Goal: Task Accomplishment & Management: Manage account settings

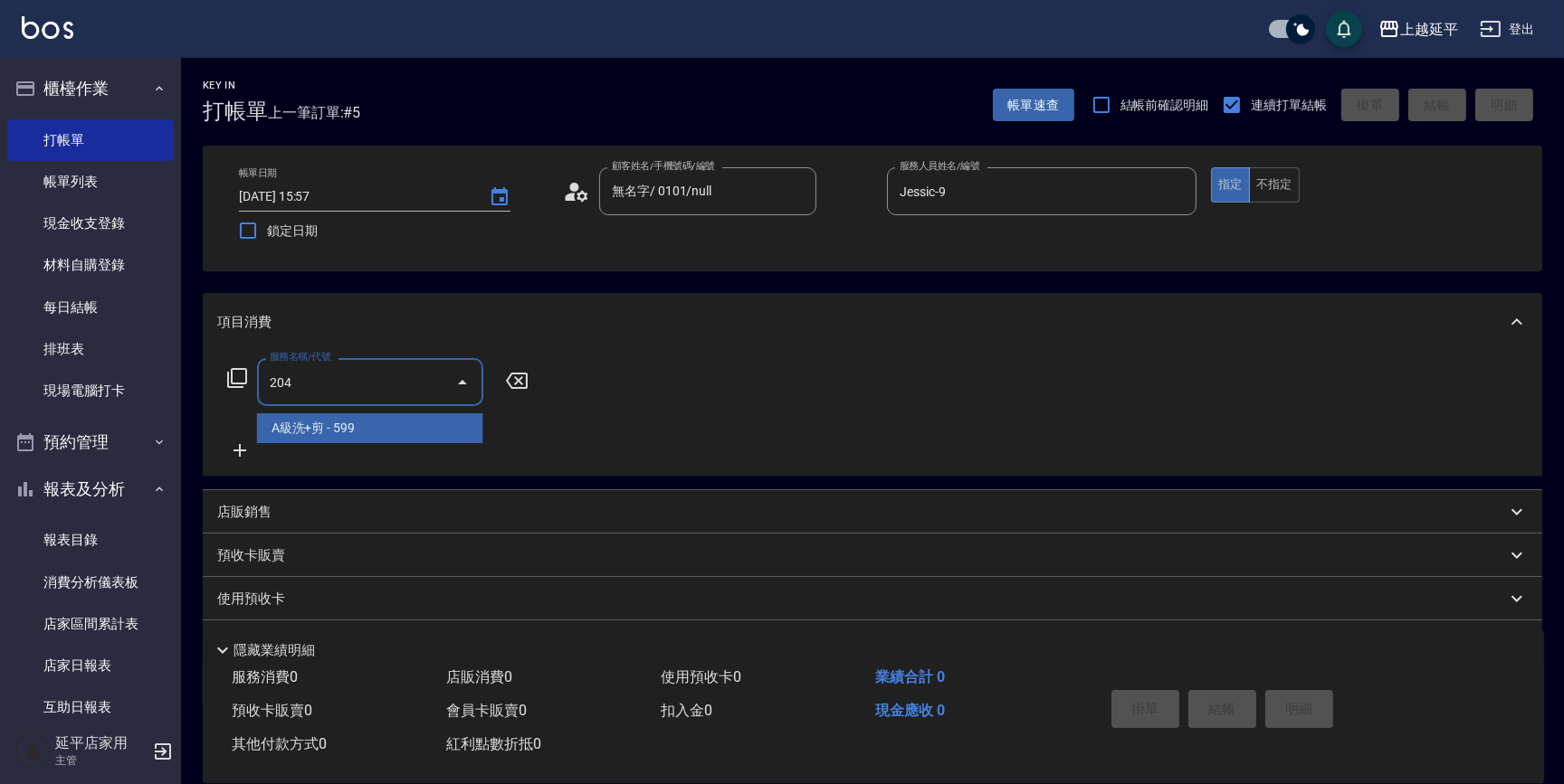
click at [406, 435] on span "A級洗+剪 - 599" at bounding box center [370, 428] width 227 height 29
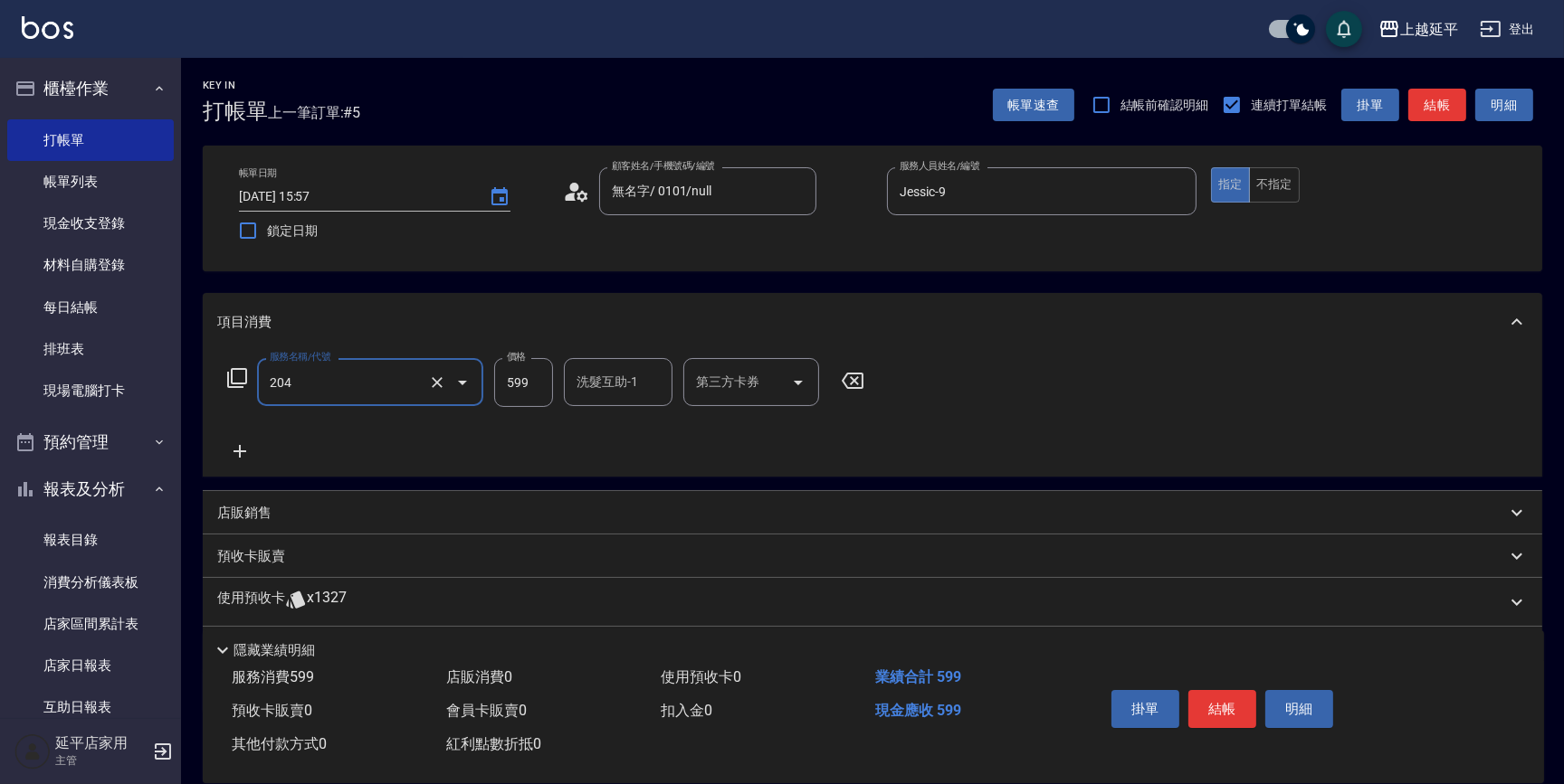
type input "A級洗+剪(204)"
click at [616, 381] on input "洗髮互助-1" at bounding box center [619, 382] width 92 height 31
click at [620, 428] on span "丞宗 -29" at bounding box center [635, 428] width 114 height 19
type input "丞宗-29"
click at [1230, 707] on button "結帳" at bounding box center [1222, 709] width 68 height 38
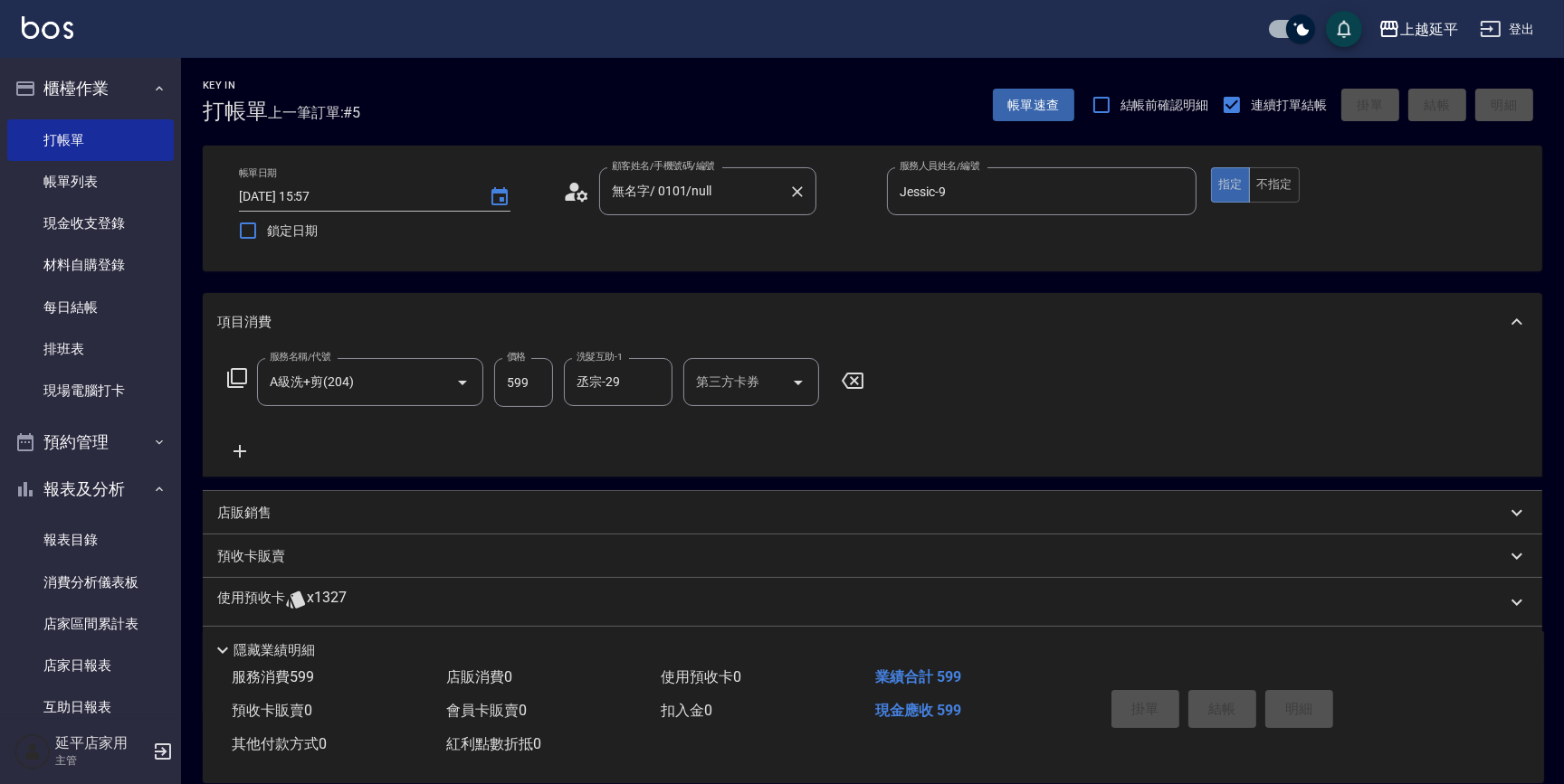
type input "2025/08/12 17:42"
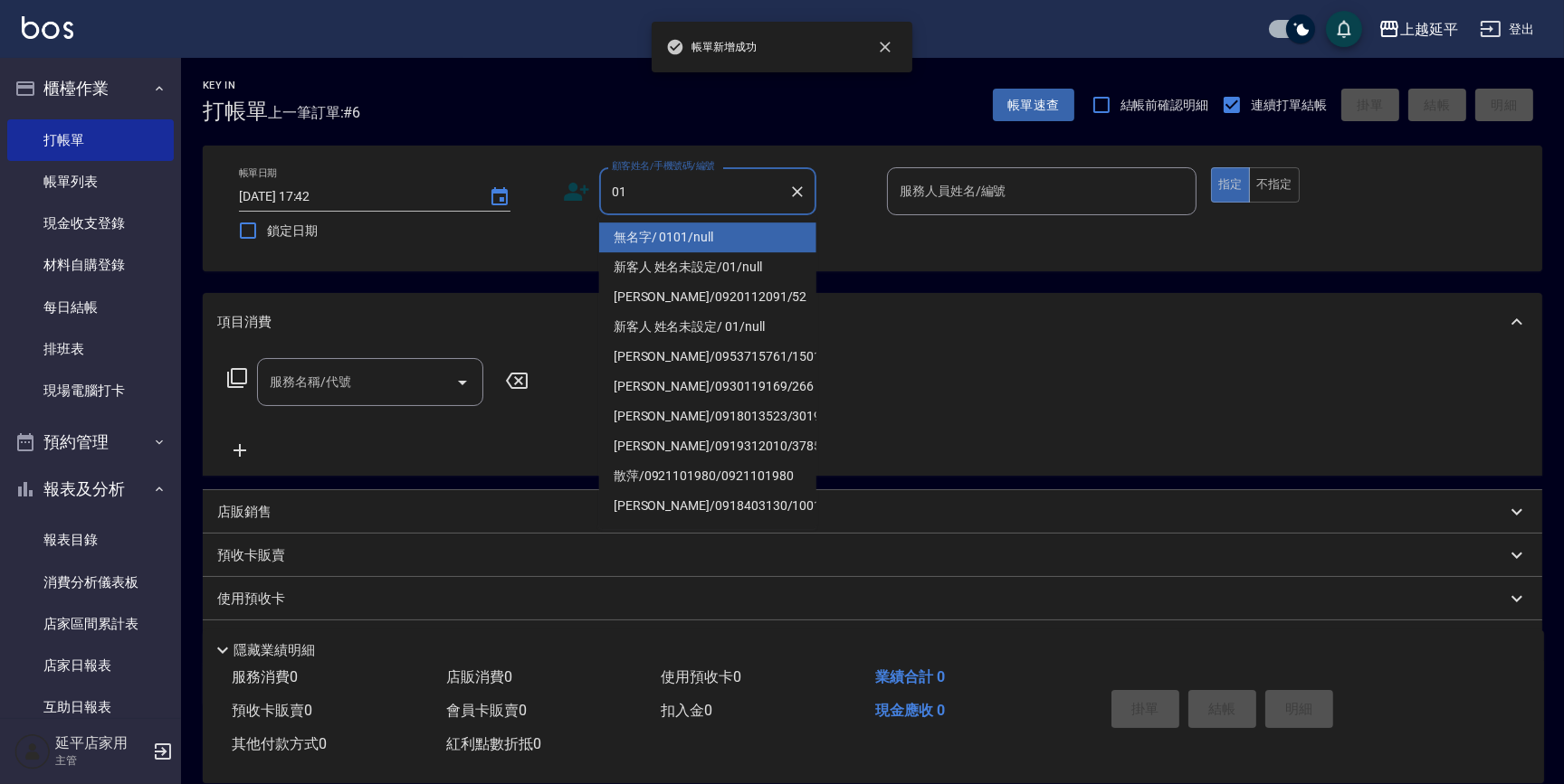
click at [687, 235] on li "無名字/ 0101/null" at bounding box center [707, 237] width 217 height 29
type input "無名字/ 0101/null"
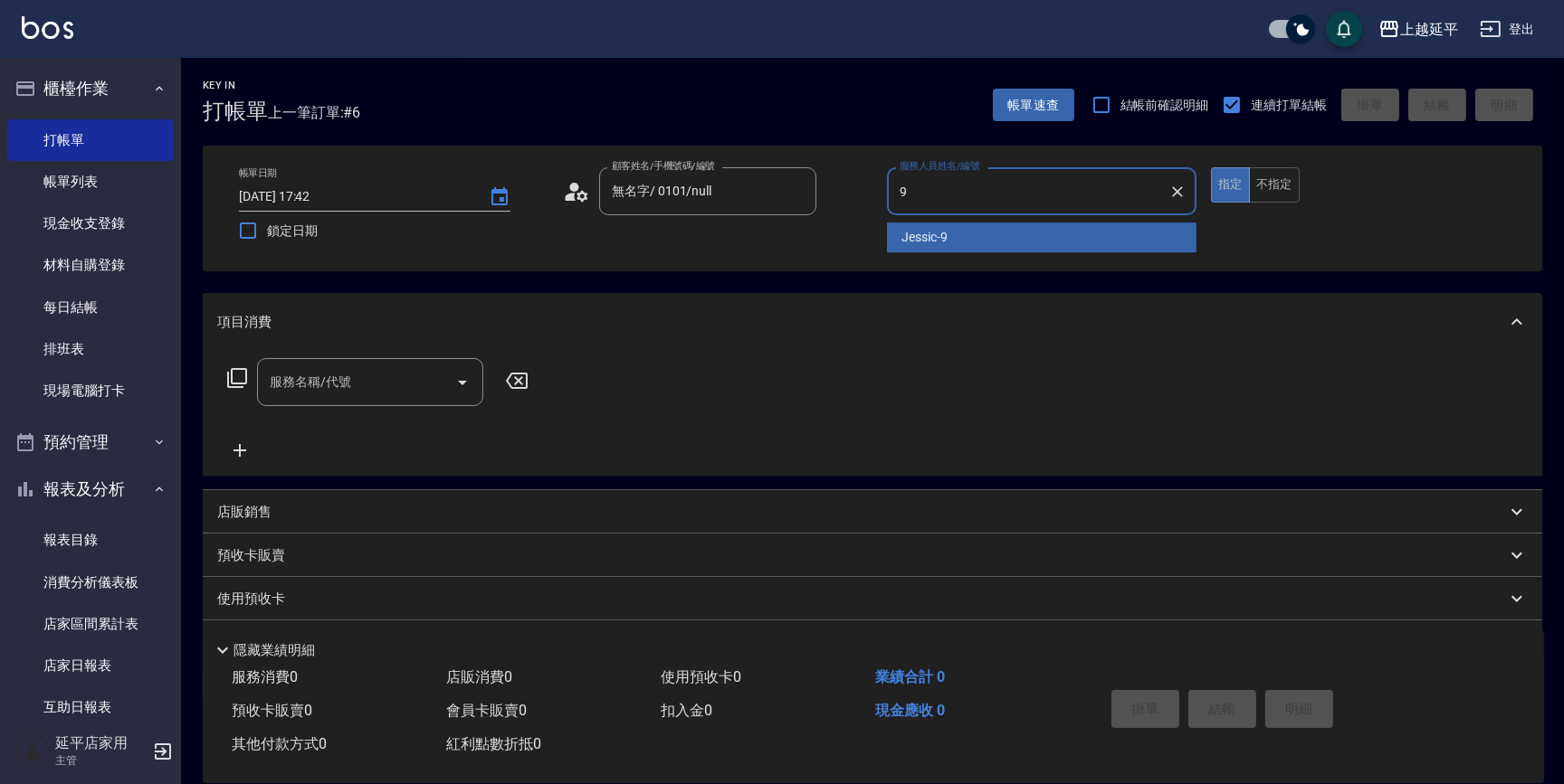
click at [905, 227] on div "Jessic -9" at bounding box center [1042, 237] width 309 height 29
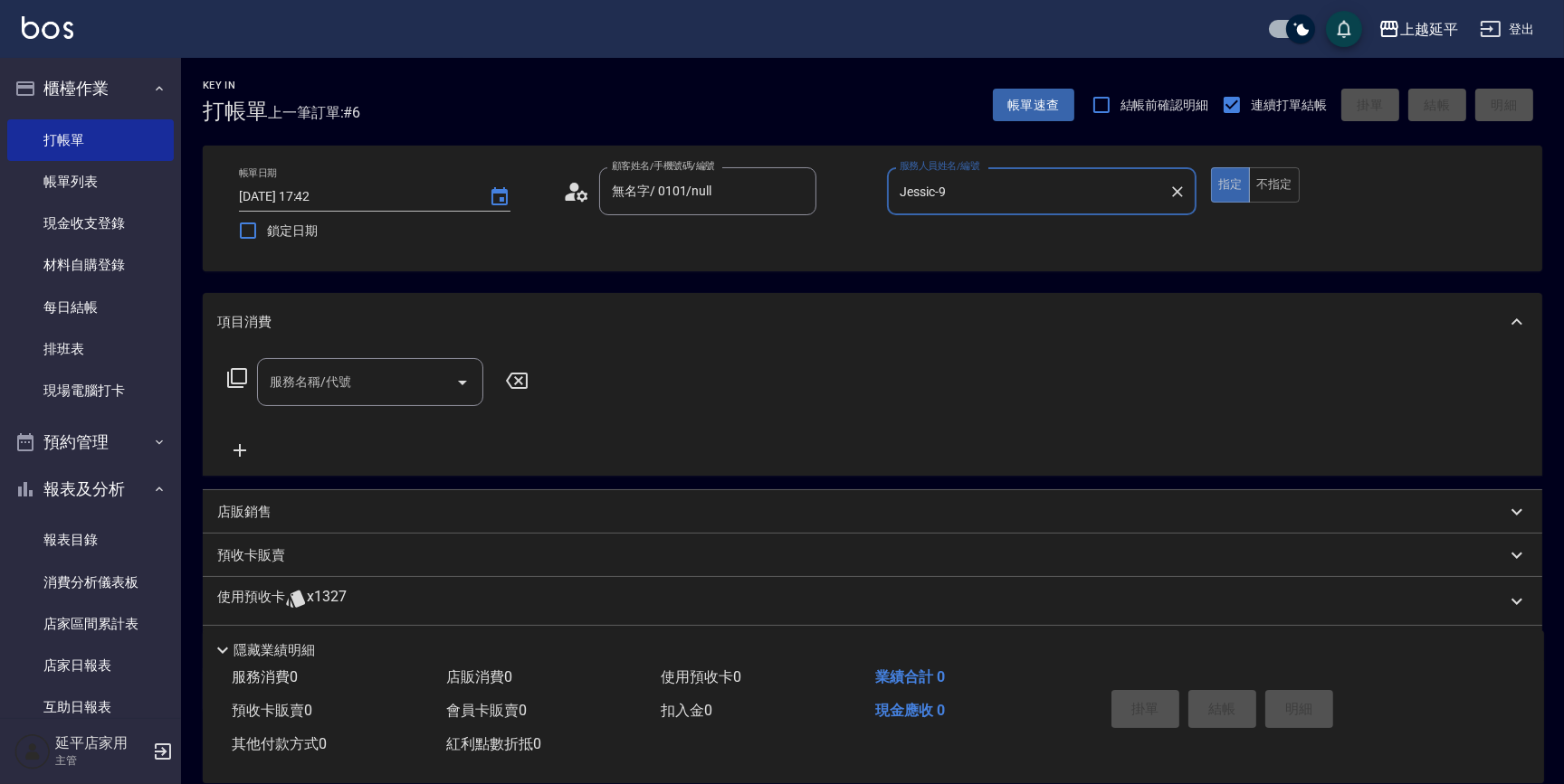
type input "Jessic-9"
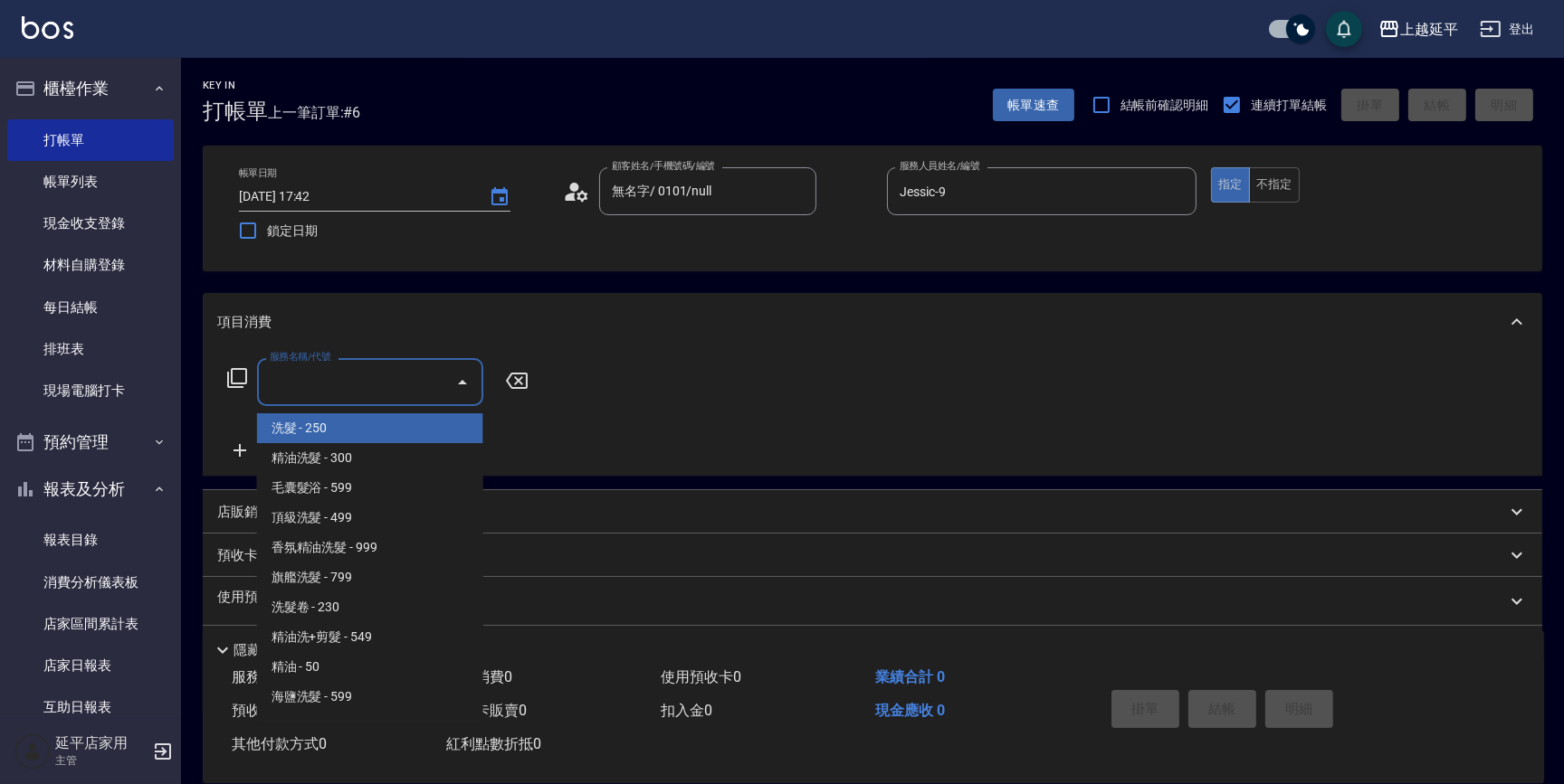
click at [370, 379] on input "服務名稱/代號" at bounding box center [356, 382] width 183 height 31
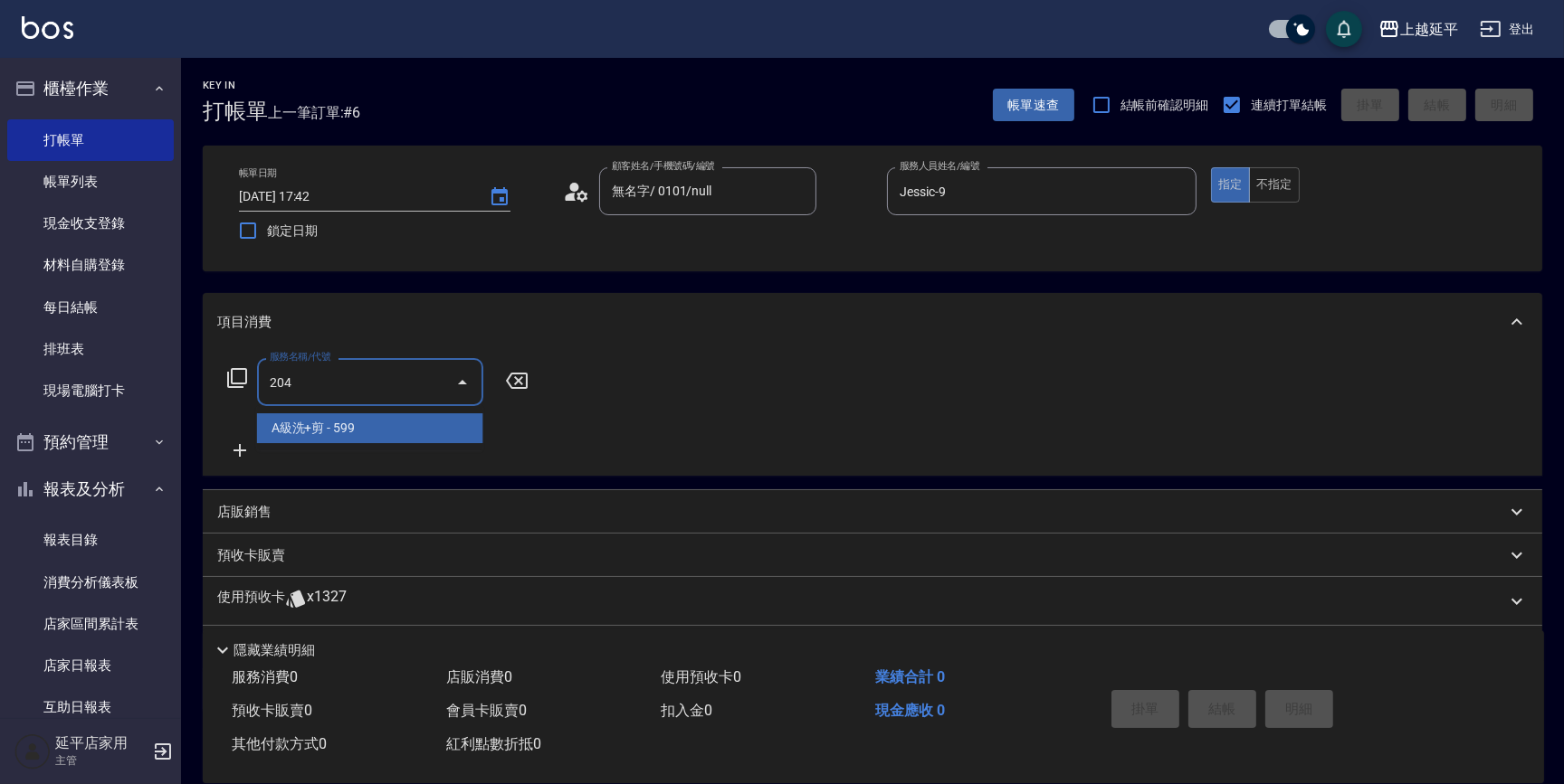
drag, startPoint x: 401, startPoint y: 424, endPoint x: 460, endPoint y: 398, distance: 64.5
click at [407, 417] on span "A級洗+剪 - 599" at bounding box center [370, 428] width 227 height 29
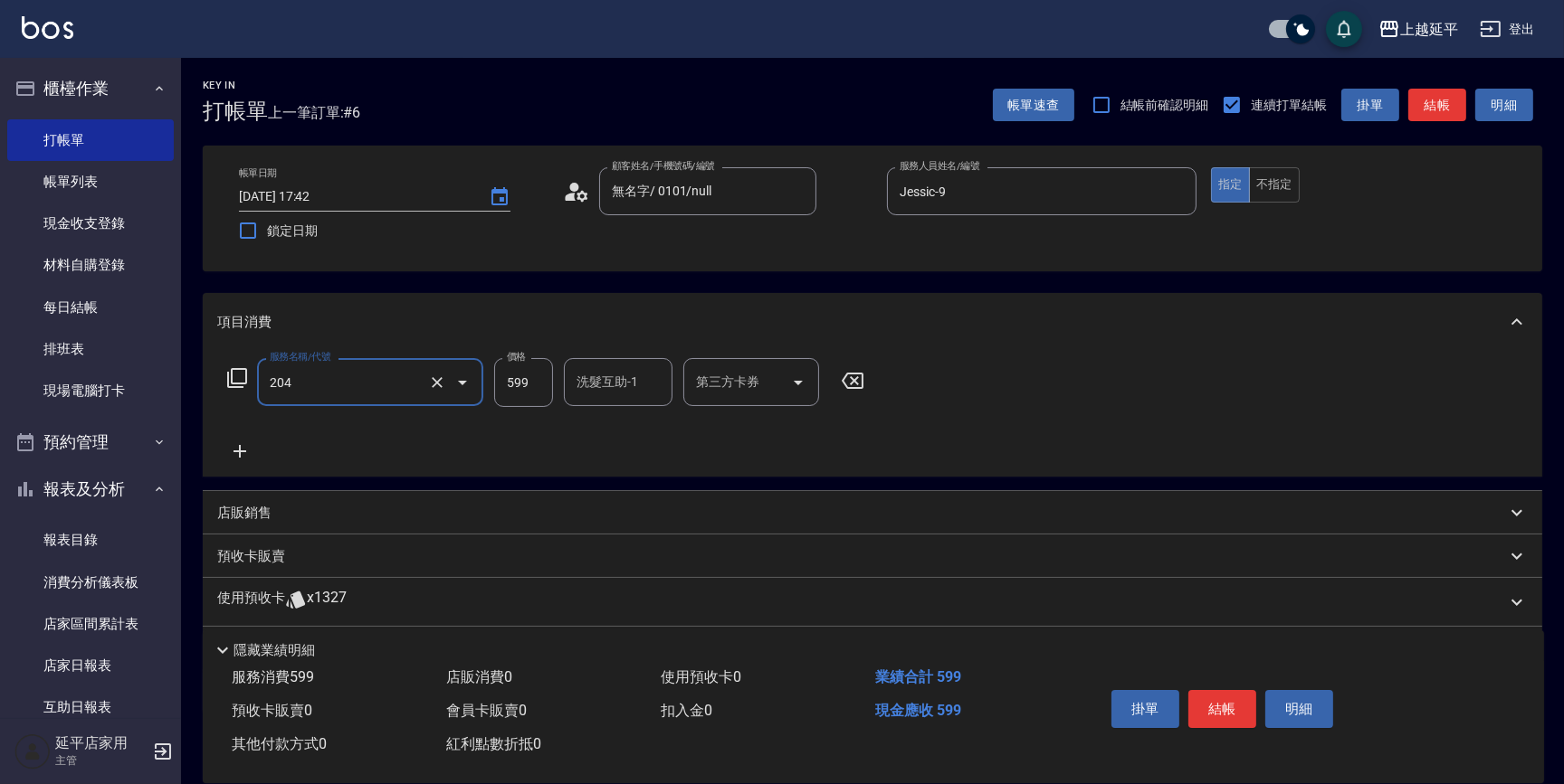
type input "A級洗+剪(204)"
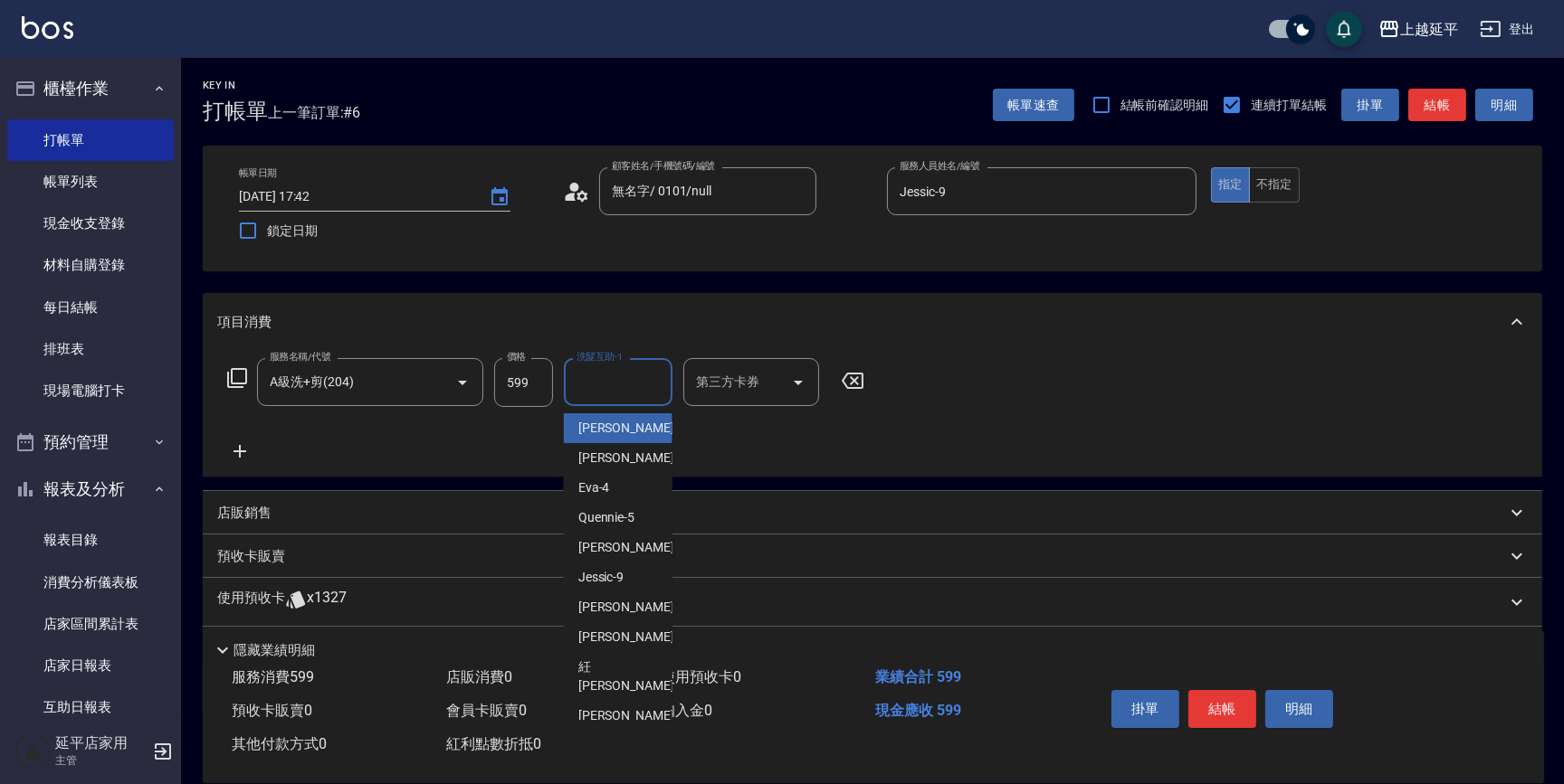
drag, startPoint x: 586, startPoint y: 366, endPoint x: 586, endPoint y: 376, distance: 10.0
click at [586, 369] on div "洗髮互助-1 洗髮互助-1" at bounding box center [618, 382] width 109 height 48
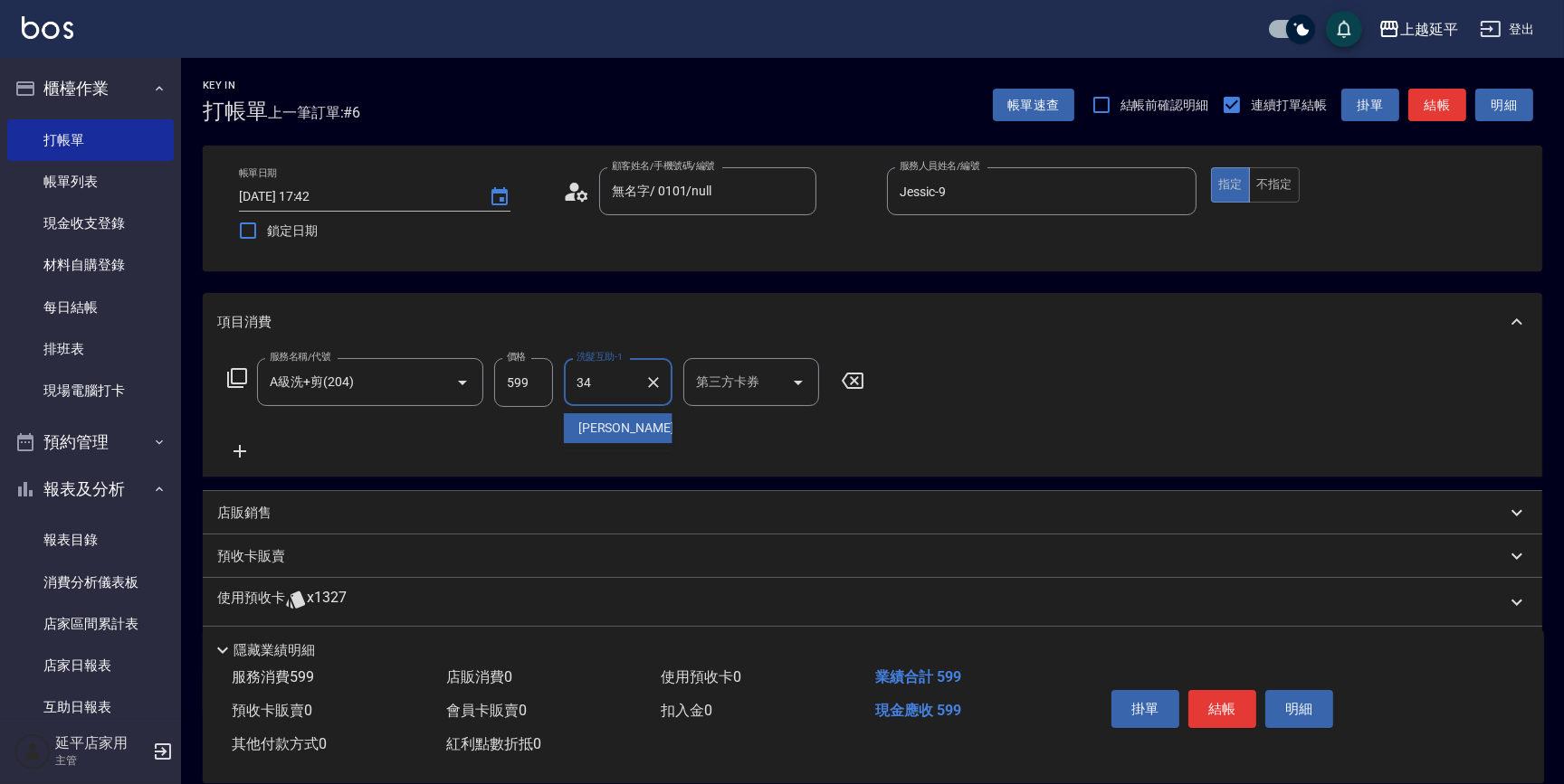
drag, startPoint x: 625, startPoint y: 421, endPoint x: 640, endPoint y: 434, distance: 19.8
click at [625, 422] on span "方彩姿 -34" at bounding box center [635, 428] width 114 height 19
type input "方彩姿-34"
click at [1209, 706] on button "結帳" at bounding box center [1222, 709] width 68 height 38
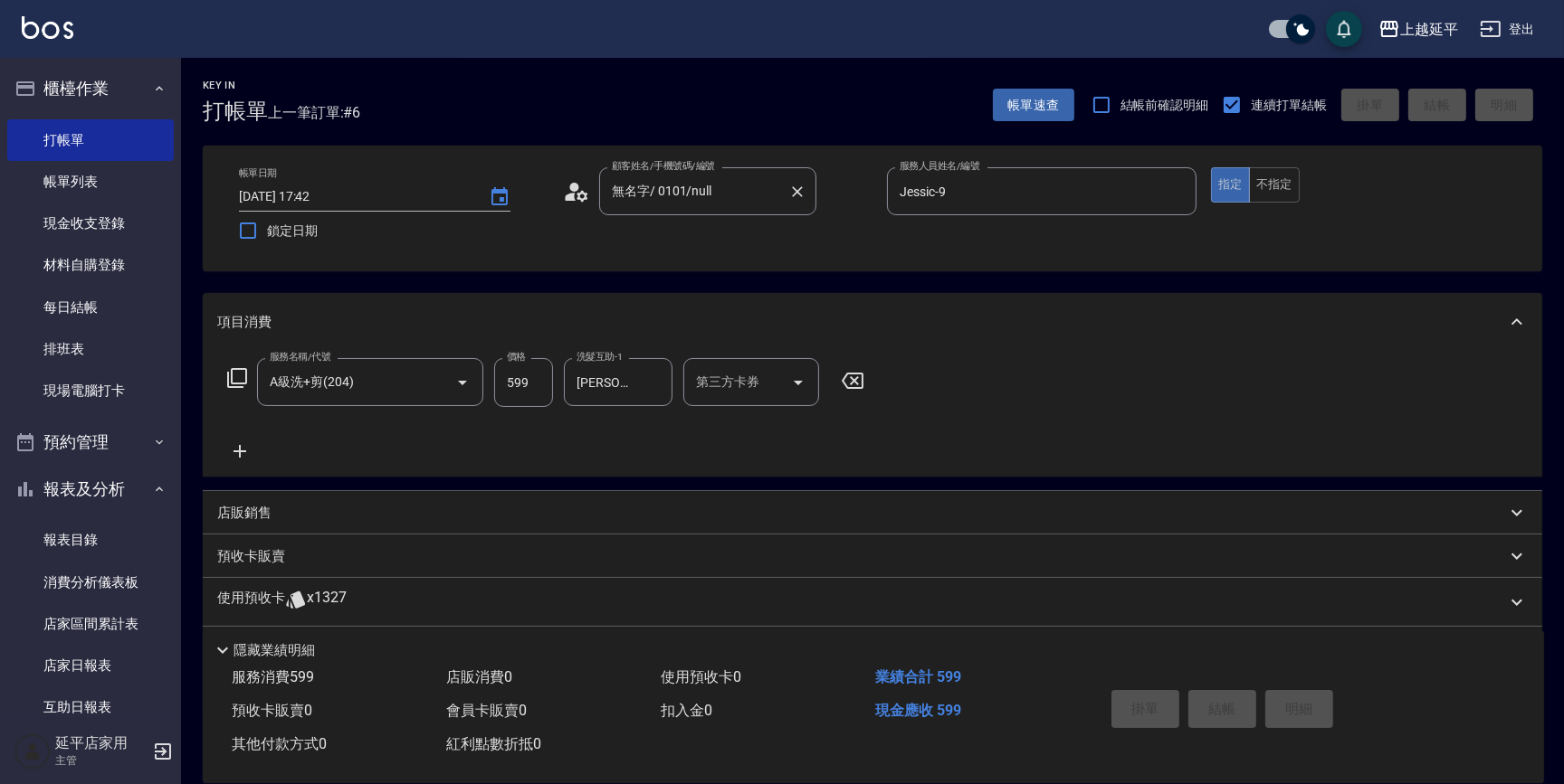
type input "2025/08/12 17:43"
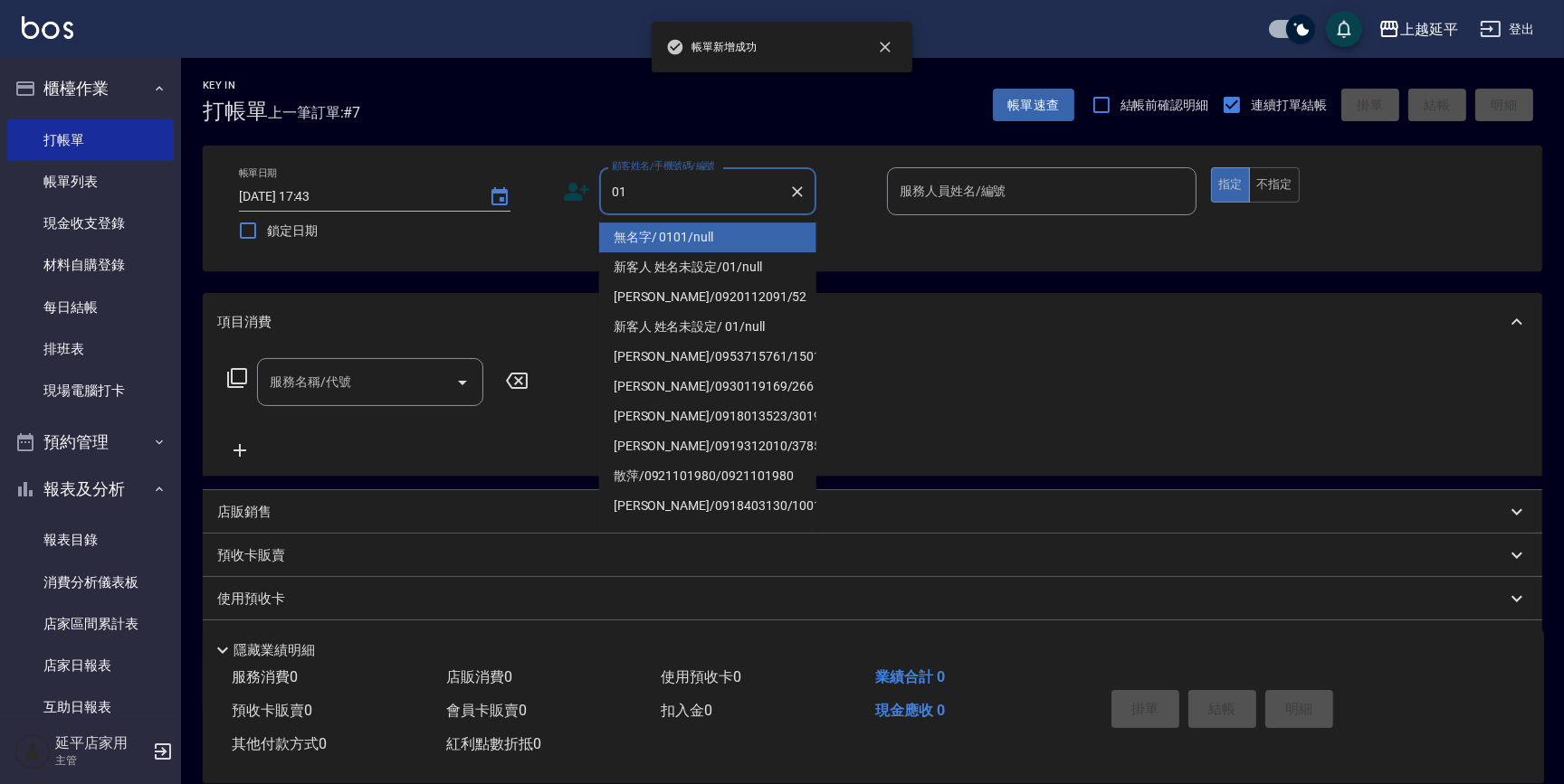
click at [699, 235] on li "無名字/ 0101/null" at bounding box center [707, 237] width 217 height 29
type input "無名字/ 0101/null"
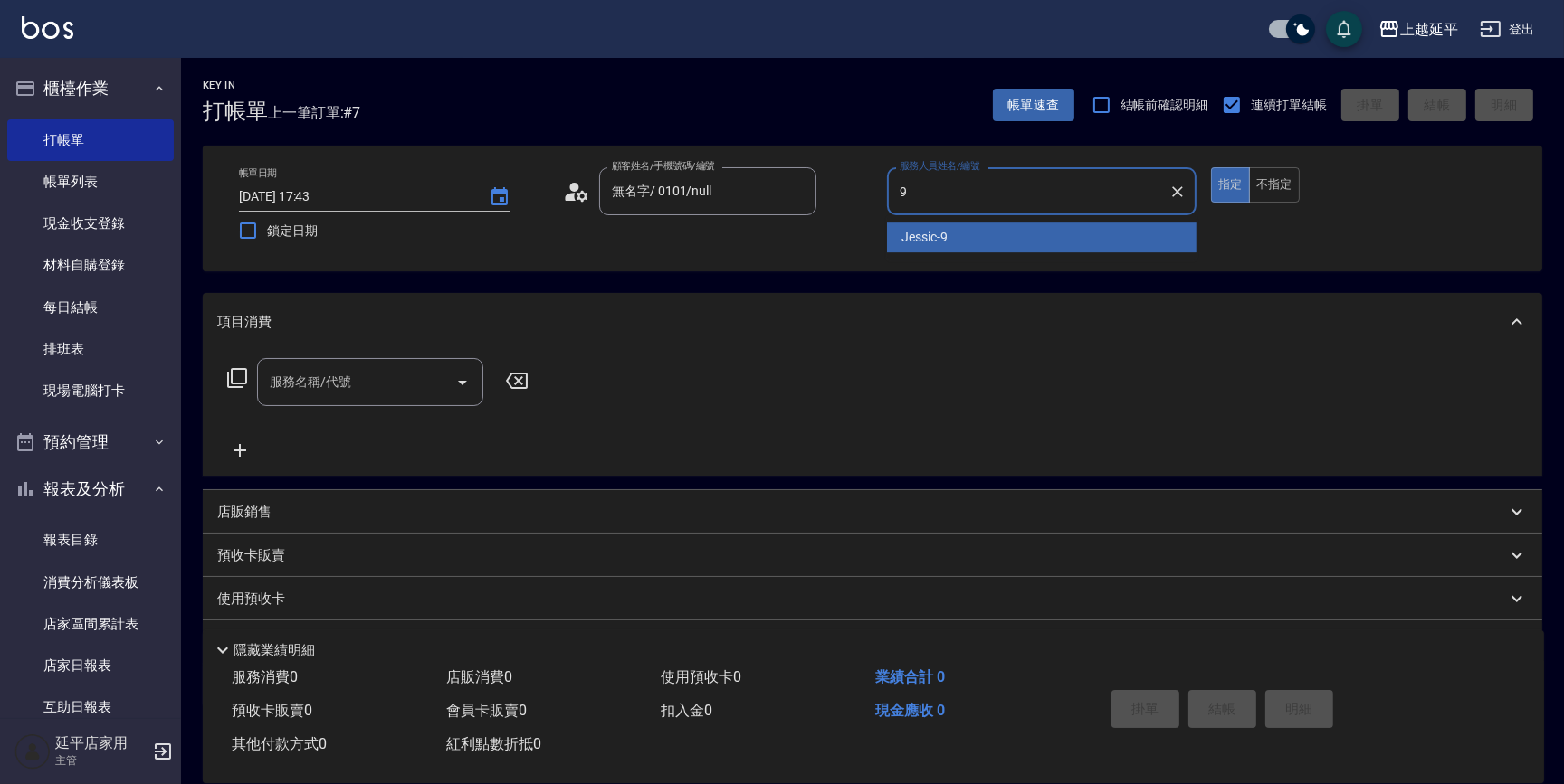
click at [904, 245] on span "Jessic -9" at bounding box center [924, 236] width 46 height 19
type input "Jessic-9"
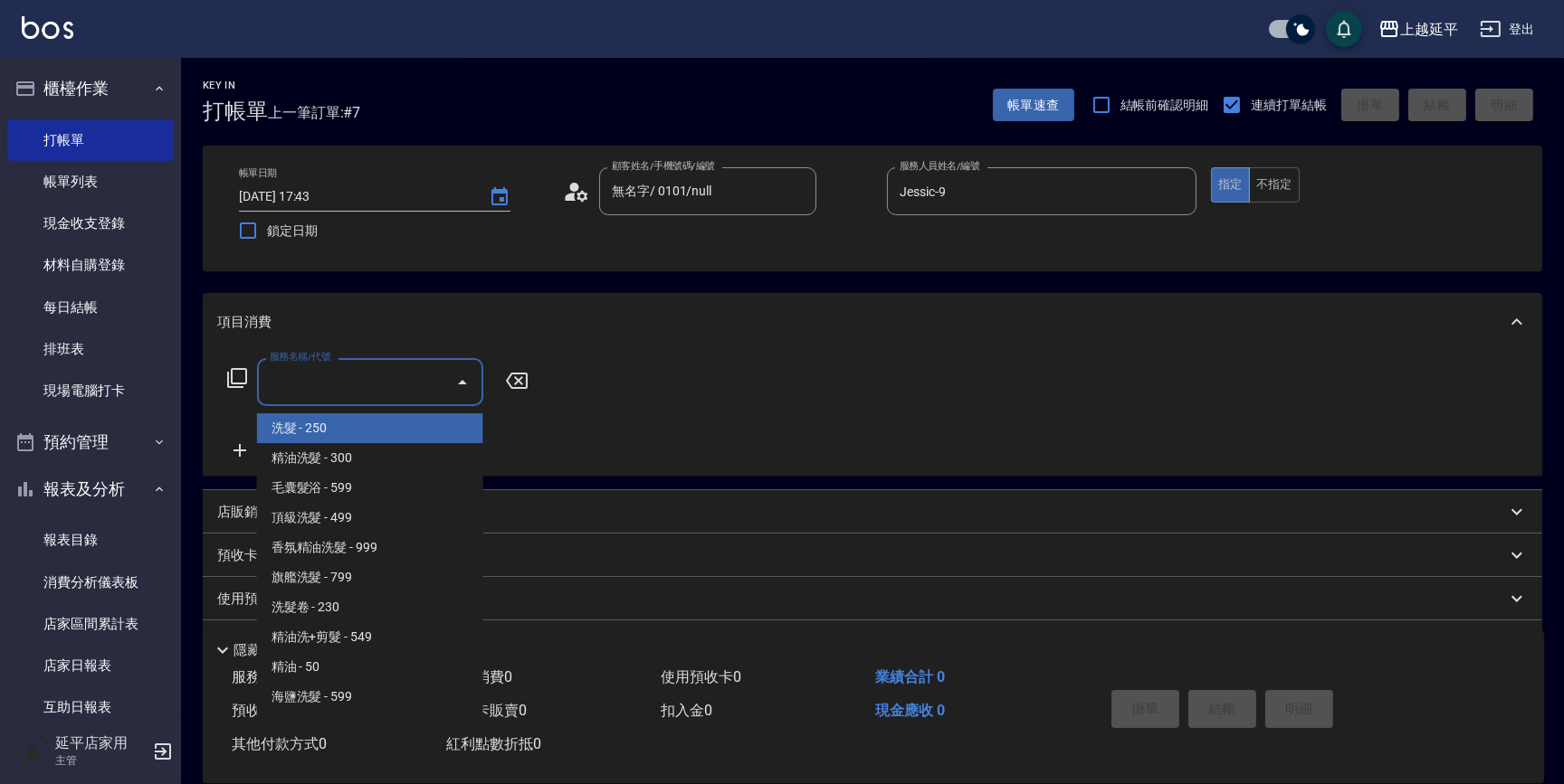
click at [357, 393] on input "服務名稱/代號" at bounding box center [356, 382] width 183 height 31
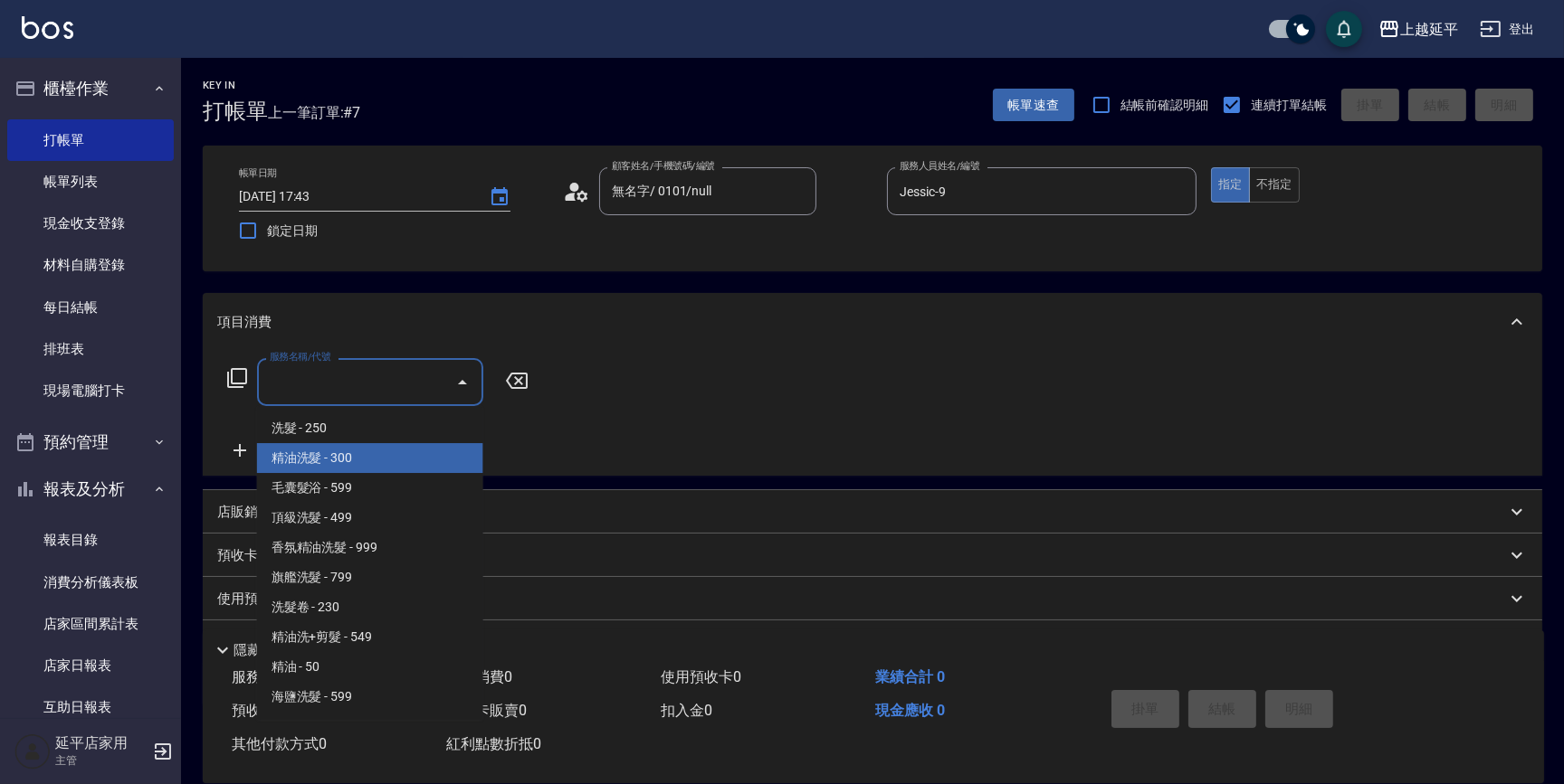
click at [389, 456] on span "精油洗髮 - 300" at bounding box center [370, 458] width 227 height 29
type input "精油洗髮(102)"
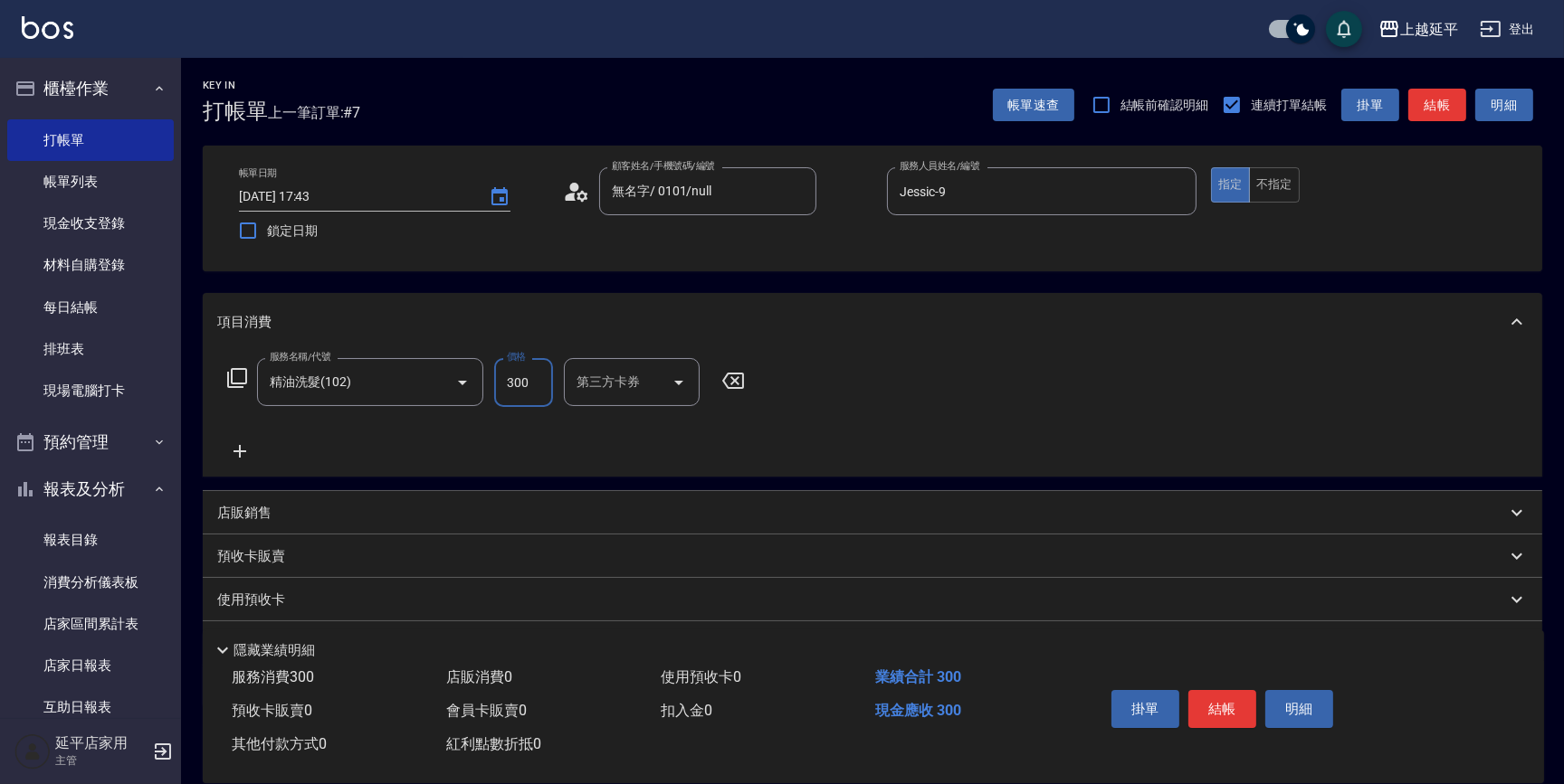
click at [534, 386] on input "300" at bounding box center [523, 383] width 59 height 49
type input "350"
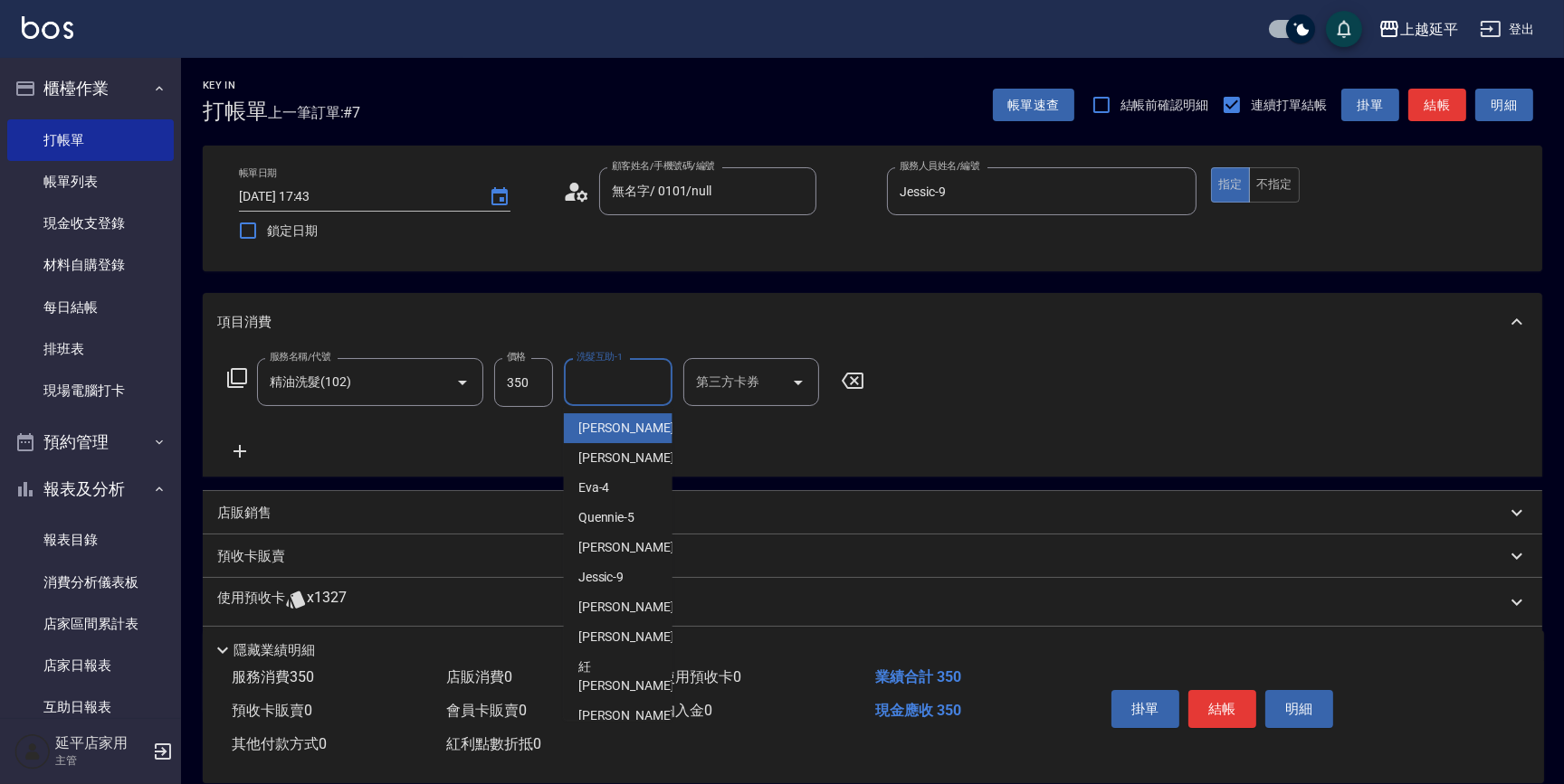
click at [610, 377] on input "洗髮互助-1" at bounding box center [619, 382] width 92 height 31
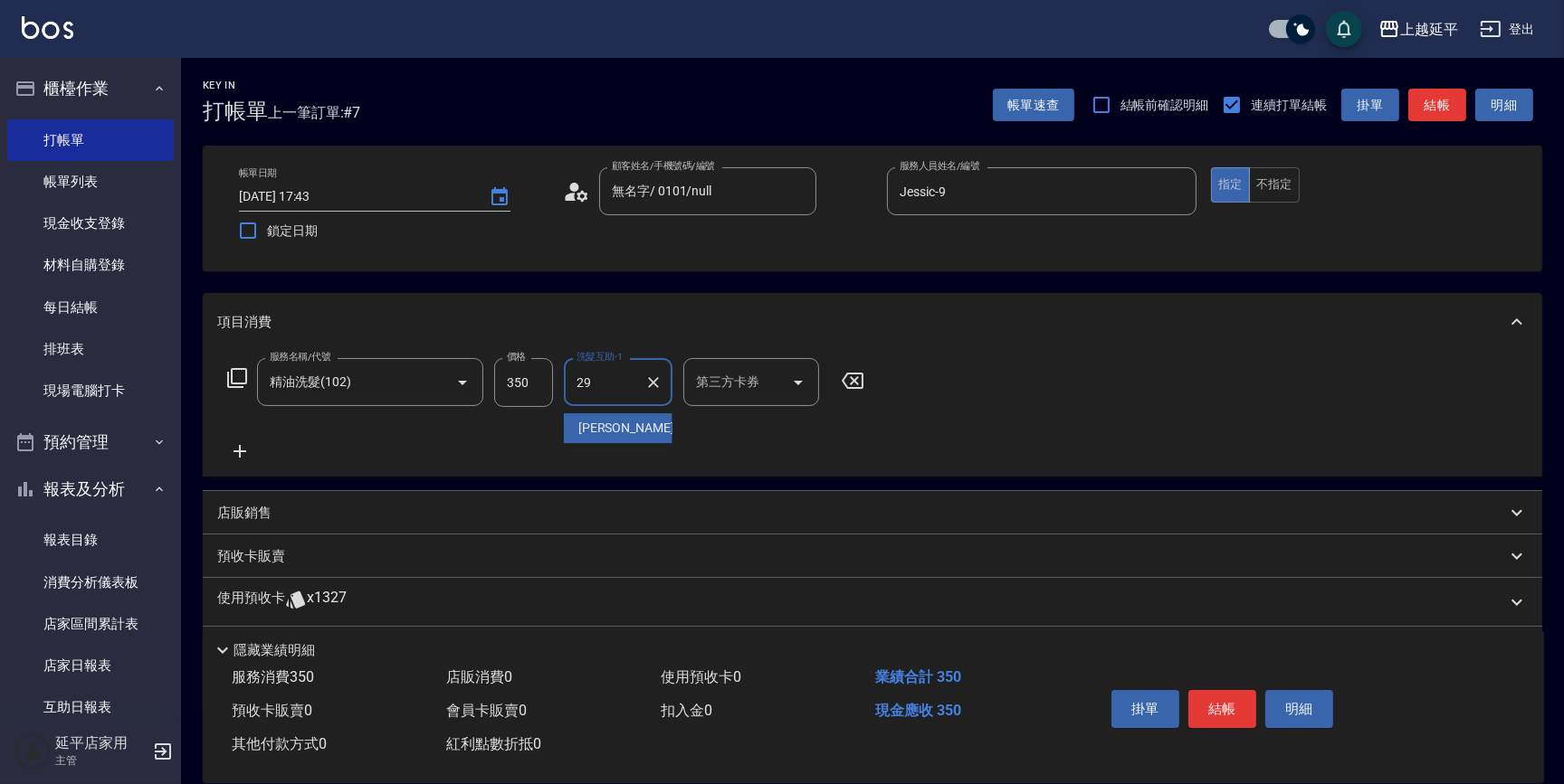
drag, startPoint x: 610, startPoint y: 425, endPoint x: 633, endPoint y: 434, distance: 24.7
click at [613, 429] on span "丞宗 -29" at bounding box center [635, 428] width 114 height 19
type input "丞宗-29"
click at [1232, 701] on button "結帳" at bounding box center [1222, 709] width 68 height 38
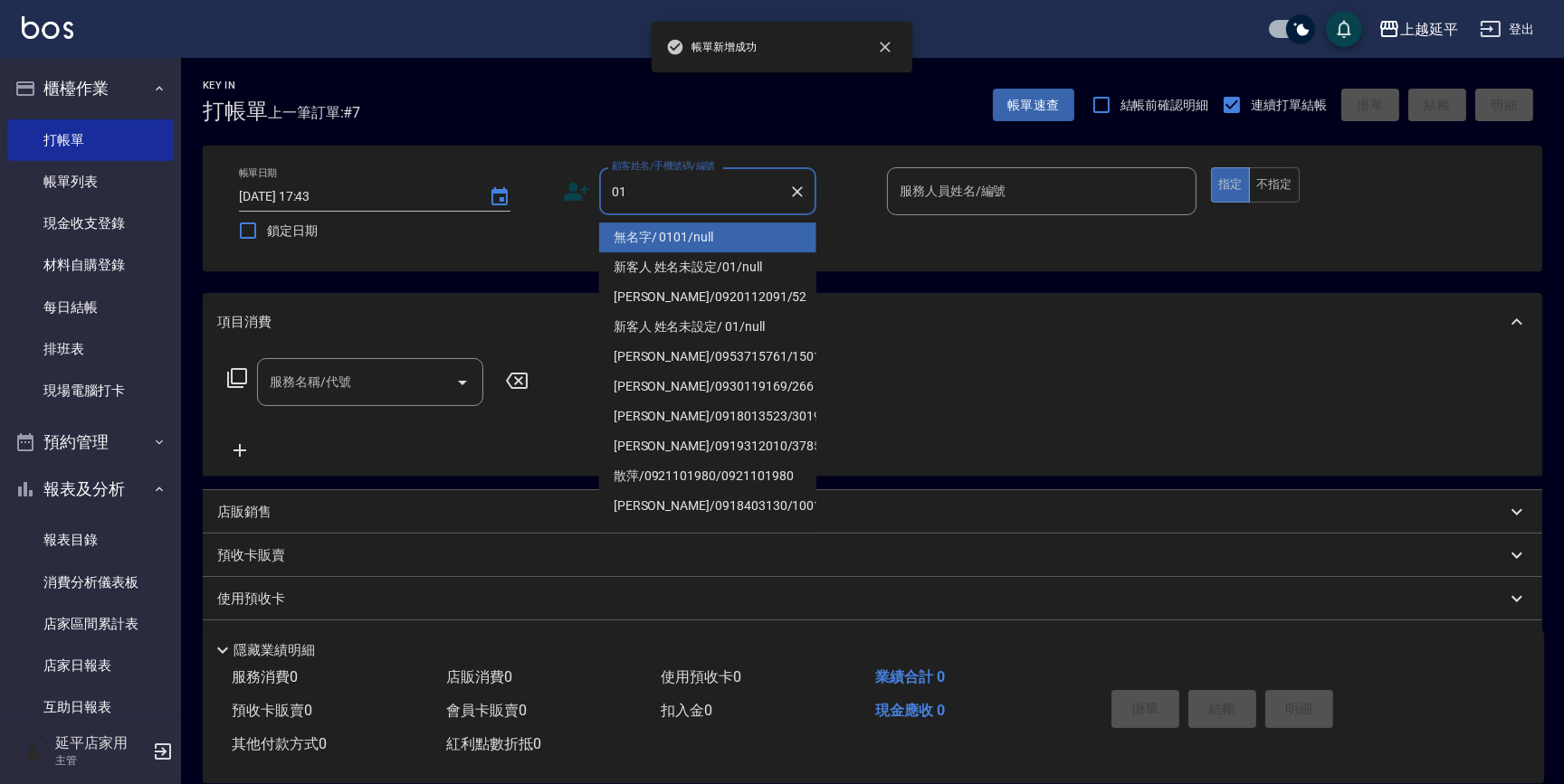
click at [696, 235] on li "無名字/ 0101/null" at bounding box center [707, 237] width 217 height 29
type input "無名字/ 0101/null"
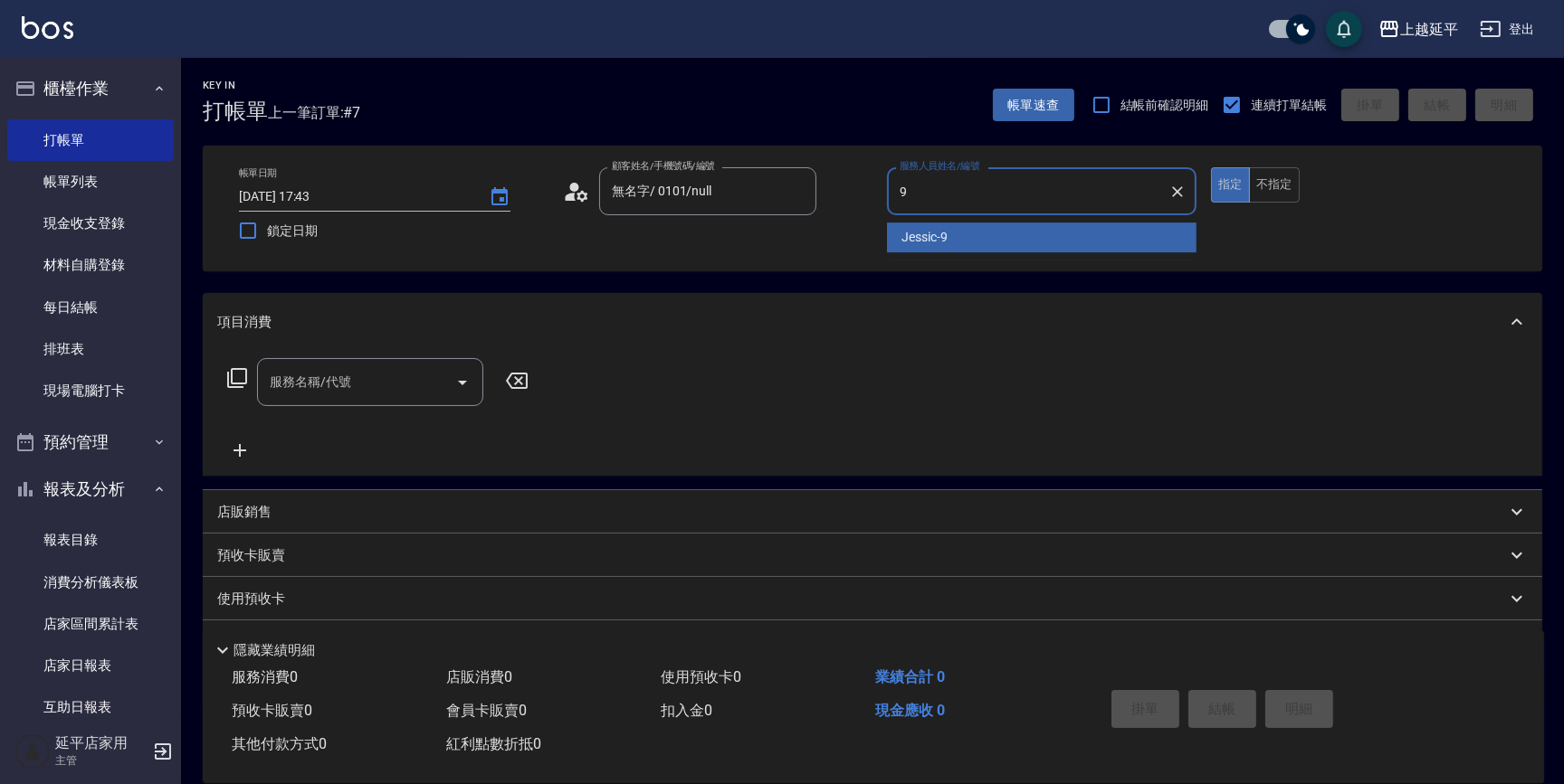
click at [932, 238] on span "Jessic -9" at bounding box center [924, 236] width 46 height 19
type input "Jessic-9"
click at [407, 389] on input "服務名稱/代號" at bounding box center [356, 382] width 183 height 31
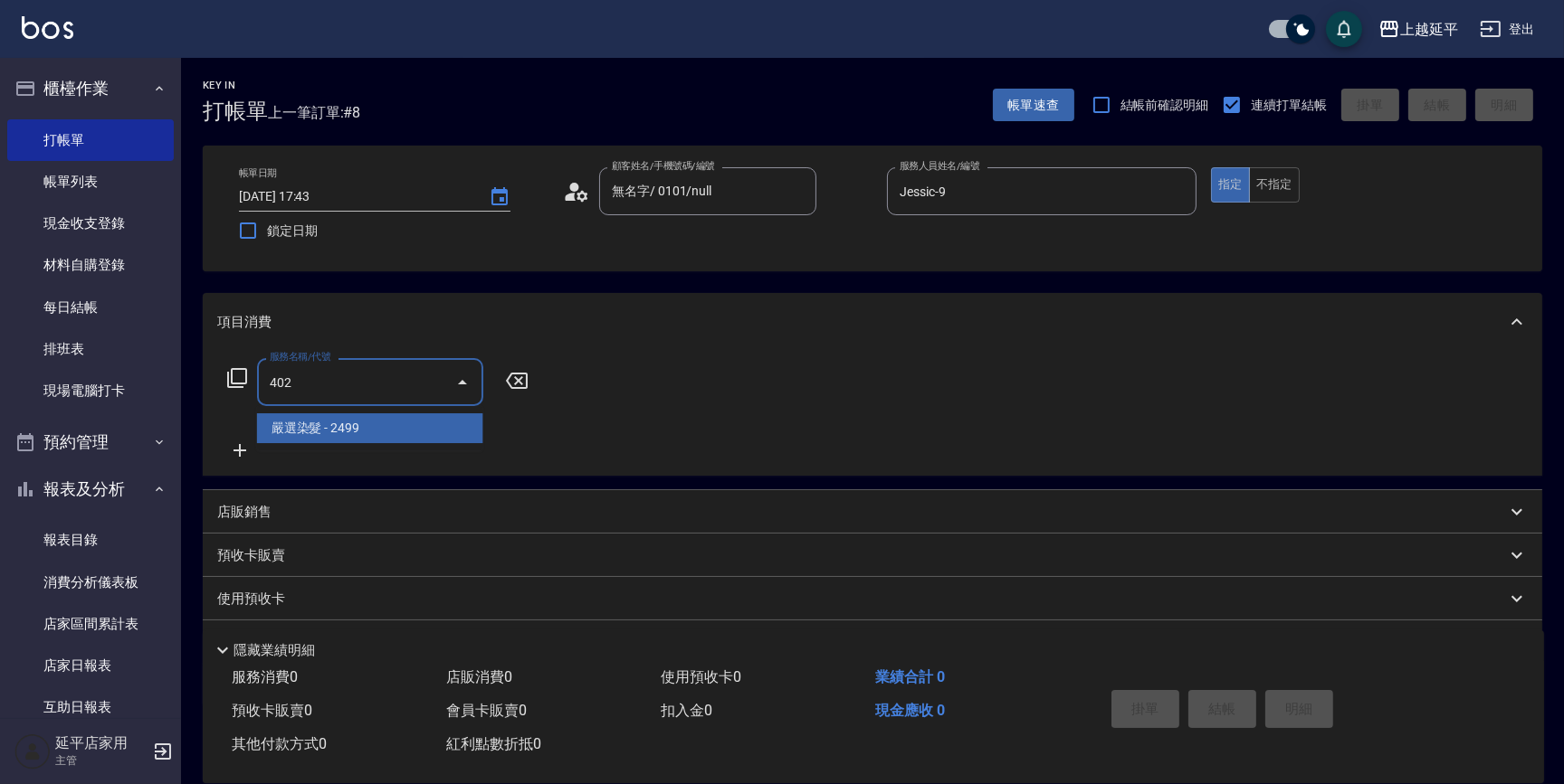
click at [417, 433] on span "嚴選染髮 - 2499" at bounding box center [370, 428] width 227 height 29
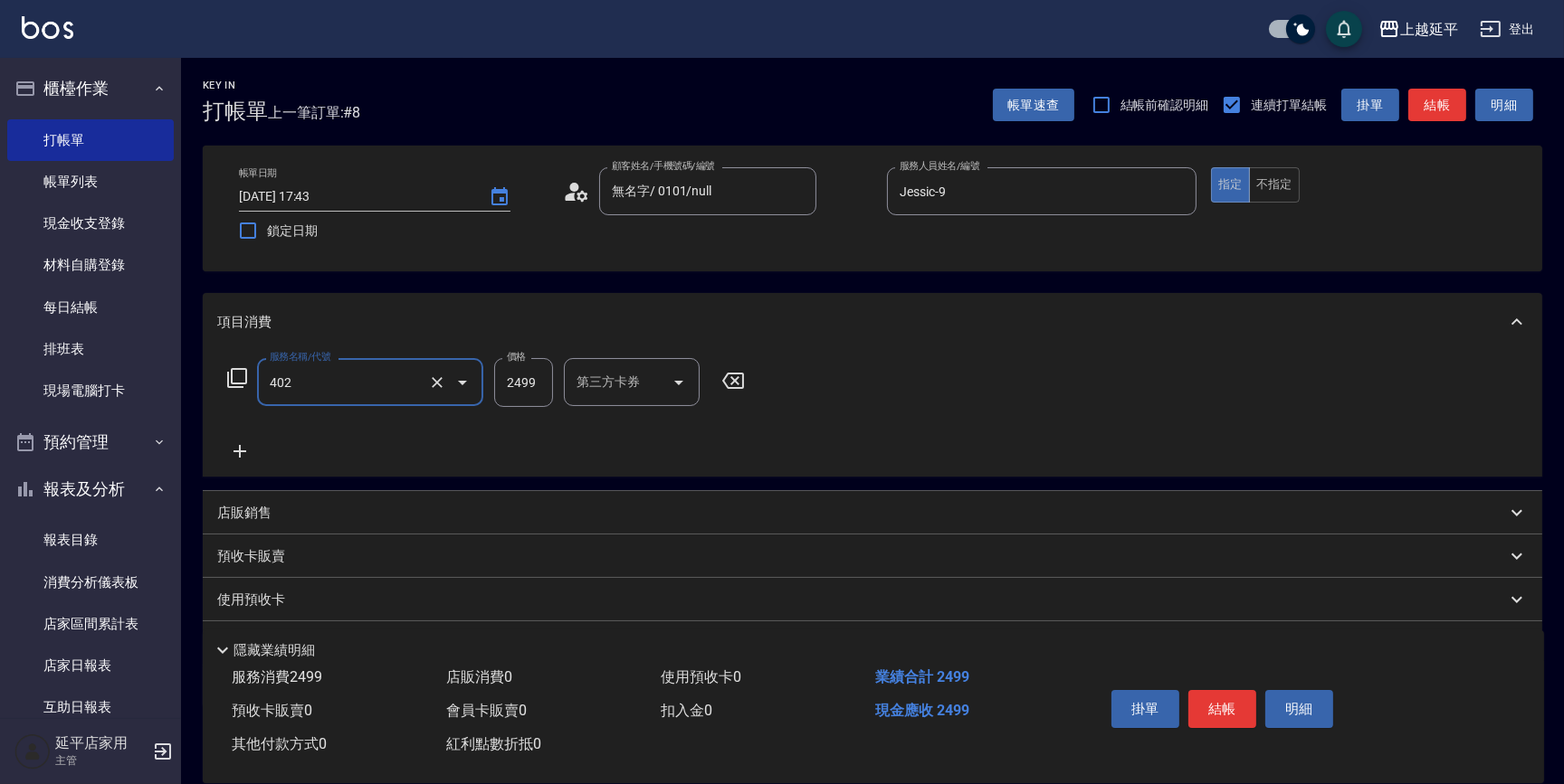
type input "嚴選染髮(402)"
click at [534, 377] on input "2499" at bounding box center [523, 383] width 59 height 49
type input "3099"
click at [588, 393] on input "洗髮互助-1" at bounding box center [619, 382] width 92 height 31
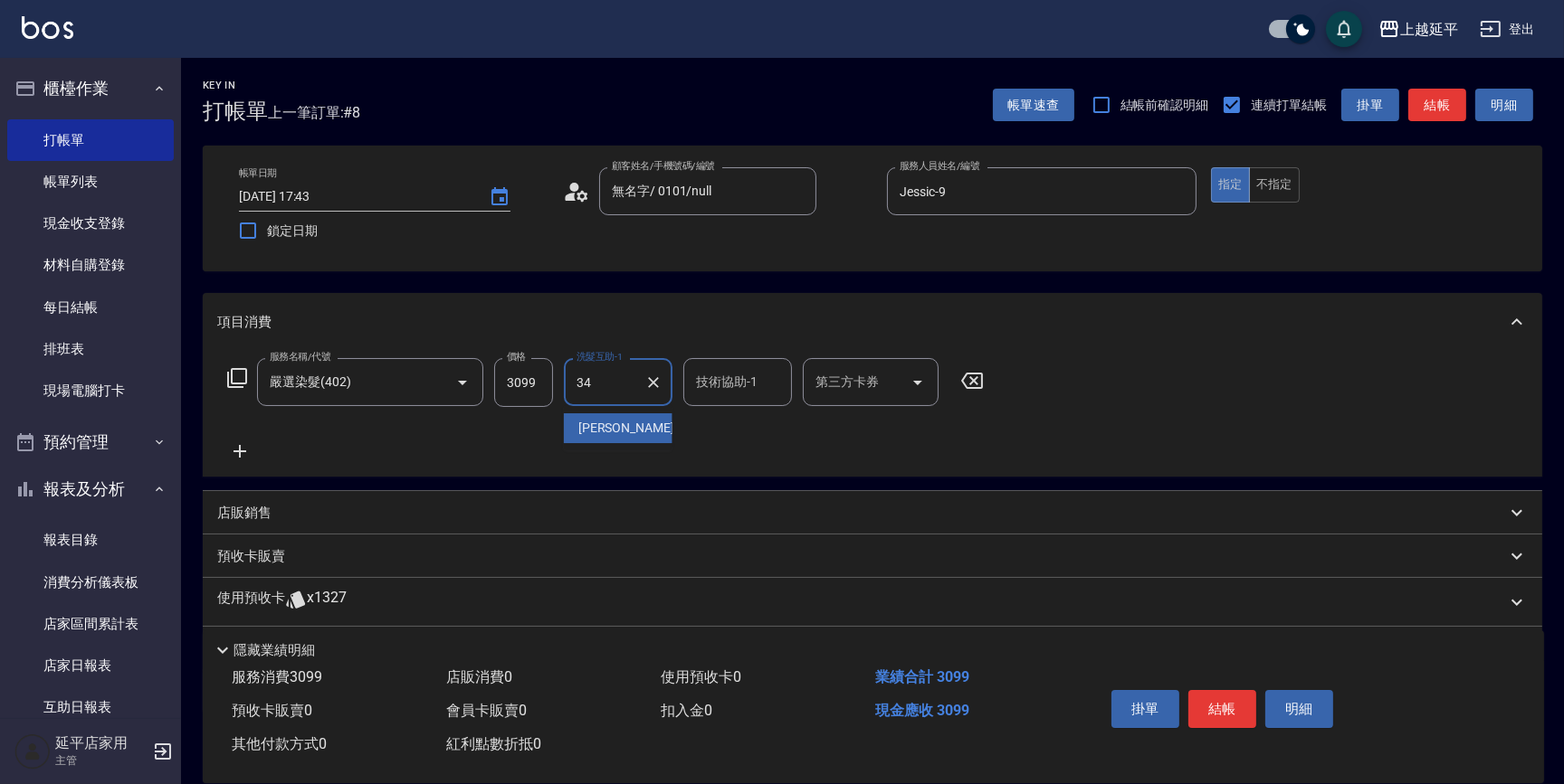
drag, startPoint x: 627, startPoint y: 443, endPoint x: 637, endPoint y: 434, distance: 13.5
click at [627, 442] on div "方彩姿 -34" at bounding box center [618, 428] width 109 height 29
type input "方彩姿-34"
click at [697, 393] on input "技術協助-1" at bounding box center [737, 382] width 92 height 31
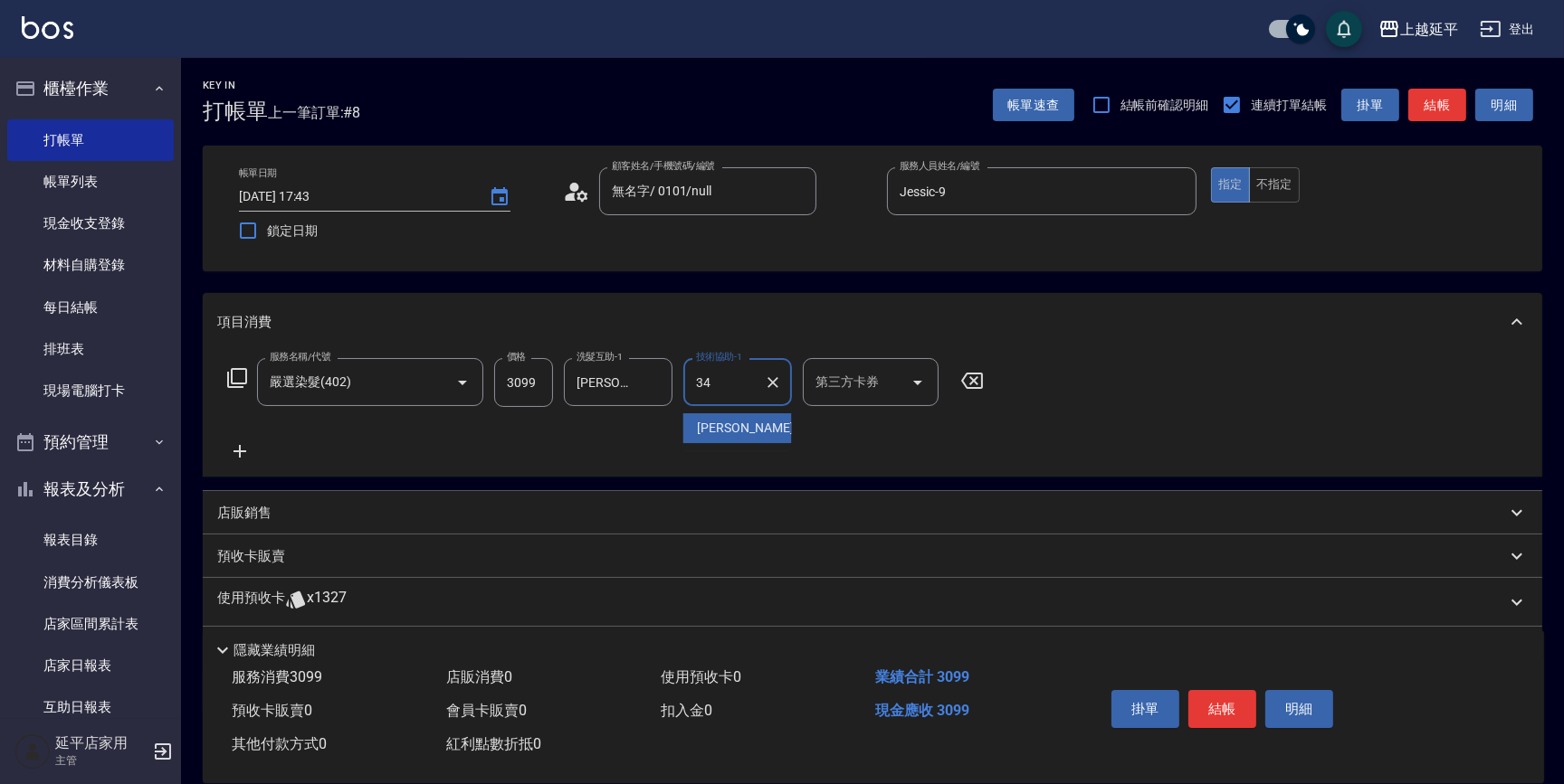
click at [733, 429] on span "方彩姿 -34" at bounding box center [755, 428] width 114 height 19
type input "方彩姿-34"
click at [1220, 710] on button "結帳" at bounding box center [1222, 709] width 68 height 38
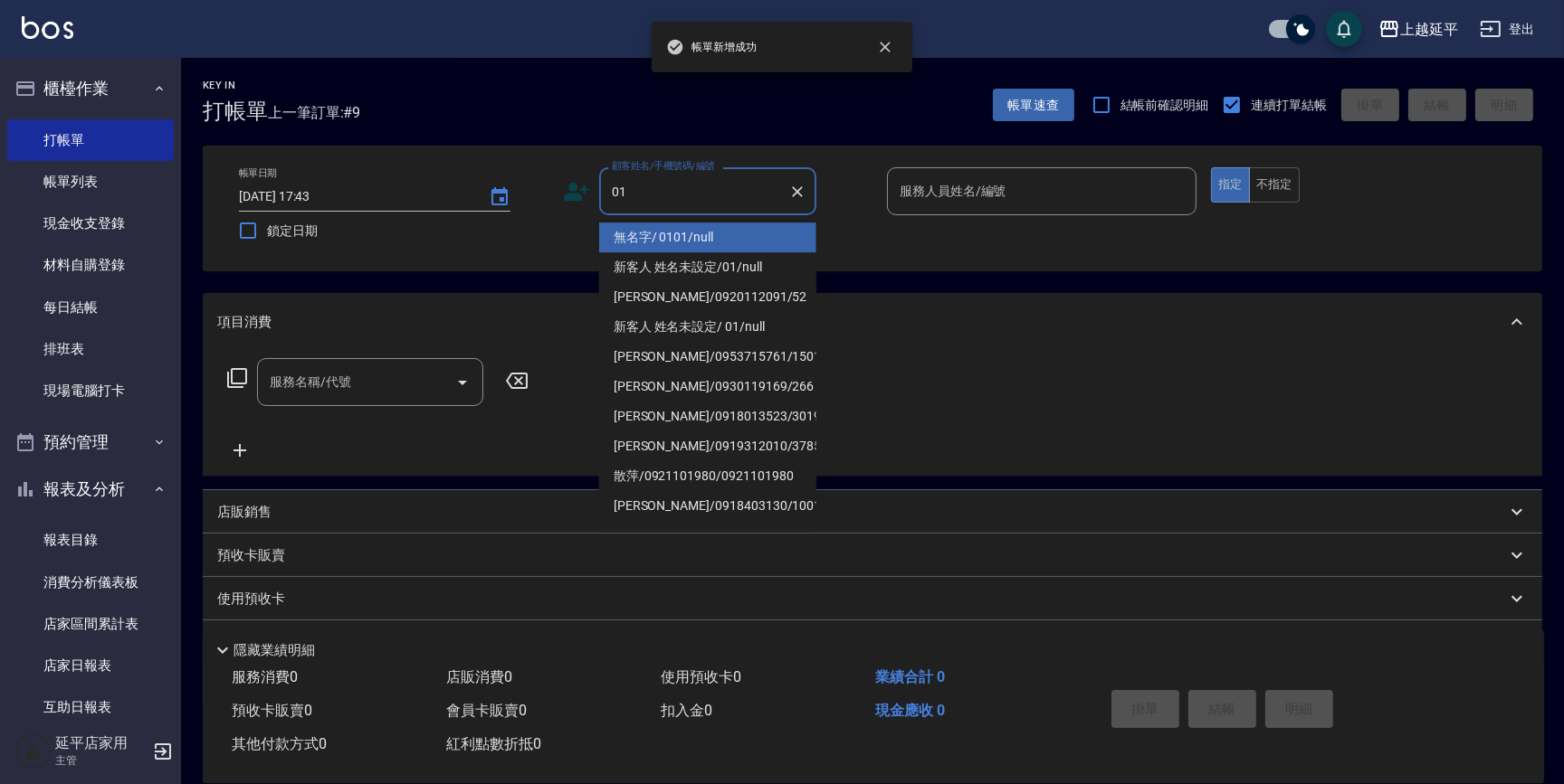
click at [689, 231] on li "無名字/ 0101/null" at bounding box center [707, 237] width 217 height 29
type input "無名字/ 0101/null"
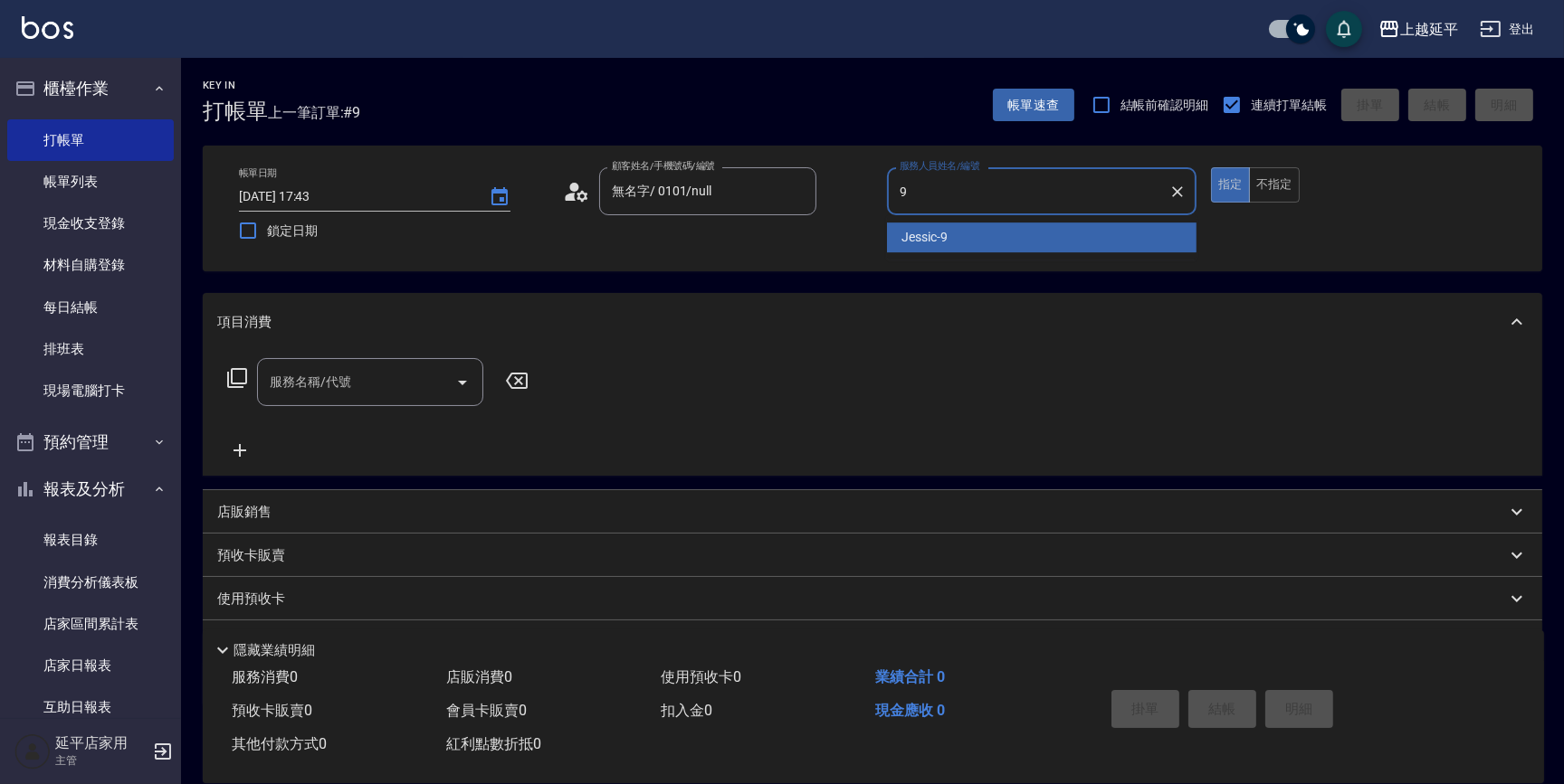
click at [900, 226] on div "Jessic -9" at bounding box center [1042, 237] width 309 height 29
click at [360, 362] on div "服務名稱/代號" at bounding box center [370, 382] width 227 height 48
type input "Jessic-9"
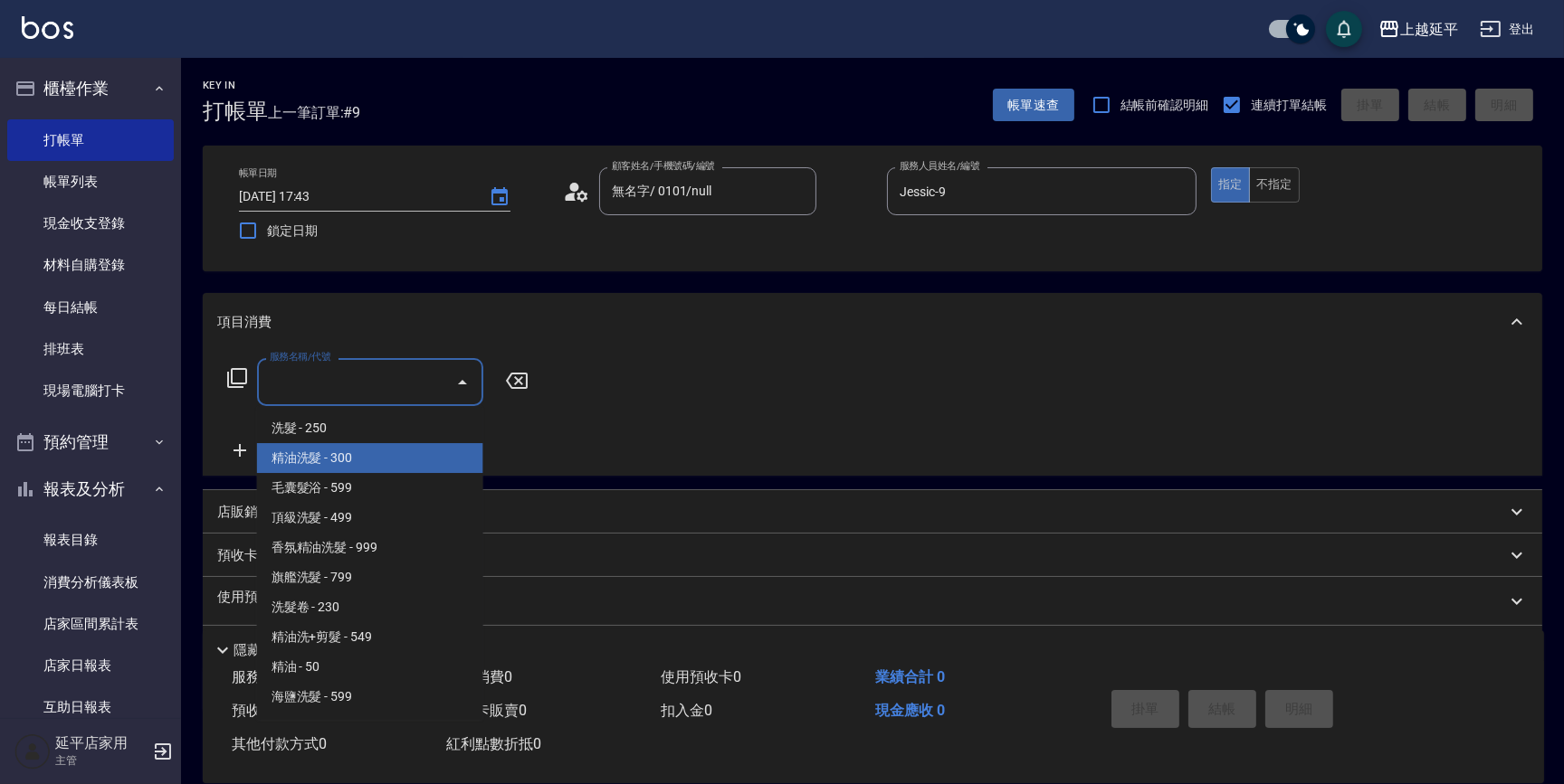
click at [369, 460] on span "精油洗髮 - 300" at bounding box center [370, 458] width 227 height 29
type input "精油洗髮(102)"
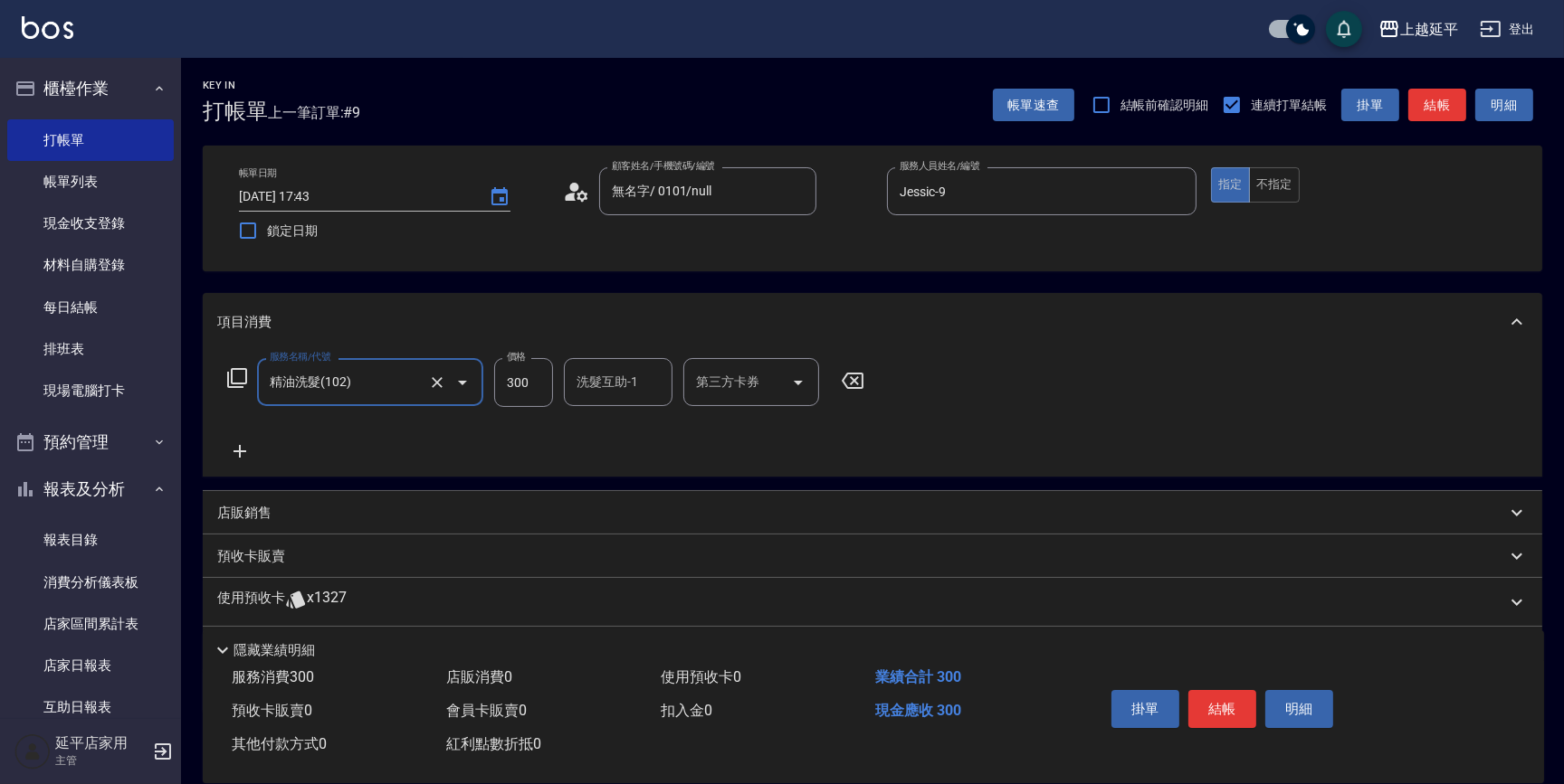
click at [534, 384] on input "300" at bounding box center [523, 383] width 59 height 49
type input "350"
click at [614, 393] on input "洗髮互助-1" at bounding box center [619, 382] width 92 height 31
click at [618, 430] on span "方彩姿 -34" at bounding box center [635, 428] width 114 height 19
type input "方彩姿-34"
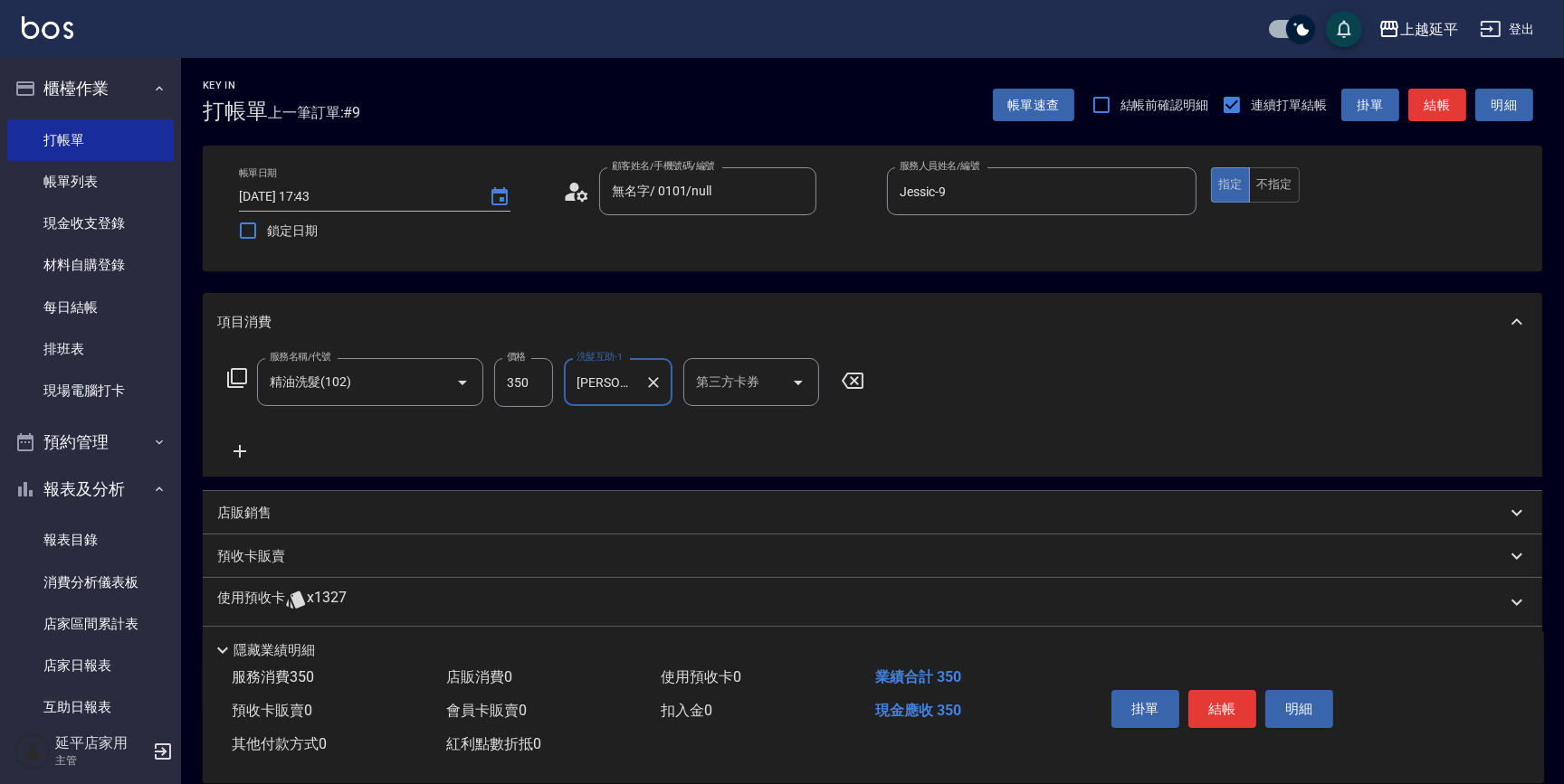
click at [227, 509] on p "店販銷售" at bounding box center [243, 513] width 54 height 19
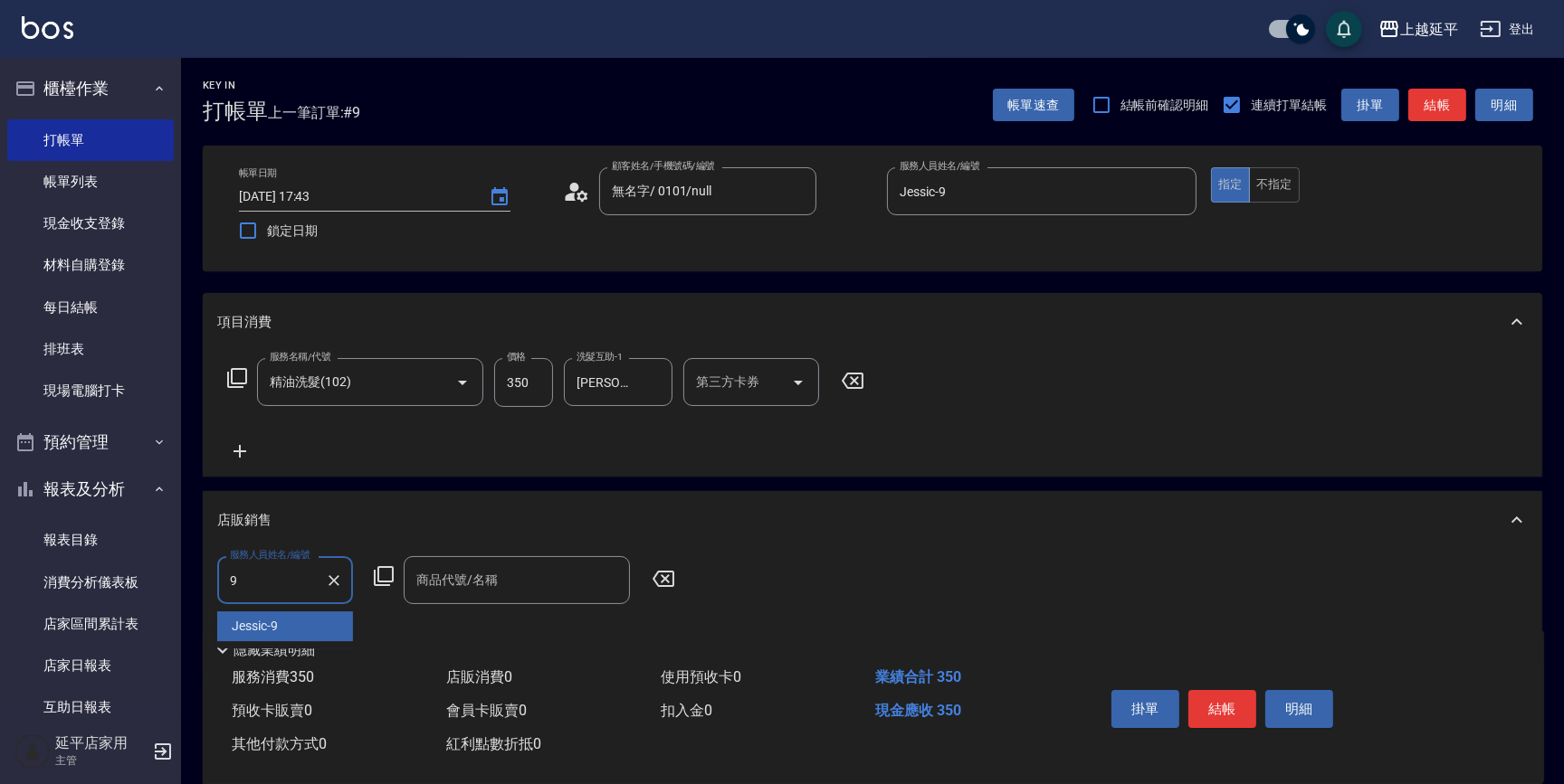
click at [262, 615] on div "Jessic -9" at bounding box center [285, 626] width 135 height 29
type input "Jessic-9"
click at [380, 563] on div "服務人員姓名/編號 Jessic-9 服務人員姓名/編號 商品代號/名稱 商品代號/名稱" at bounding box center [452, 580] width 469 height 48
click at [388, 572] on icon at bounding box center [384, 576] width 22 height 22
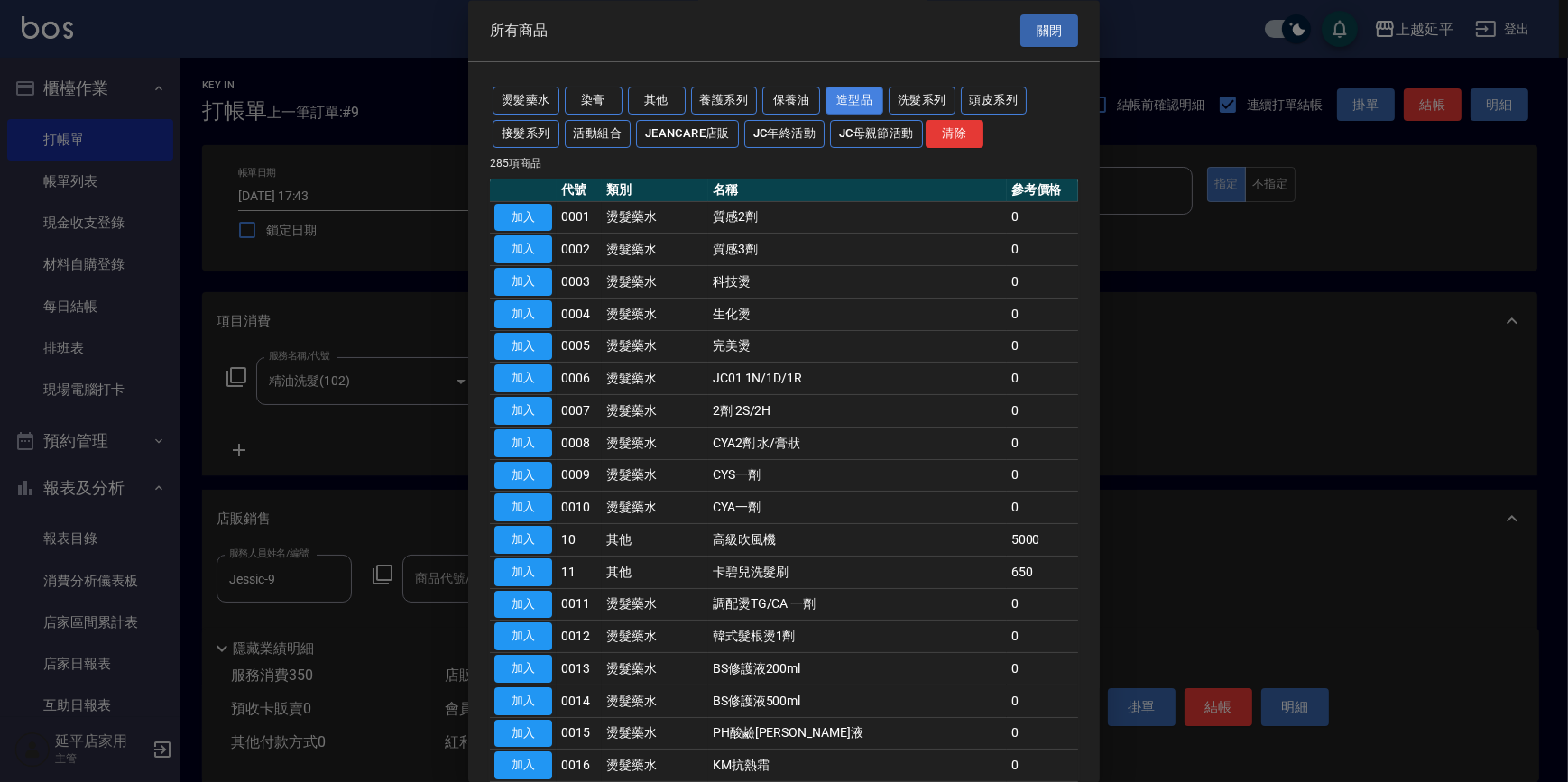
click at [858, 90] on button "造型品" at bounding box center [854, 101] width 58 height 28
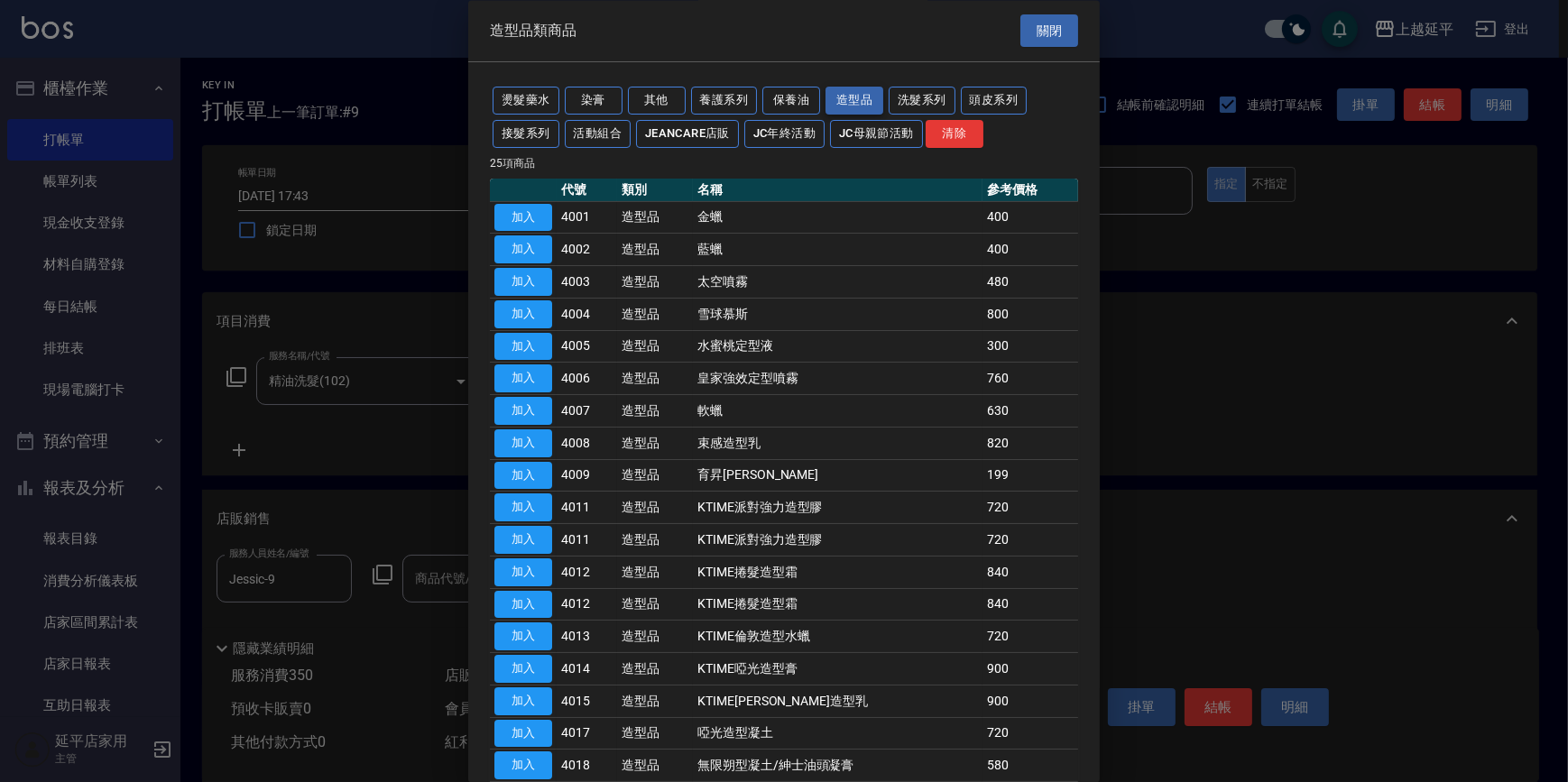
click at [850, 104] on button "造型品" at bounding box center [854, 101] width 58 height 28
click at [783, 98] on button "保養油" at bounding box center [790, 101] width 58 height 28
click at [804, 105] on button "保養油" at bounding box center [790, 101] width 58 height 28
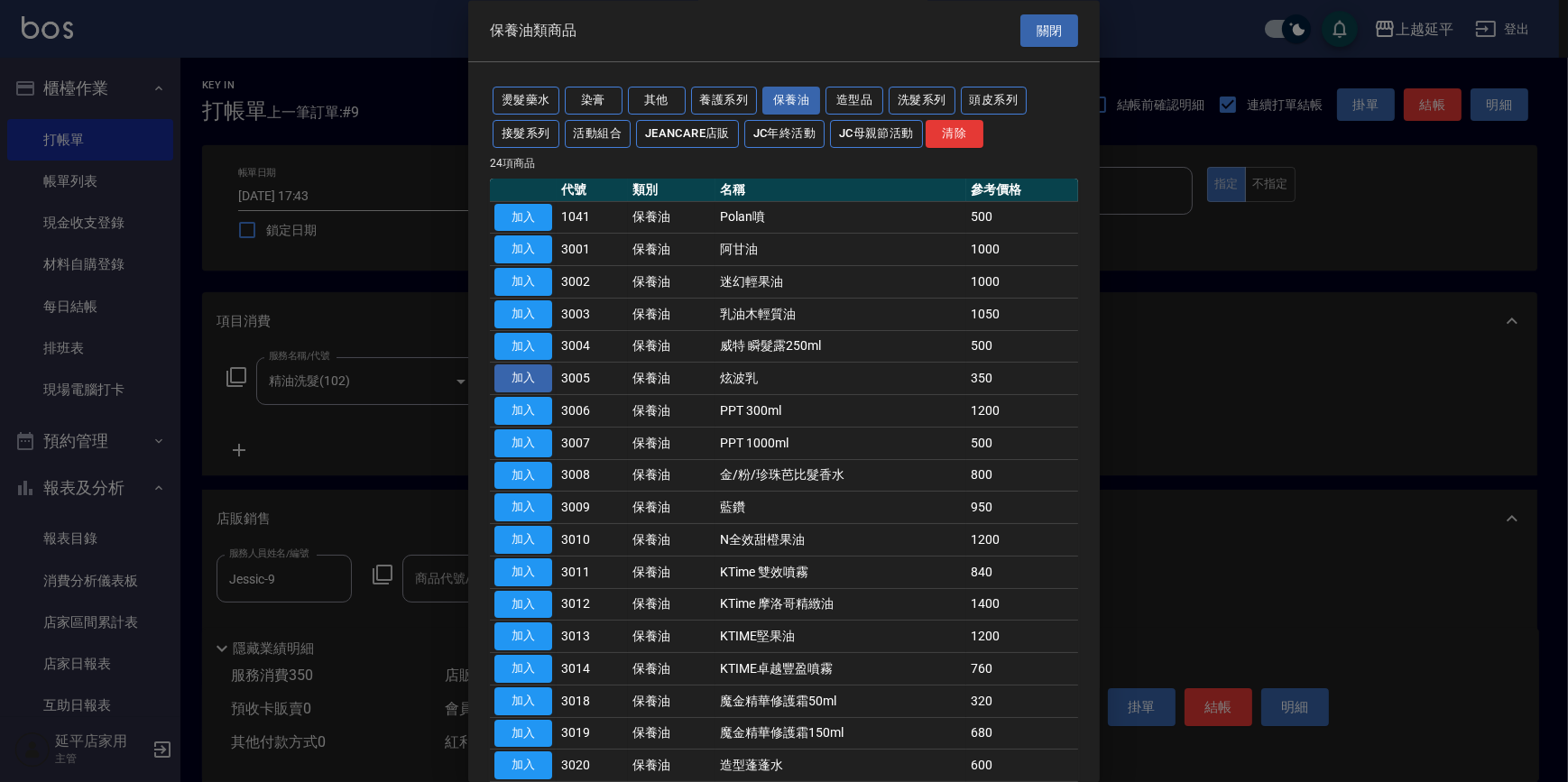
click at [538, 374] on button "加入" at bounding box center [522, 379] width 58 height 28
type input "炫波乳"
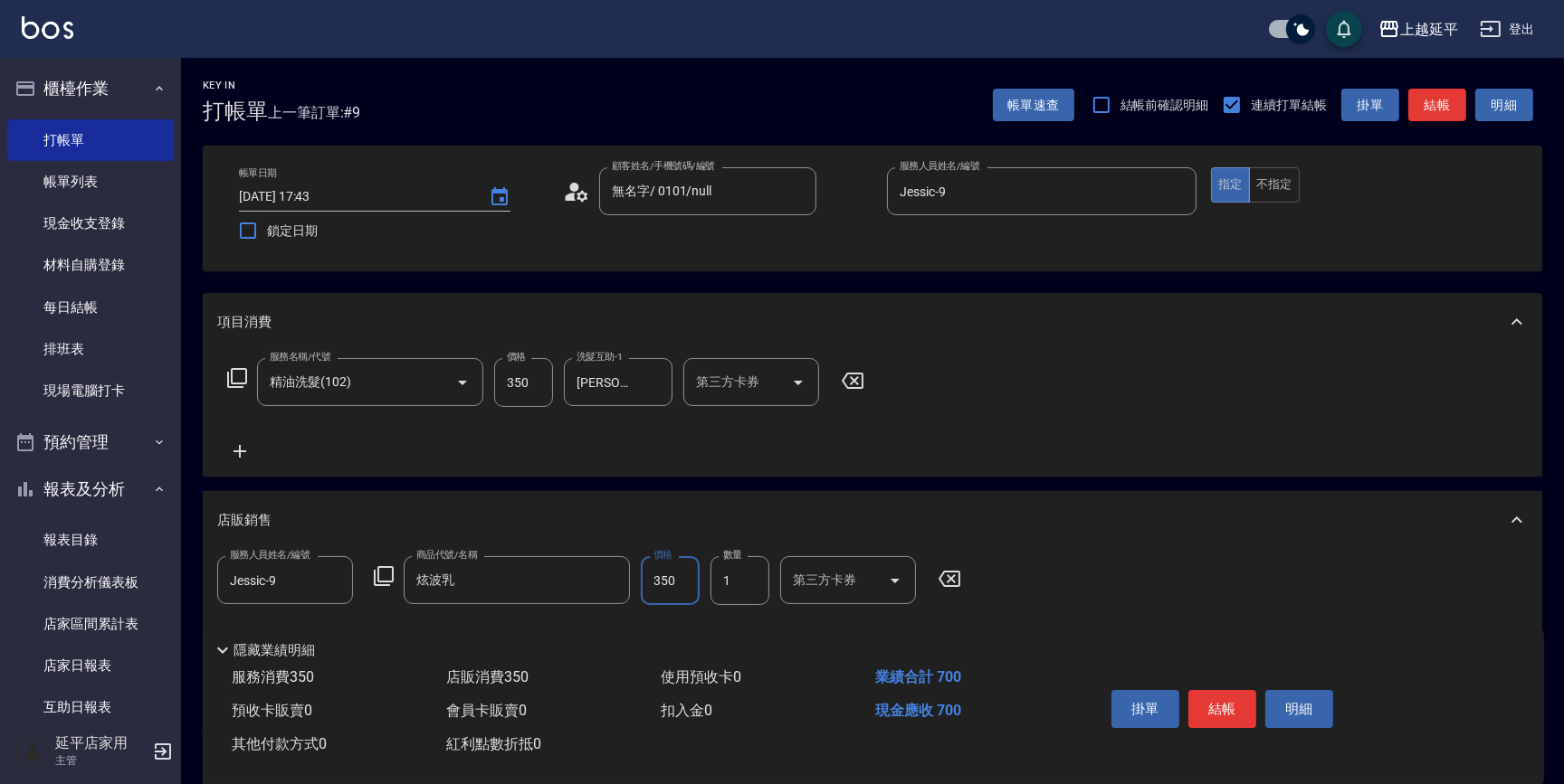
click at [680, 586] on input "350" at bounding box center [671, 581] width 59 height 49
type input "500"
click at [1228, 697] on button "結帳" at bounding box center [1222, 709] width 68 height 38
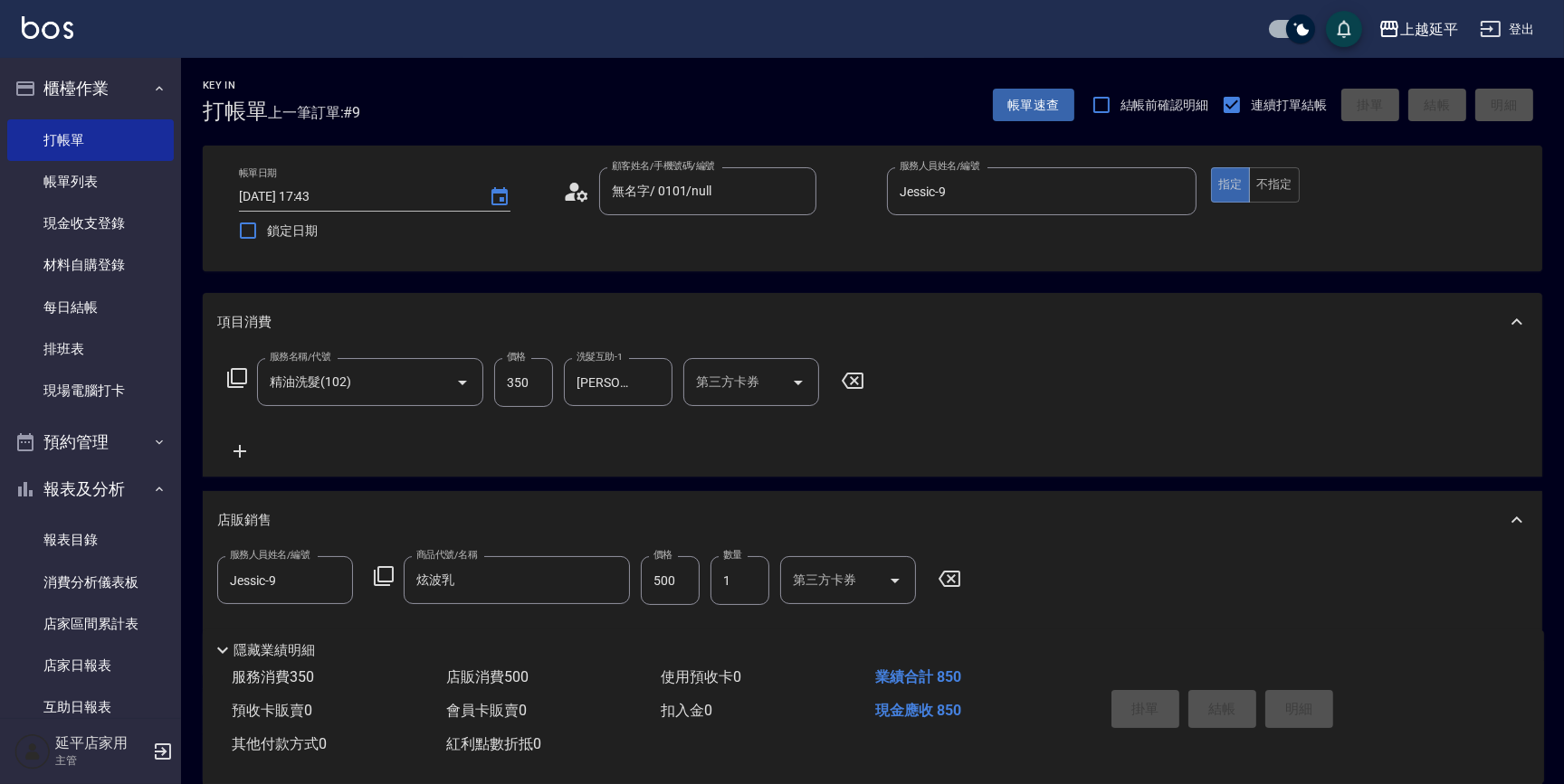
type input "2025/08/12 17:44"
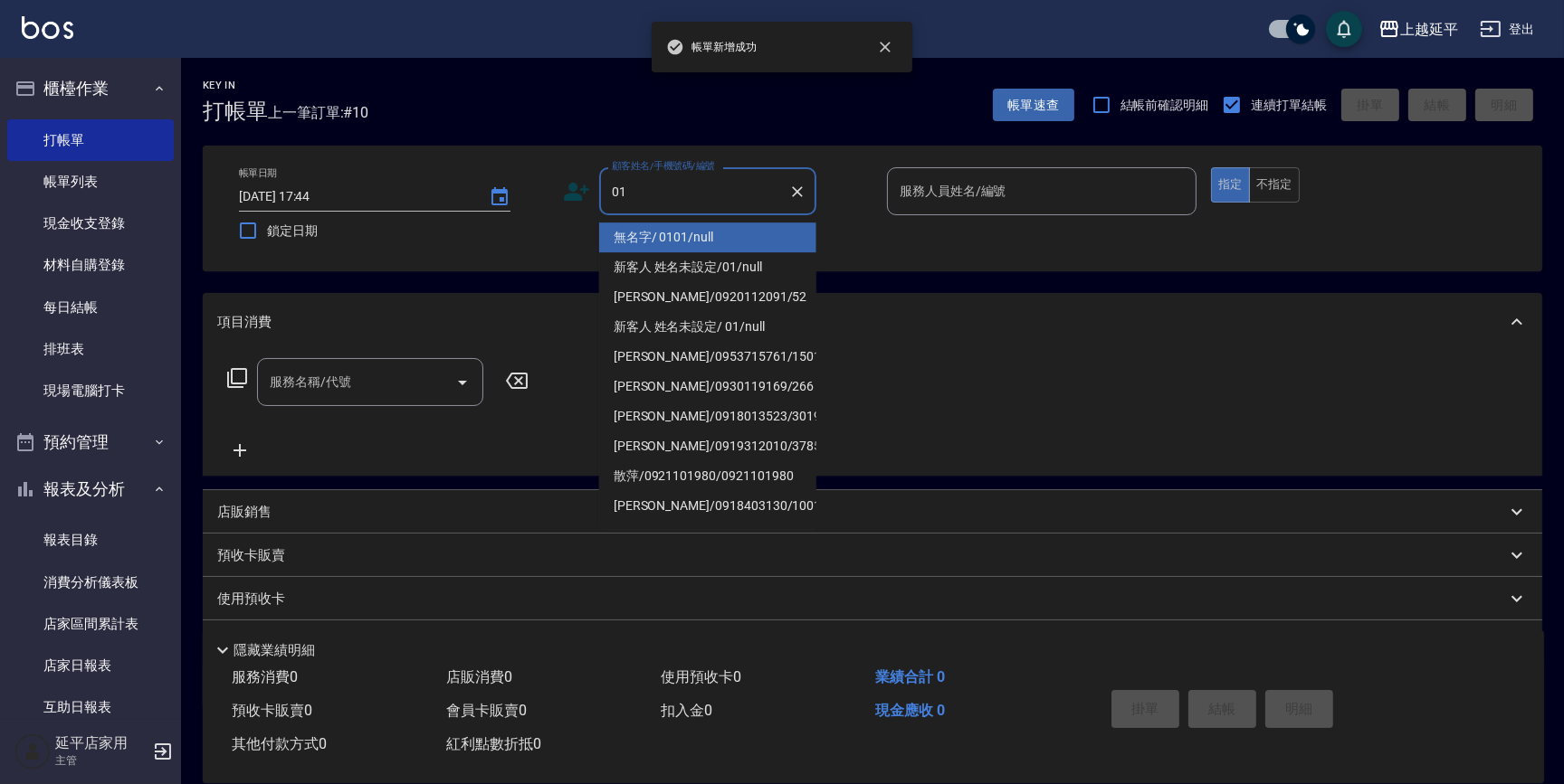
click at [717, 235] on li "無名字/ 0101/null" at bounding box center [707, 237] width 217 height 29
type input "無名字/ 0101/null"
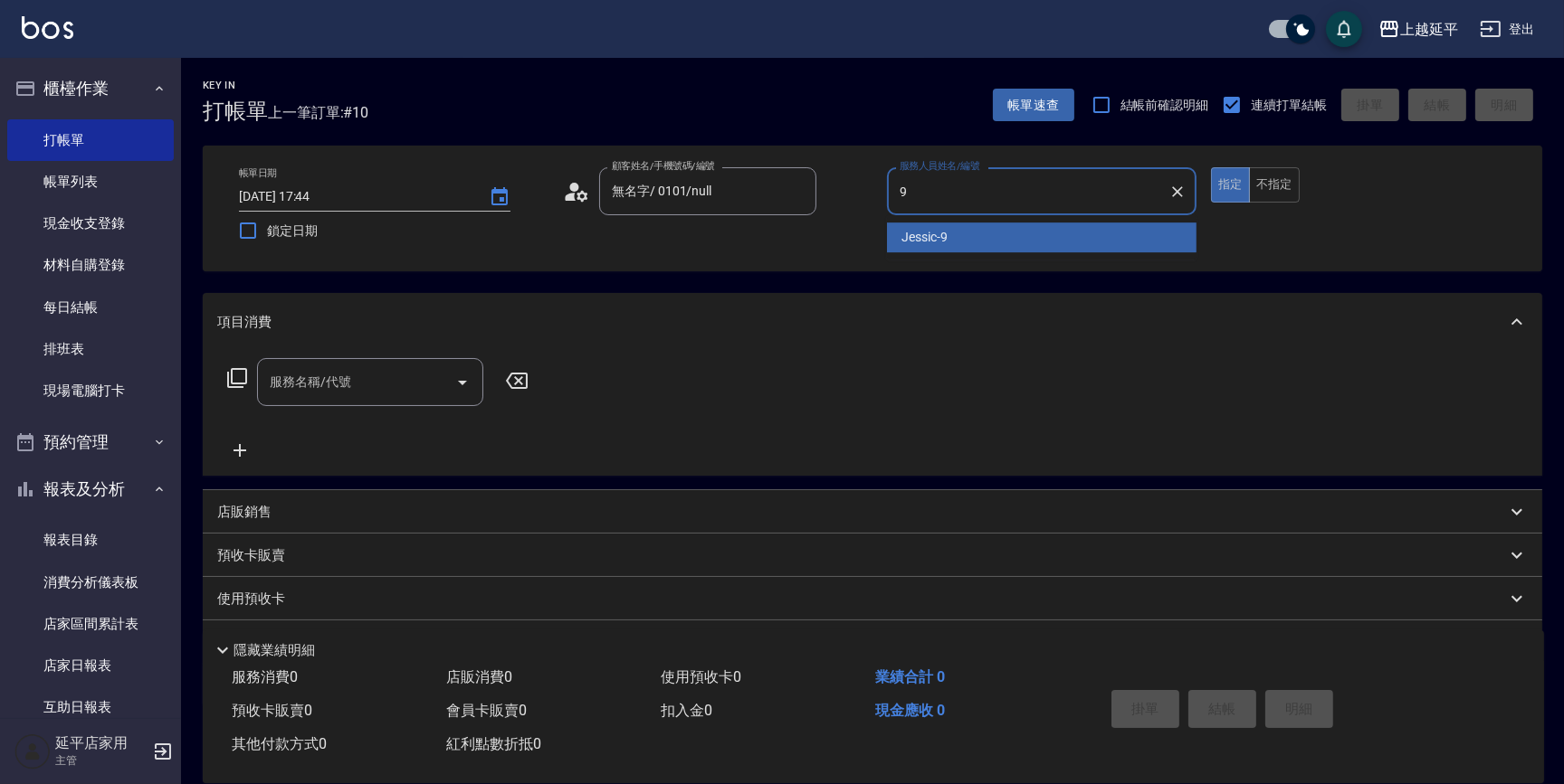
click at [984, 236] on div "Jessic -9" at bounding box center [1042, 237] width 309 height 29
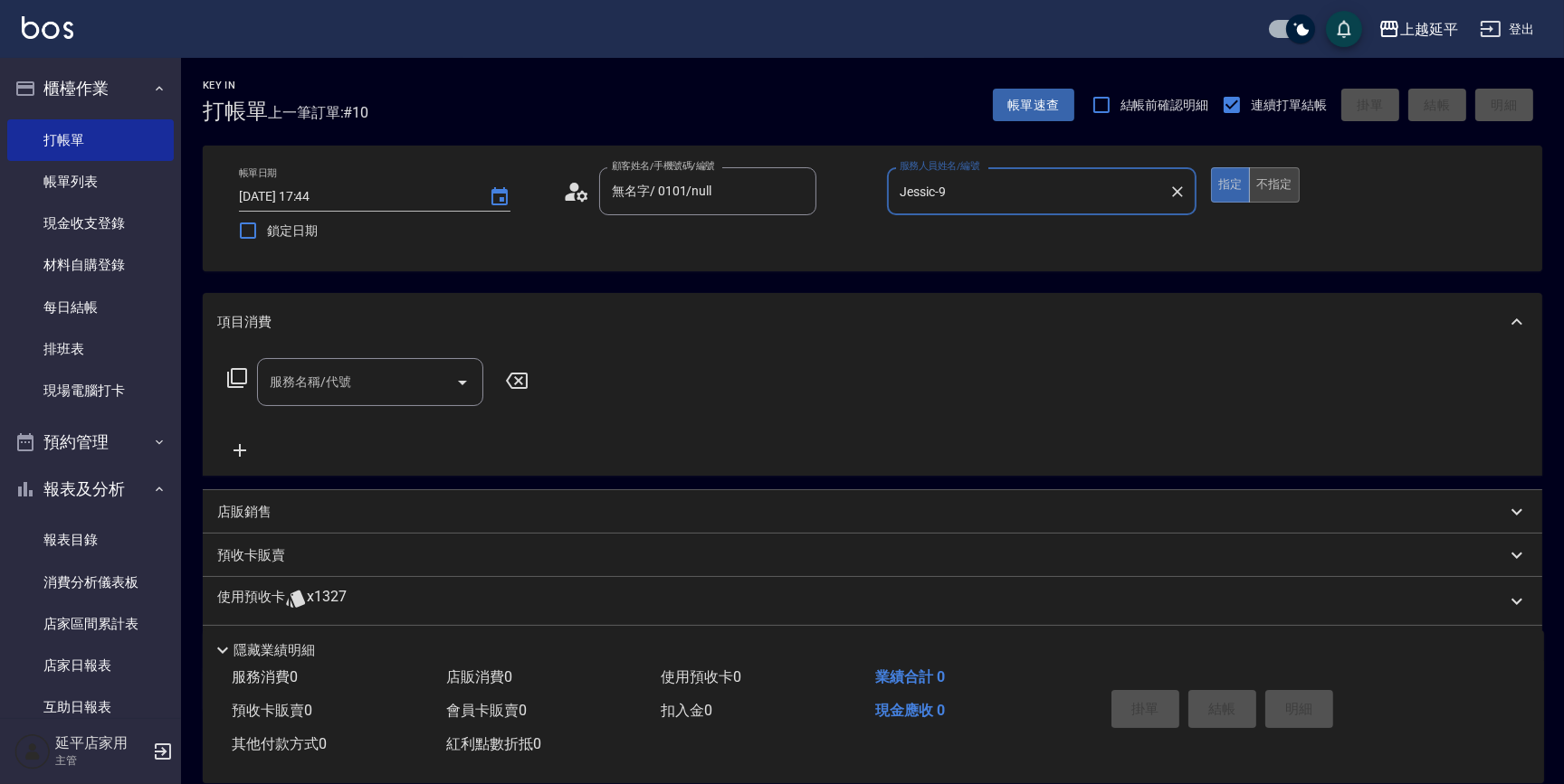
type input "Jessic-9"
click at [1267, 186] on button "不指定" at bounding box center [1274, 185] width 51 height 35
click at [406, 369] on input "服務名稱/代號" at bounding box center [356, 382] width 183 height 31
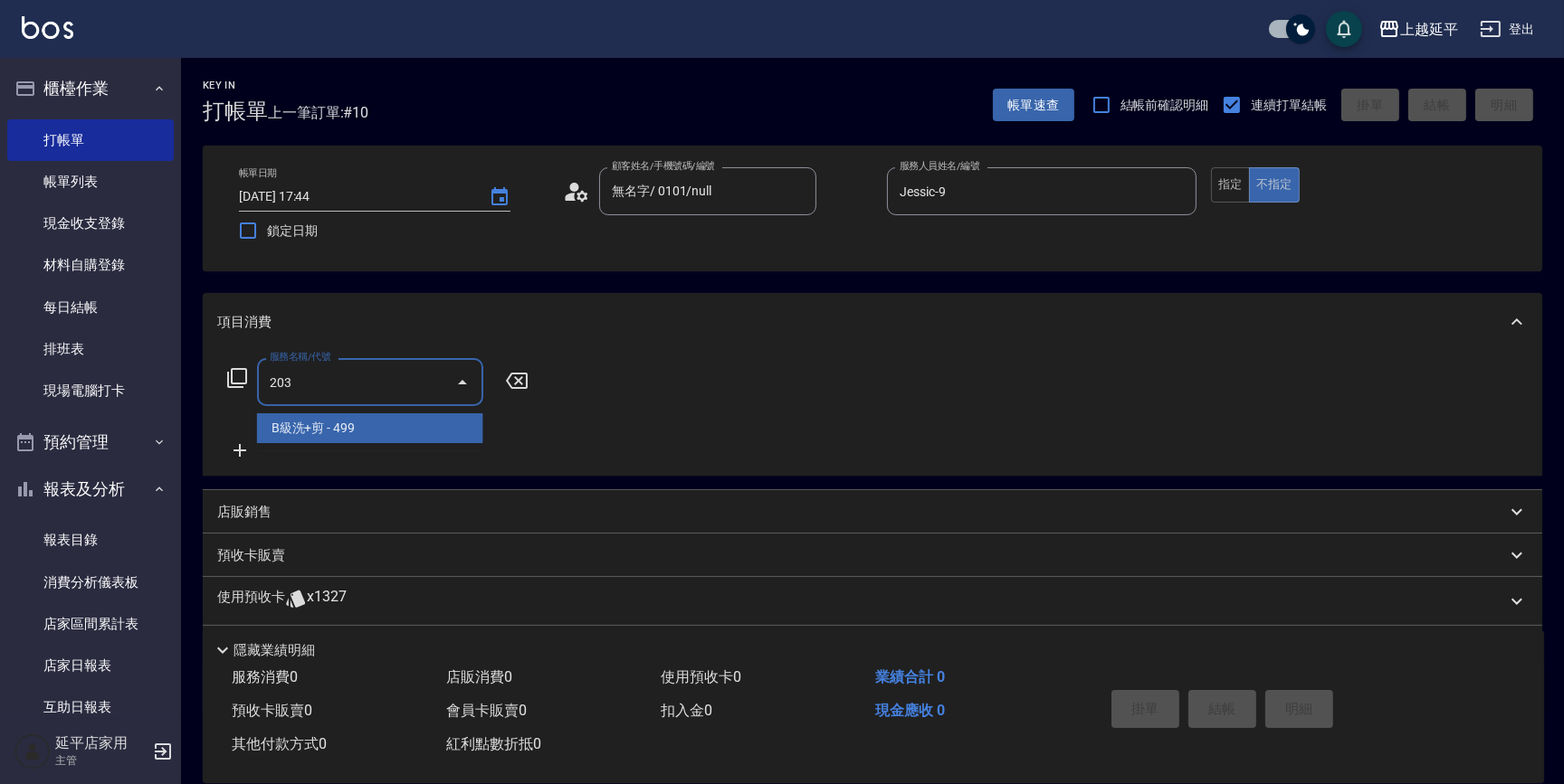
click at [417, 435] on span "B級洗+剪 - 499" at bounding box center [370, 428] width 227 height 29
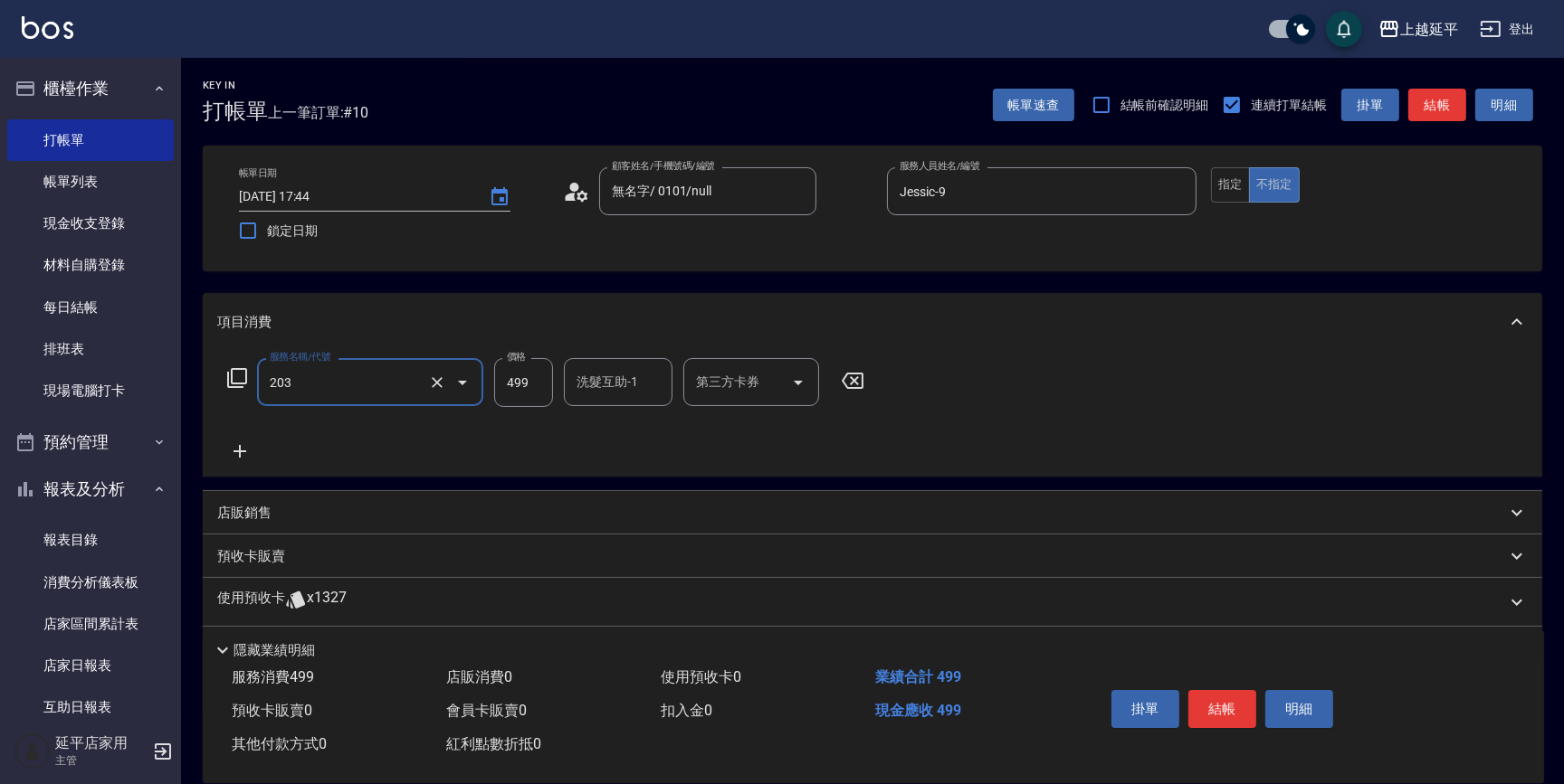
type input "B級洗+剪(203)"
click at [578, 389] on input "洗髮互助-1" at bounding box center [619, 382] width 92 height 31
click at [626, 438] on div "方彩姿 -34" at bounding box center [618, 428] width 109 height 29
type input "方彩姿-34"
click at [1202, 706] on button "結帳" at bounding box center [1222, 709] width 68 height 38
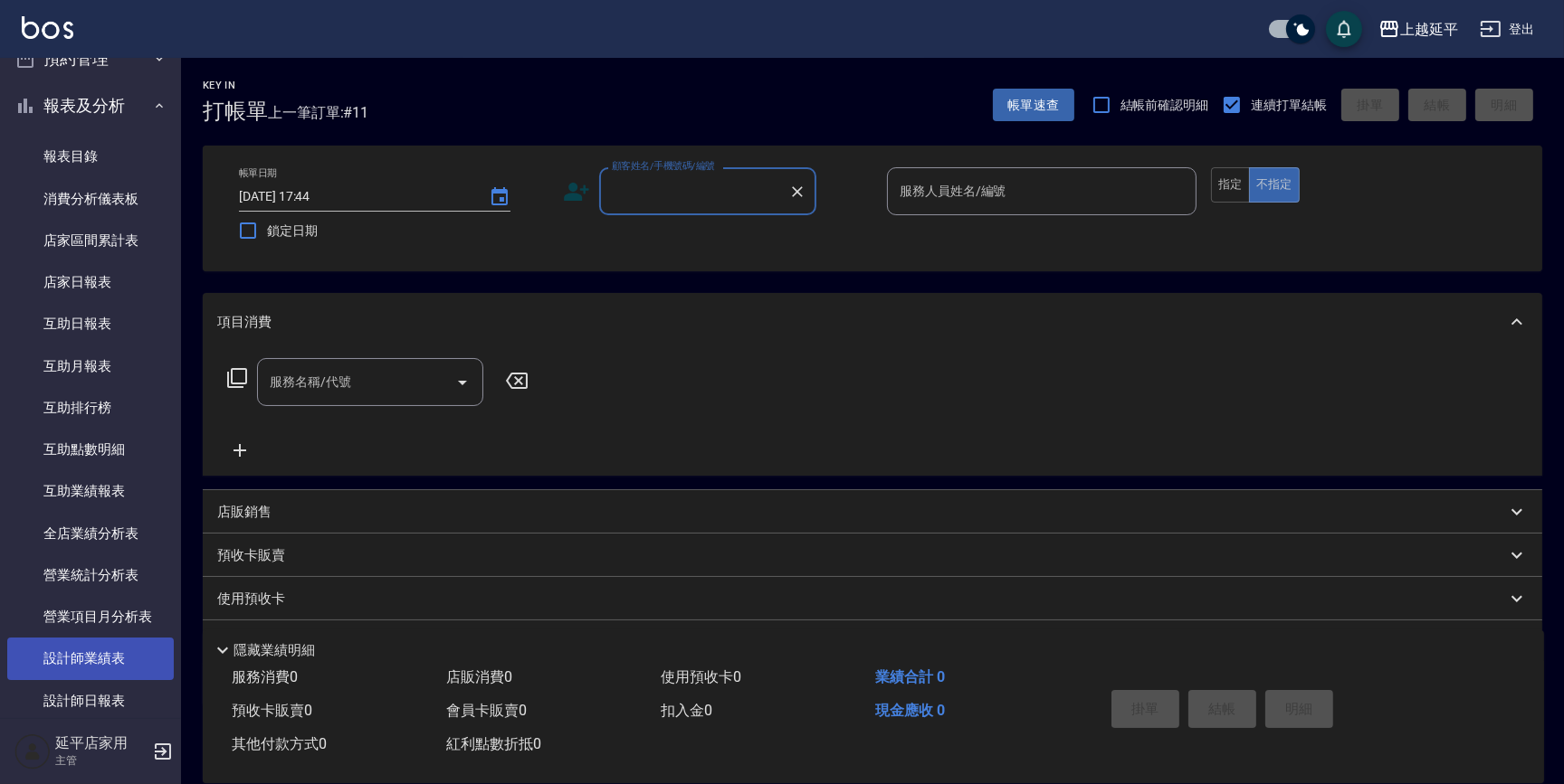
scroll to position [494, 0]
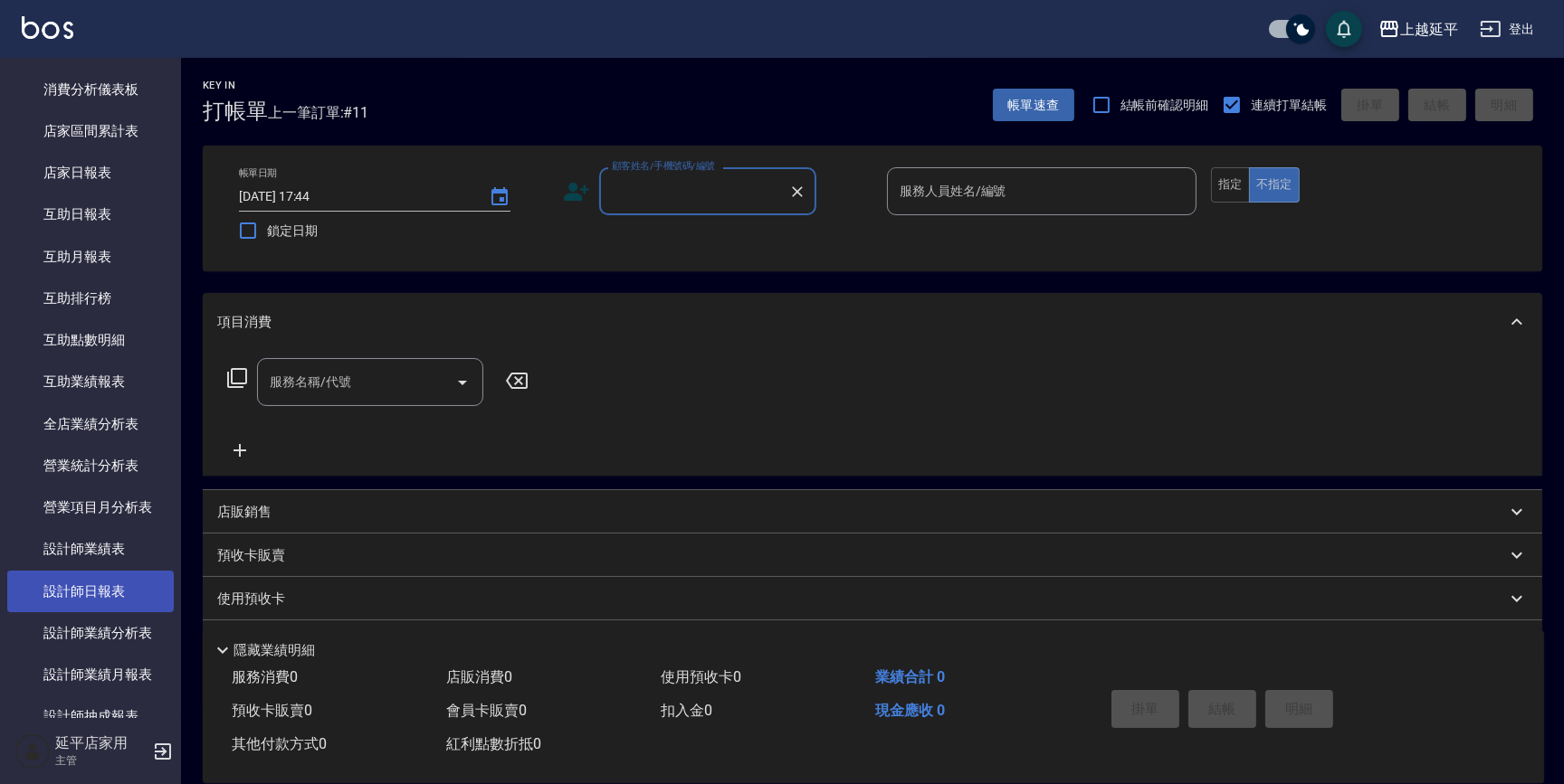
click at [122, 600] on link "設計師日報表" at bounding box center [90, 592] width 167 height 41
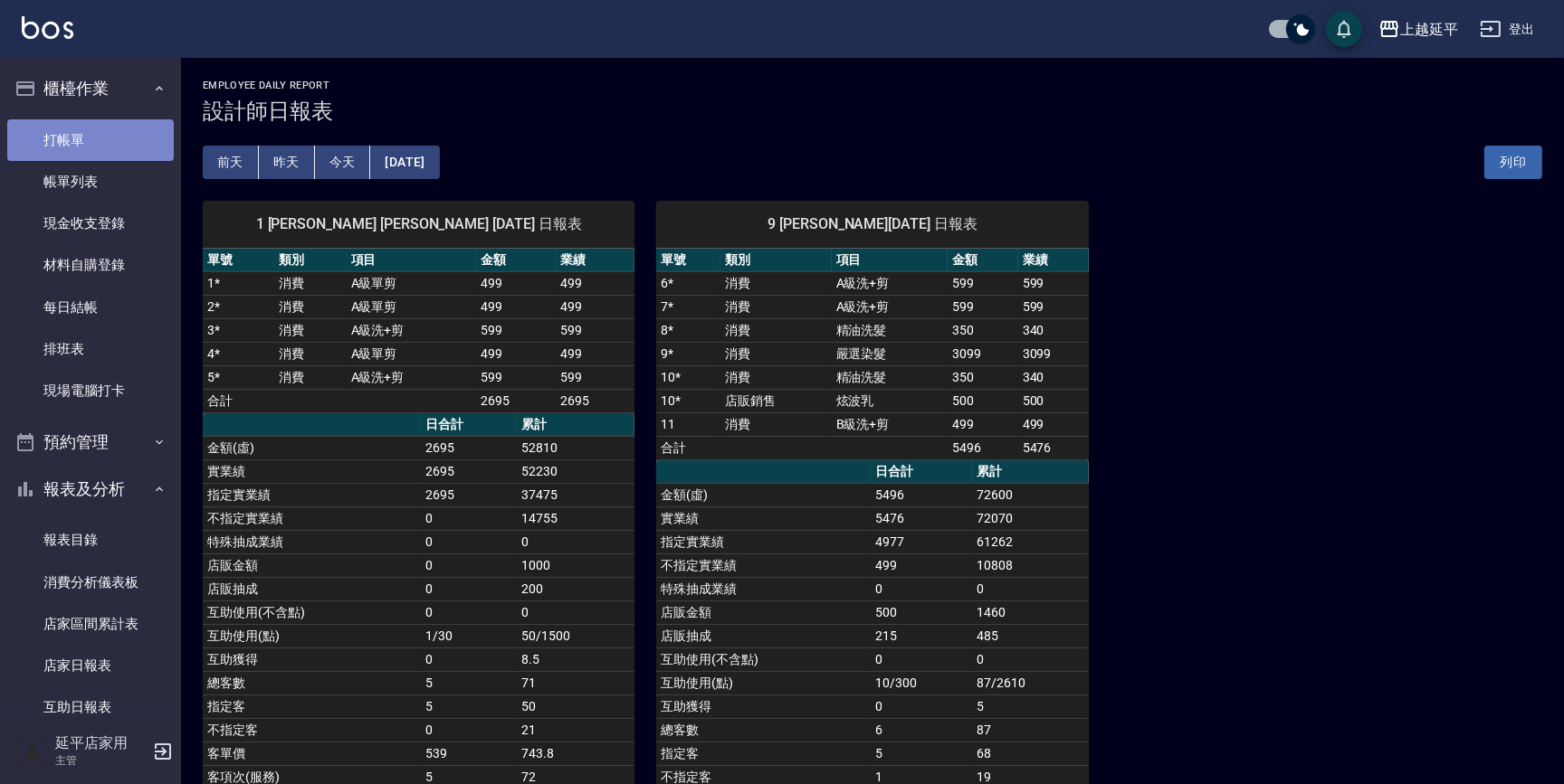
click at [93, 145] on link "打帳單" at bounding box center [90, 140] width 167 height 41
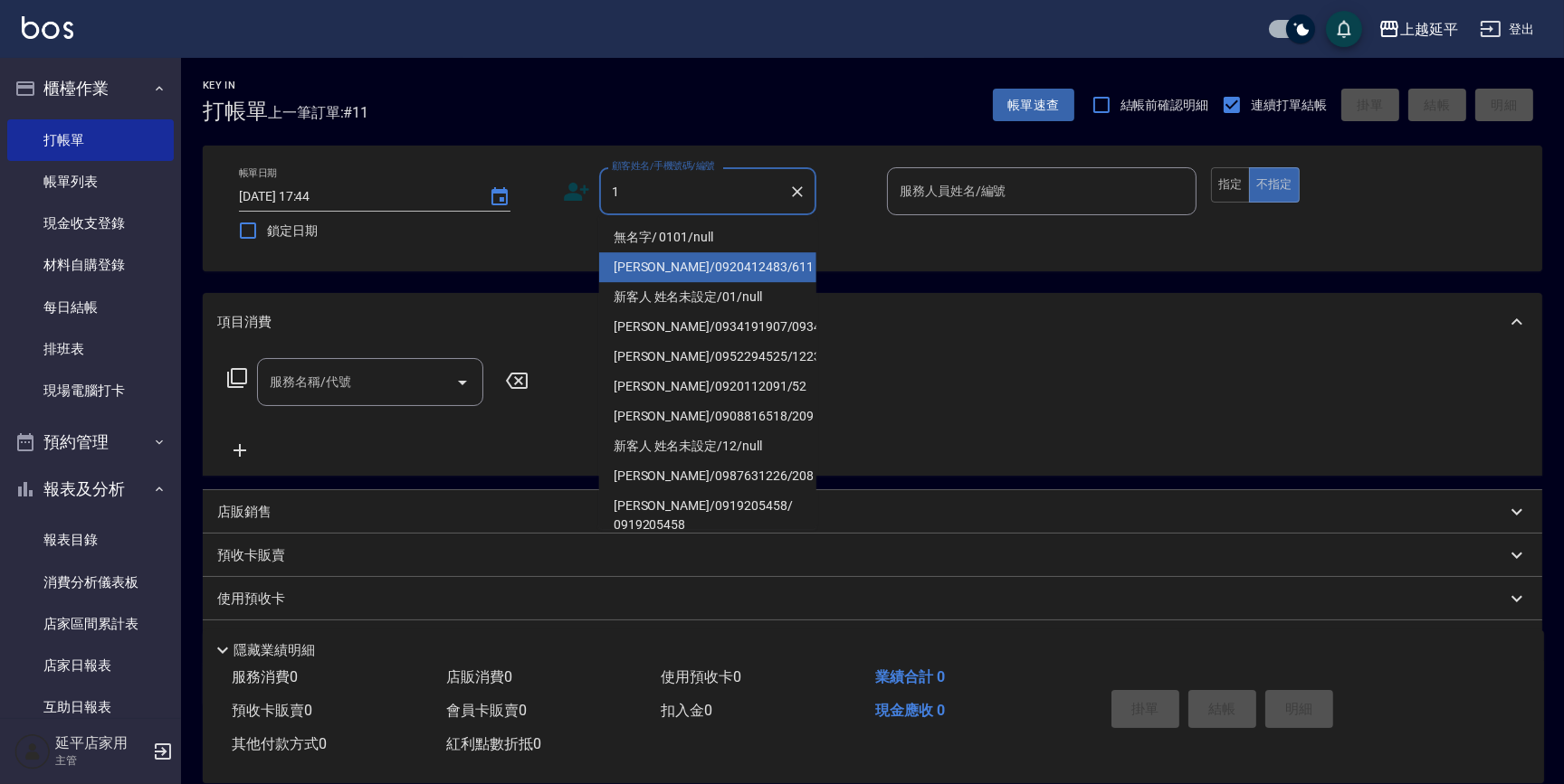
click at [639, 253] on li "范淑瑛/0920412483/611" at bounding box center [707, 267] width 217 height 29
type input "范淑瑛/0920412483/611"
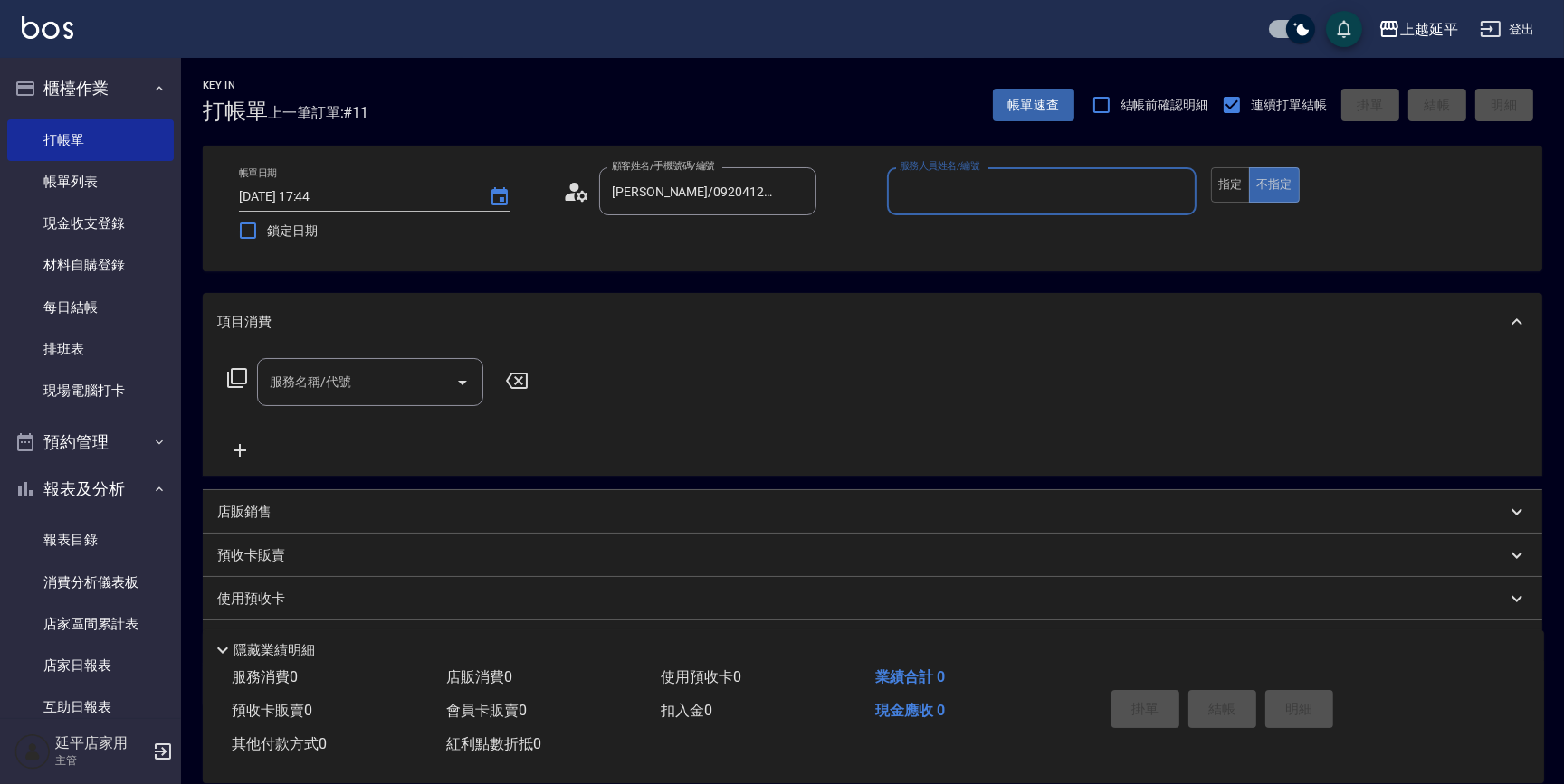
type input "Jessic-9"
click at [662, 212] on div "范淑瑛/0920412483/611 顧客姓名/手機號碼/編號" at bounding box center [707, 191] width 217 height 48
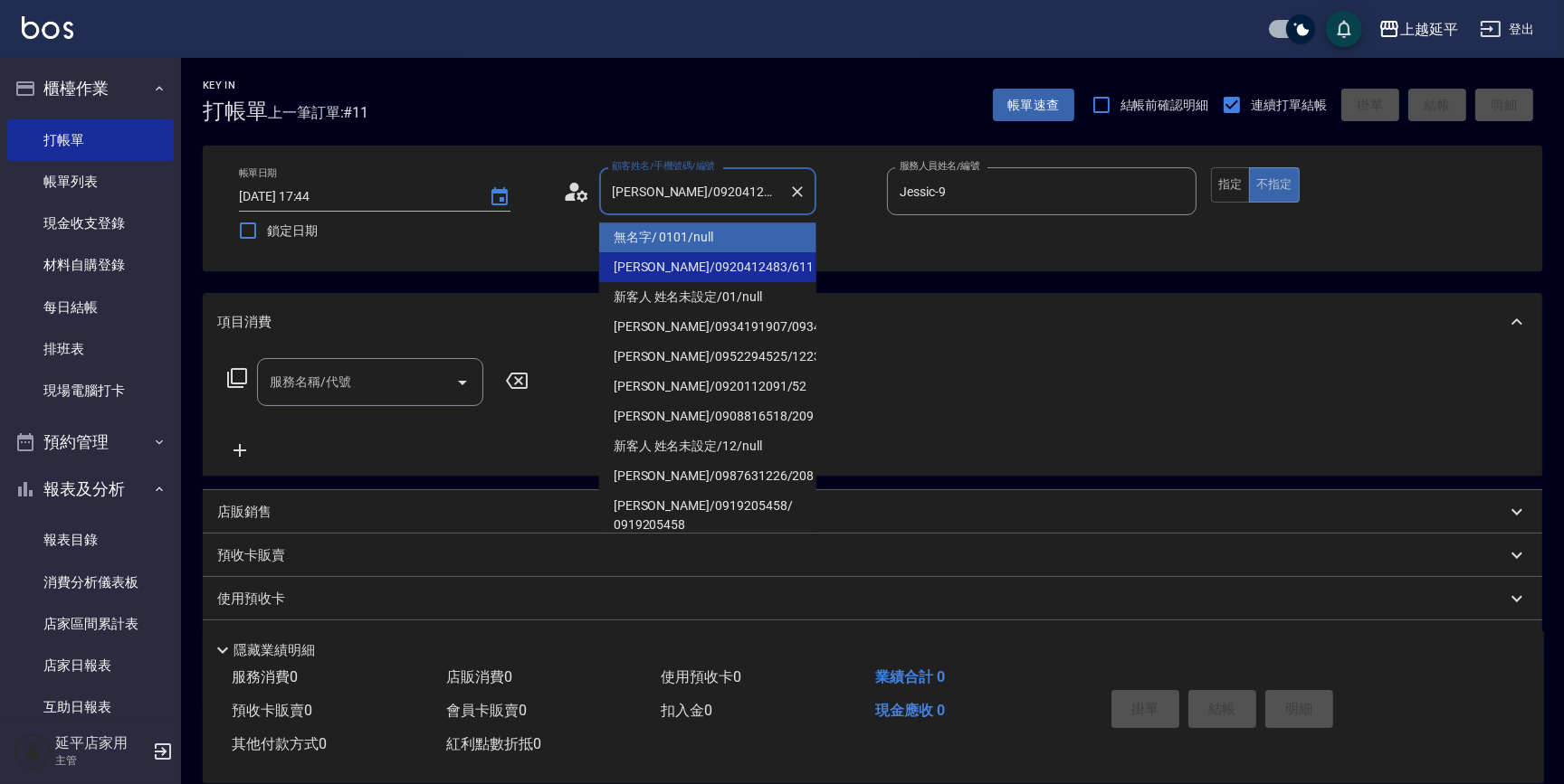
click at [657, 235] on li "無名字/ 0101/null" at bounding box center [707, 237] width 217 height 29
type input "無名字/ 0101/null"
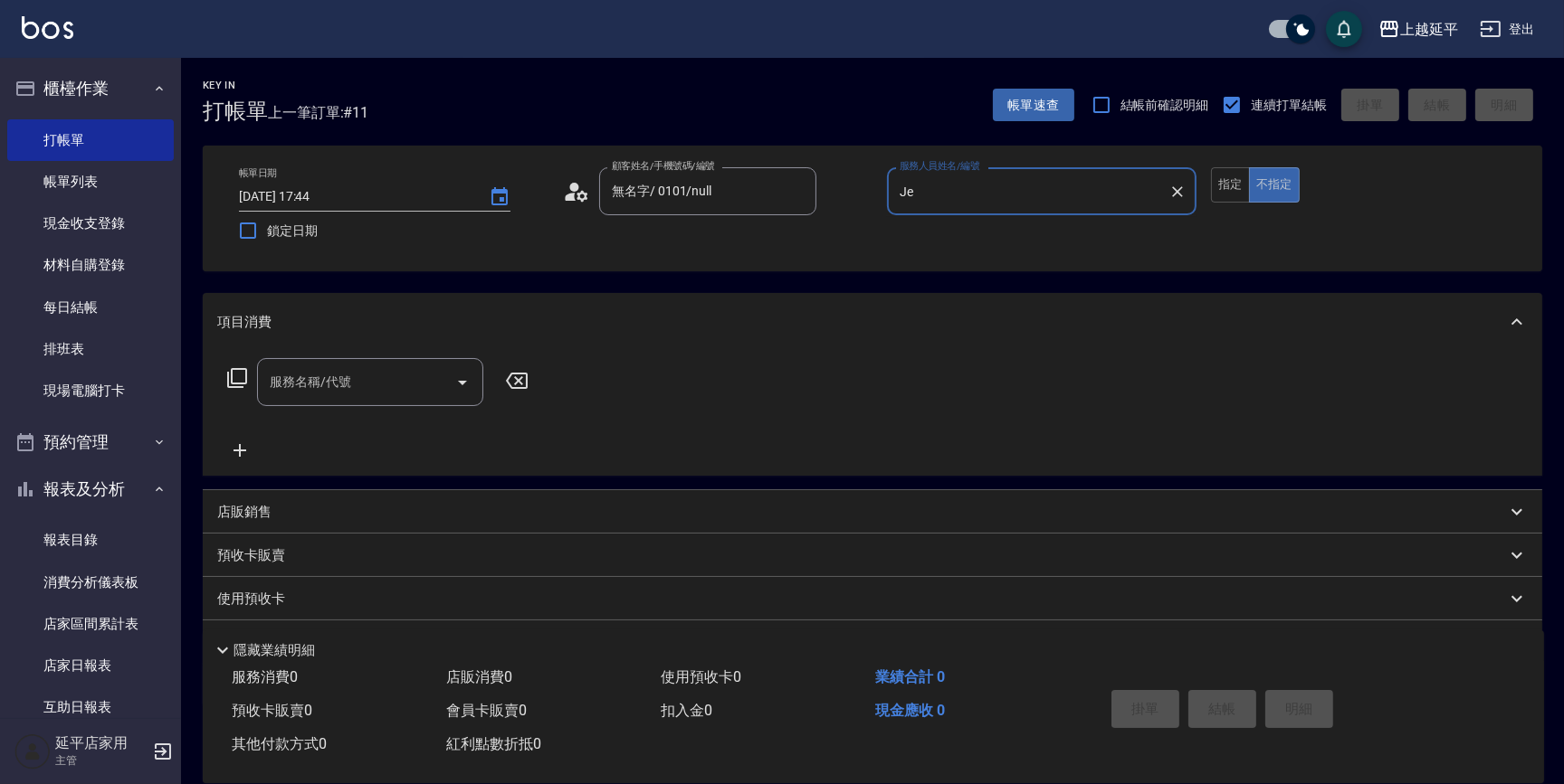
type input "J"
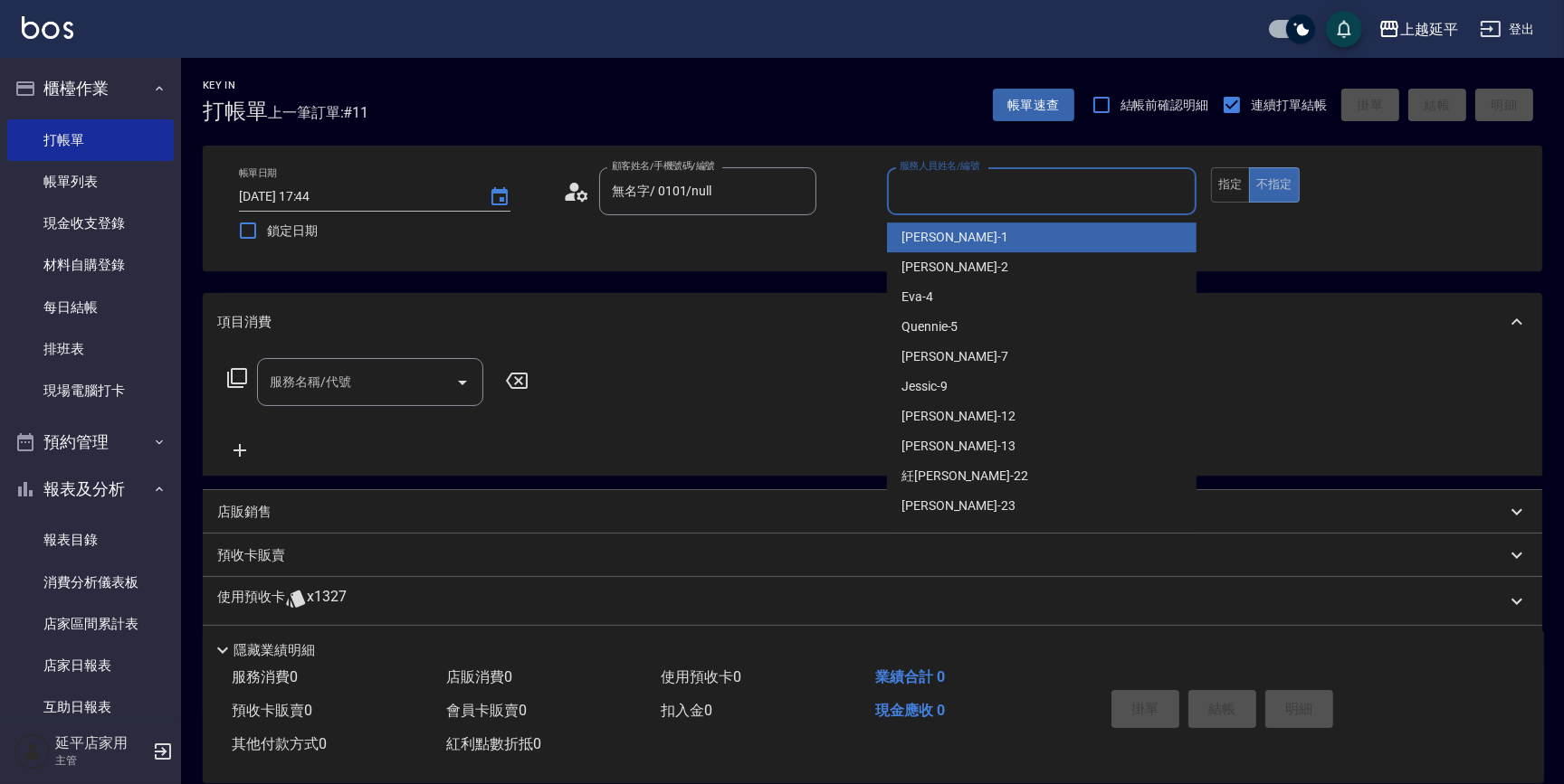
click at [913, 238] on span "李凱婷 -1" at bounding box center [954, 236] width 107 height 19
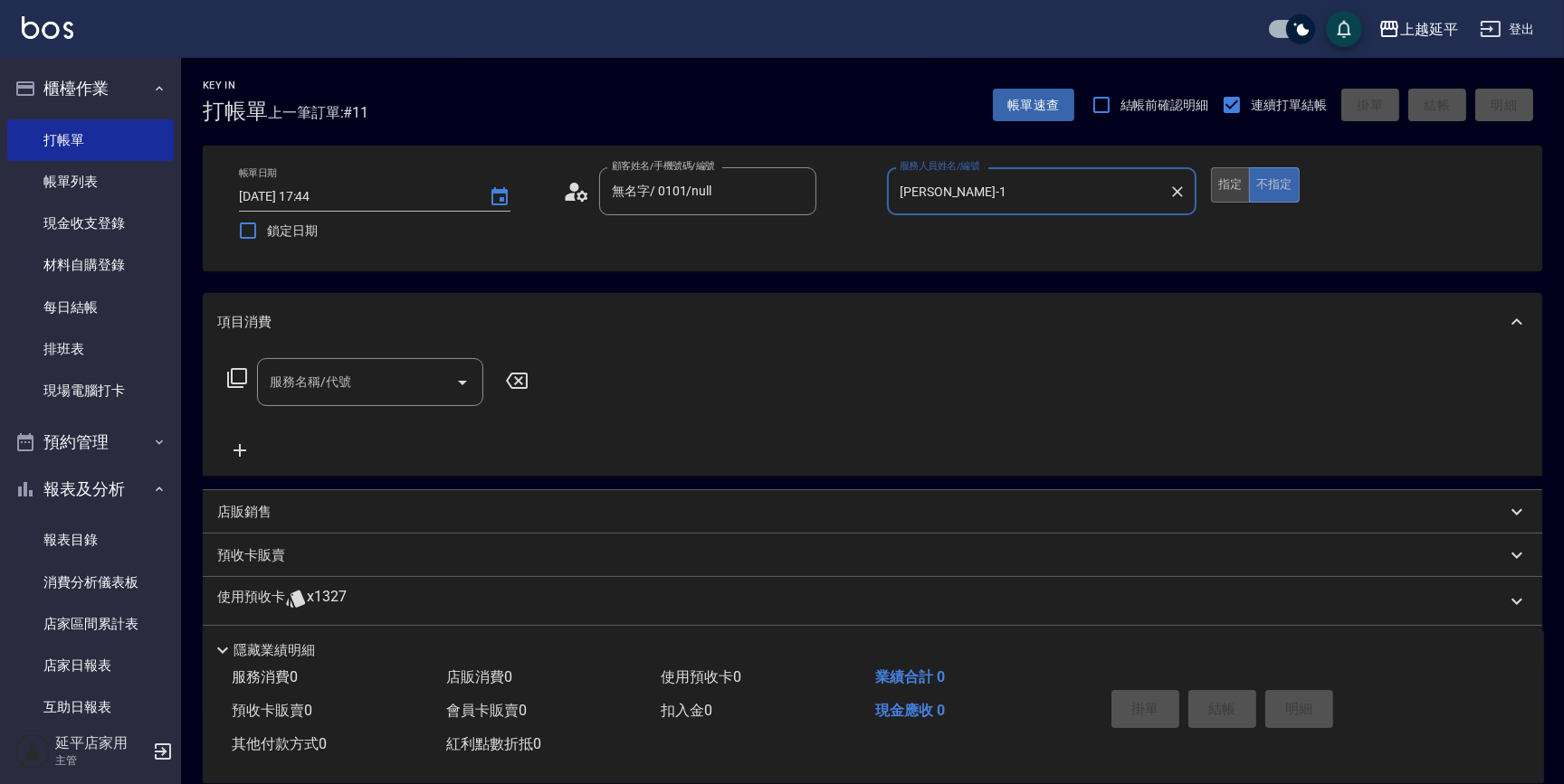
type input "李凱婷-1"
click at [1220, 190] on button "指定" at bounding box center [1231, 185] width 39 height 35
click at [458, 369] on button "Open" at bounding box center [462, 383] width 29 height 29
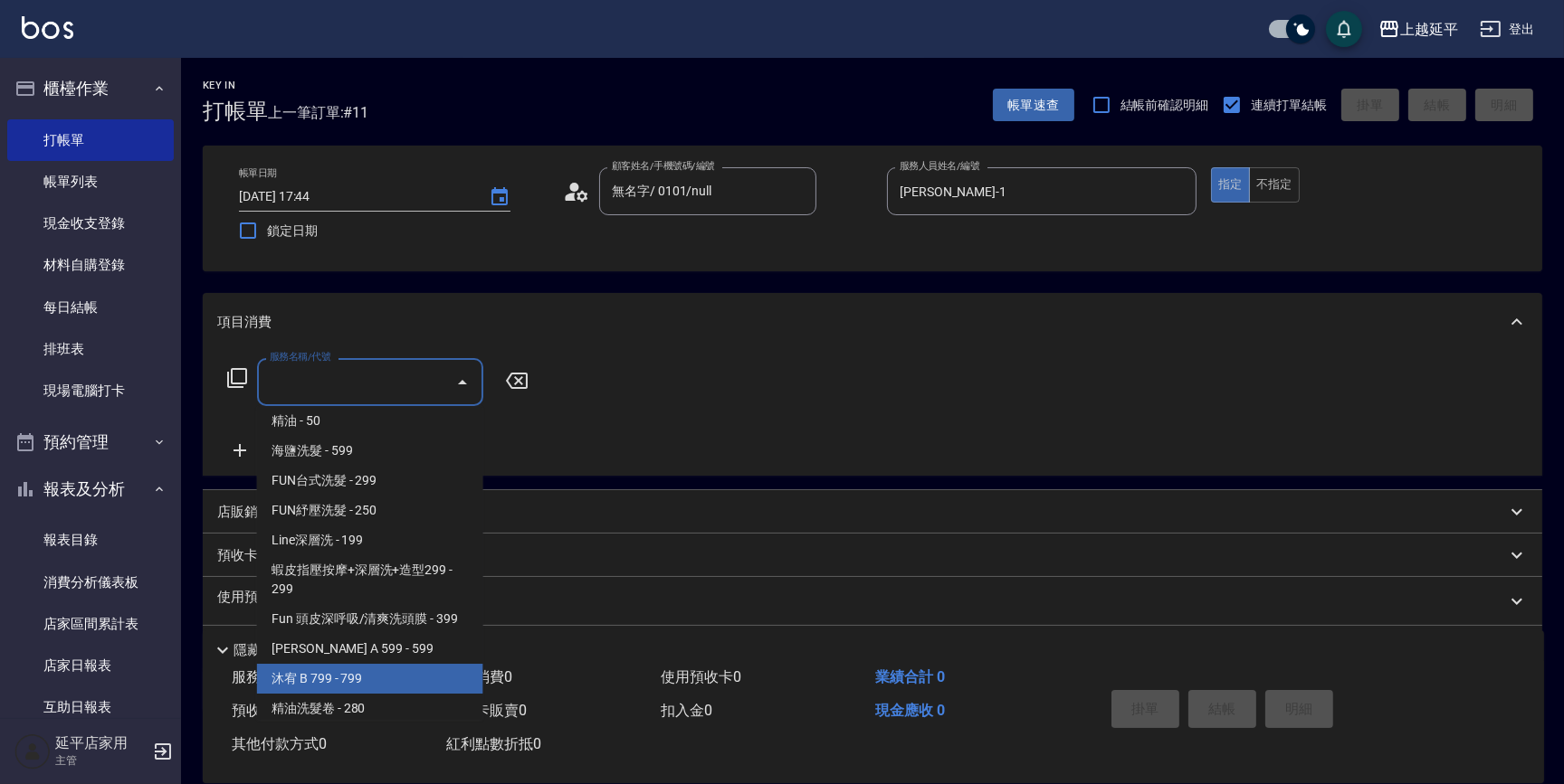
scroll to position [411, 0]
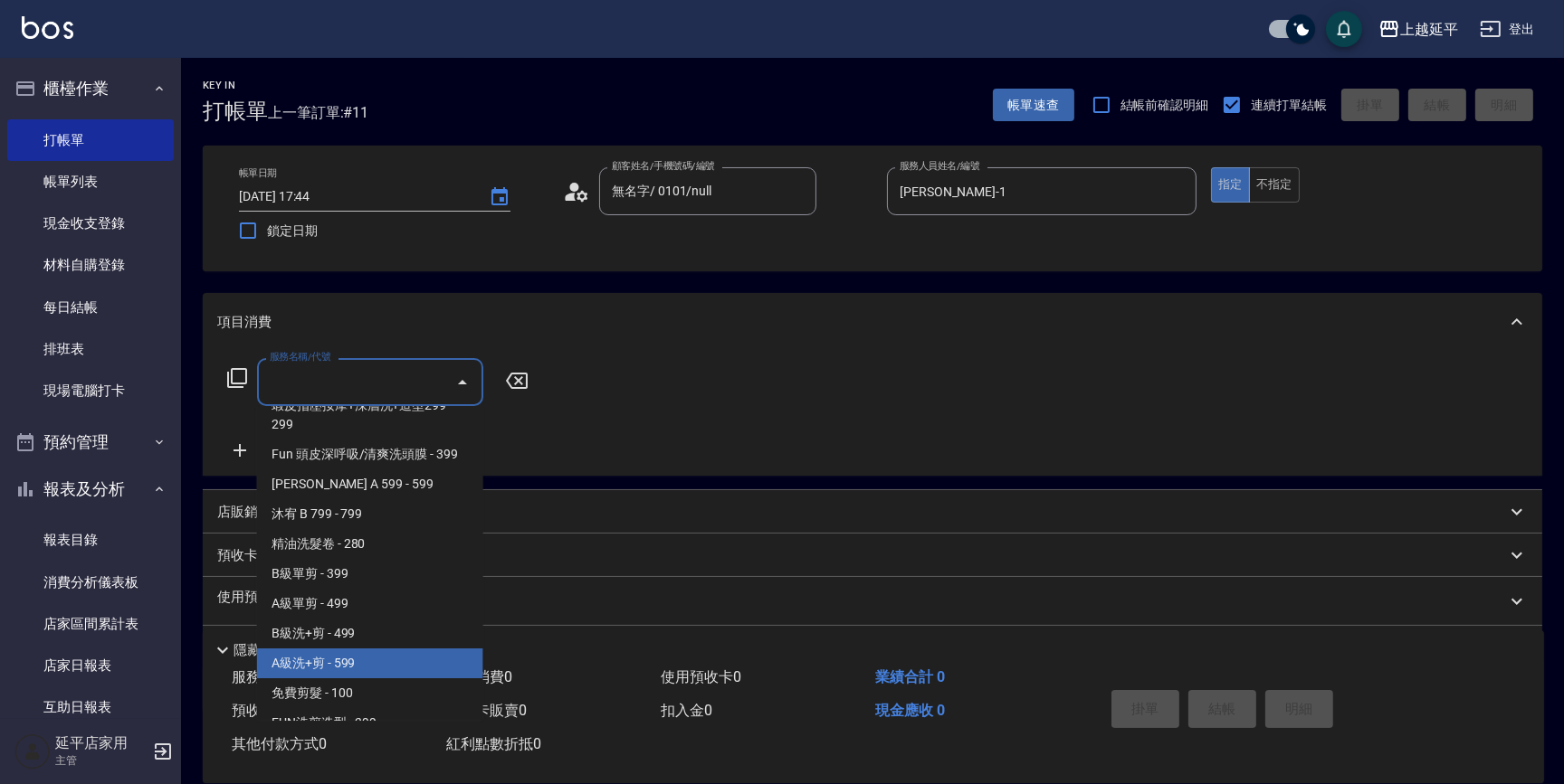
click at [384, 650] on span "A級洗+剪 - 599" at bounding box center [370, 663] width 227 height 29
type input "A級洗+剪(204)"
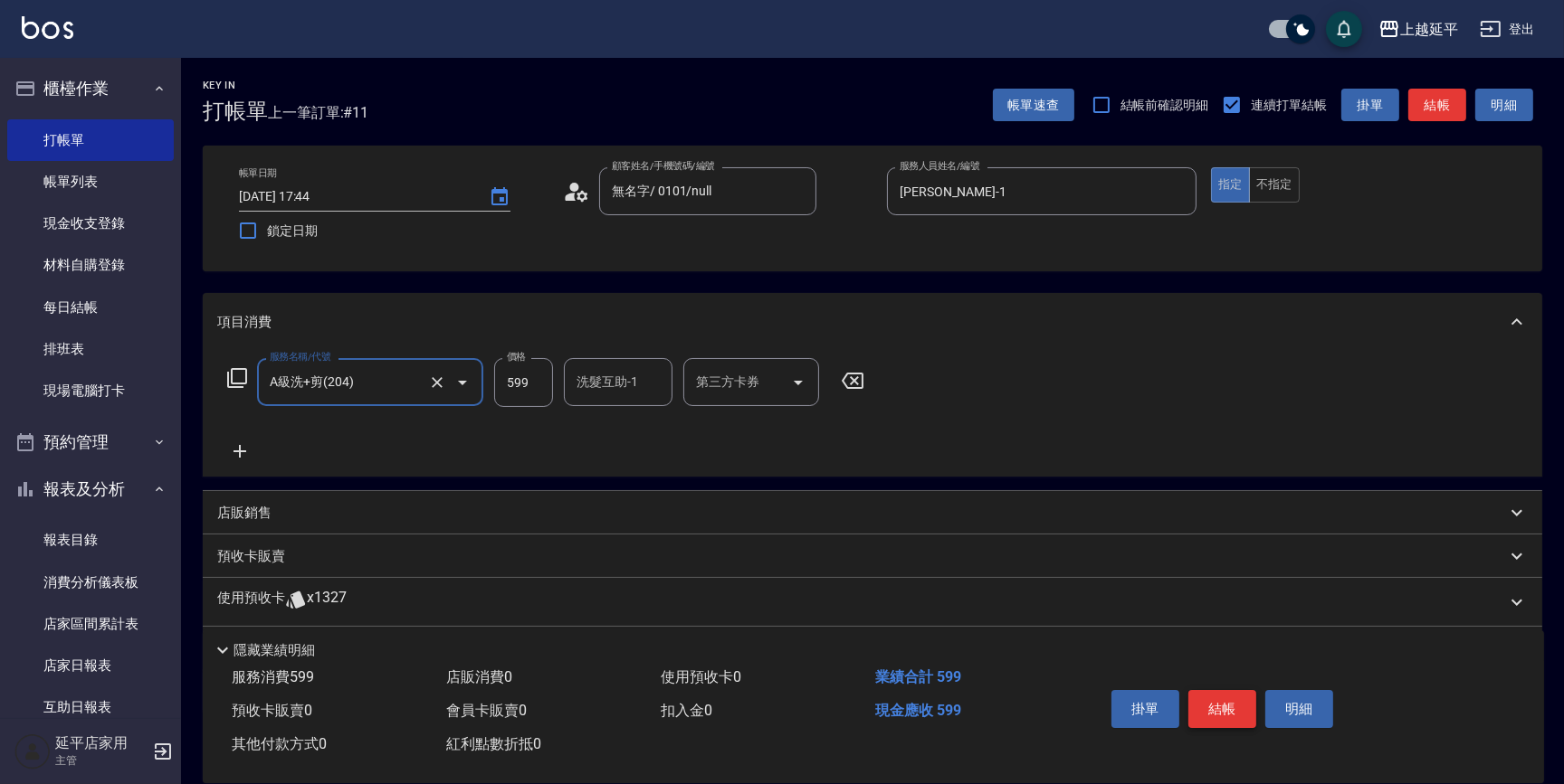
click at [1224, 710] on button "結帳" at bounding box center [1222, 709] width 68 height 38
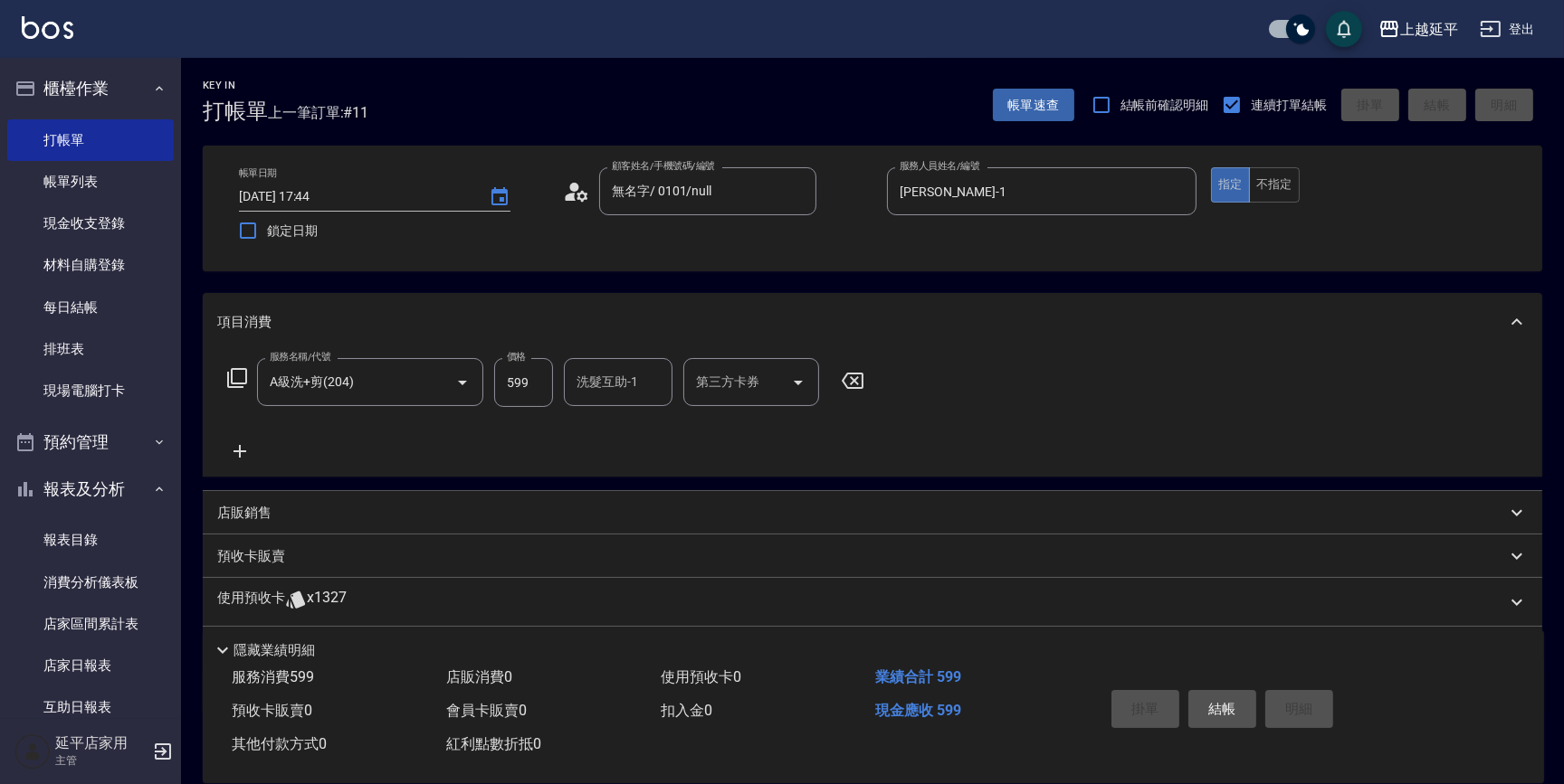
type input "2025/08/12 18:07"
click at [637, 208] on div "顧客姓名/手機號碼/編號" at bounding box center [707, 191] width 217 height 48
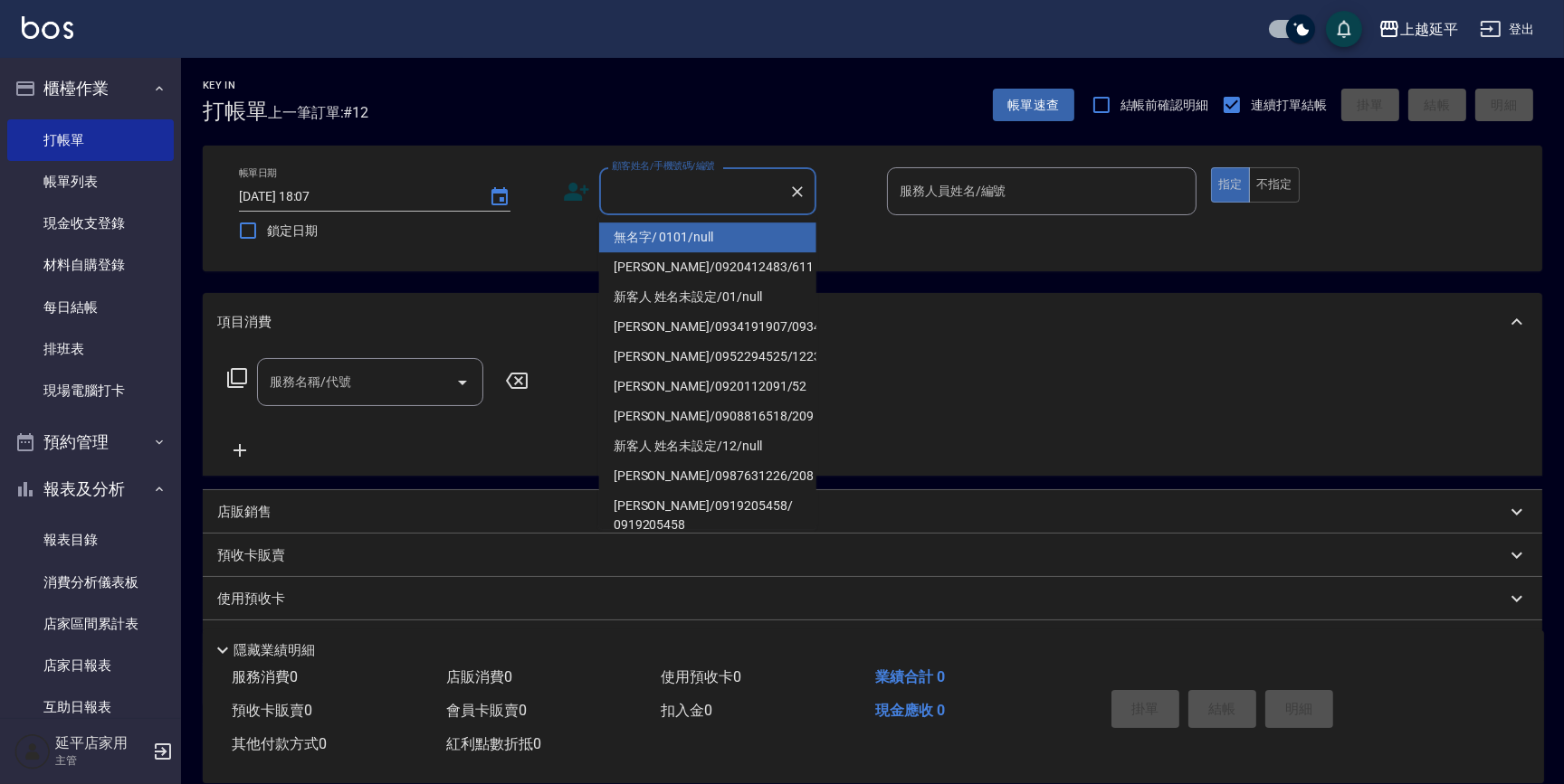
click at [678, 235] on li "無名字/ 0101/null" at bounding box center [707, 237] width 217 height 29
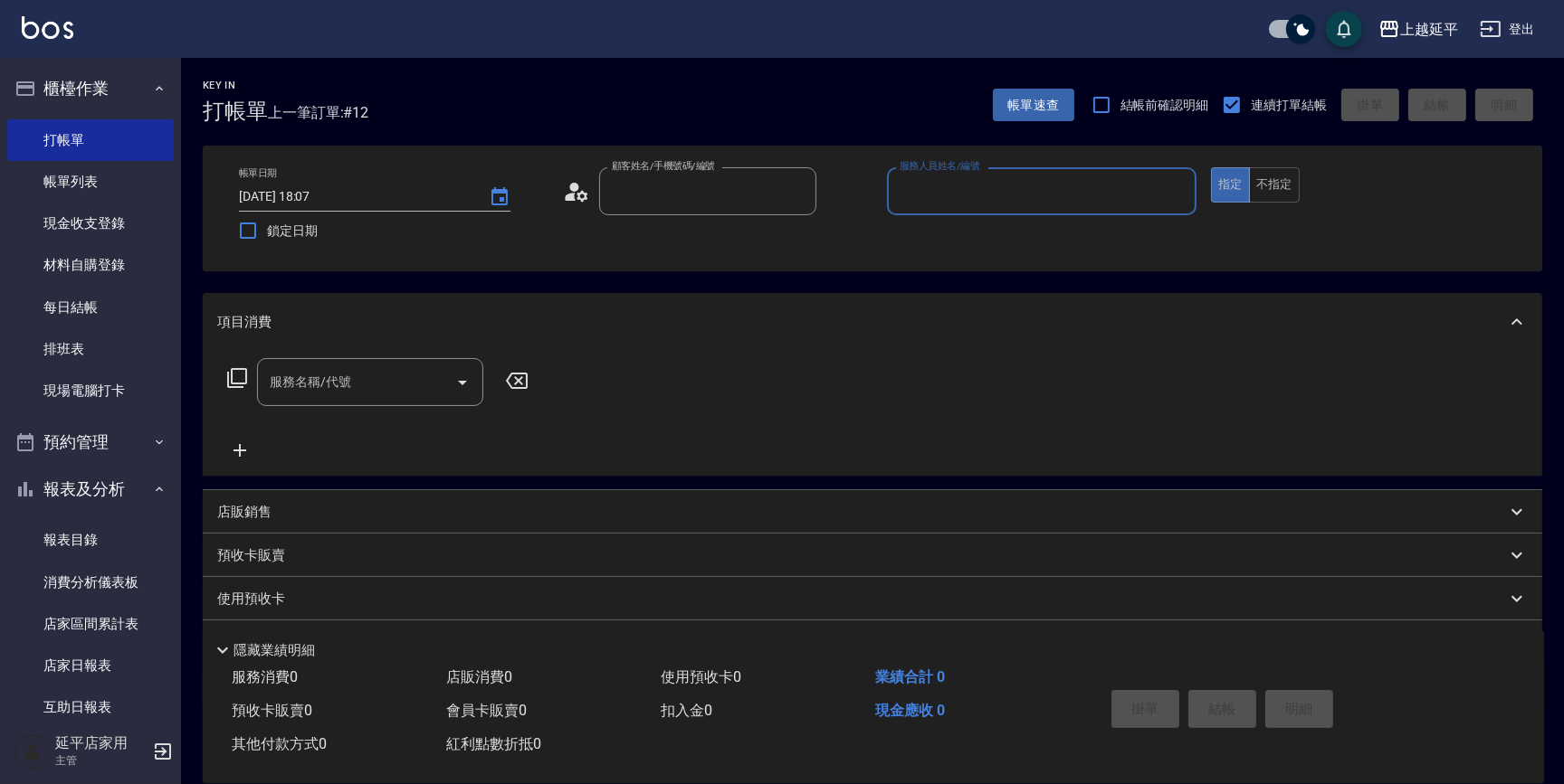
type input "無名字/ 0101/null"
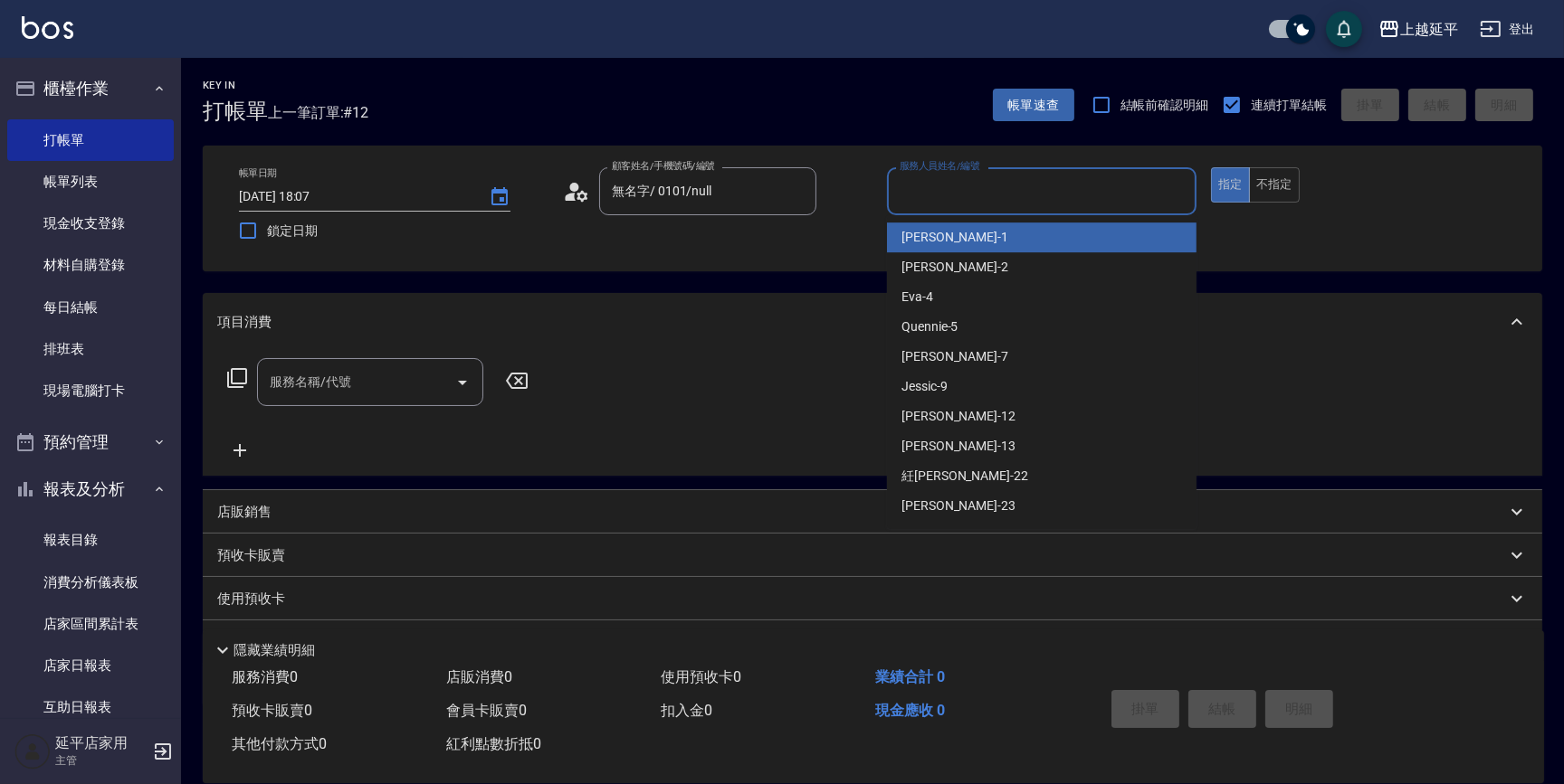
click at [933, 190] on input "服務人員姓名/編號" at bounding box center [1042, 191] width 294 height 31
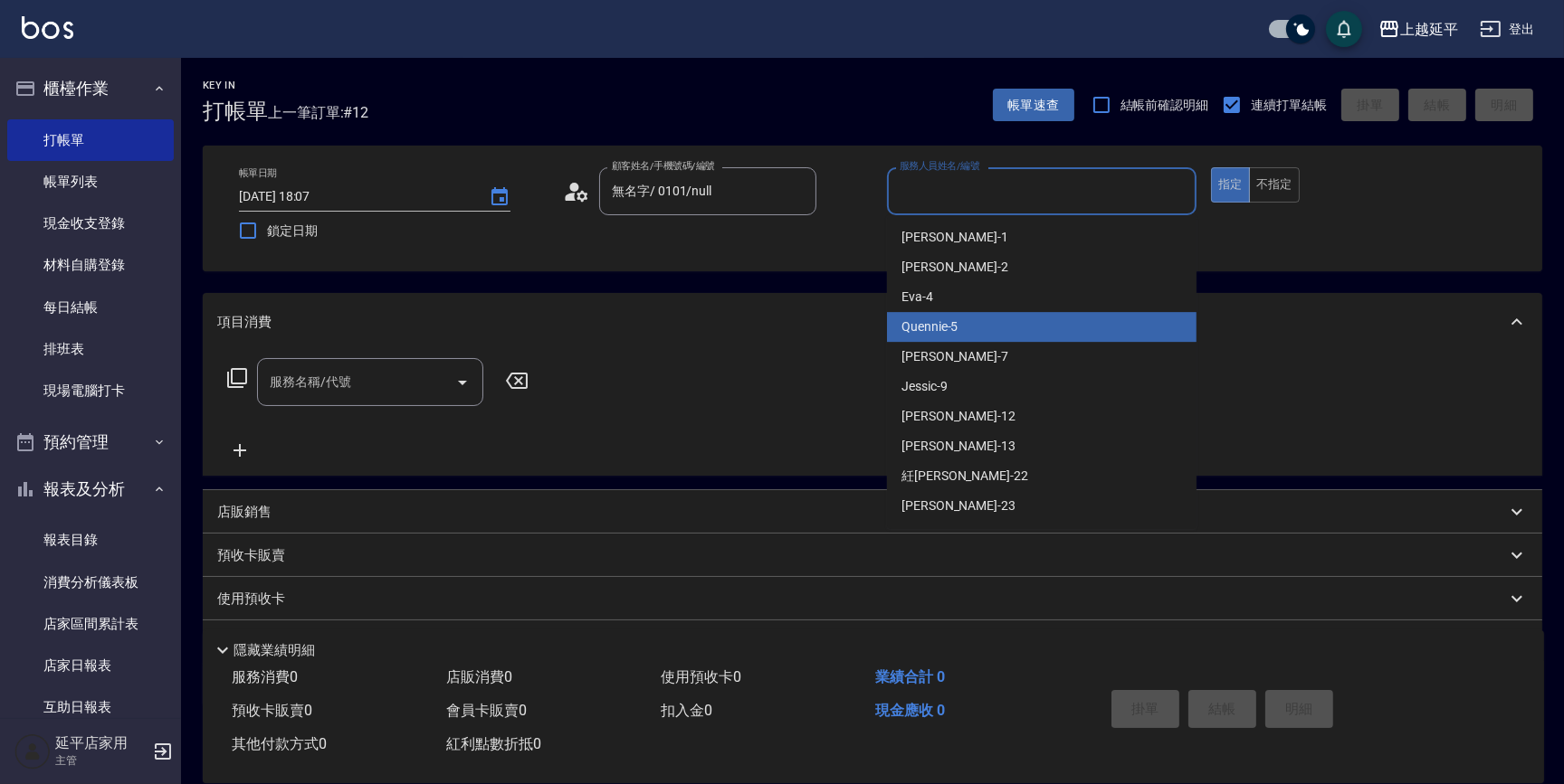
click at [968, 326] on div "Quennie -5" at bounding box center [1042, 327] width 309 height 29
type input "Quennie-5"
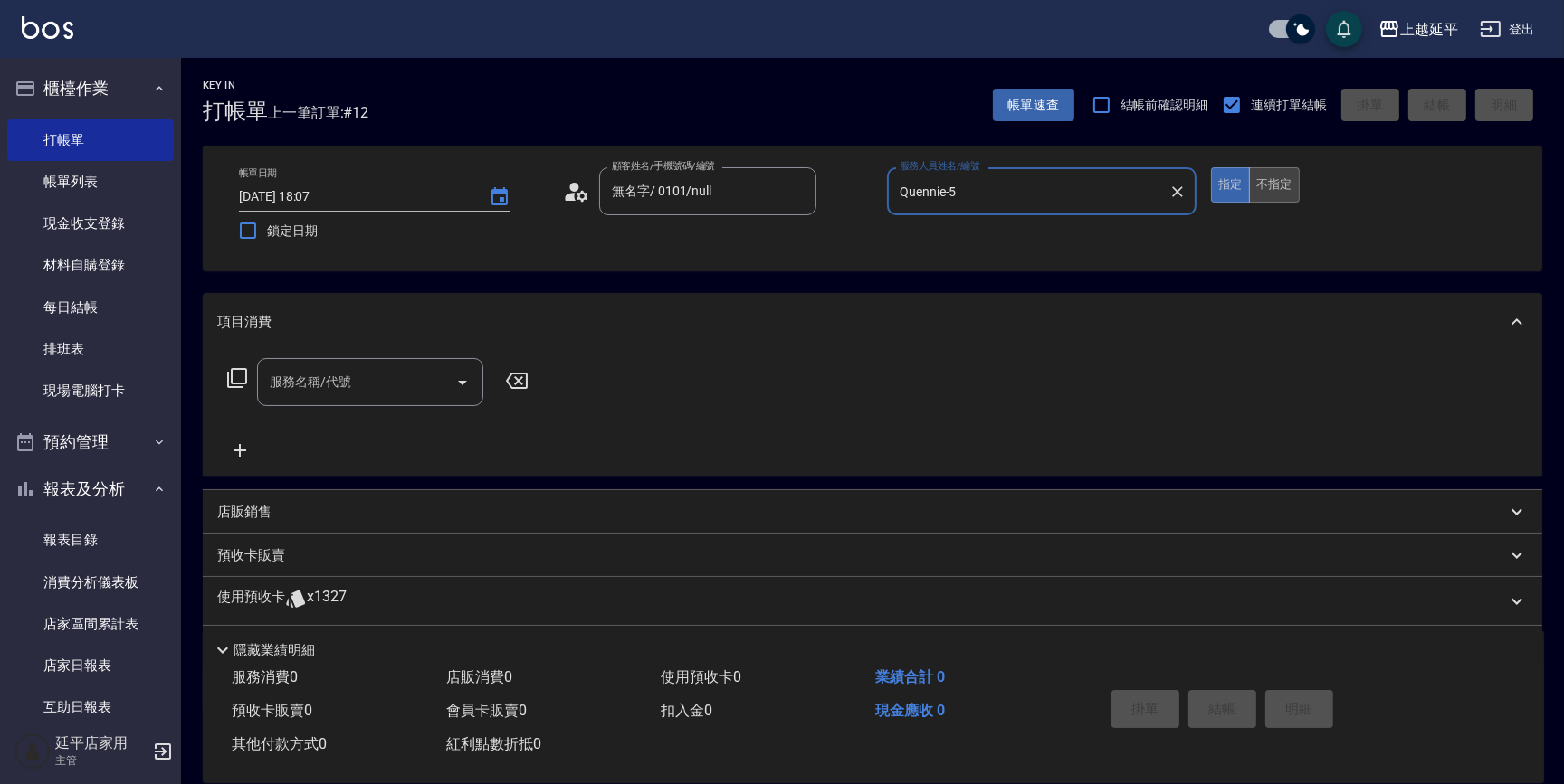
click at [1260, 179] on button "不指定" at bounding box center [1274, 185] width 51 height 35
click at [228, 380] on icon at bounding box center [237, 378] width 20 height 20
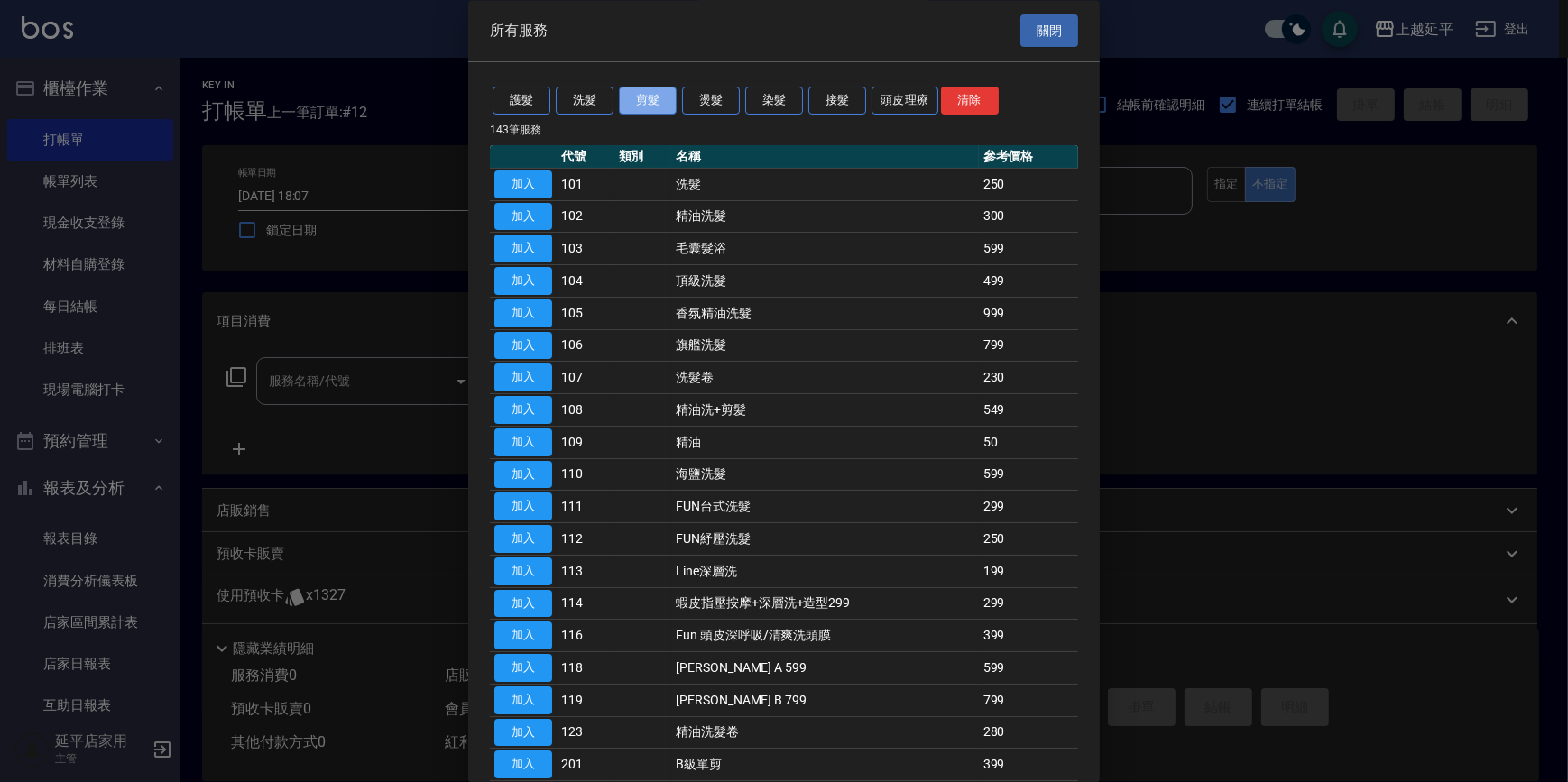
click at [646, 98] on button "剪髮" at bounding box center [648, 101] width 58 height 28
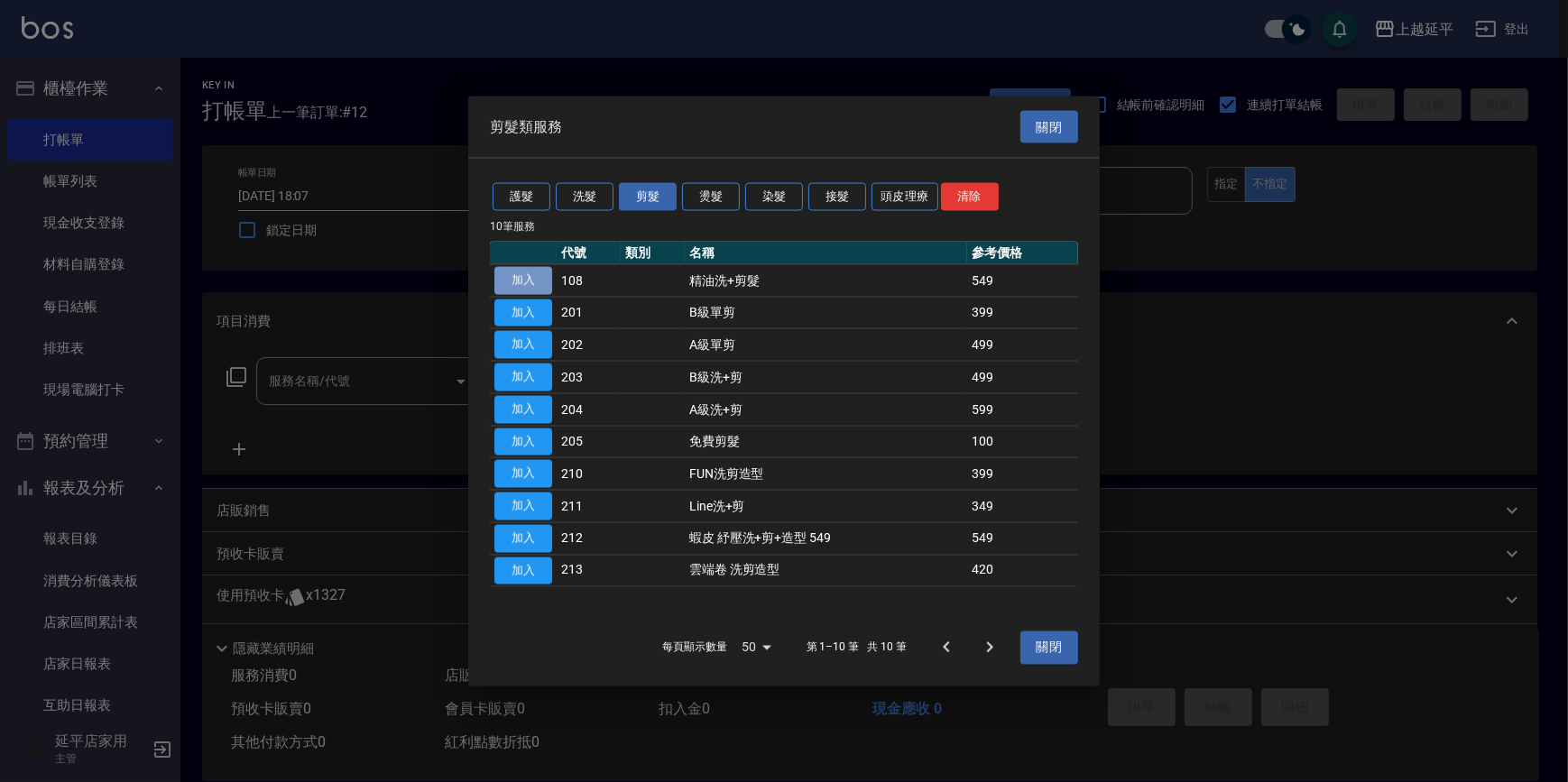
click at [519, 279] on button "加入" at bounding box center [522, 280] width 58 height 28
type input "精油洗+剪髮(108)"
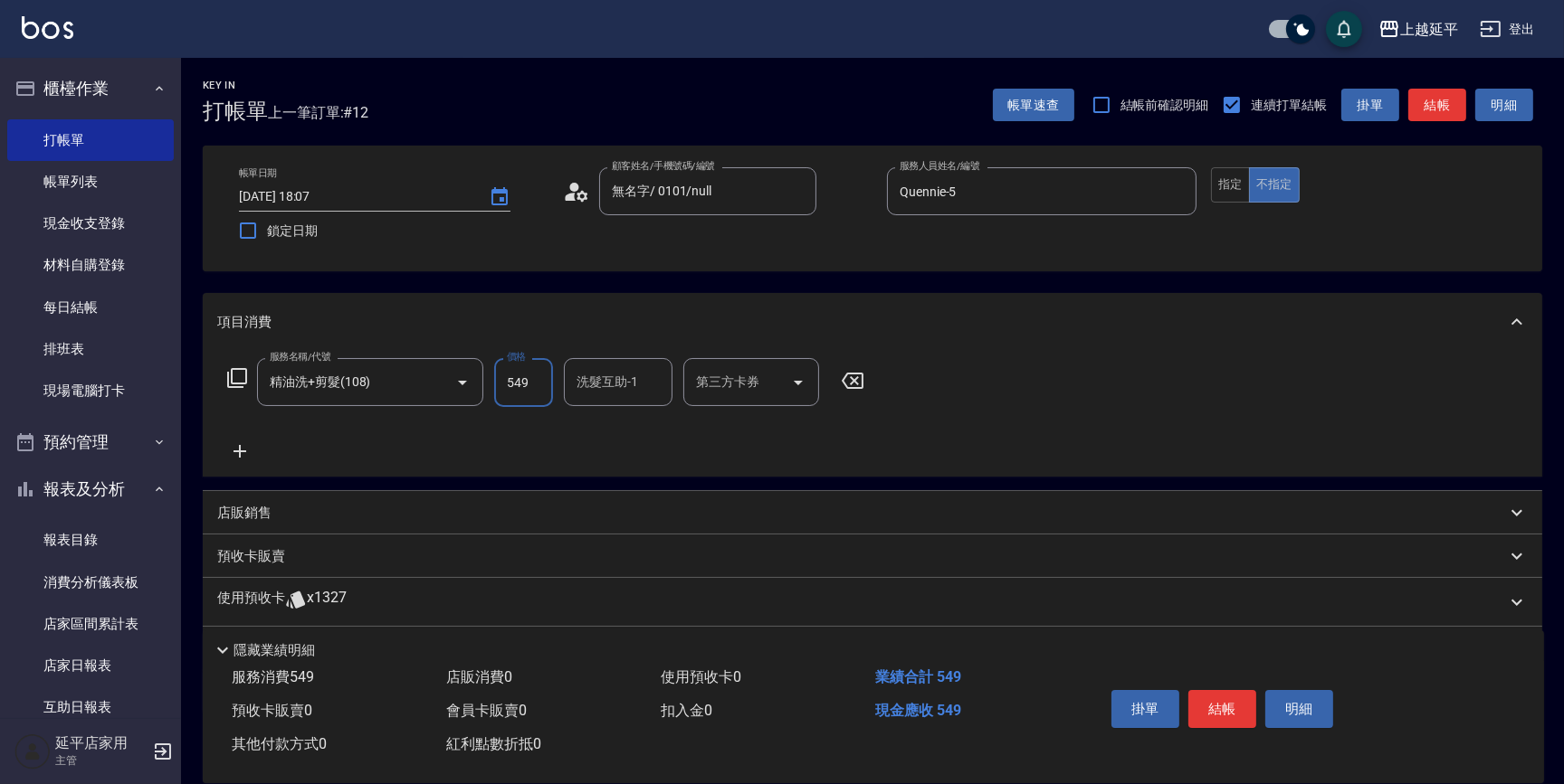
click at [538, 392] on input "549" at bounding box center [523, 383] width 59 height 49
type input "550"
click at [1227, 704] on button "結帳" at bounding box center [1222, 709] width 68 height 38
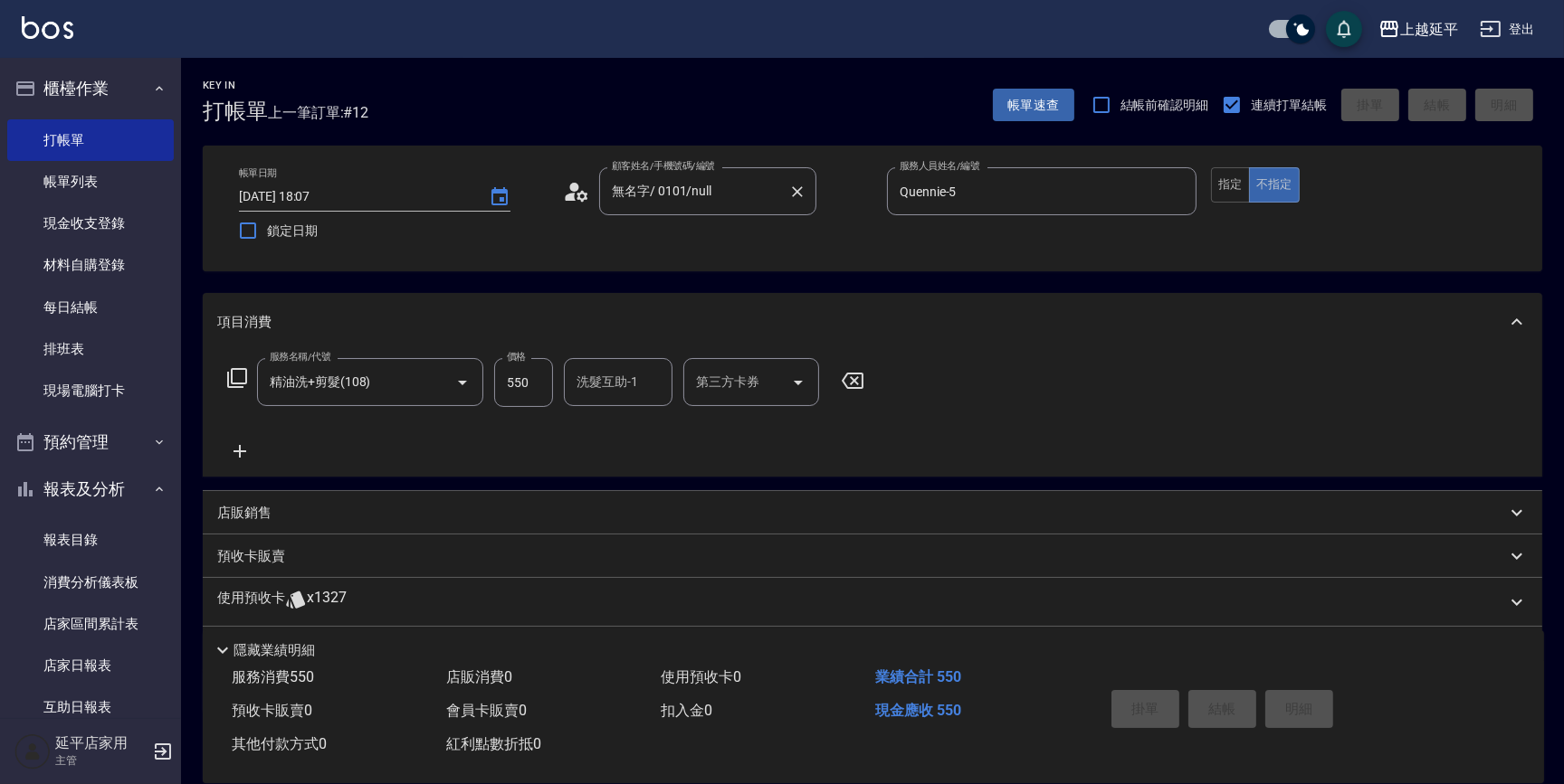
type input "2025/08/12 18:28"
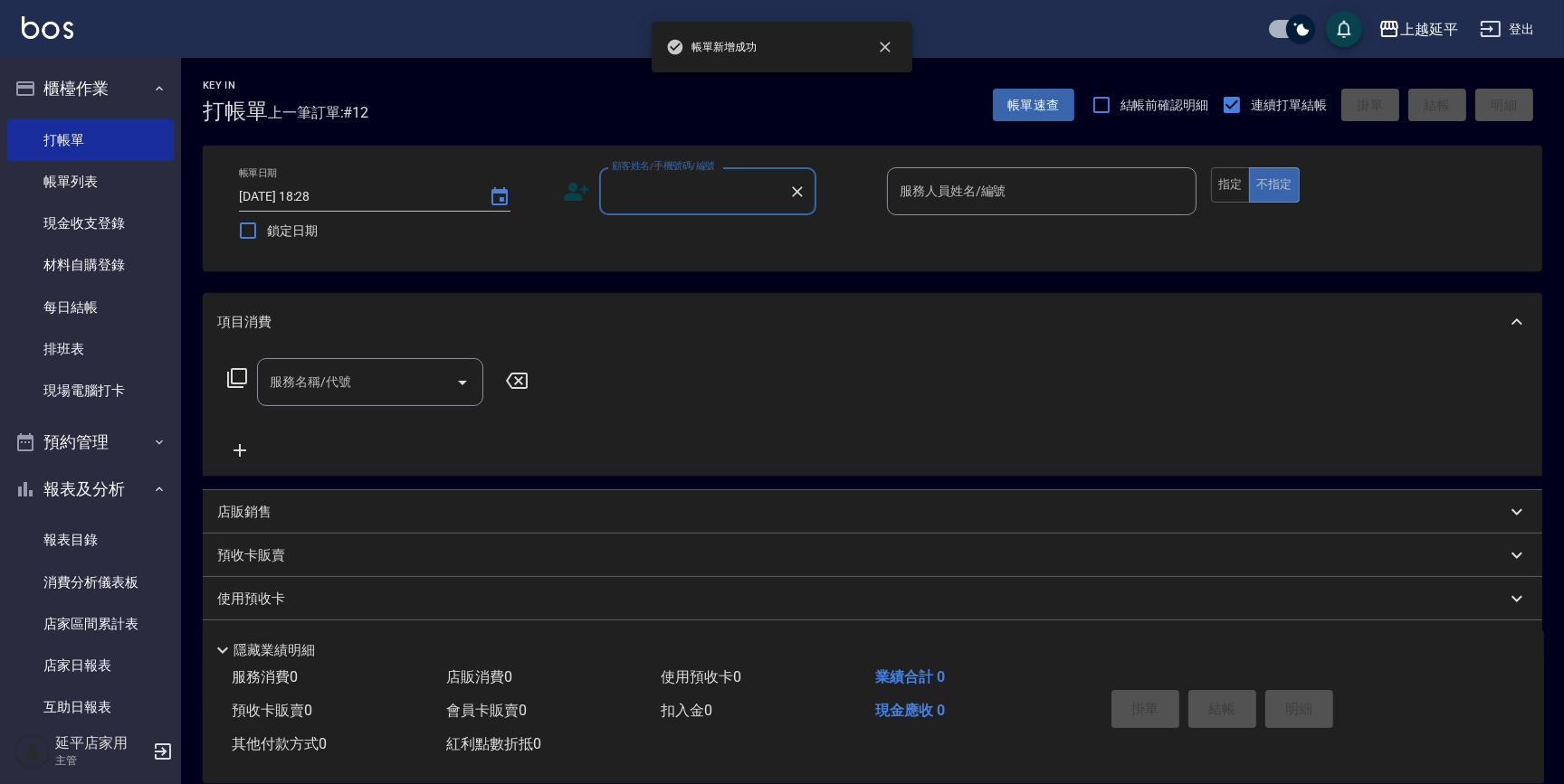
click at [691, 203] on input "顧客姓名/手機號碼/編號" at bounding box center [694, 191] width 174 height 31
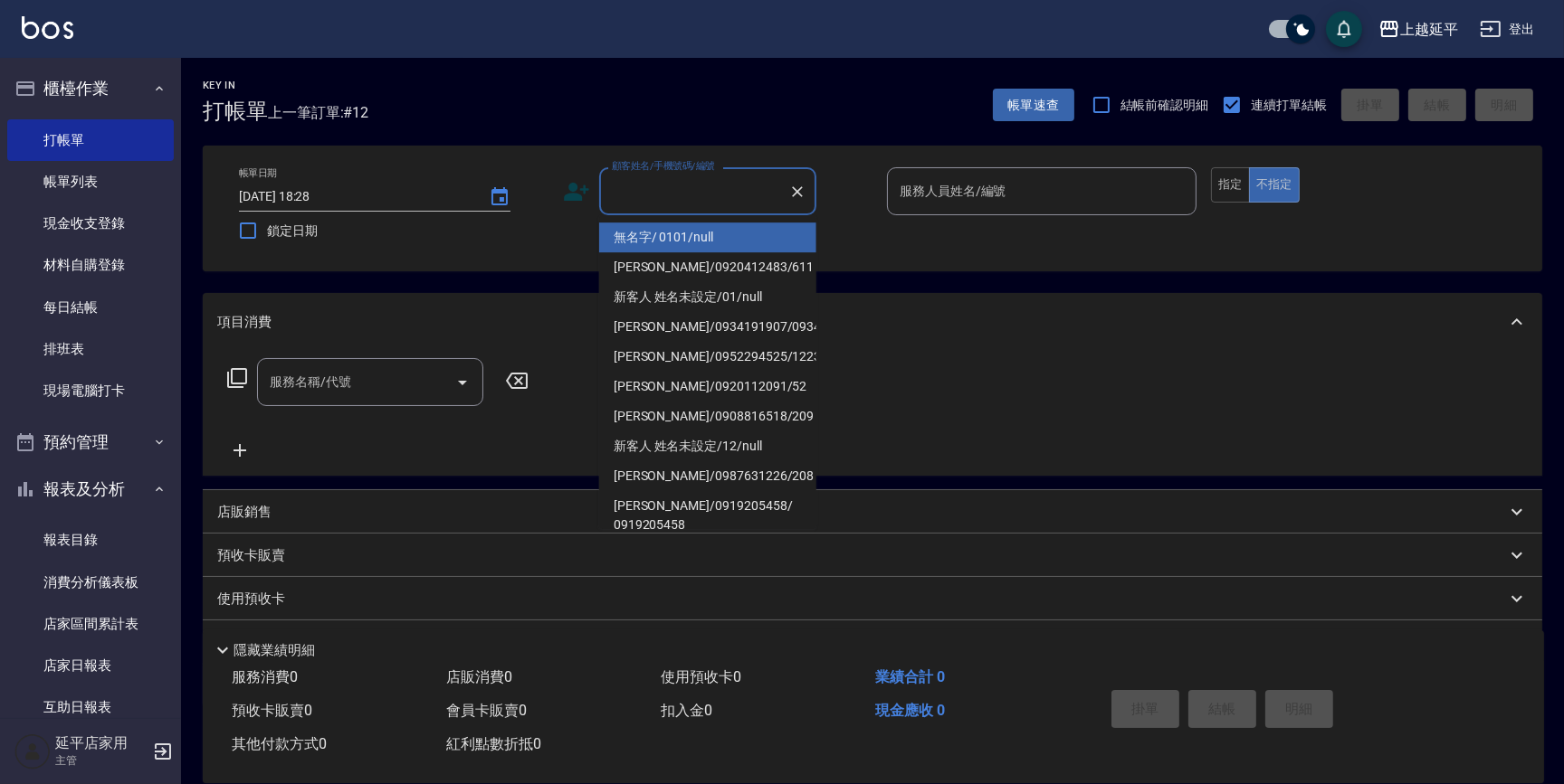
click at [697, 233] on li "無名字/ 0101/null" at bounding box center [707, 237] width 217 height 29
type input "無名字/ 0101/null"
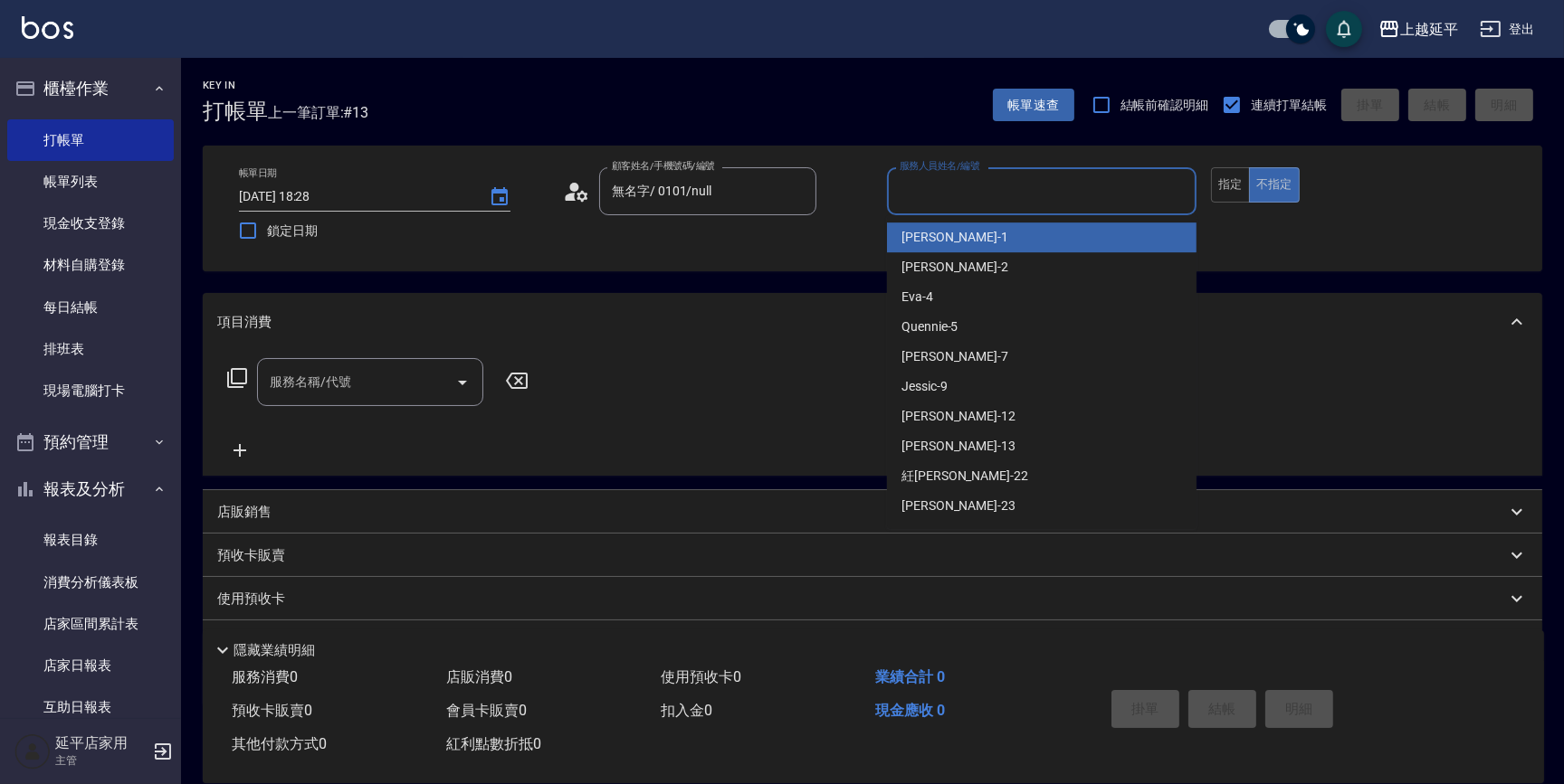
click at [953, 187] on input "服務人員姓名/編號" at bounding box center [1042, 191] width 294 height 31
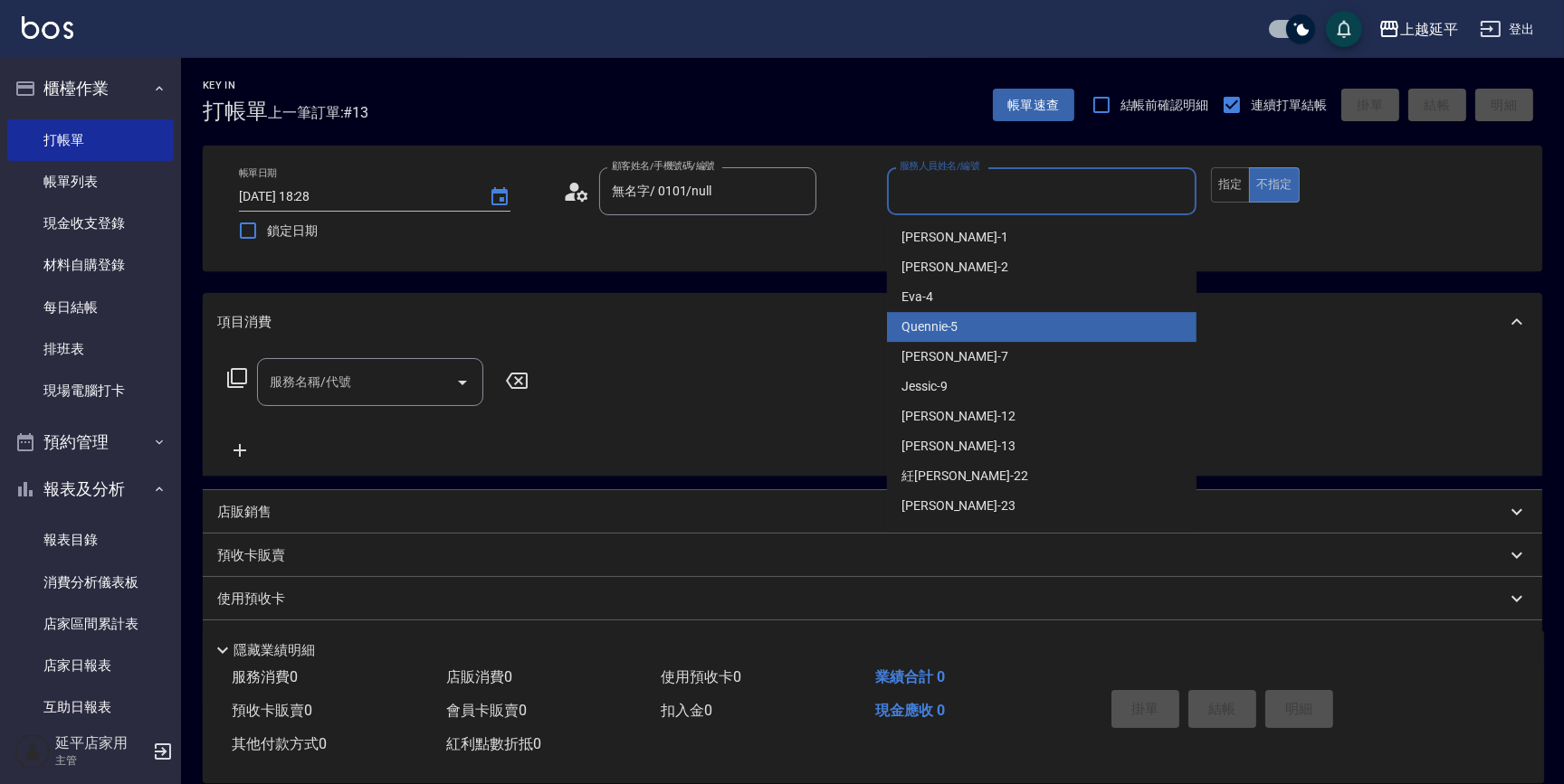
click at [999, 332] on div "Quennie -5" at bounding box center [1042, 327] width 309 height 29
type input "Quennie-5"
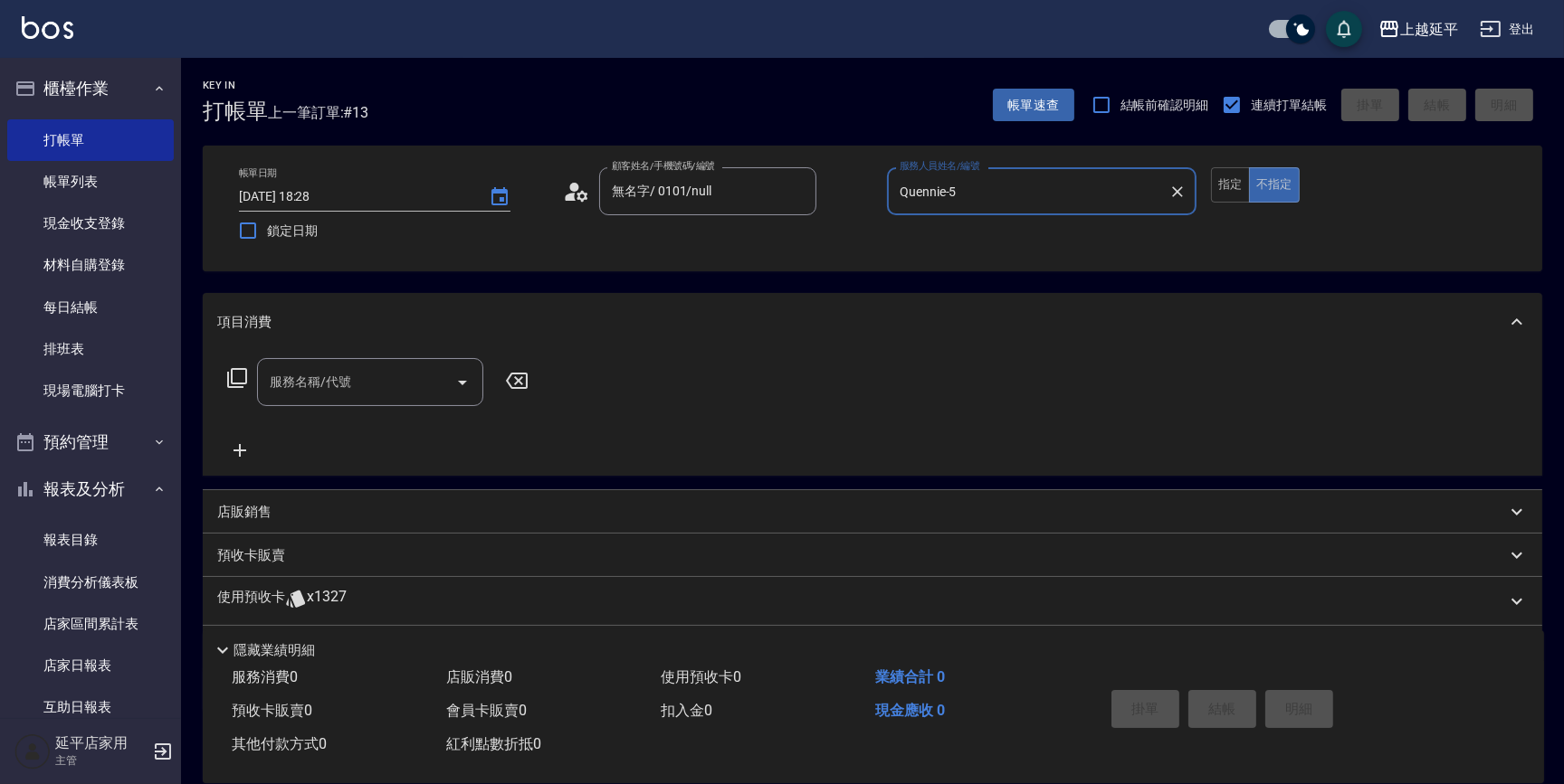
click at [362, 371] on input "服務名稱/代號" at bounding box center [356, 382] width 183 height 31
click at [236, 375] on icon at bounding box center [238, 378] width 22 height 22
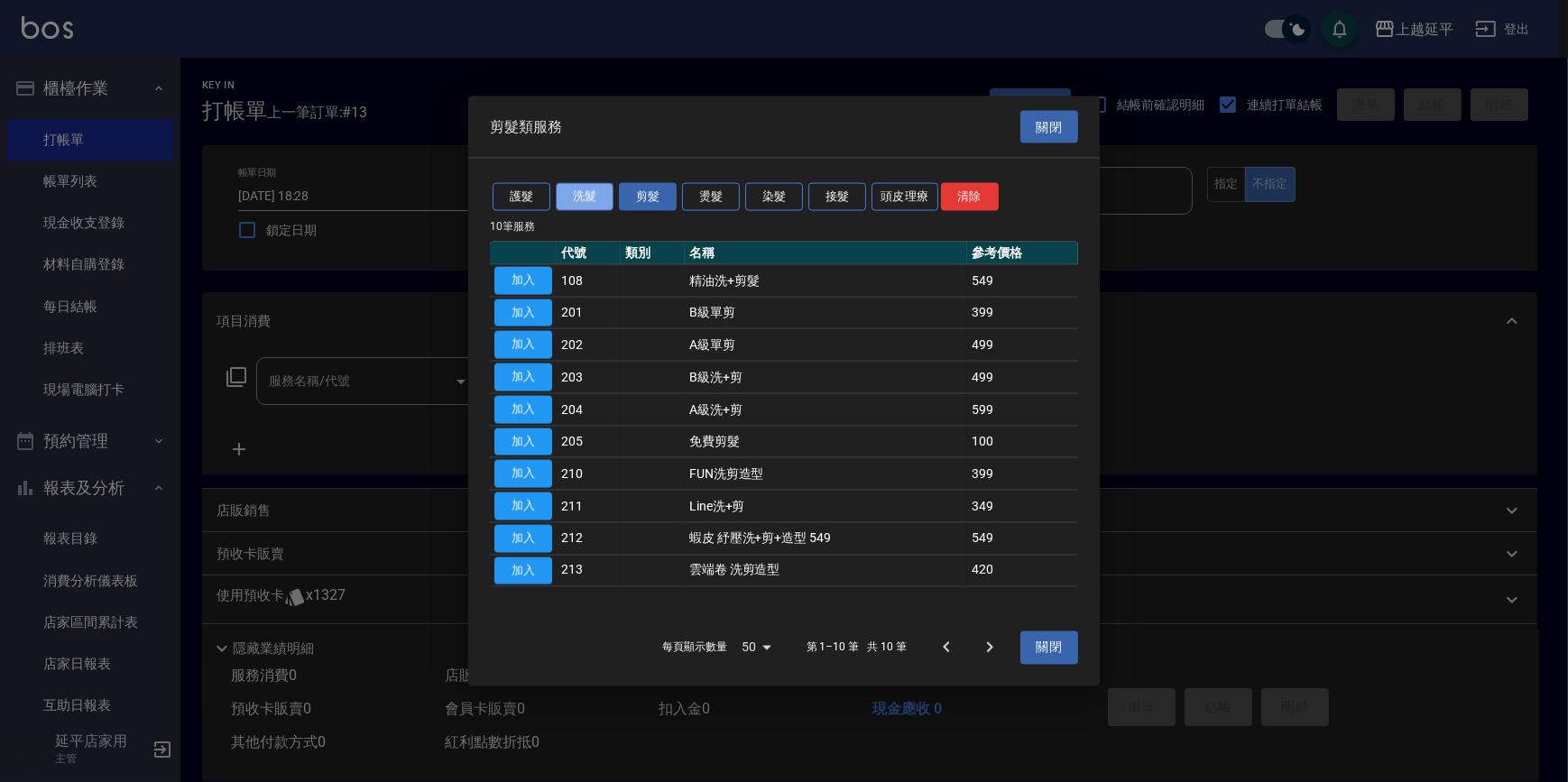
click at [571, 207] on button "洗髮" at bounding box center [584, 197] width 58 height 28
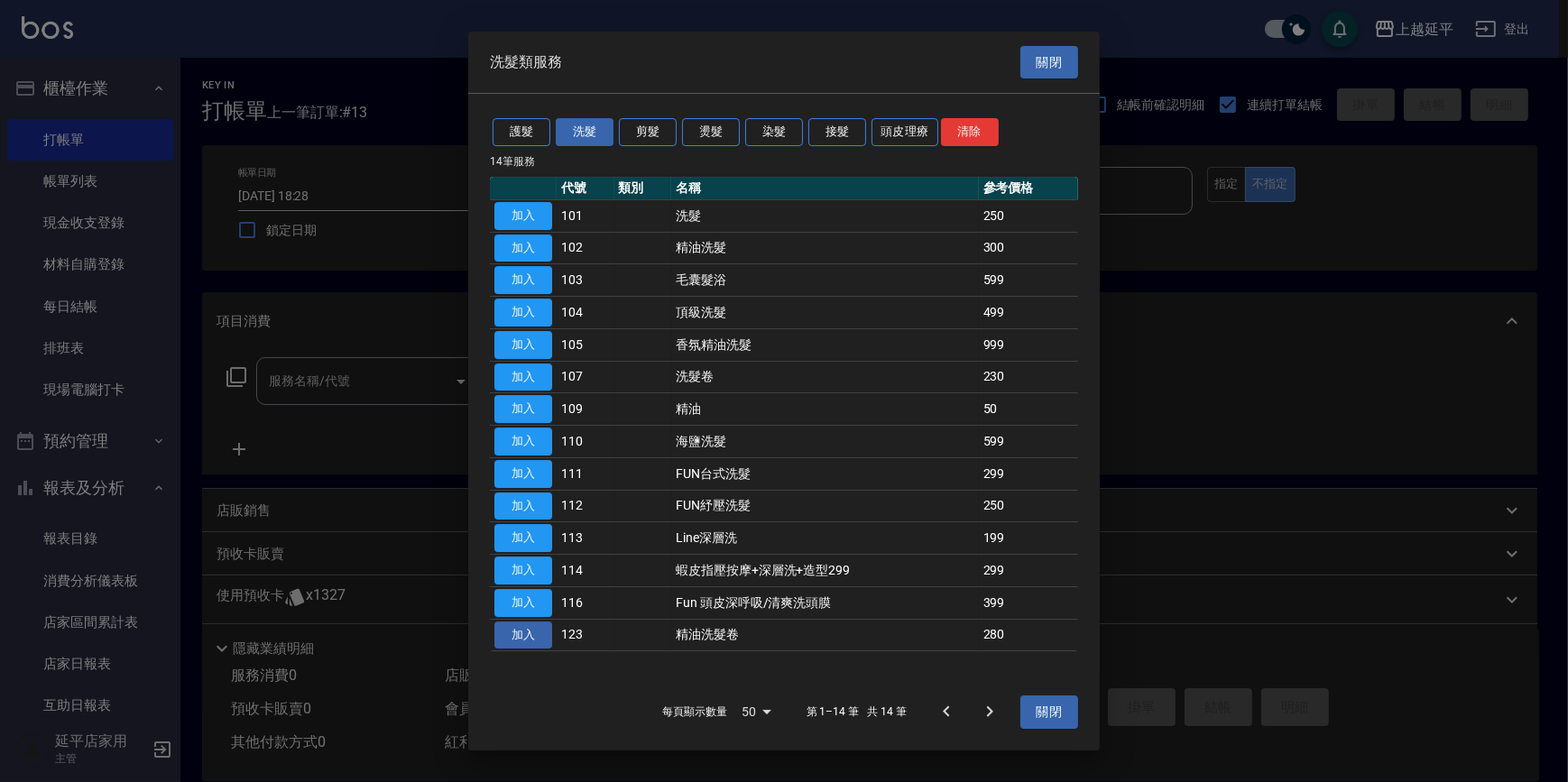
click at [535, 641] on button "加入" at bounding box center [522, 635] width 58 height 28
type input "精油洗髮卷(123)"
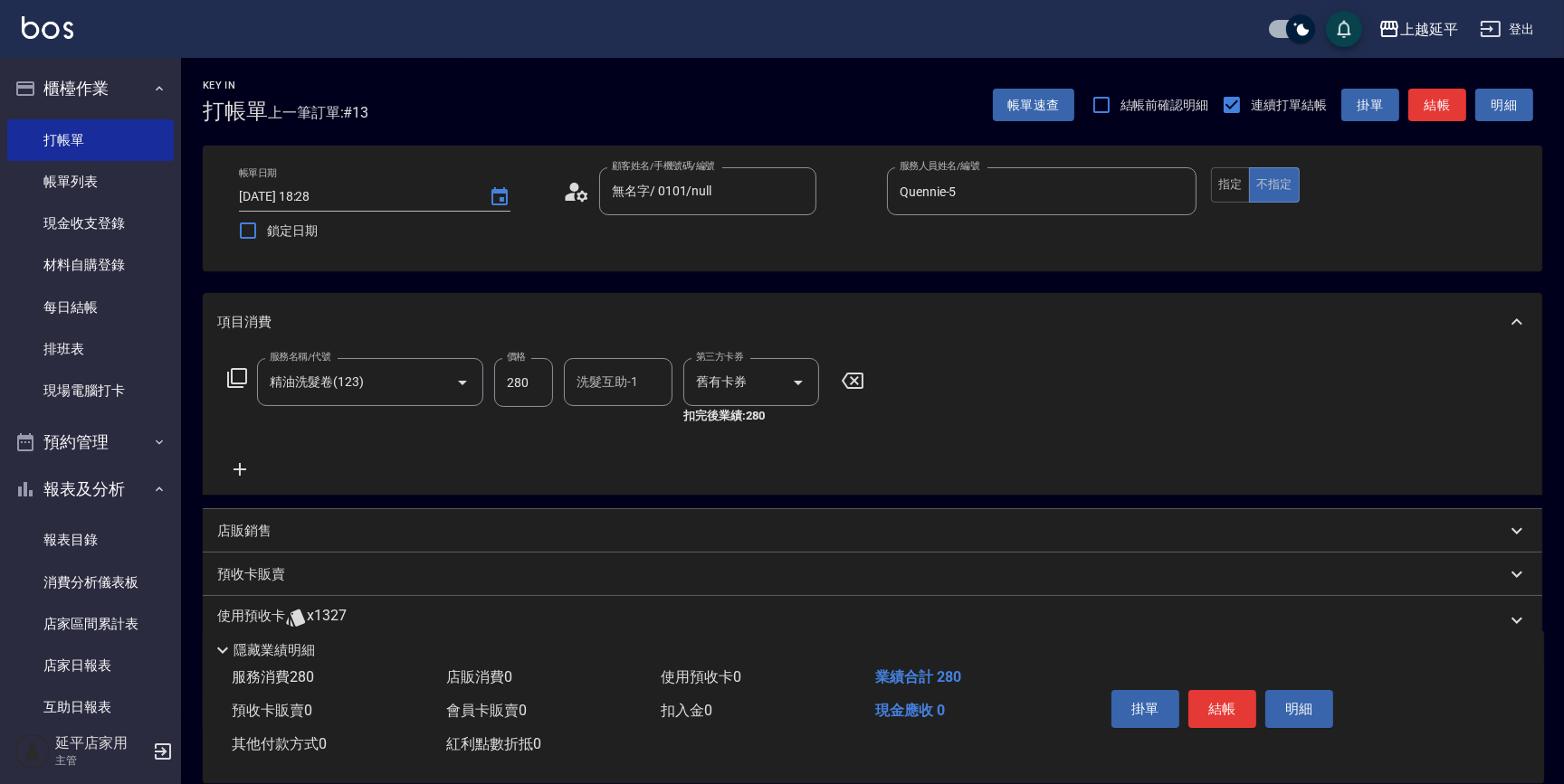
click at [606, 389] on input "洗髮互助-1" at bounding box center [619, 382] width 92 height 31
type input "丞宗-29"
click at [1230, 691] on button "結帳" at bounding box center [1222, 709] width 68 height 38
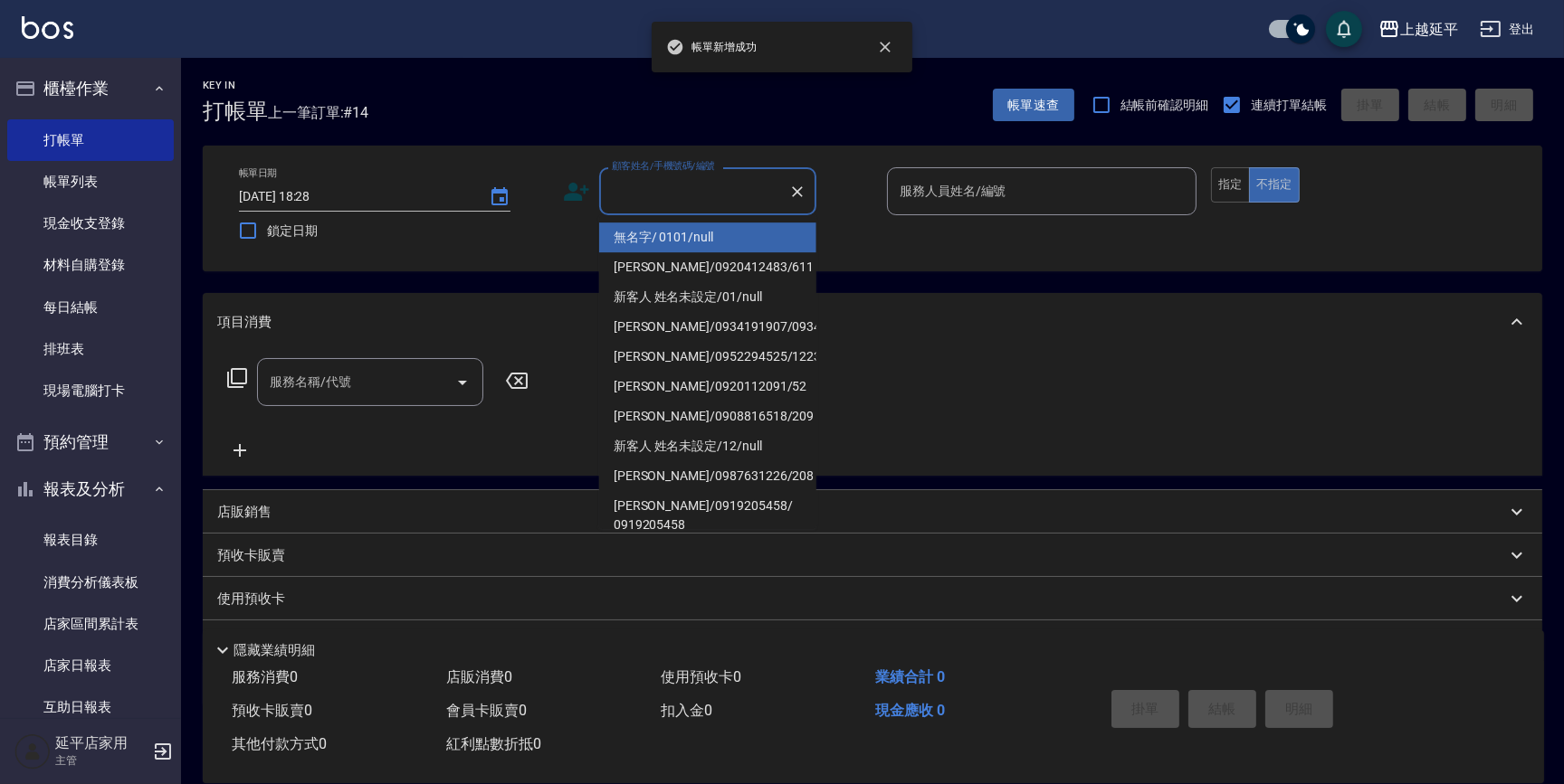
click at [633, 183] on input "顧客姓名/手機號碼/編號" at bounding box center [694, 191] width 174 height 31
click at [755, 240] on li "無名字/ 0101/null" at bounding box center [707, 237] width 217 height 29
type input "無名字/ 0101/null"
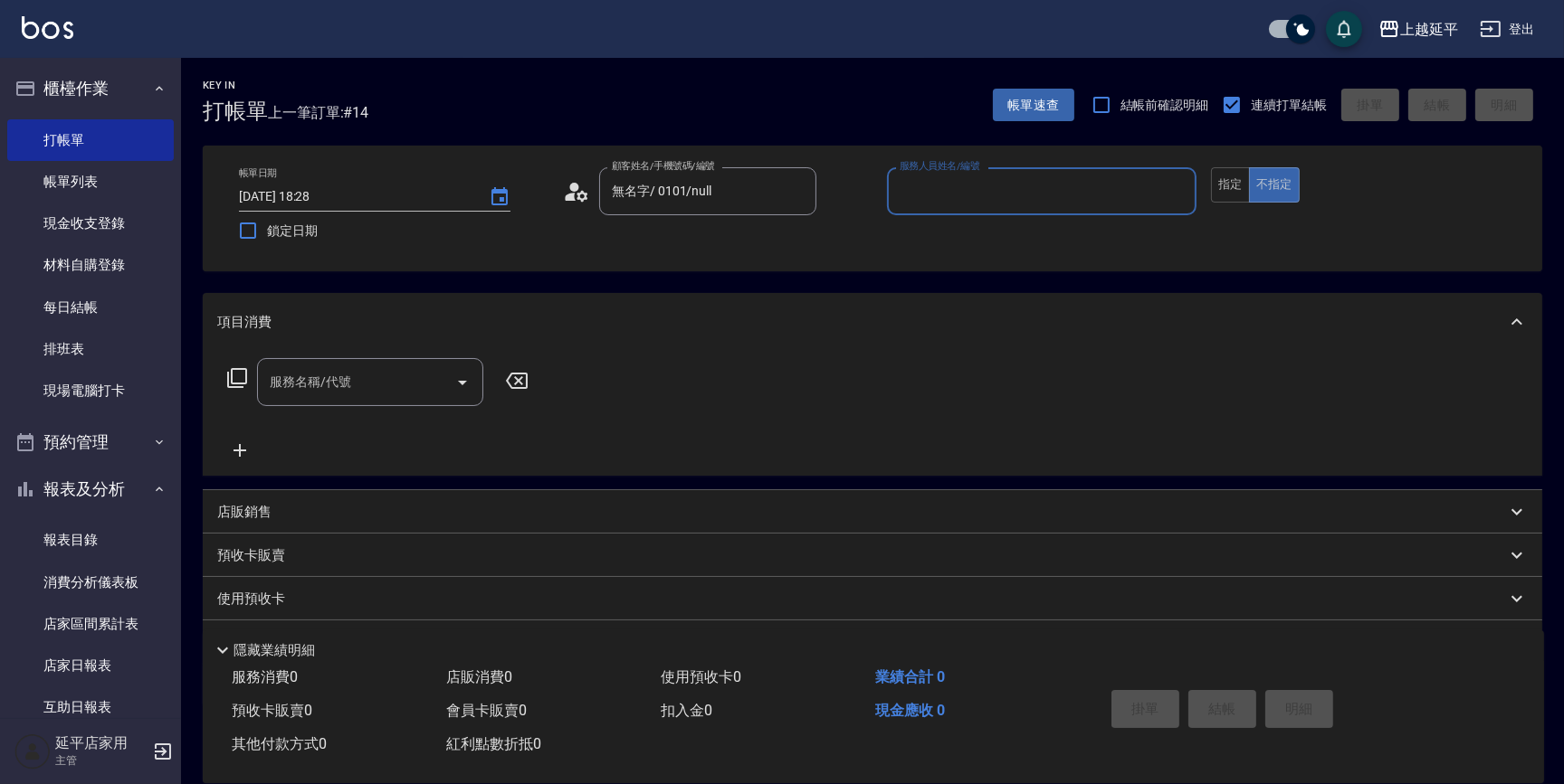
click at [955, 188] on input "服務人員姓名/編號" at bounding box center [1042, 191] width 294 height 31
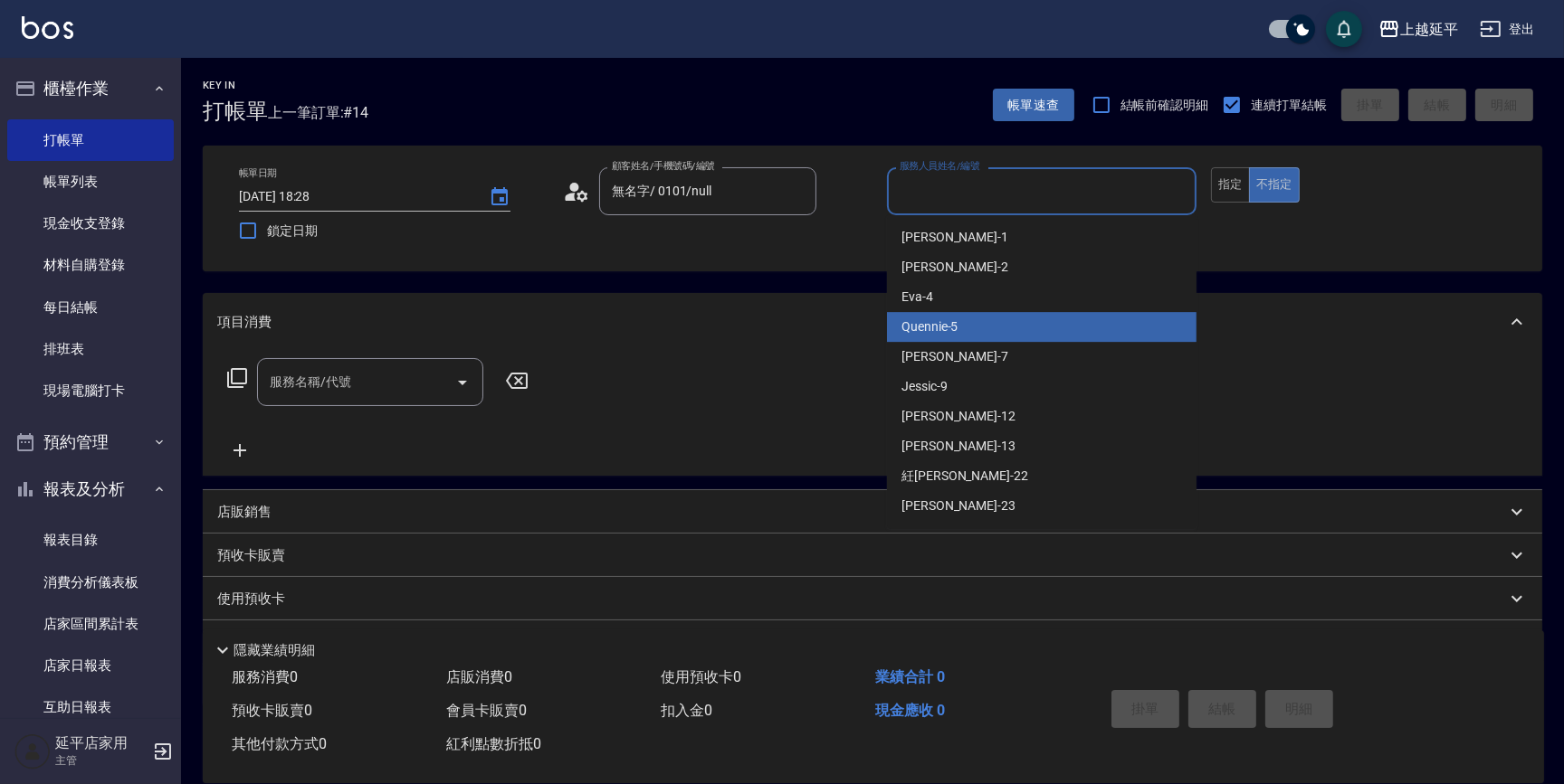
click at [1004, 331] on div "Quennie -5" at bounding box center [1042, 327] width 309 height 29
type input "Quennie-5"
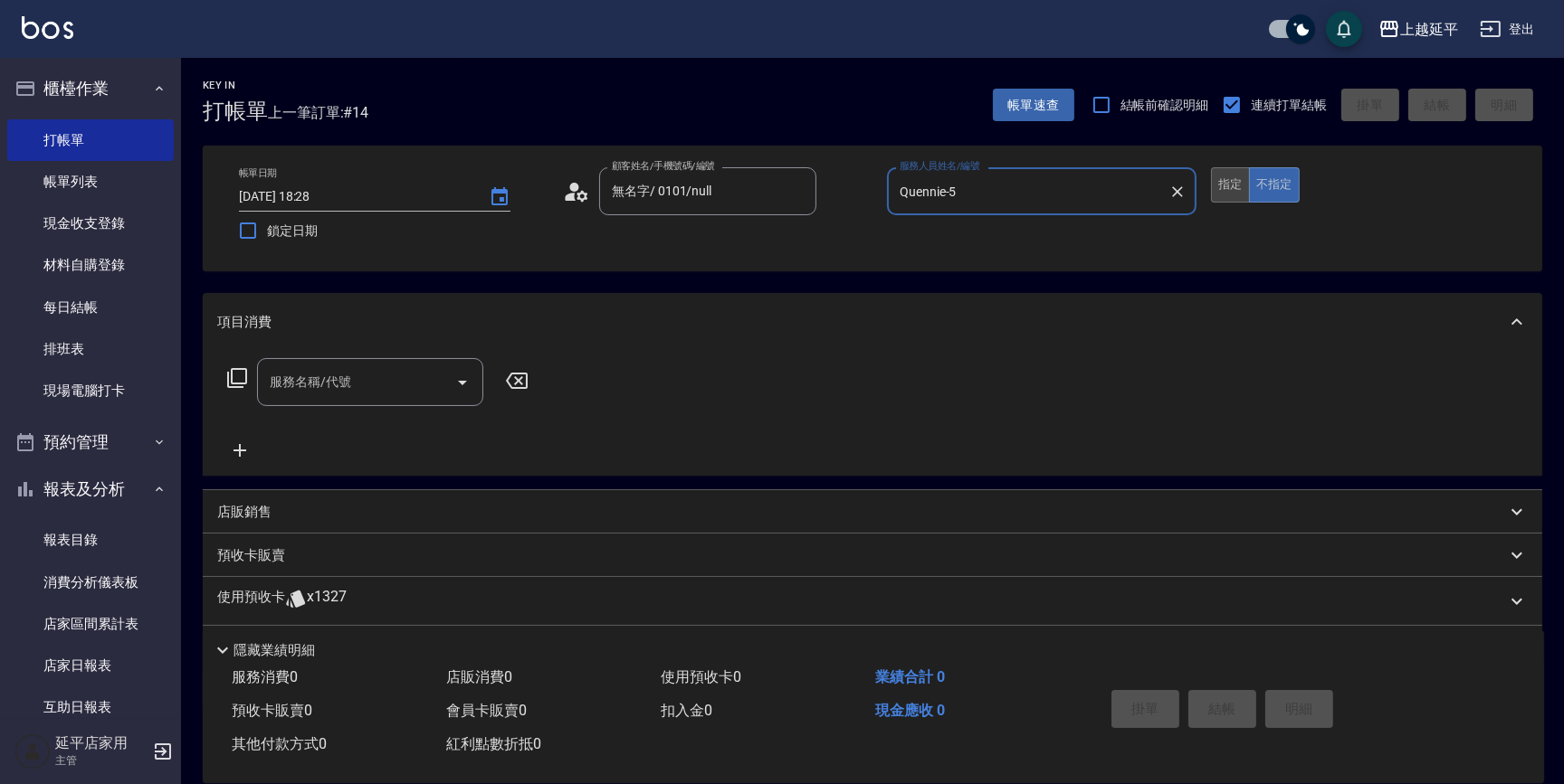
click at [1219, 179] on button "指定" at bounding box center [1231, 185] width 39 height 35
click at [331, 388] on input "服務名稱/代號" at bounding box center [356, 382] width 183 height 31
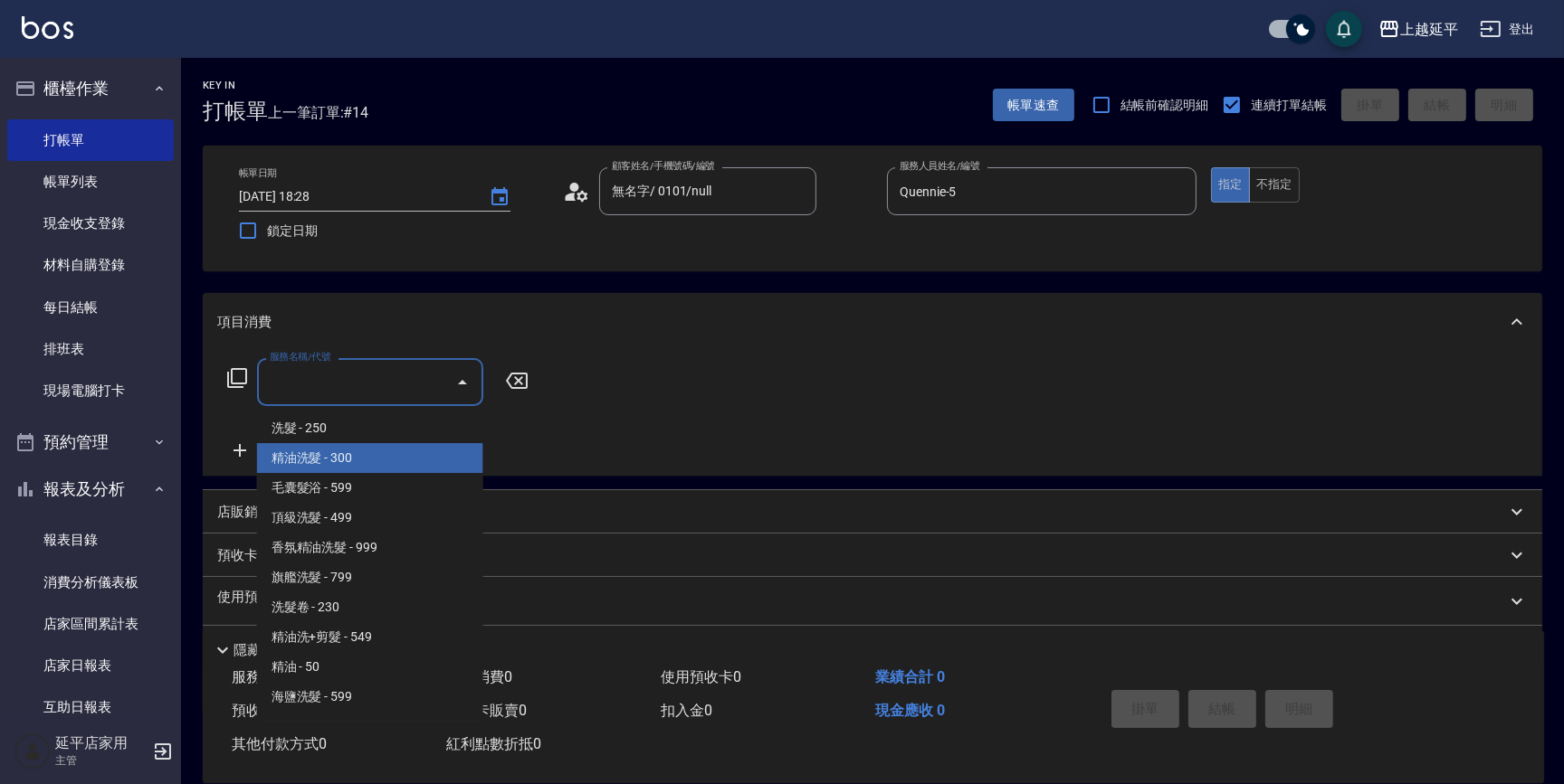
click at [367, 456] on span "精油洗髮 - 300" at bounding box center [370, 458] width 227 height 29
type input "精油洗髮(102)"
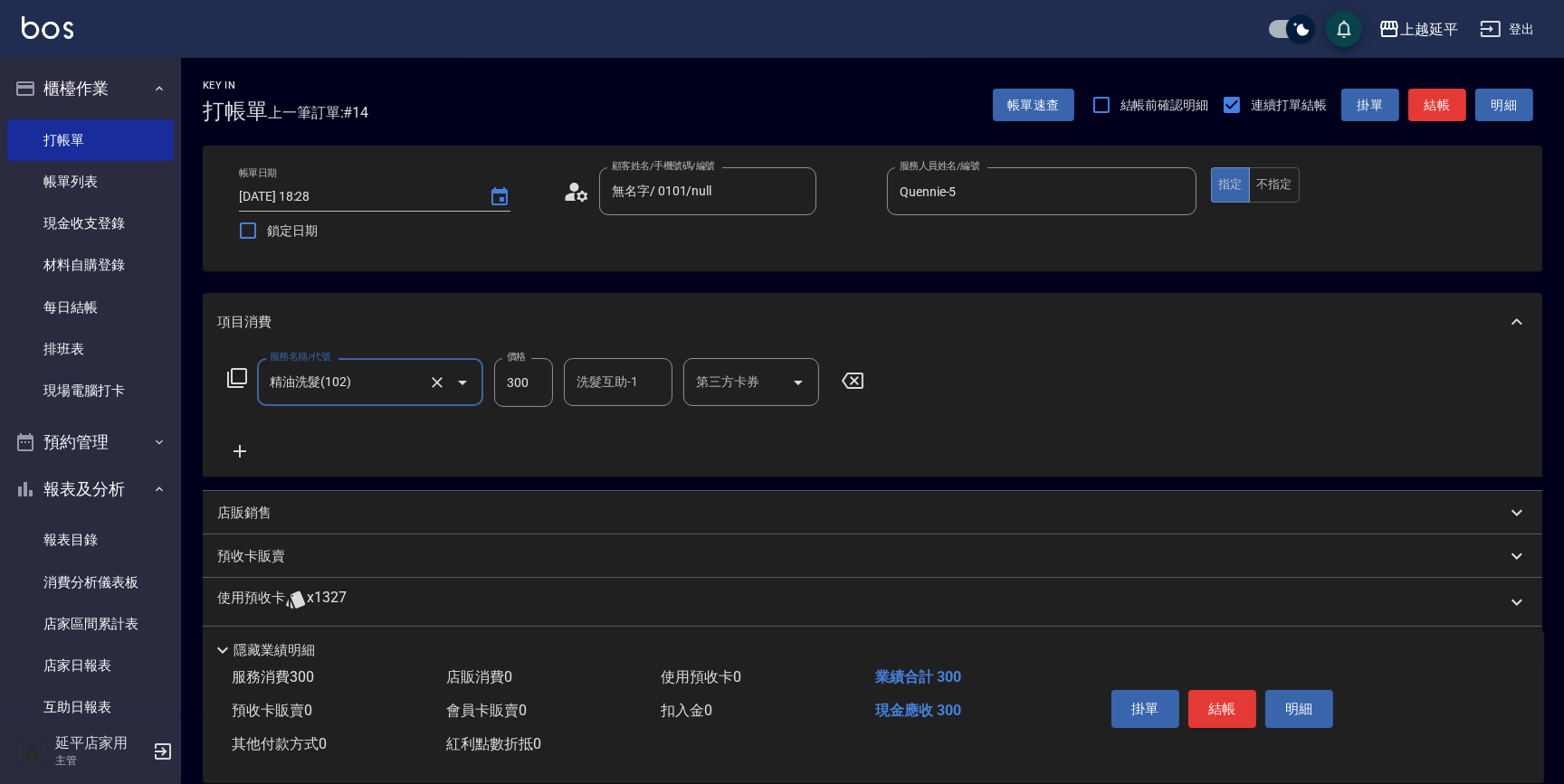
click at [586, 392] on input "洗髮互助-1" at bounding box center [619, 382] width 92 height 31
type input "丞宗-29"
click at [1208, 709] on button "結帳" at bounding box center [1222, 709] width 68 height 38
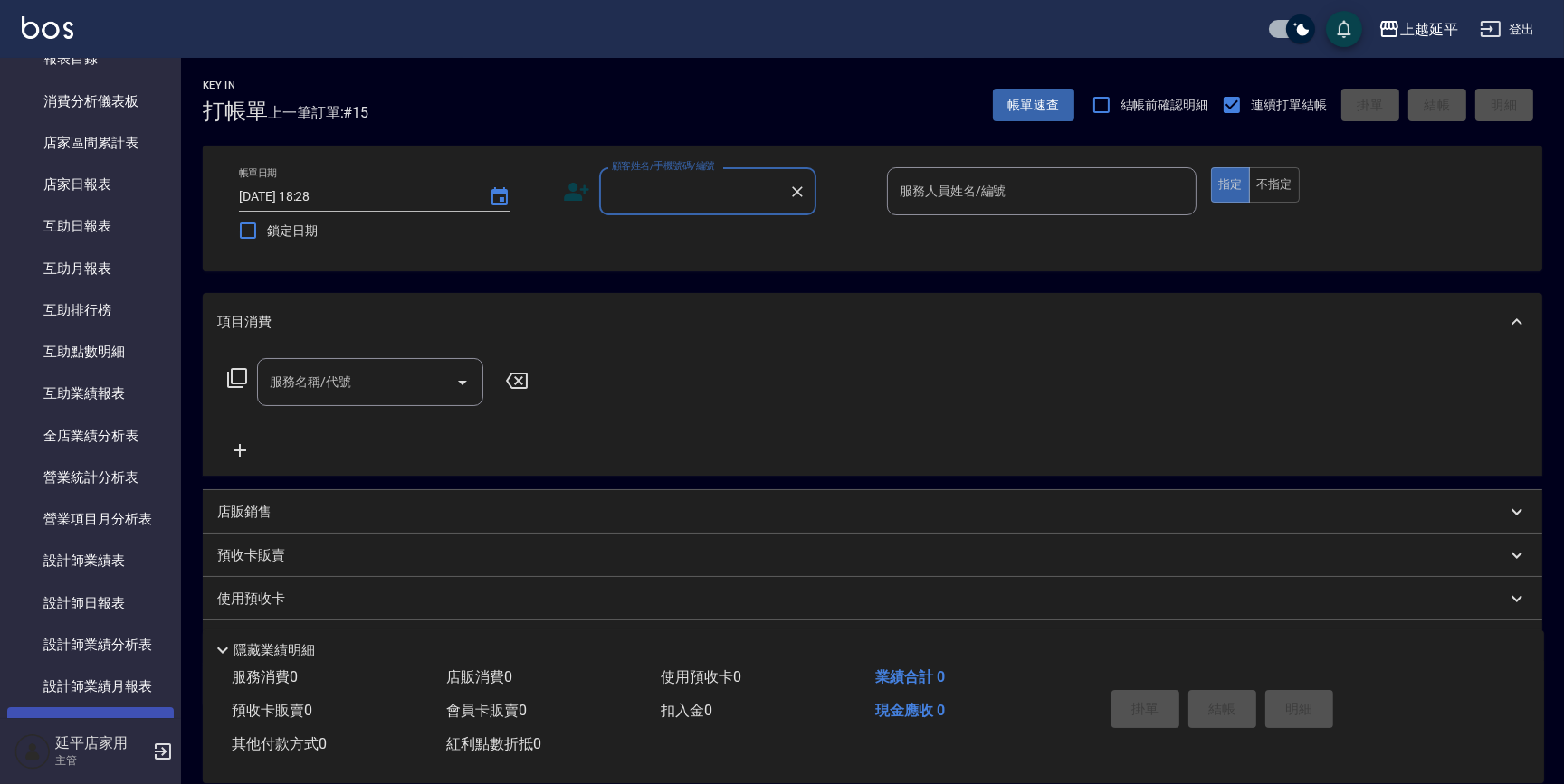
scroll to position [575, 0]
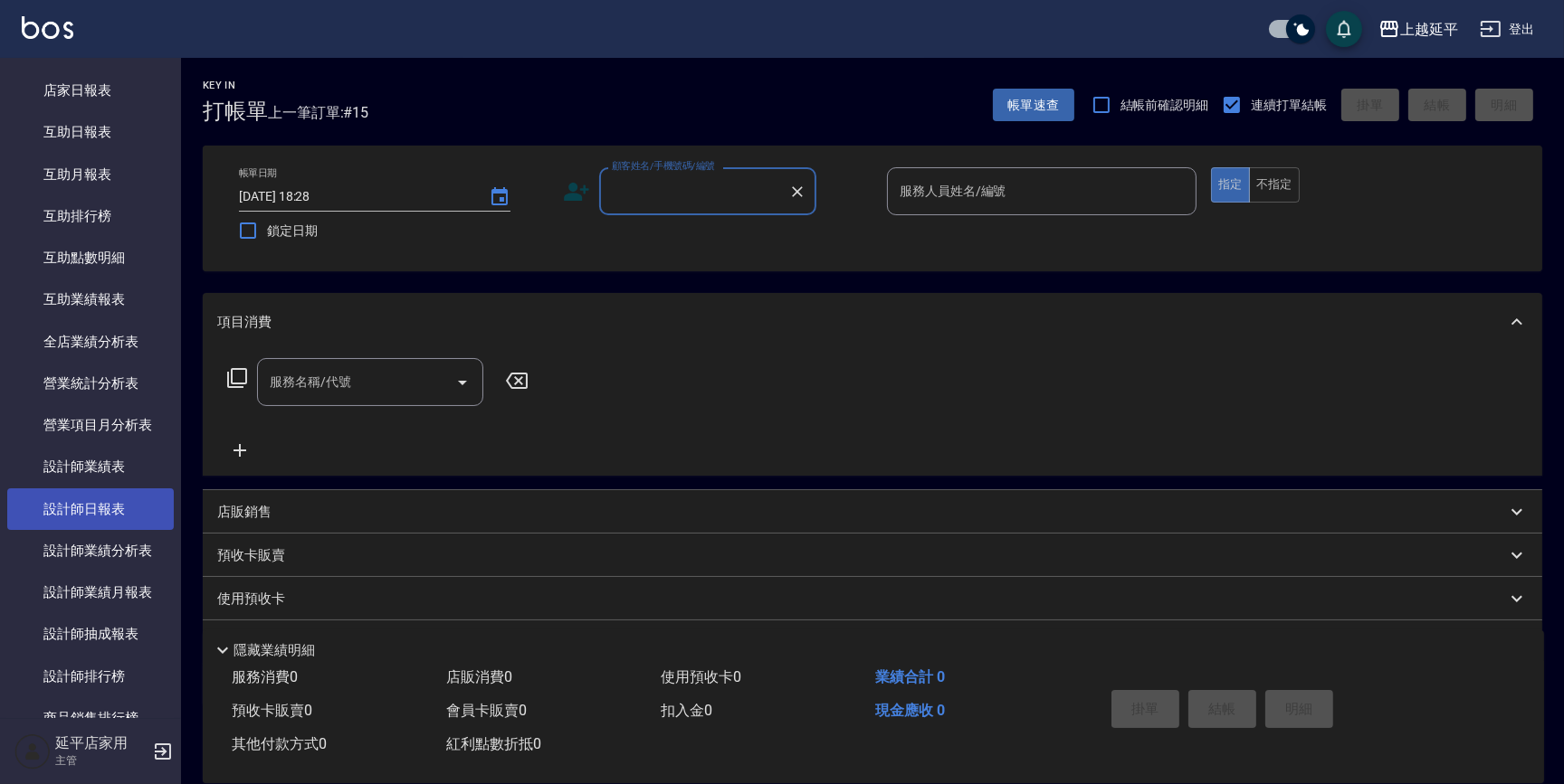
click at [106, 497] on link "設計師日報表" at bounding box center [90, 509] width 167 height 41
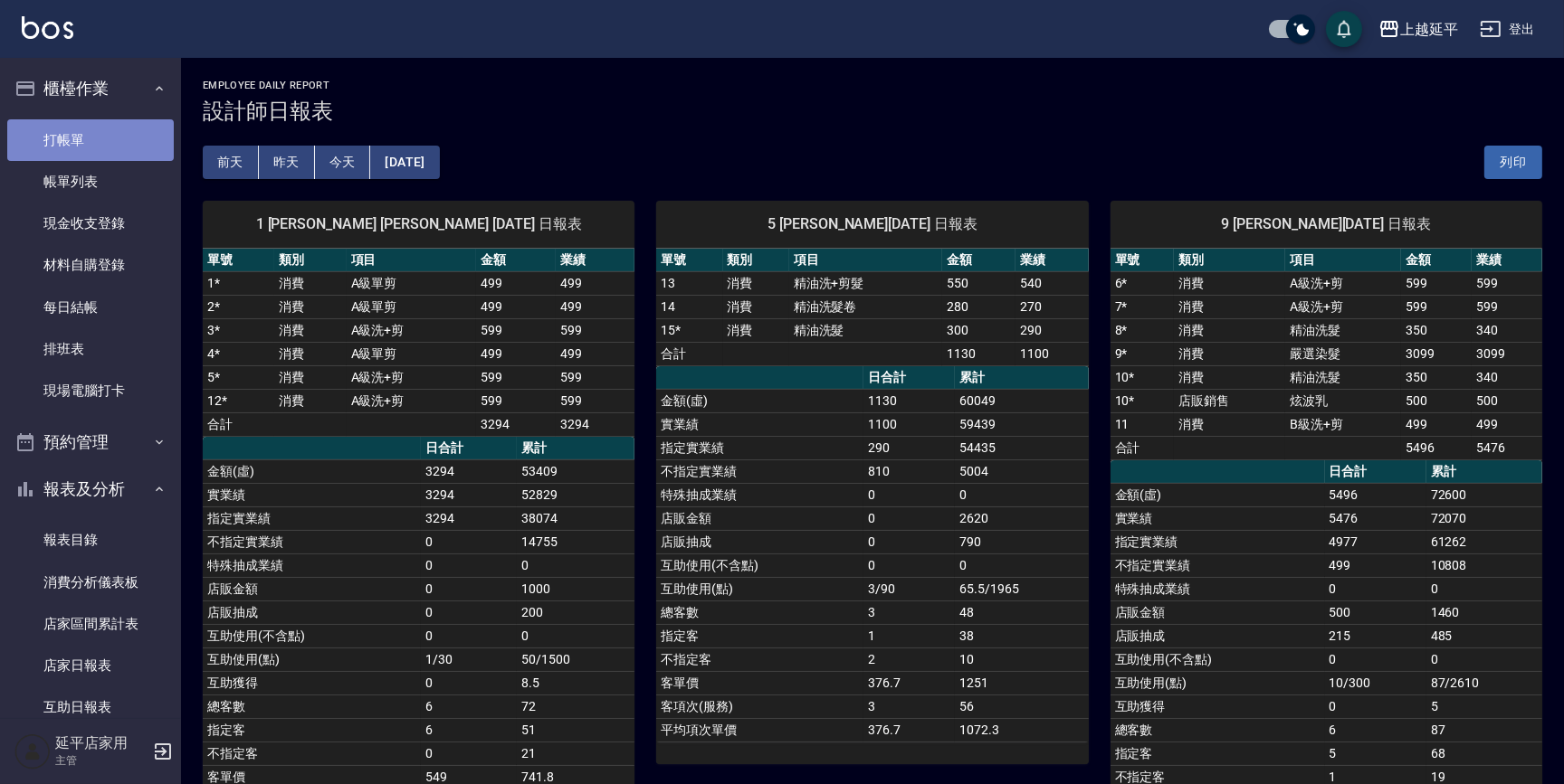
click at [92, 140] on link "打帳單" at bounding box center [90, 140] width 167 height 41
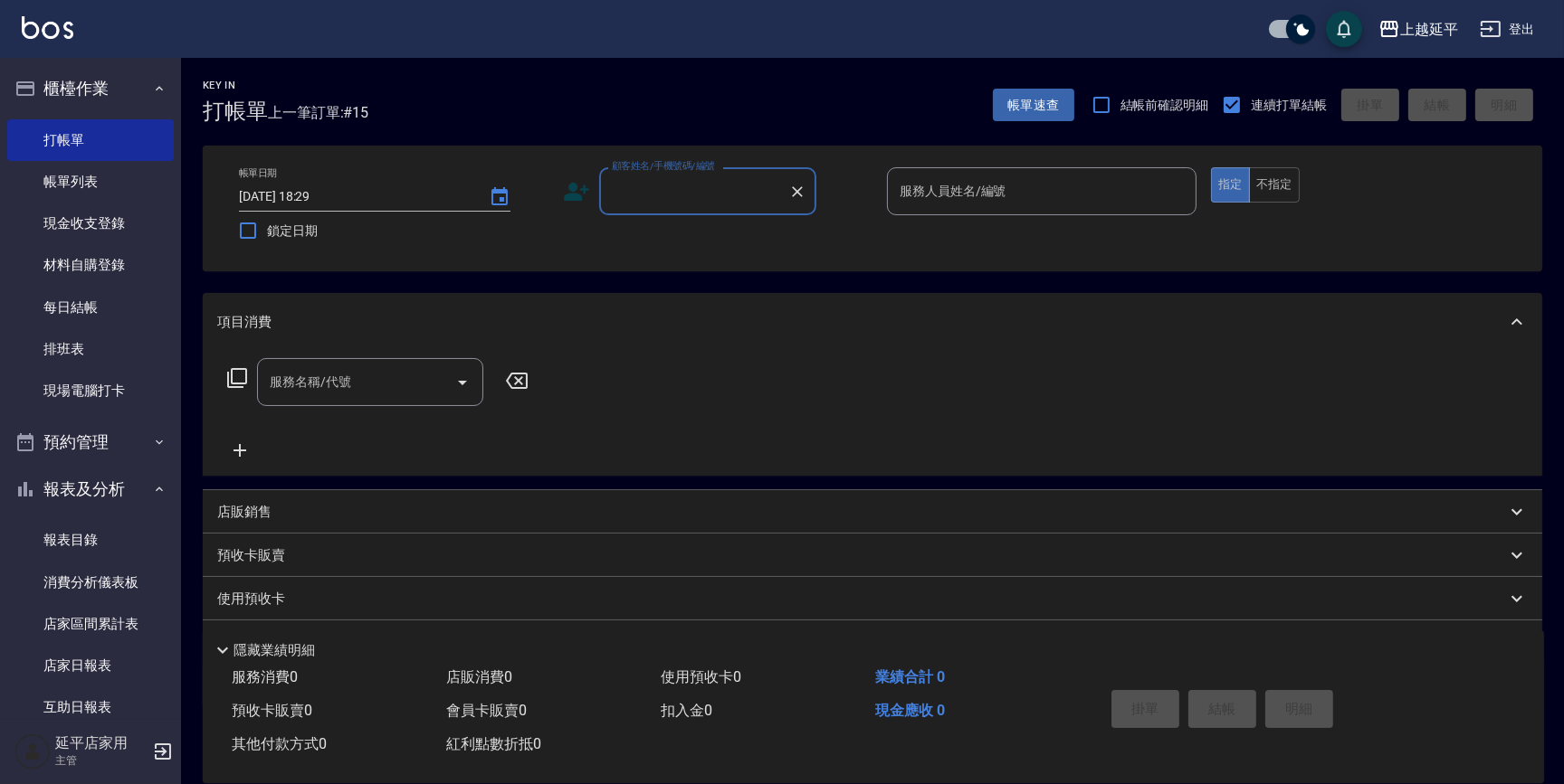
click at [731, 197] on div "顧客姓名/手機號碼/編號 顧客姓名/手機號碼/編號" at bounding box center [707, 191] width 217 height 48
click at [731, 197] on input "顧客姓名/手機號碼/編號" at bounding box center [694, 191] width 174 height 31
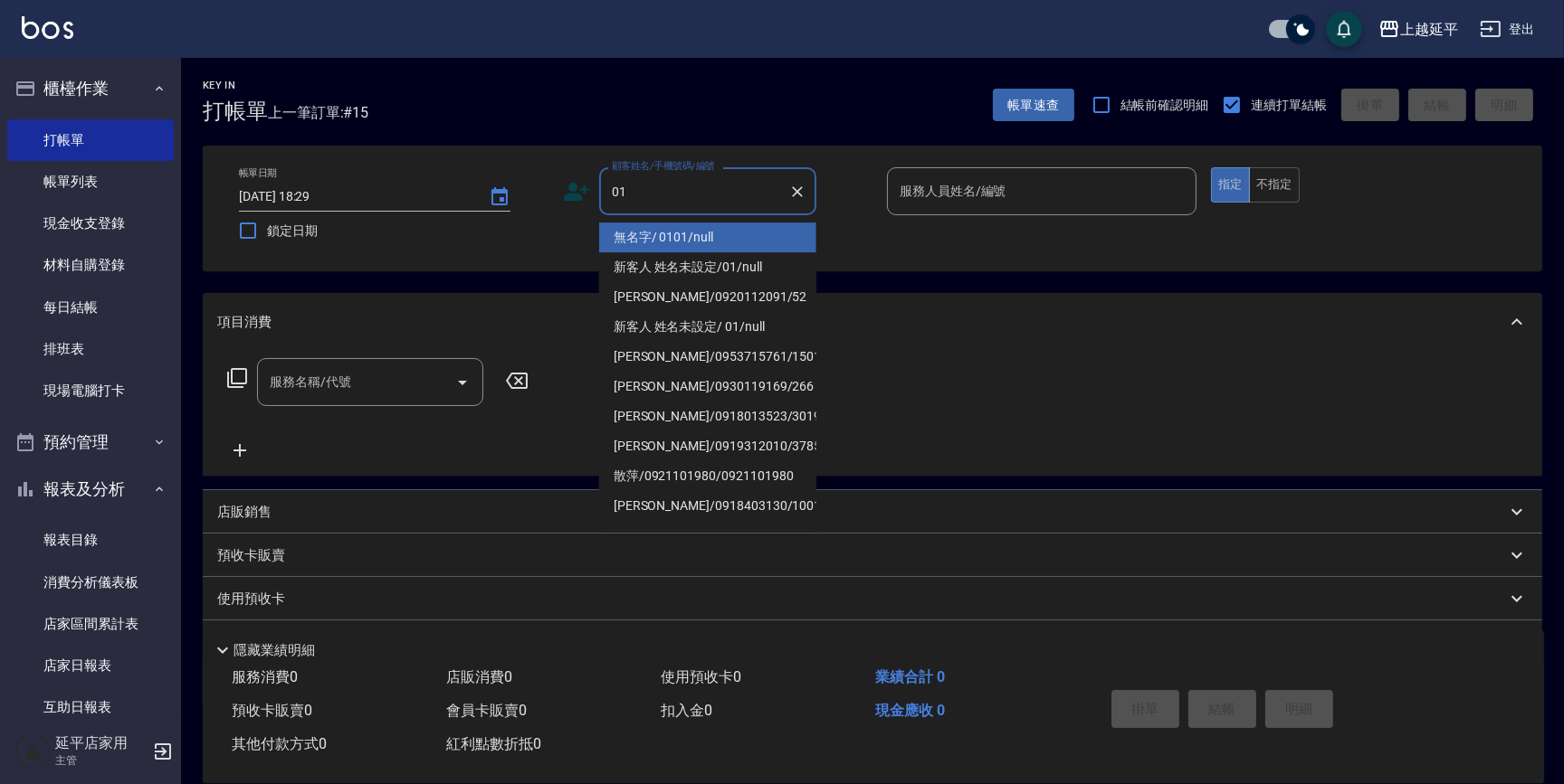
click at [697, 242] on li "無名字/ 0101/null" at bounding box center [707, 237] width 217 height 29
click at [697, 242] on div "帳單日期 2025/08/12 18:29 鎖定日期 顧客姓名/手機號碼/編號 01 顧客姓名/手機號碼/編號 服務人員姓名/編號 服務人員姓名/編號 指定 …" at bounding box center [873, 209] width 1296 height 82
type input "無名字/ 0101/null"
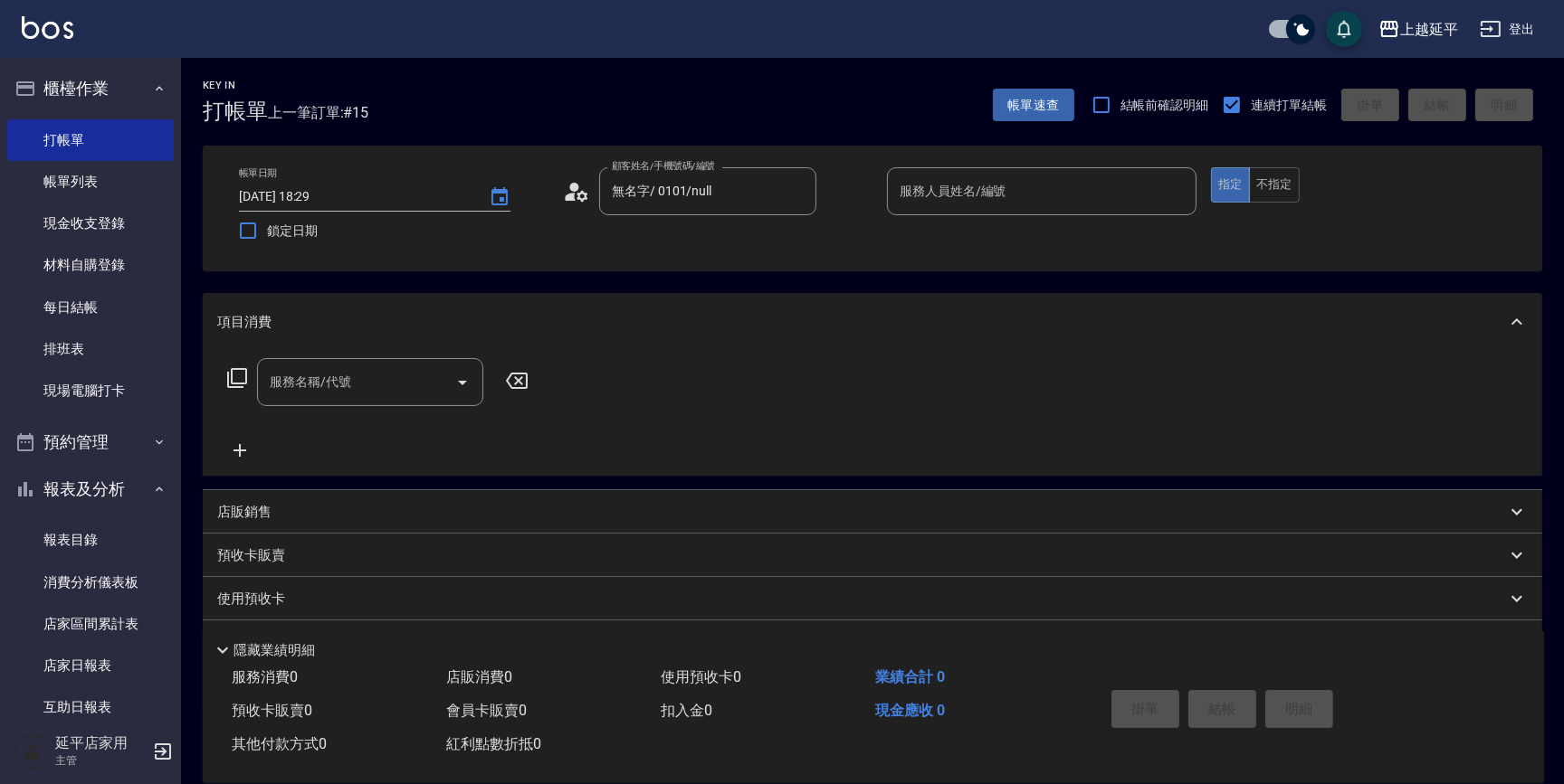
click at [960, 203] on input "服務人員姓名/編號" at bounding box center [1042, 191] width 294 height 31
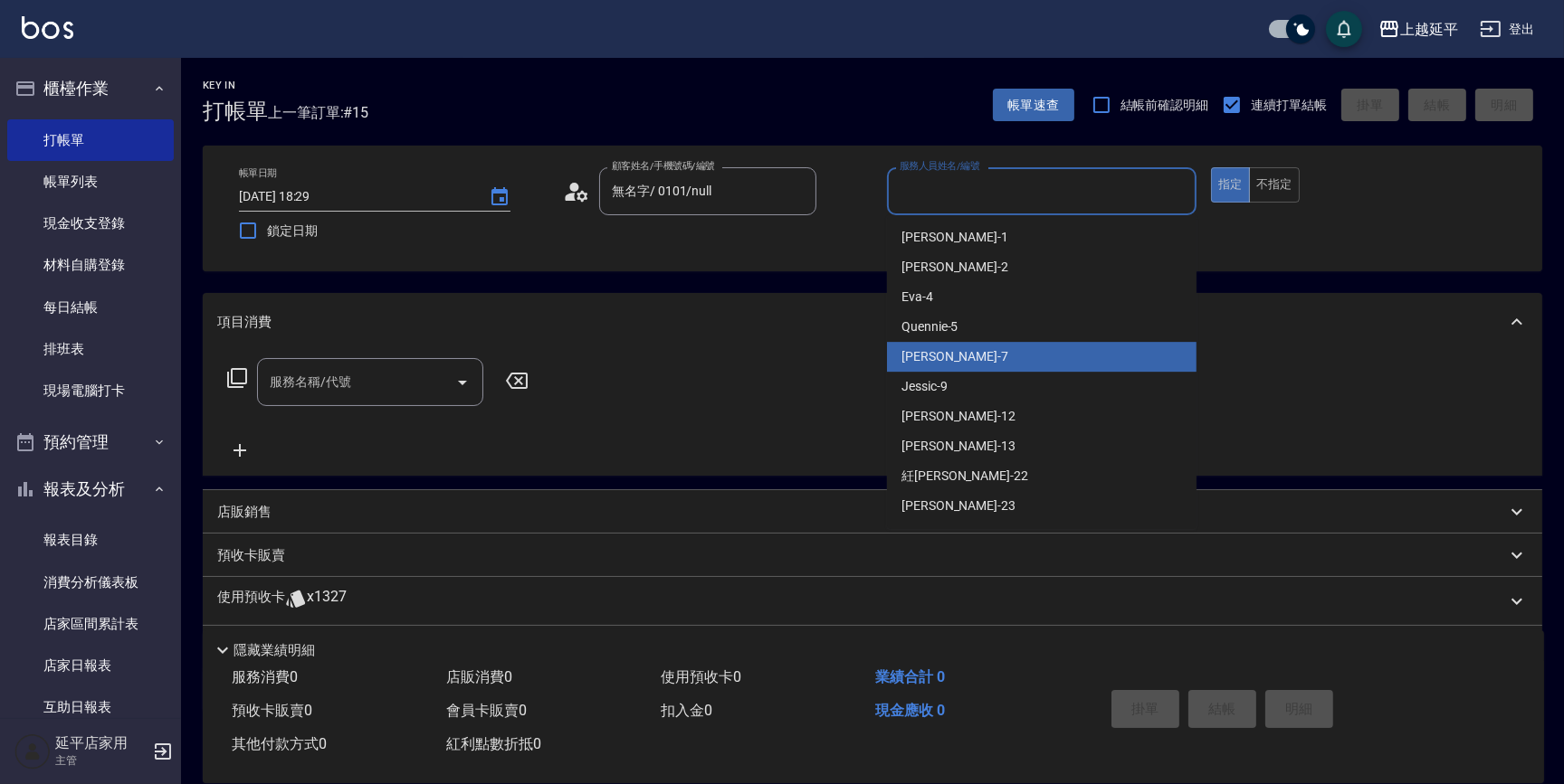
click at [964, 354] on div "許沁瑜 -7" at bounding box center [1042, 357] width 309 height 29
click at [964, 354] on div "服務名稱/代號 服務名稱/代號" at bounding box center [873, 413] width 1340 height 125
type input "許沁瑜-7"
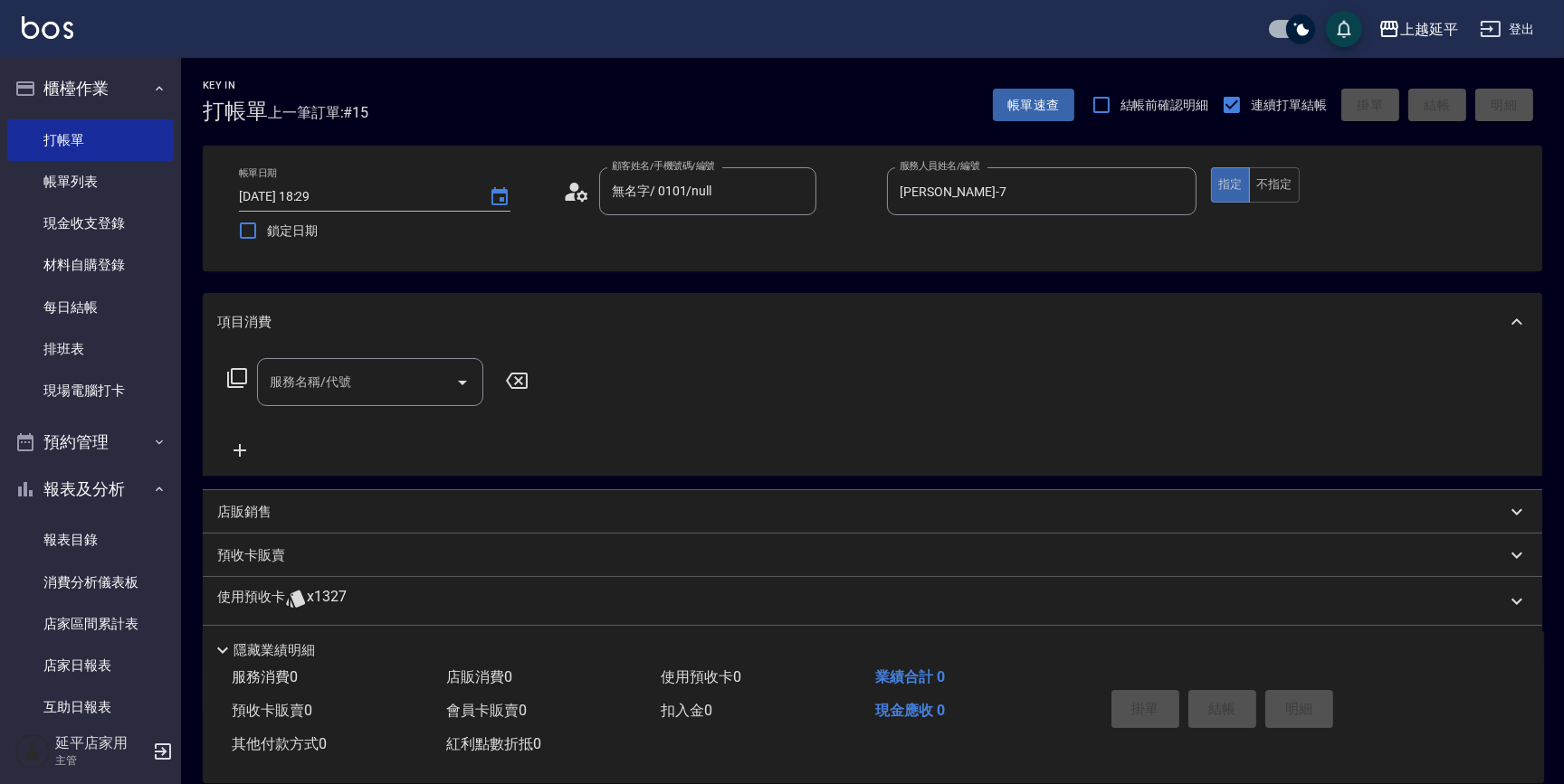
click at [240, 377] on icon at bounding box center [238, 378] width 22 height 22
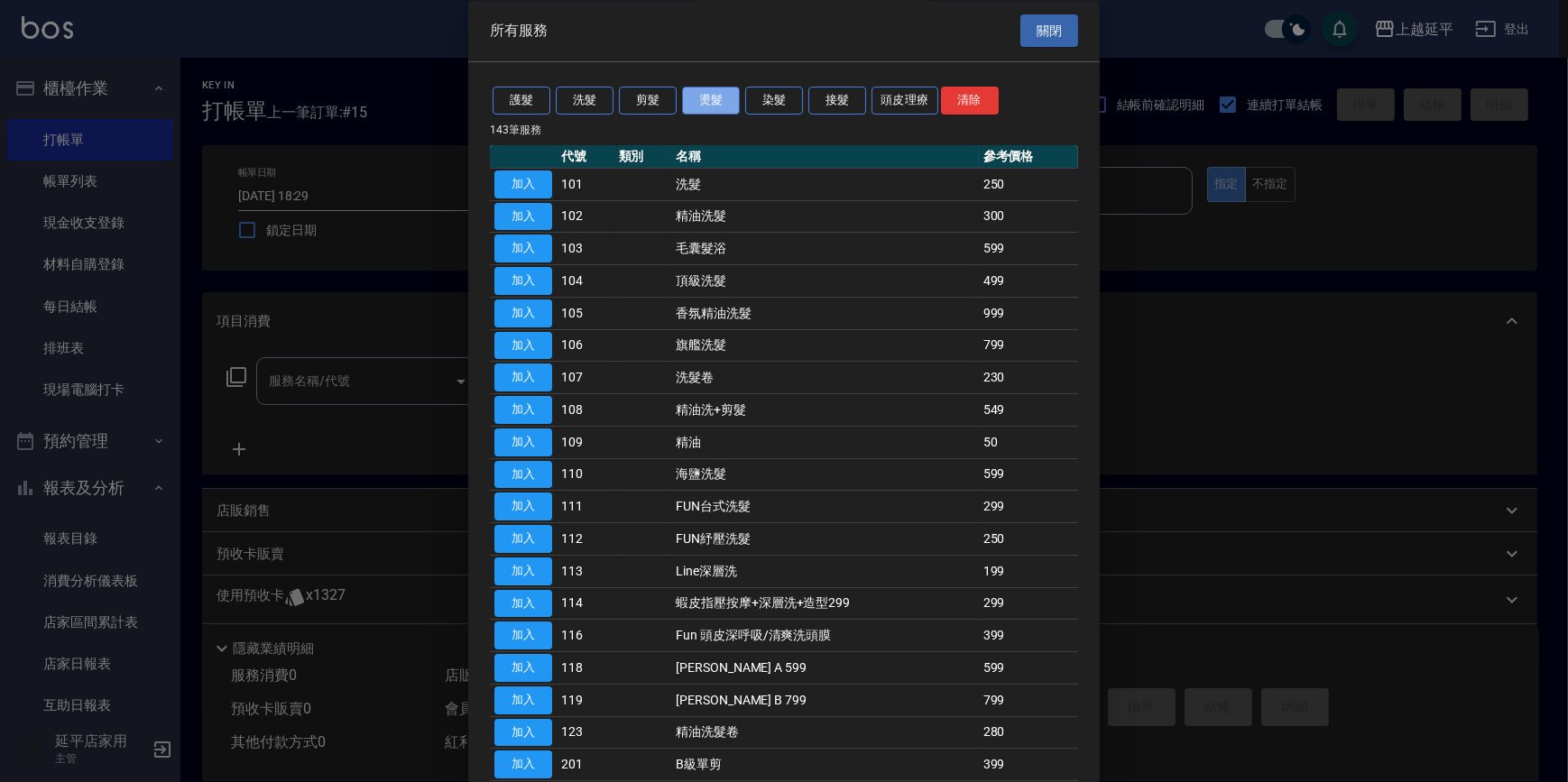
click at [722, 99] on button "燙髮" at bounding box center [710, 101] width 58 height 28
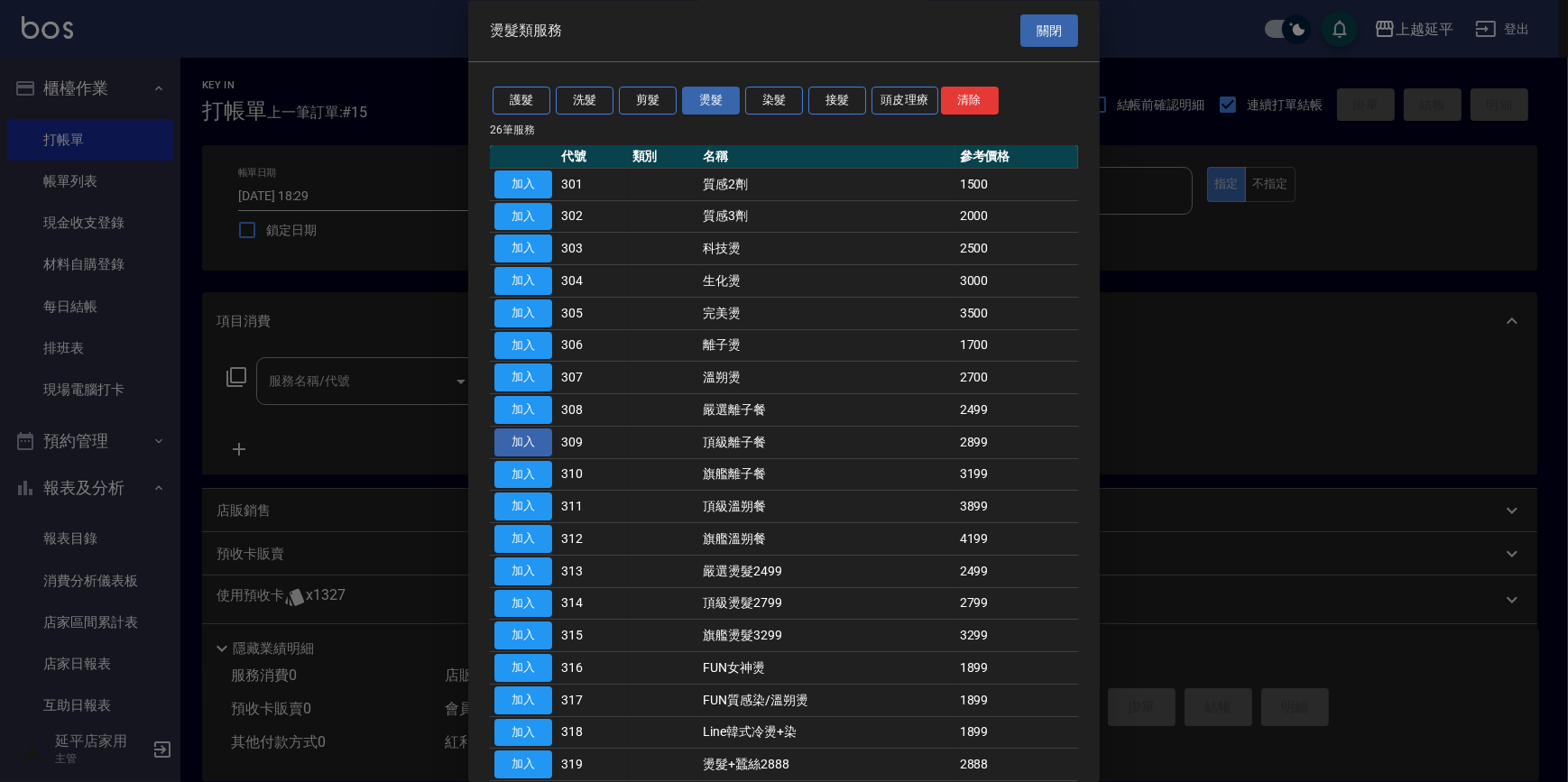
click at [535, 441] on button "加入" at bounding box center [522, 442] width 58 height 28
type input "頂級離子餐(309)"
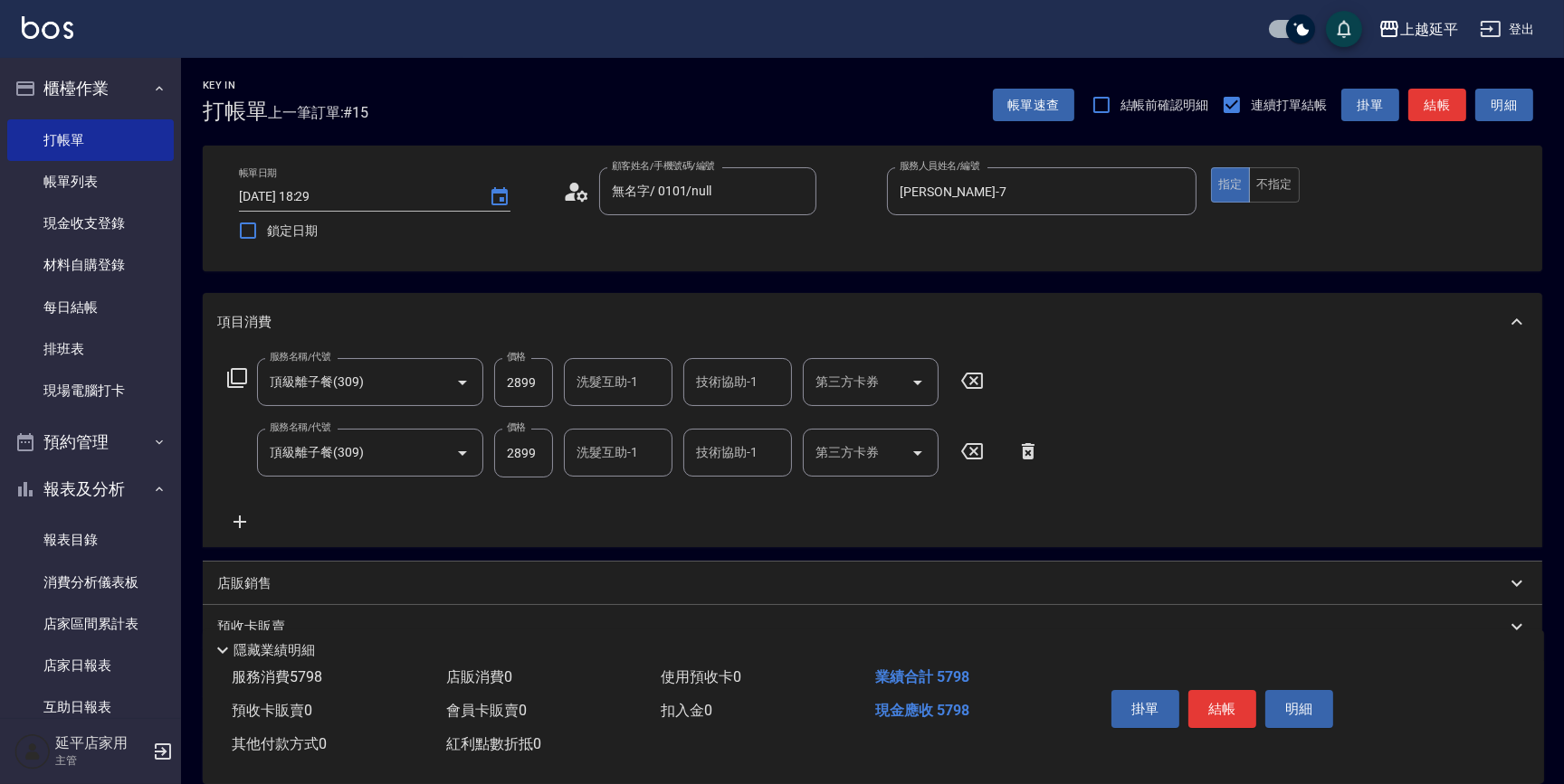
click at [1031, 450] on icon at bounding box center [1028, 451] width 13 height 17
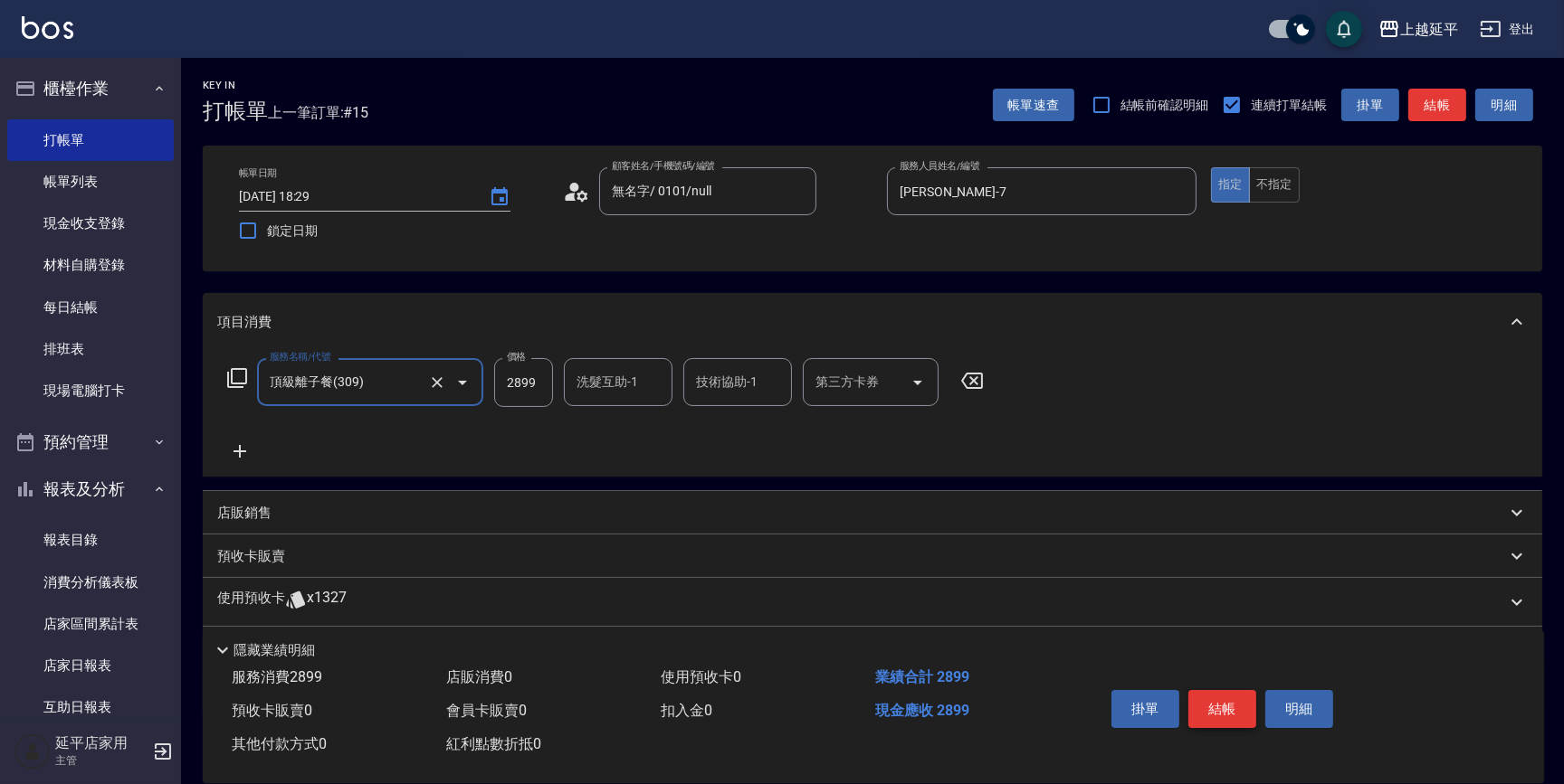
click at [1218, 706] on button "結帳" at bounding box center [1222, 709] width 68 height 38
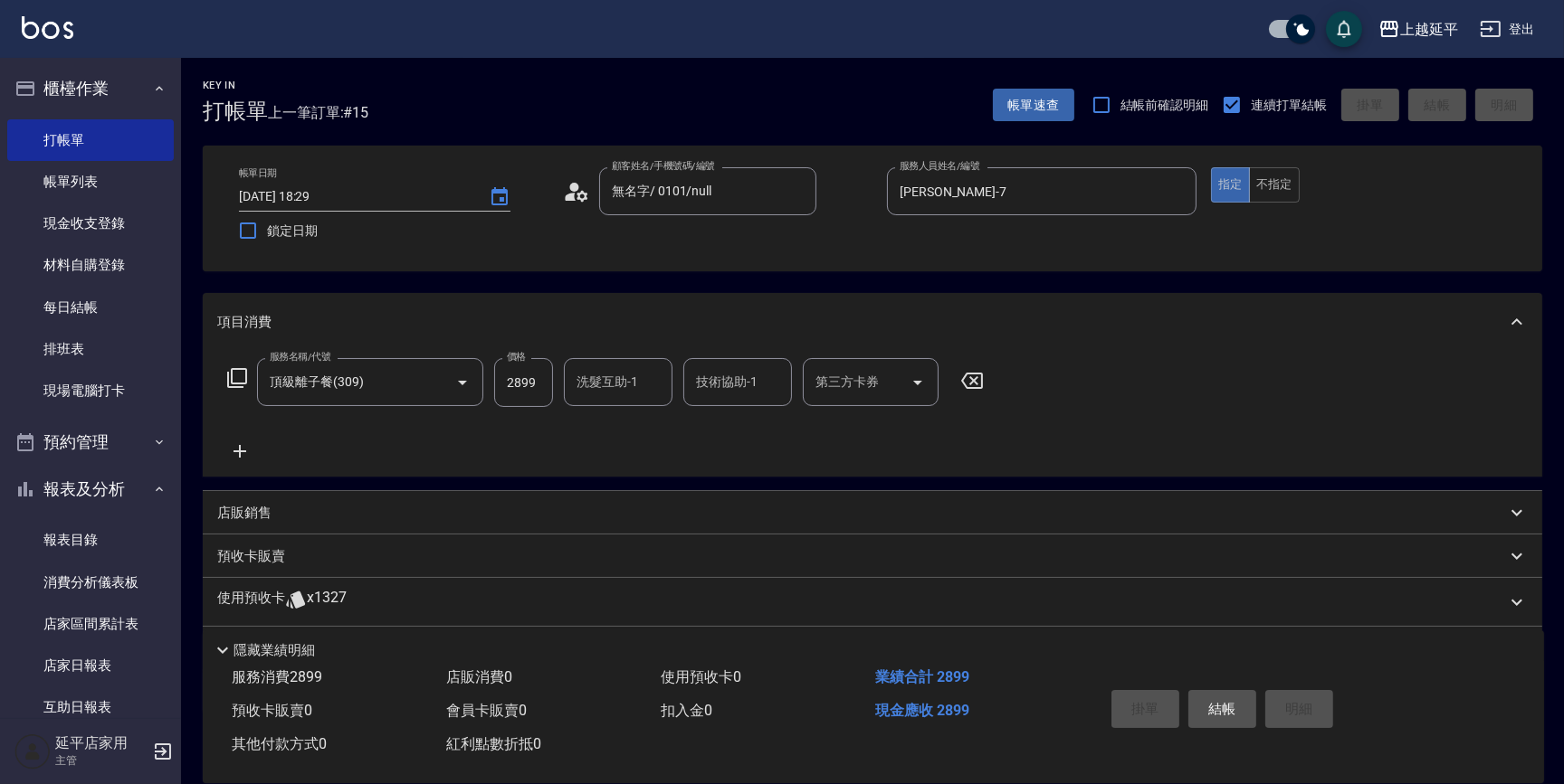
click at [1218, 706] on div "掛單 結帳 明細" at bounding box center [1222, 711] width 237 height 57
type input "2025/08/12 18:52"
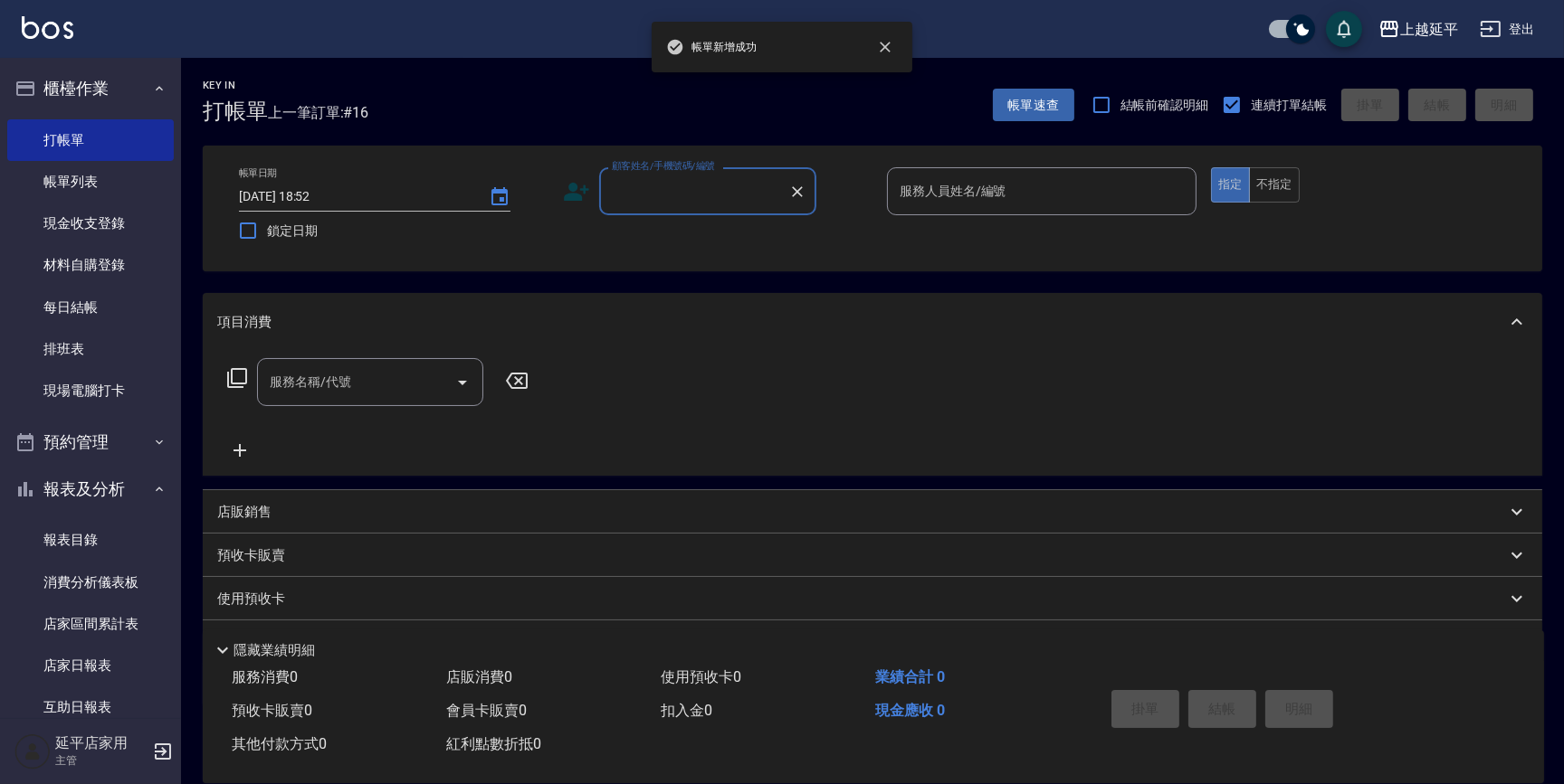
click at [722, 193] on input "顧客姓名/手機號碼/編號" at bounding box center [694, 191] width 174 height 31
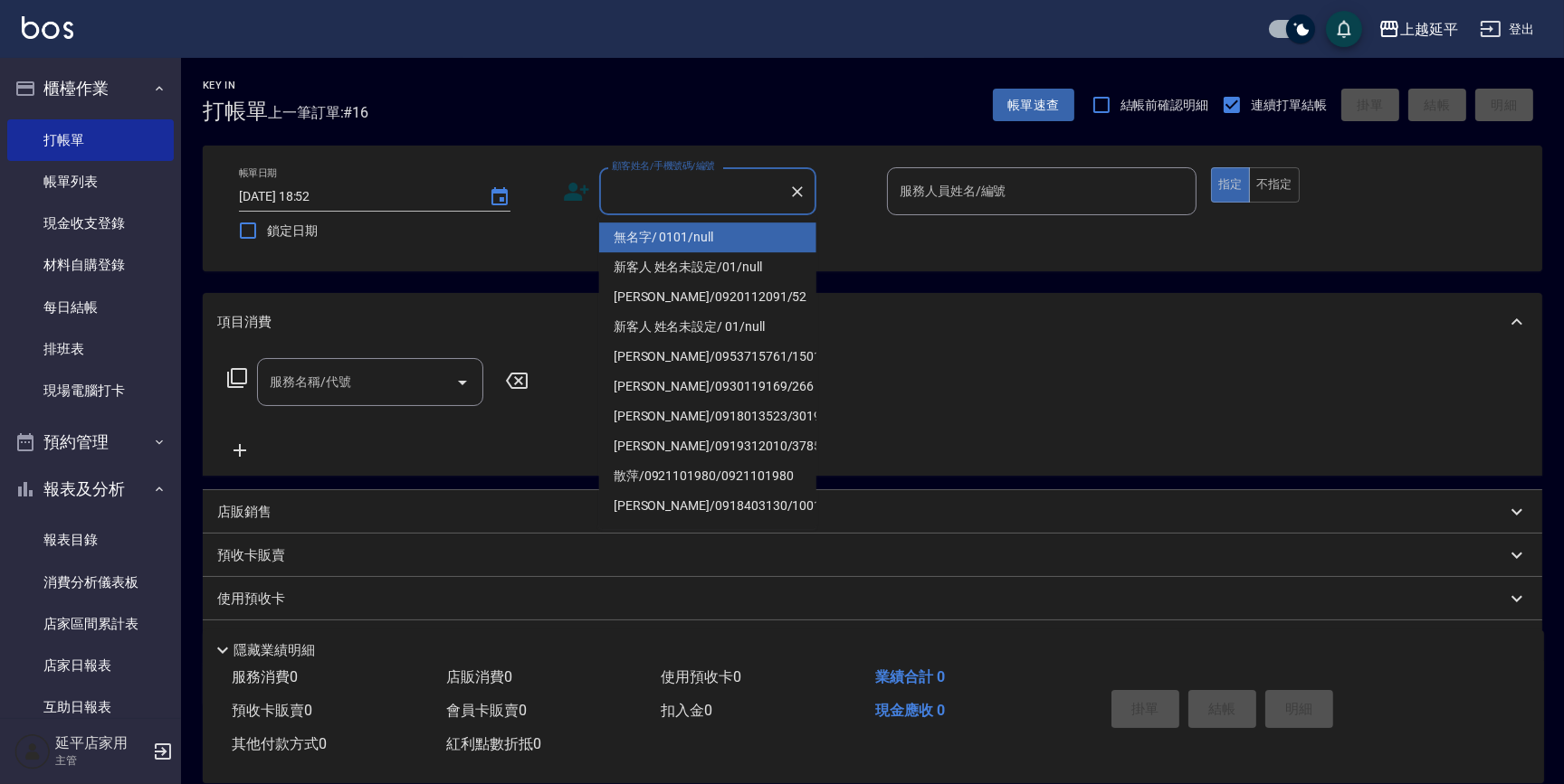
click at [722, 193] on input "顧客姓名/手機號碼/編號" at bounding box center [694, 191] width 174 height 31
click at [724, 237] on li "無名字/ 0101/null" at bounding box center [707, 237] width 217 height 29
click at [724, 237] on div "帳單日期 2025/08/12 18:52 鎖定日期 顧客姓名/手機號碼/編號 顧客姓名/手機號碼/編號 服務人員姓名/編號 服務人員姓名/編號 指定 不指定" at bounding box center [873, 209] width 1296 height 82
type input "無名字/ 0101/null"
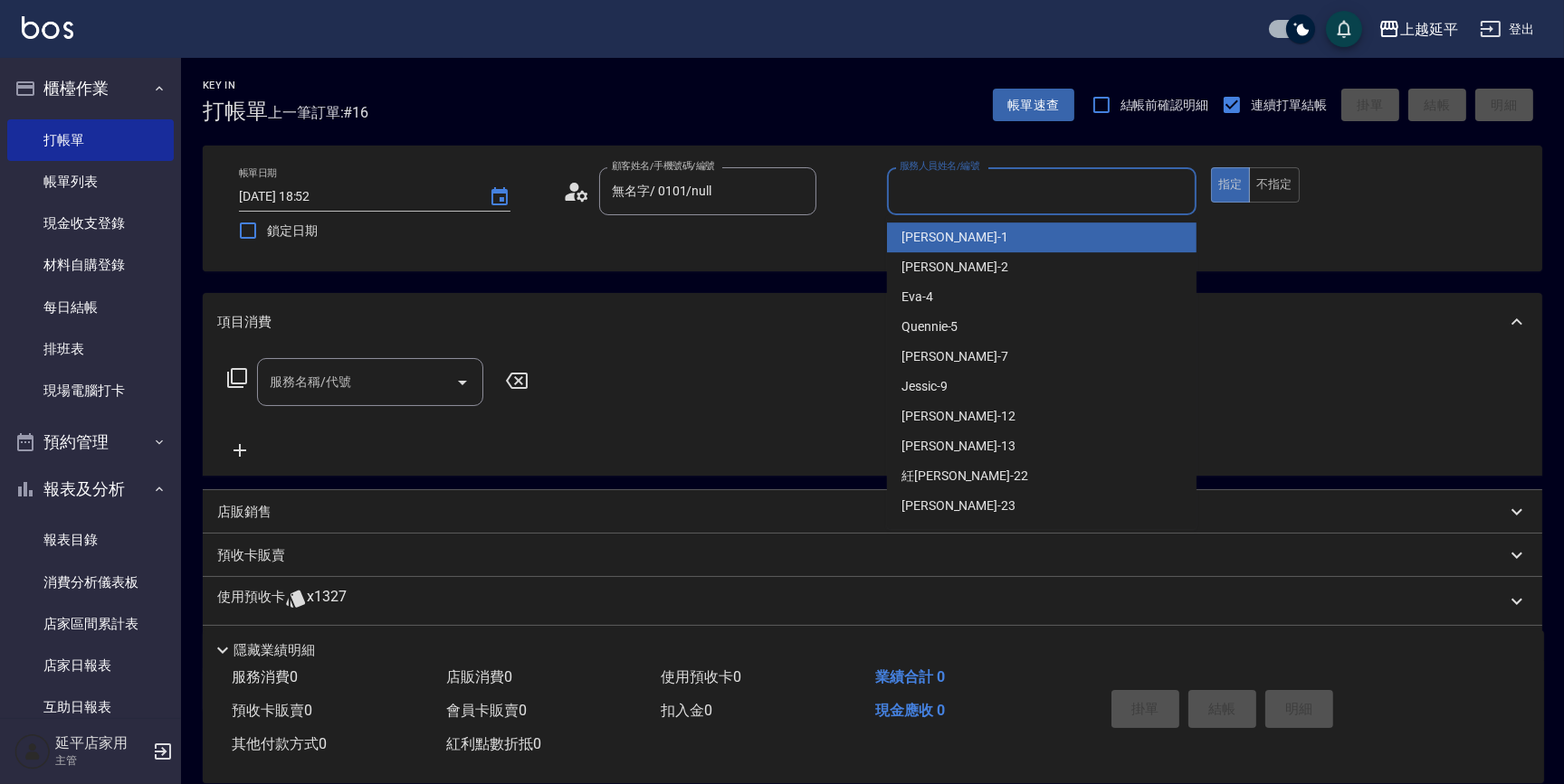
click at [922, 187] on input "服務人員姓名/編號" at bounding box center [1042, 191] width 294 height 31
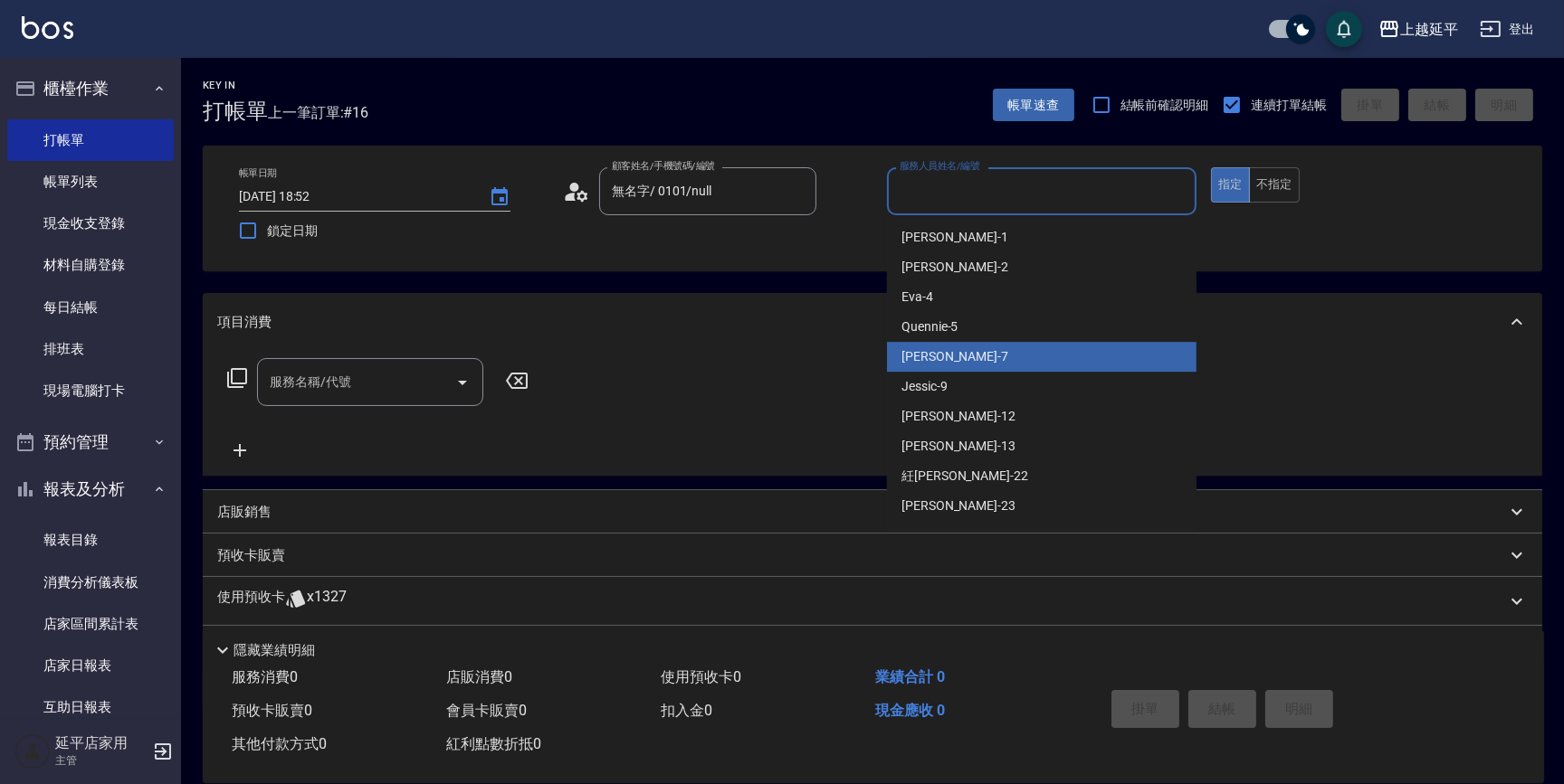
click at [959, 354] on div "許沁瑜 -7" at bounding box center [1042, 357] width 309 height 29
type input "許沁瑜-7"
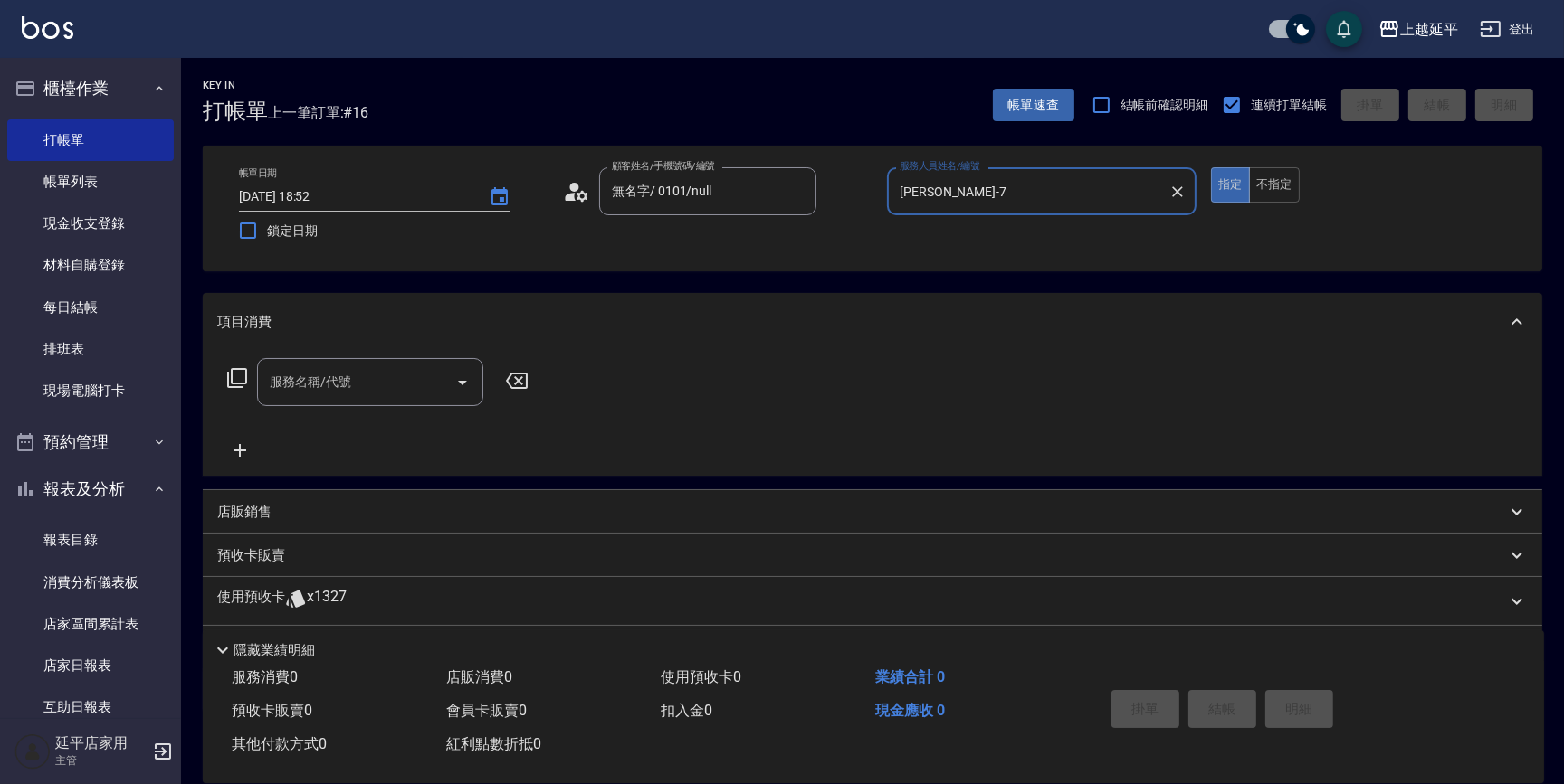
click at [406, 378] on input "服務名稱/代號" at bounding box center [356, 382] width 183 height 31
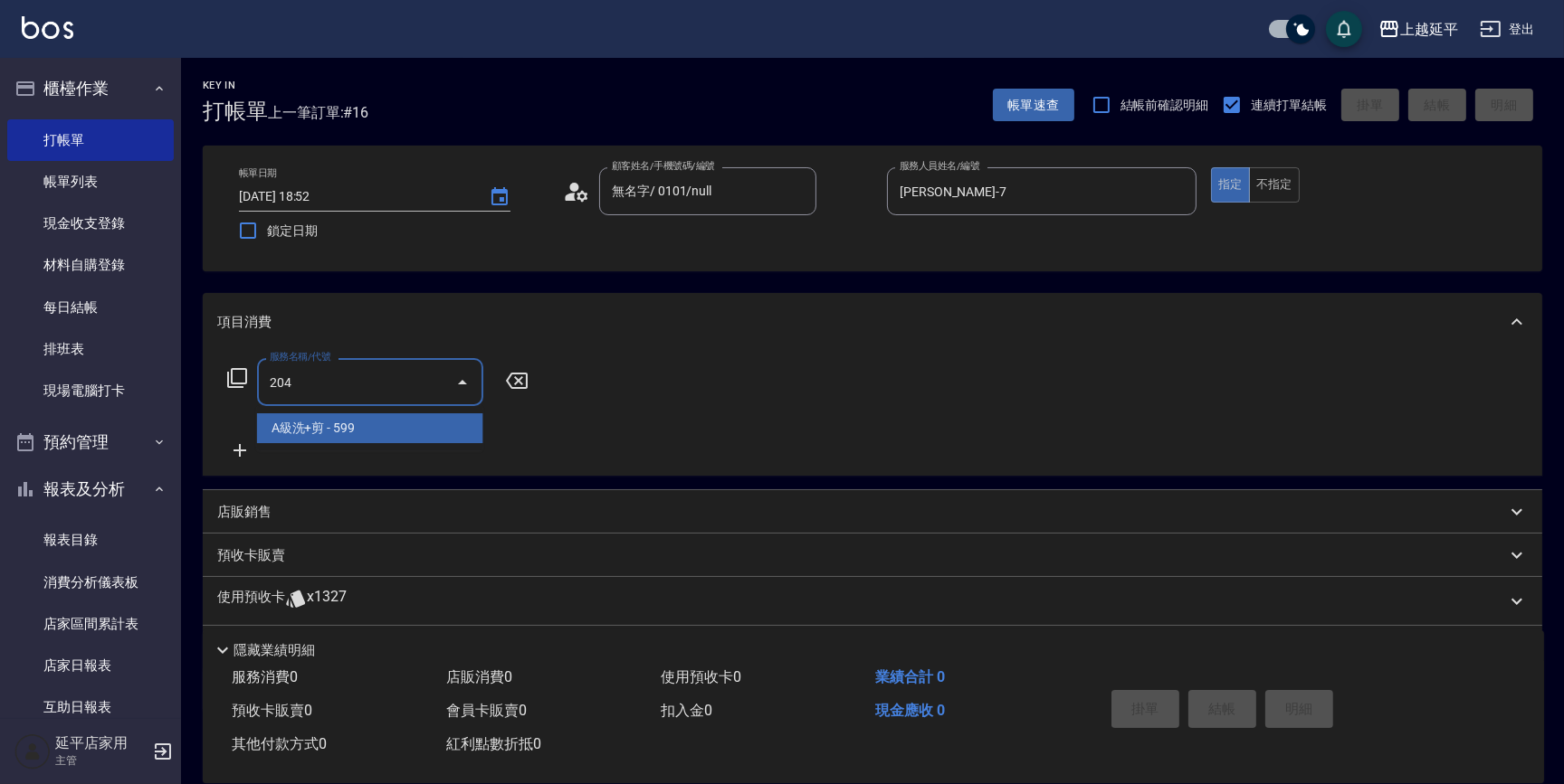
click at [390, 426] on span "A級洗+剪 - 599" at bounding box center [370, 428] width 227 height 29
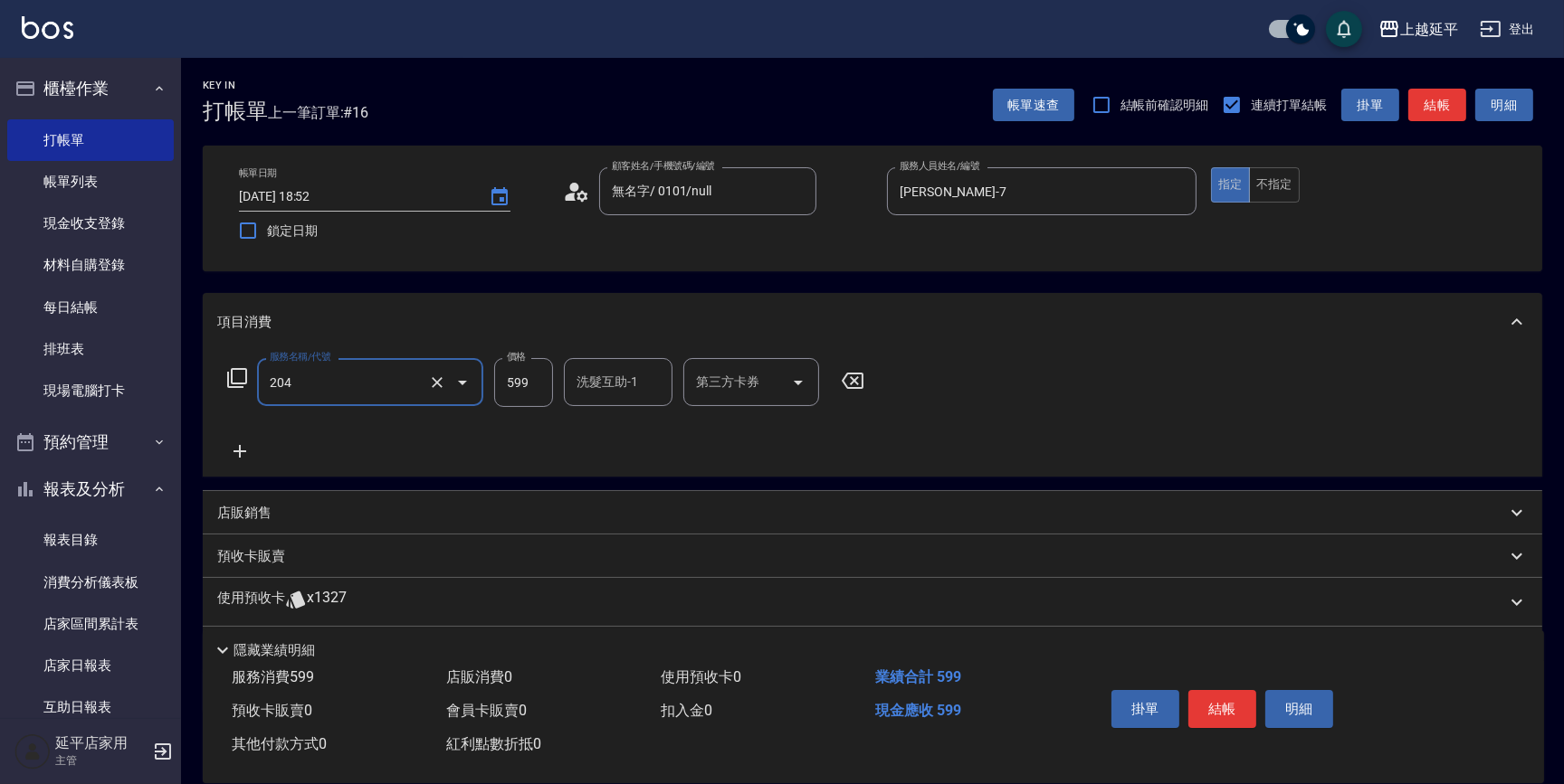
type input "A級洗+剪(204)"
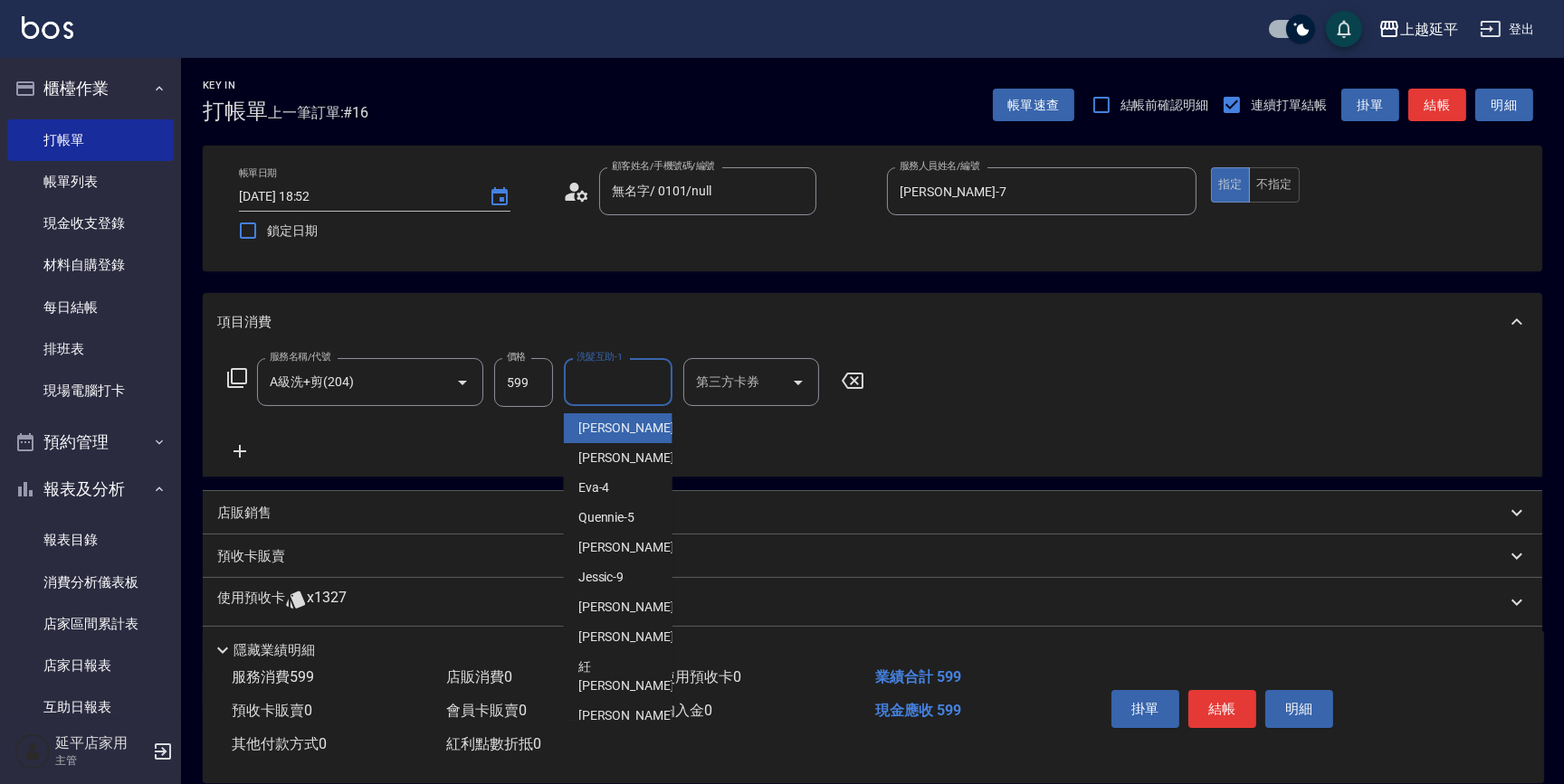
click at [582, 381] on input "洗髮互助-1" at bounding box center [619, 382] width 92 height 31
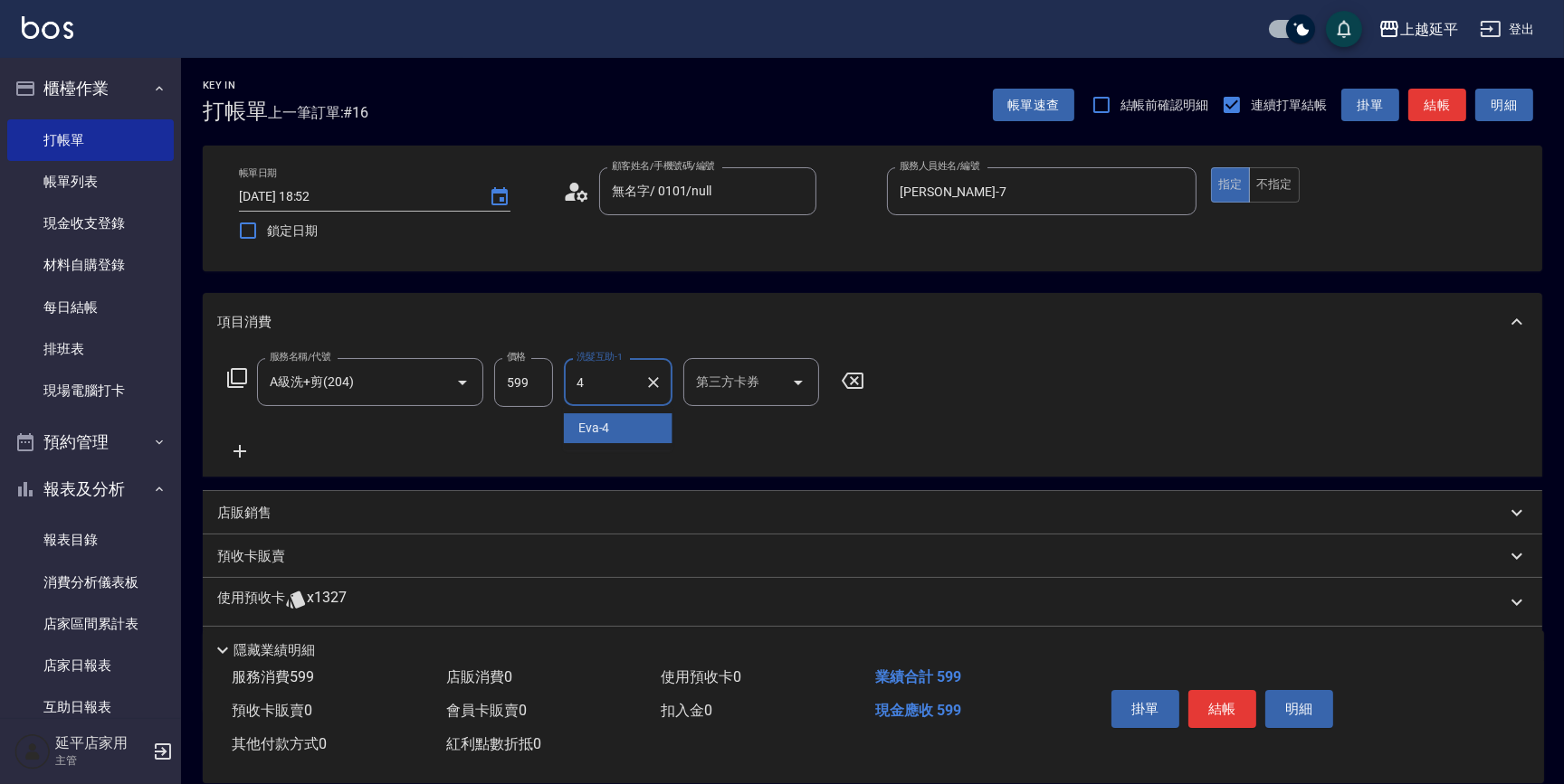
click at [621, 432] on div "Eva -4" at bounding box center [618, 428] width 109 height 29
type input "Eva-4"
click at [1235, 706] on button "結帳" at bounding box center [1222, 709] width 68 height 38
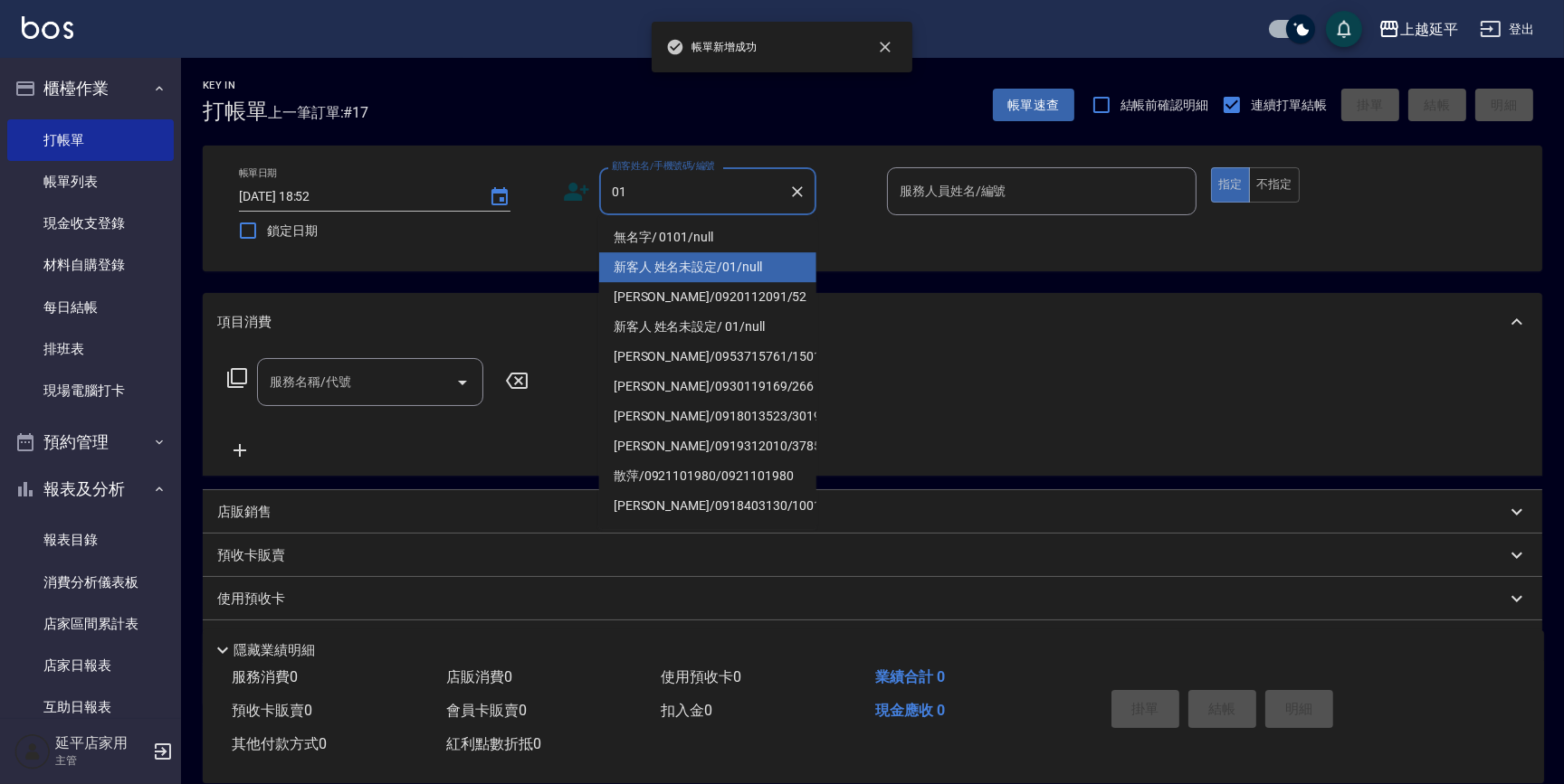
drag, startPoint x: 736, startPoint y: 259, endPoint x: 751, endPoint y: 243, distance: 21.9
click at [740, 256] on li "新客人 姓名未設定/01/null" at bounding box center [707, 267] width 217 height 29
type input "新客人 姓名未設定/01/null"
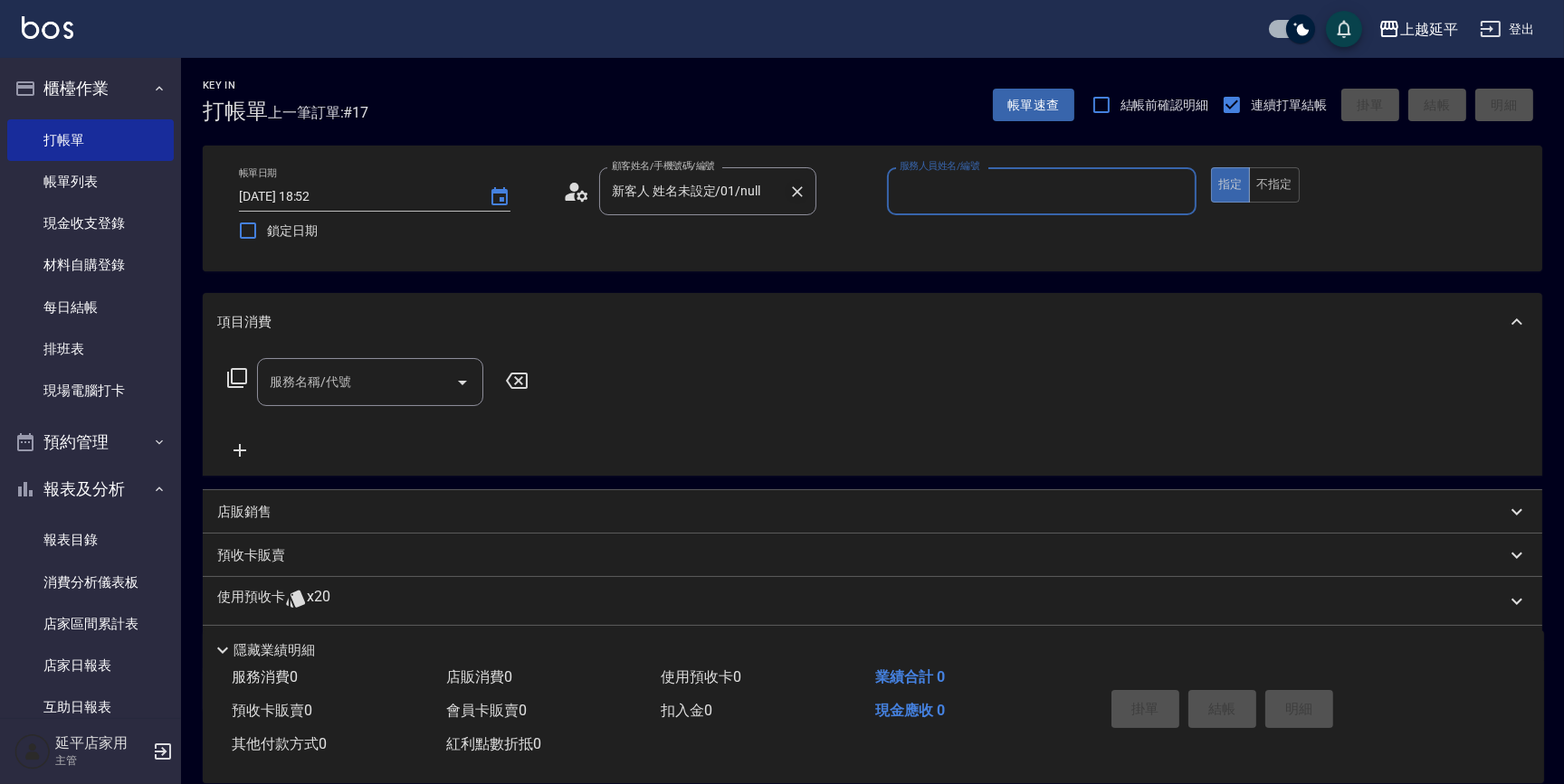
click at [789, 190] on icon "Clear" at bounding box center [797, 191] width 18 height 18
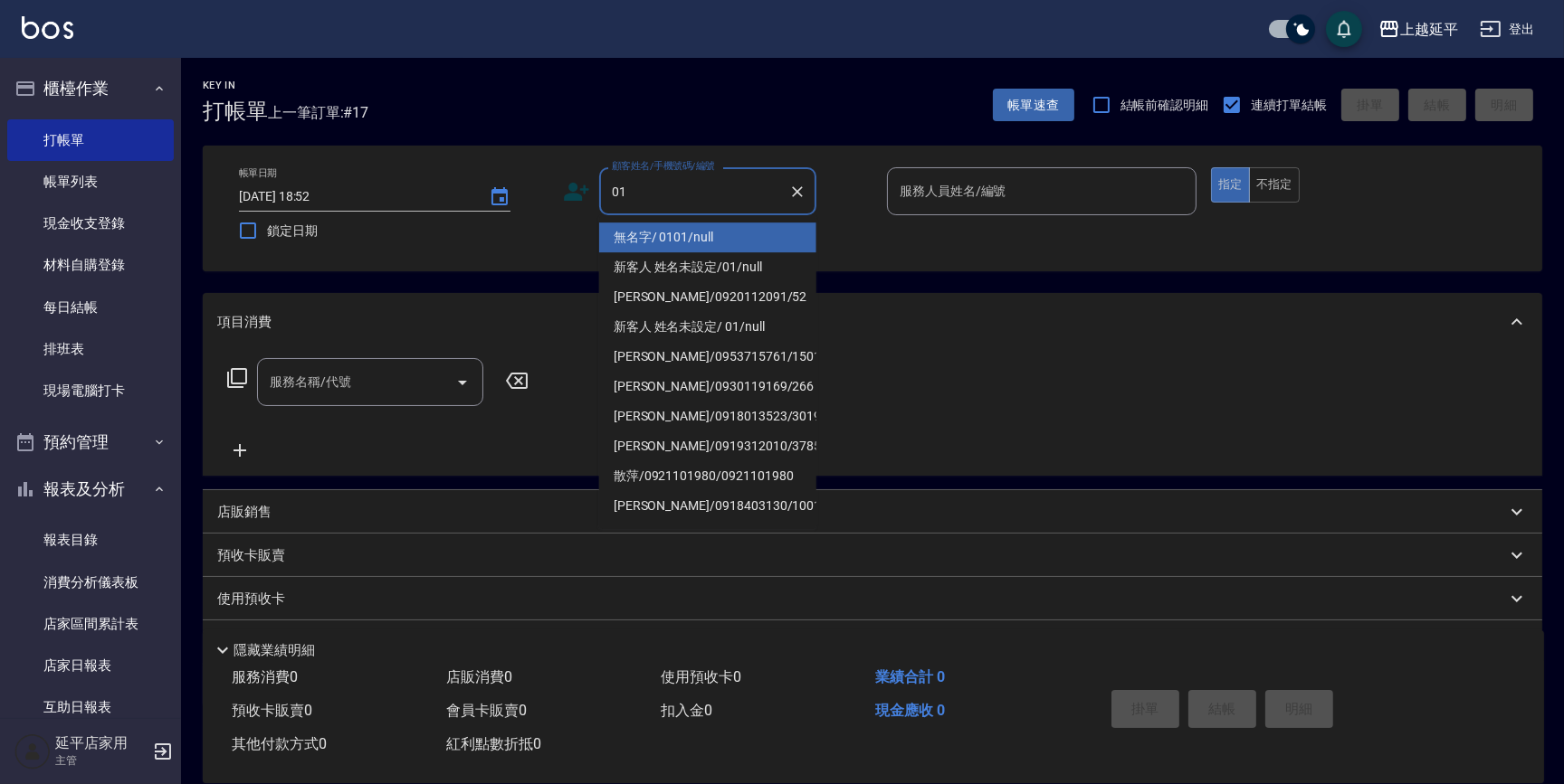
drag, startPoint x: 689, startPoint y: 232, endPoint x: 885, endPoint y: 221, distance: 196.3
click at [691, 229] on li "無名字/ 0101/null" at bounding box center [707, 237] width 217 height 29
type input "無名字/ 0101/null"
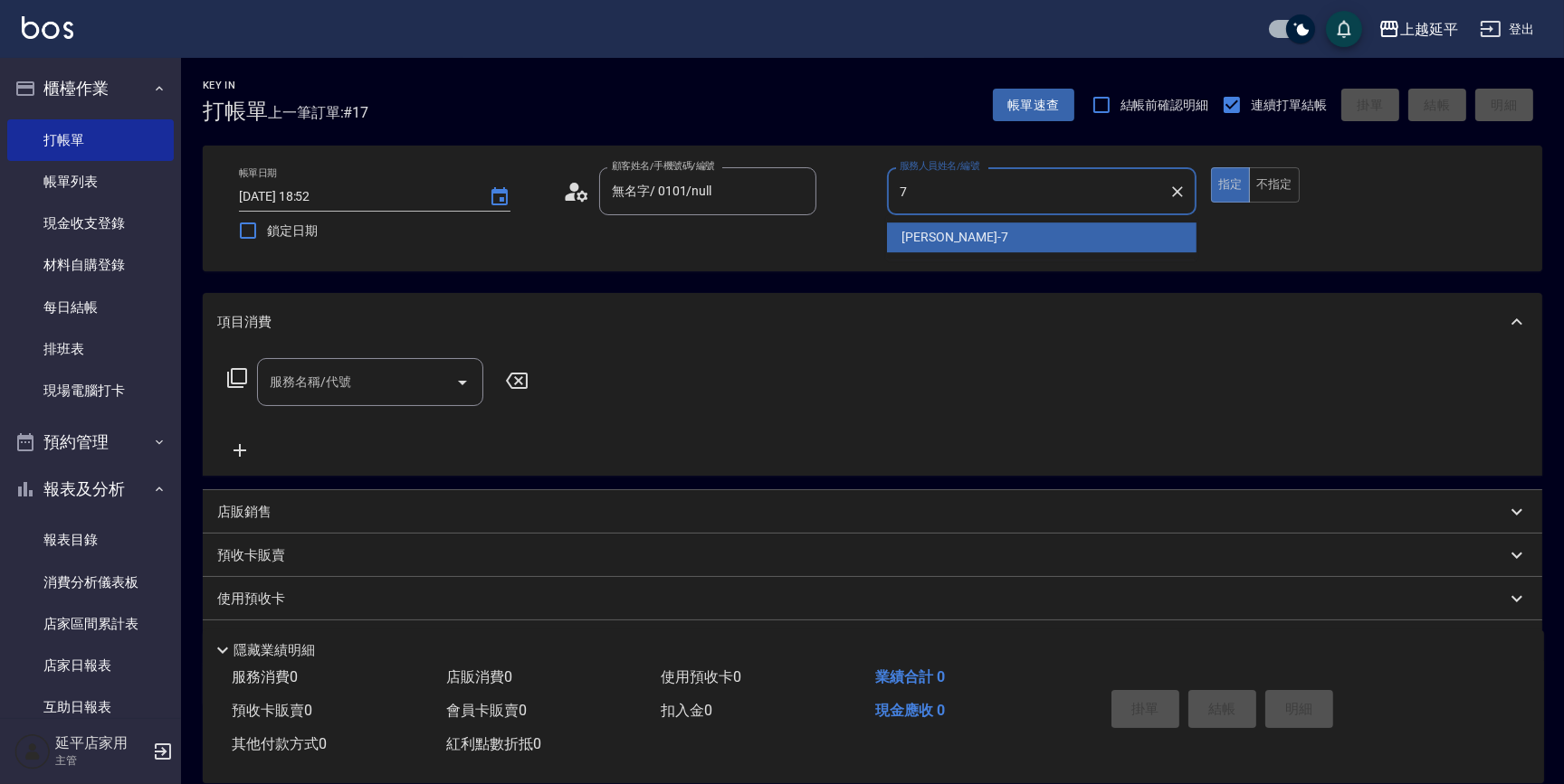
drag, startPoint x: 923, startPoint y: 235, endPoint x: 911, endPoint y: 235, distance: 12.0
click at [922, 235] on span "許沁瑜 -7" at bounding box center [954, 236] width 107 height 19
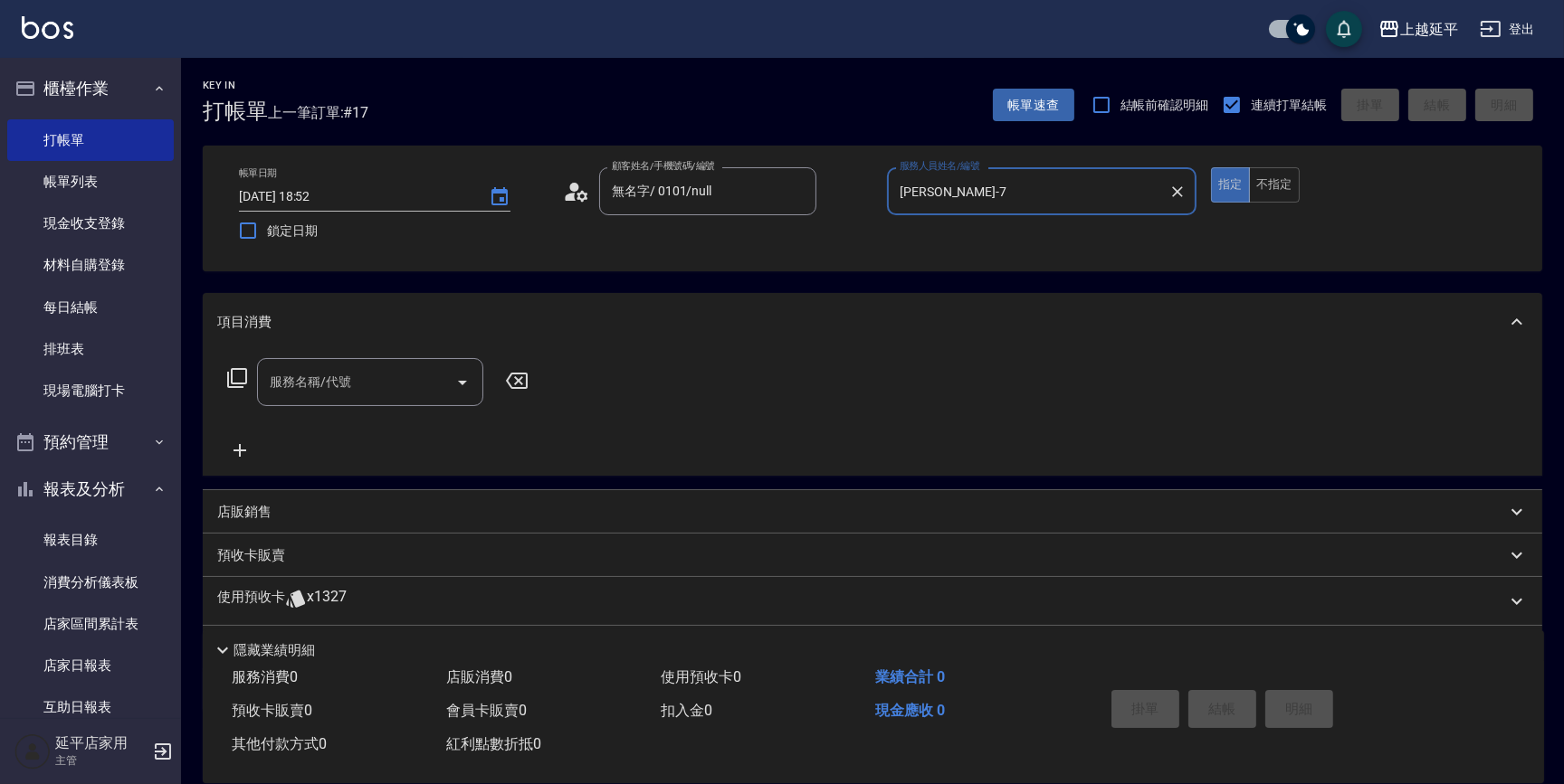
type input "許沁瑜-7"
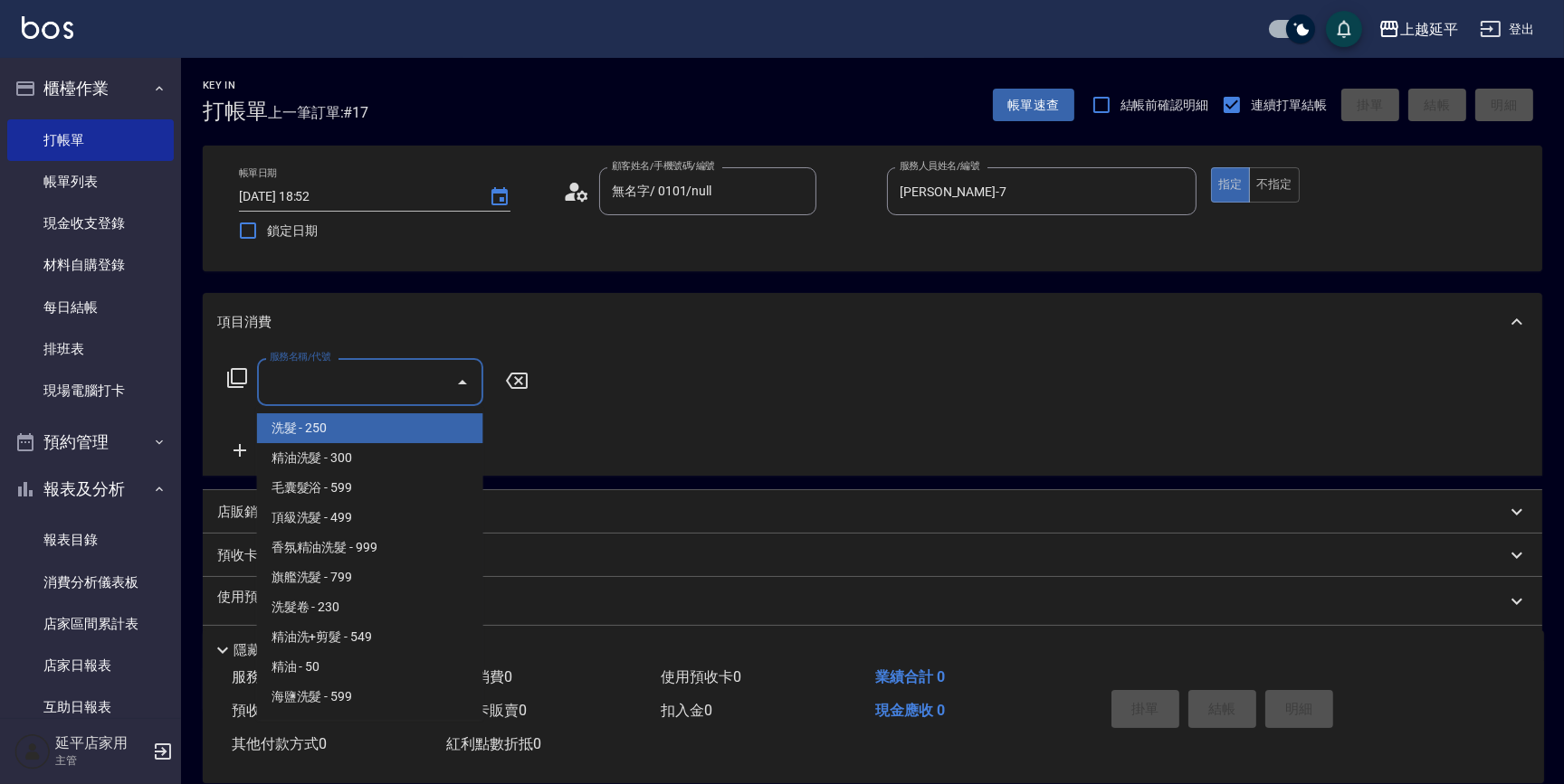
click at [434, 390] on input "服務名稱/代號" at bounding box center [356, 382] width 183 height 31
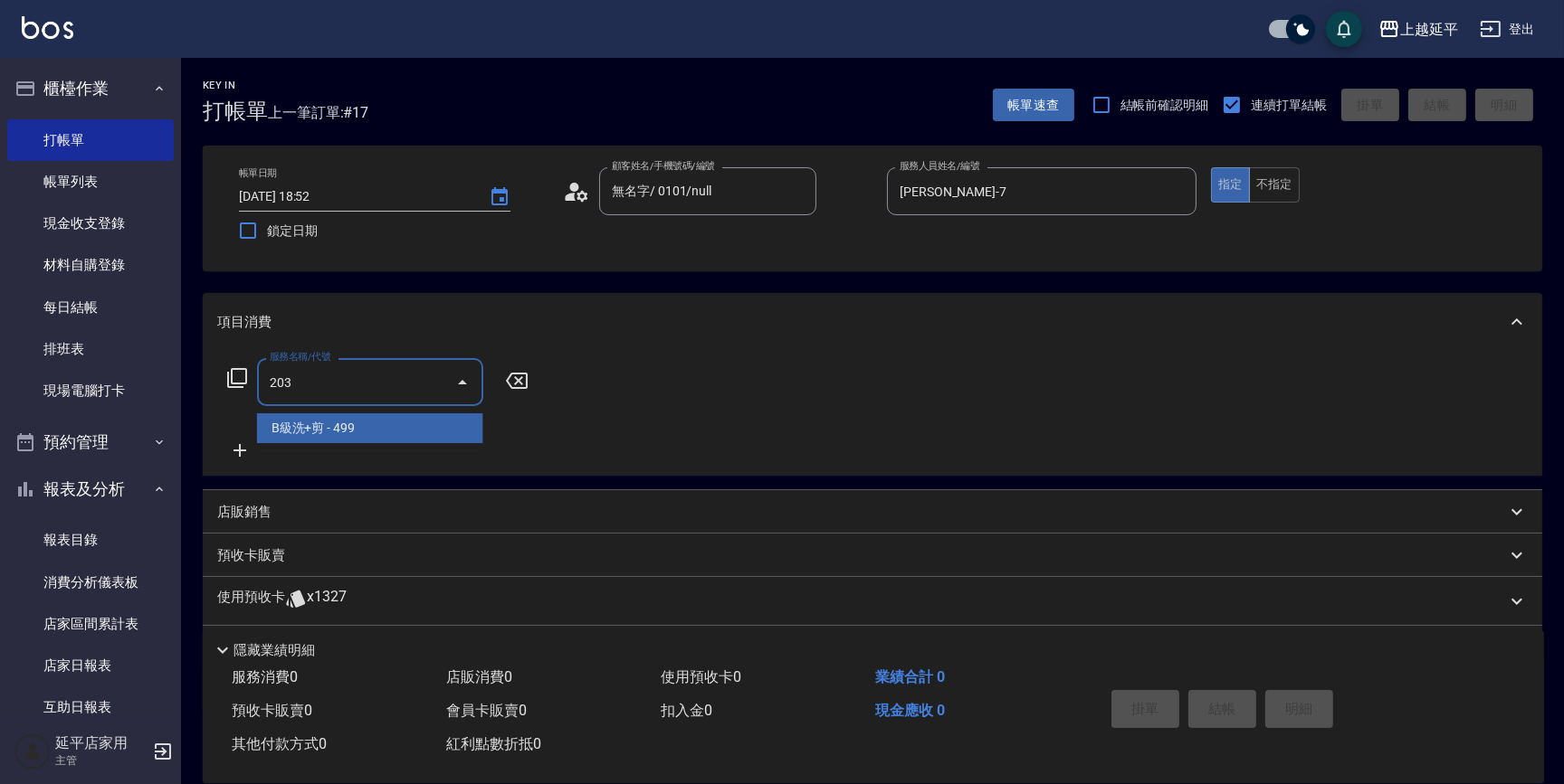
click at [457, 423] on span "B級洗+剪 - 499" at bounding box center [370, 428] width 227 height 29
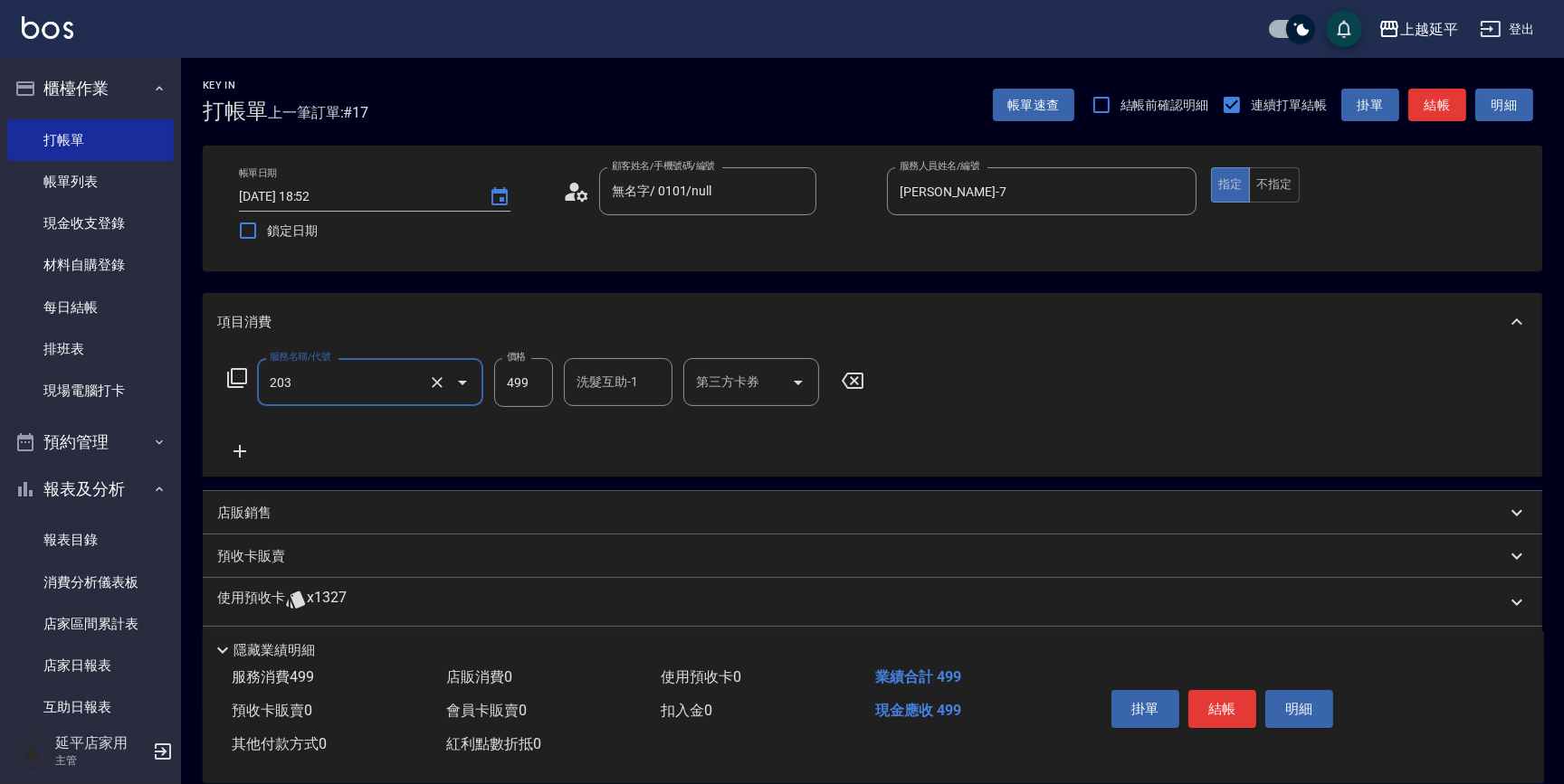
type input "B級洗+剪(203)"
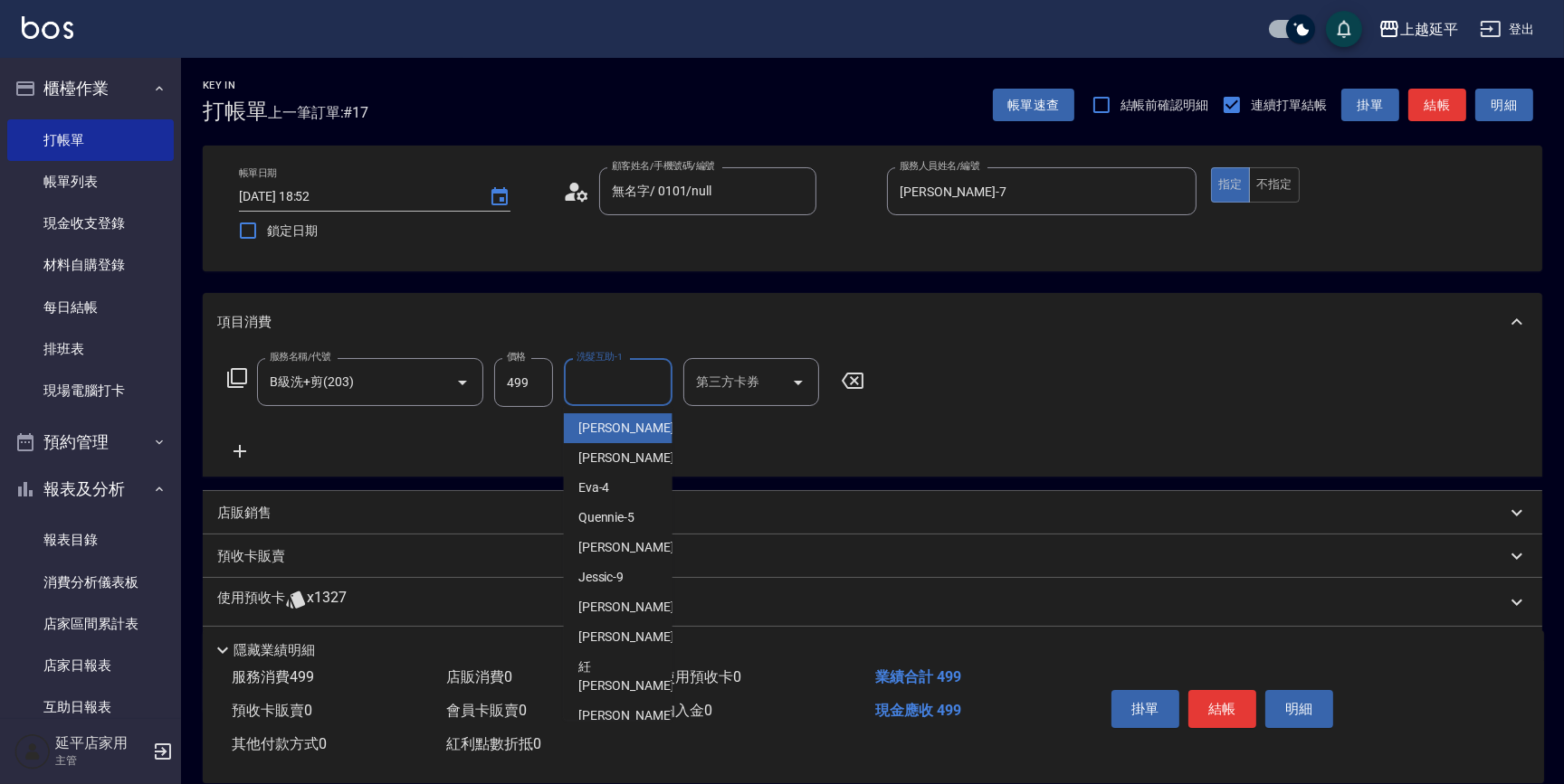
click at [586, 386] on input "洗髮互助-1" at bounding box center [619, 382] width 92 height 31
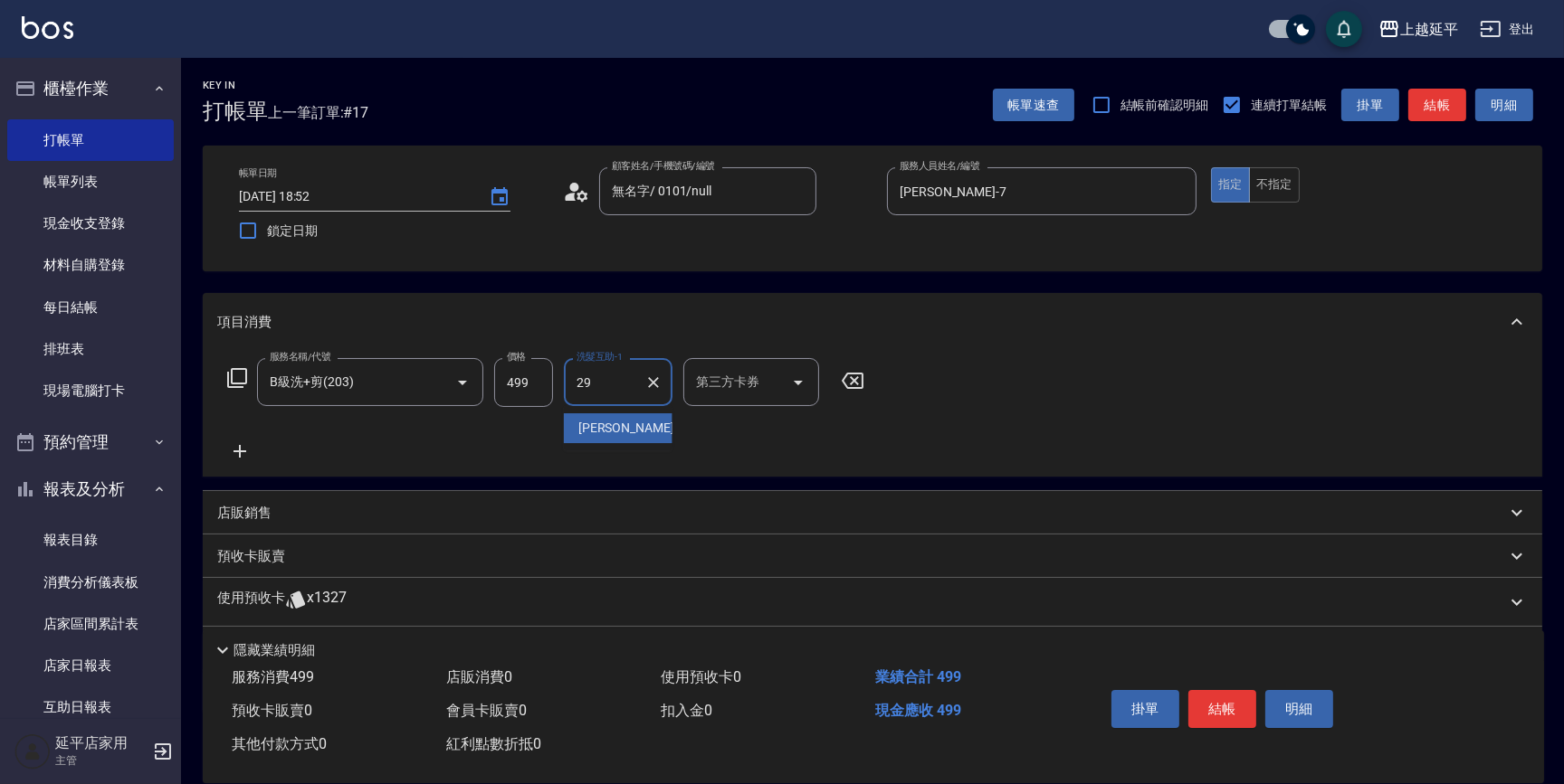
click at [619, 426] on span "丞宗 -29" at bounding box center [635, 428] width 114 height 19
type input "丞宗-29"
click at [1245, 706] on button "結帳" at bounding box center [1222, 709] width 68 height 38
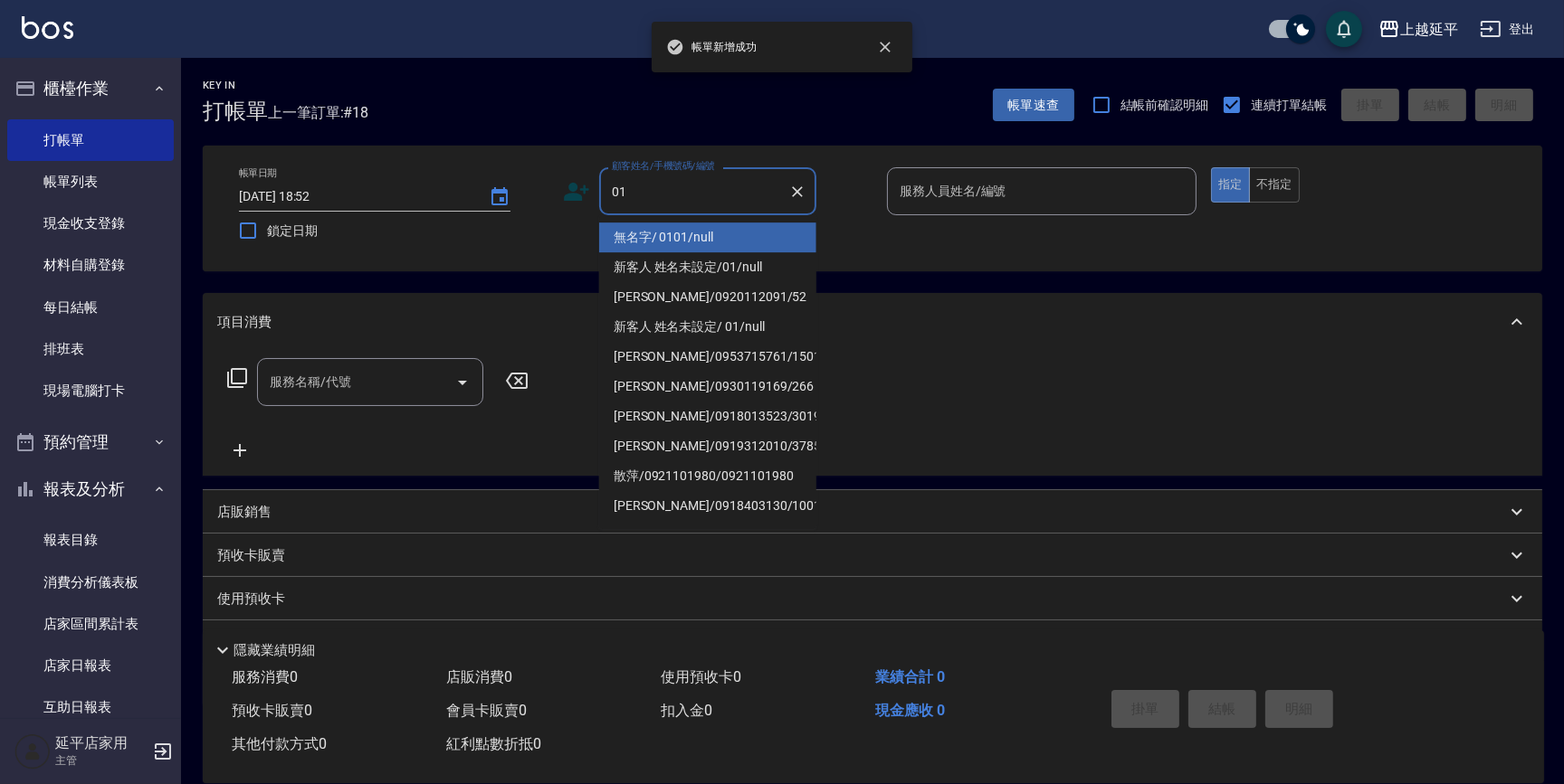
drag, startPoint x: 690, startPoint y: 235, endPoint x: 998, endPoint y: 233, distance: 308.0
click at [691, 235] on li "無名字/ 0101/null" at bounding box center [707, 237] width 217 height 29
type input "無名字/ 0101/null"
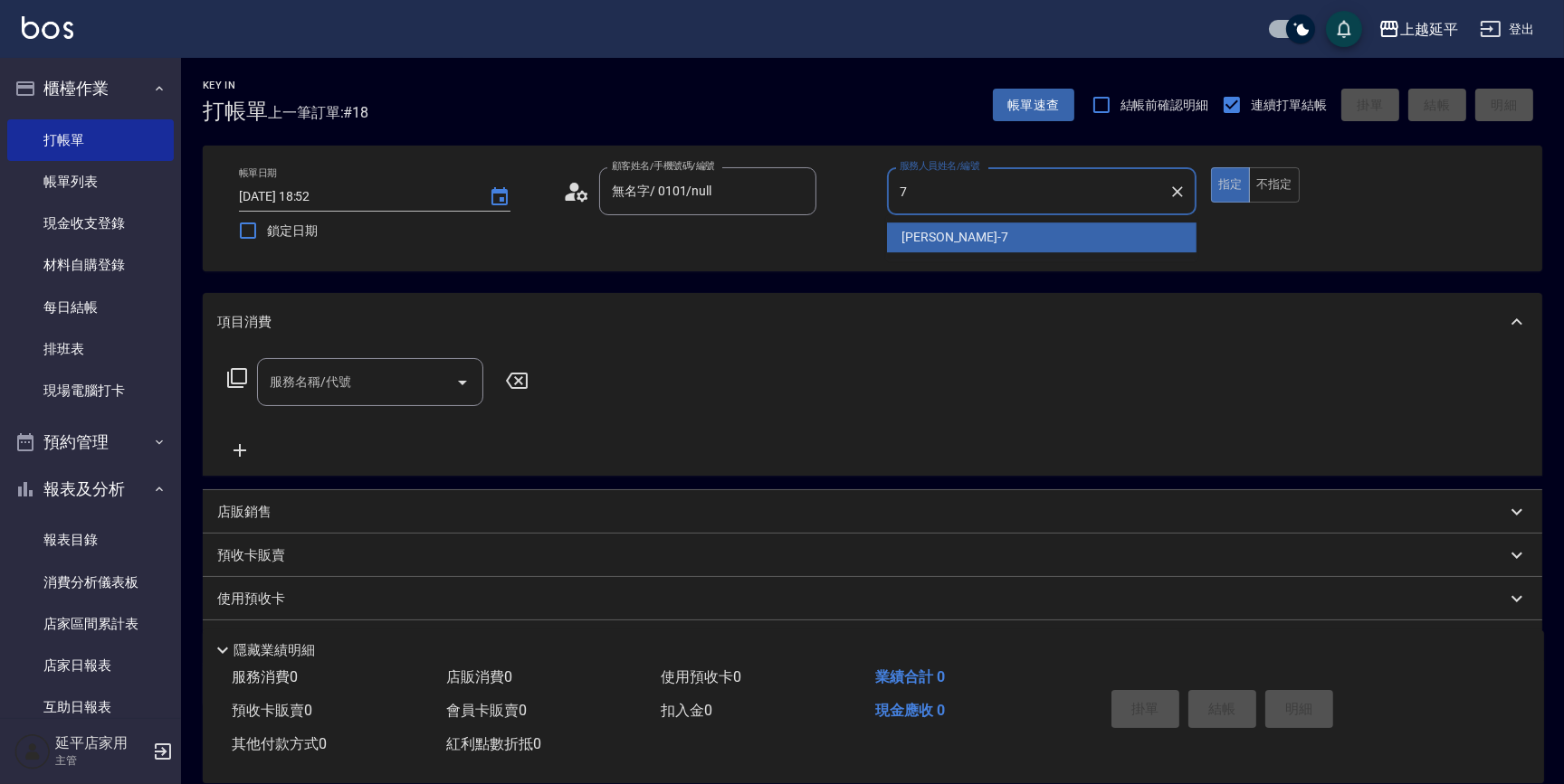
click at [992, 236] on div "許沁瑜 -7" at bounding box center [1042, 237] width 309 height 29
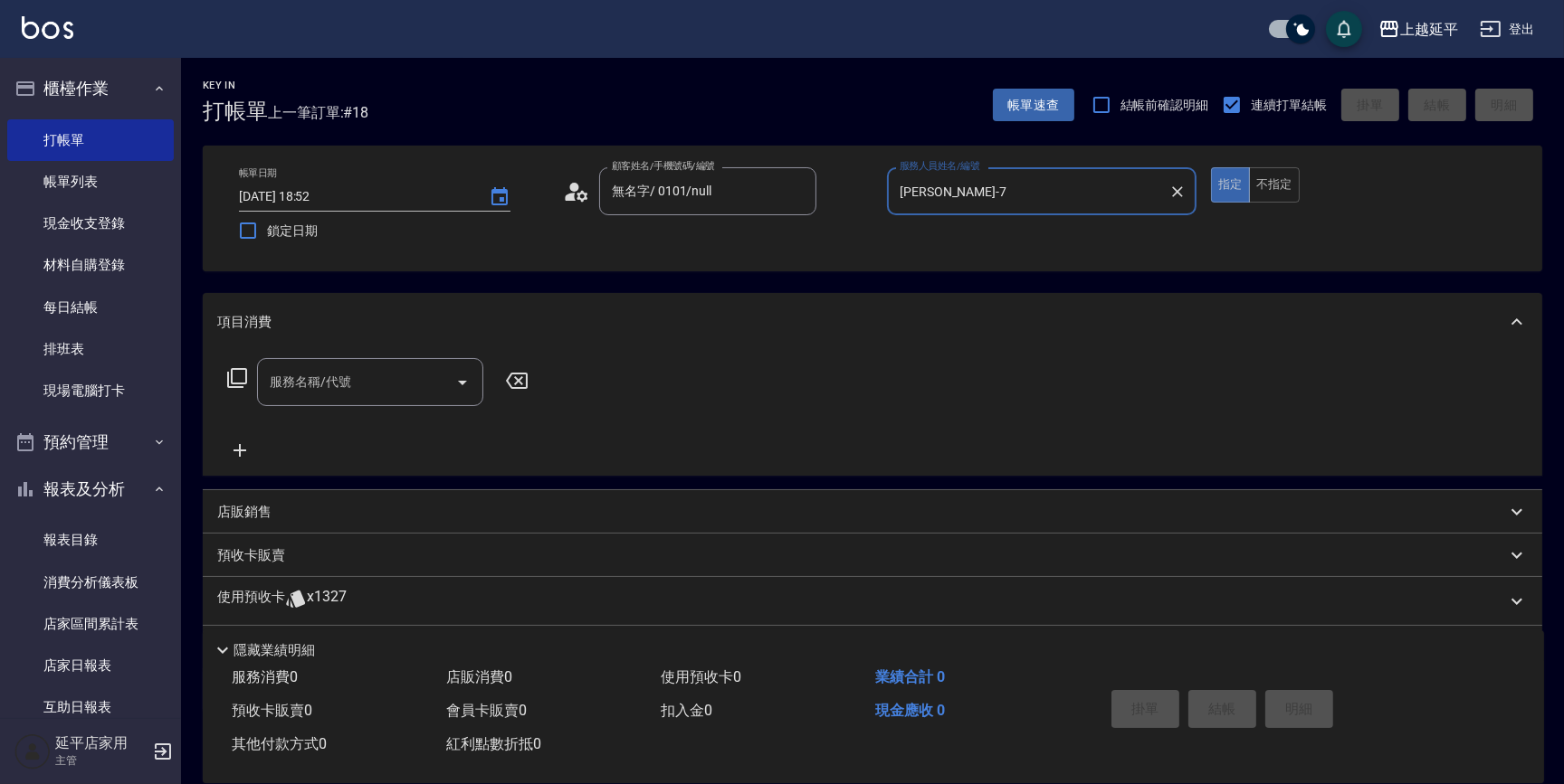
type input "許沁瑜-7"
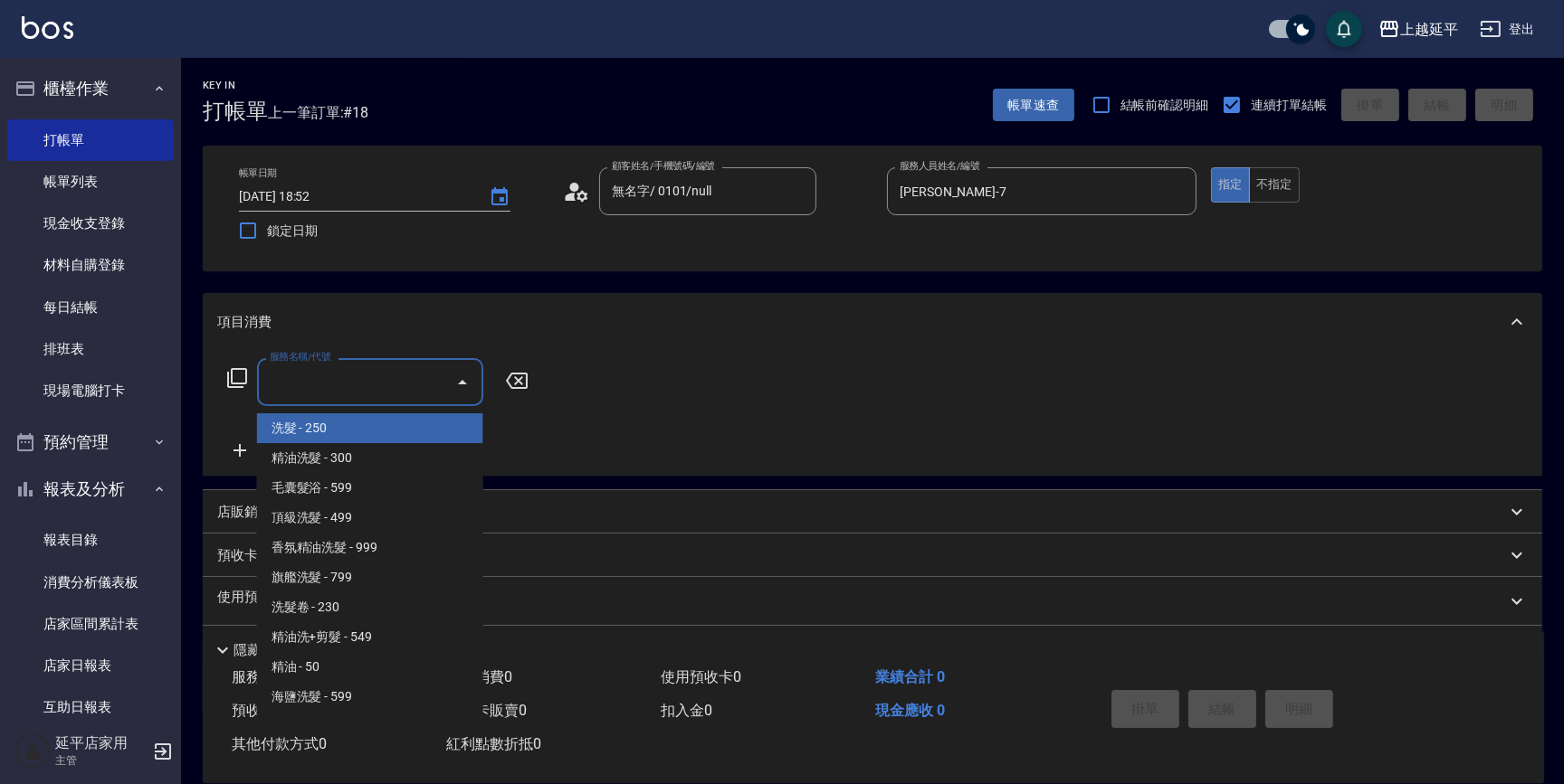
click at [416, 393] on input "服務名稱/代號" at bounding box center [356, 382] width 183 height 31
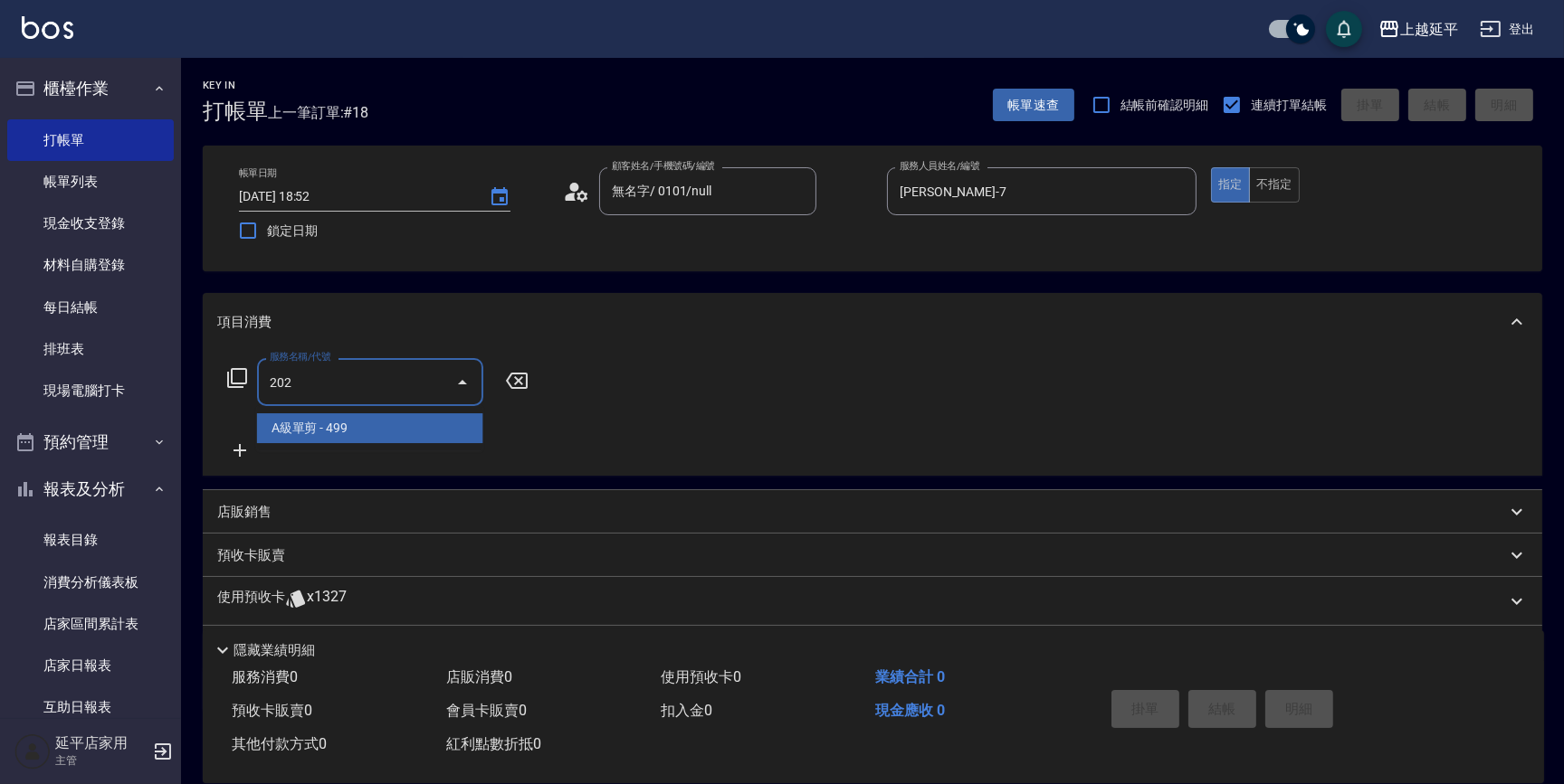
click at [466, 423] on span "A級單剪 - 499" at bounding box center [370, 428] width 227 height 29
type input "A級單剪(202)"
click at [466, 423] on div "服務名稱/代號 A級單剪(202) 服務名稱/代號" at bounding box center [378, 409] width 322 height 103
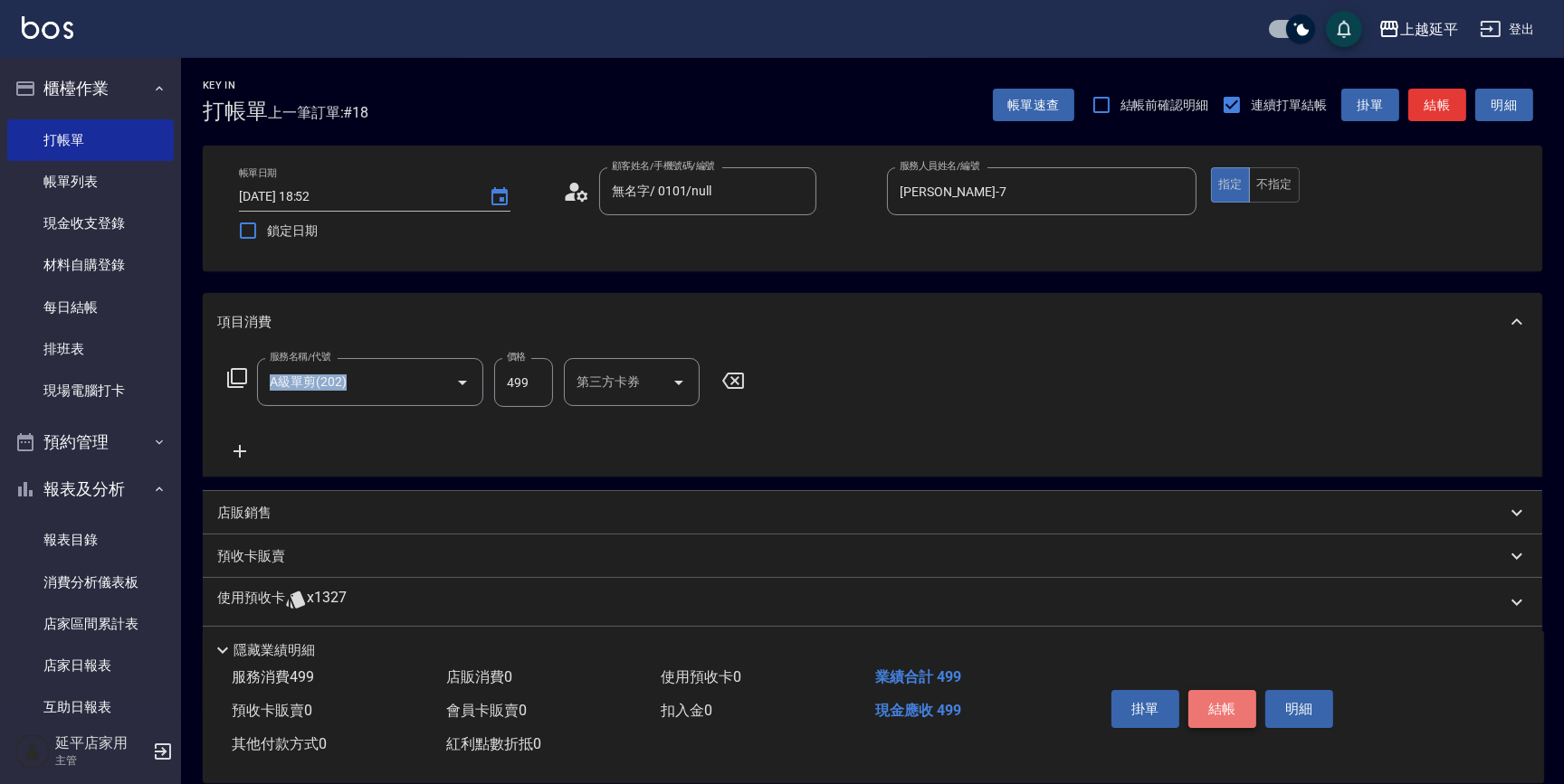
click at [1239, 698] on button "結帳" at bounding box center [1222, 709] width 68 height 38
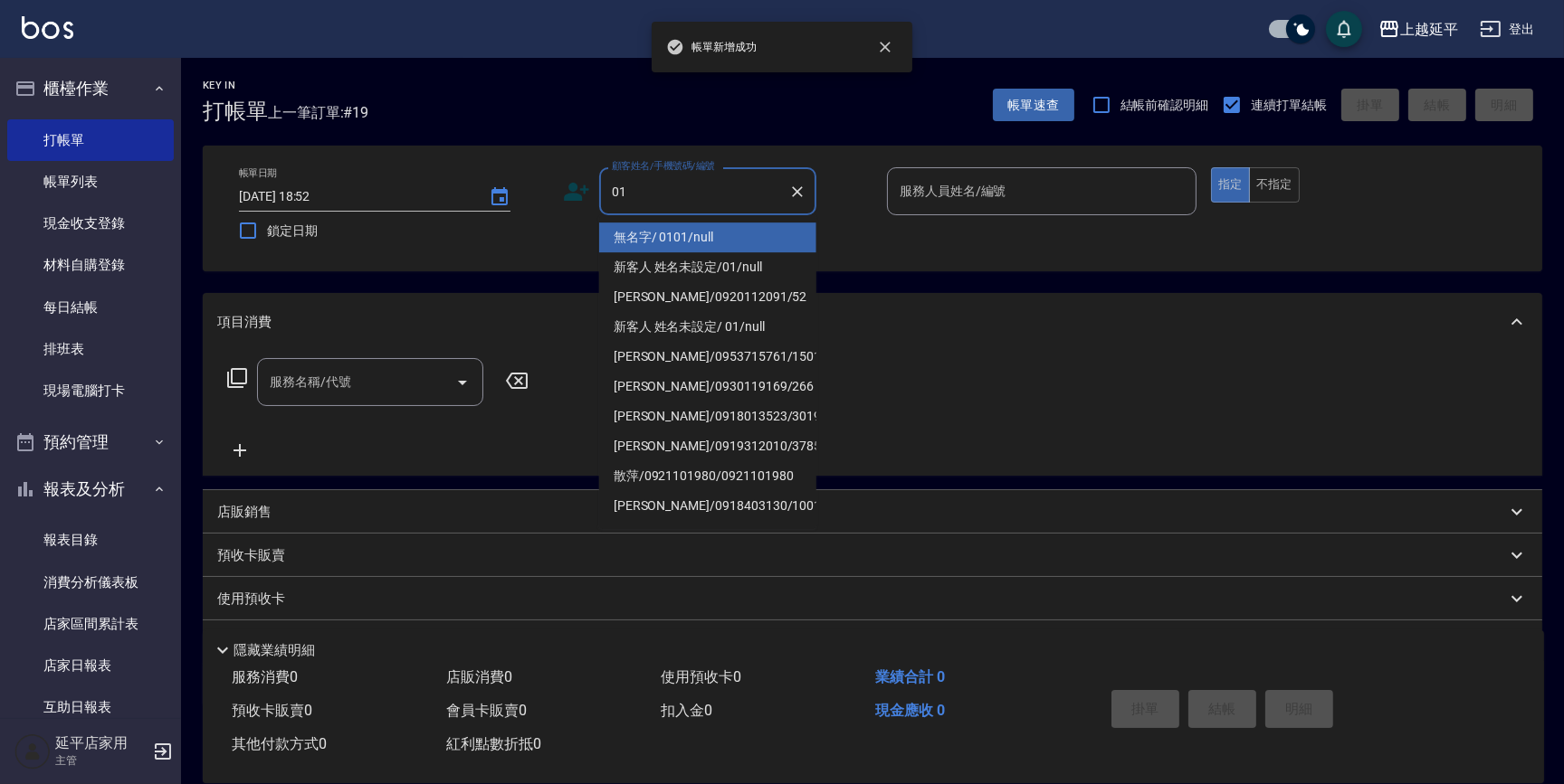
click at [679, 237] on li "無名字/ 0101/null" at bounding box center [707, 237] width 217 height 29
type input "無名字/ 0101/null"
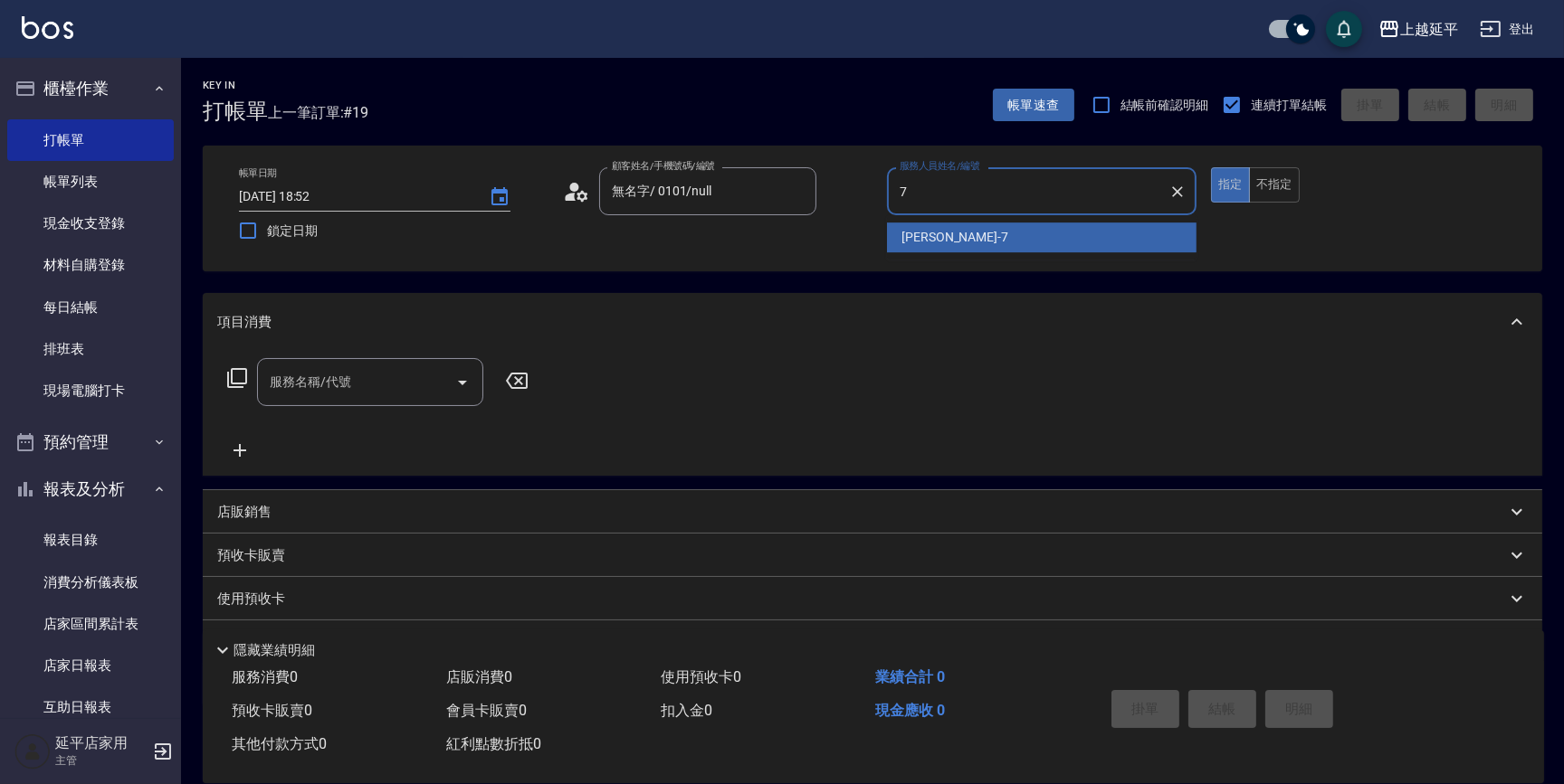
click at [1022, 237] on div "許沁瑜 -7" at bounding box center [1042, 237] width 309 height 29
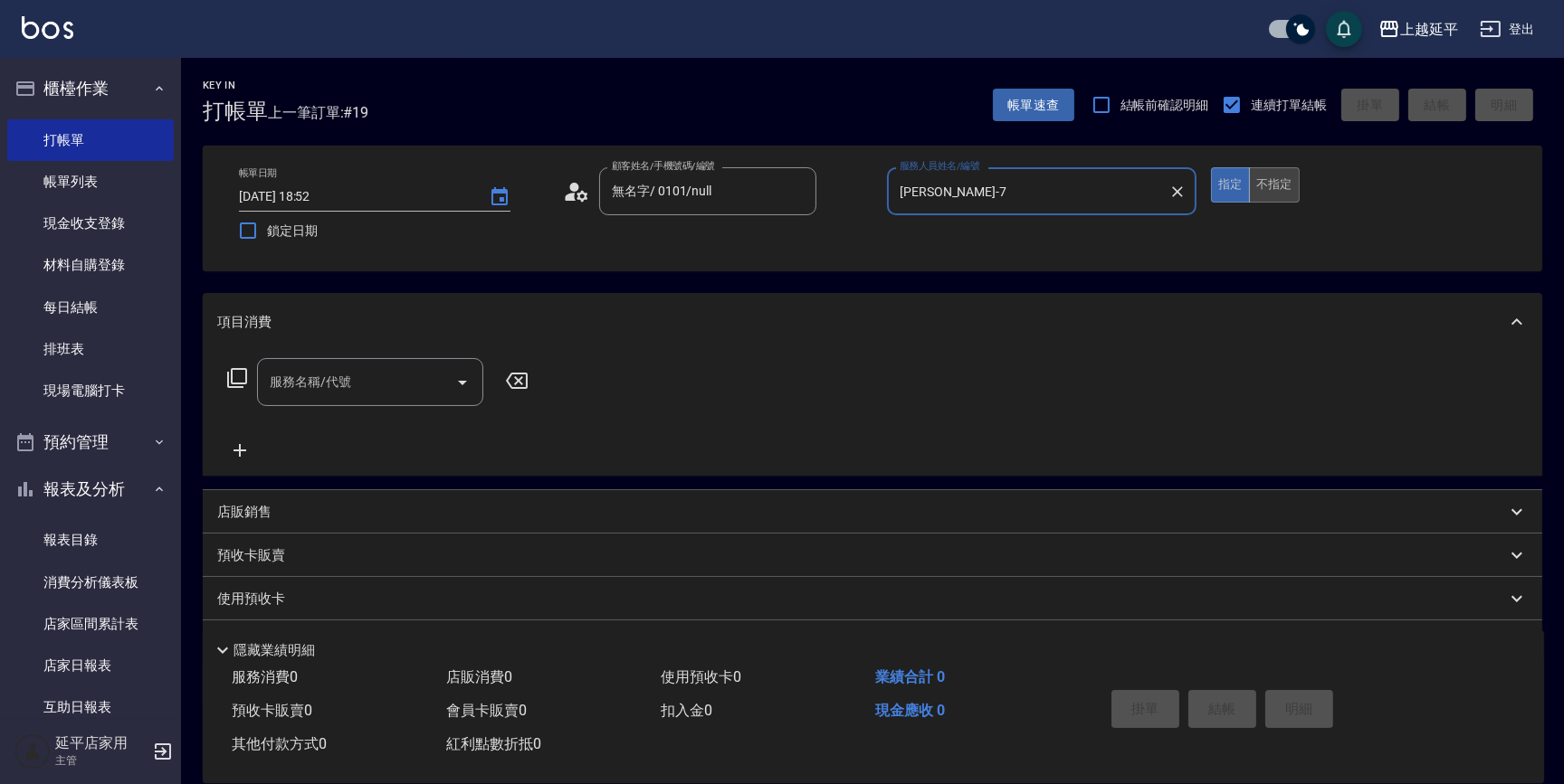
type input "許沁瑜-7"
click at [1257, 179] on button "不指定" at bounding box center [1274, 185] width 51 height 35
click at [458, 379] on icon "Open" at bounding box center [462, 383] width 22 height 22
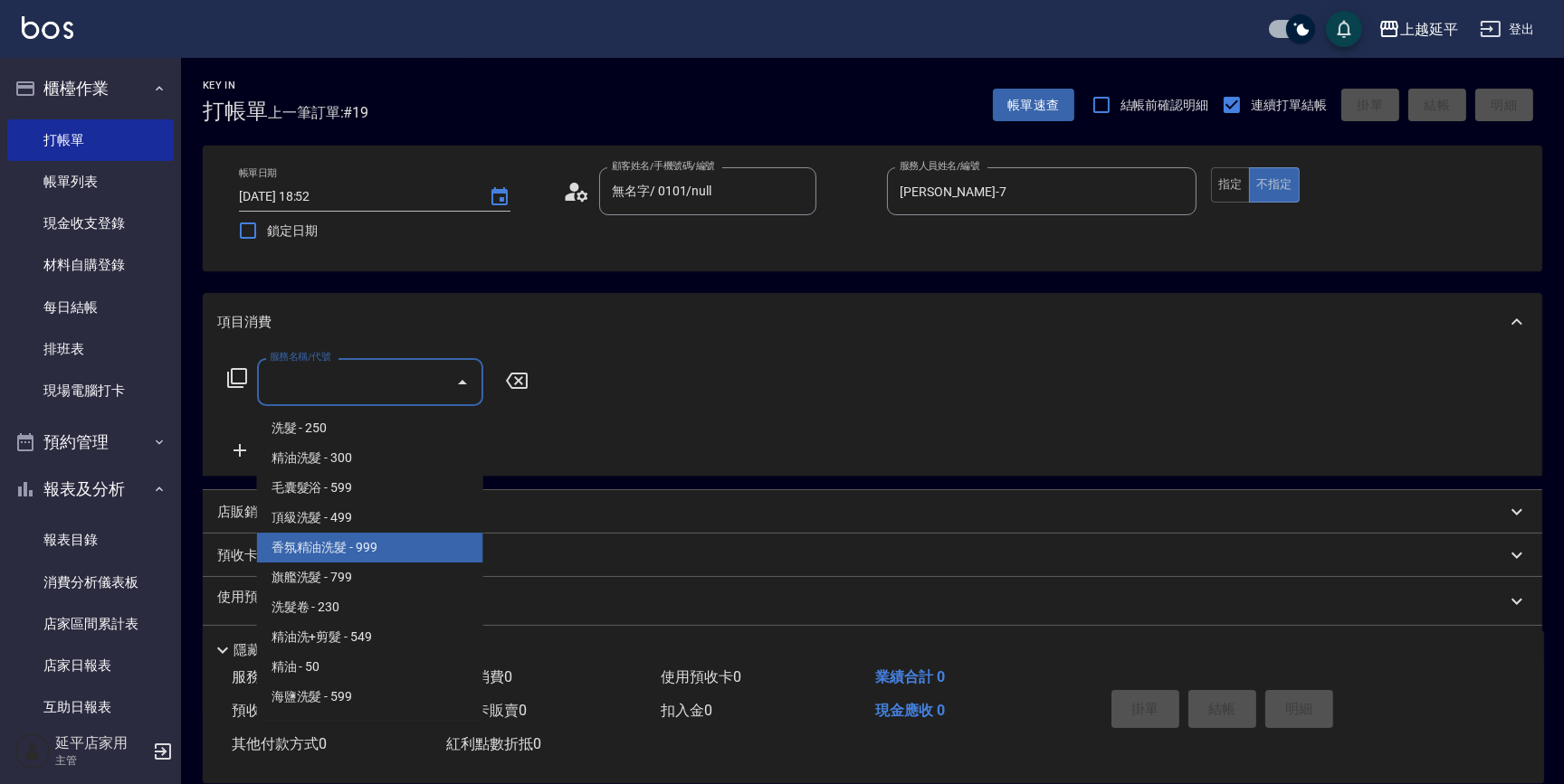
click at [433, 543] on span "香氛精油洗髮 - 999" at bounding box center [370, 548] width 227 height 29
type input "香氛精油洗髮(105)"
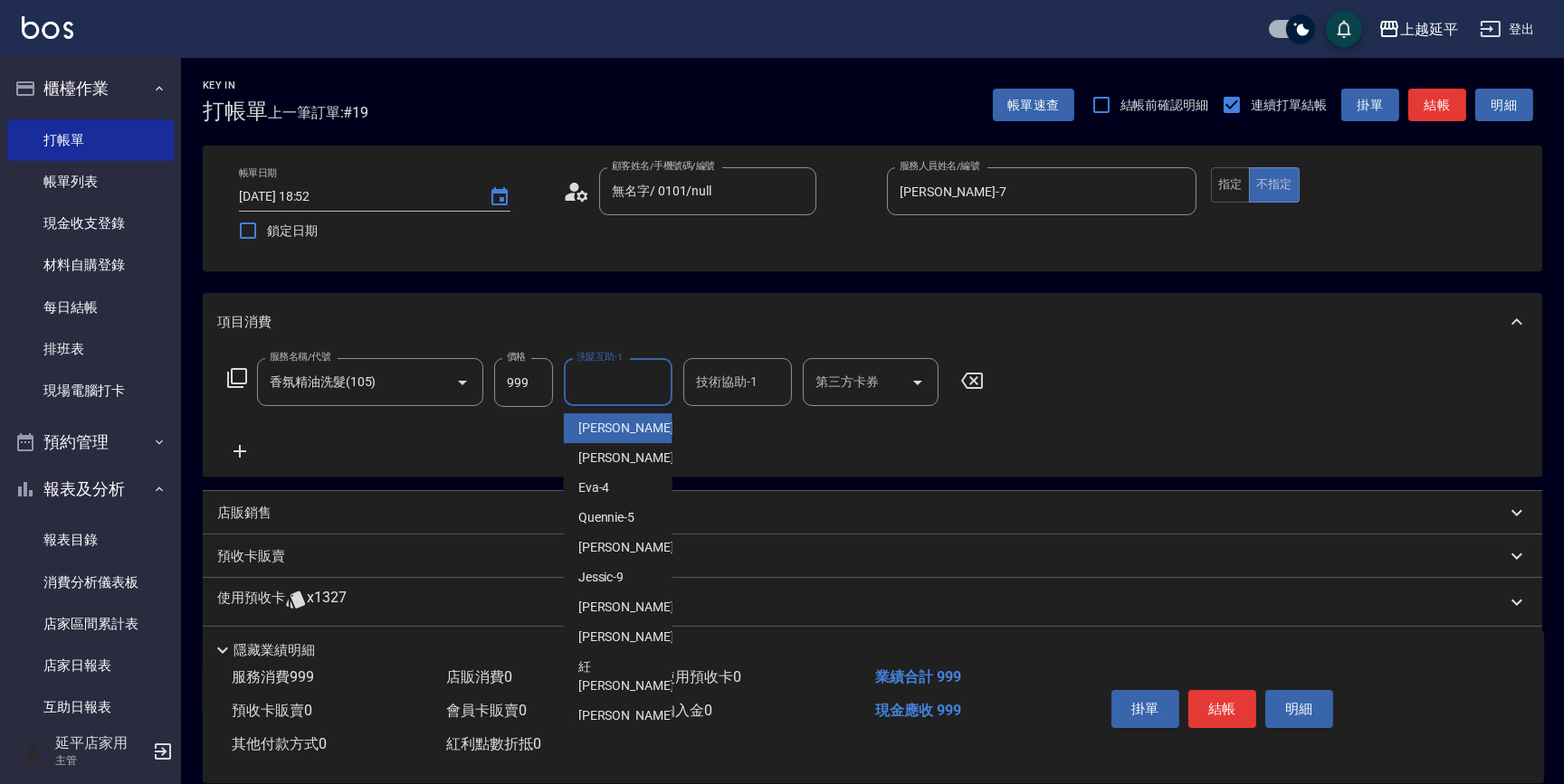
click at [626, 387] on input "洗髮互助-1" at bounding box center [619, 382] width 92 height 31
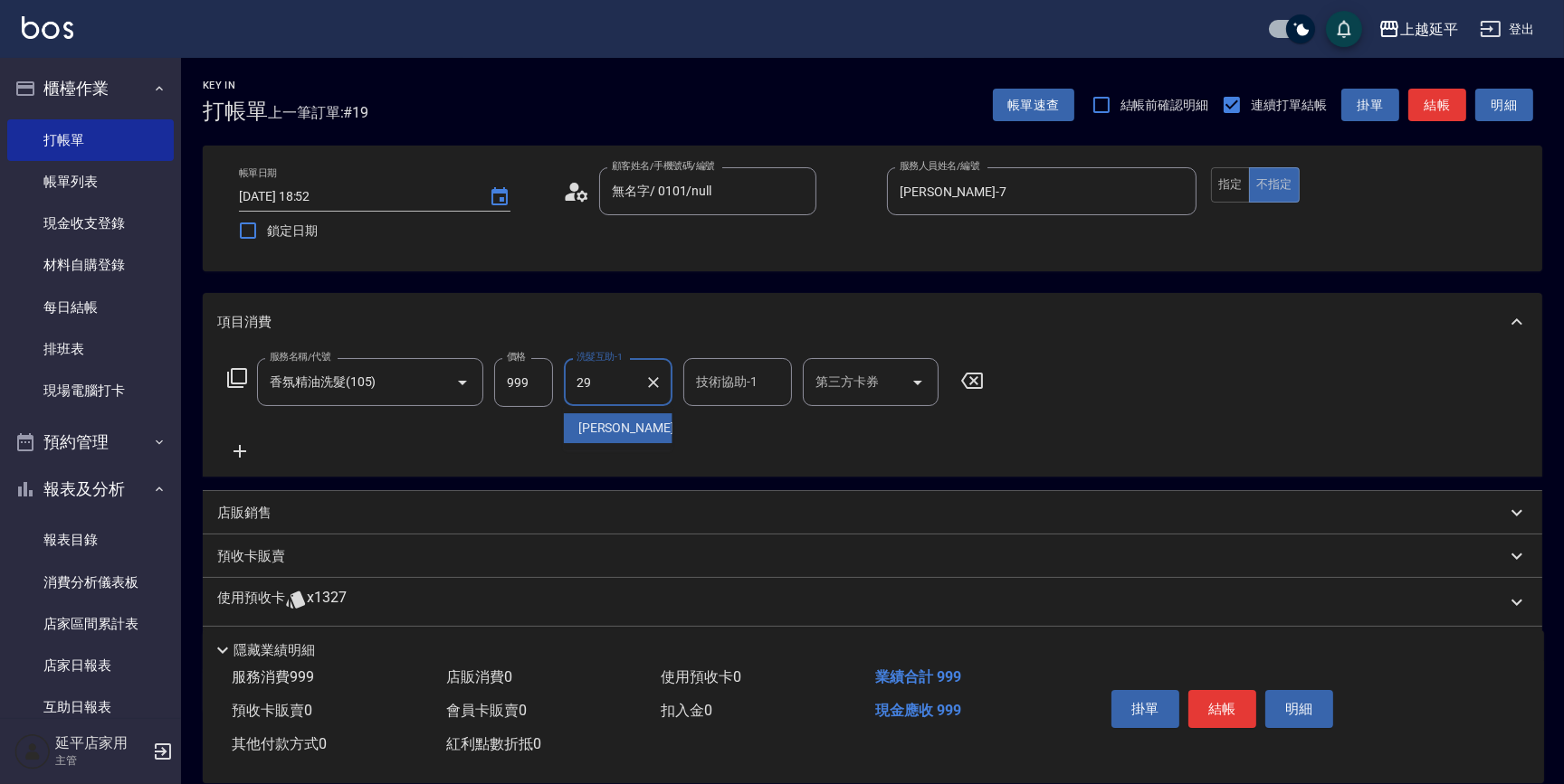
click at [650, 442] on div "丞宗 -29" at bounding box center [618, 428] width 109 height 29
type input "丞宗-29"
click at [741, 390] on input "技術協助-1" at bounding box center [737, 382] width 92 height 31
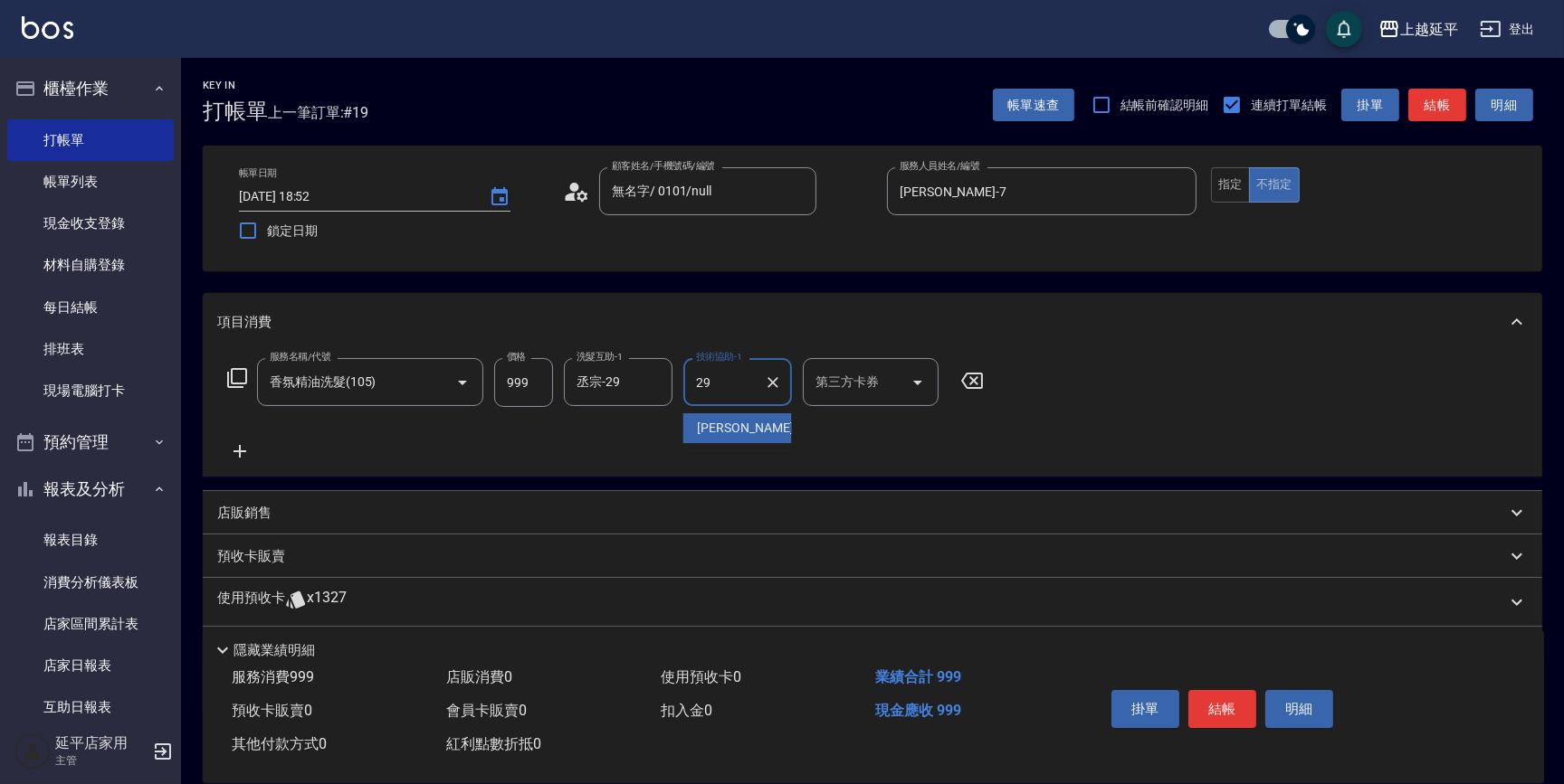
click at [746, 415] on div "丞宗 -29" at bounding box center [737, 428] width 109 height 29
type input "丞宗-29"
click at [1216, 695] on button "結帳" at bounding box center [1222, 709] width 68 height 38
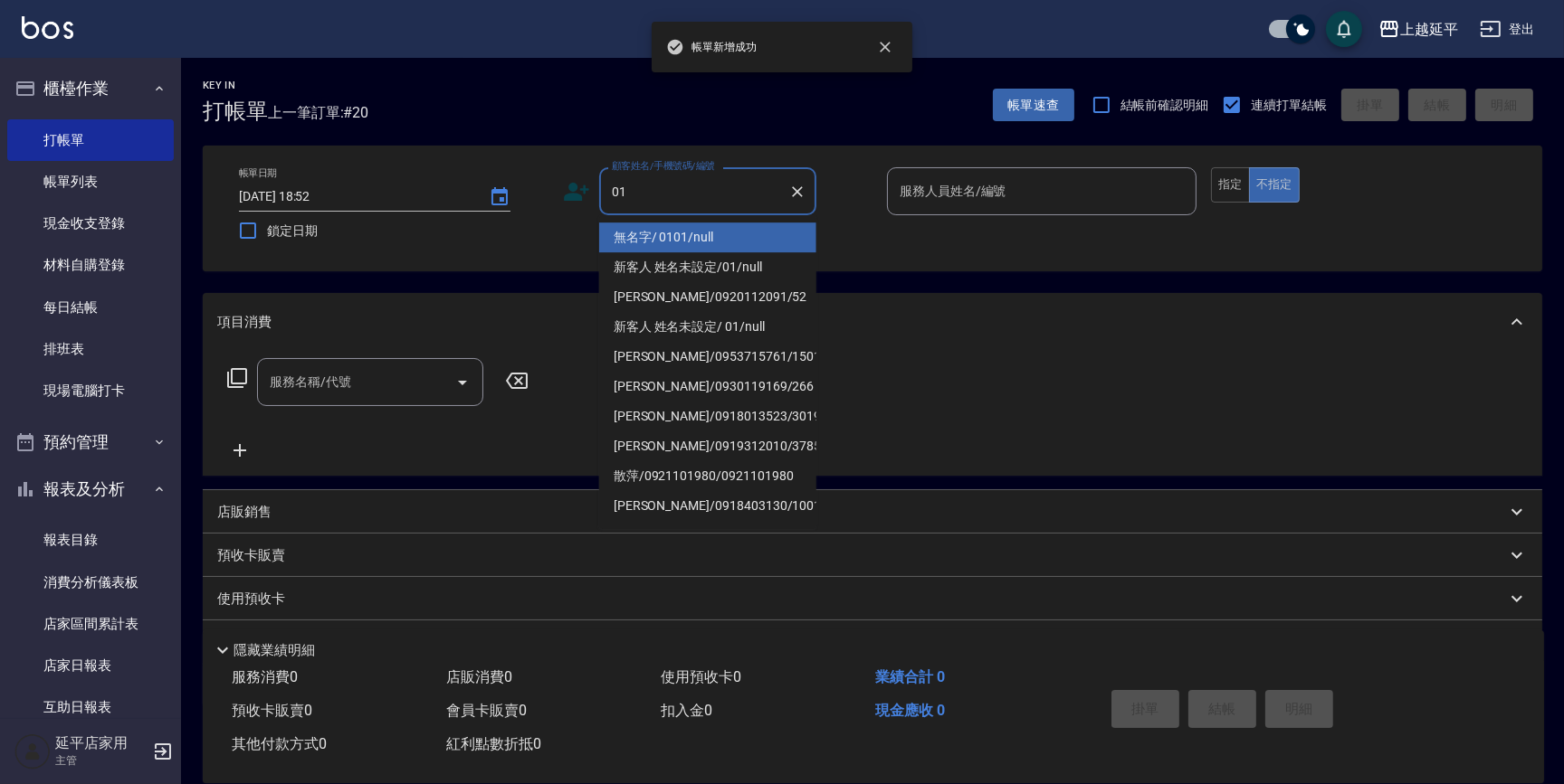
click at [778, 233] on li "無名字/ 0101/null" at bounding box center [707, 237] width 217 height 29
type input "無名字/ 0101/null"
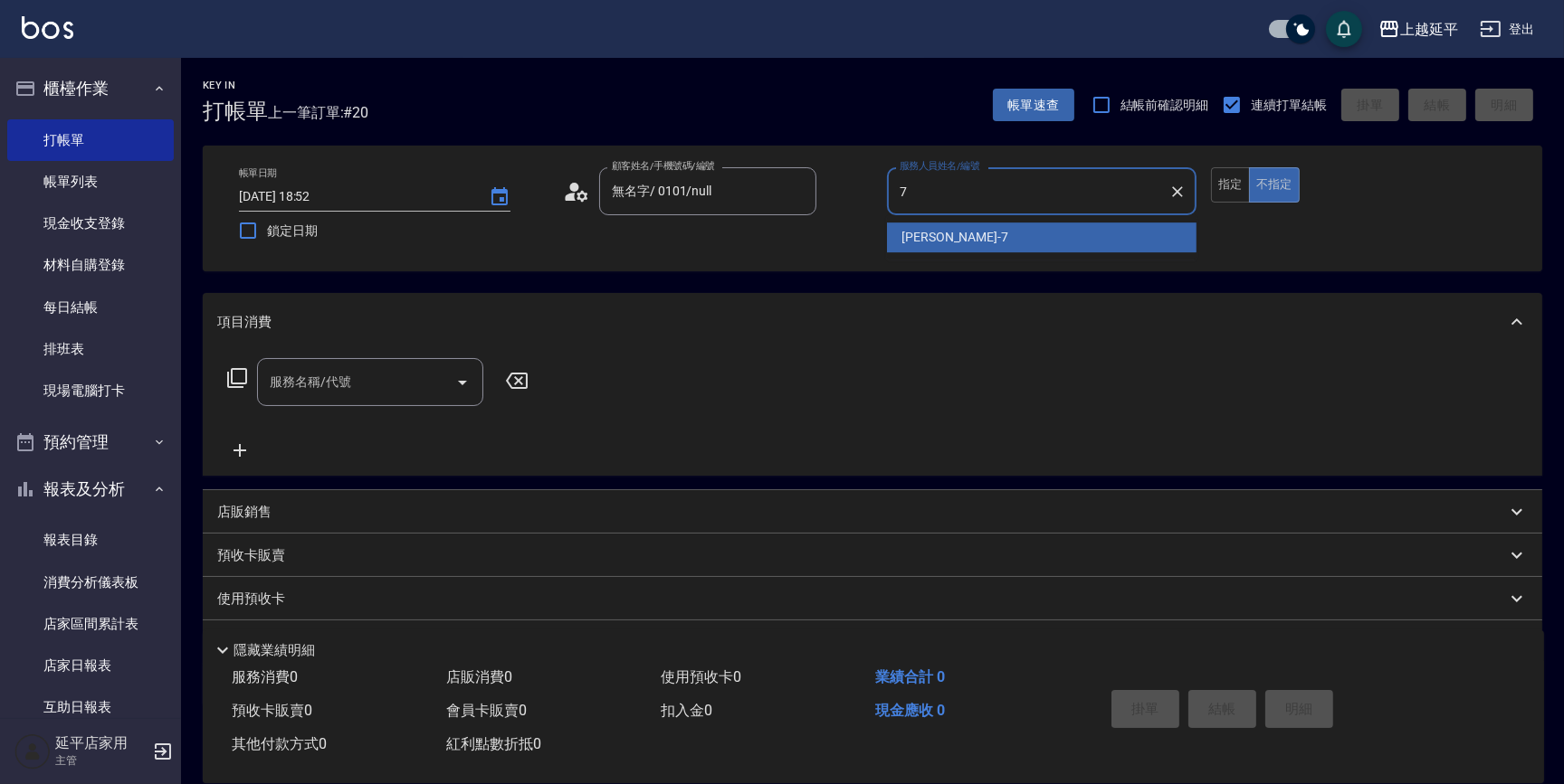
click at [1002, 233] on div "許沁瑜 -7" at bounding box center [1042, 237] width 309 height 29
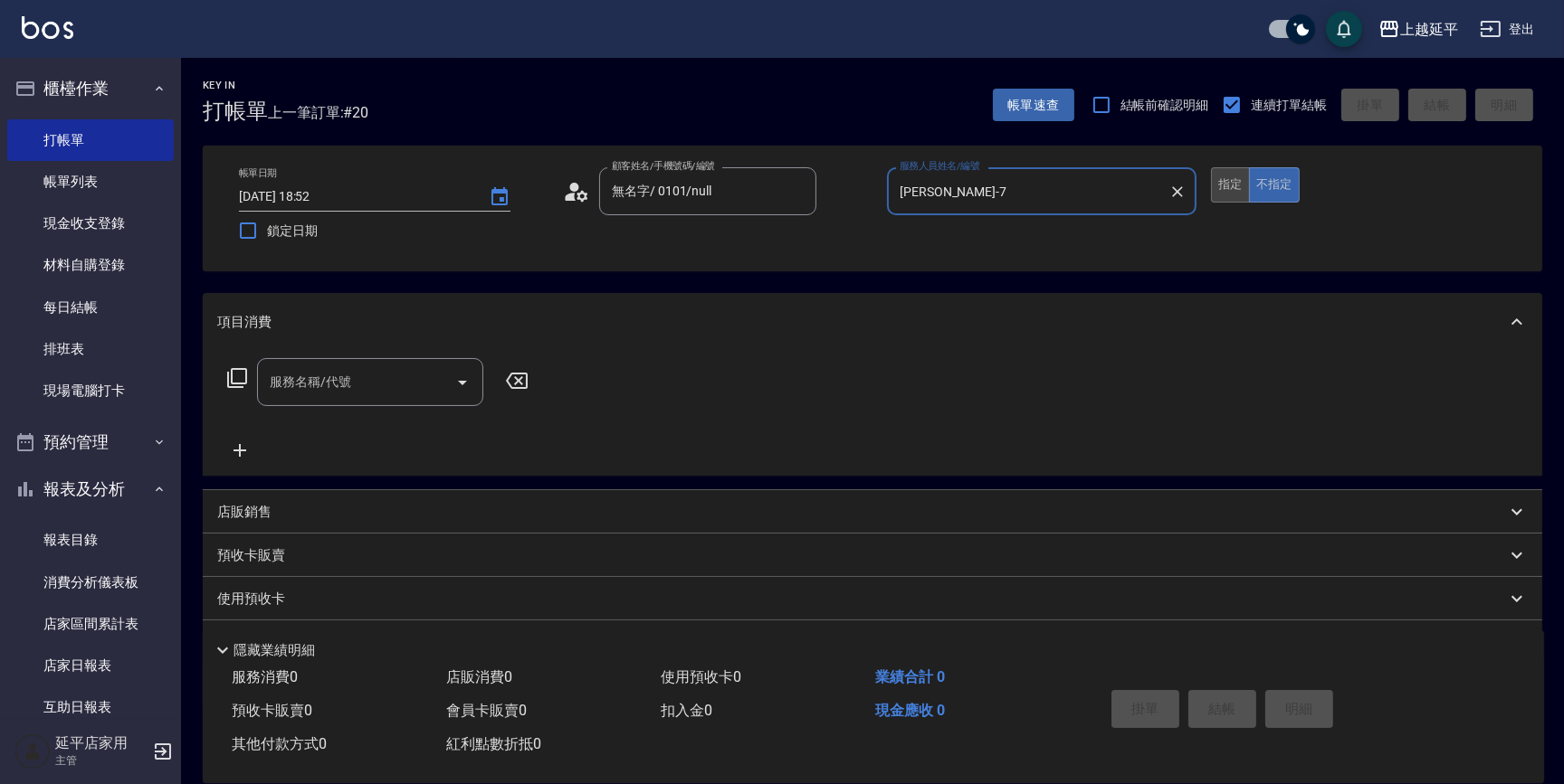
type input "許沁瑜-7"
click at [1226, 188] on button "指定" at bounding box center [1231, 185] width 39 height 35
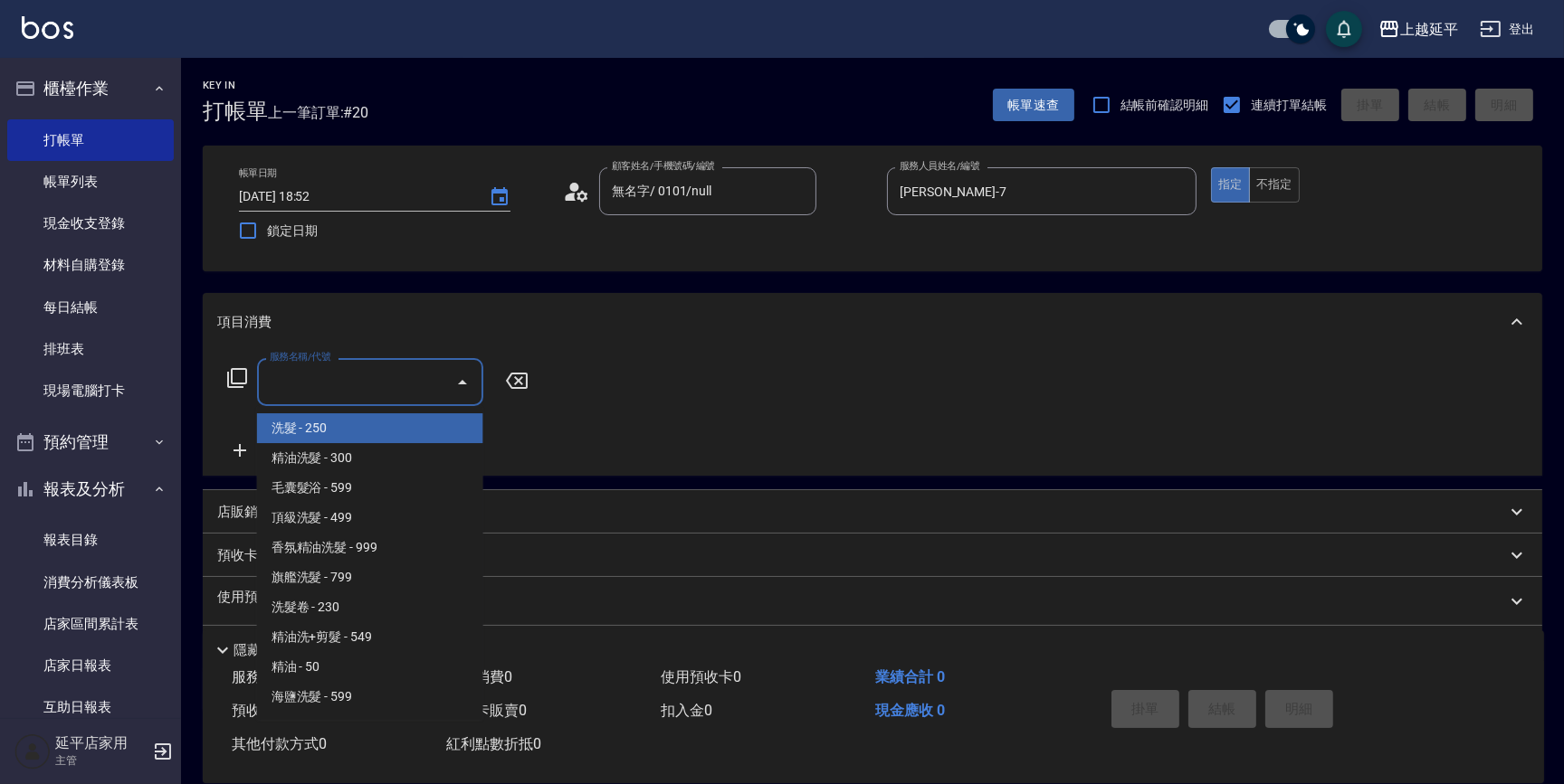
click at [406, 371] on input "服務名稱/代號" at bounding box center [356, 382] width 183 height 31
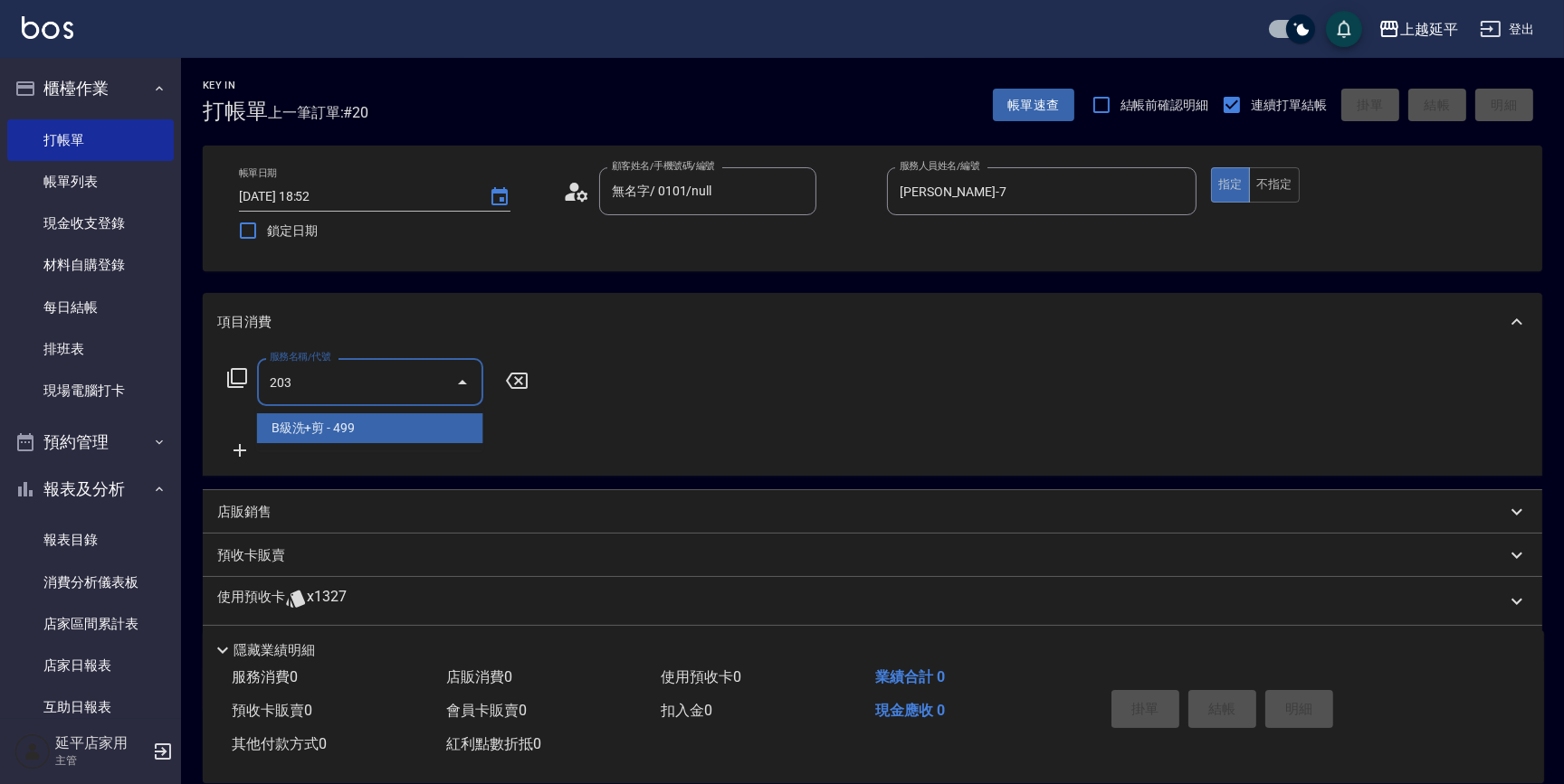
click at [424, 431] on span "B級洗+剪 - 499" at bounding box center [370, 428] width 227 height 29
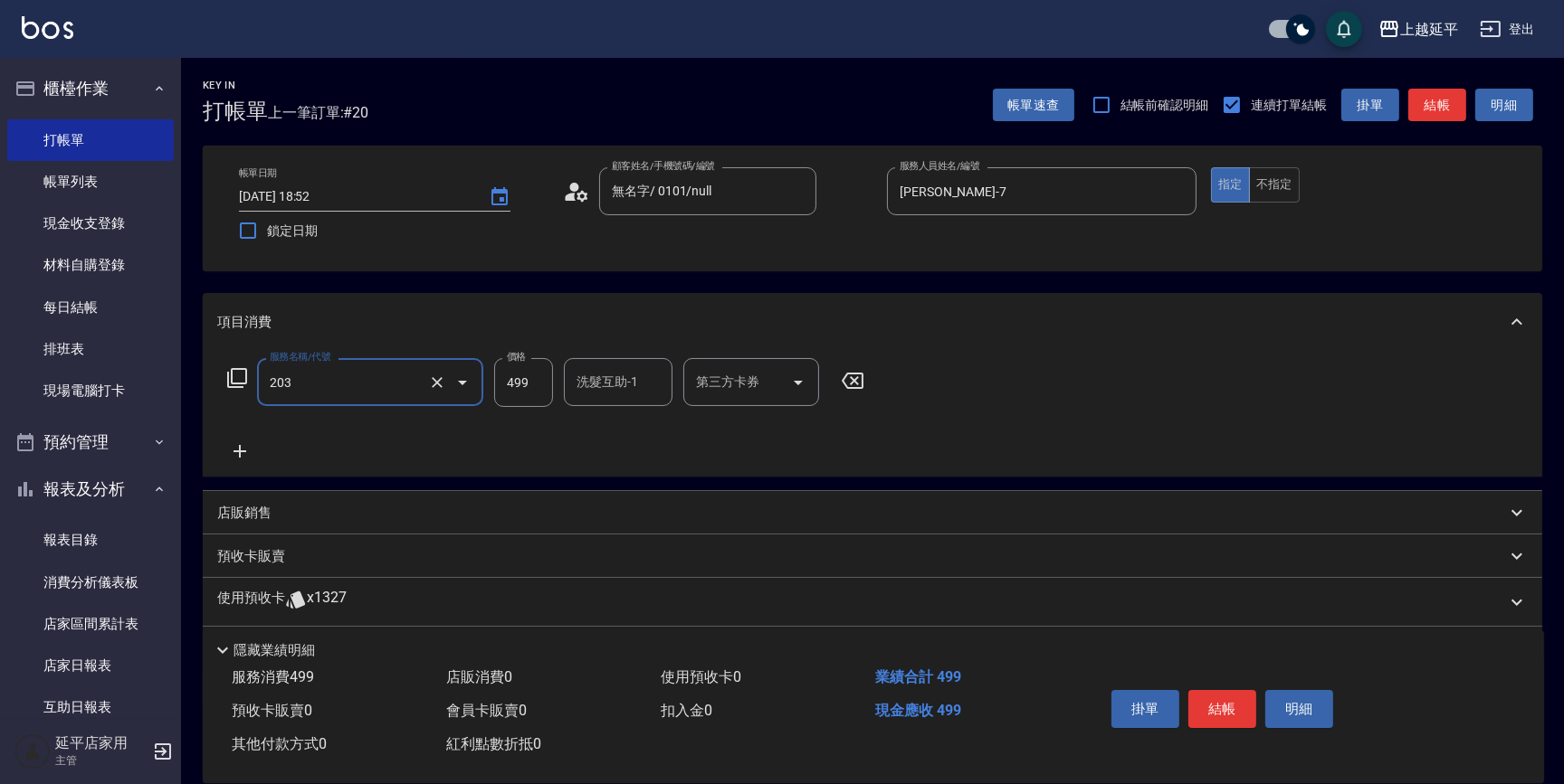
type input "B級洗+剪(203)"
click at [598, 389] on input "洗髮互助-1" at bounding box center [619, 382] width 92 height 31
click at [611, 425] on span "丞宗 -29" at bounding box center [635, 428] width 114 height 19
type input "丞宗-29"
click at [1209, 706] on button "結帳" at bounding box center [1222, 709] width 68 height 38
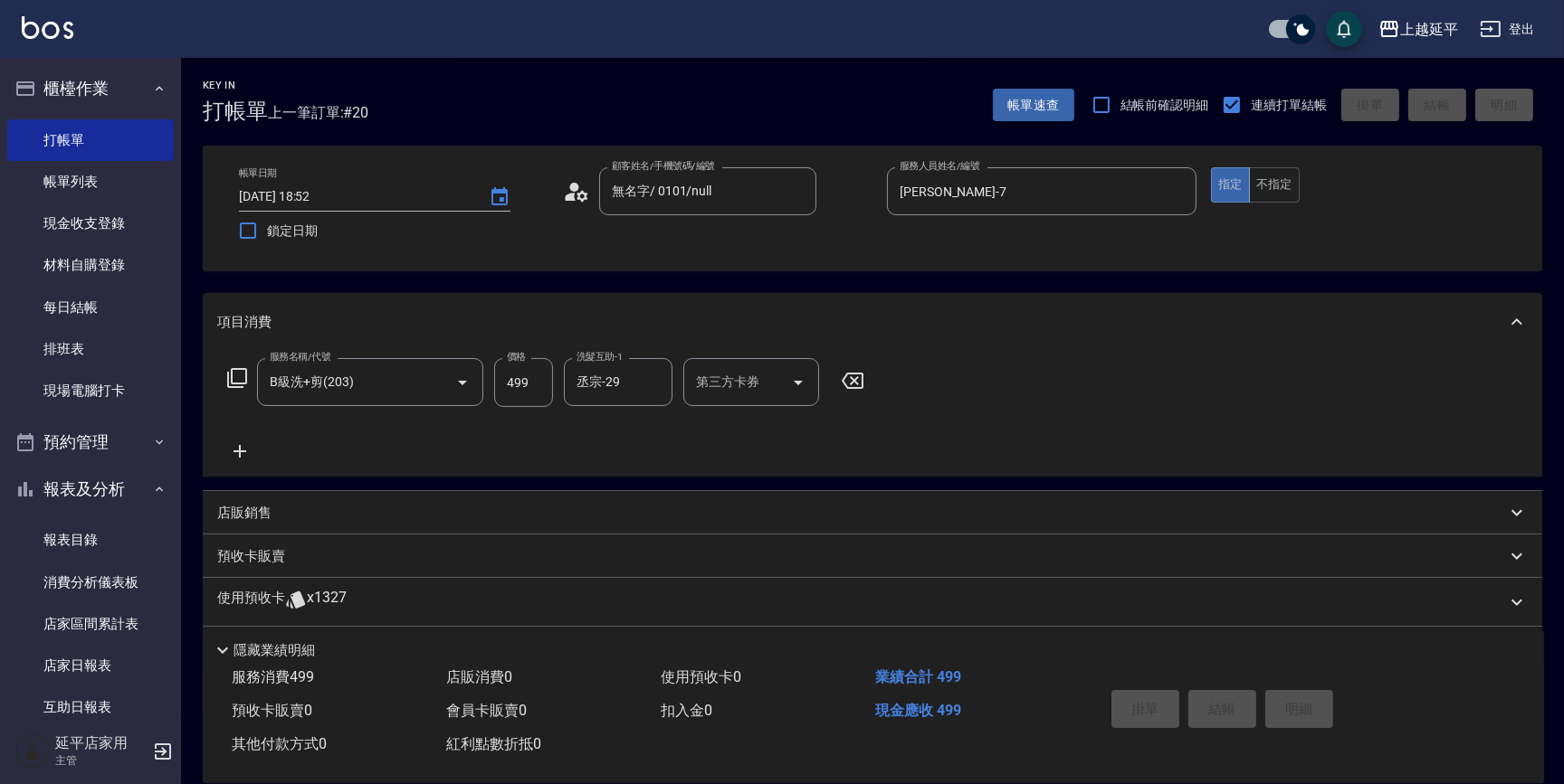
type input "2025/08/12 18:53"
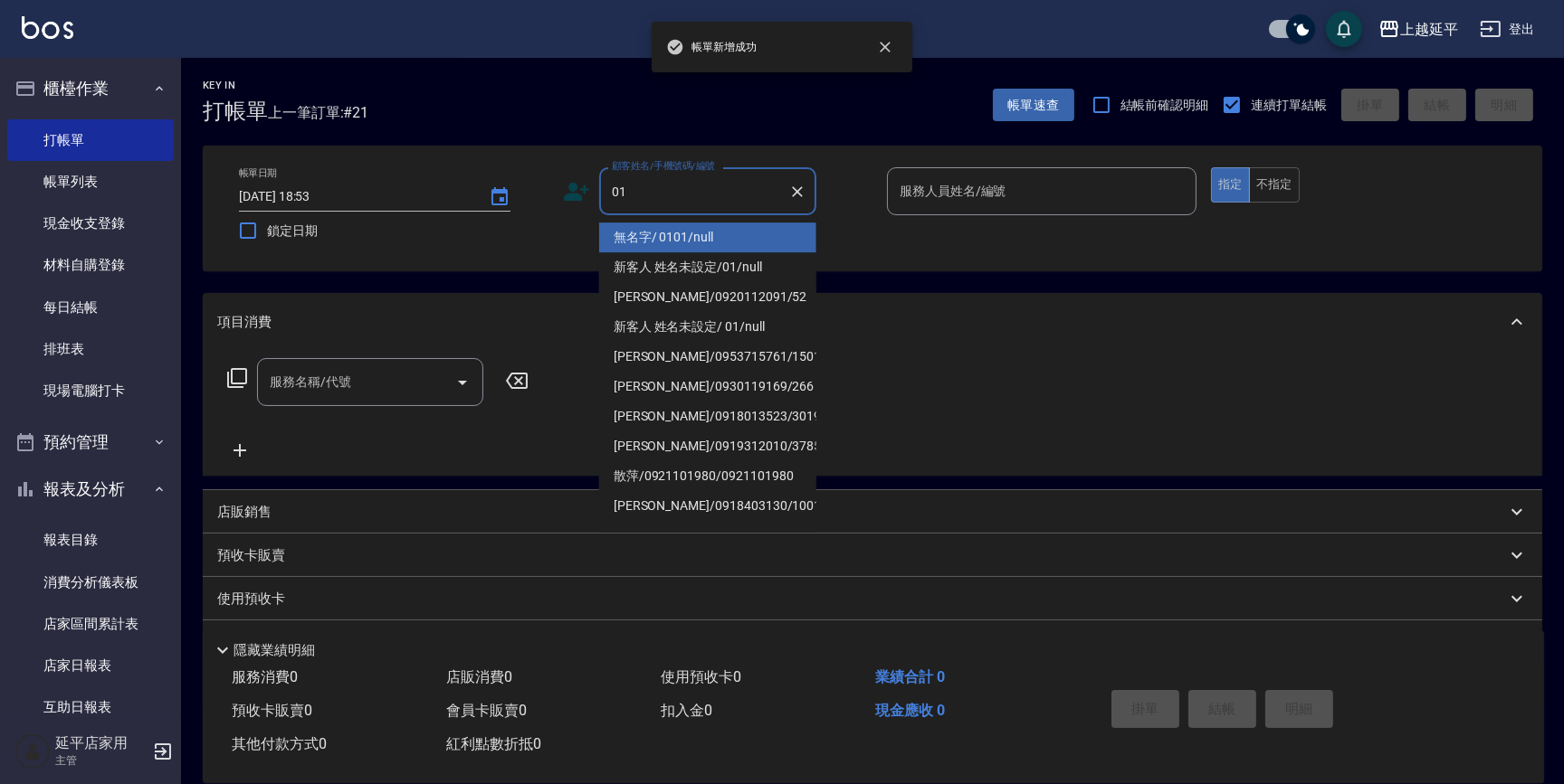
drag, startPoint x: 684, startPoint y: 235, endPoint x: 892, endPoint y: 242, distance: 208.1
click at [689, 235] on li "無名字/ 0101/null" at bounding box center [707, 237] width 217 height 29
type input "無名字/ 0101/null"
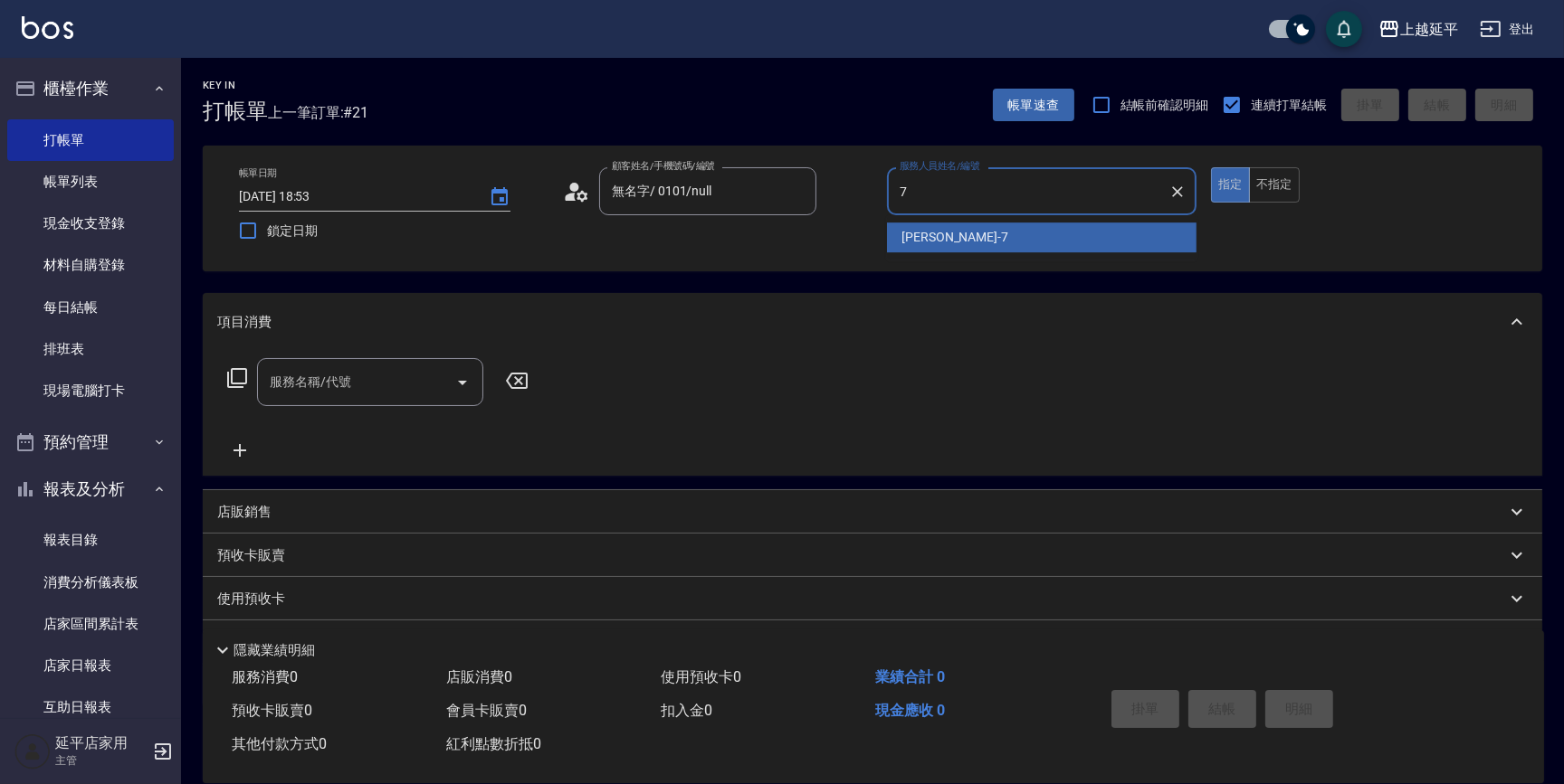
click at [933, 245] on span "許沁瑜 -7" at bounding box center [954, 236] width 107 height 19
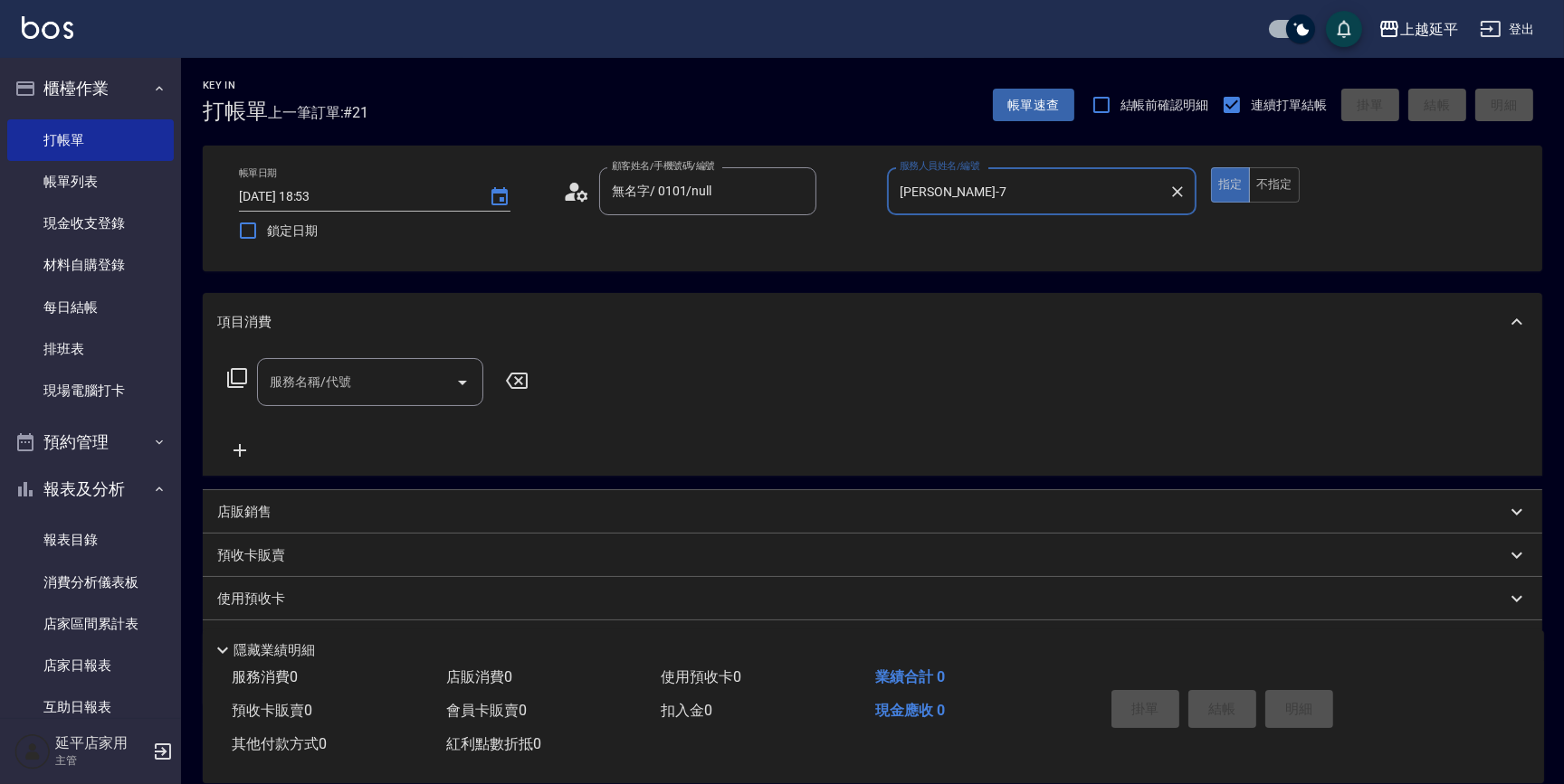
type input "許沁瑜-7"
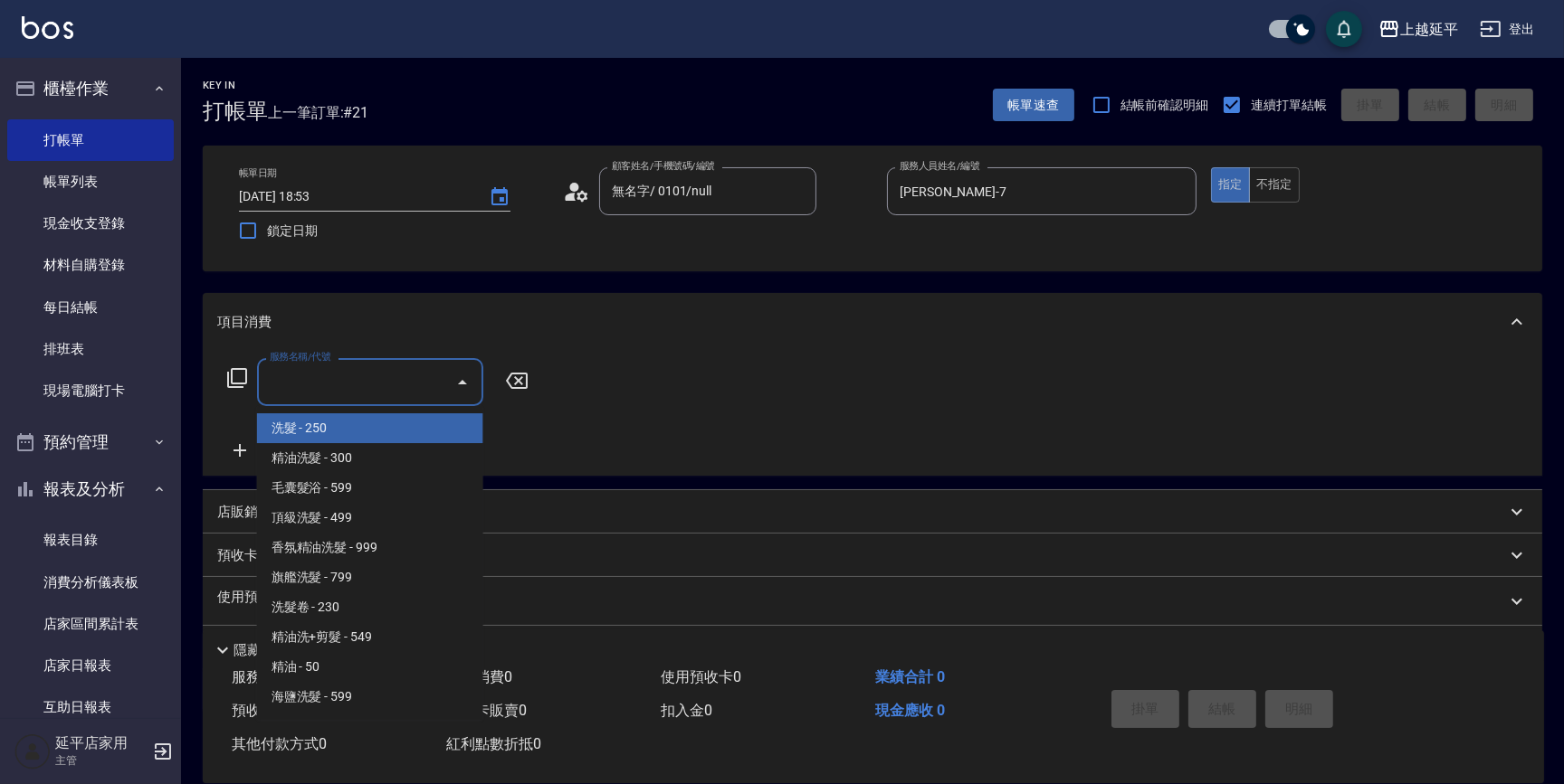
click at [372, 372] on input "服務名稱/代號" at bounding box center [356, 382] width 183 height 31
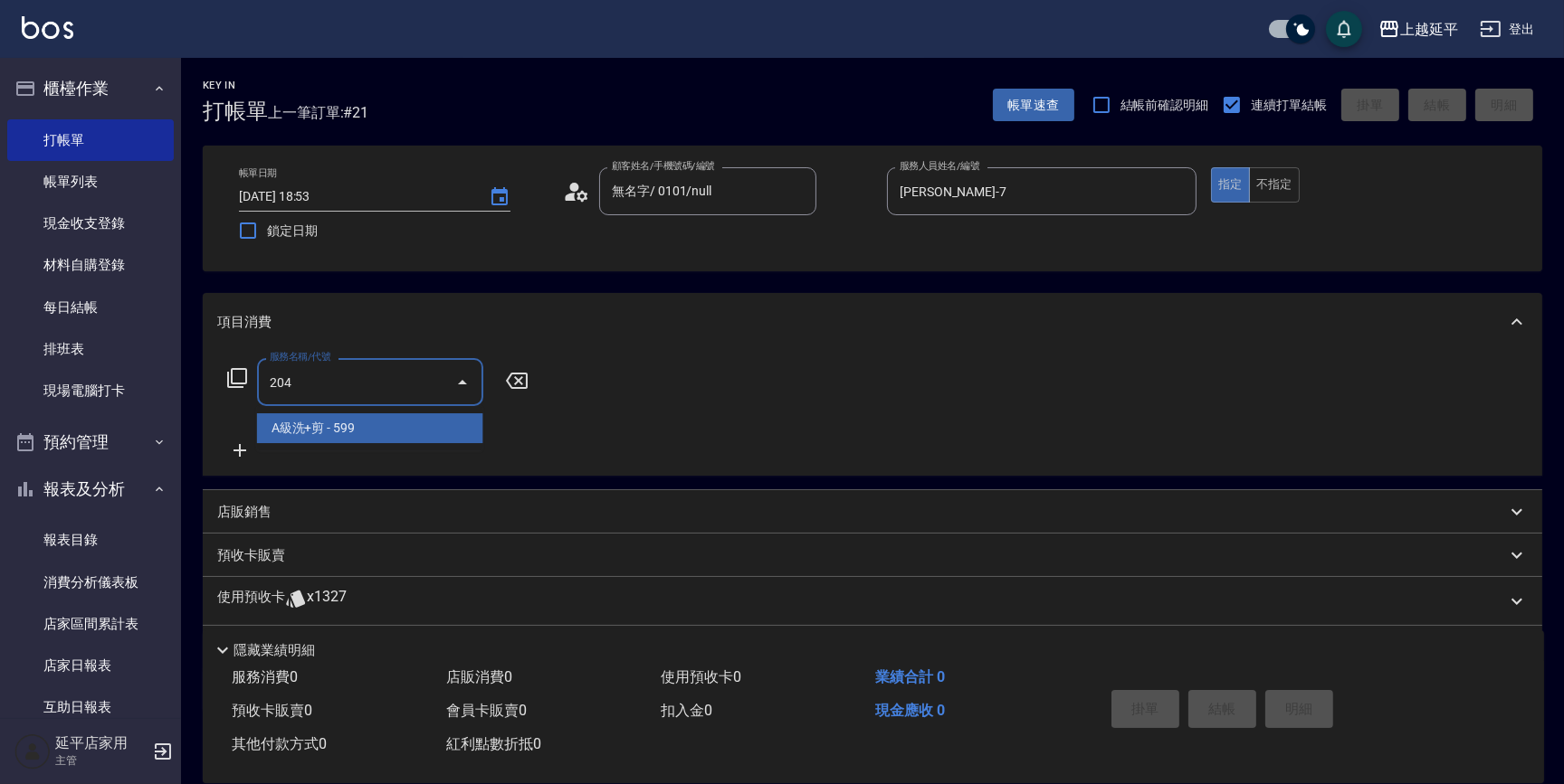
drag, startPoint x: 398, startPoint y: 435, endPoint x: 405, endPoint y: 426, distance: 11.4
click at [398, 434] on span "A級洗+剪 - 599" at bounding box center [370, 428] width 227 height 29
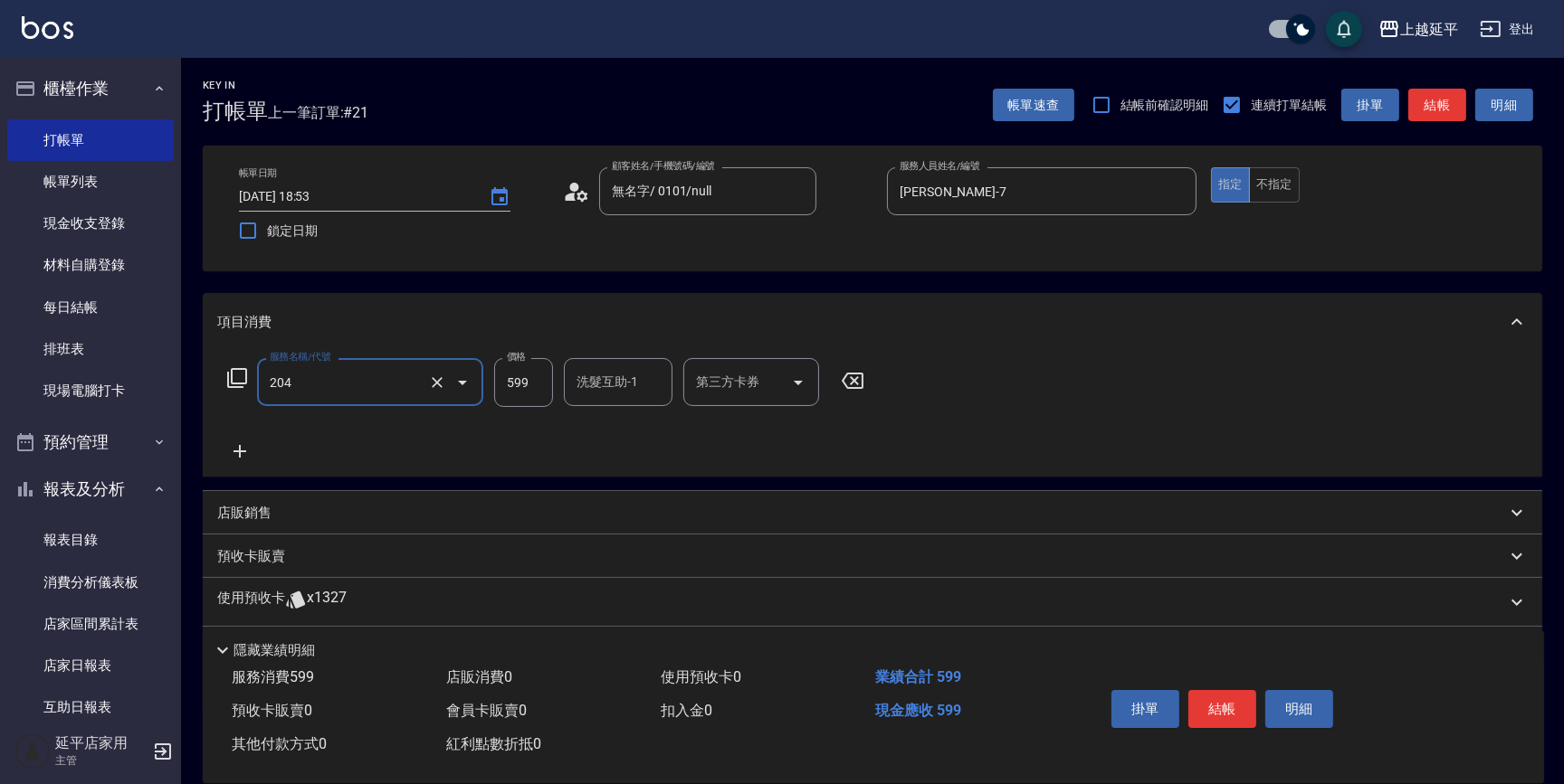
click at [621, 388] on div "洗髮互助-1 洗髮互助-1" at bounding box center [618, 382] width 109 height 48
type input "A級洗+剪(204)"
click at [619, 427] on span "丞宗 -29" at bounding box center [635, 428] width 114 height 19
type input "丞宗-29"
click at [1227, 709] on button "結帳" at bounding box center [1222, 709] width 68 height 38
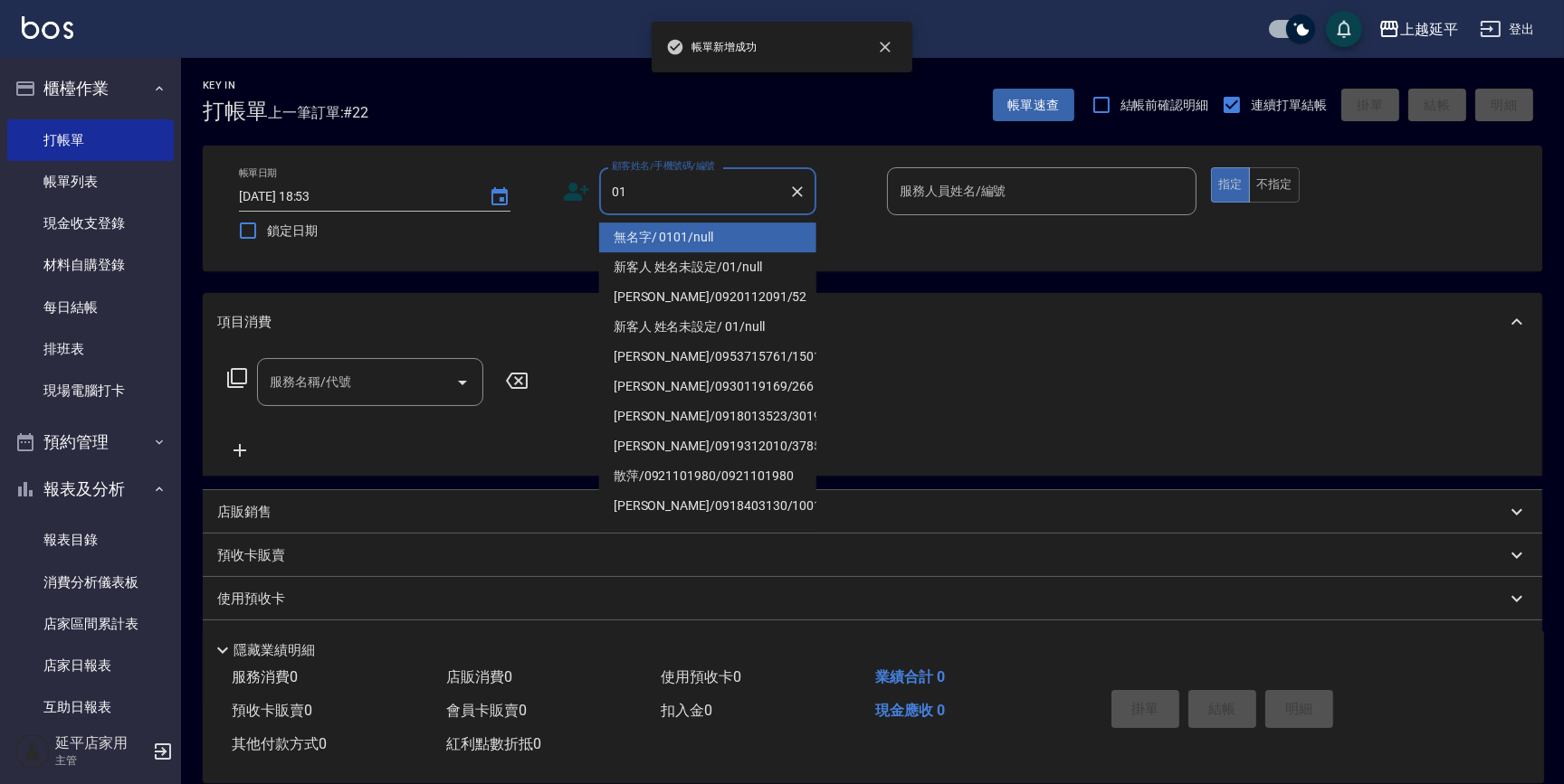
drag, startPoint x: 729, startPoint y: 235, endPoint x: 967, endPoint y: 237, distance: 238.0
click at [731, 235] on li "無名字/ 0101/null" at bounding box center [707, 237] width 217 height 29
type input "無名字/ 0101/null"
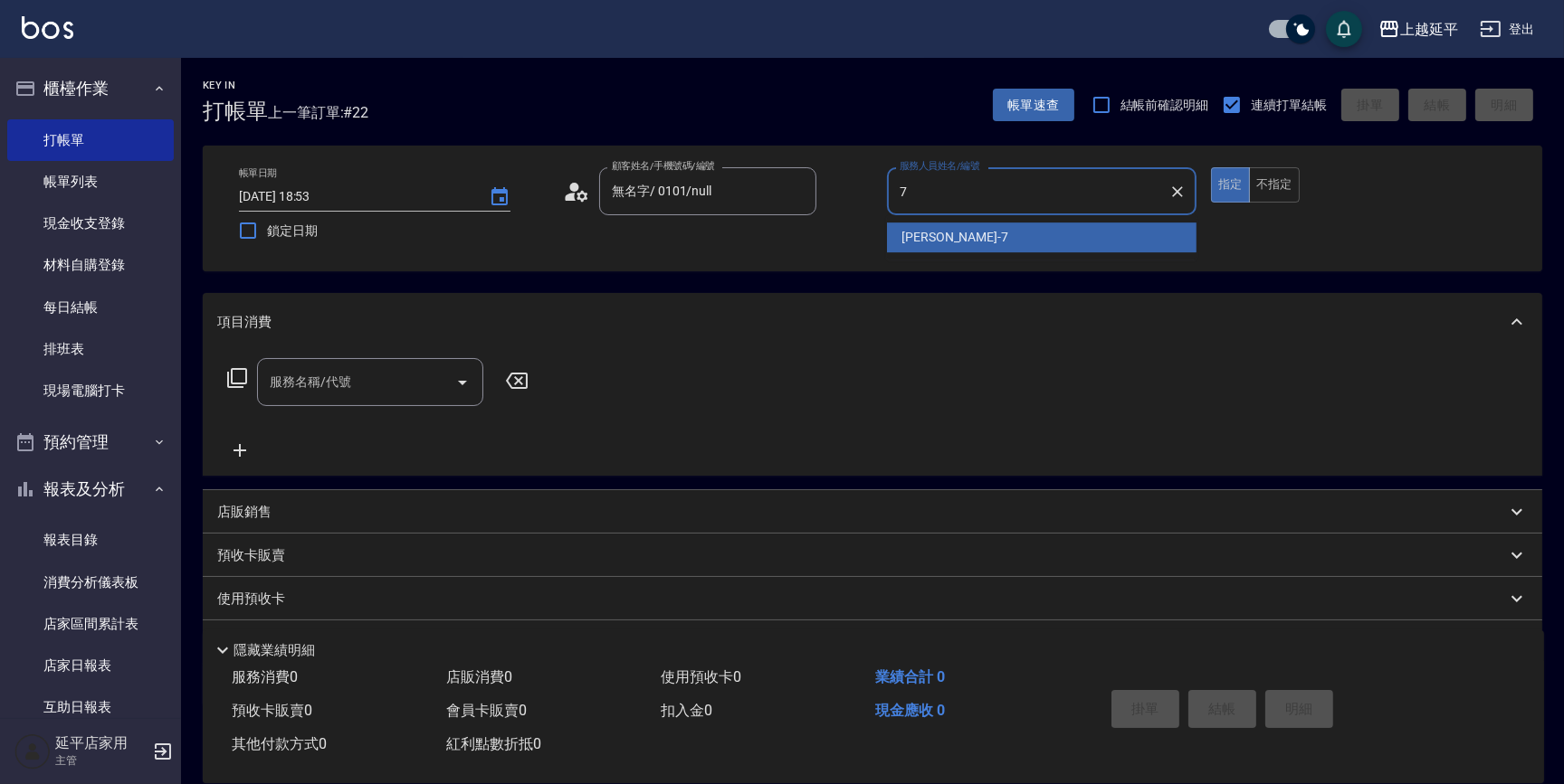
click at [972, 234] on div "許沁瑜 -7" at bounding box center [1042, 237] width 309 height 29
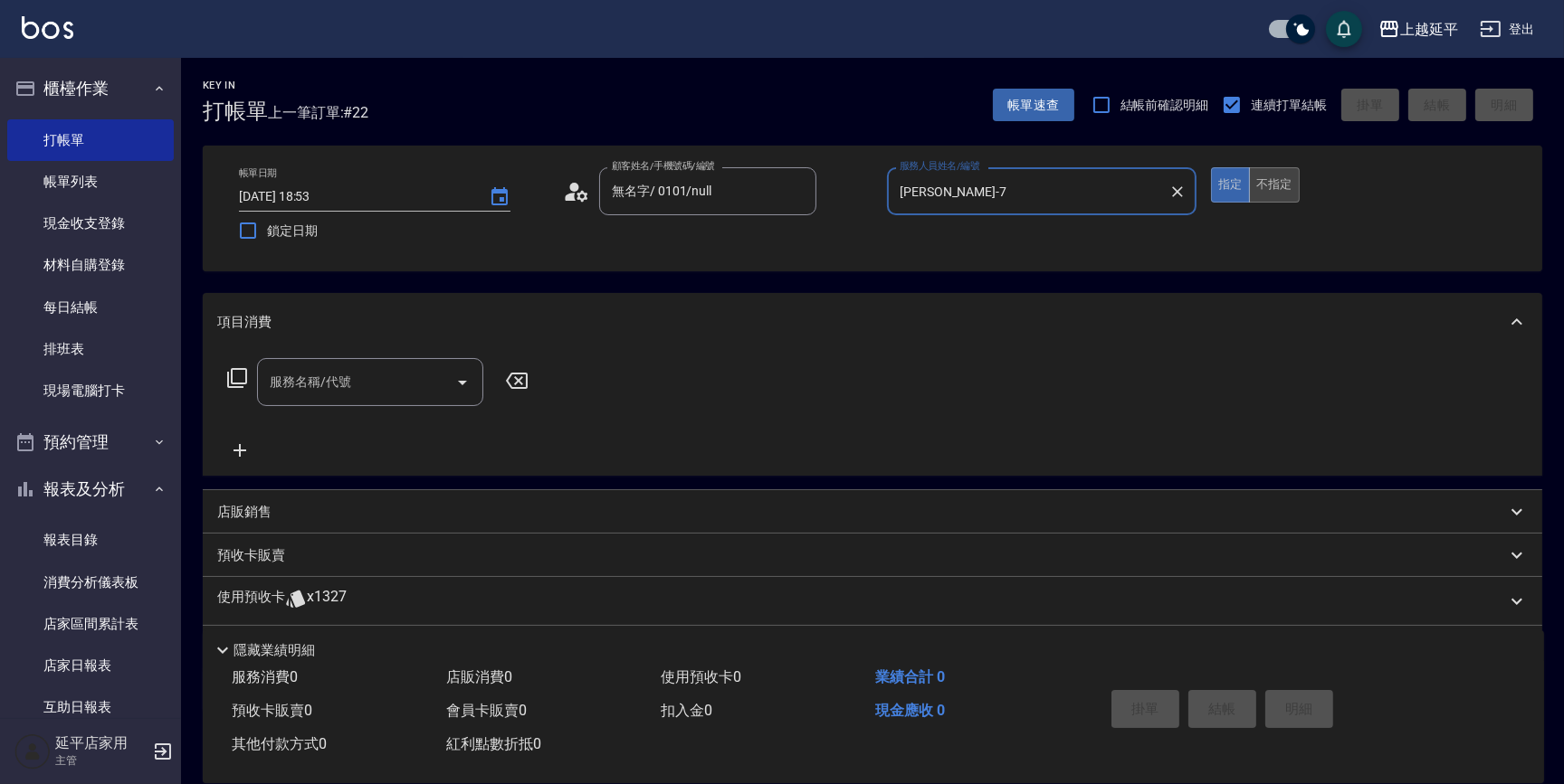
type input "許沁瑜-7"
click at [1265, 180] on button "不指定" at bounding box center [1274, 185] width 51 height 35
click at [459, 381] on icon "Open" at bounding box center [462, 383] width 9 height 5
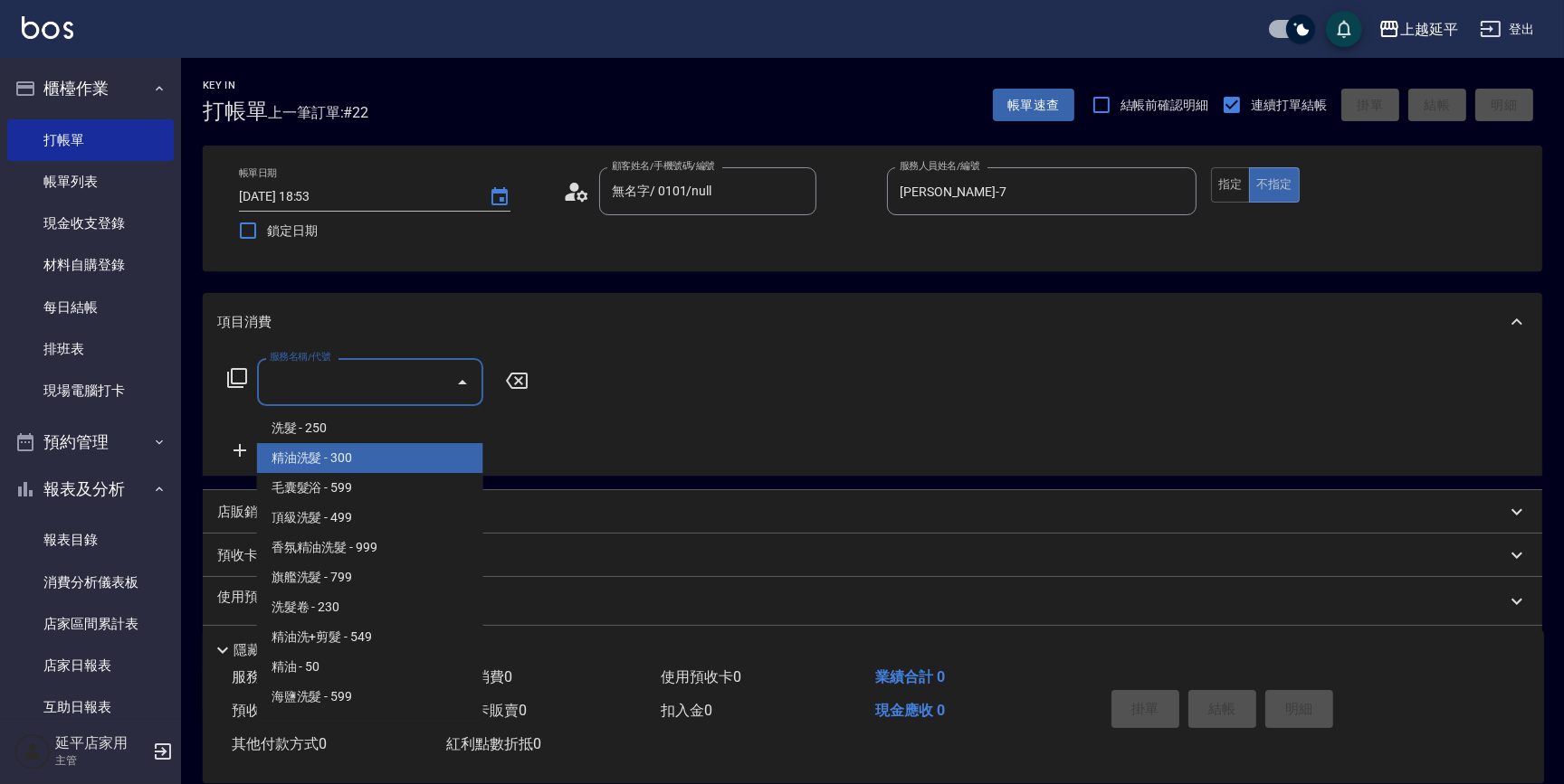
click at [430, 451] on span "精油洗髮 - 300" at bounding box center [370, 458] width 227 height 29
type input "精油洗髮(102)"
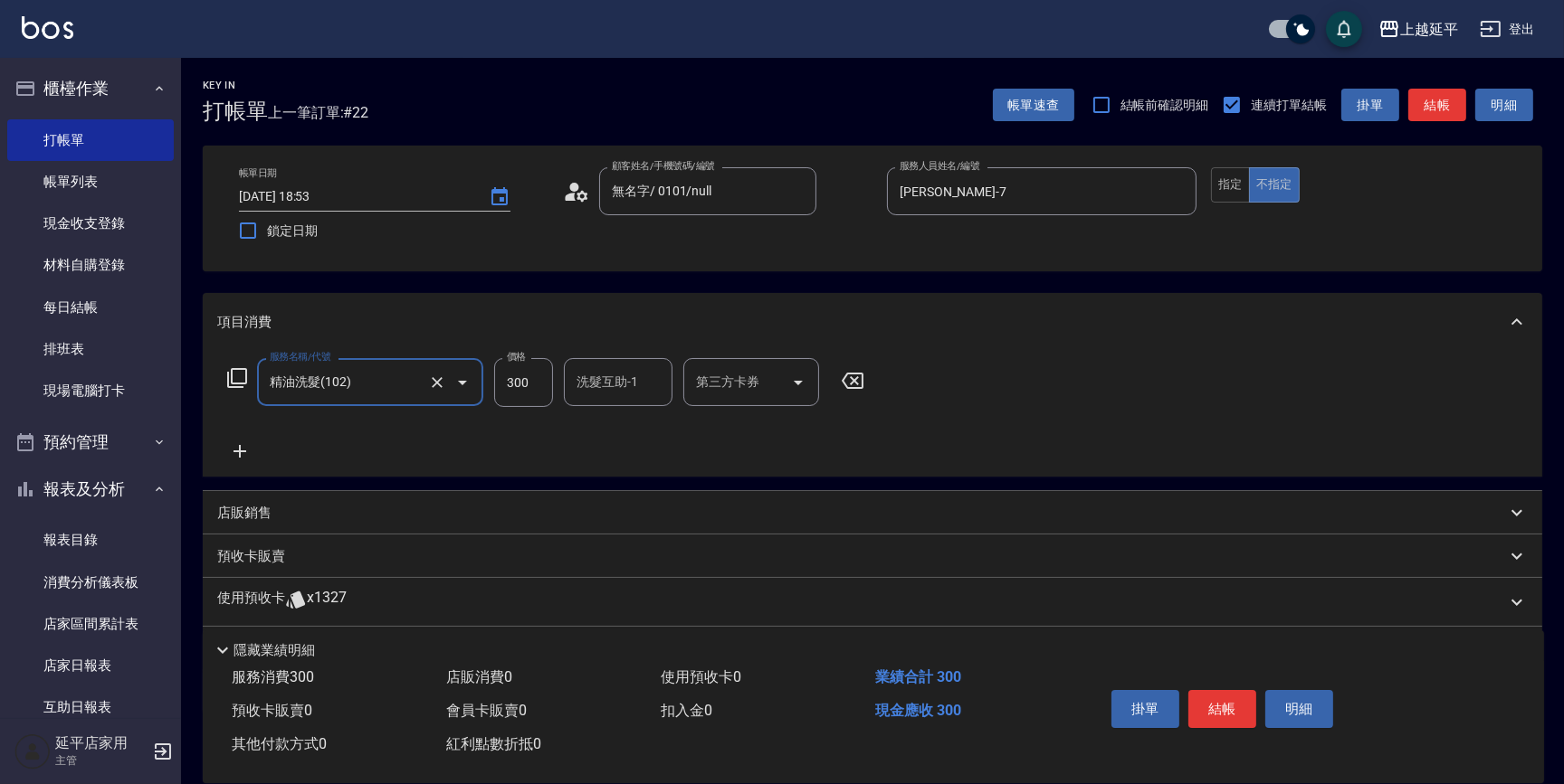
click at [596, 382] on div "洗髮互助-1 洗髮互助-1" at bounding box center [618, 382] width 109 height 48
click at [621, 437] on span "方彩姿 -34" at bounding box center [635, 428] width 114 height 19
type input "方彩姿-34"
click at [1219, 713] on button "結帳" at bounding box center [1222, 709] width 68 height 38
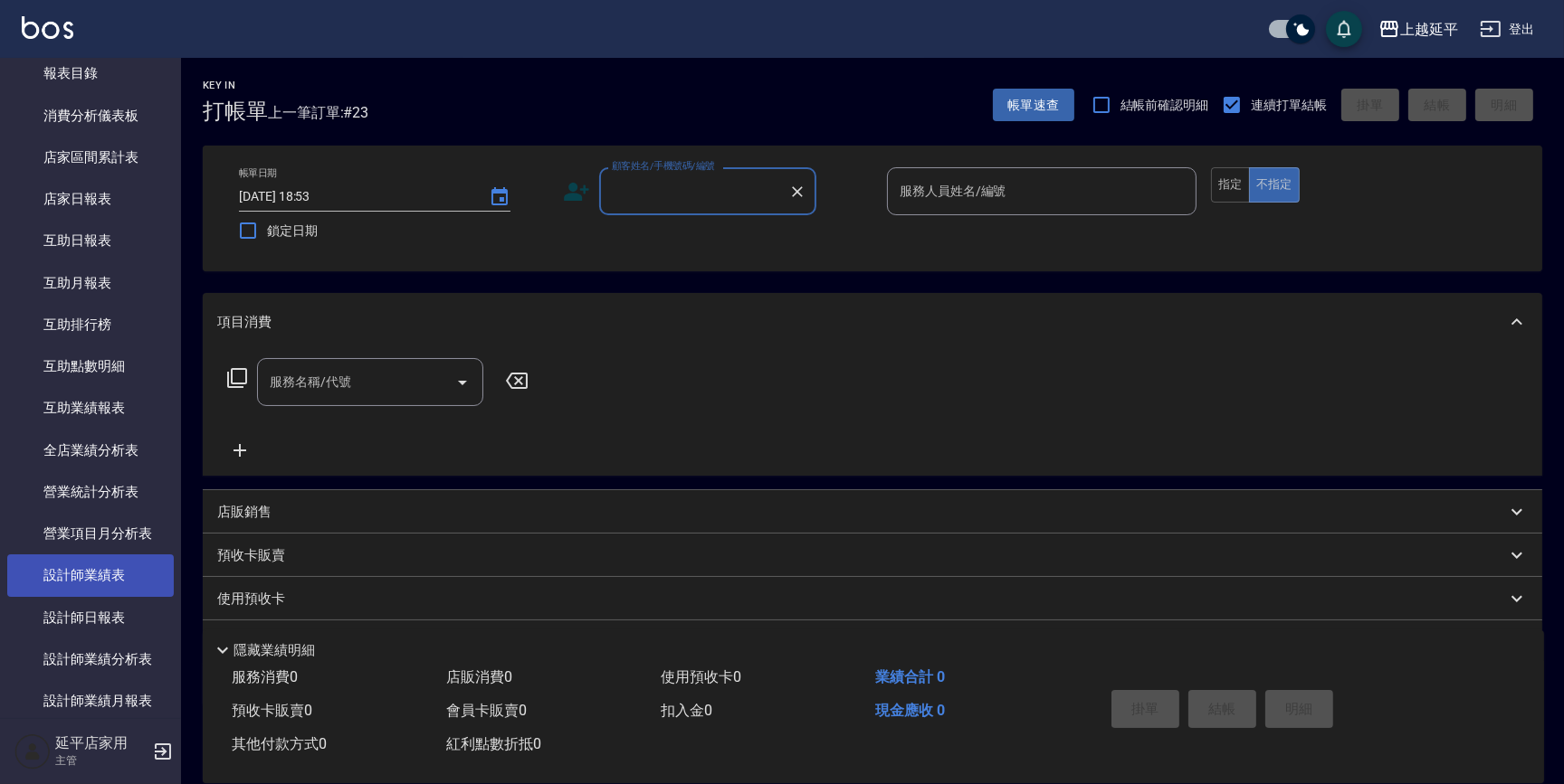
scroll to position [494, 0]
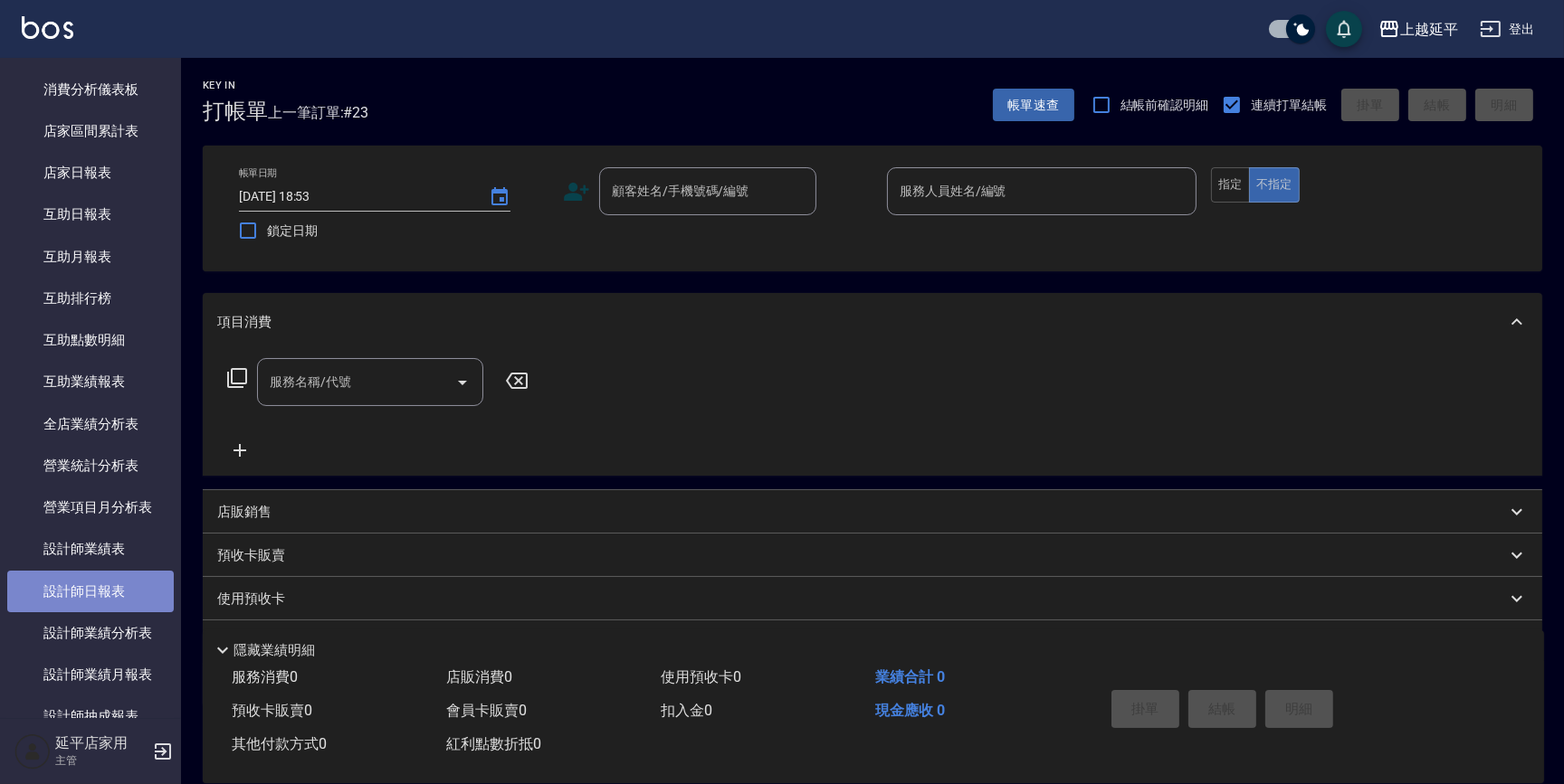
click at [90, 579] on link "設計師日報表" at bounding box center [90, 592] width 167 height 41
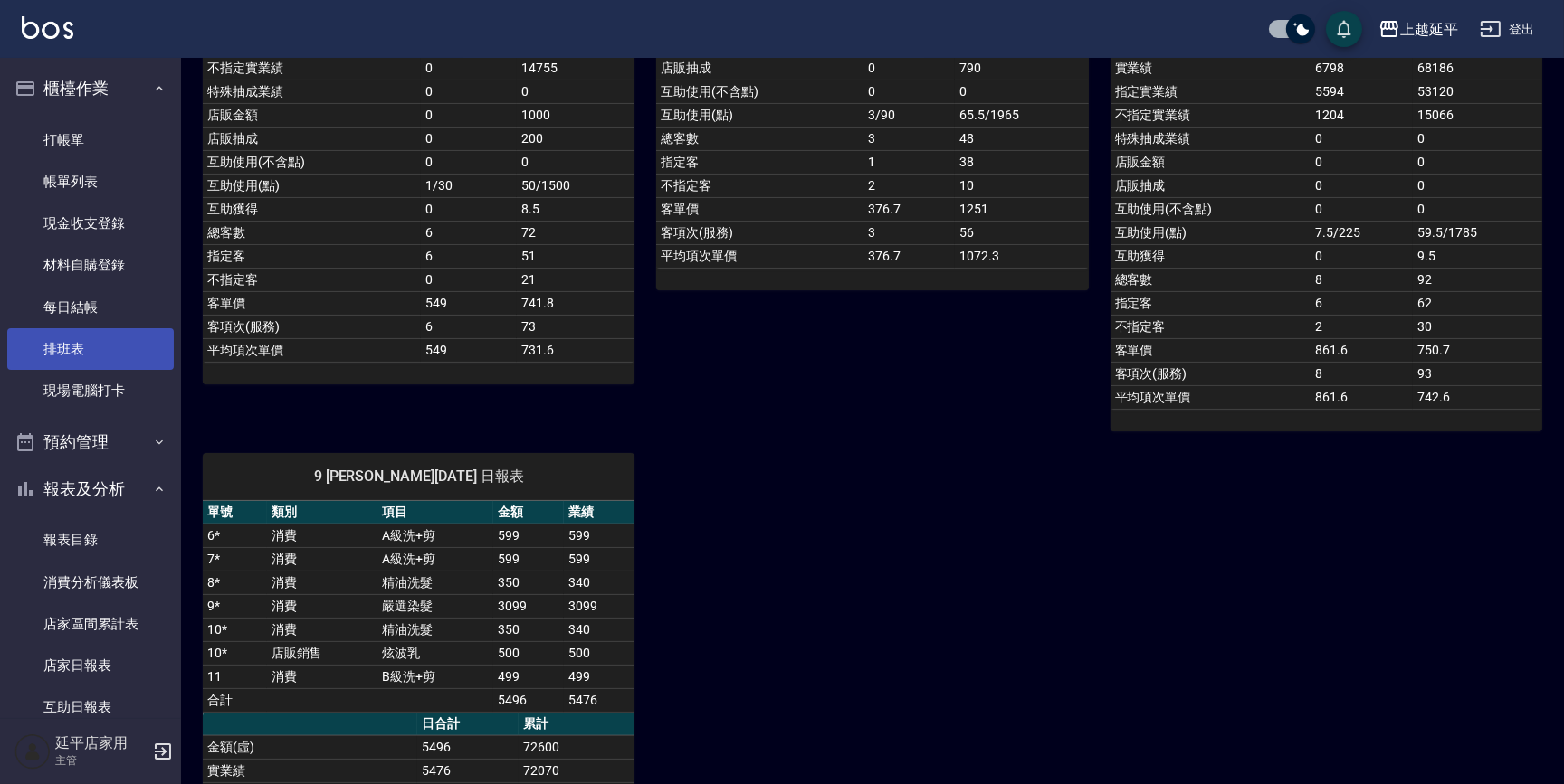
scroll to position [329, 0]
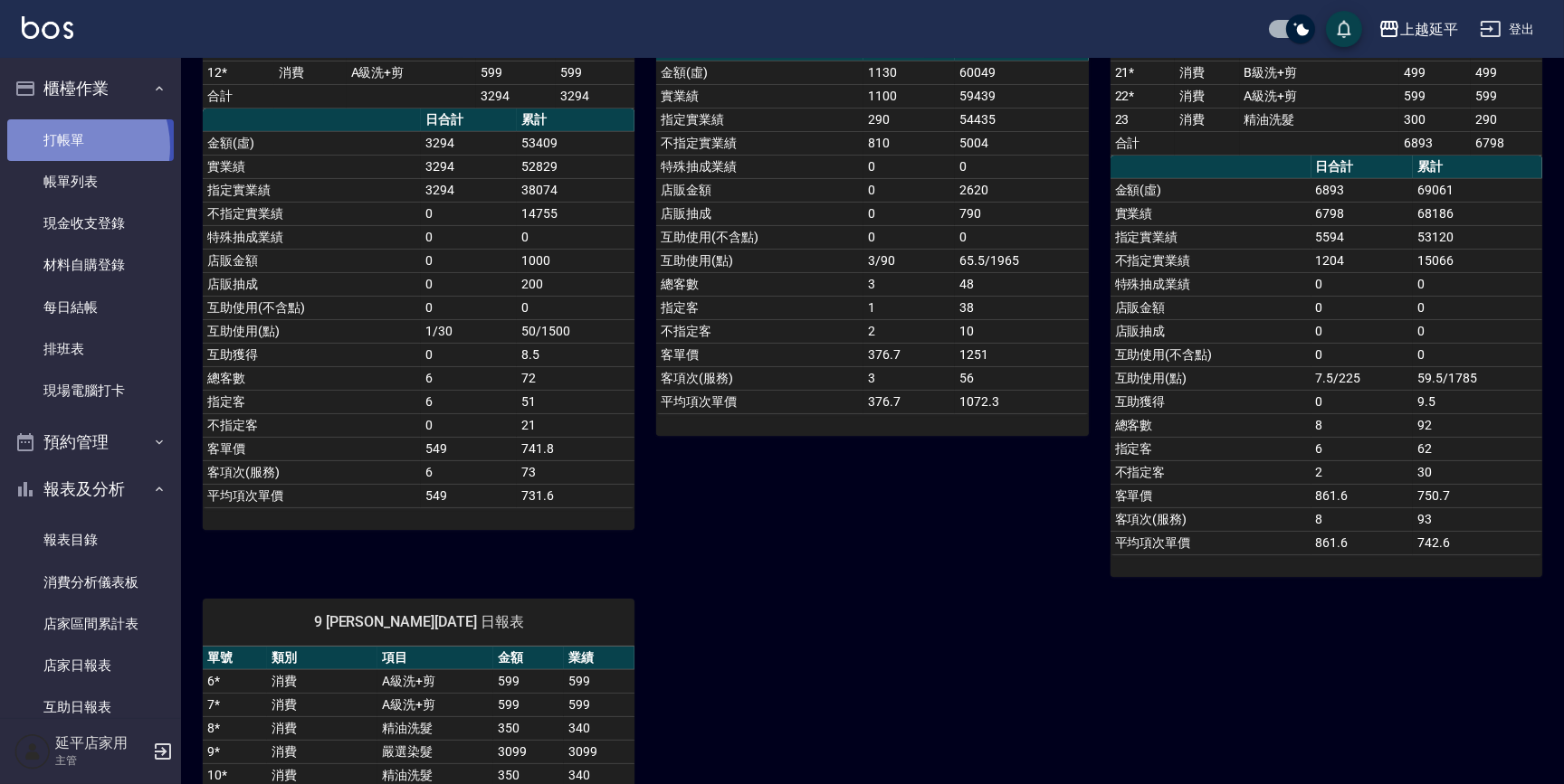
click at [66, 146] on link "打帳單" at bounding box center [90, 140] width 167 height 41
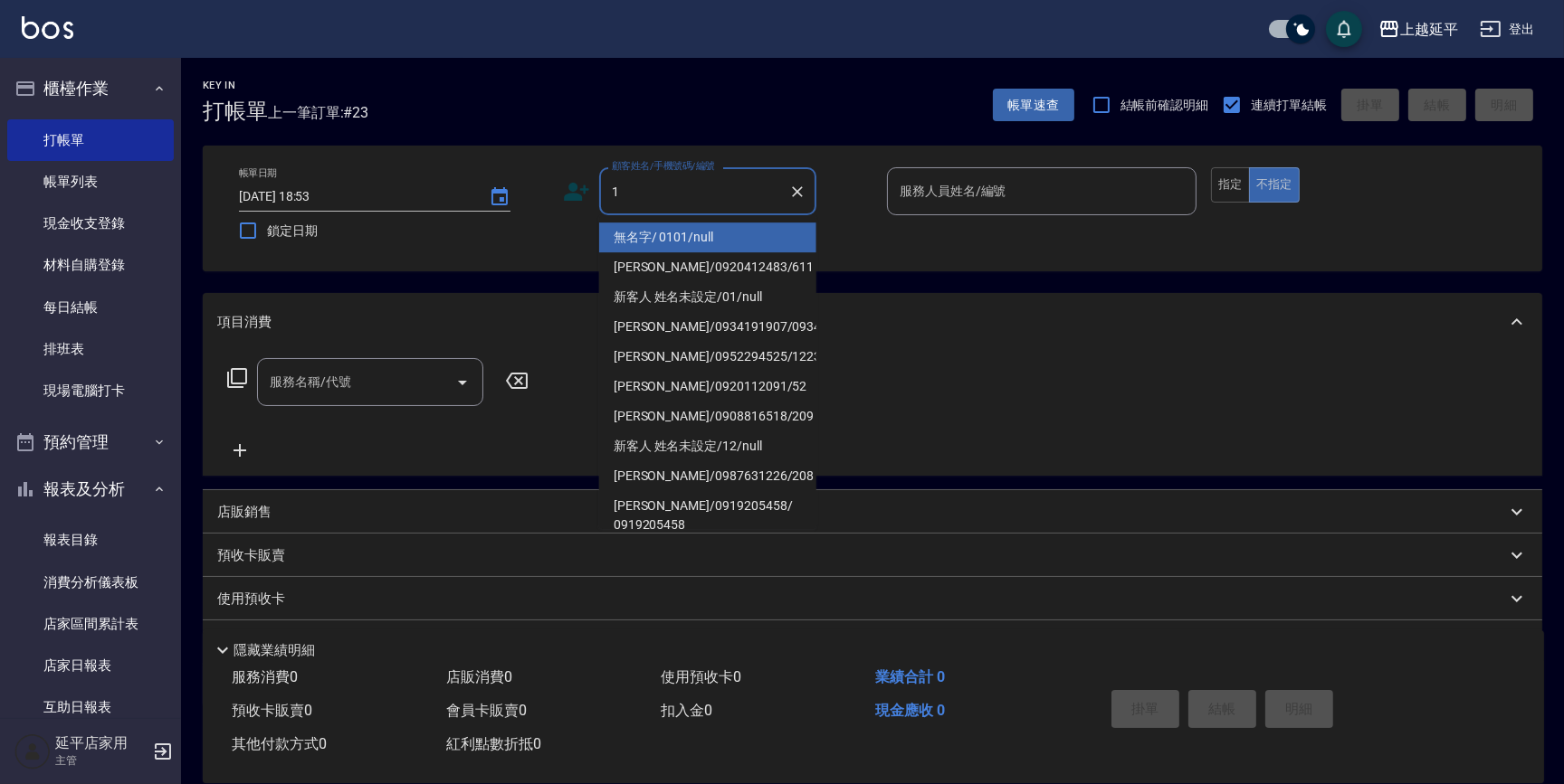
click at [652, 248] on li "無名字/ 0101/null" at bounding box center [707, 237] width 217 height 29
type input "無名字/ 0101/null"
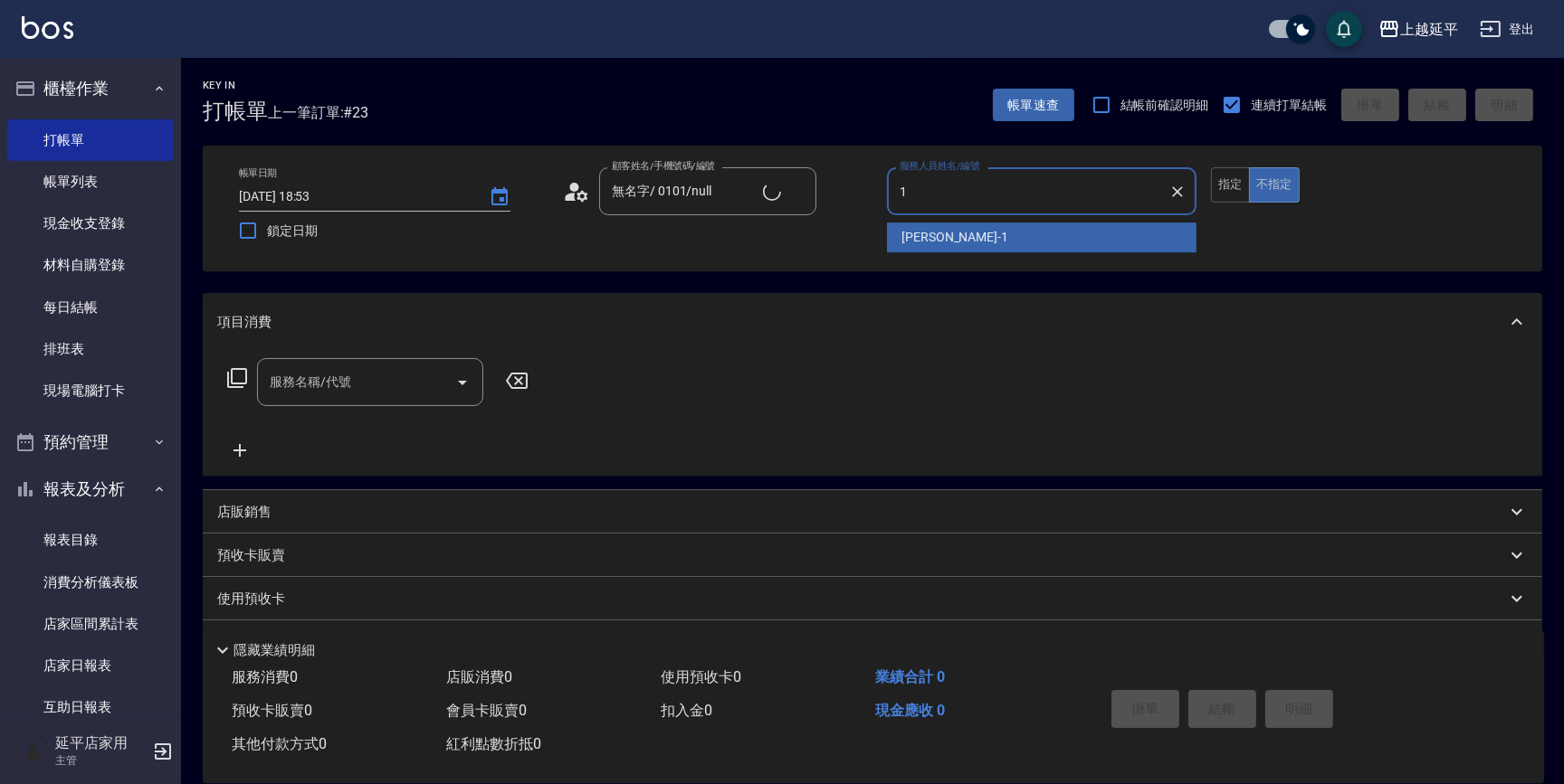
click at [950, 242] on div "李凱婷 -1" at bounding box center [1042, 237] width 309 height 29
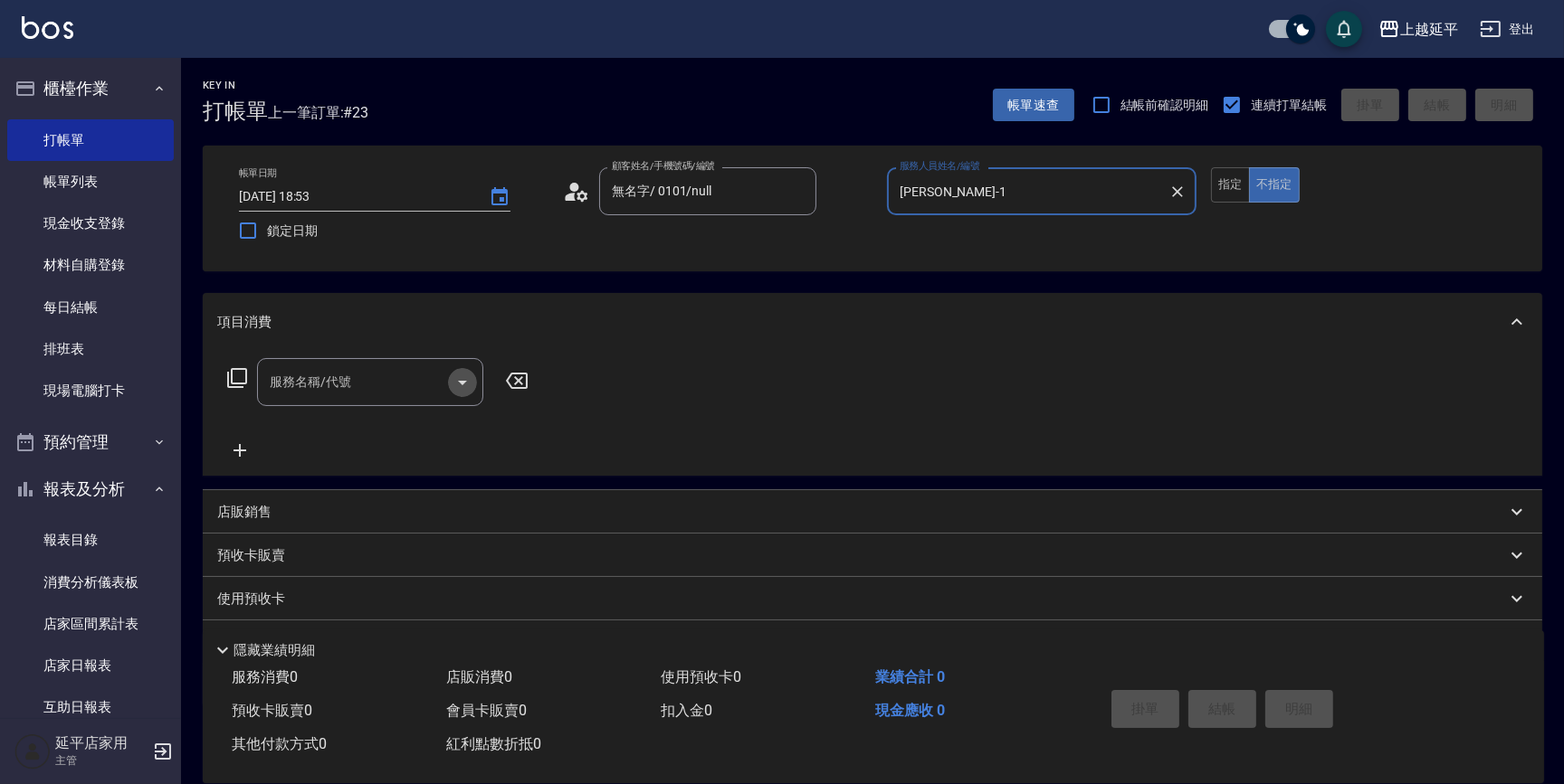
click at [470, 372] on icon "Open" at bounding box center [462, 383] width 22 height 22
type input "李凱婷-1"
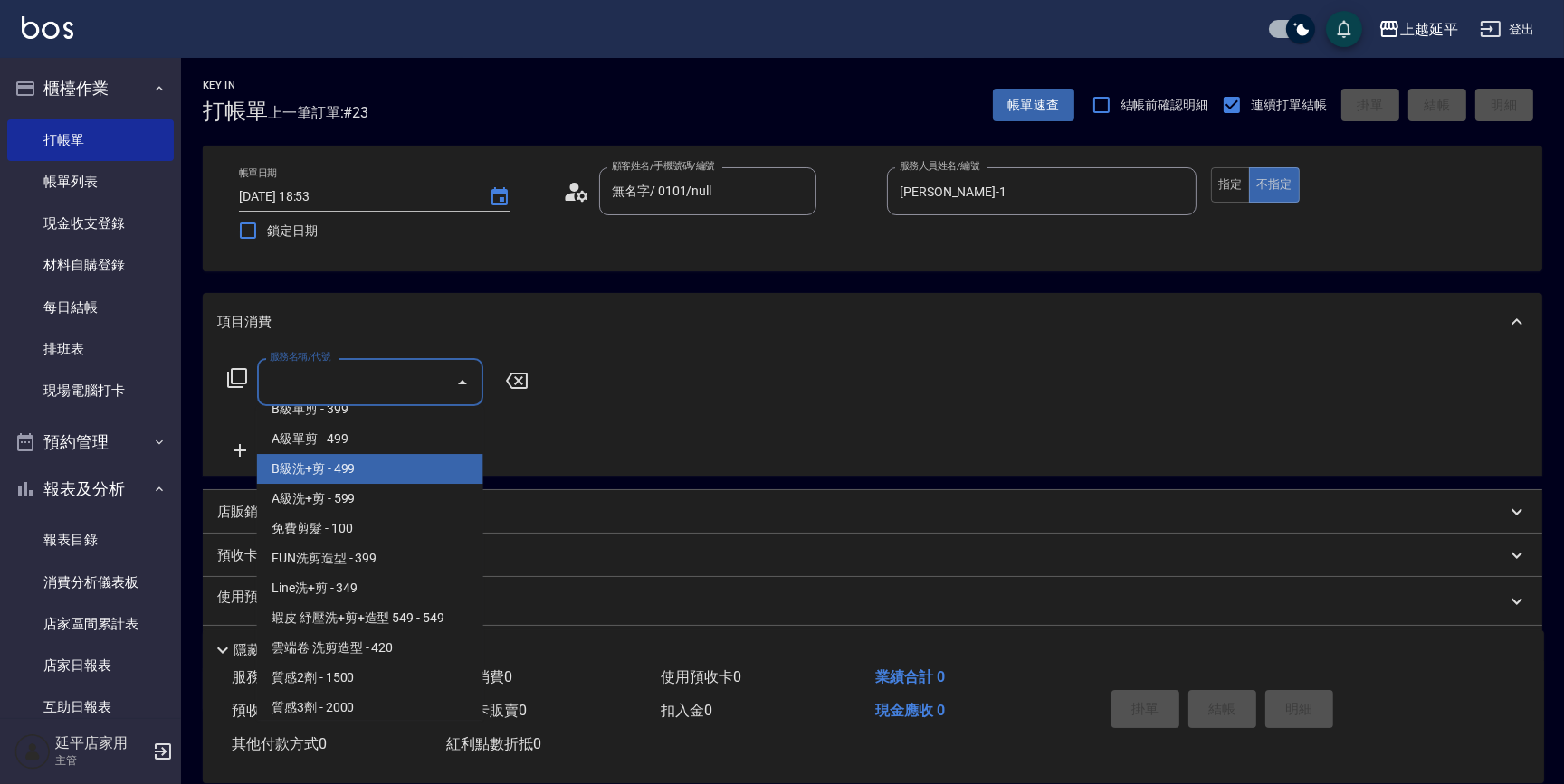
scroll to position [494, 0]
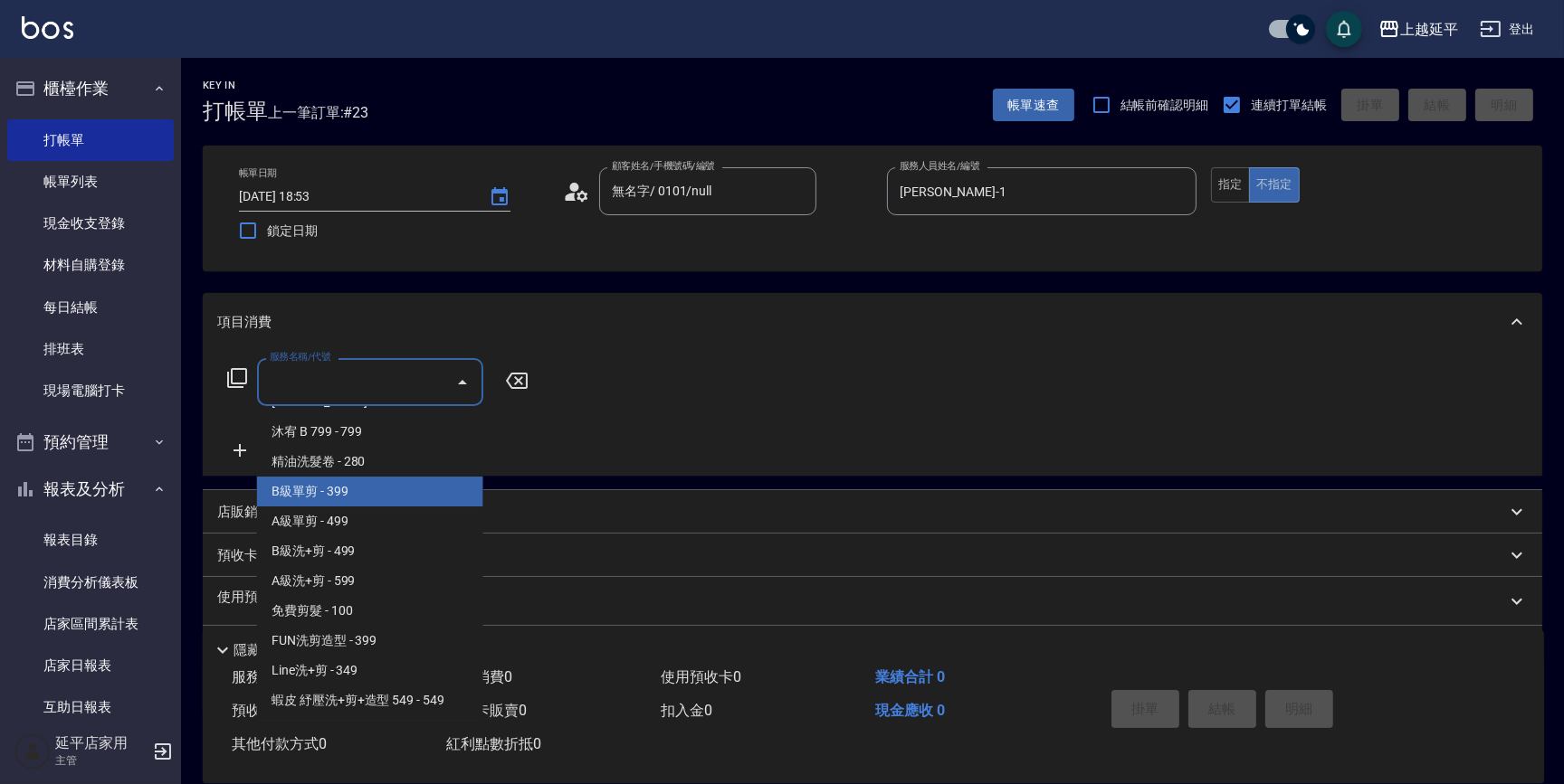
click at [347, 496] on span "B級單剪 - 399" at bounding box center [370, 492] width 227 height 29
type input "B級單剪(201)"
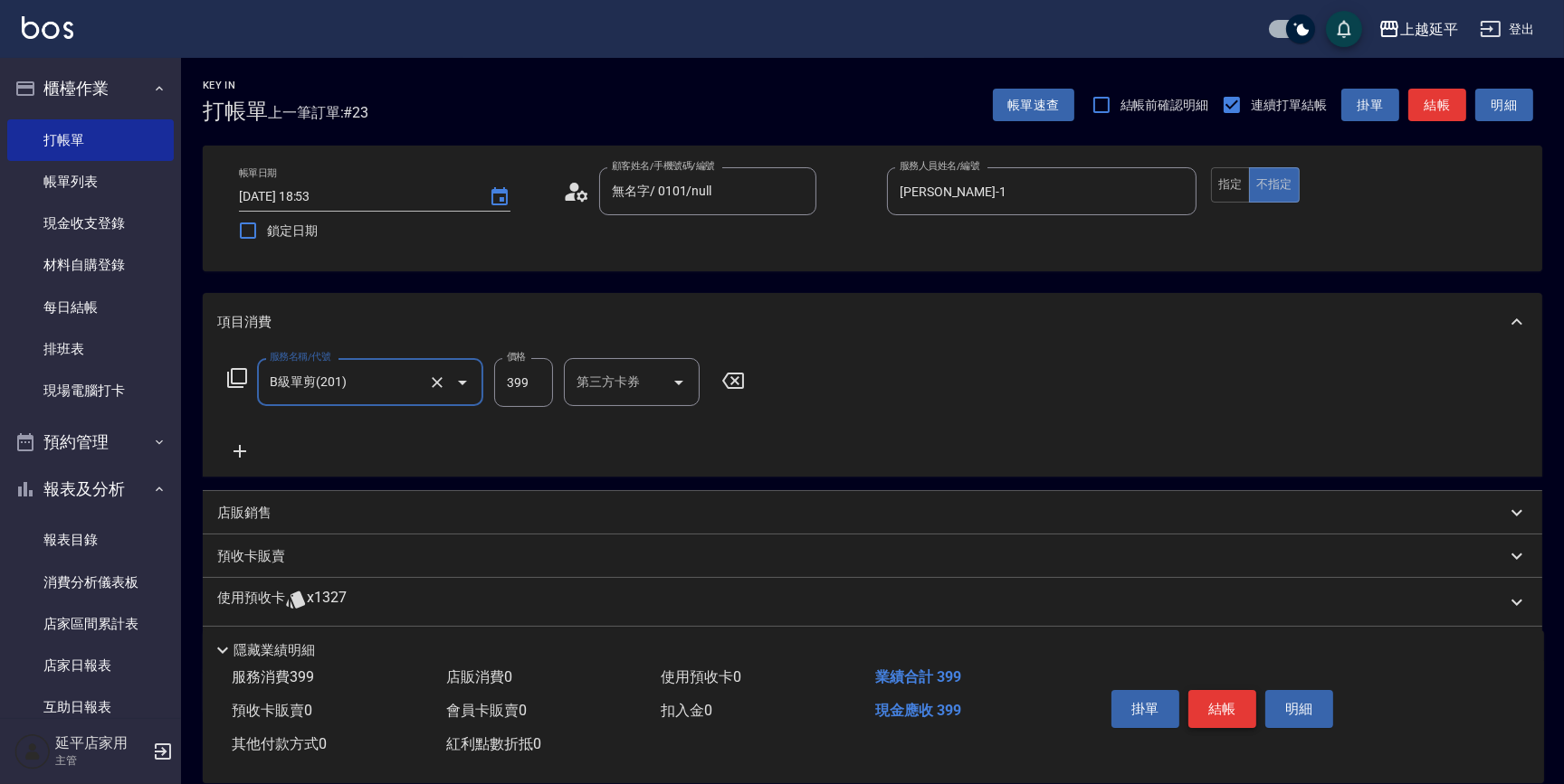
click at [1199, 694] on button "結帳" at bounding box center [1222, 709] width 68 height 38
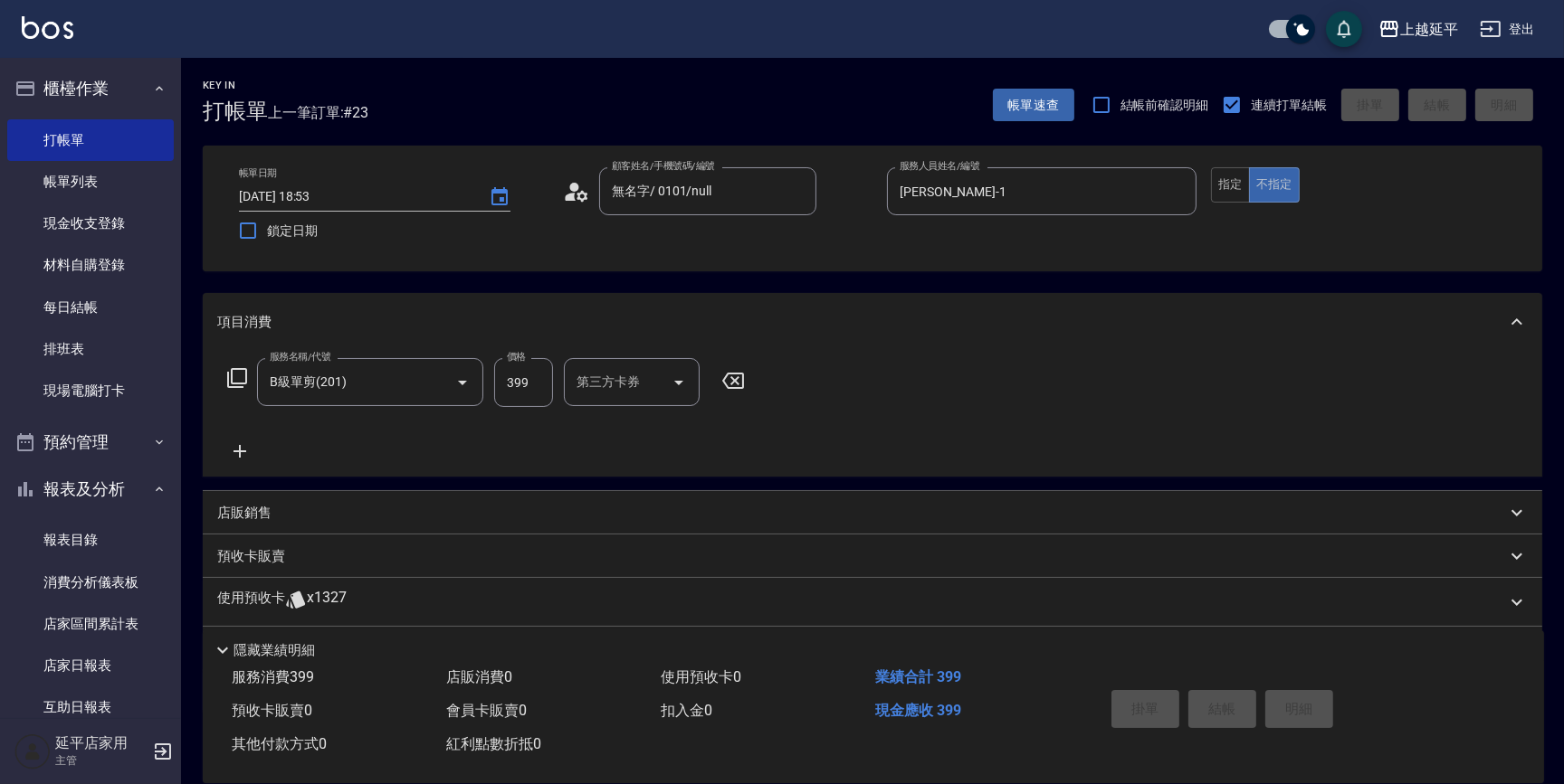
type input "2025/08/12 19:05"
click at [698, 190] on input "顧客姓名/手機號碼/編號" at bounding box center [694, 191] width 174 height 31
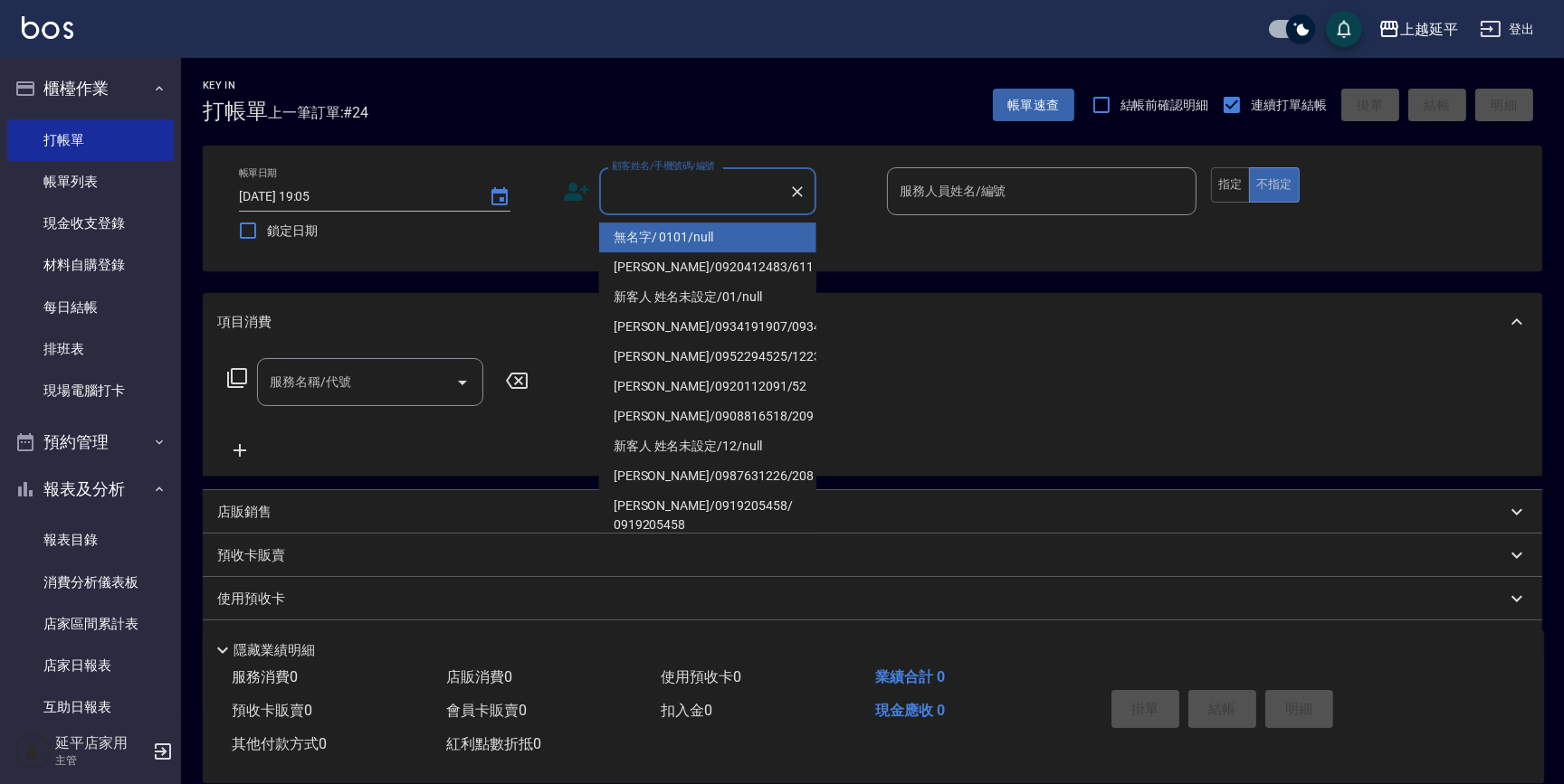
click at [707, 230] on li "無名字/ 0101/null" at bounding box center [707, 237] width 217 height 29
type input "無名字/ 0101/null"
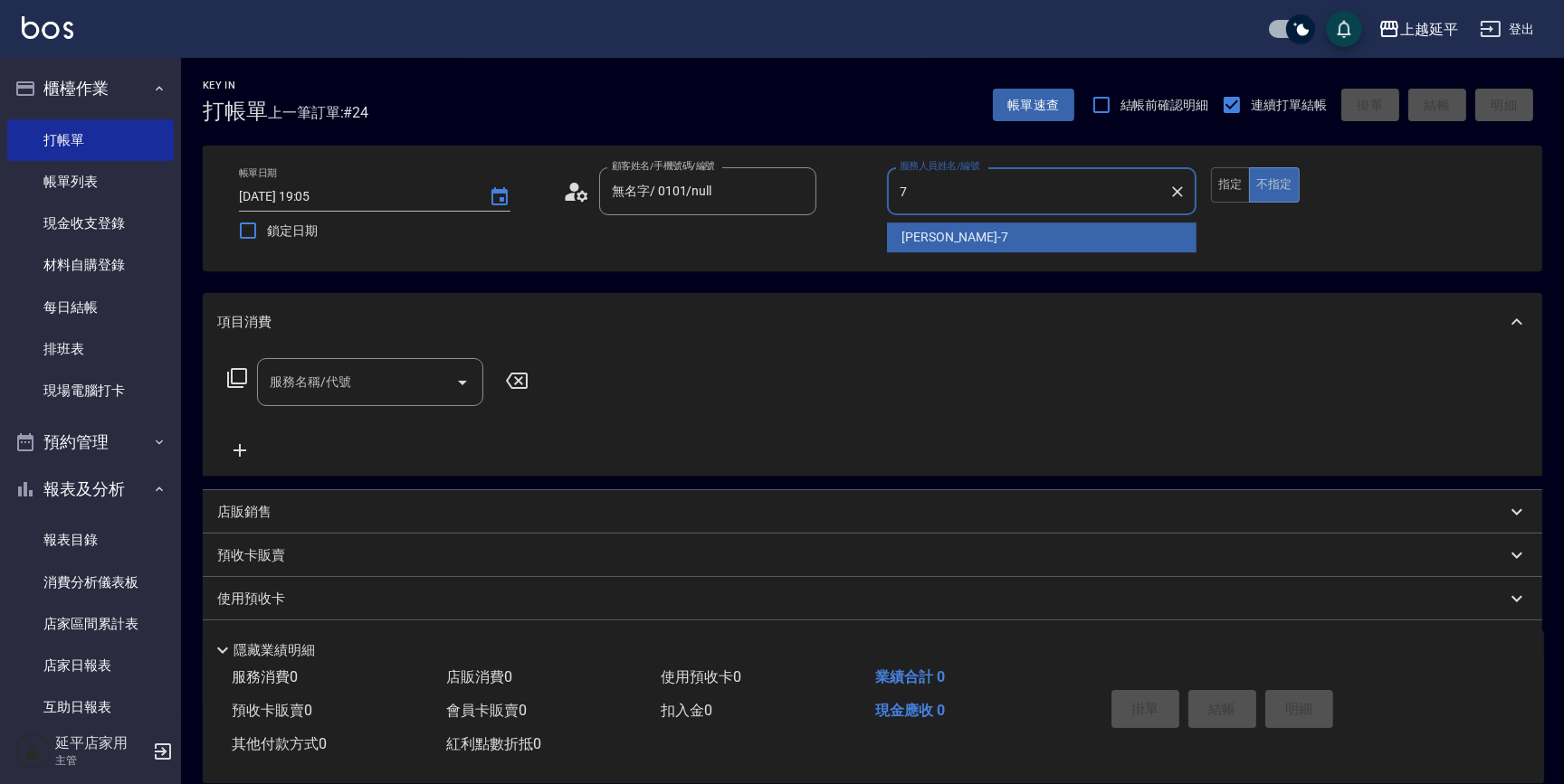
click at [939, 242] on span "許沁瑜 -7" at bounding box center [954, 236] width 107 height 19
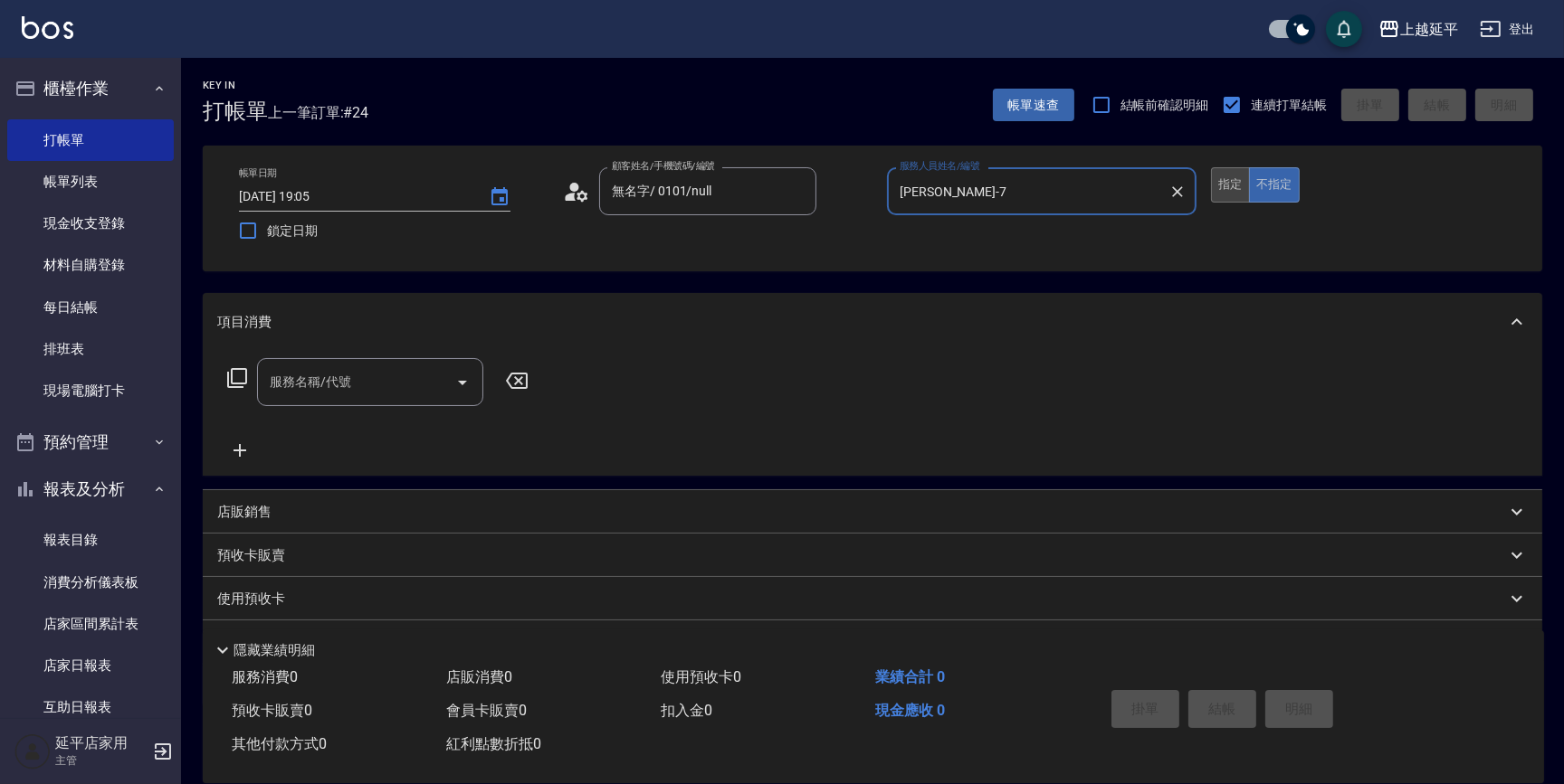
type input "許沁瑜-7"
click at [1225, 178] on button "指定" at bounding box center [1231, 185] width 39 height 35
click at [235, 376] on icon at bounding box center [238, 378] width 22 height 22
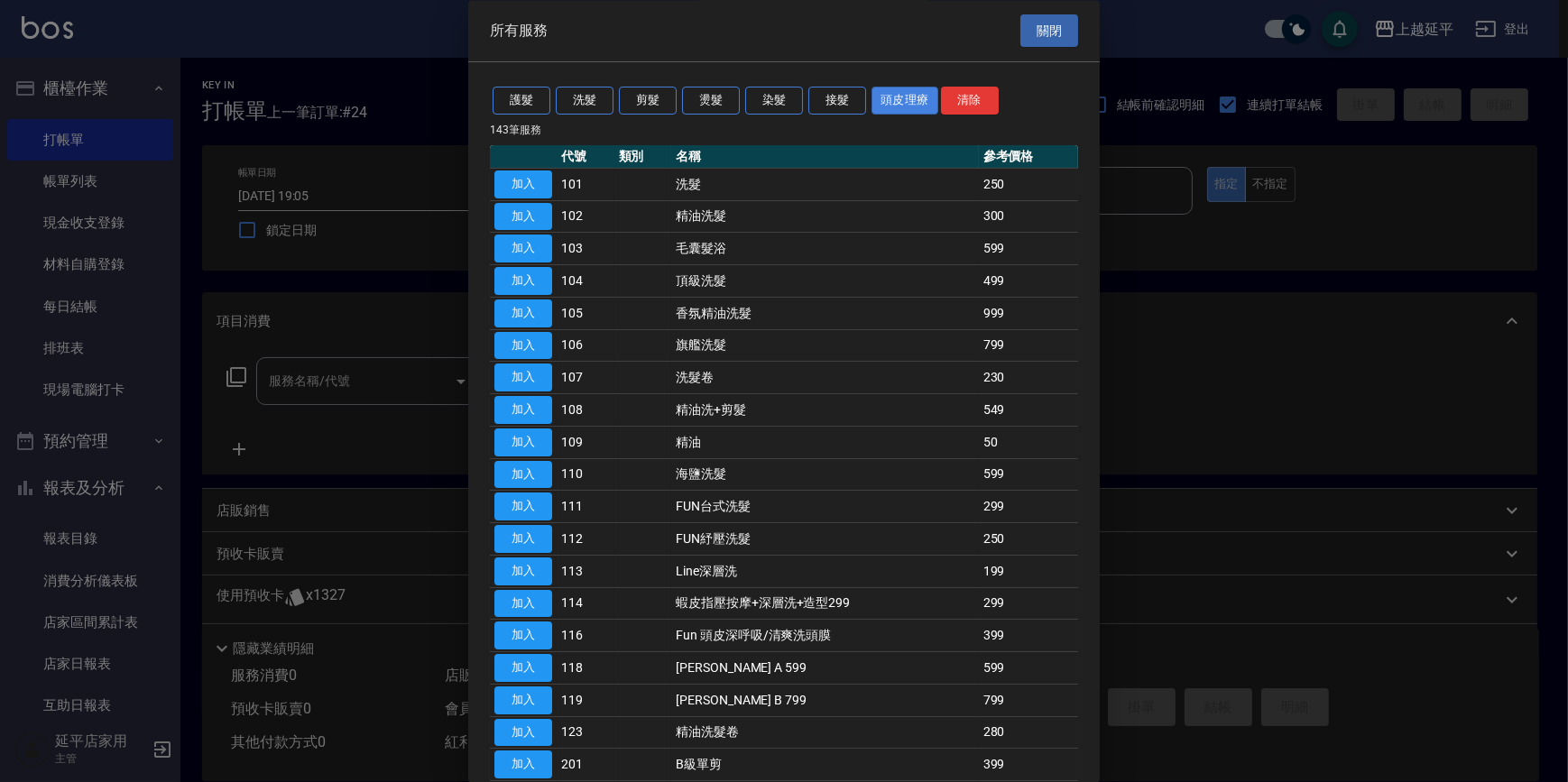
click at [874, 99] on button "頭皮理療" at bounding box center [905, 101] width 67 height 28
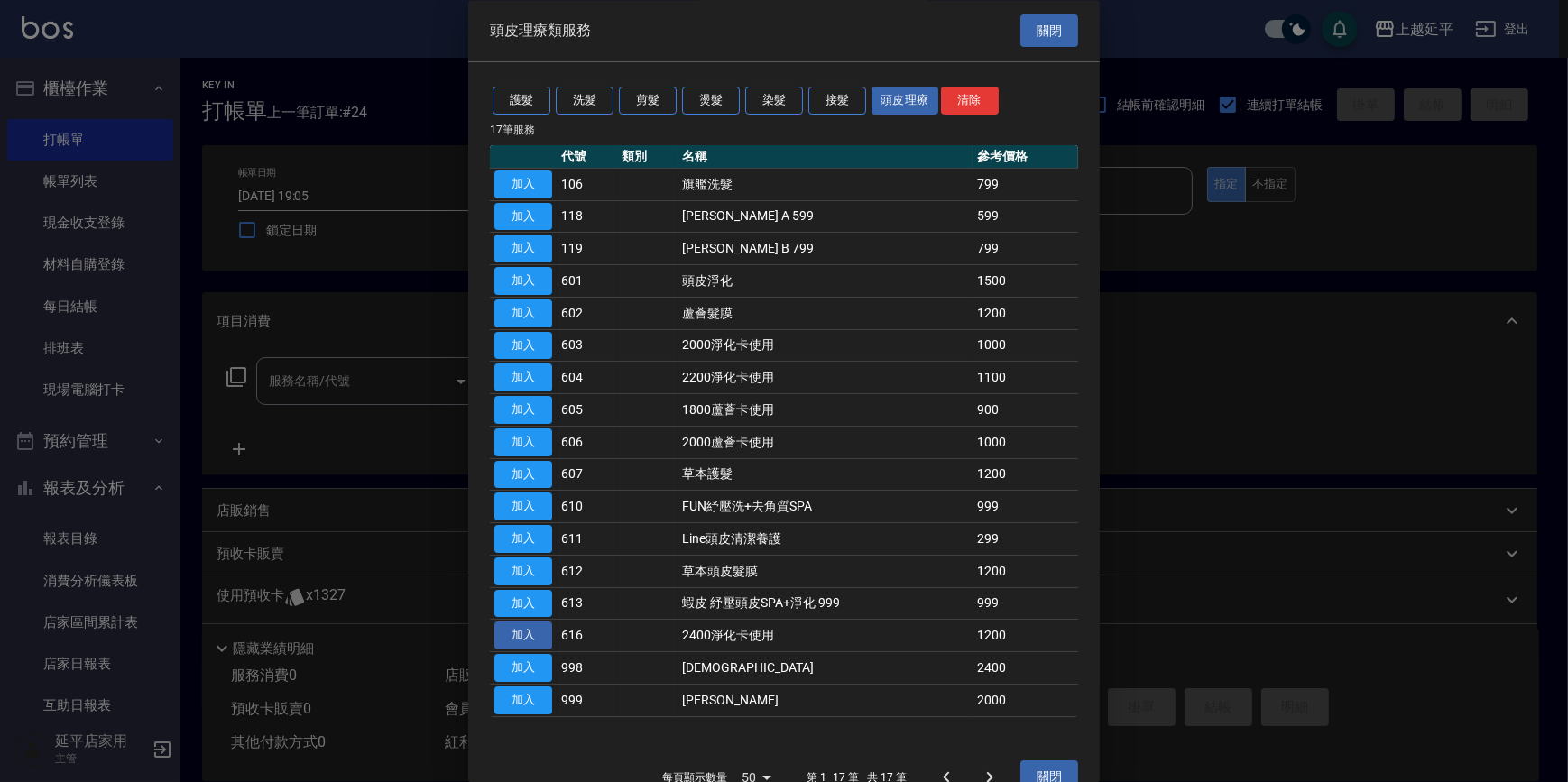
click at [537, 629] on button "加入" at bounding box center [522, 636] width 58 height 28
type input "2400淨化卡使用(616)"
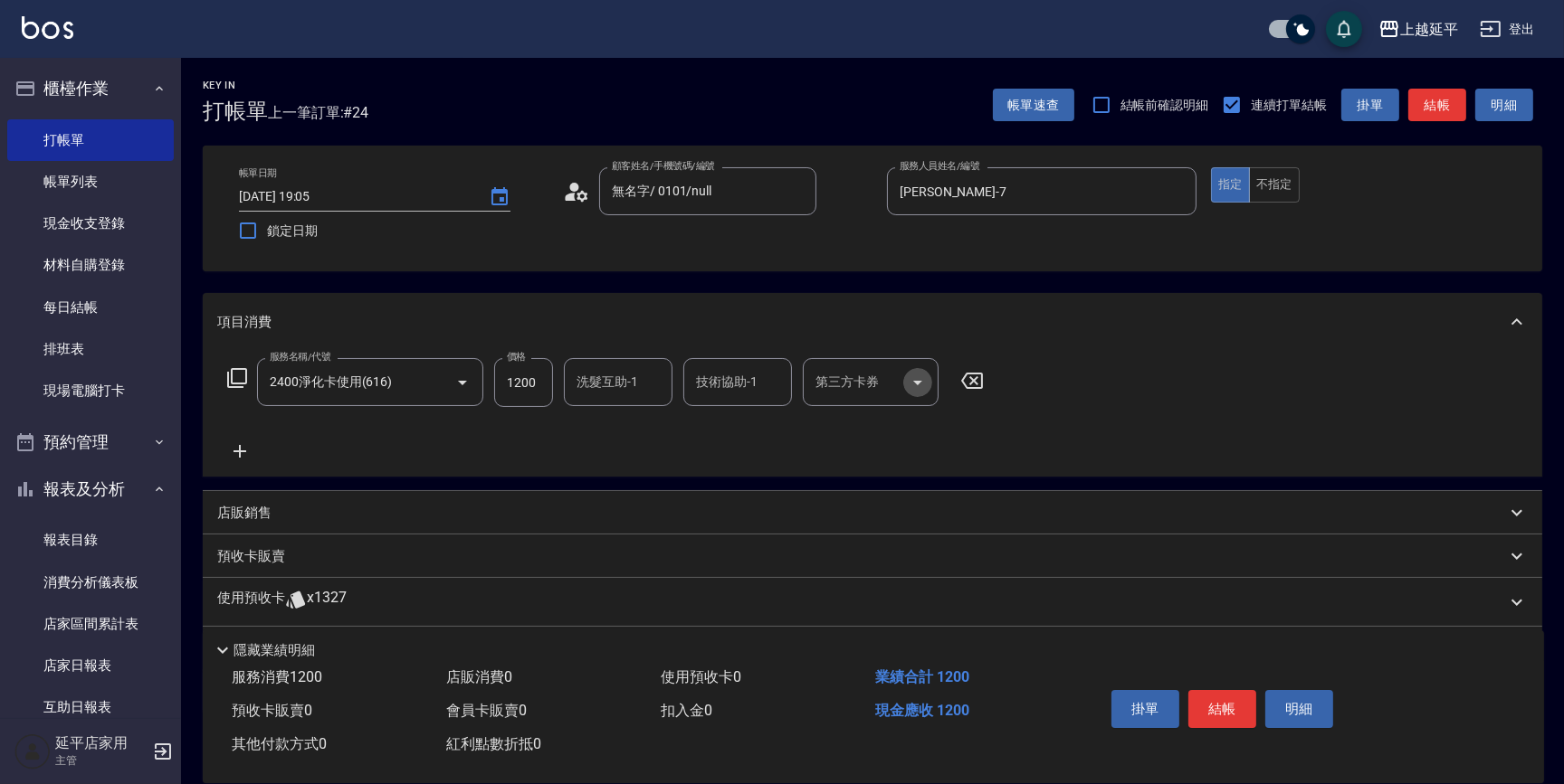
click at [917, 385] on icon "Open" at bounding box center [918, 383] width 22 height 22
click at [905, 424] on span "舊有卡券" at bounding box center [871, 428] width 135 height 29
type input "舊有卡券"
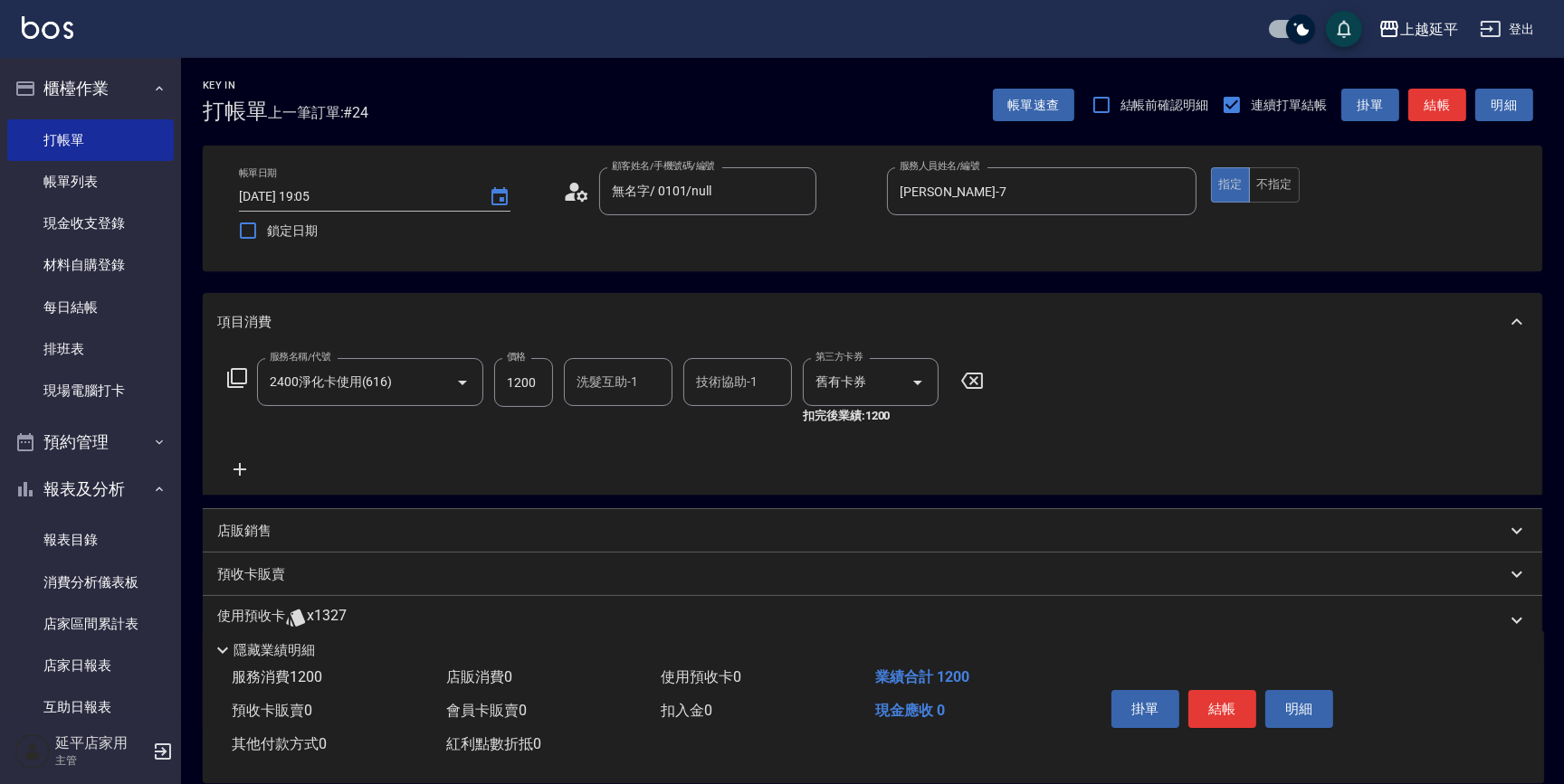
click at [249, 466] on icon at bounding box center [240, 469] width 45 height 22
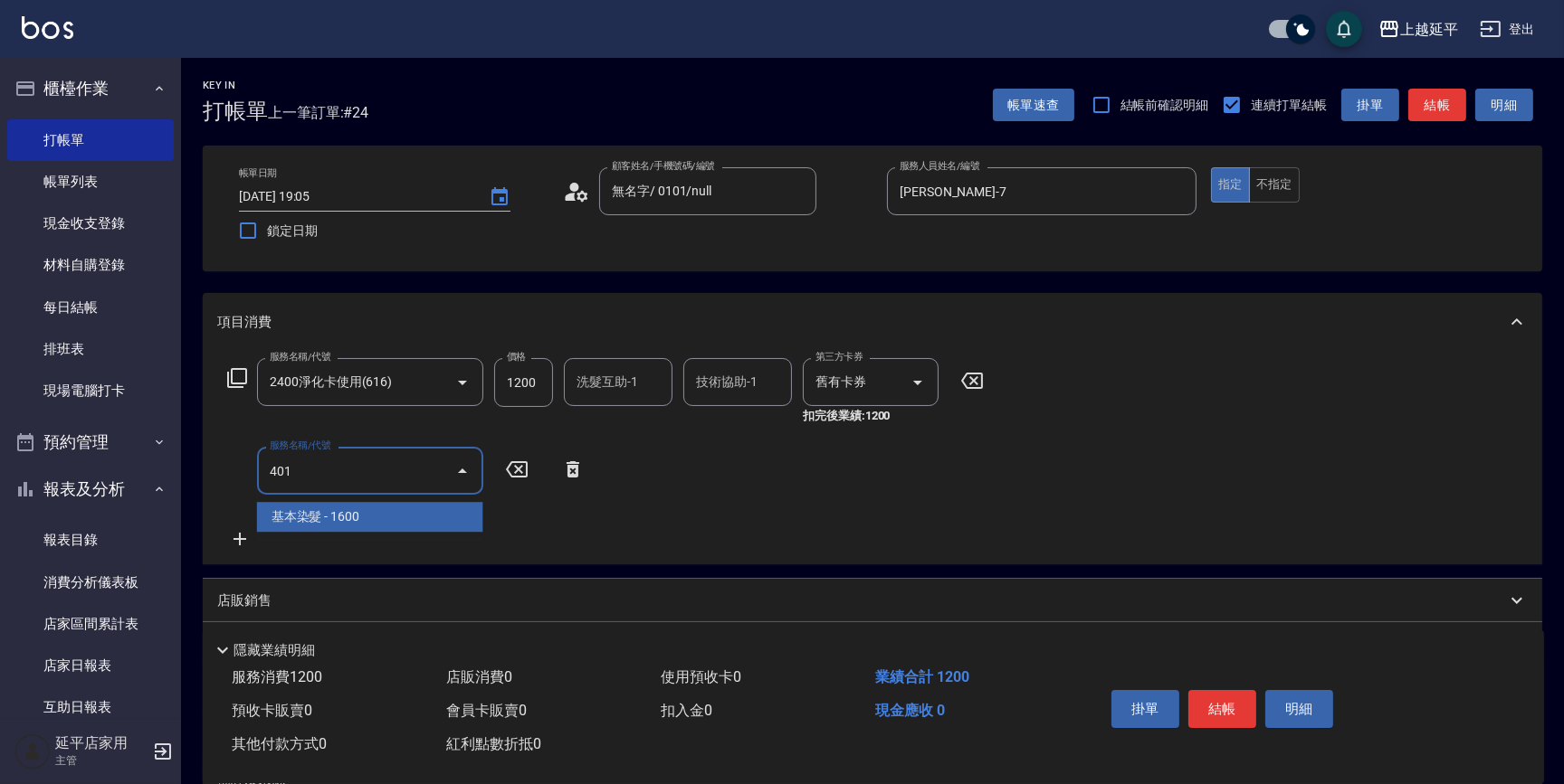
click at [379, 517] on span "基本染髮 - 1600" at bounding box center [370, 517] width 227 height 29
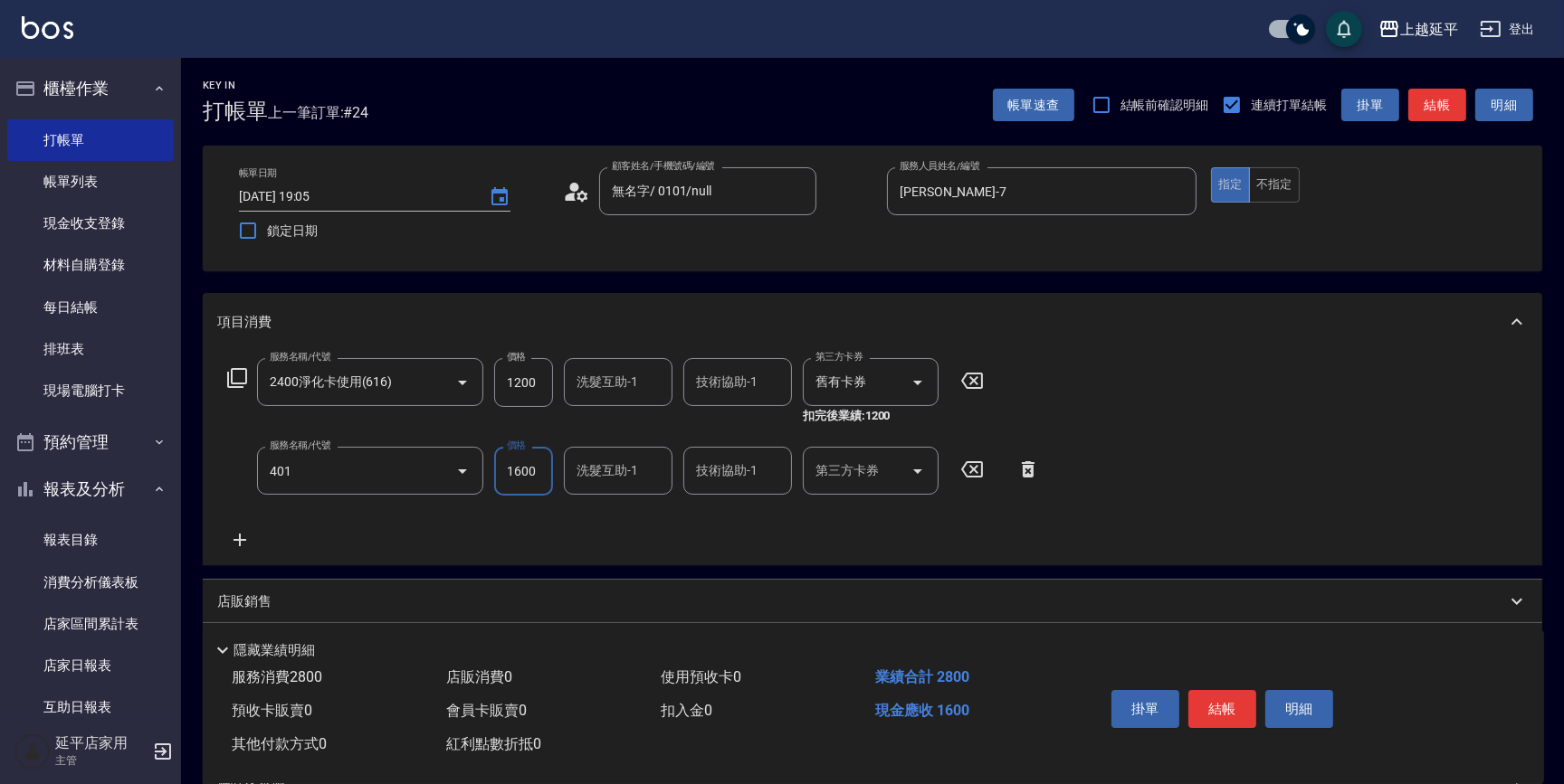
type input "基本染髮(401)"
click at [525, 481] on input "1600" at bounding box center [523, 471] width 59 height 49
type input "1999"
click at [1219, 707] on button "結帳" at bounding box center [1222, 709] width 68 height 38
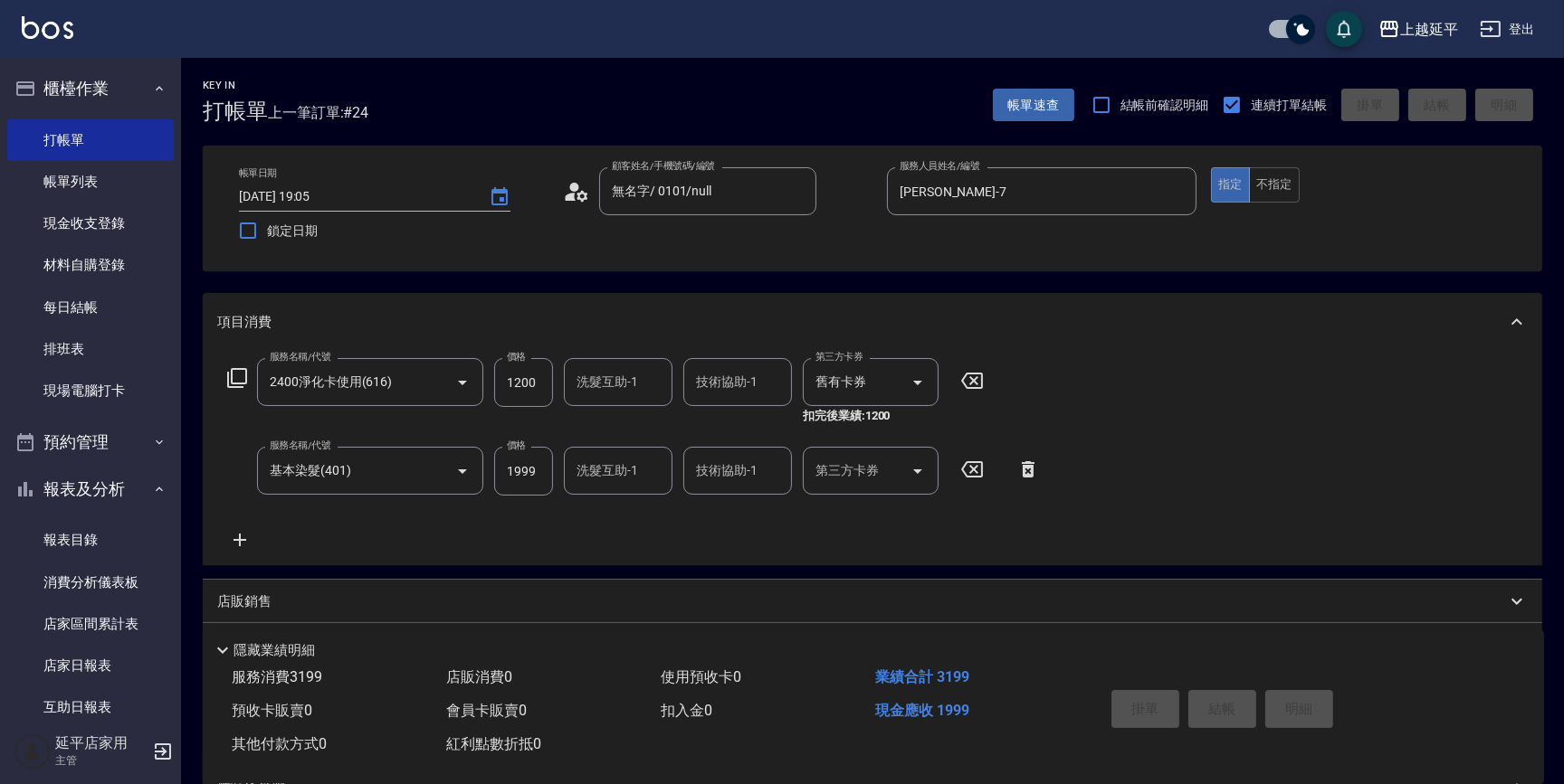
type input "2025/08/12 19:30"
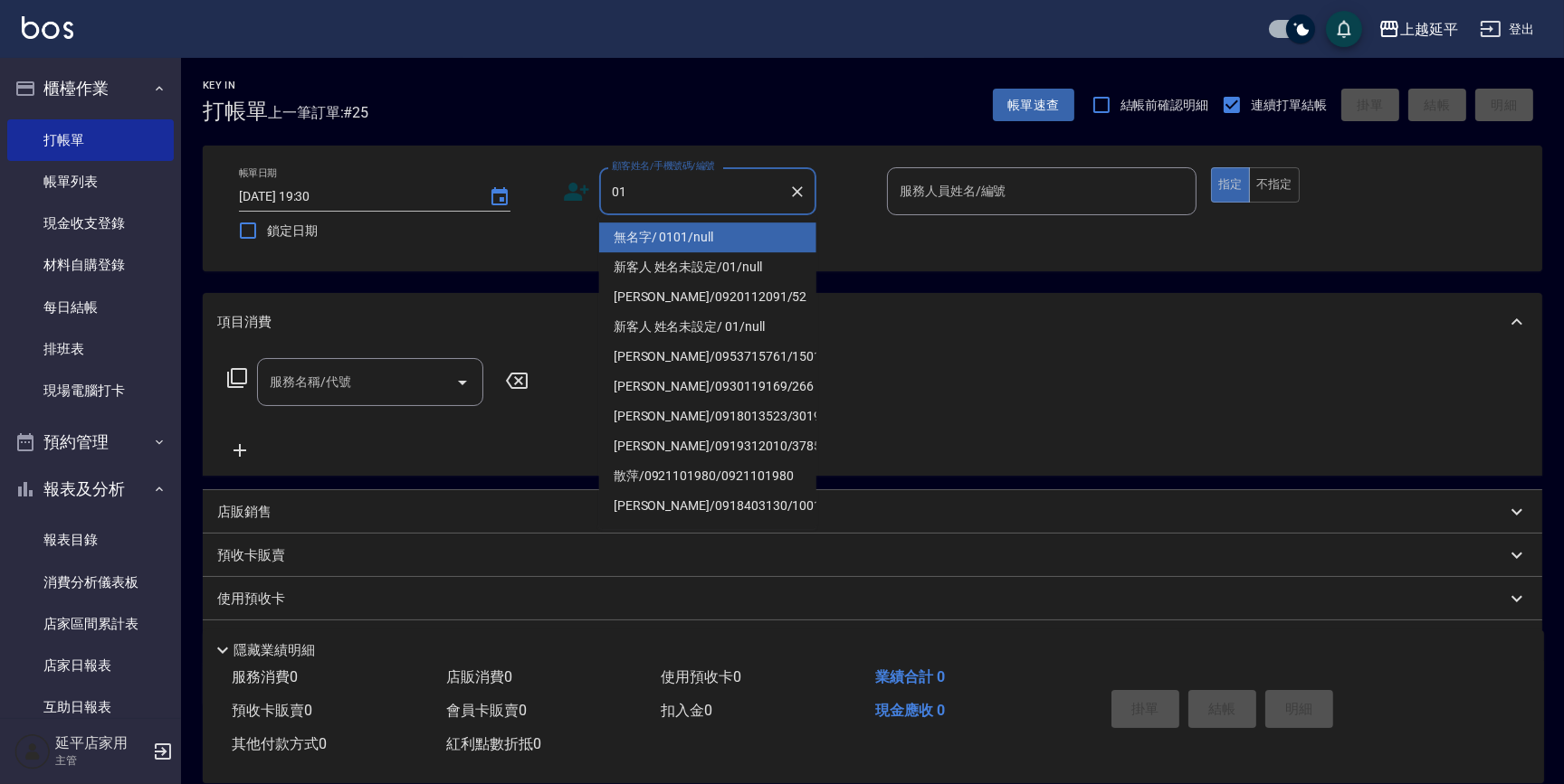
click at [717, 238] on li "無名字/ 0101/null" at bounding box center [707, 237] width 217 height 29
type input "無名字/ 0101/null"
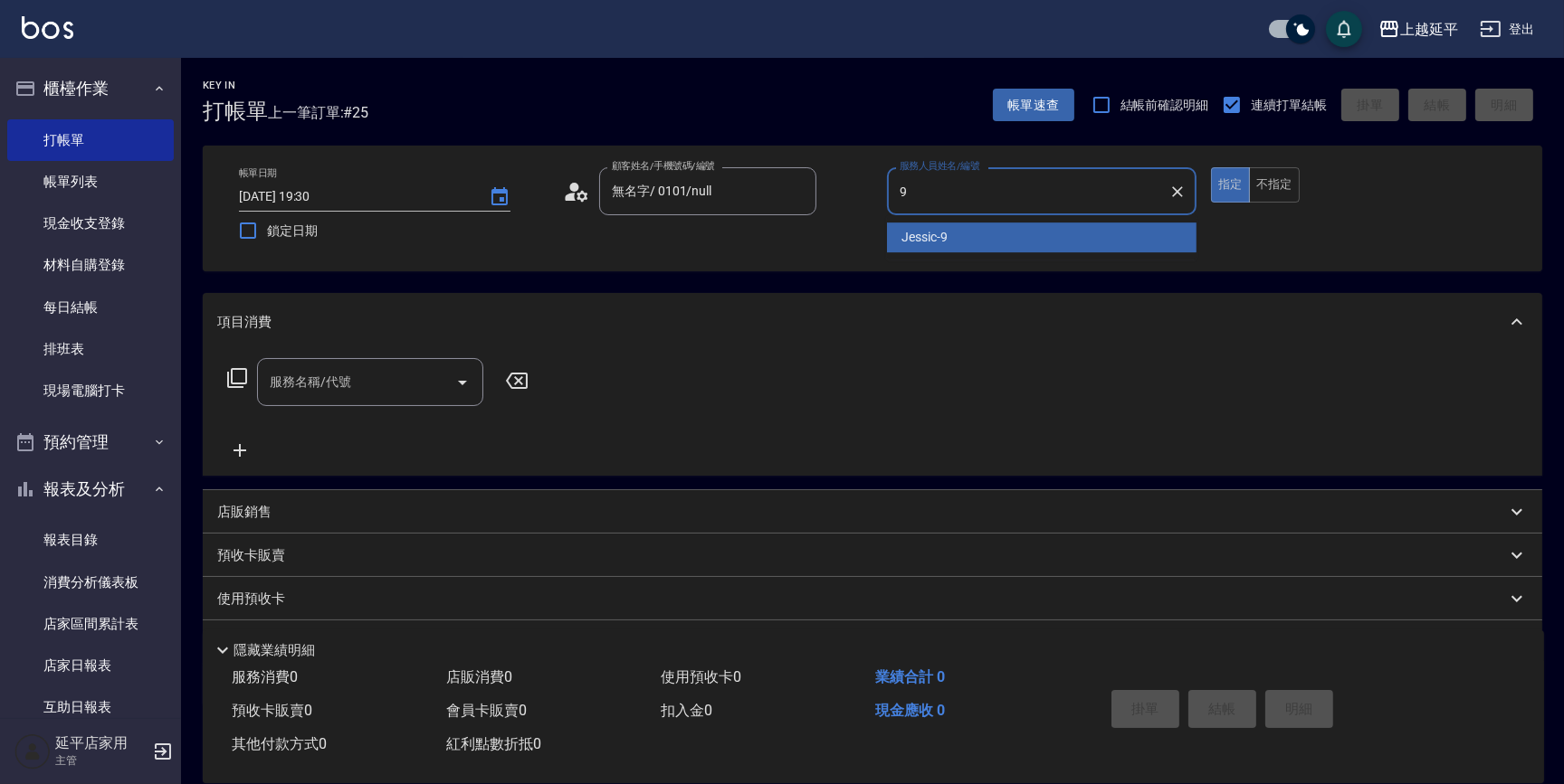
click at [1000, 237] on div "Jessic -9" at bounding box center [1042, 237] width 309 height 29
type input "Jessic-9"
click at [320, 385] on div "服務名稱/代號 服務名稱/代號" at bounding box center [370, 382] width 227 height 48
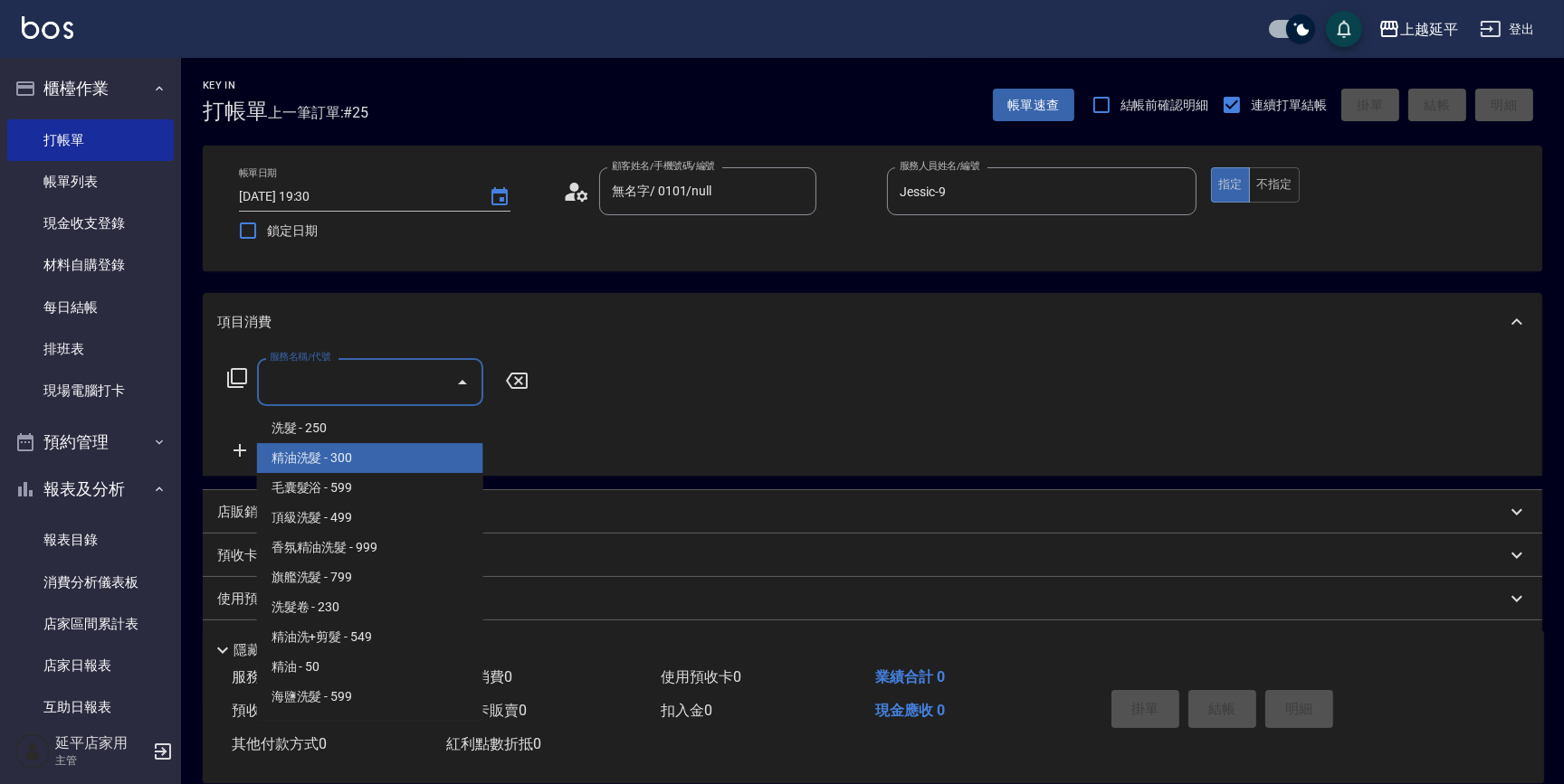
click at [369, 463] on span "精油洗髮 - 300" at bounding box center [370, 458] width 227 height 29
type input "精油洗髮(102)"
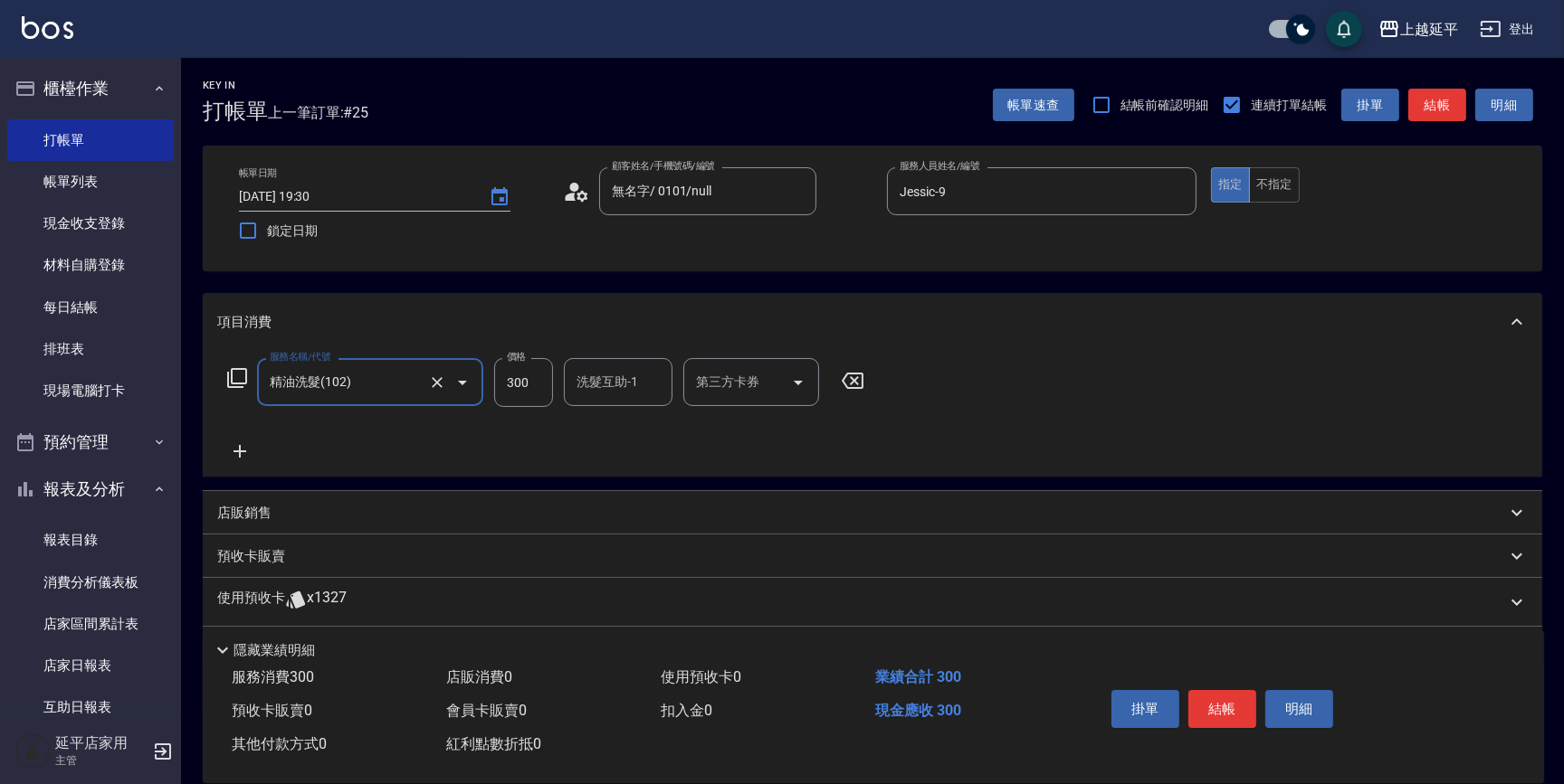
click at [601, 381] on input "洗髮互助-1" at bounding box center [619, 382] width 92 height 31
click at [619, 428] on span "方彩姿 -34" at bounding box center [635, 428] width 114 height 19
type input "方彩姿-34"
click at [1218, 712] on button "結帳" at bounding box center [1222, 709] width 68 height 38
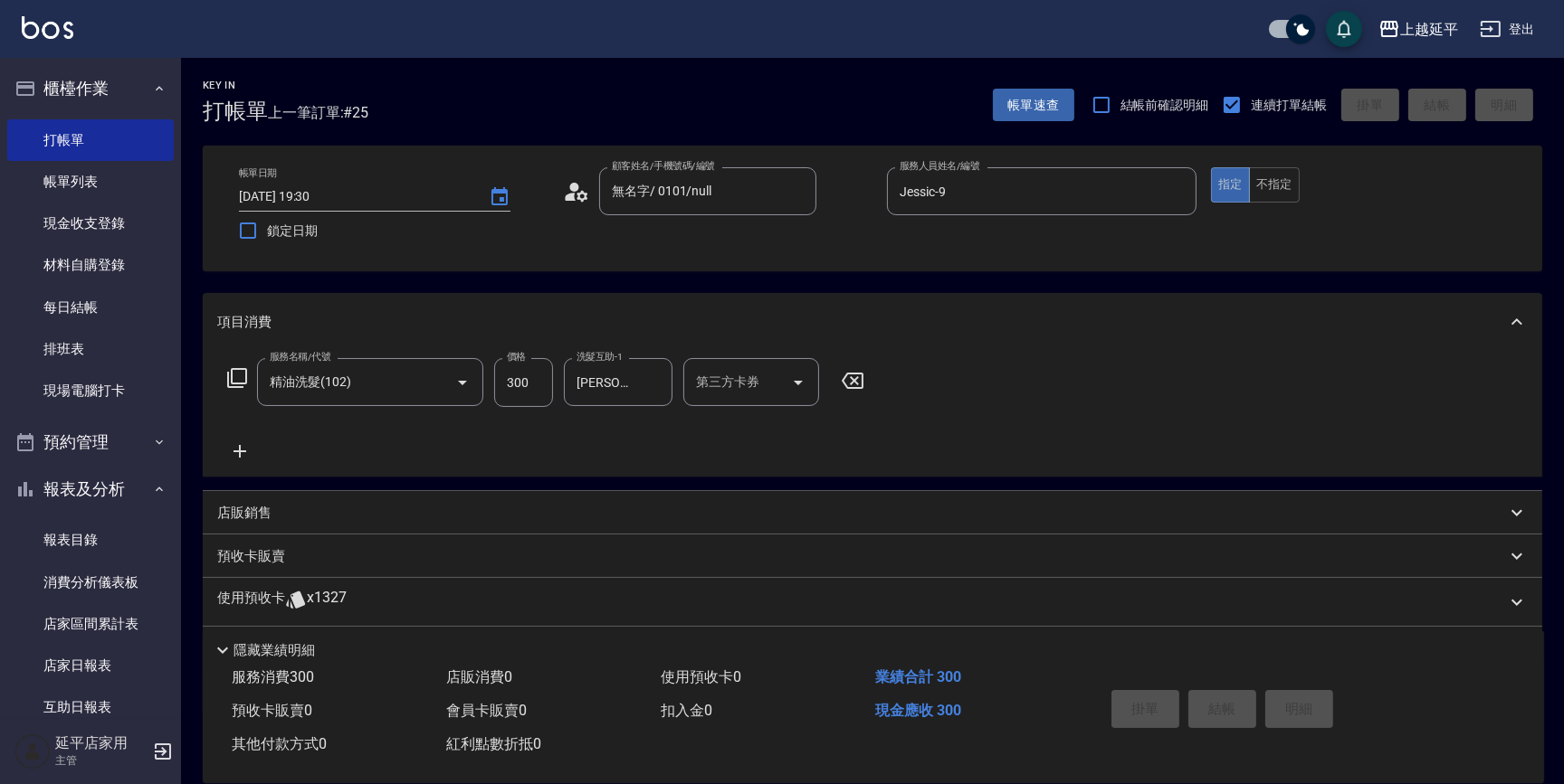
type input "2025/08/12 19:44"
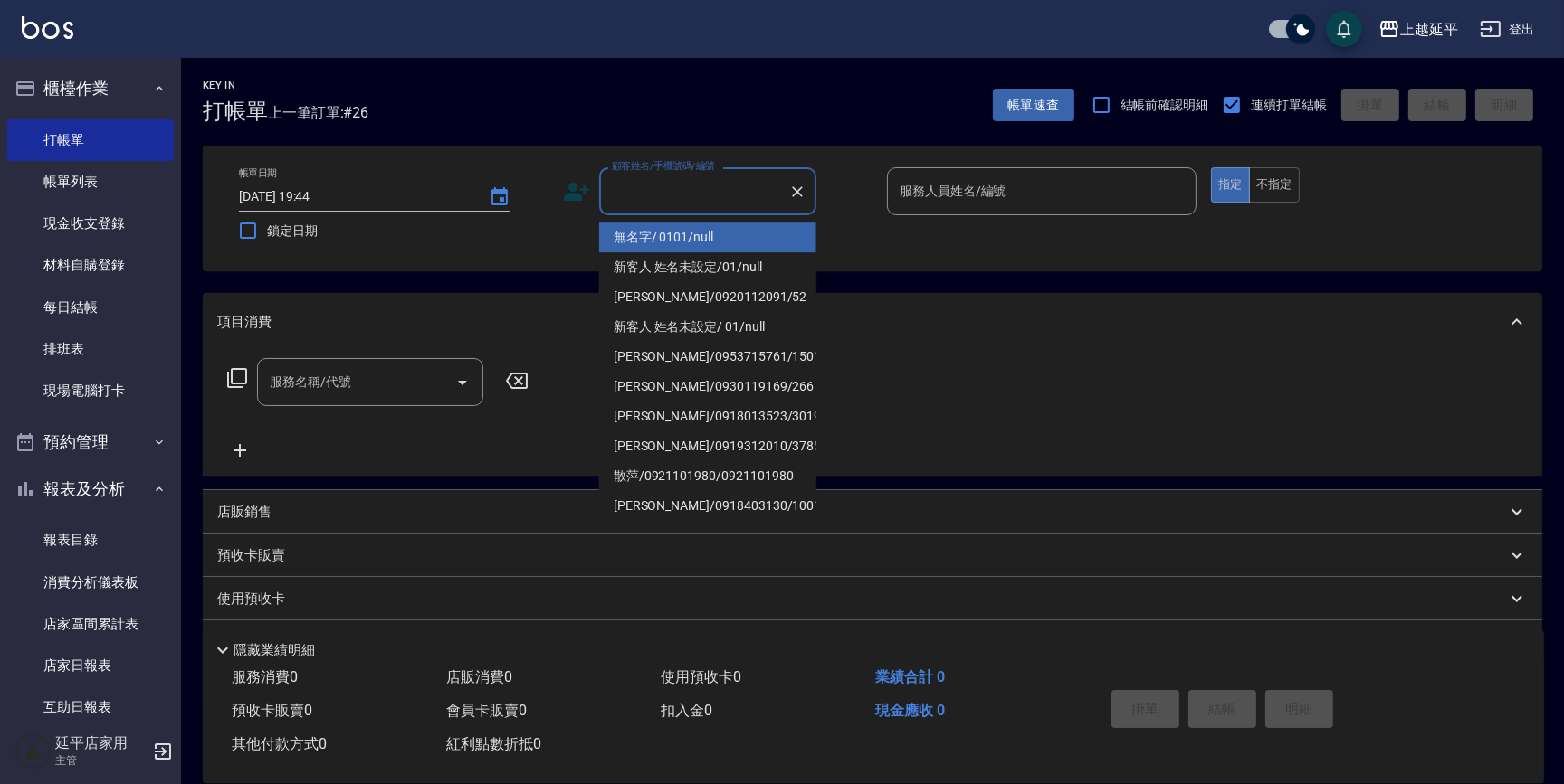
click at [706, 190] on input "顧客姓名/手機號碼/編號" at bounding box center [694, 191] width 174 height 31
click at [714, 238] on li "無名字/ 0101/null" at bounding box center [707, 237] width 217 height 29
type input "無名字/ 0101/null"
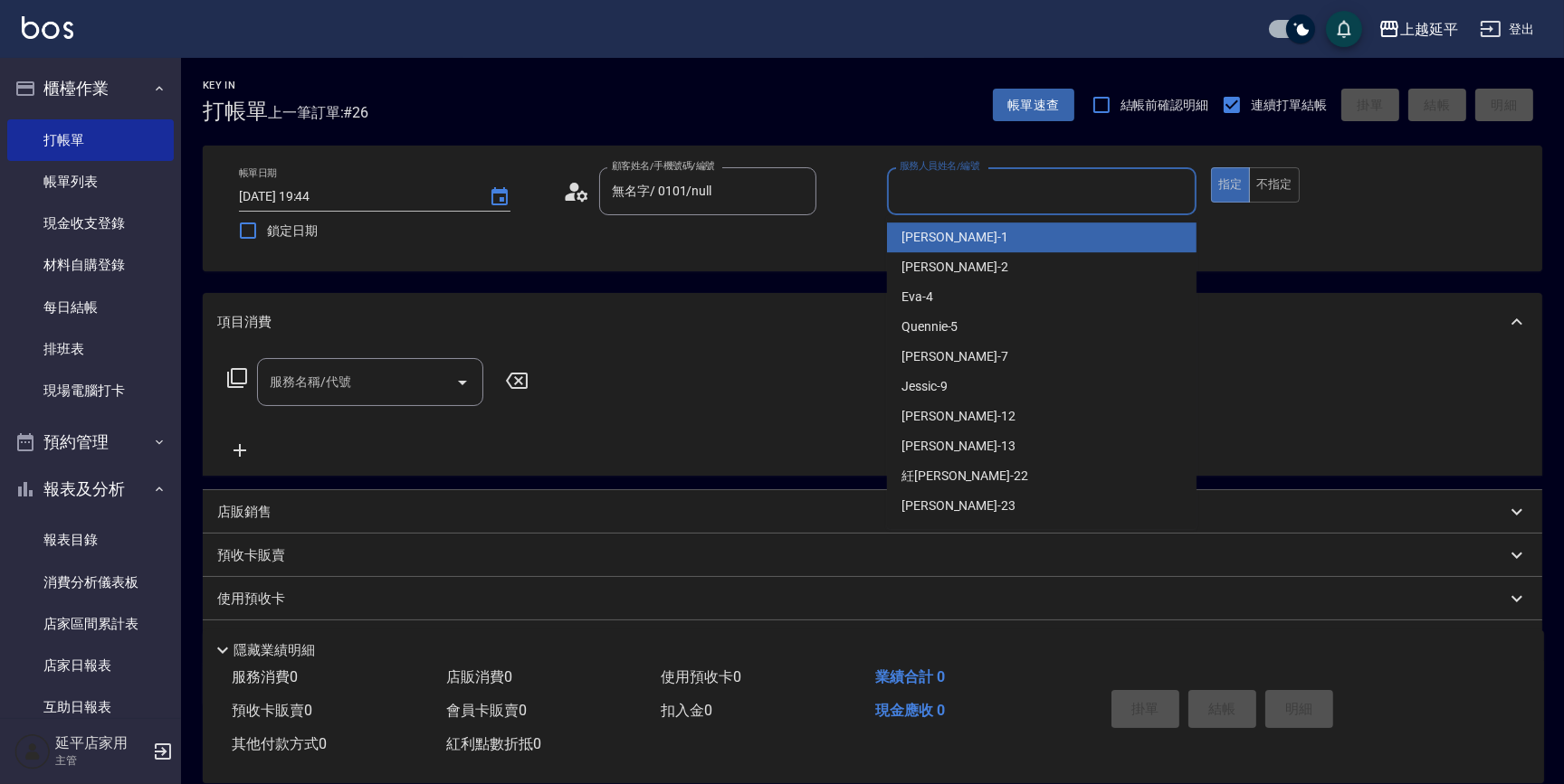
drag, startPoint x: 904, startPoint y: 183, endPoint x: 920, endPoint y: 187, distance: 16.5
click at [904, 183] on input "服務人員姓名/編號" at bounding box center [1042, 191] width 294 height 31
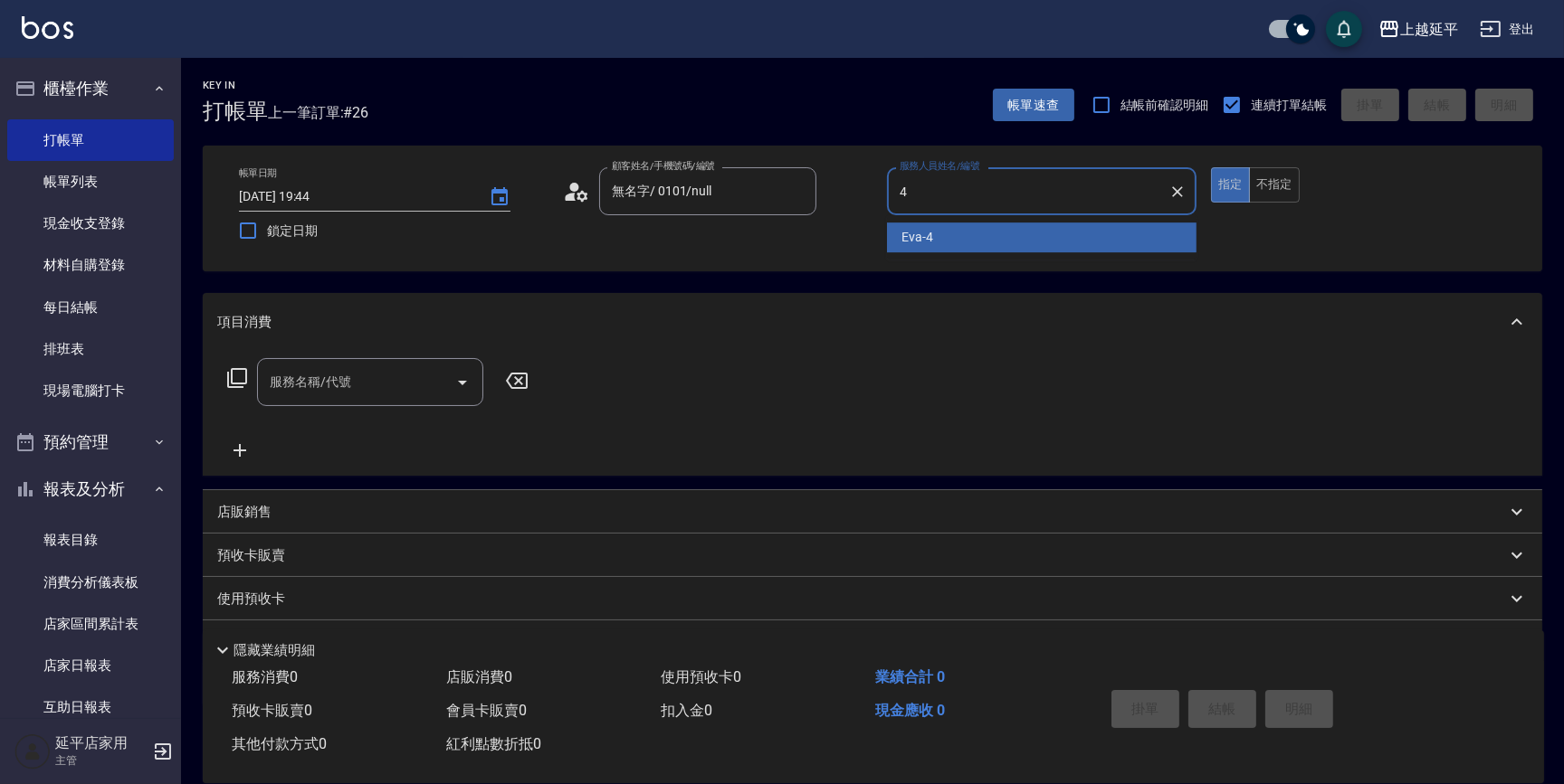
click at [959, 237] on div "Eva -4" at bounding box center [1042, 237] width 309 height 29
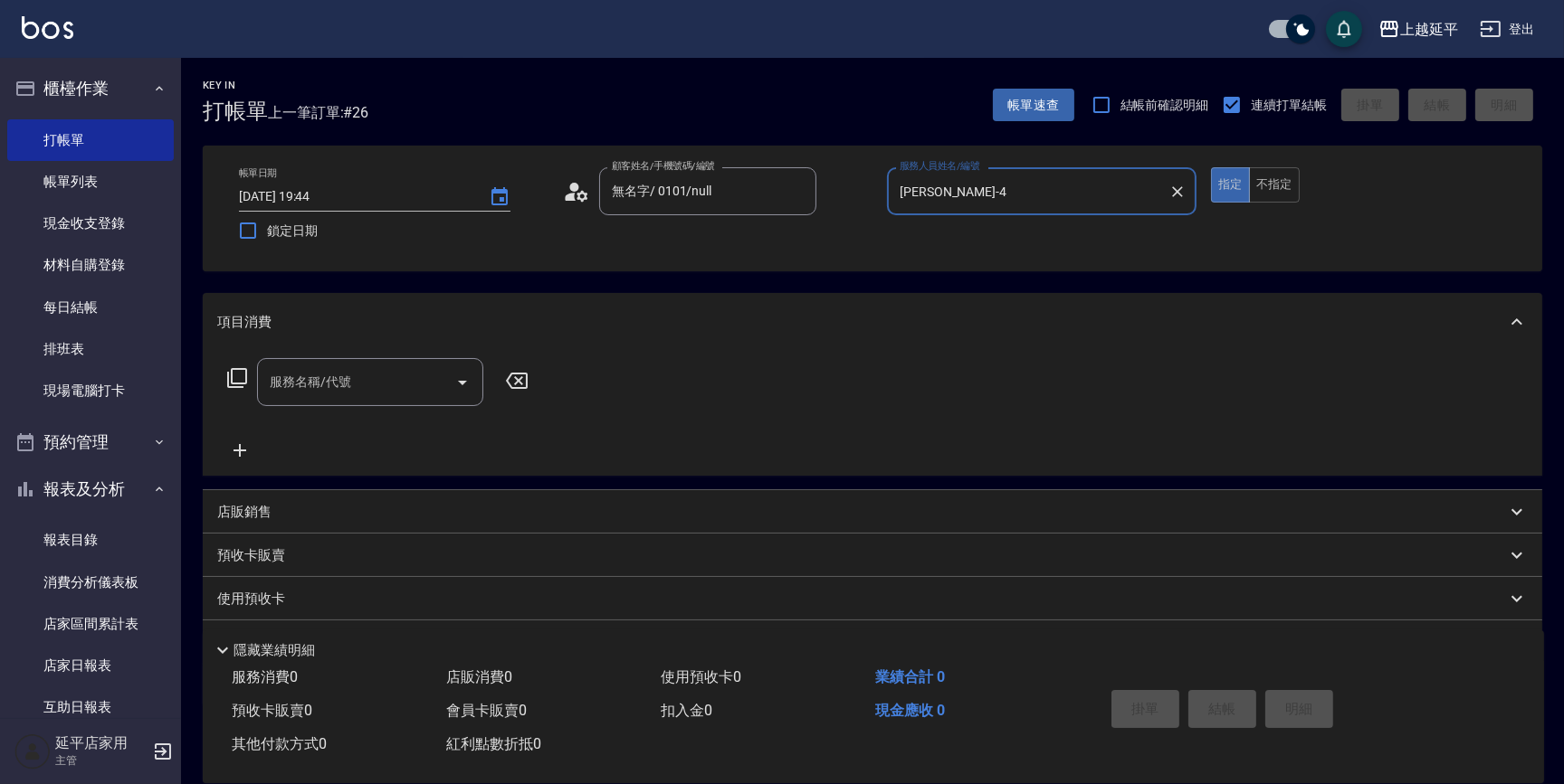
type input "Eva-4"
click at [386, 384] on input "服務名稱/代號" at bounding box center [356, 382] width 183 height 31
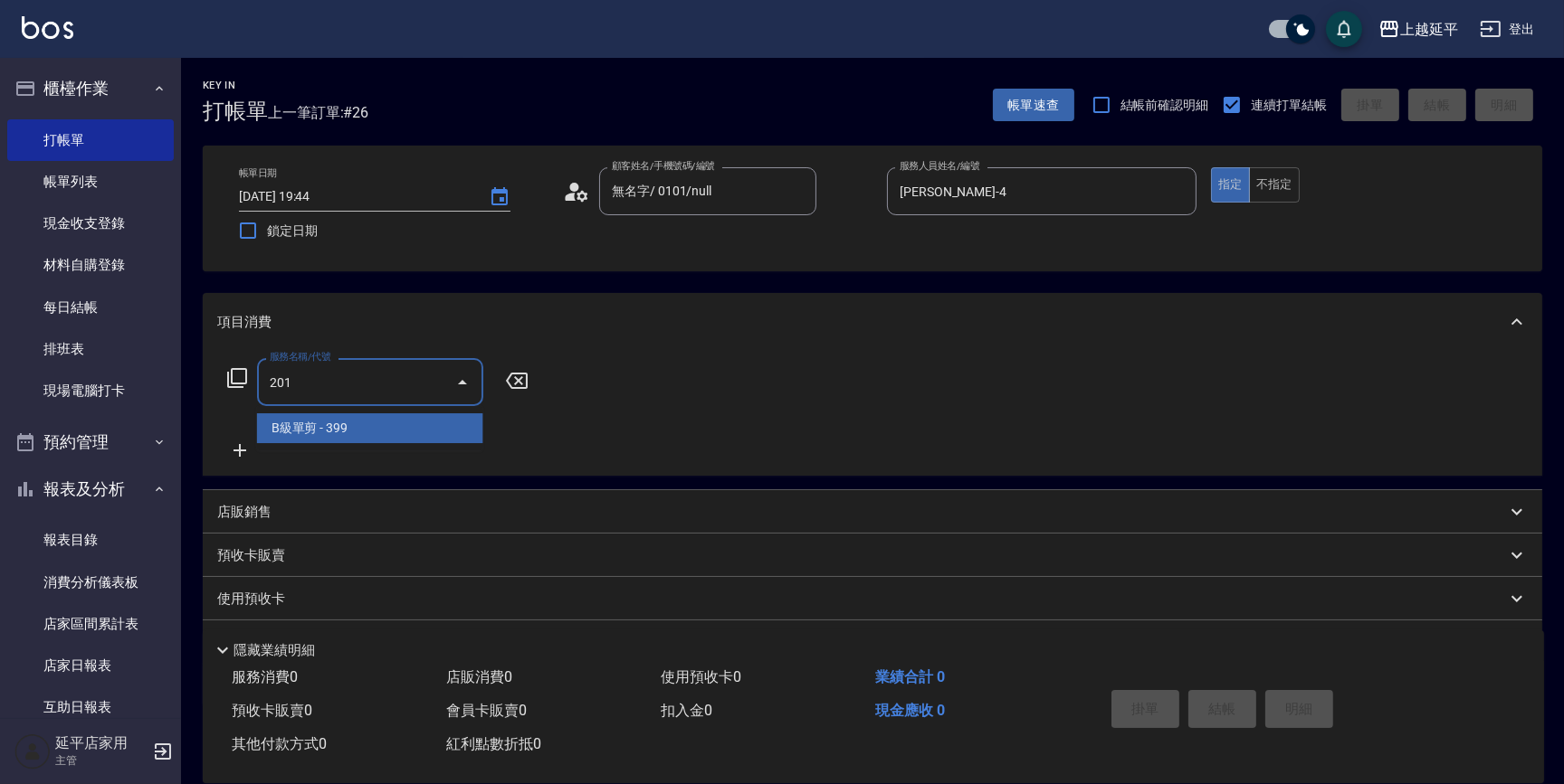
click at [359, 444] on ul "B級單剪 - 399" at bounding box center [370, 428] width 227 height 44
click at [368, 413] on span "B級單剪 - 399" at bounding box center [370, 428] width 227 height 29
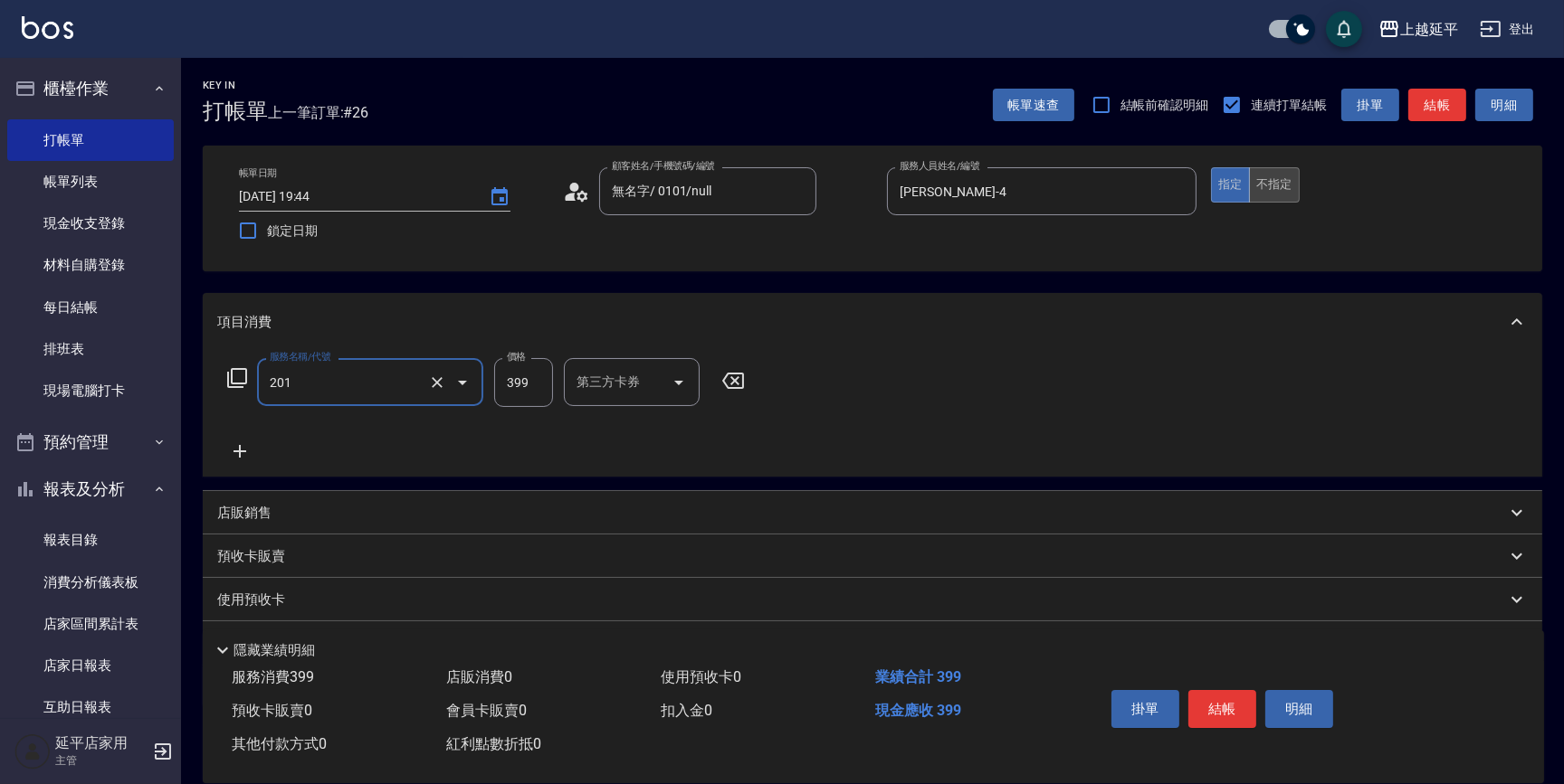
type input "B級單剪(201)"
click at [1273, 183] on button "不指定" at bounding box center [1274, 185] width 51 height 35
click at [242, 446] on icon at bounding box center [240, 451] width 45 height 22
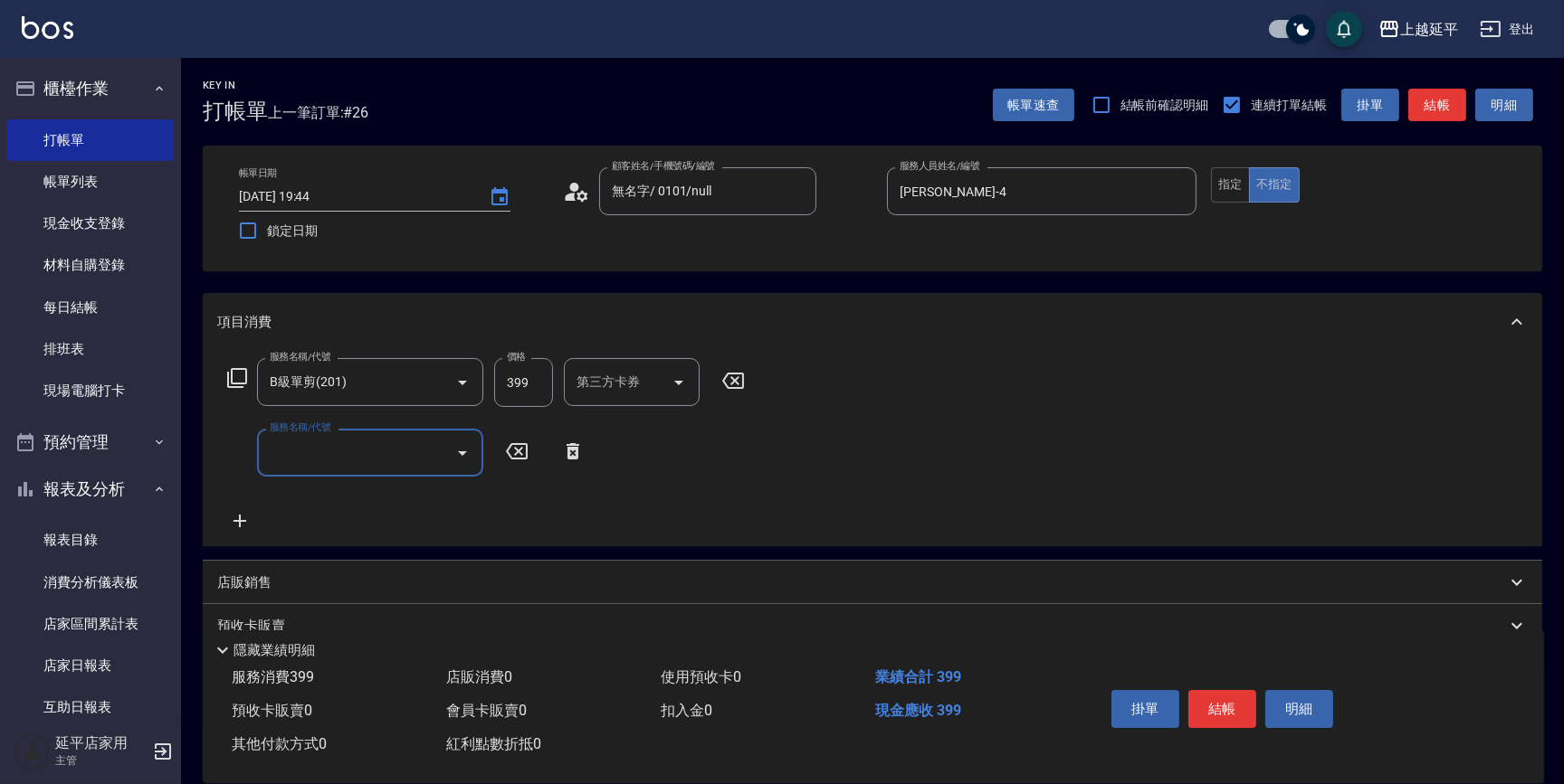
click at [351, 443] on input "服務名稱/代號" at bounding box center [356, 452] width 183 height 31
click at [398, 499] on span "精油洗髮 - 300" at bounding box center [370, 498] width 227 height 29
type input "精油洗髮(102)"
click at [627, 454] on input "洗髮互助-1" at bounding box center [619, 452] width 92 height 31
click at [616, 492] on span "方彩姿 -34" at bounding box center [635, 498] width 114 height 19
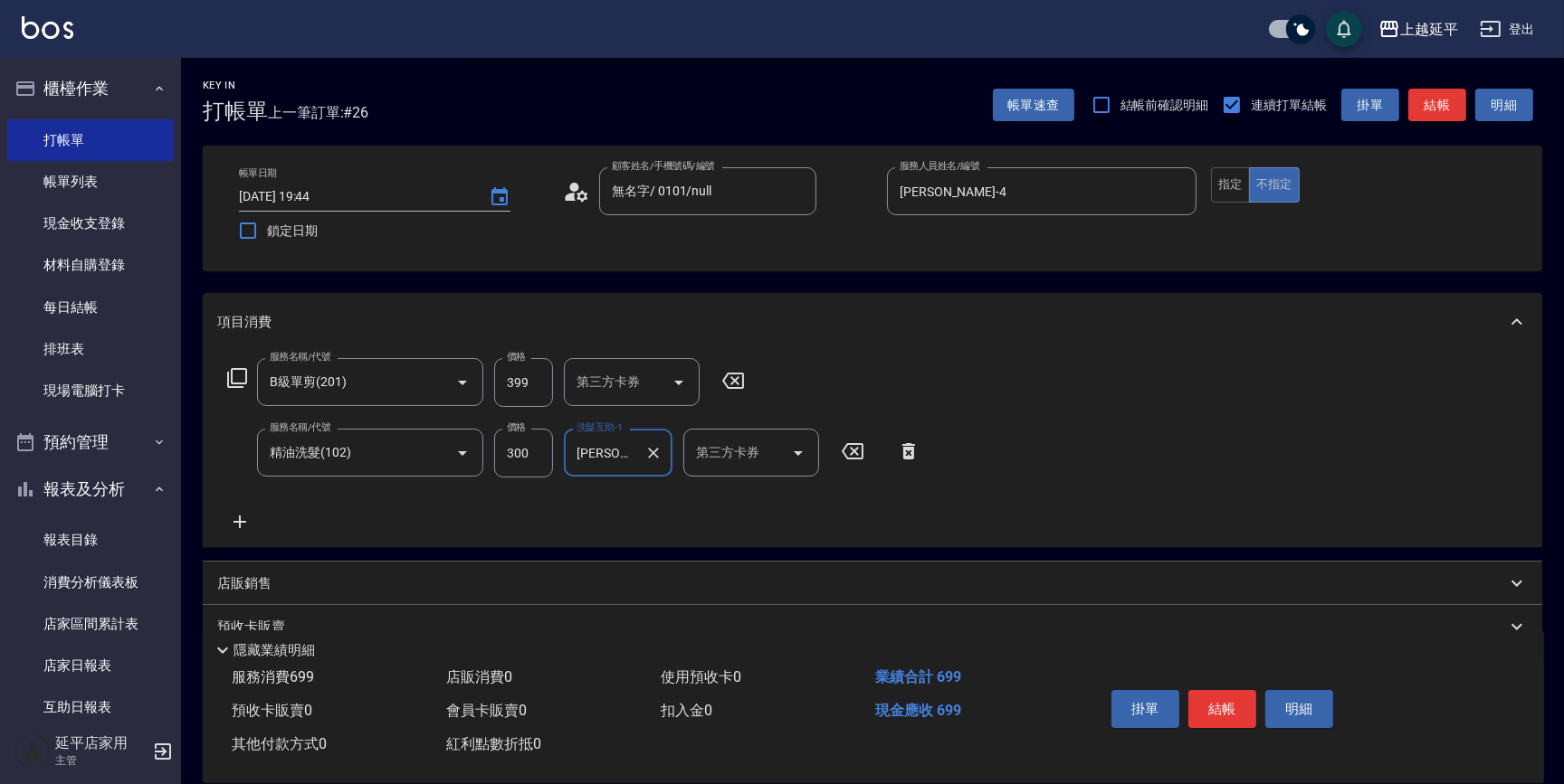
type input "方彩姿-34"
click at [1435, 108] on button "結帳" at bounding box center [1437, 105] width 58 height 33
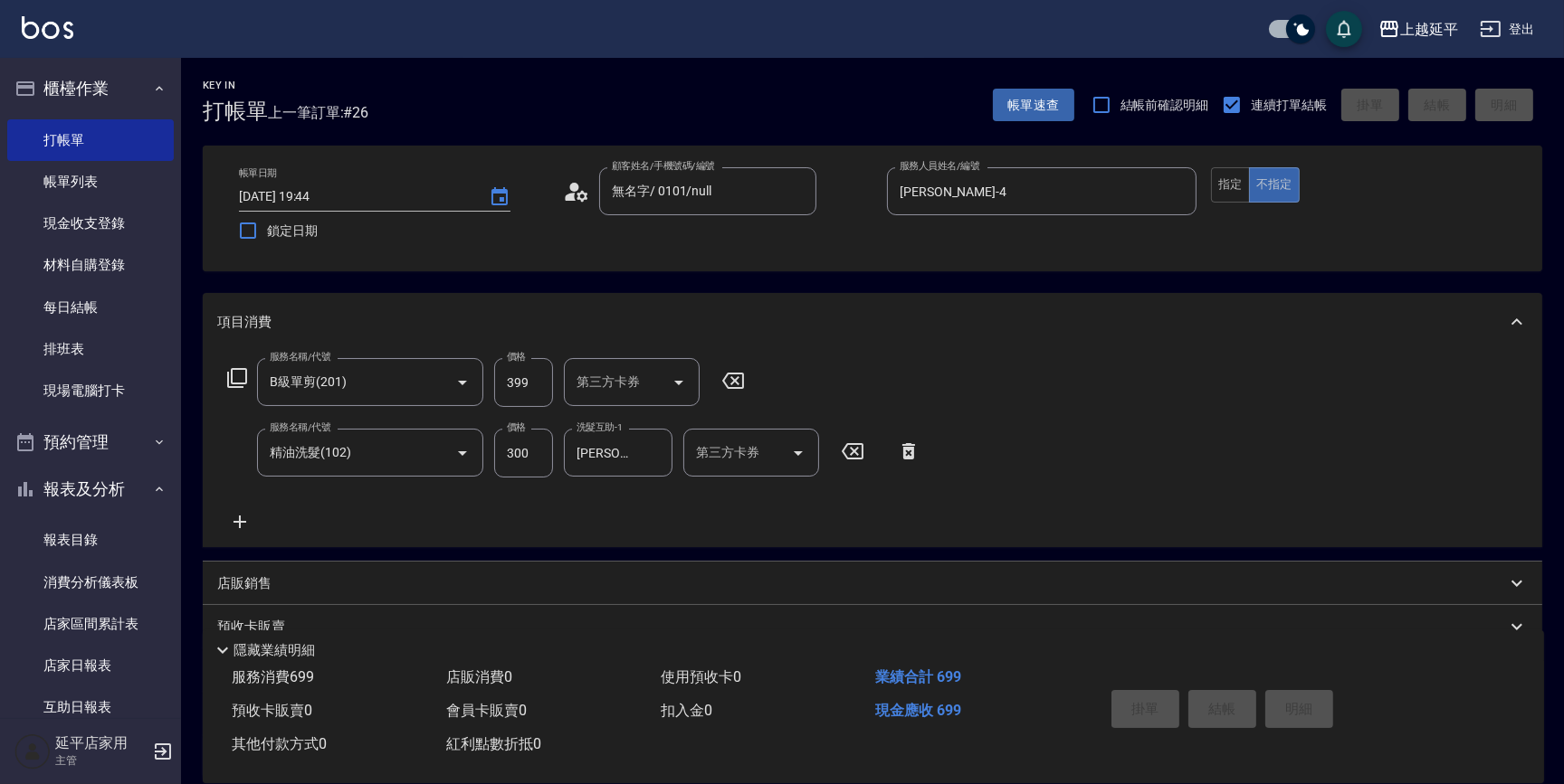
type input "2025/08/12 19:46"
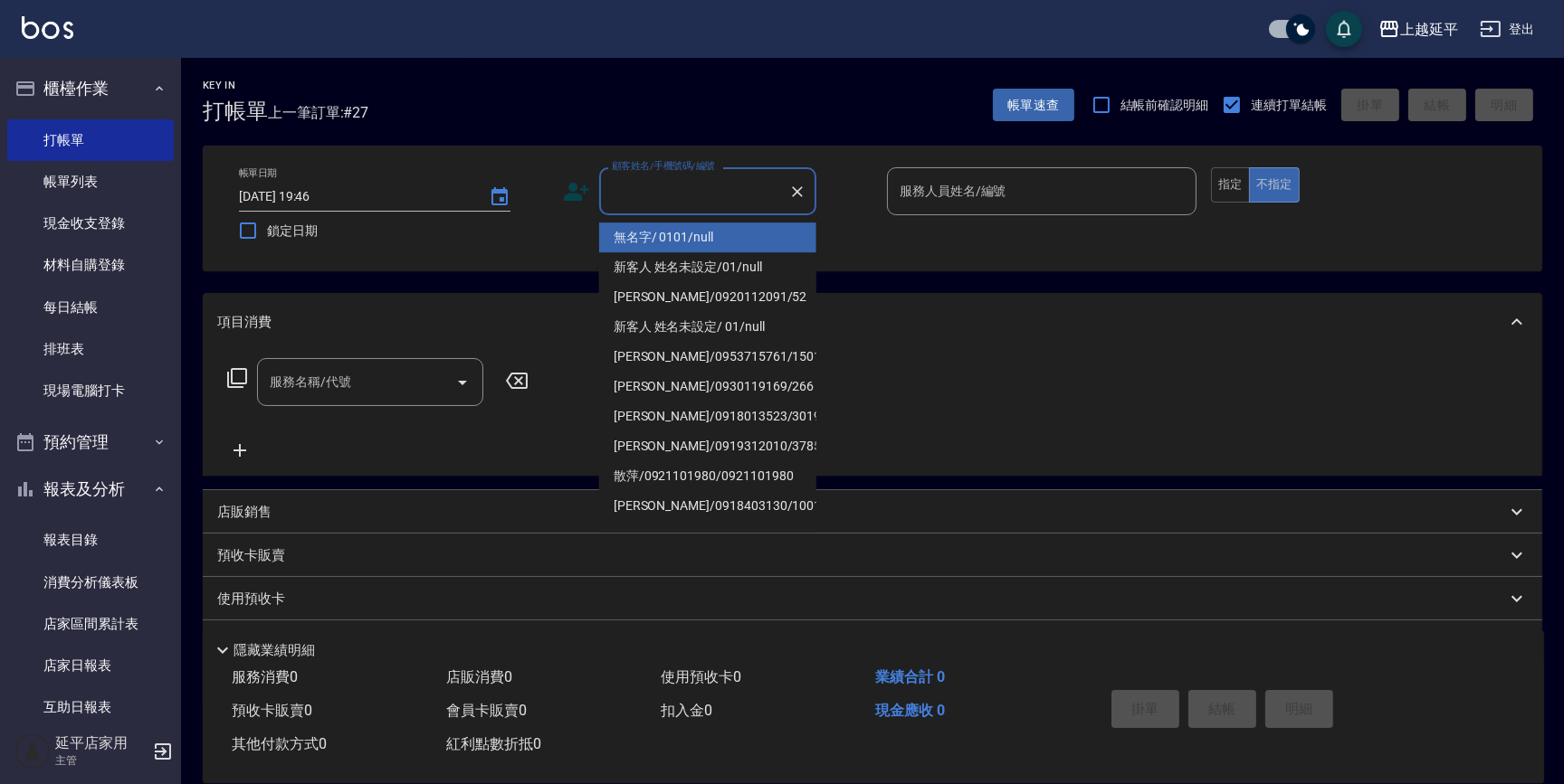
click at [740, 181] on input "顧客姓名/手機號碼/編號" at bounding box center [694, 191] width 174 height 31
click at [749, 226] on li "無名字/ 0101/null" at bounding box center [707, 237] width 217 height 29
type input "無名字/ 0101/null"
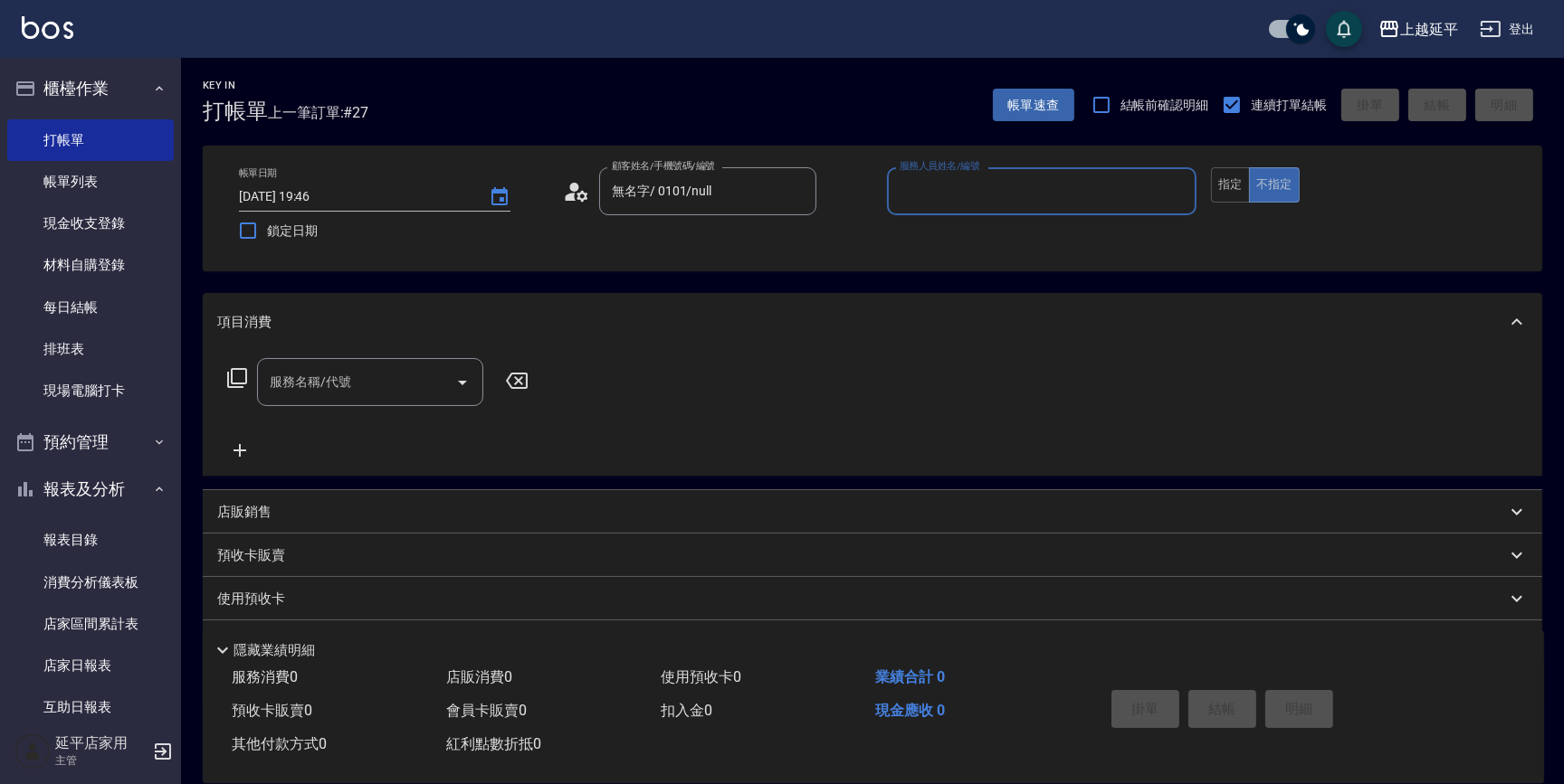
click at [1013, 162] on div "帳單日期 2025/08/12 19:46 鎖定日期 顧客姓名/手機號碼/編號 無名字/ 0101/null 顧客姓名/手機號碼/編號 服務人員姓名/編號 服…" at bounding box center [873, 208] width 1340 height 126
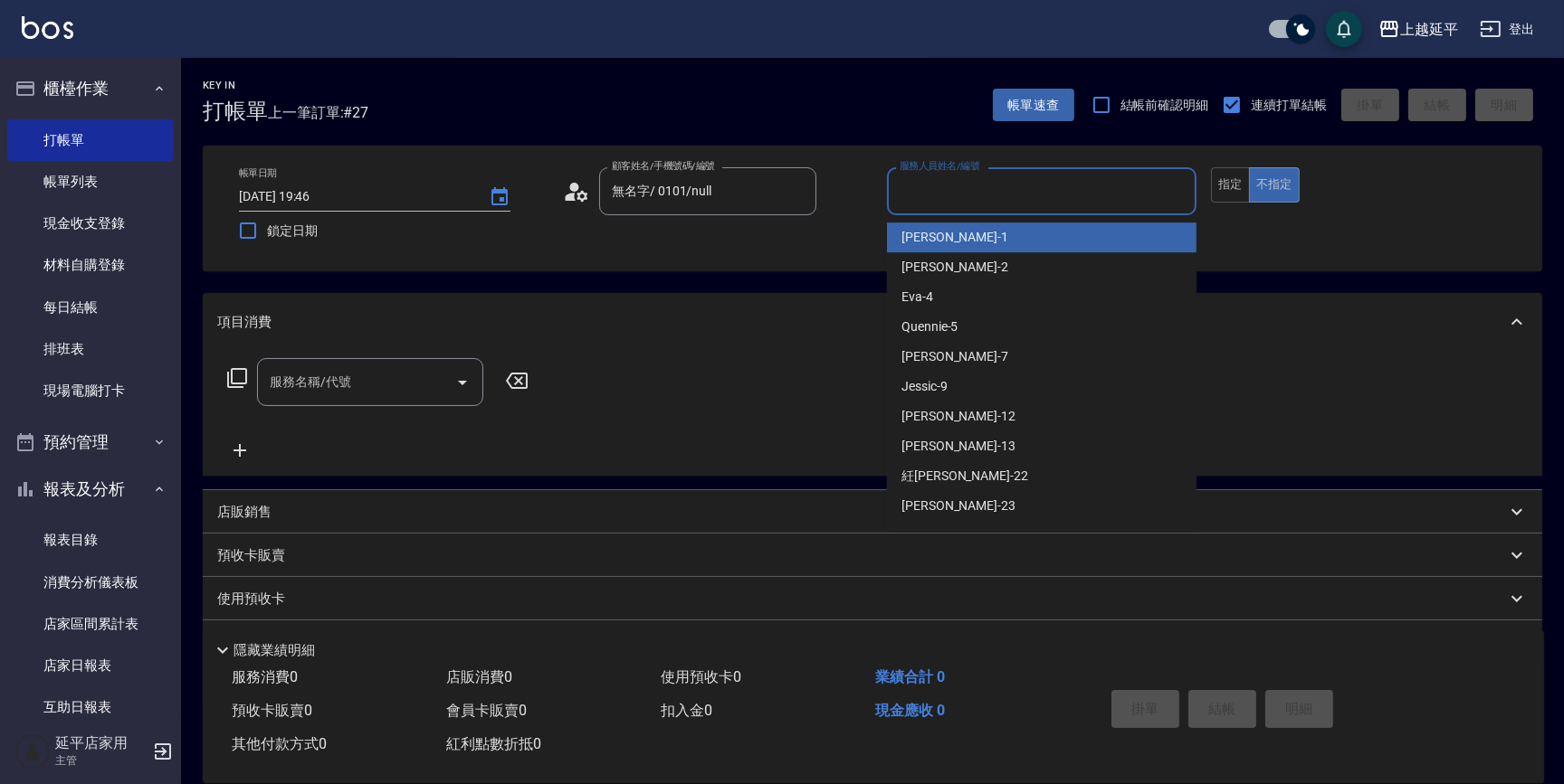
click at [997, 186] on input "服務人員姓名/編號" at bounding box center [1042, 191] width 294 height 31
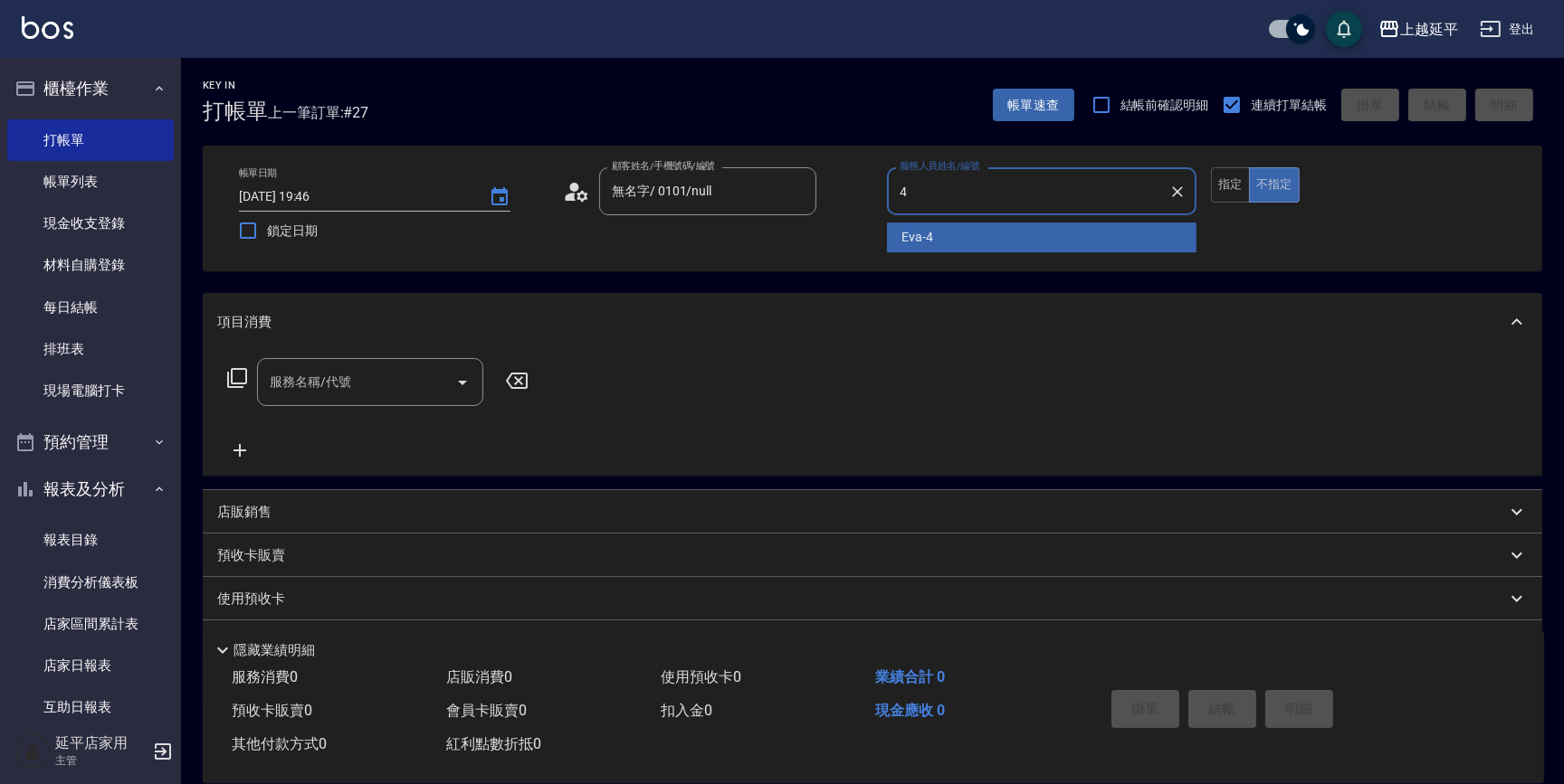
click at [957, 238] on div "Eva -4" at bounding box center [1042, 237] width 309 height 29
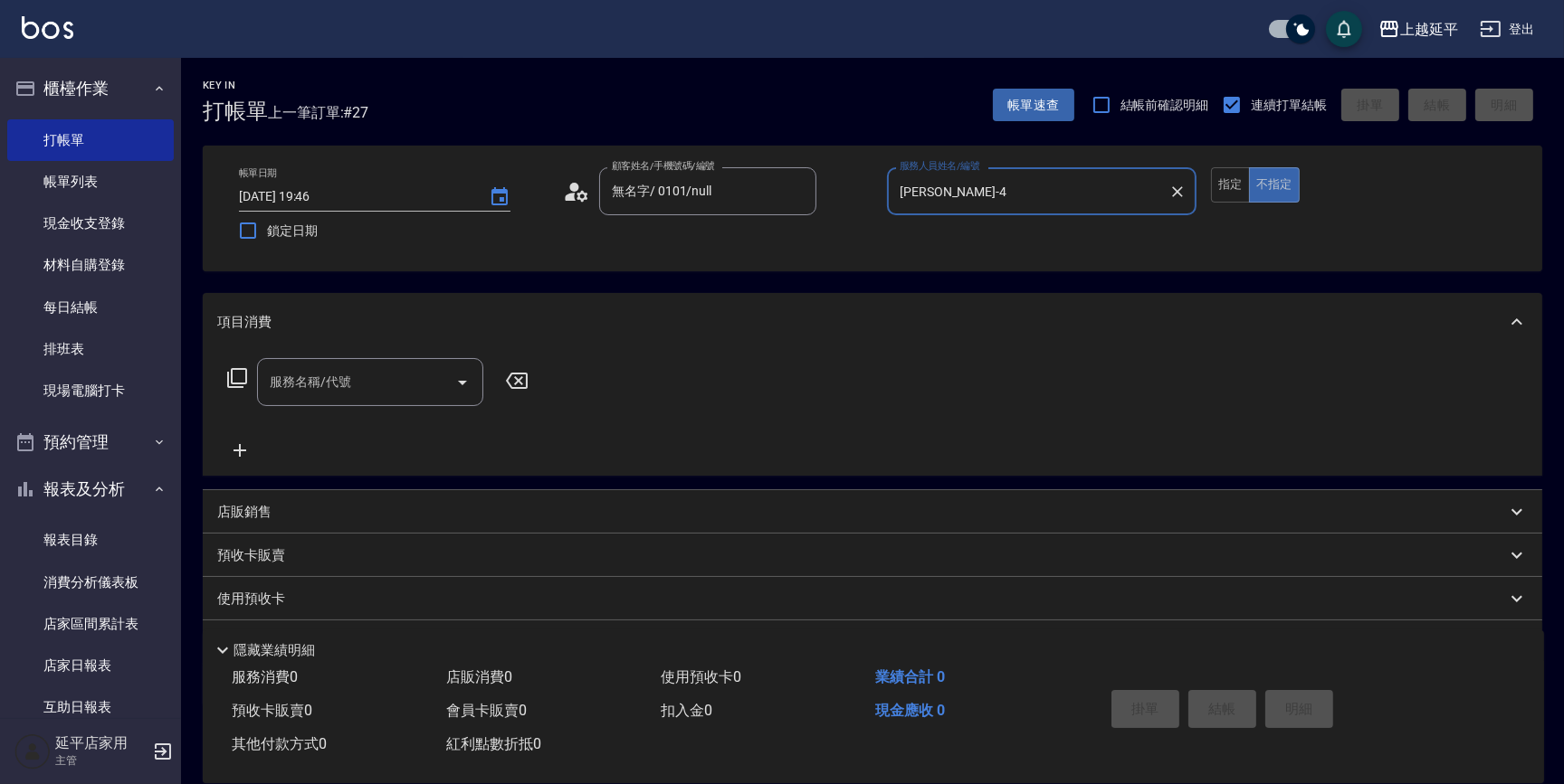
type input "Eva-4"
drag, startPoint x: 353, startPoint y: 409, endPoint x: 363, endPoint y: 388, distance: 23.3
click at [353, 407] on div "服務名稱/代號 服務名稱/代號" at bounding box center [378, 409] width 322 height 103
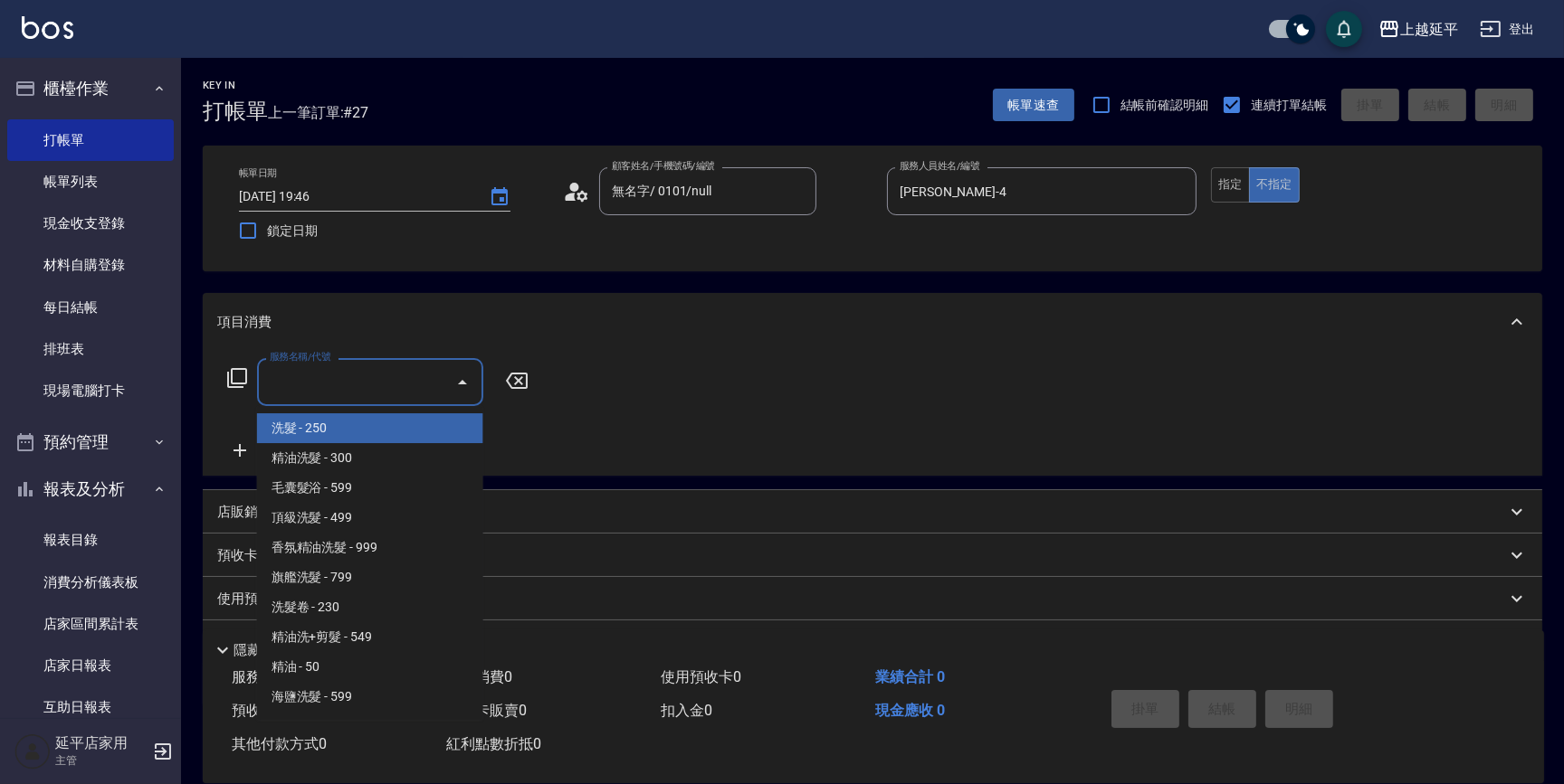
click at [365, 388] on input "服務名稱/代號" at bounding box center [356, 382] width 183 height 31
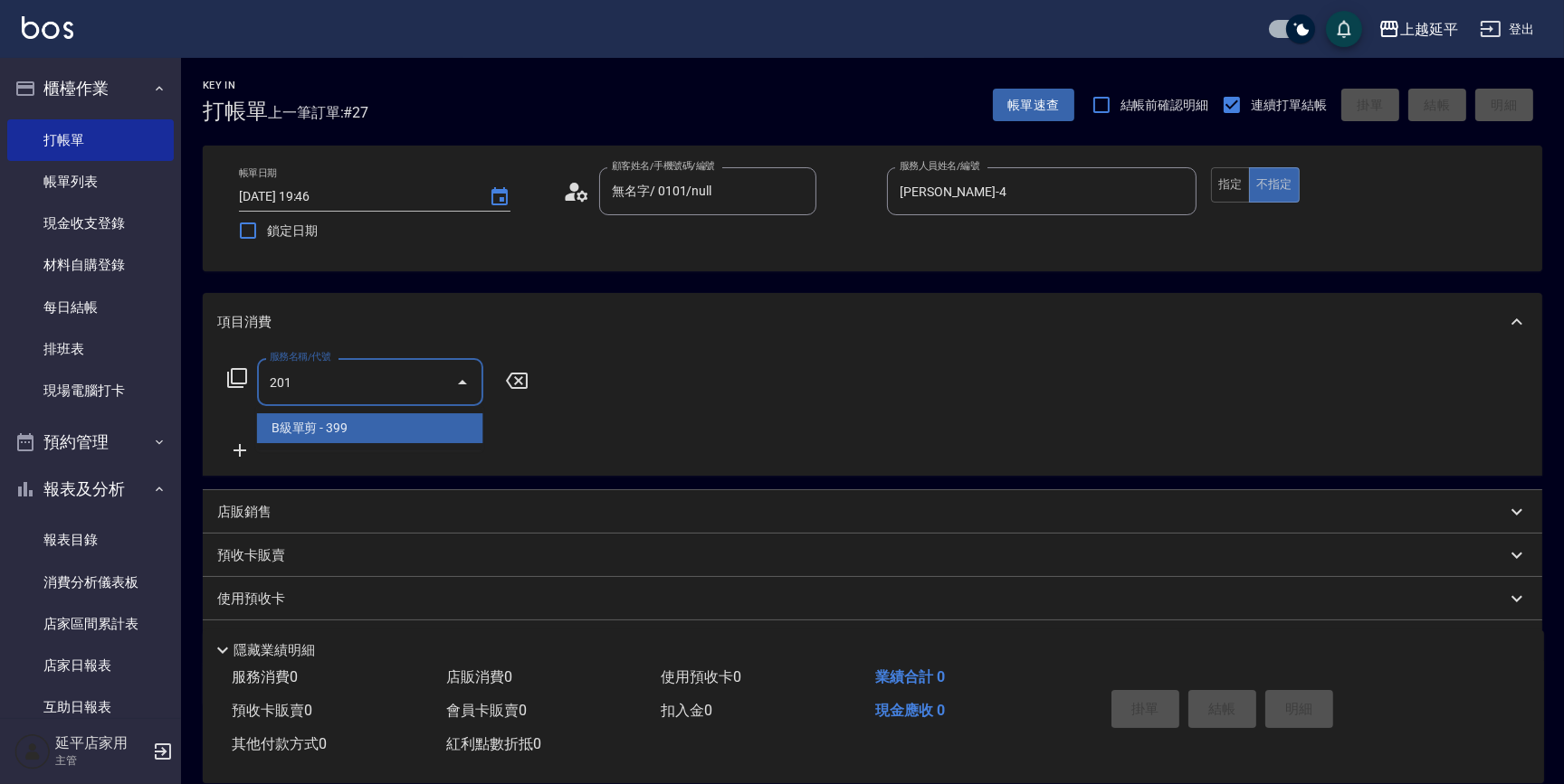
click at [346, 434] on span "B級單剪 - 399" at bounding box center [370, 428] width 227 height 29
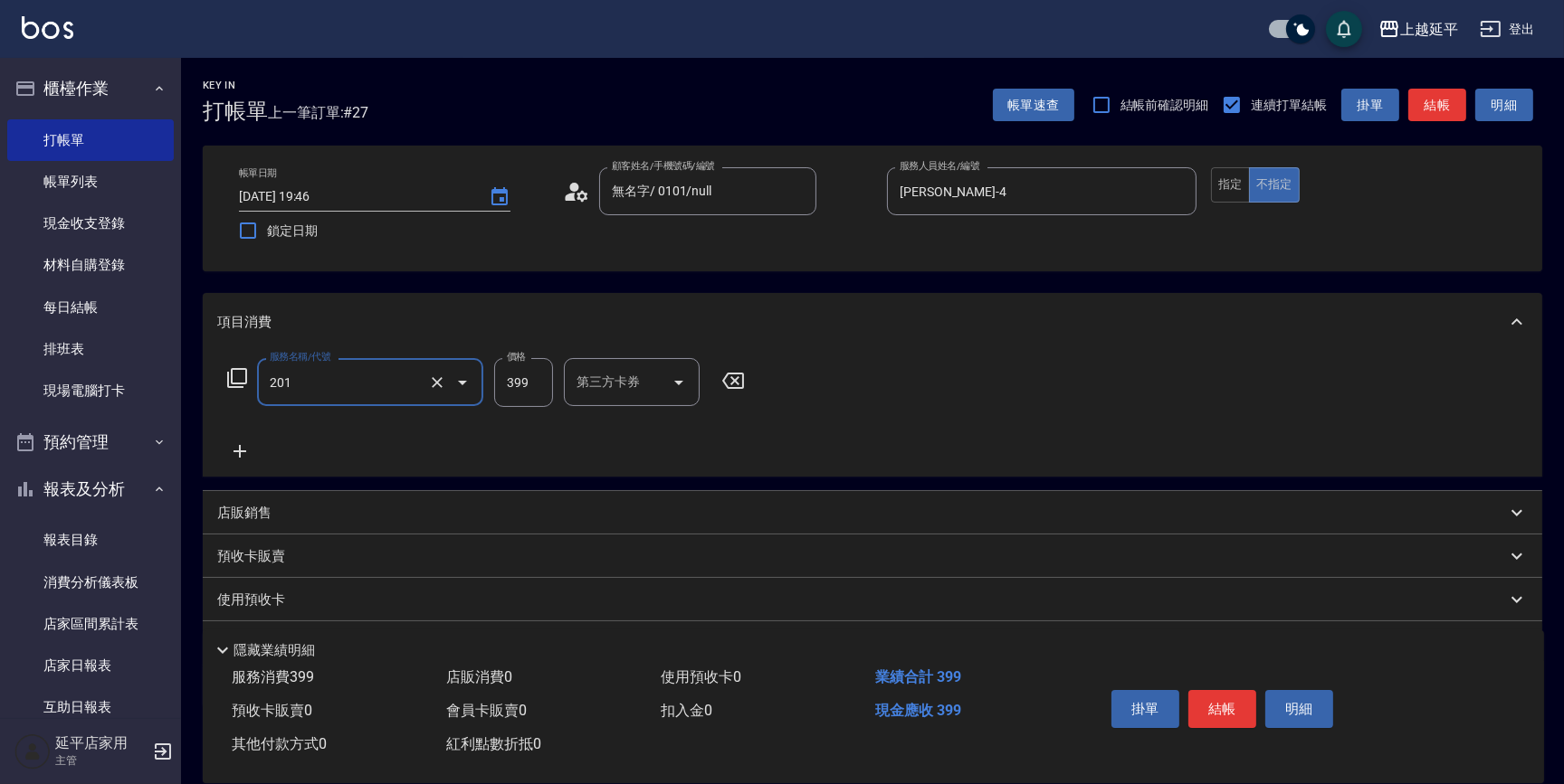
type input "B級單剪(201)"
click at [247, 451] on icon at bounding box center [240, 451] width 45 height 22
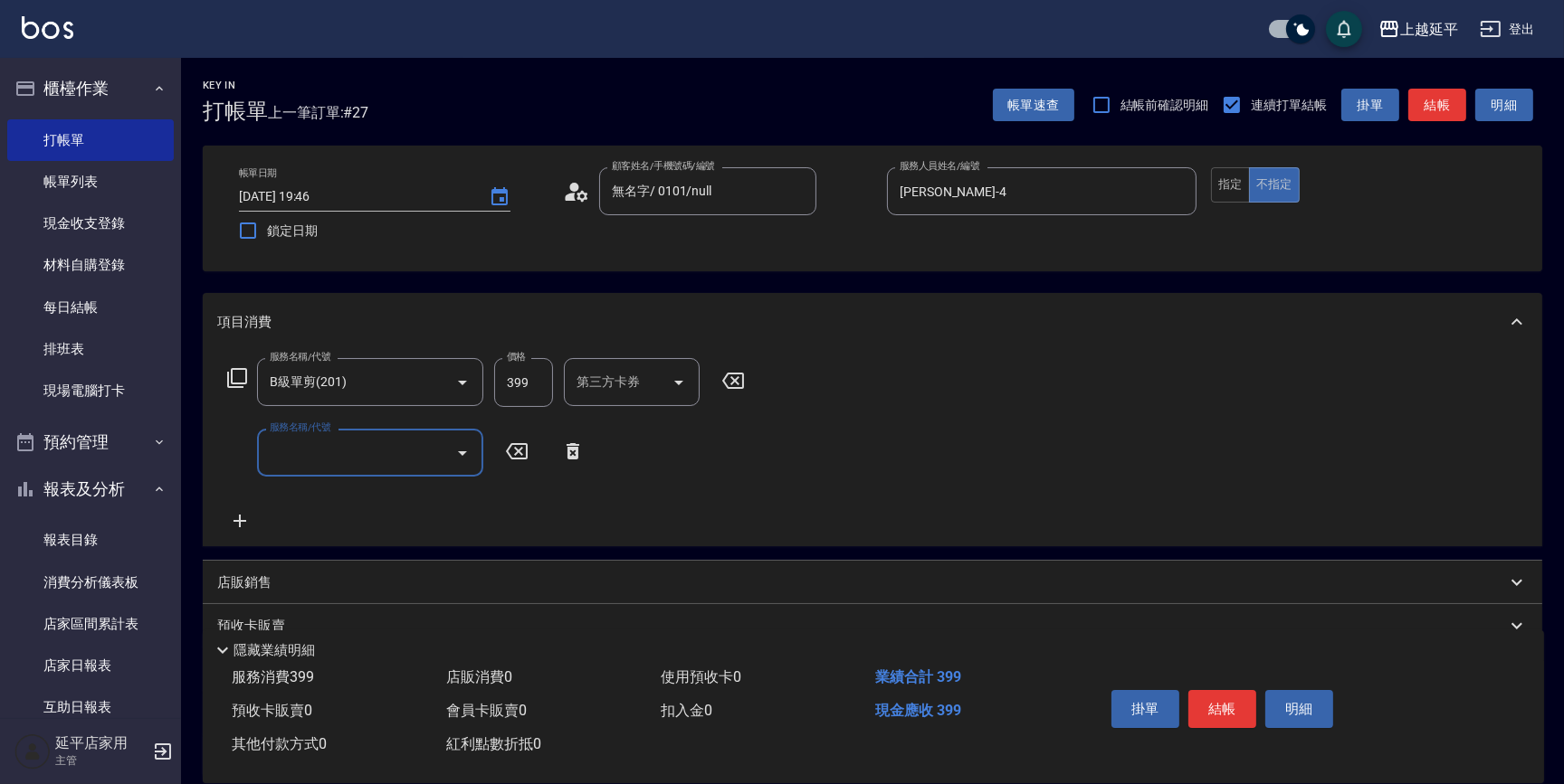
click at [314, 455] on input "服務名稱/代號" at bounding box center [356, 452] width 183 height 31
click at [360, 494] on span "B級洗+剪 - 499" at bounding box center [370, 498] width 227 height 29
type input "B級洗+剪(203)"
click at [1237, 185] on button "指定" at bounding box center [1231, 185] width 39 height 35
click at [1453, 105] on button "結帳" at bounding box center [1437, 105] width 58 height 33
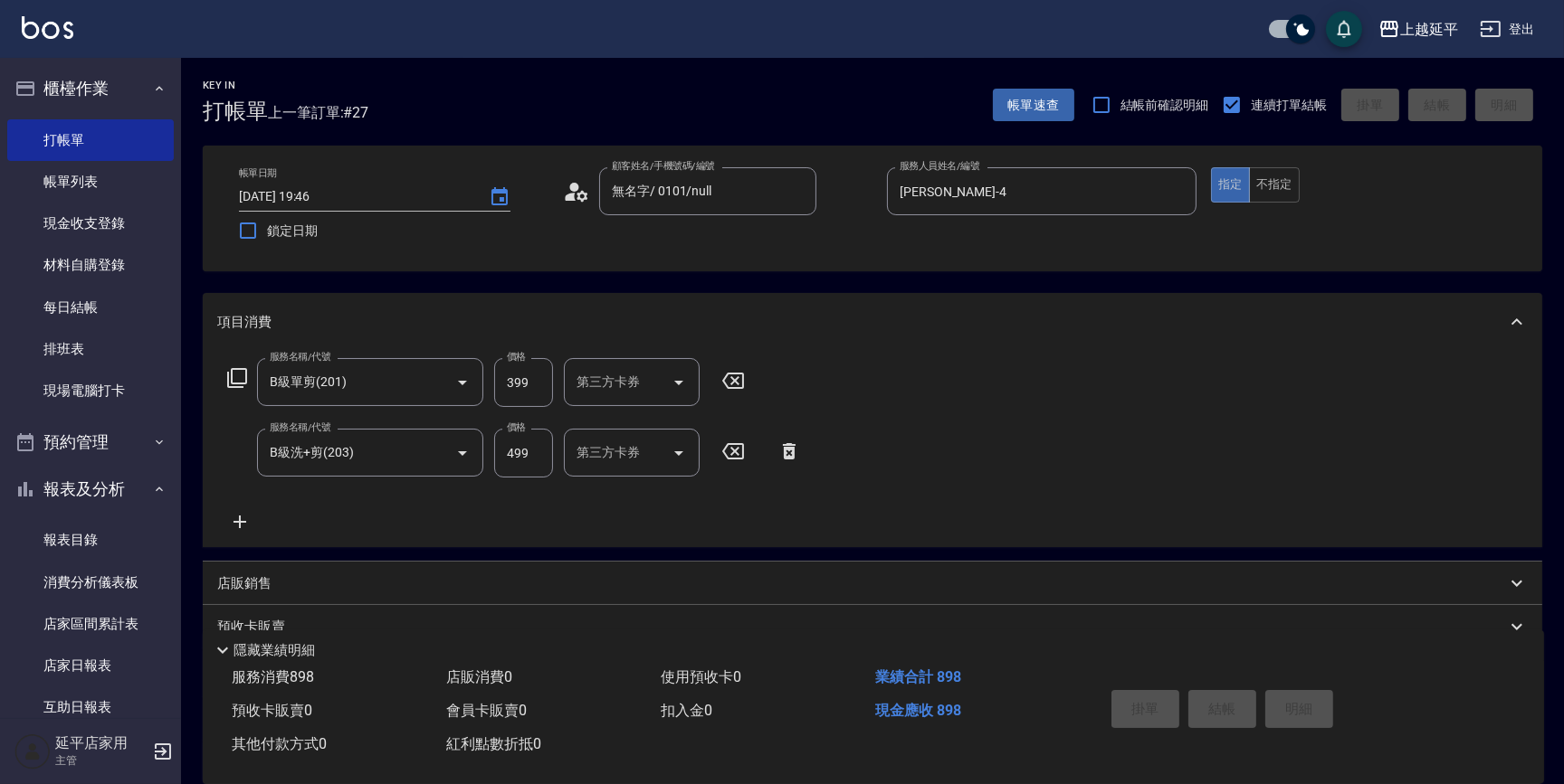
type input "2025/08/12 19:47"
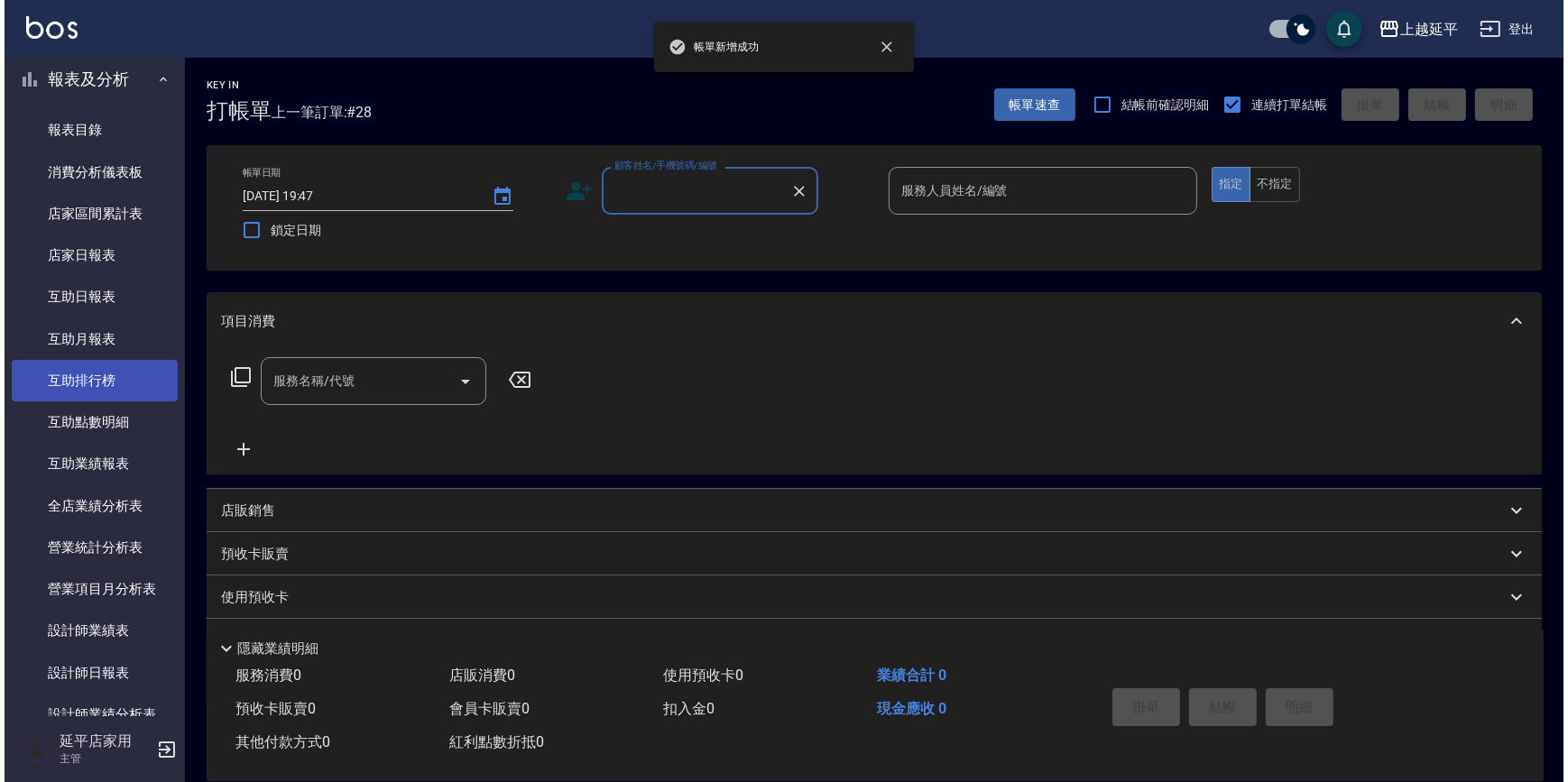
scroll to position [410, 0]
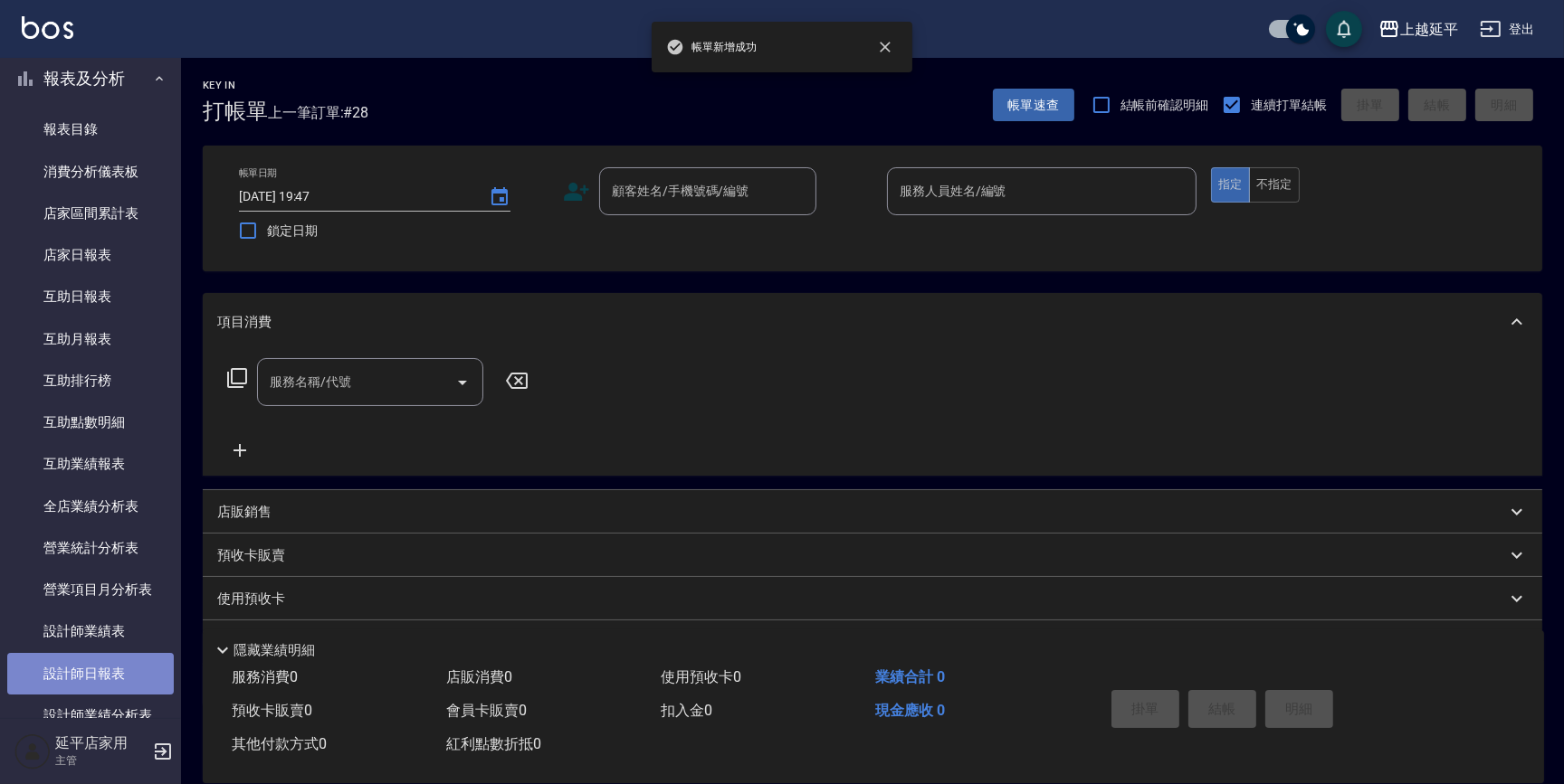
click at [116, 668] on link "設計師日報表" at bounding box center [90, 674] width 167 height 41
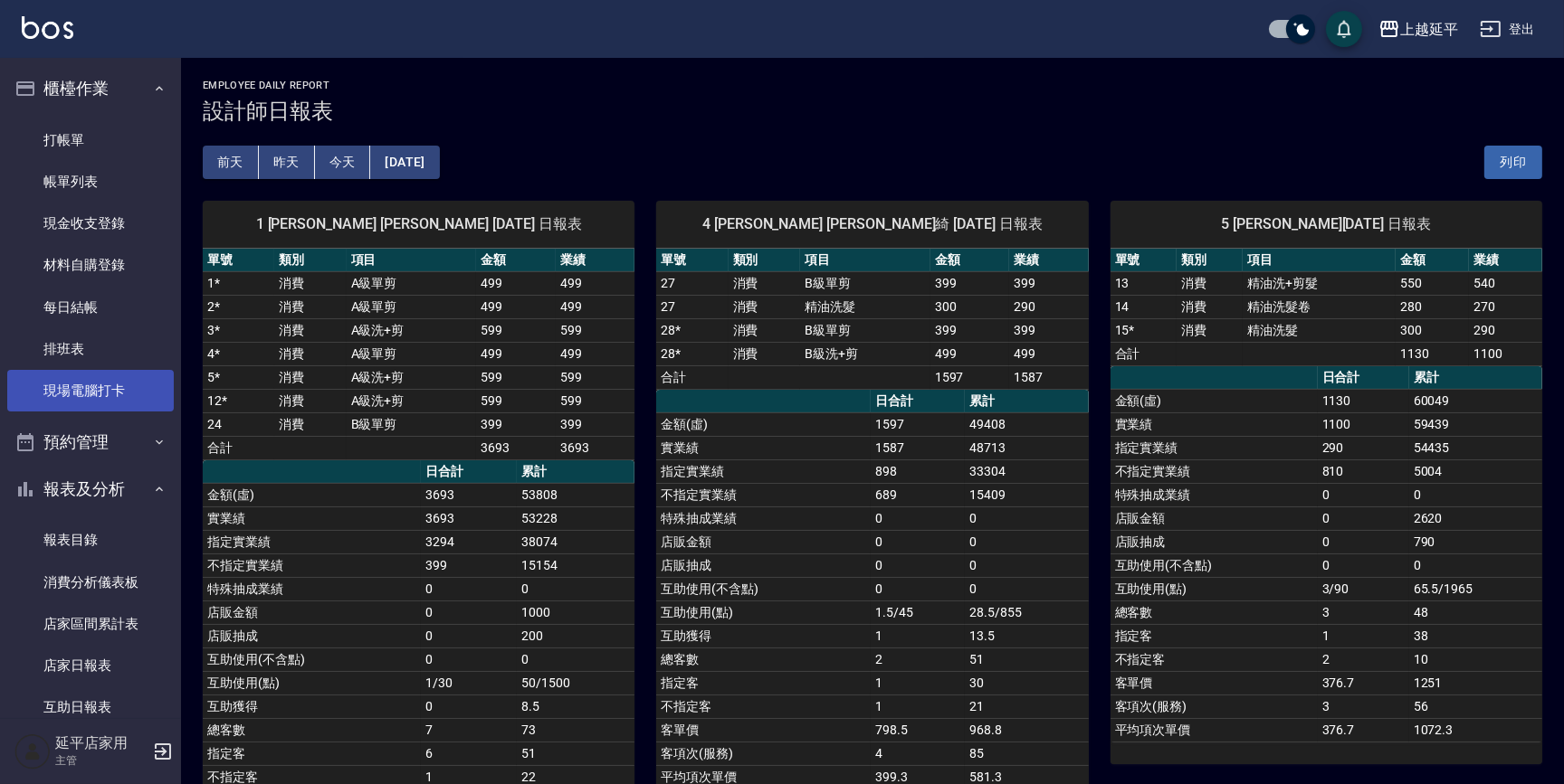
click at [99, 382] on link "現場電腦打卡" at bounding box center [90, 391] width 167 height 41
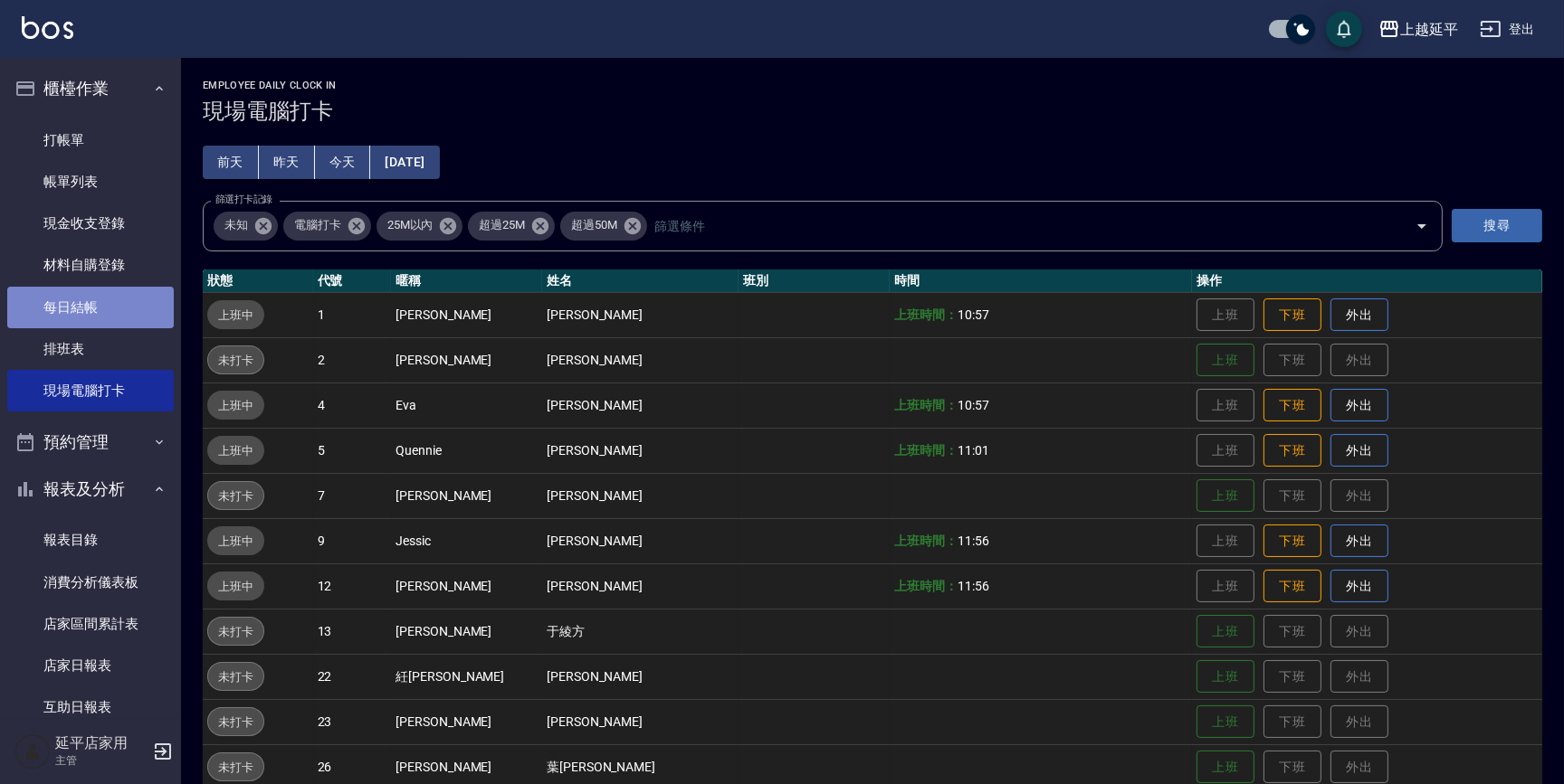
click at [91, 309] on link "每日結帳" at bounding box center [90, 307] width 167 height 41
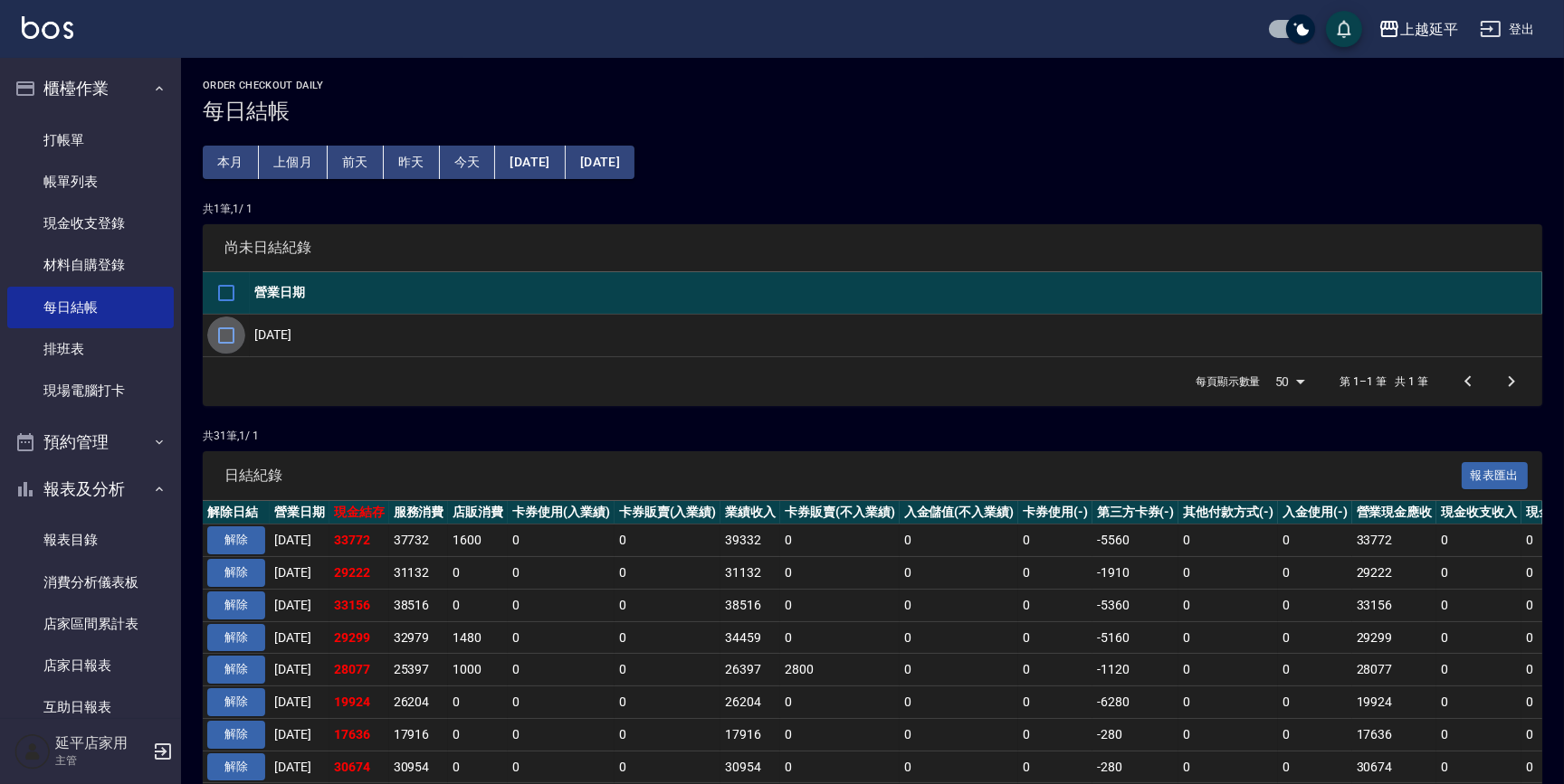
click at [222, 329] on input "checkbox" at bounding box center [226, 336] width 38 height 38
checkbox input "true"
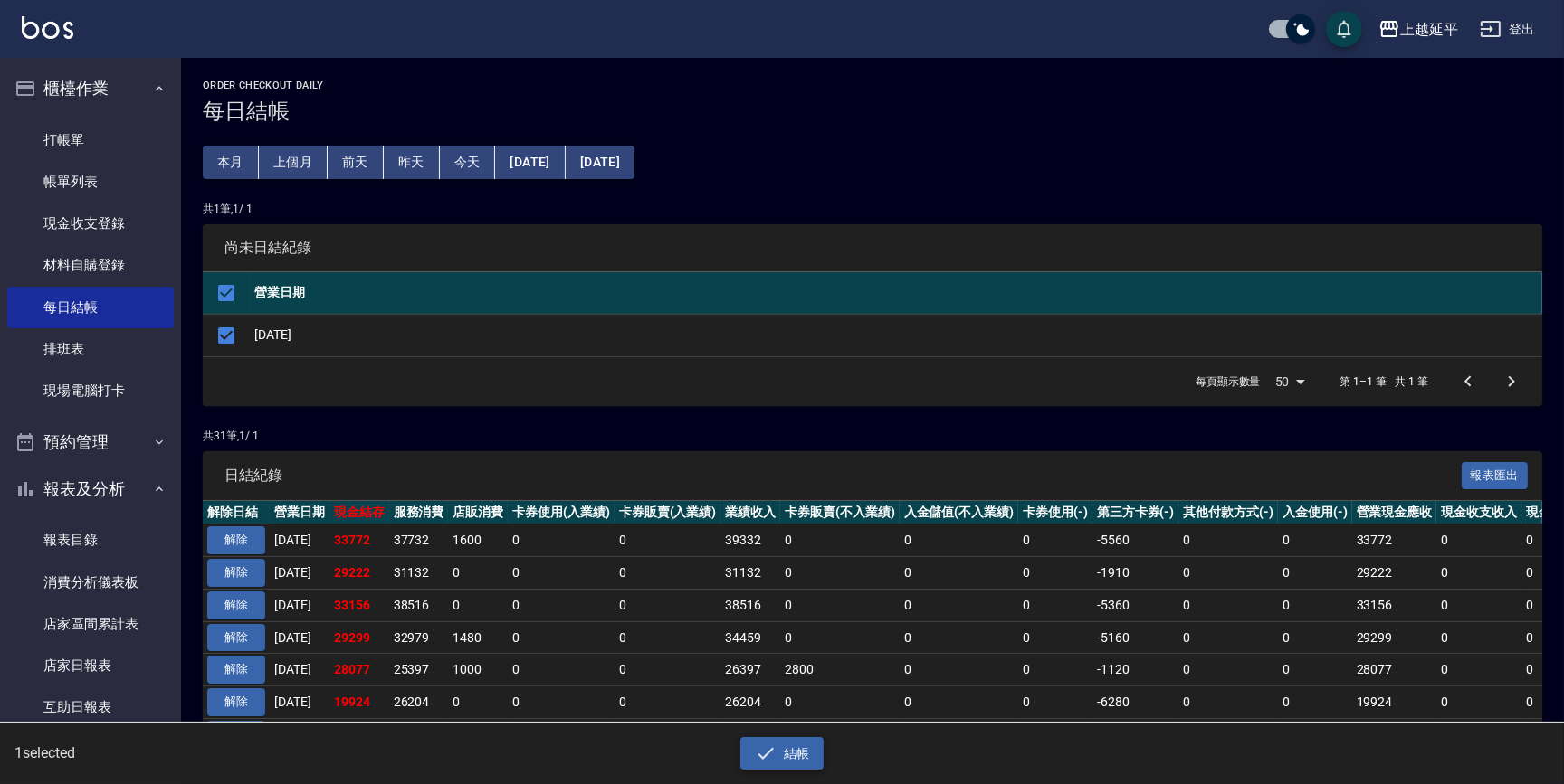
click at [799, 751] on button "結帳" at bounding box center [782, 754] width 84 height 33
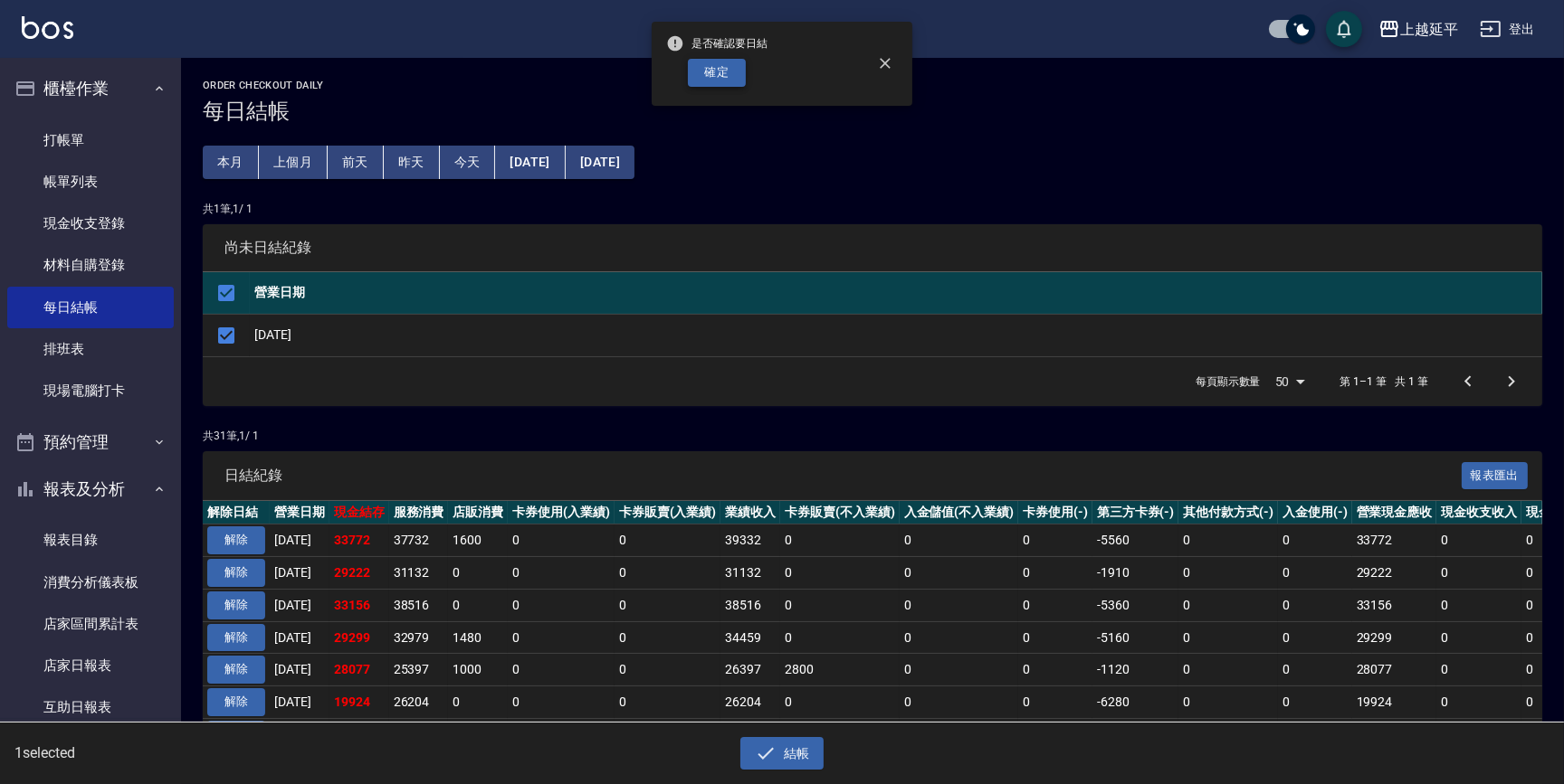
click at [732, 70] on button "確定" at bounding box center [717, 73] width 58 height 28
checkbox input "false"
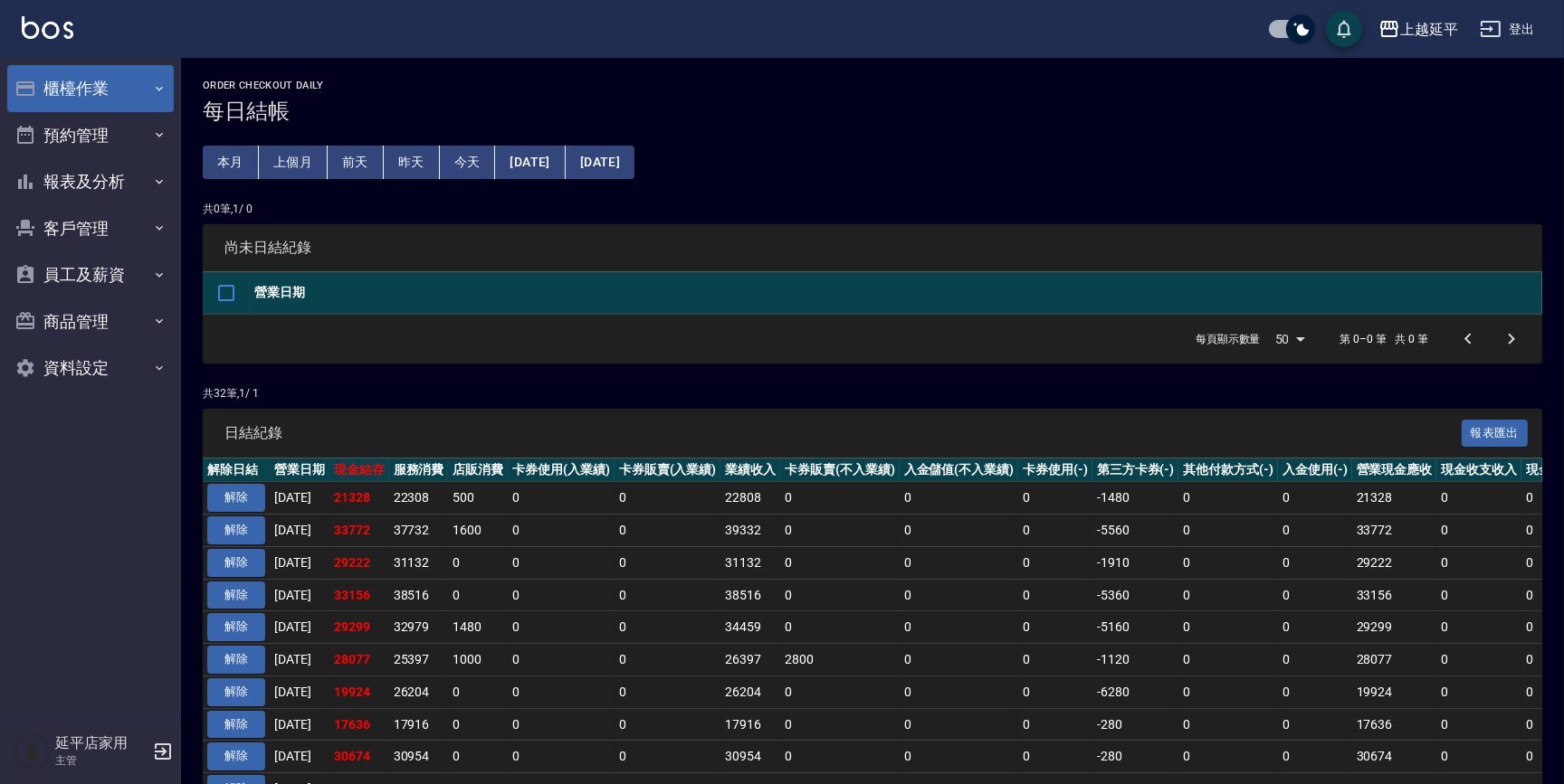
click at [110, 91] on button "櫃檯作業" at bounding box center [90, 88] width 167 height 47
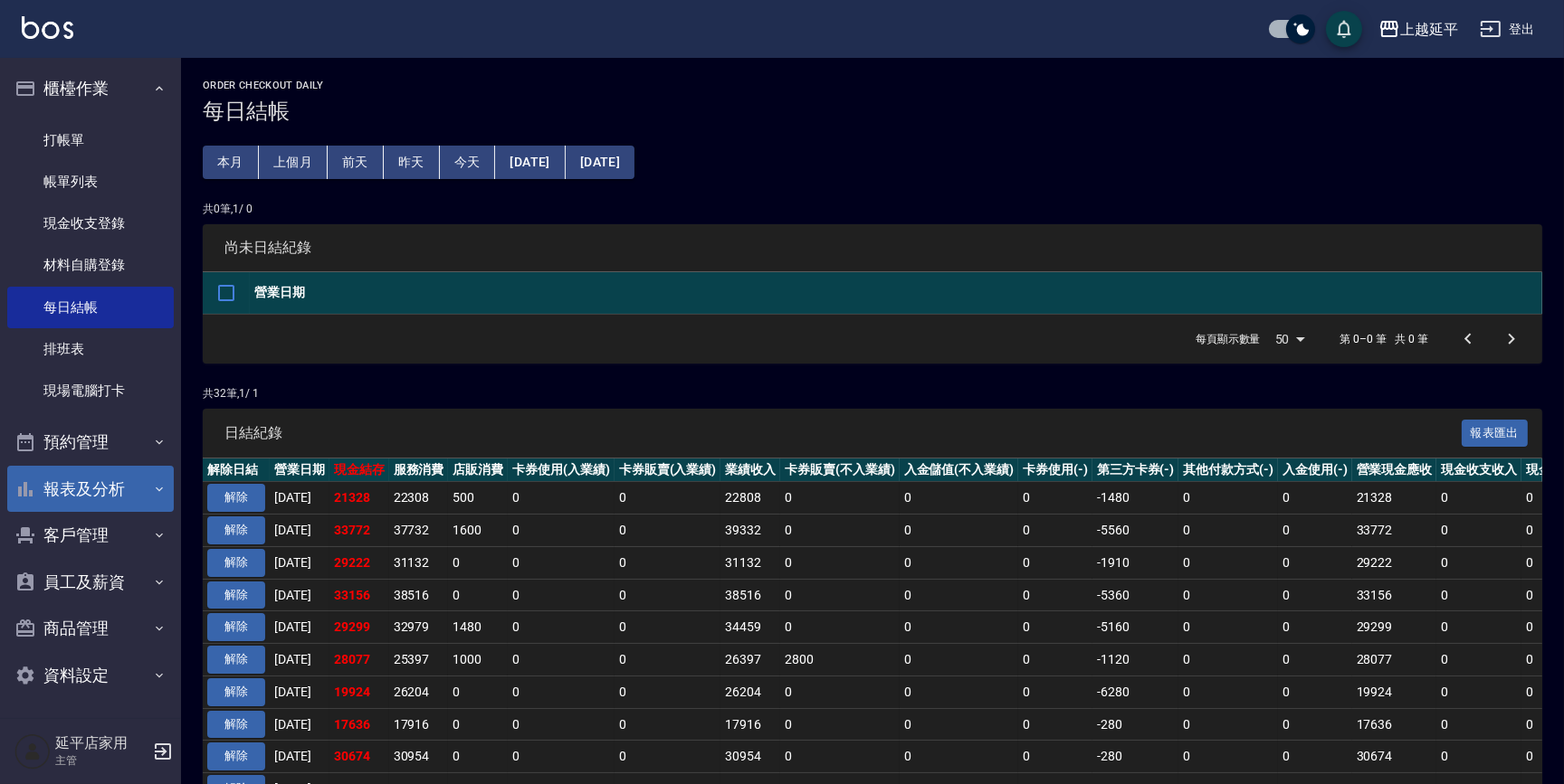
click at [108, 482] on button "報表及分析" at bounding box center [90, 490] width 167 height 47
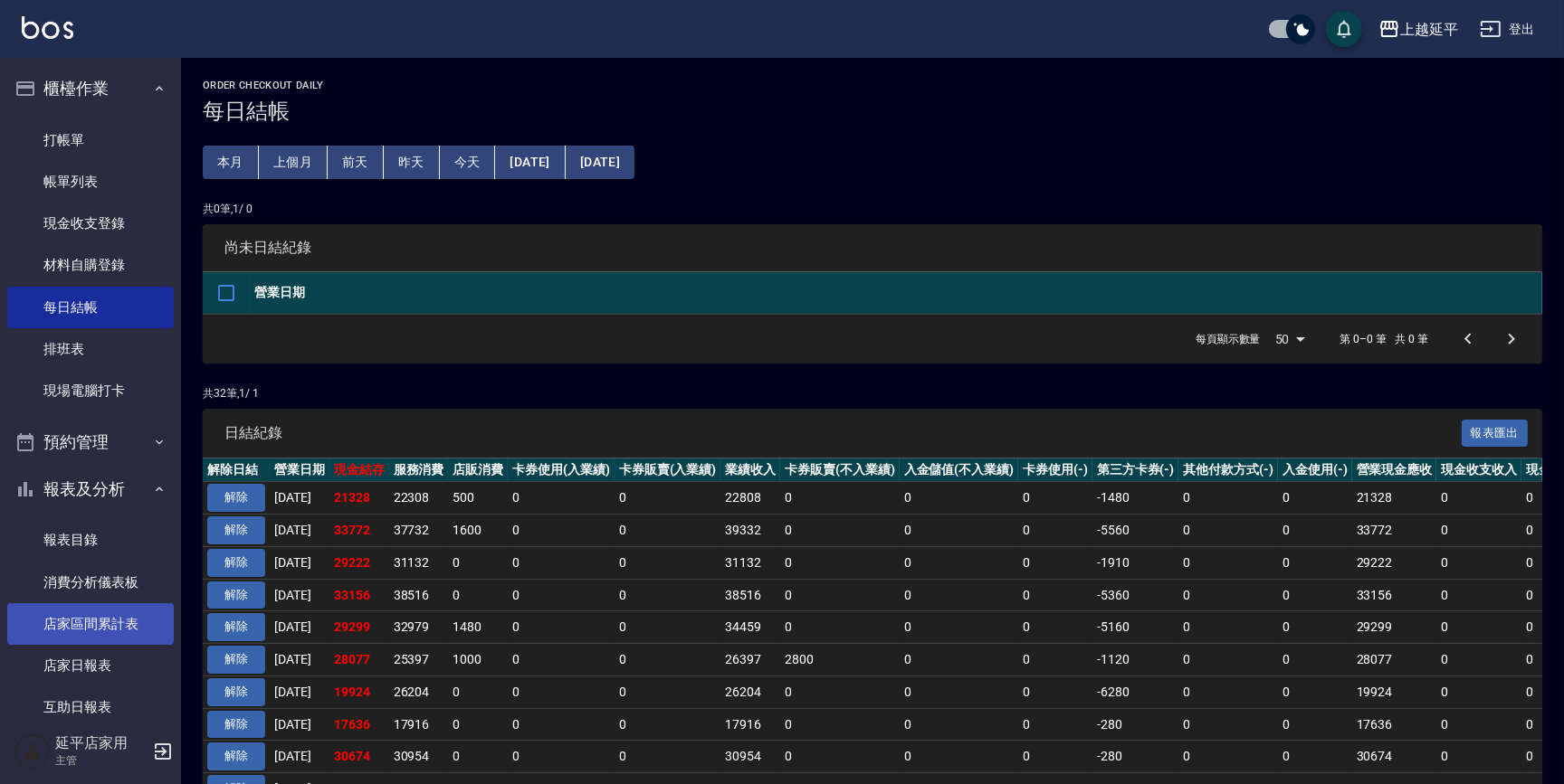
scroll to position [81, 0]
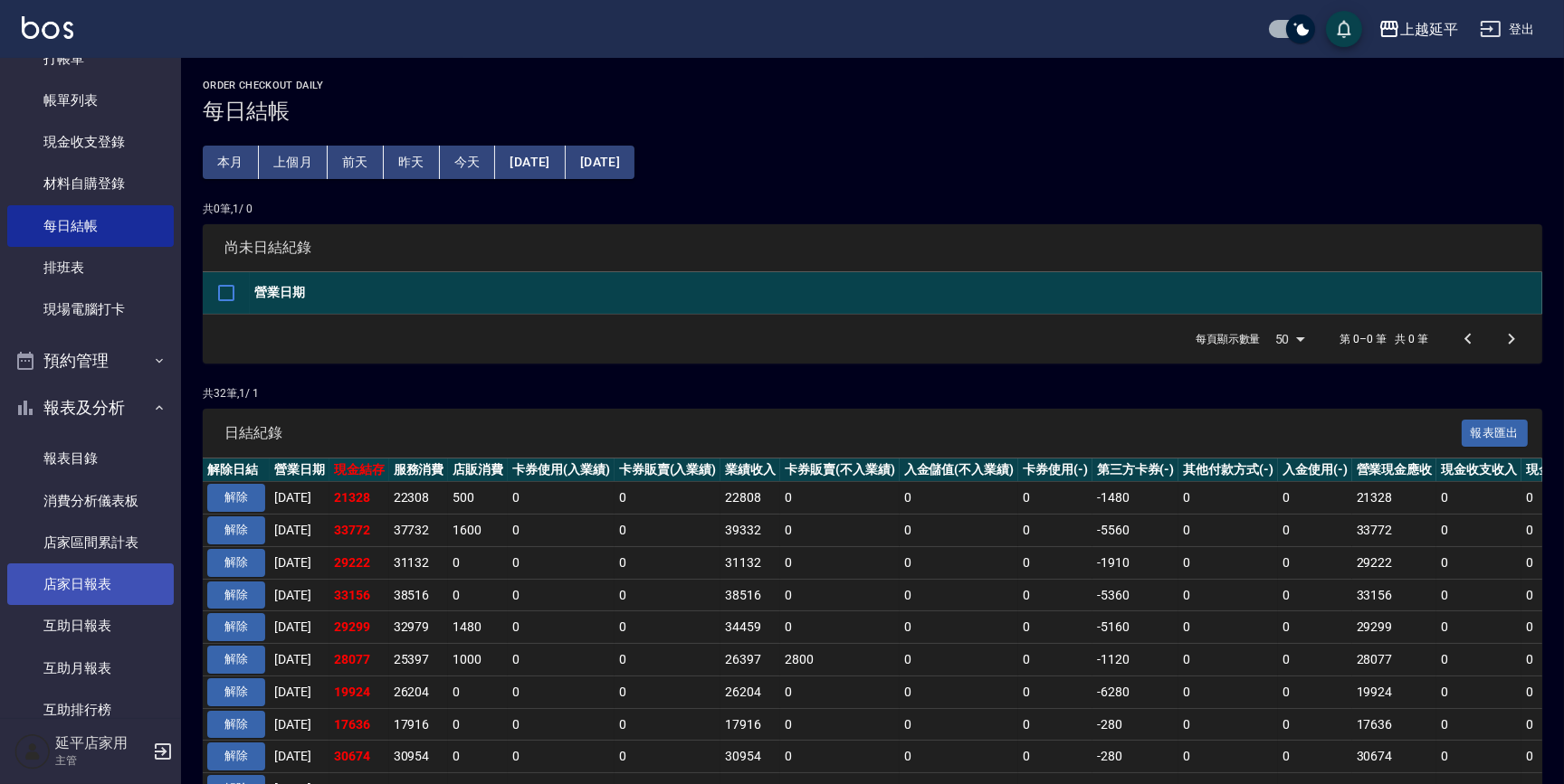
click at [116, 577] on link "店家日報表" at bounding box center [90, 584] width 167 height 41
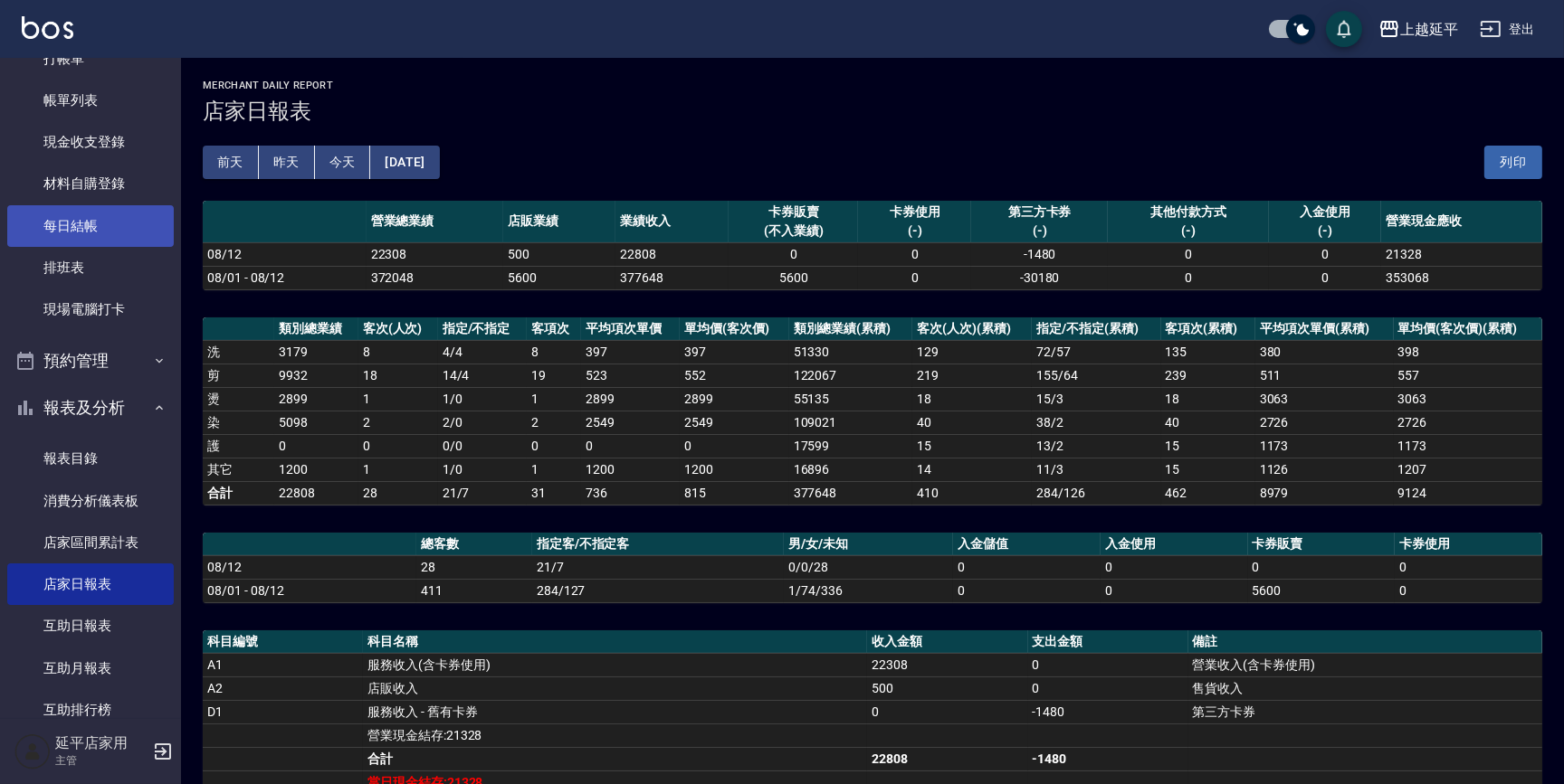
click at [91, 230] on link "每日結帳" at bounding box center [90, 226] width 167 height 41
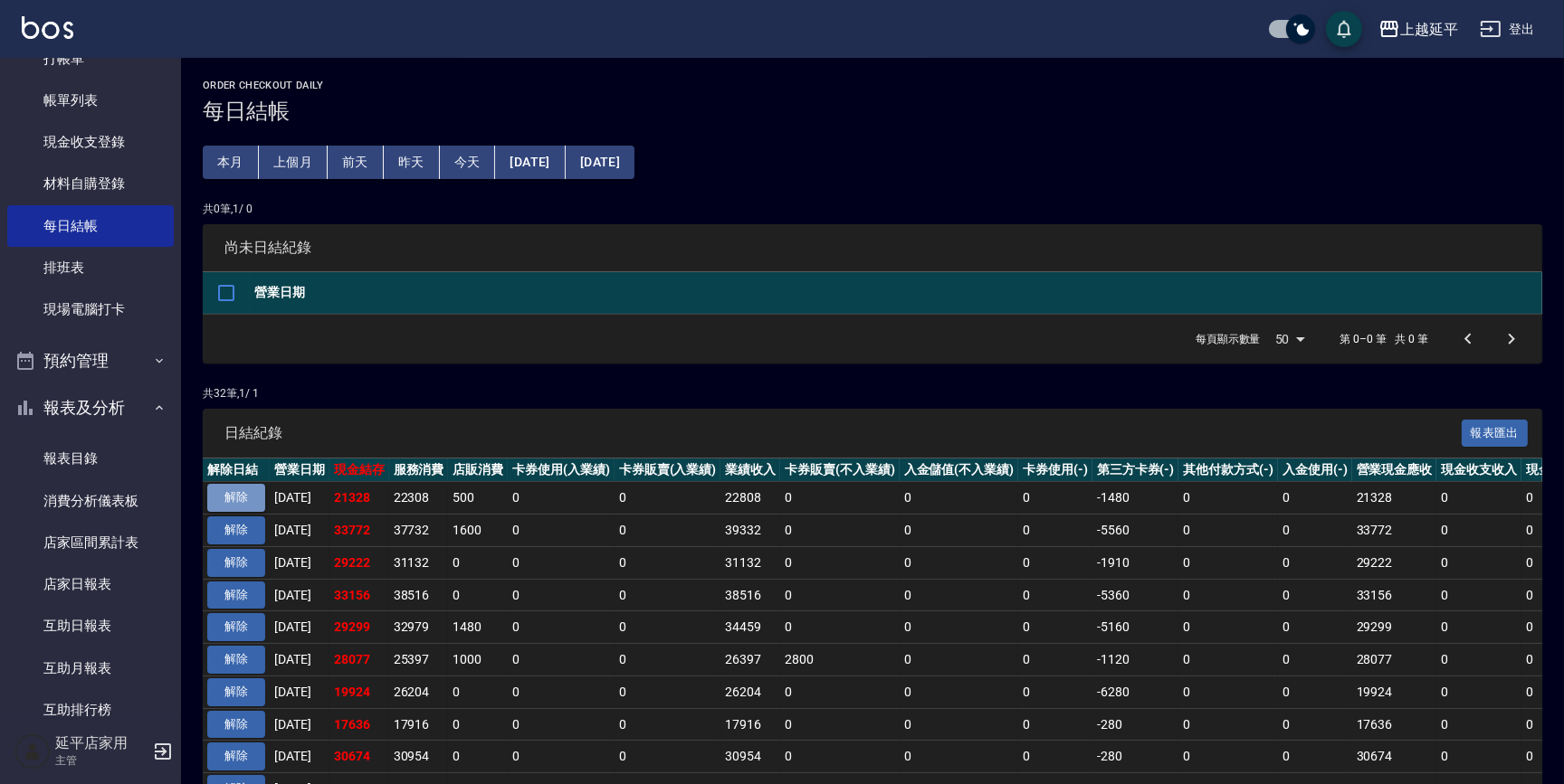
click at [236, 497] on button "解除" at bounding box center [236, 497] width 58 height 28
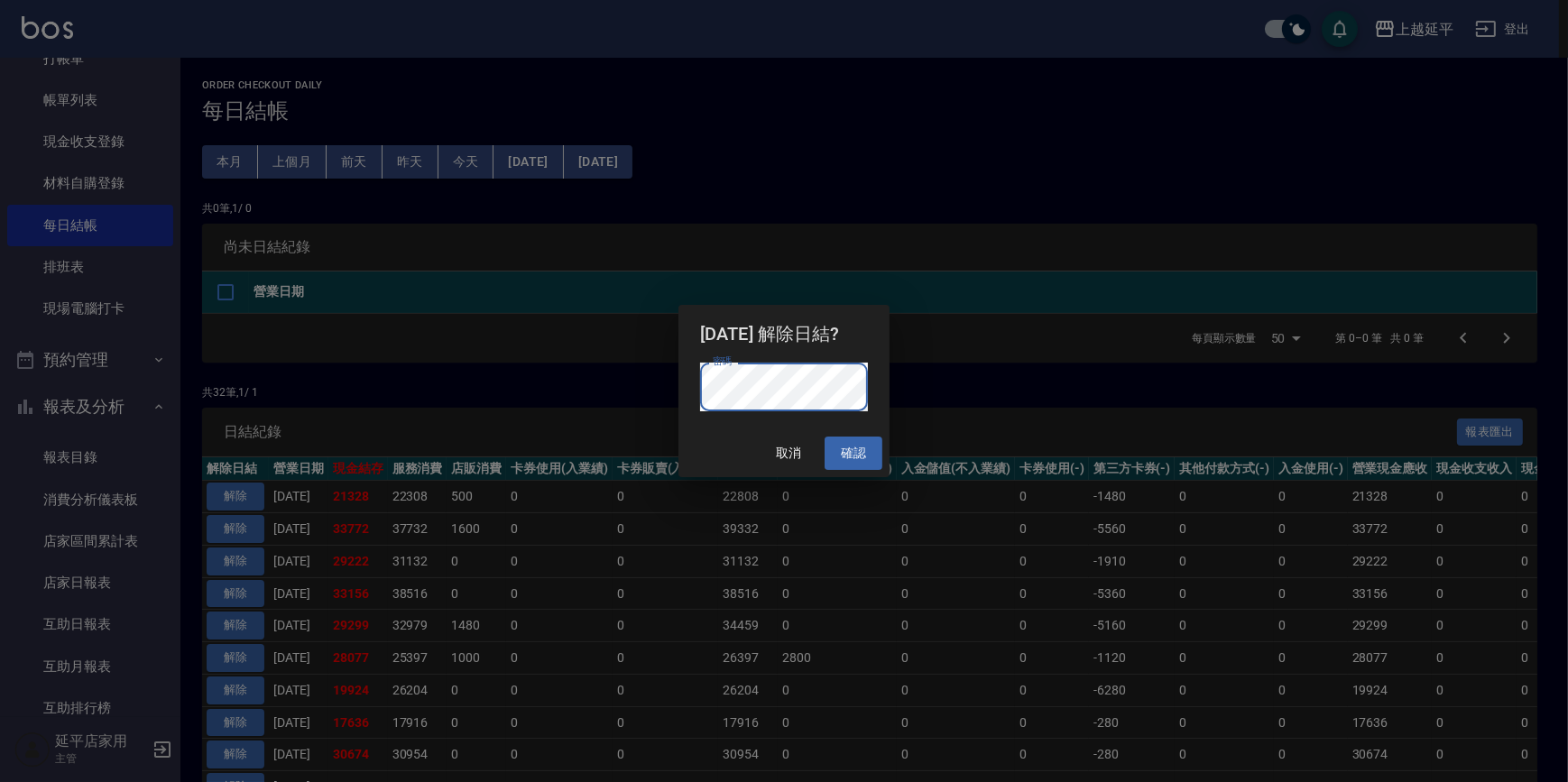
click at [864, 448] on button "確認" at bounding box center [853, 453] width 58 height 33
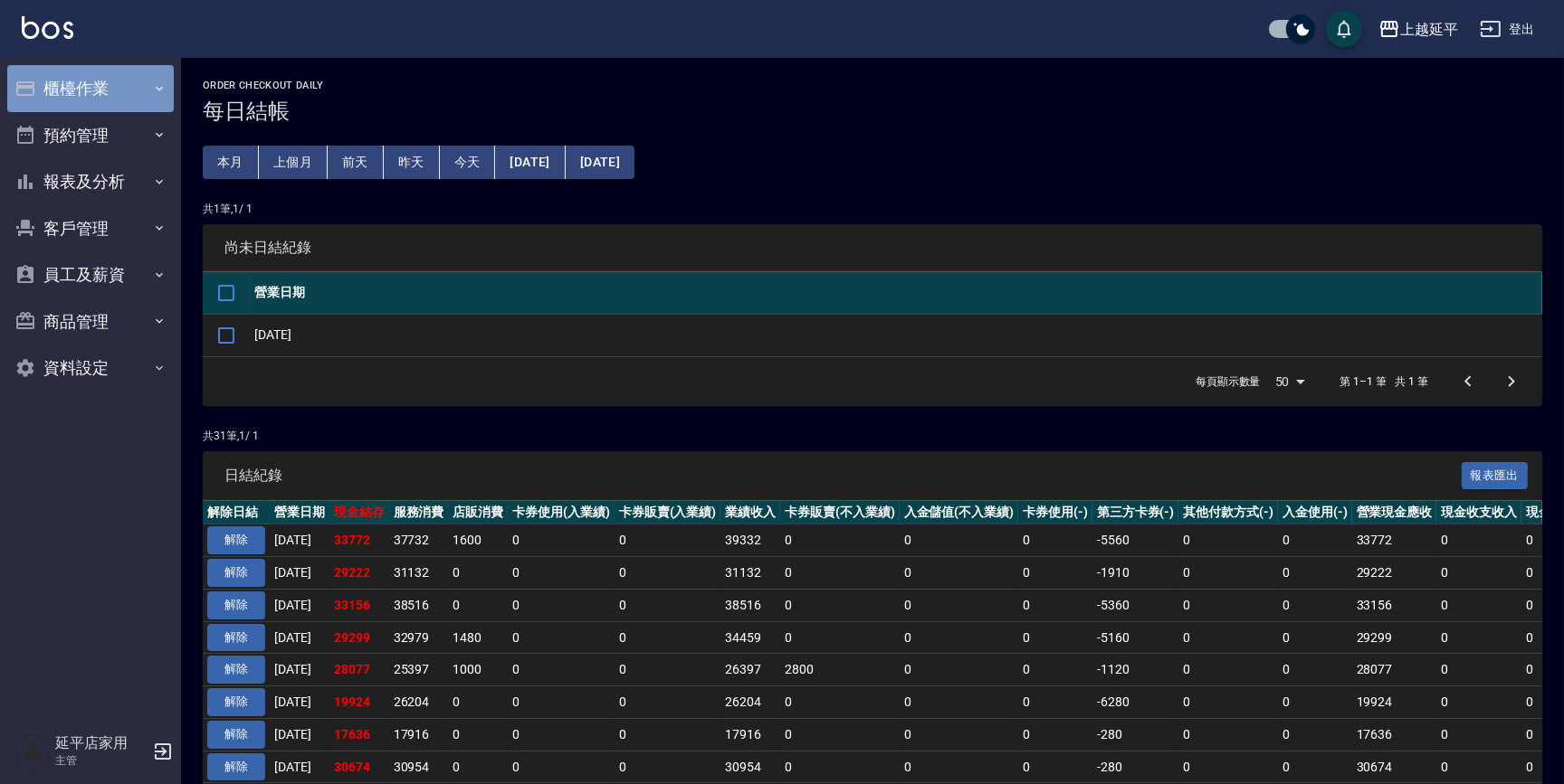
click at [122, 95] on button "櫃檯作業" at bounding box center [90, 88] width 167 height 47
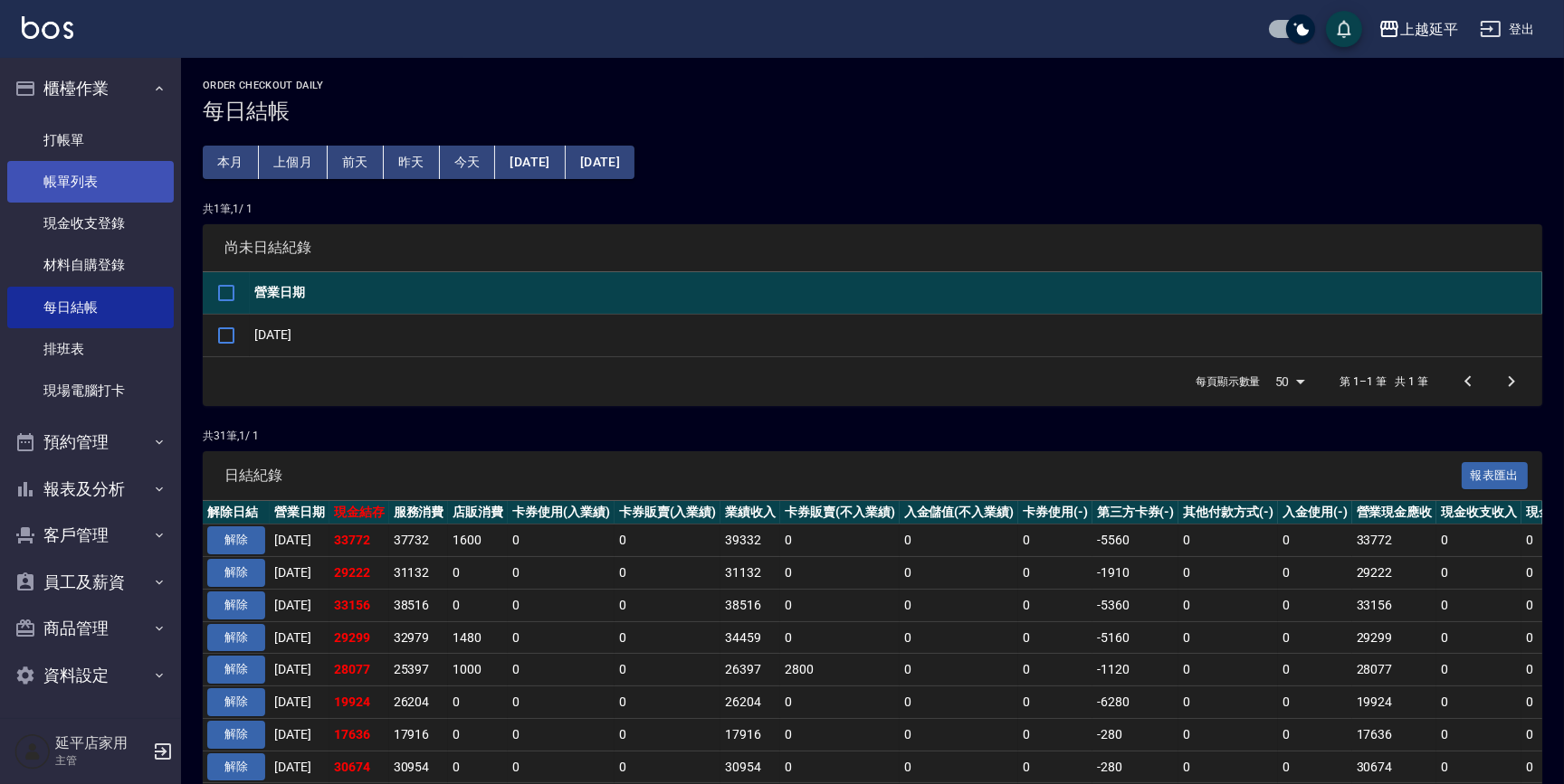
click at [125, 188] on link "帳單列表" at bounding box center [90, 182] width 167 height 41
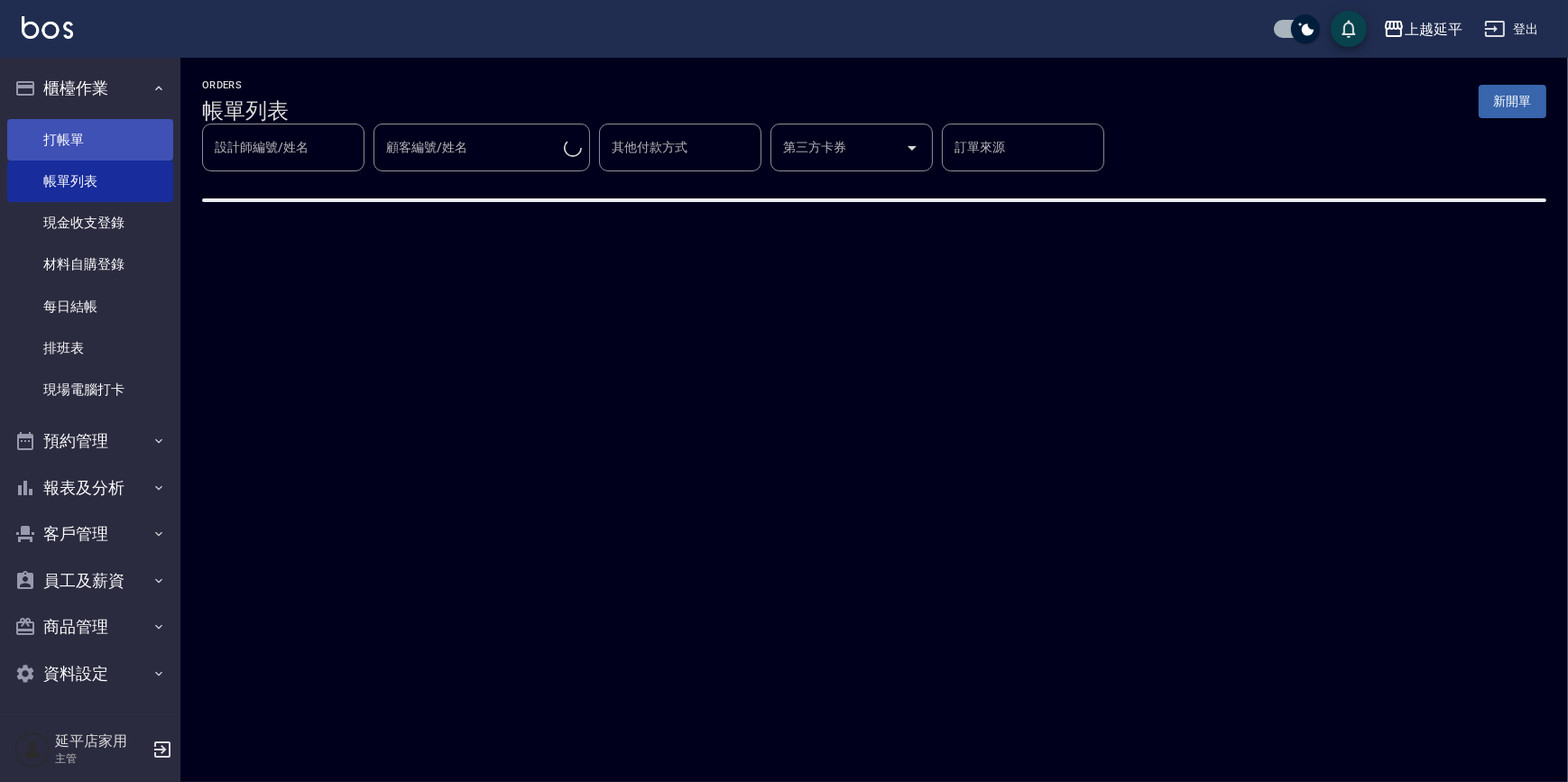
click at [87, 134] on link "打帳單" at bounding box center [90, 140] width 166 height 41
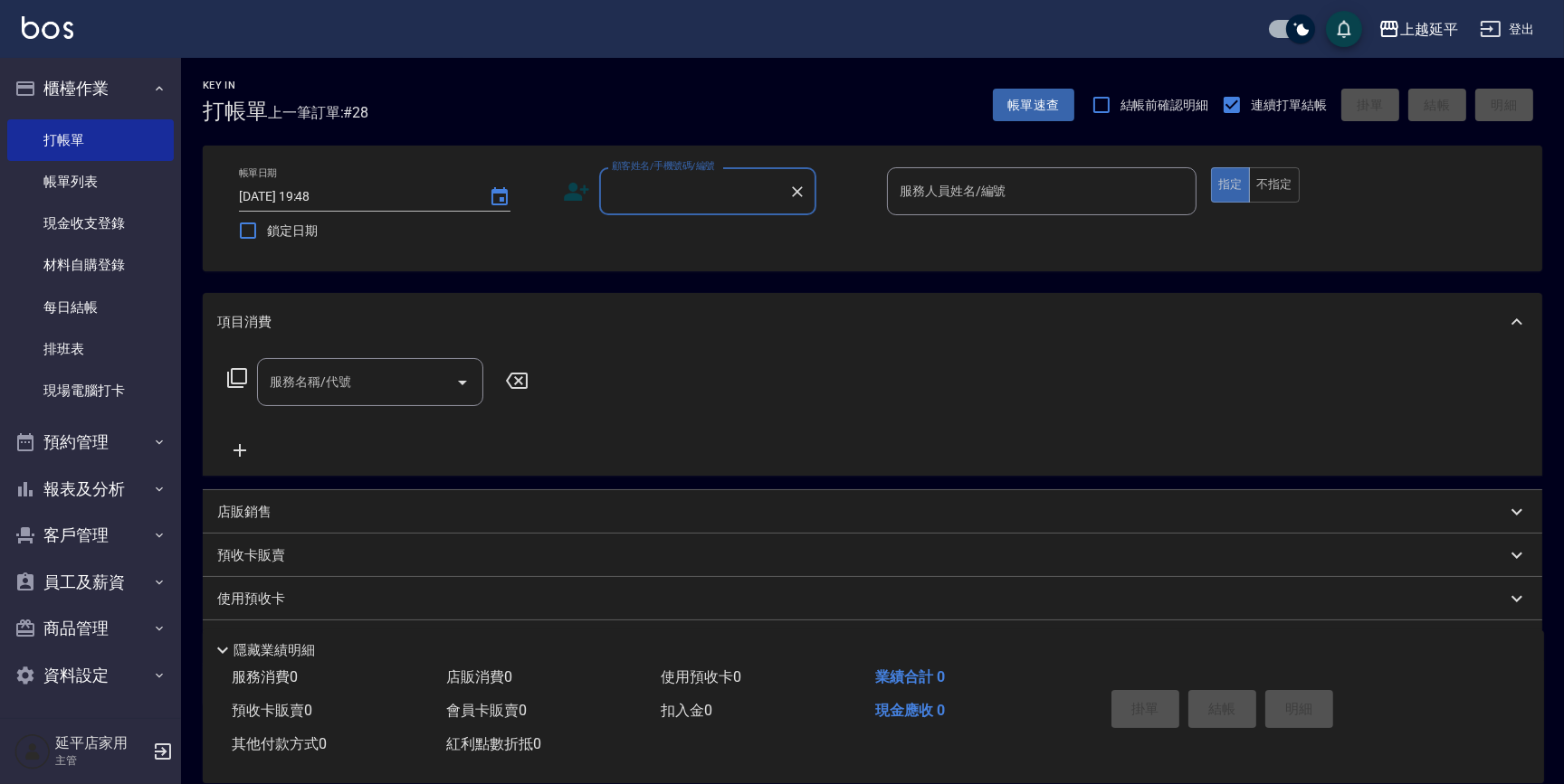
click at [674, 181] on input "顧客姓名/手機號碼/編號" at bounding box center [694, 191] width 174 height 31
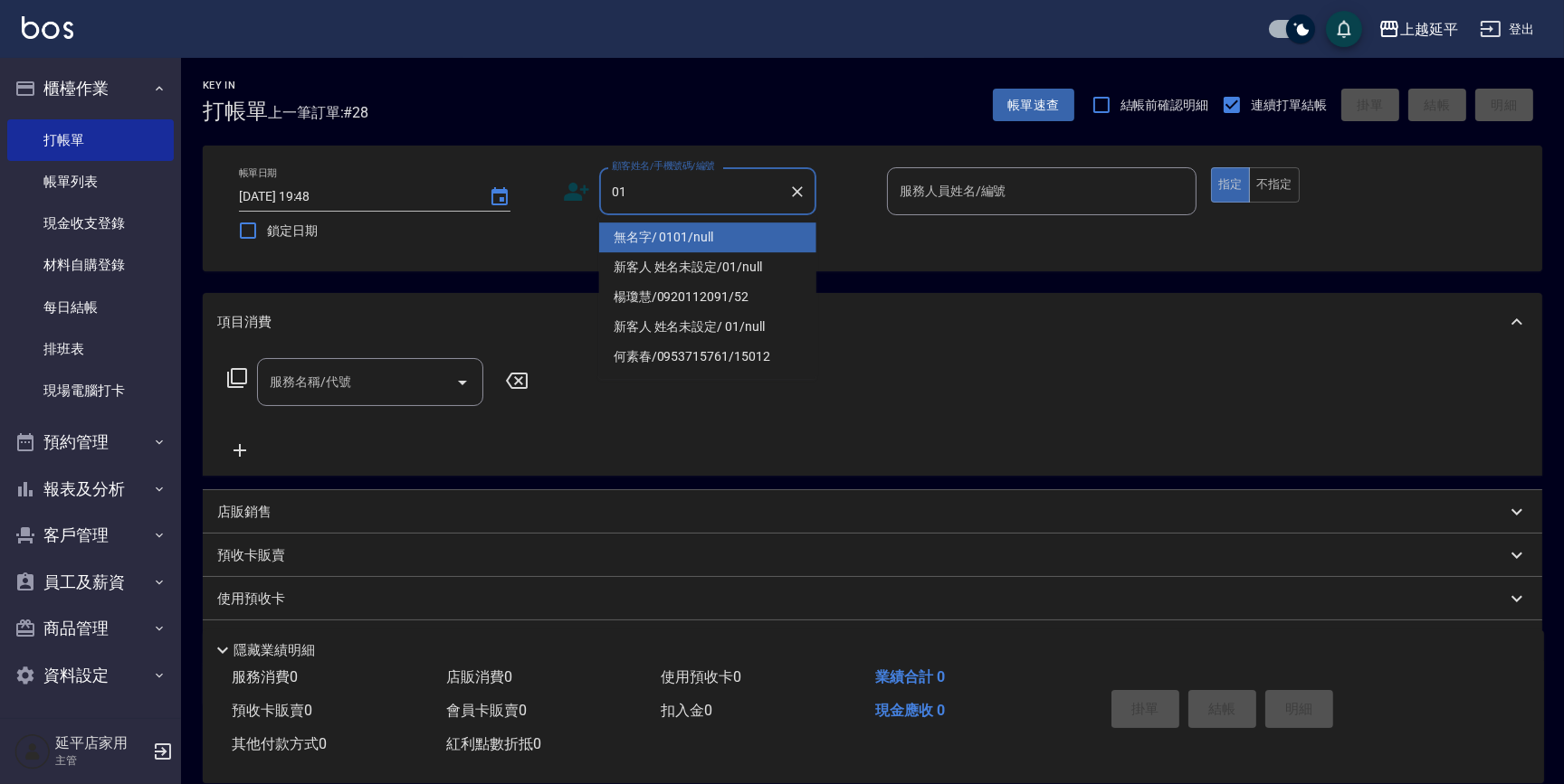
click at [702, 228] on li "無名字/ 0101/null" at bounding box center [707, 237] width 217 height 29
type input "無名字/ 0101/null"
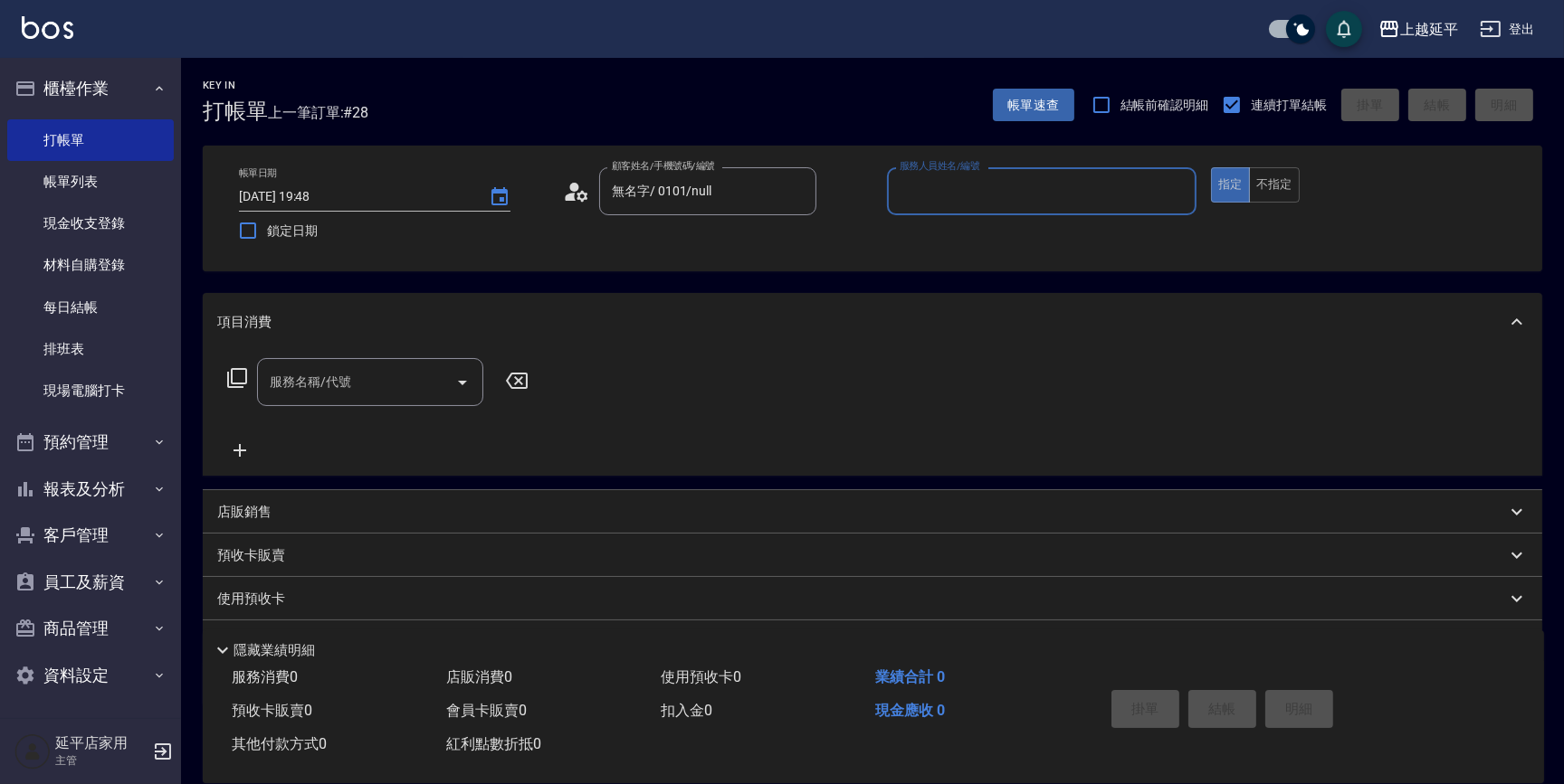
click at [923, 183] on input "服務人員姓名/編號" at bounding box center [1042, 191] width 294 height 31
drag, startPoint x: 920, startPoint y: 235, endPoint x: 904, endPoint y: 234, distance: 16.0
click at [913, 234] on span "Eva -4" at bounding box center [917, 236] width 31 height 19
type input "Eva-4"
click at [371, 380] on input "服務名稱/代號" at bounding box center [356, 382] width 183 height 31
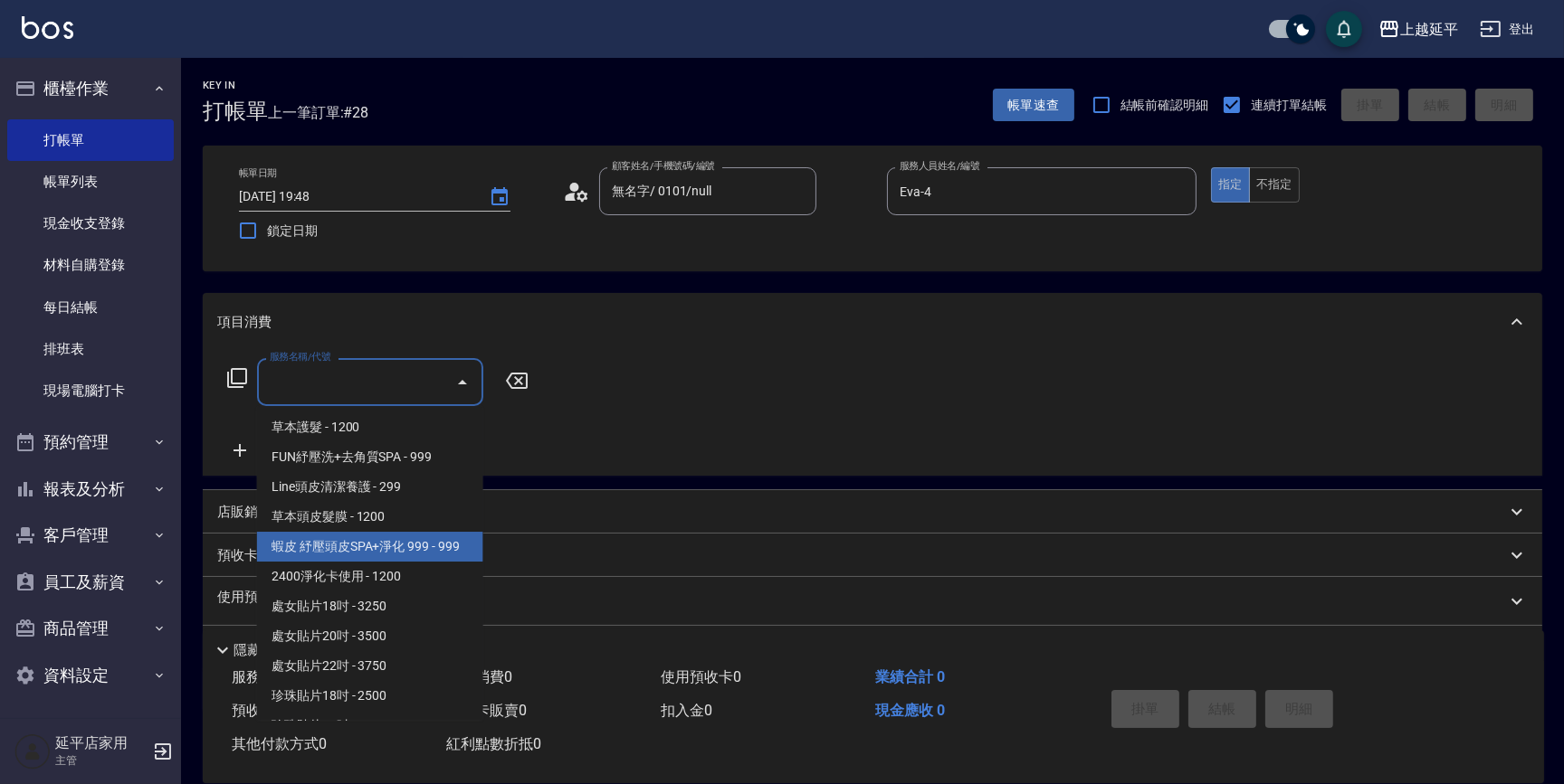
scroll to position [2714, 0]
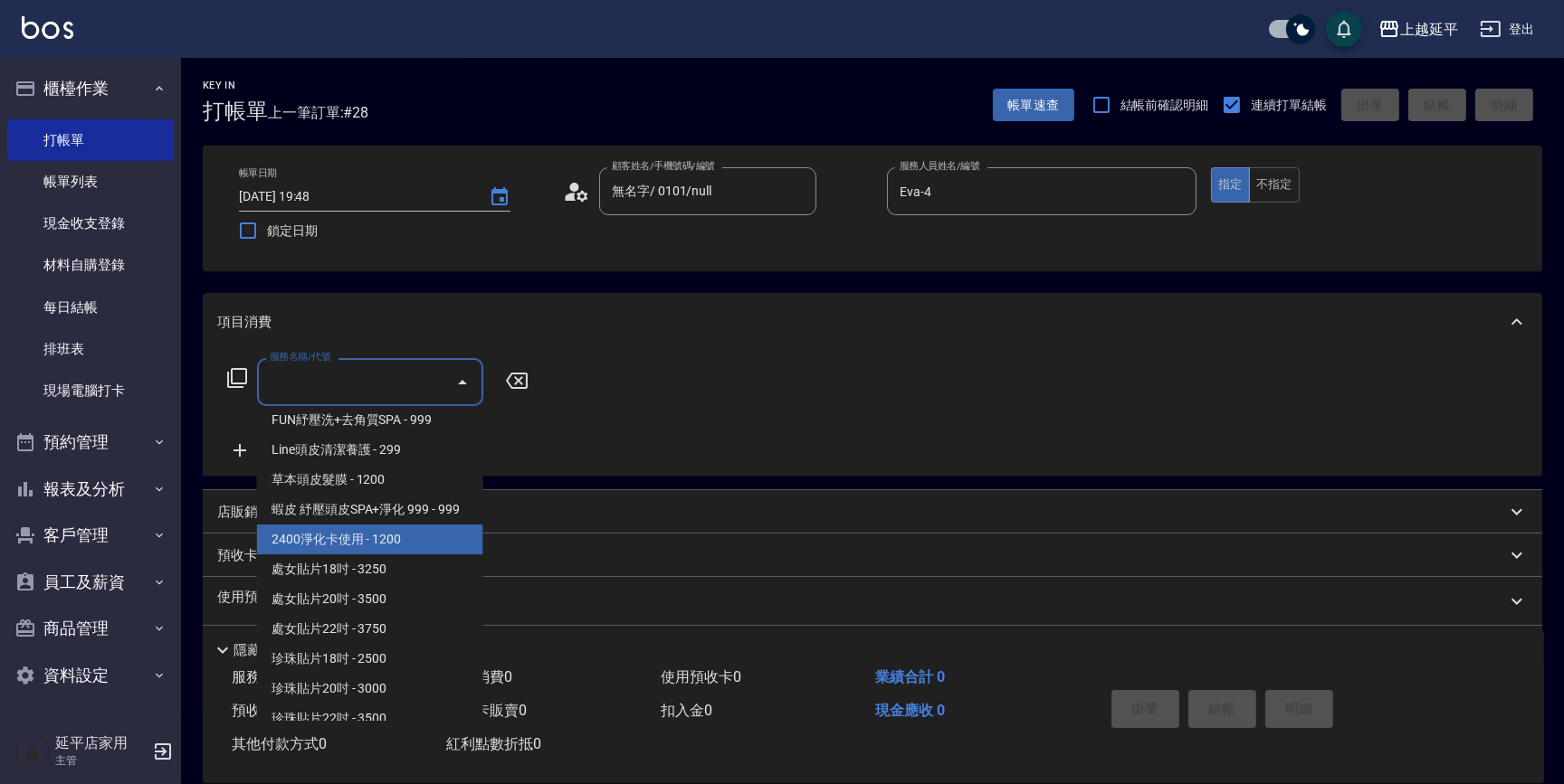
click at [411, 554] on span "2400淨化卡使用 - 1200" at bounding box center [370, 540] width 227 height 29
type input "2400淨化卡使用(616)"
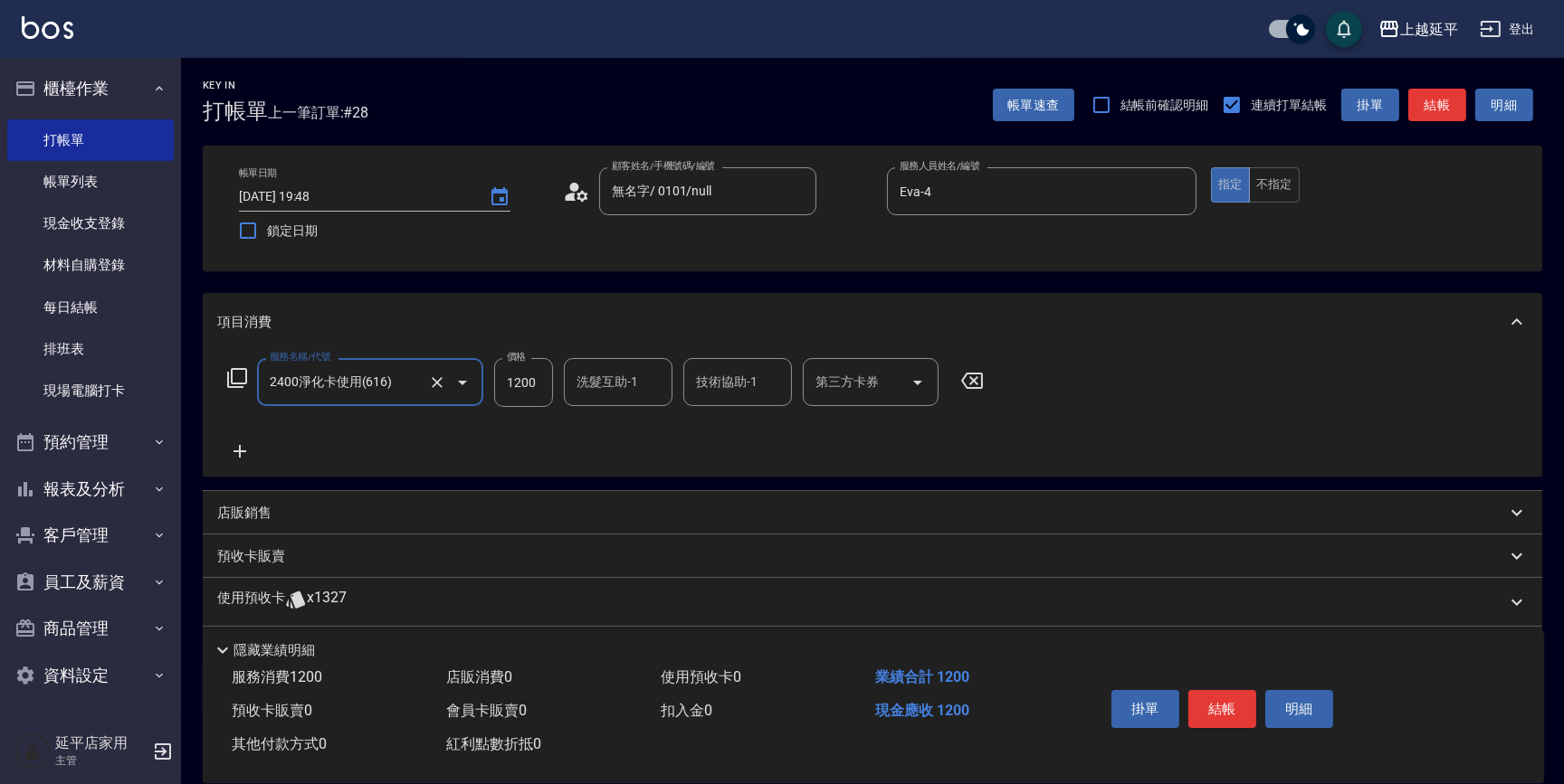
click at [911, 378] on icon "Open" at bounding box center [918, 383] width 22 height 22
click at [868, 424] on span "舊有卡券" at bounding box center [871, 428] width 135 height 29
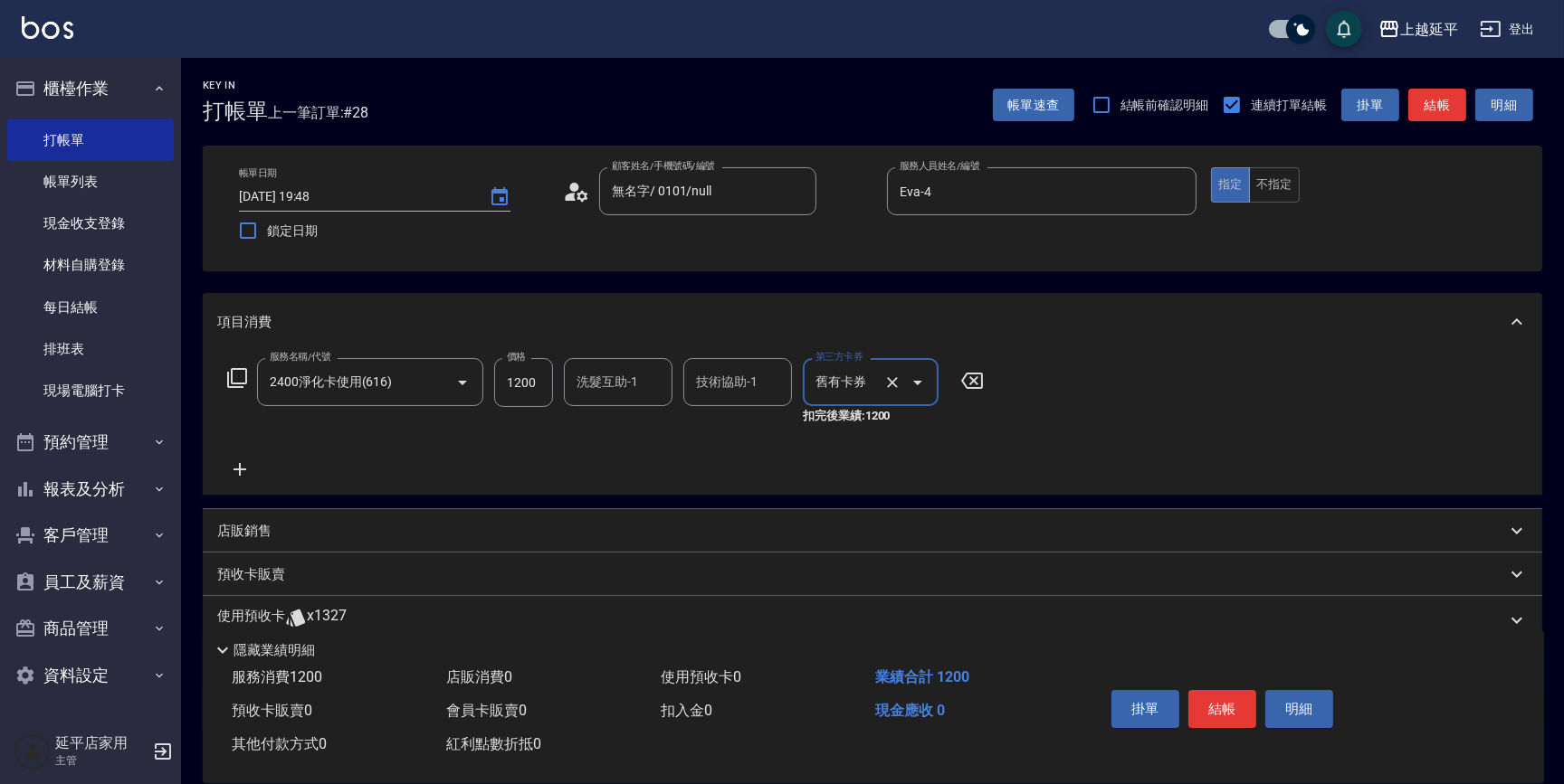
type input "舊有卡券"
click at [1445, 101] on button "結帳" at bounding box center [1437, 105] width 58 height 33
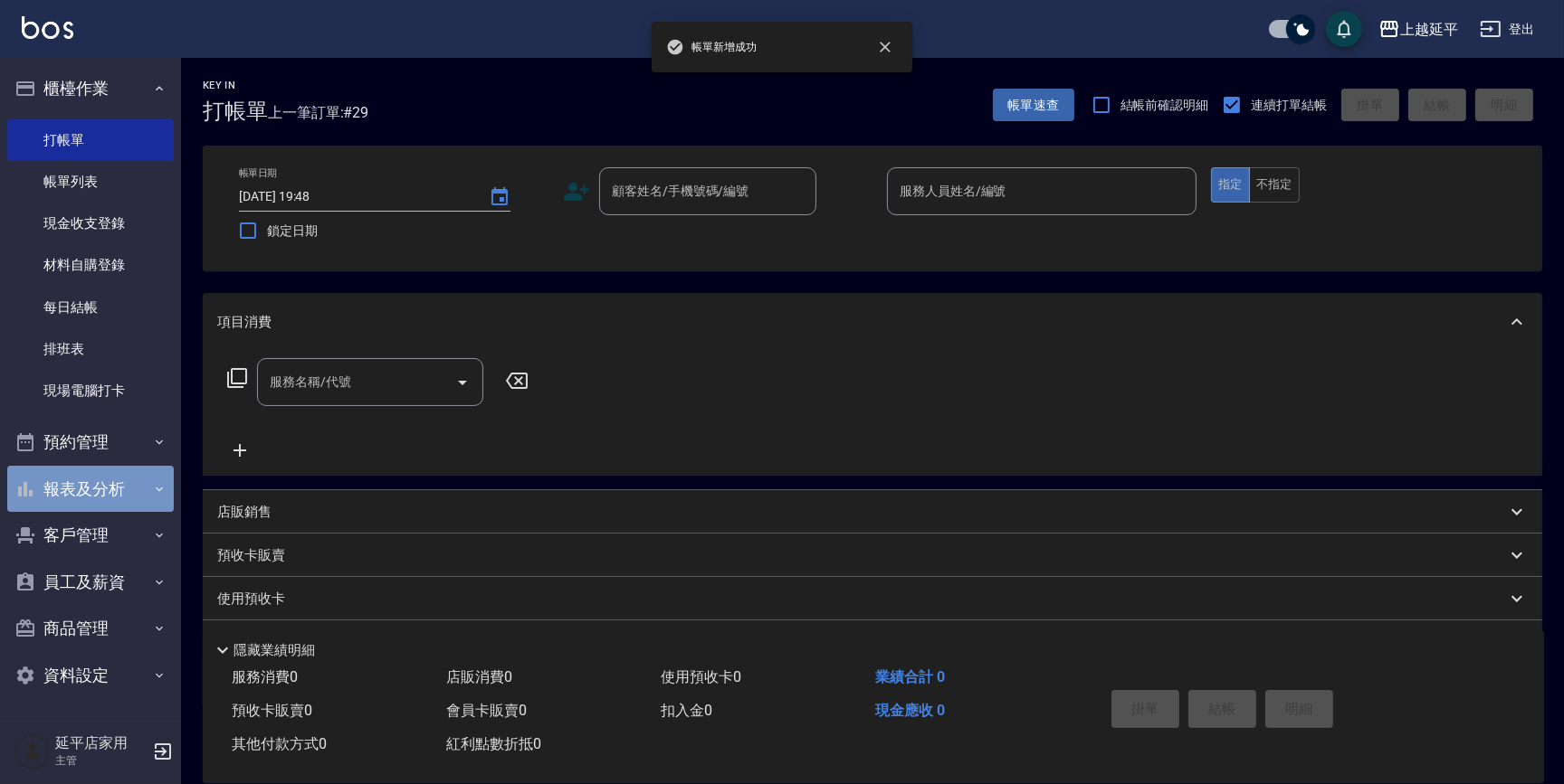
click at [106, 488] on button "報表及分析" at bounding box center [90, 490] width 167 height 47
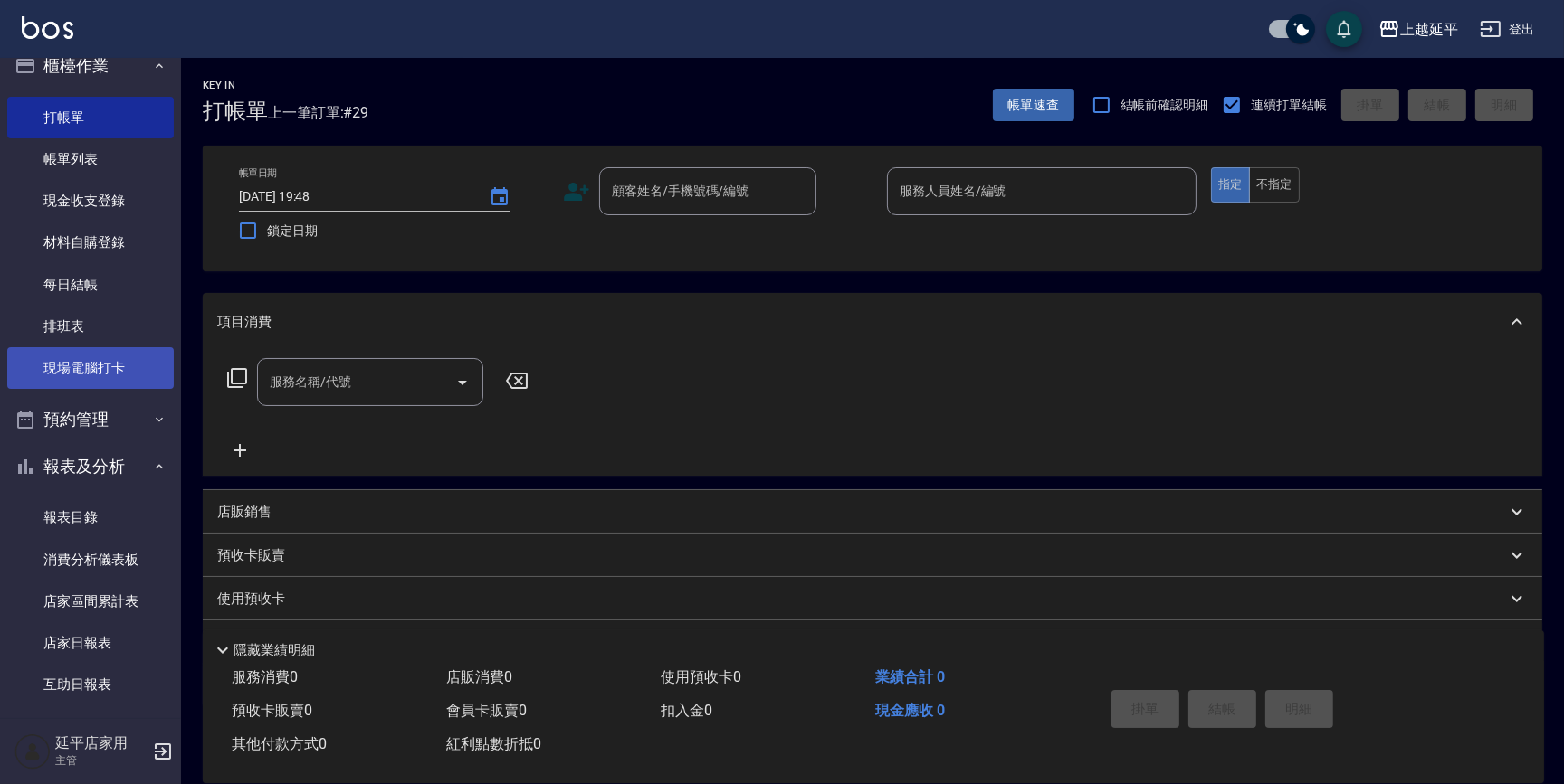
scroll to position [0, 0]
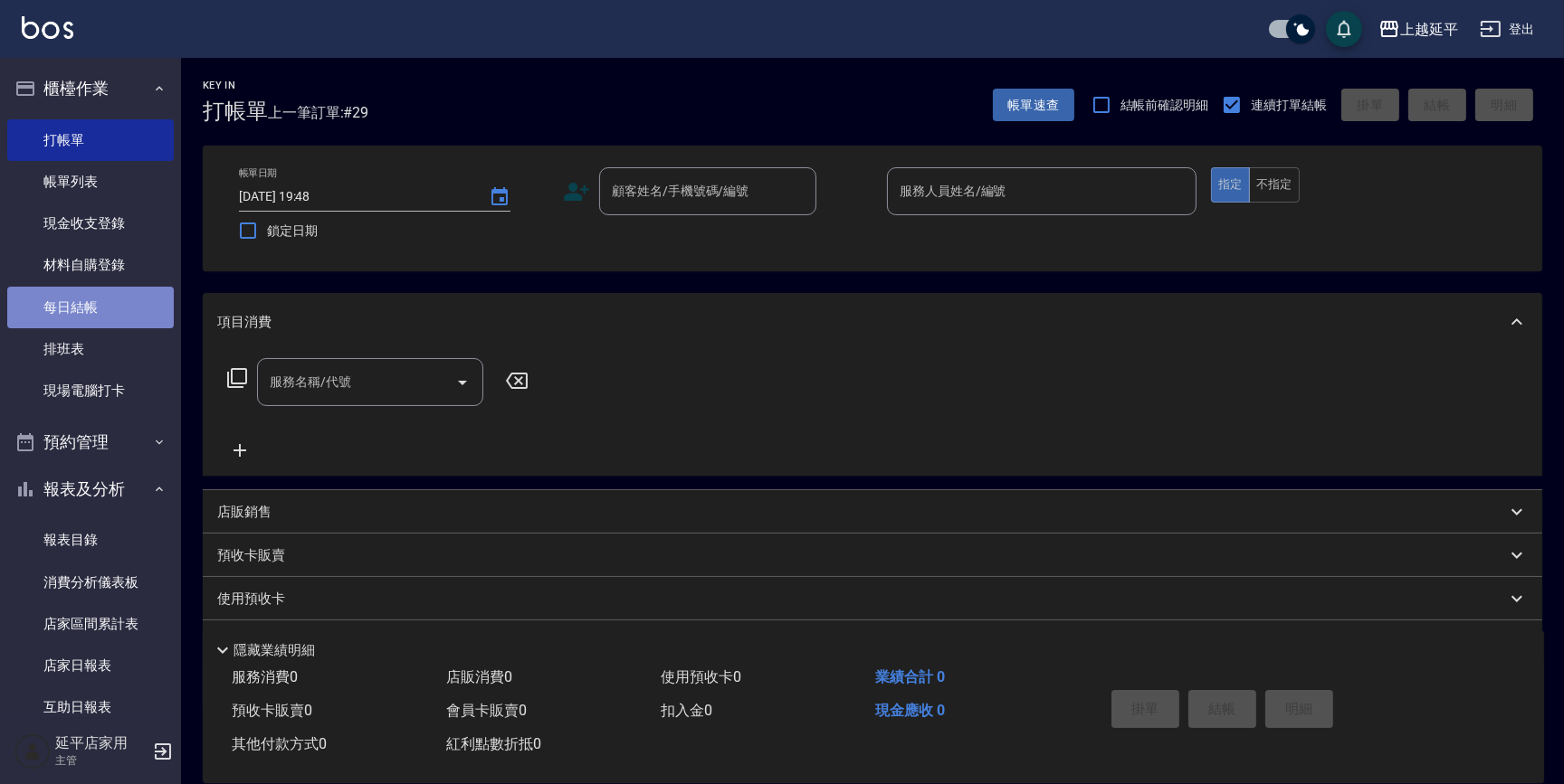
click at [97, 305] on link "每日結帳" at bounding box center [90, 307] width 167 height 41
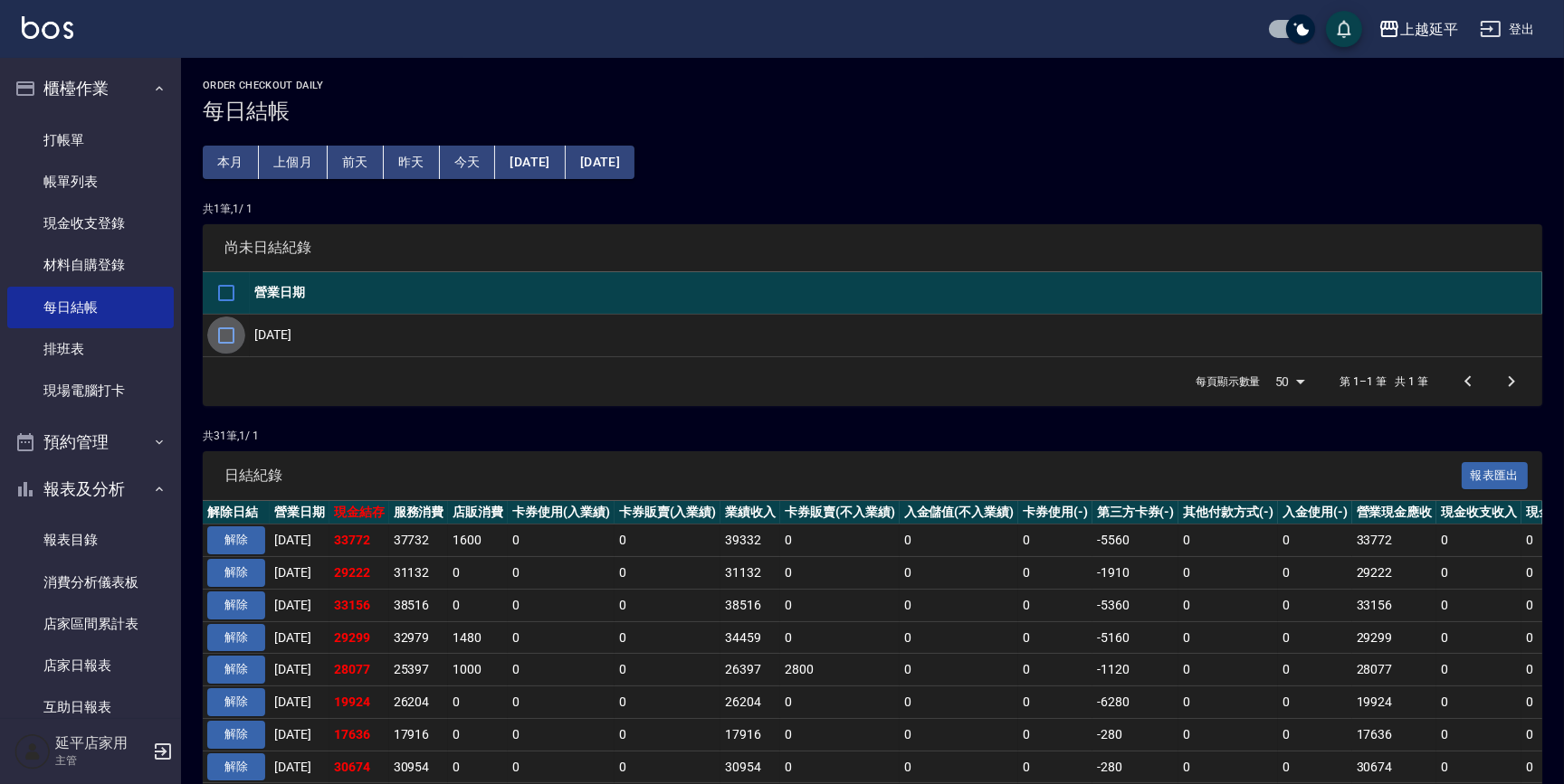
click at [234, 331] on input "checkbox" at bounding box center [226, 336] width 38 height 38
checkbox input "true"
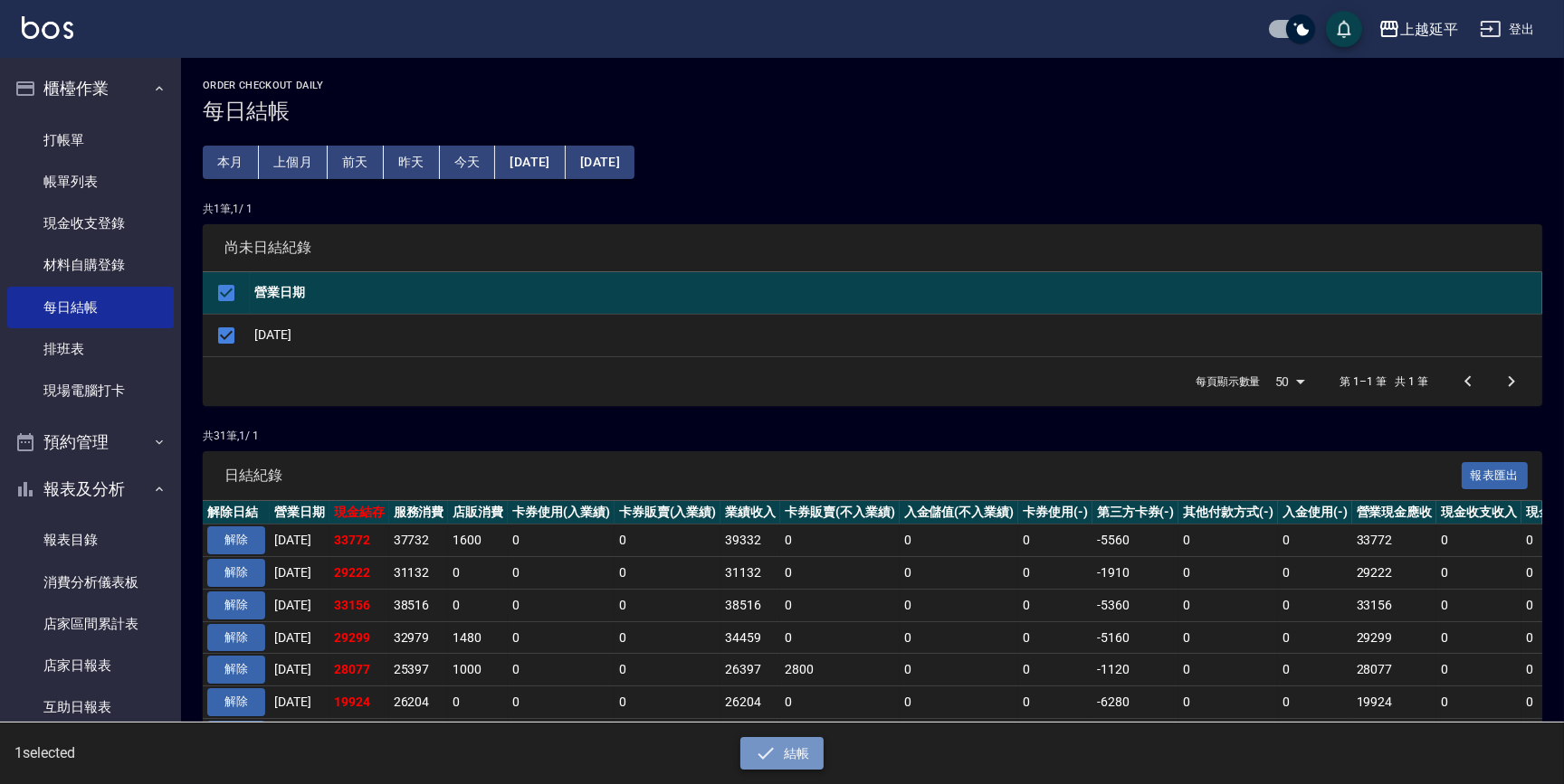
click at [786, 747] on button "結帳" at bounding box center [782, 754] width 84 height 33
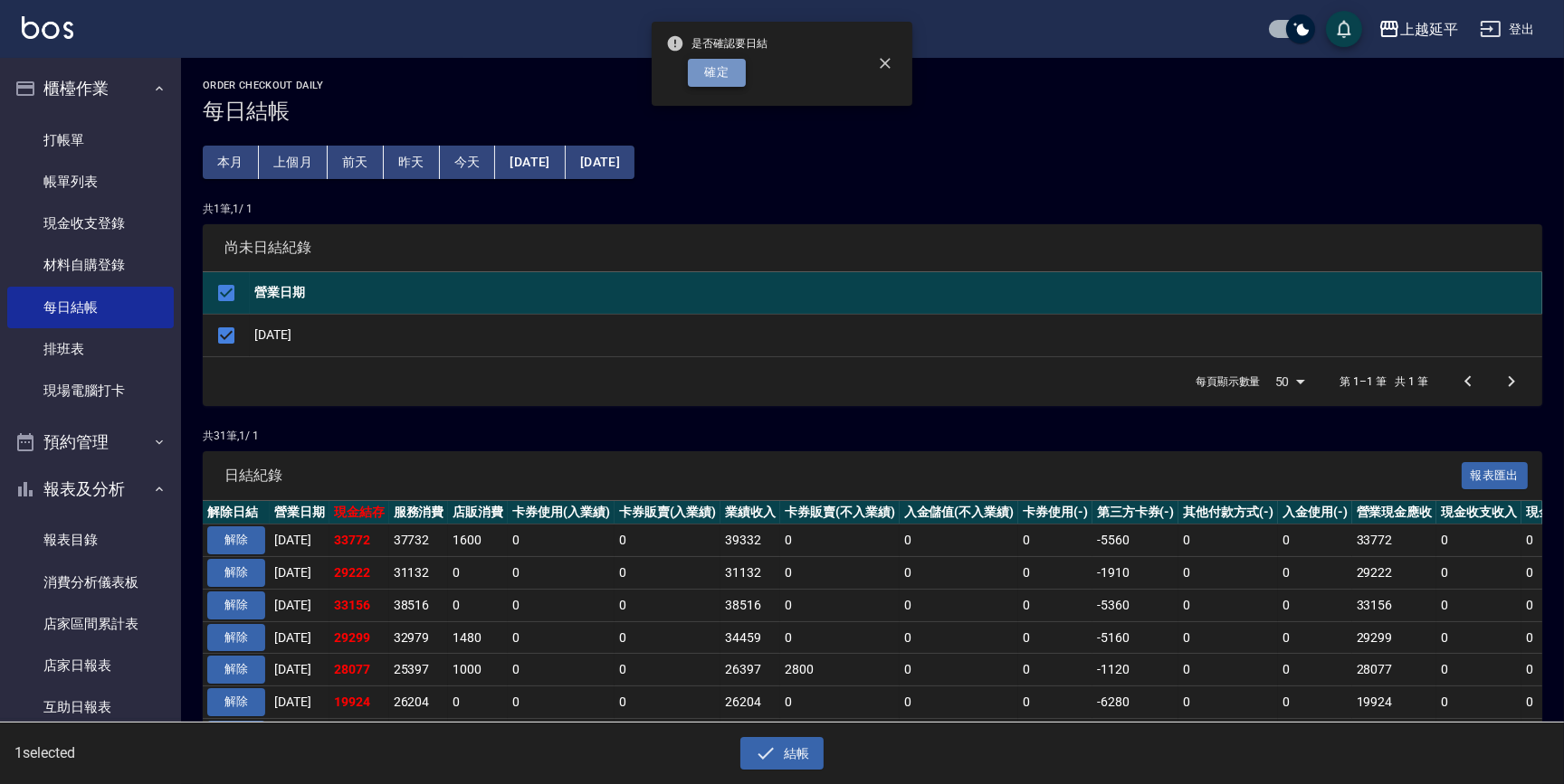
click at [701, 79] on button "確定" at bounding box center [717, 73] width 58 height 28
checkbox input "false"
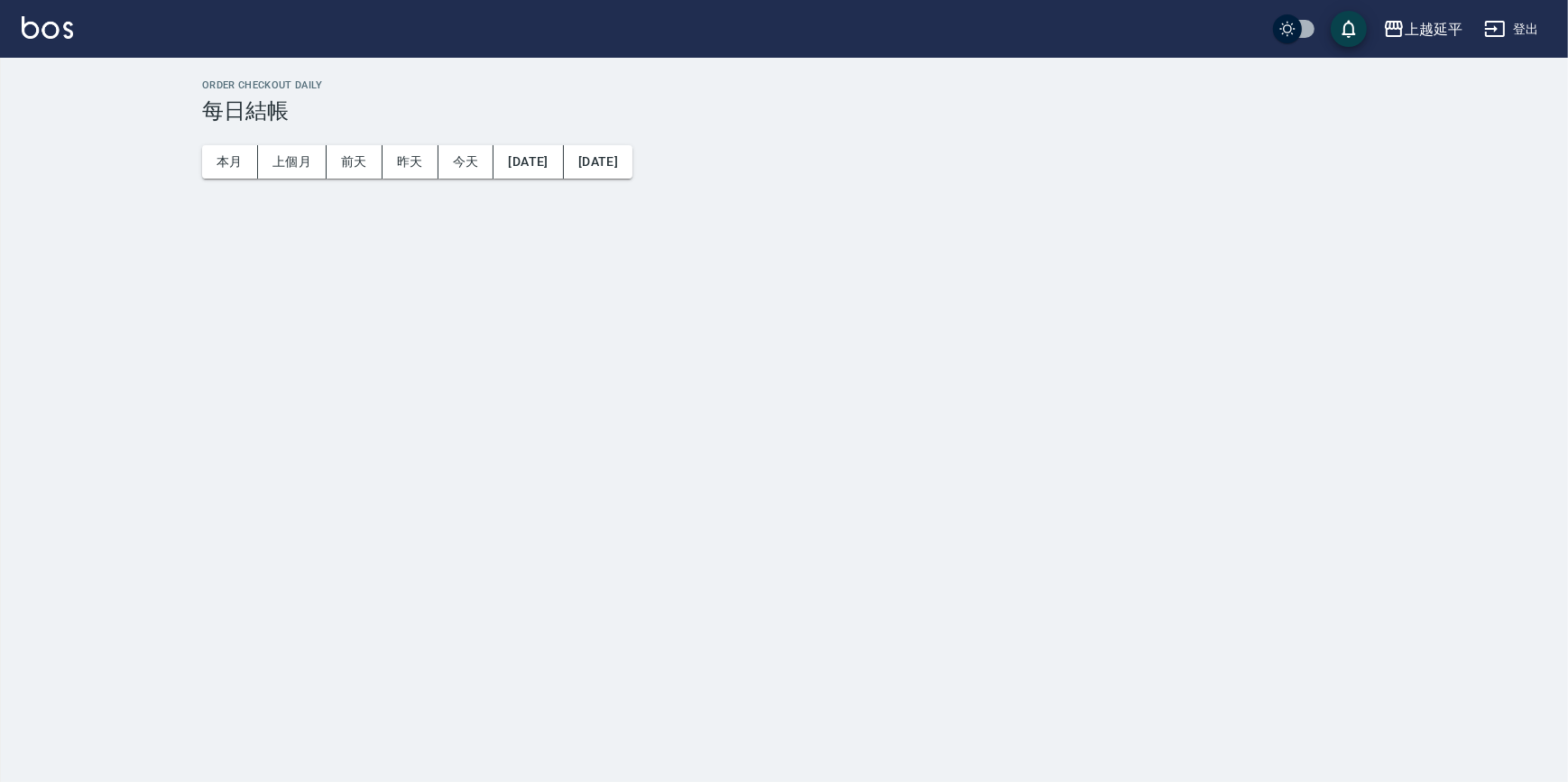
checkbox input "true"
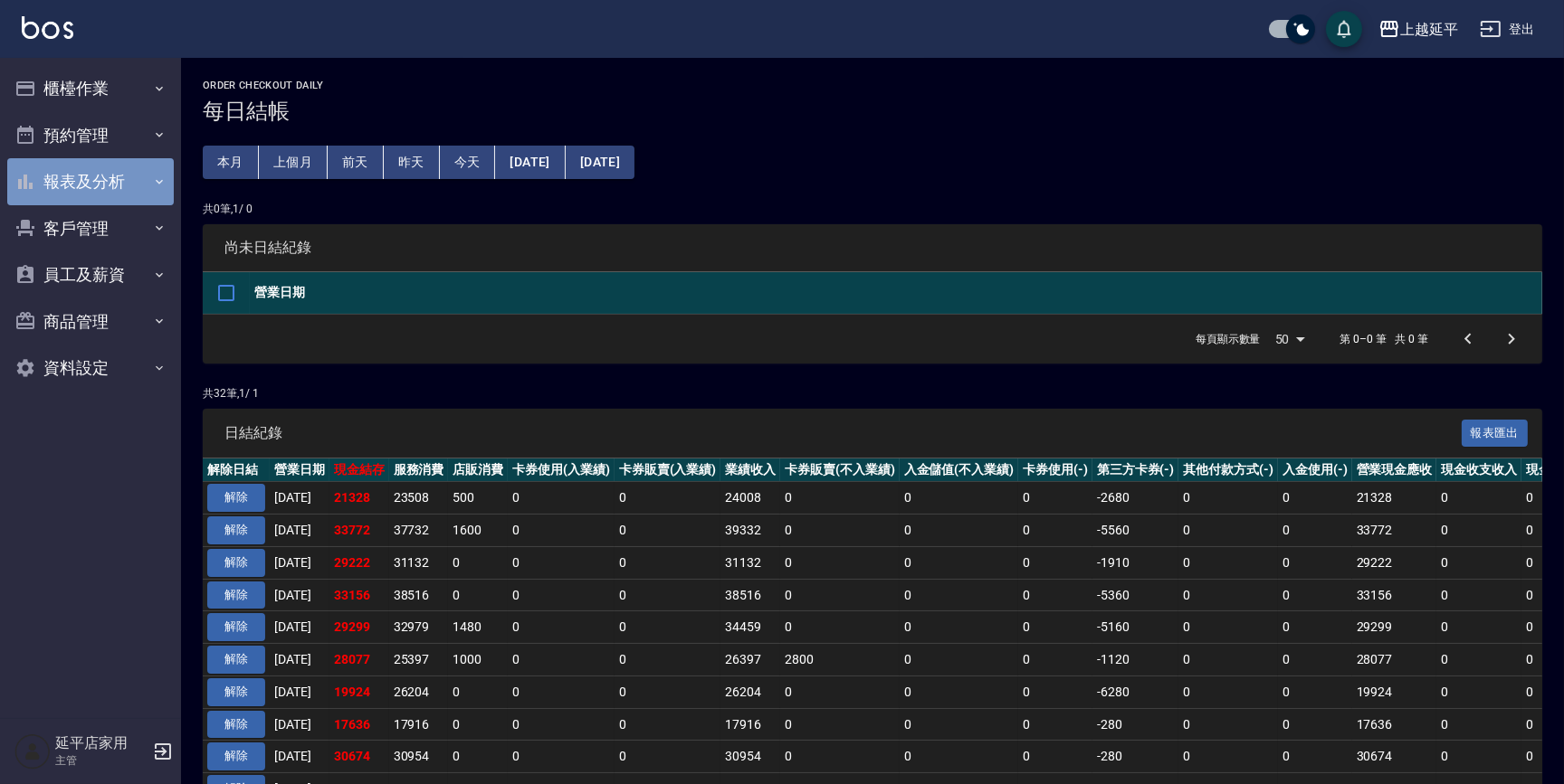
click at [132, 177] on button "報表及分析" at bounding box center [90, 182] width 167 height 47
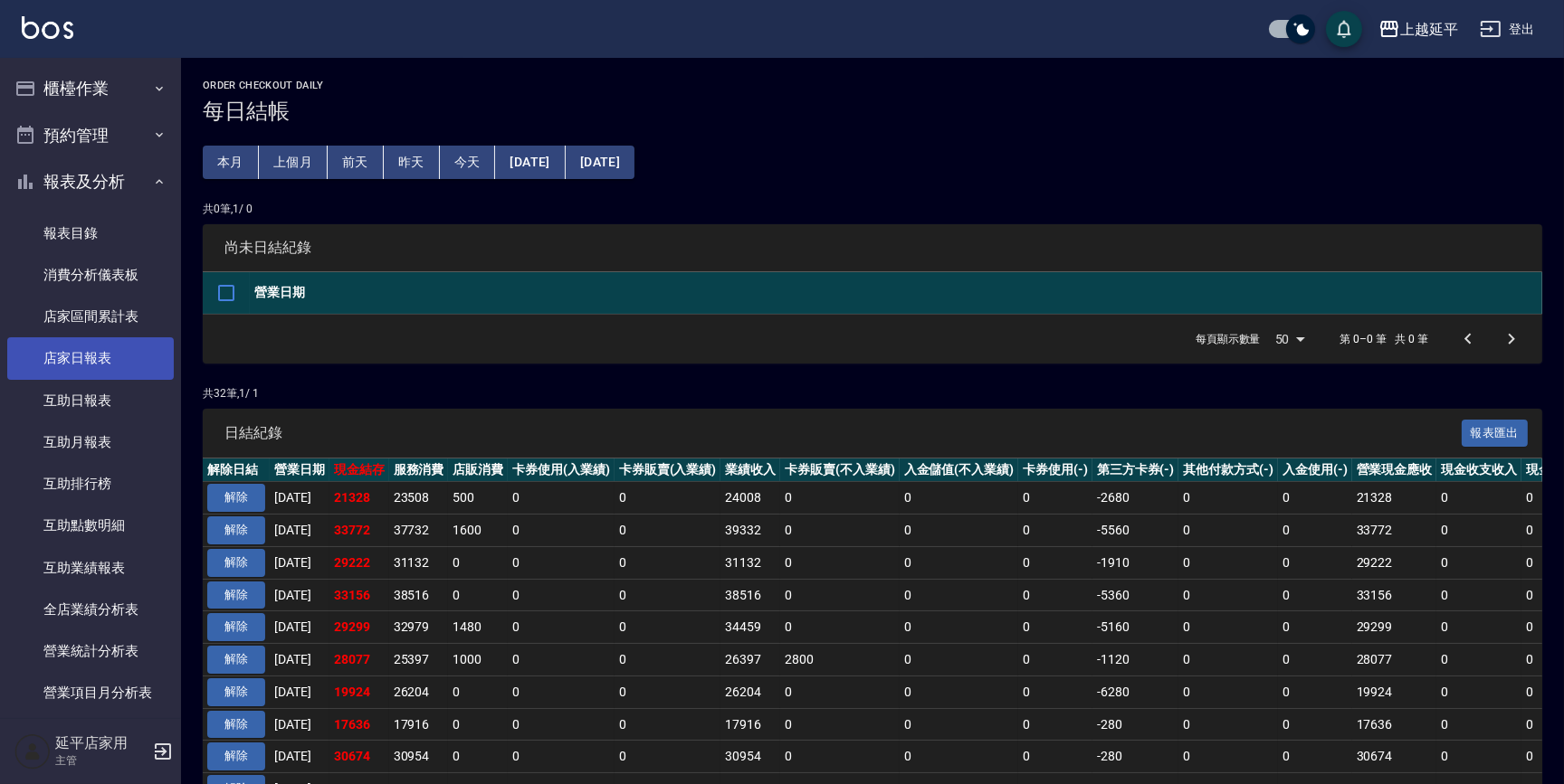
click at [116, 359] on link "店家日報表" at bounding box center [90, 358] width 167 height 41
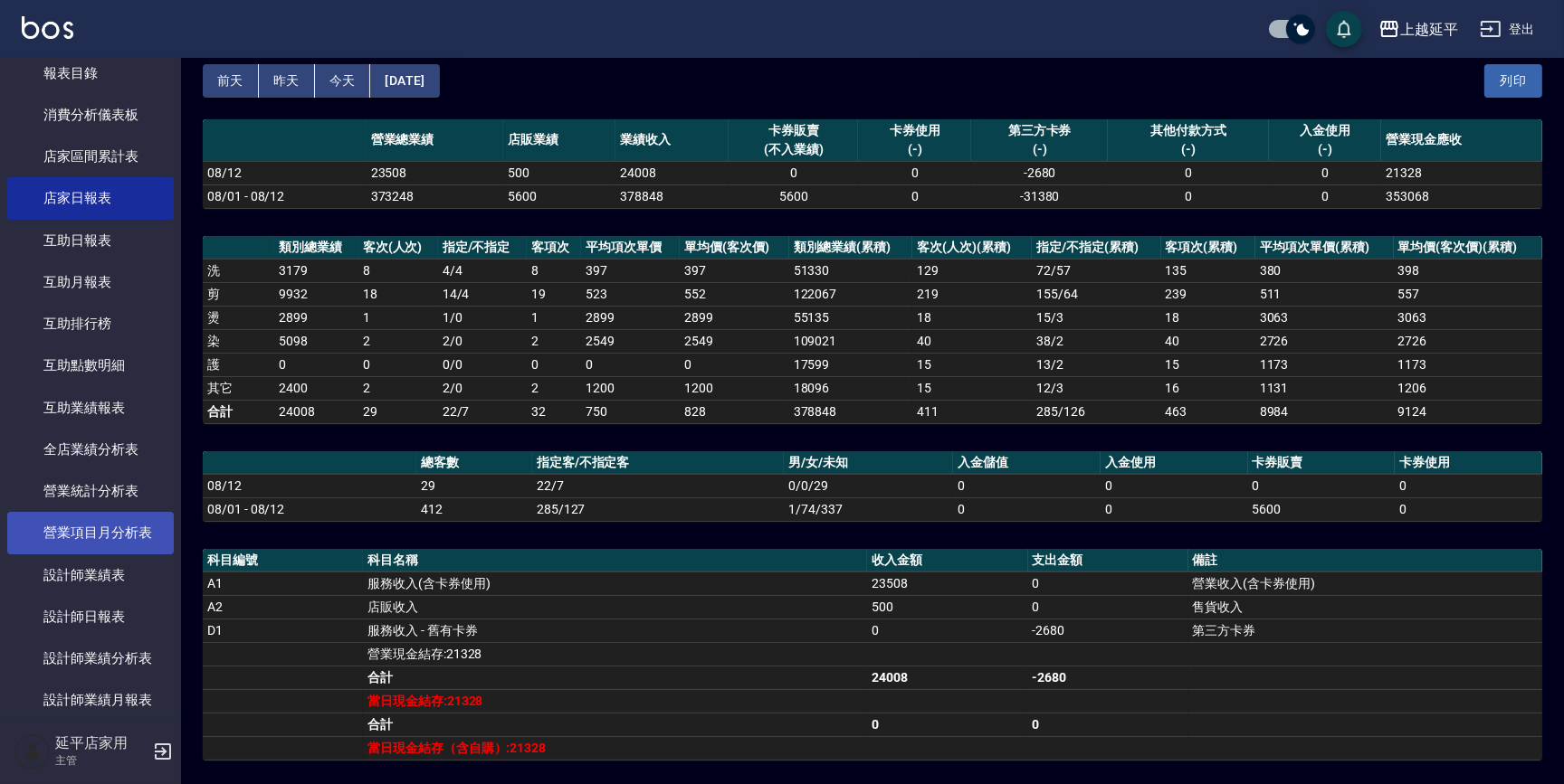
scroll to position [164, 0]
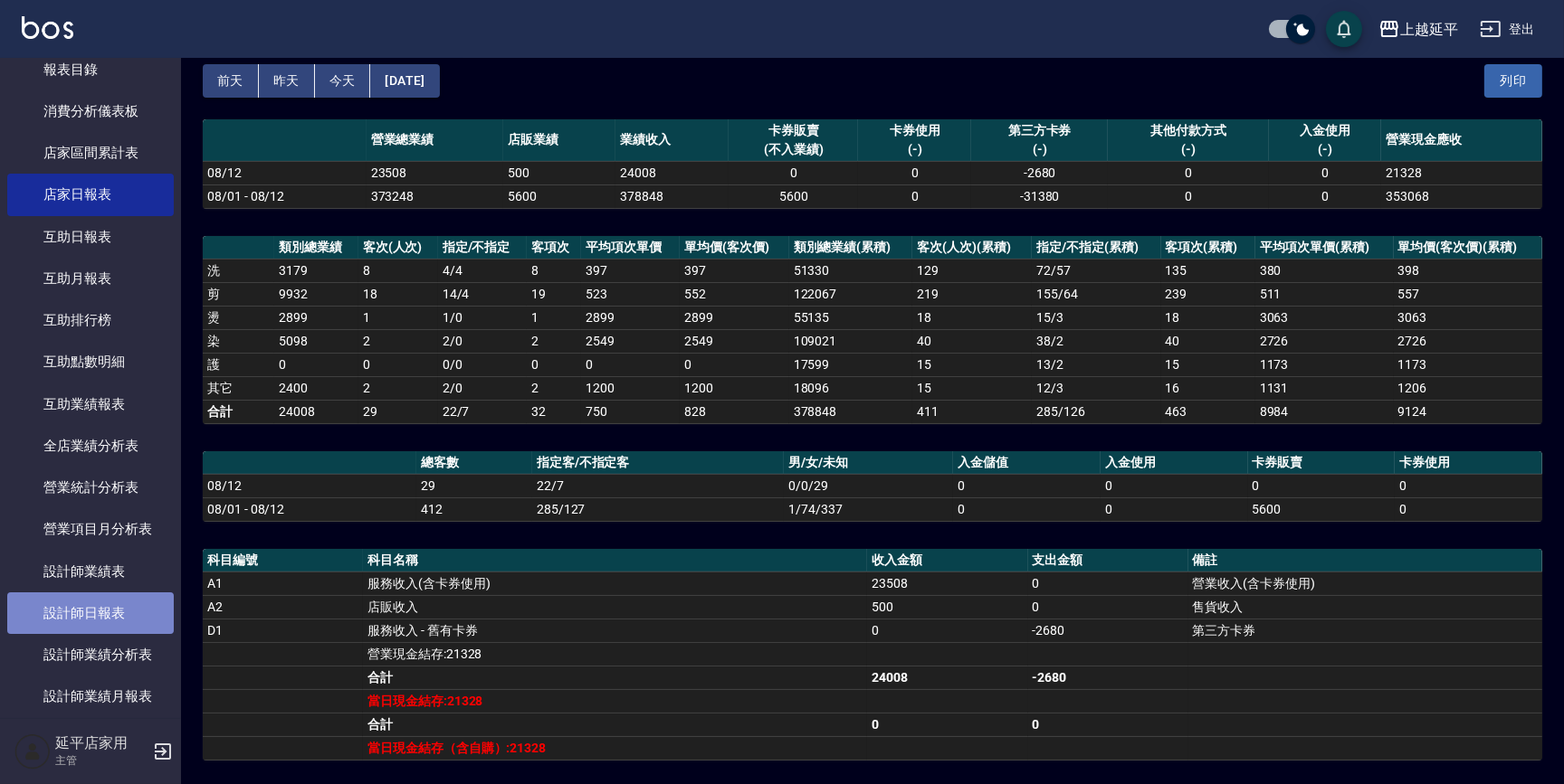
click at [109, 603] on link "設計師日報表" at bounding box center [90, 613] width 167 height 41
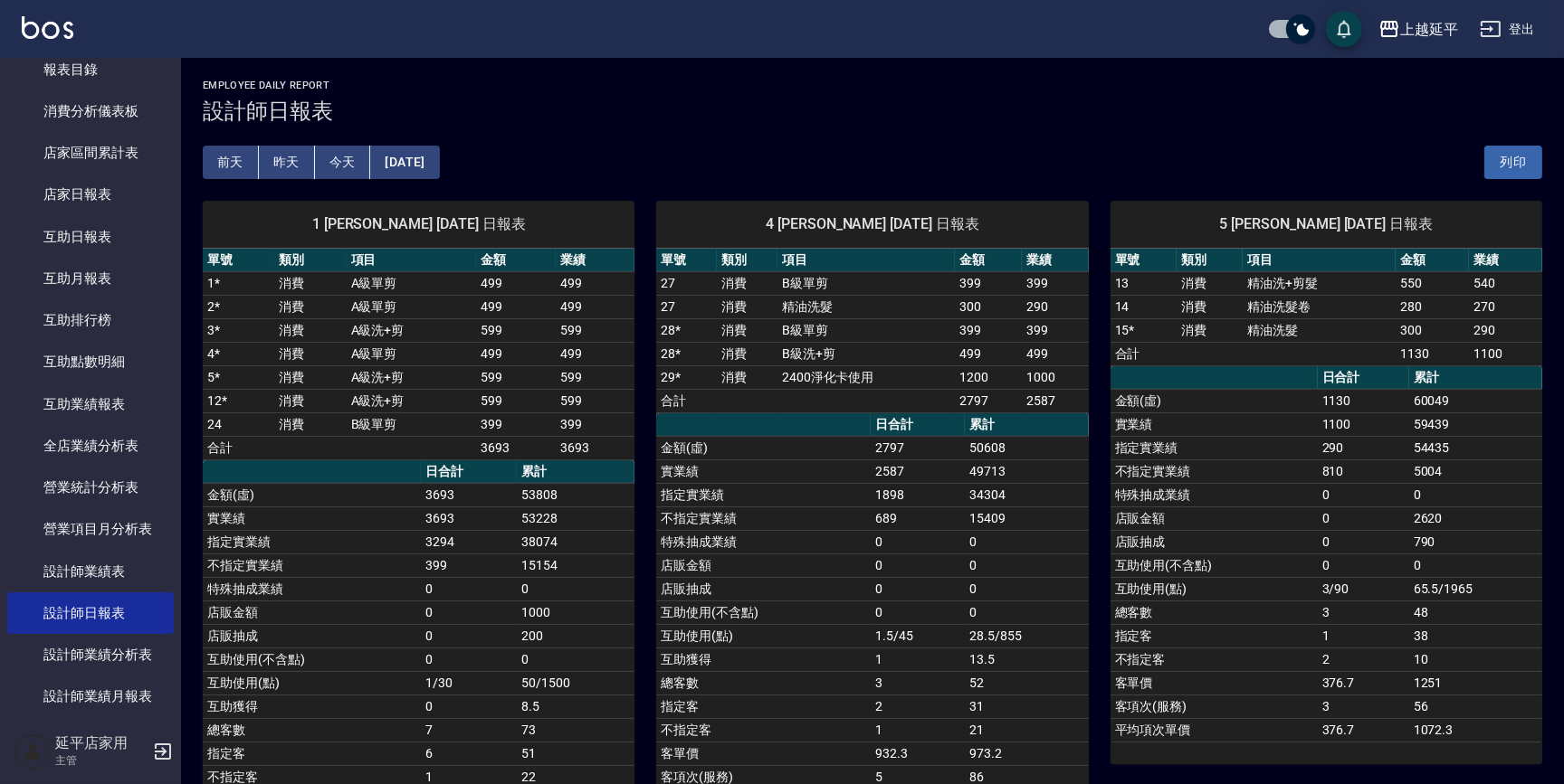
drag, startPoint x: 839, startPoint y: 580, endPoint x: 802, endPoint y: 580, distance: 37.0
click at [802, 580] on td "店販抽成" at bounding box center [763, 589] width 215 height 24
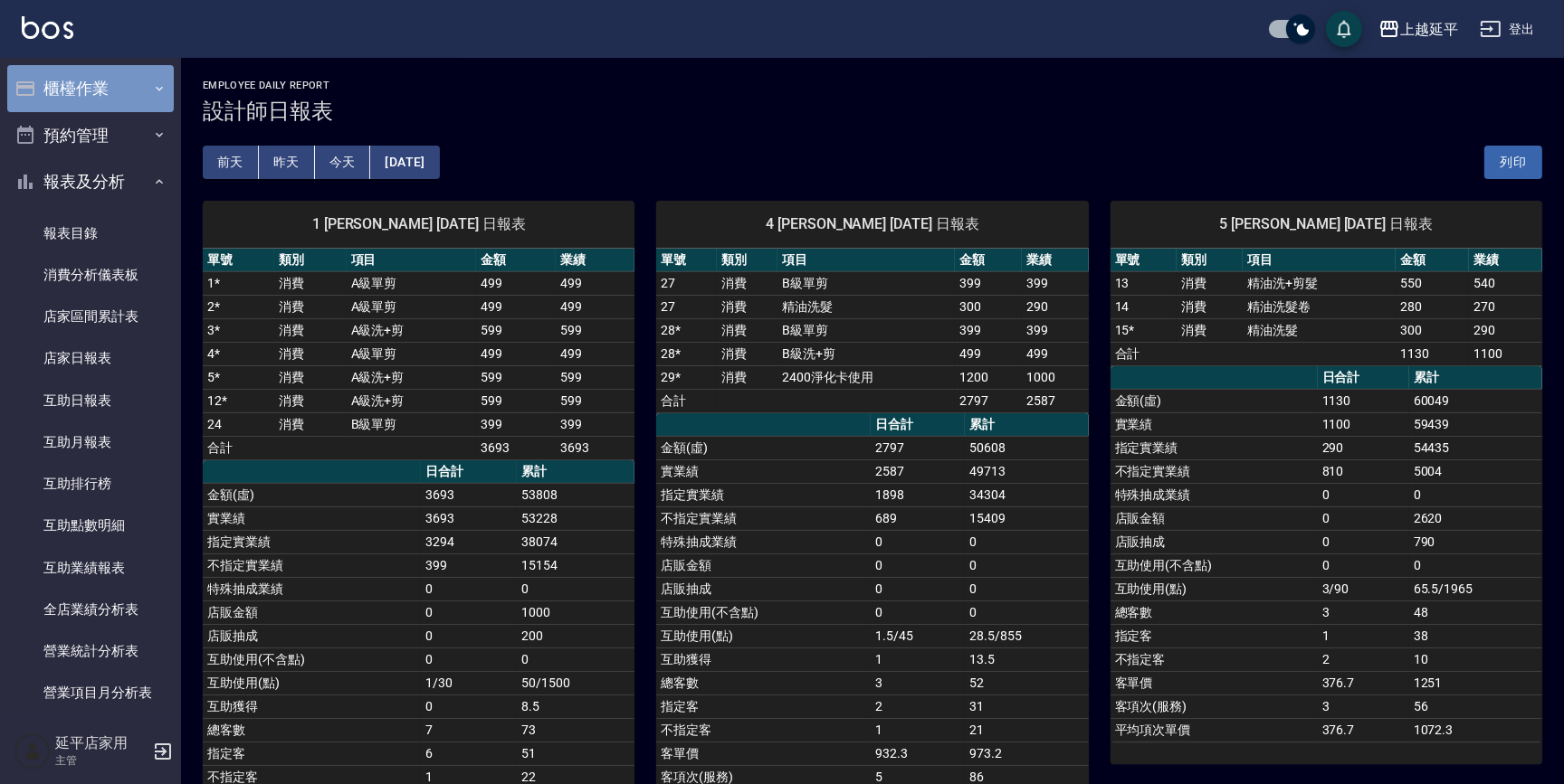
drag, startPoint x: 99, startPoint y: 83, endPoint x: 107, endPoint y: 91, distance: 11.3
click at [99, 83] on button "櫃檯作業" at bounding box center [90, 88] width 167 height 47
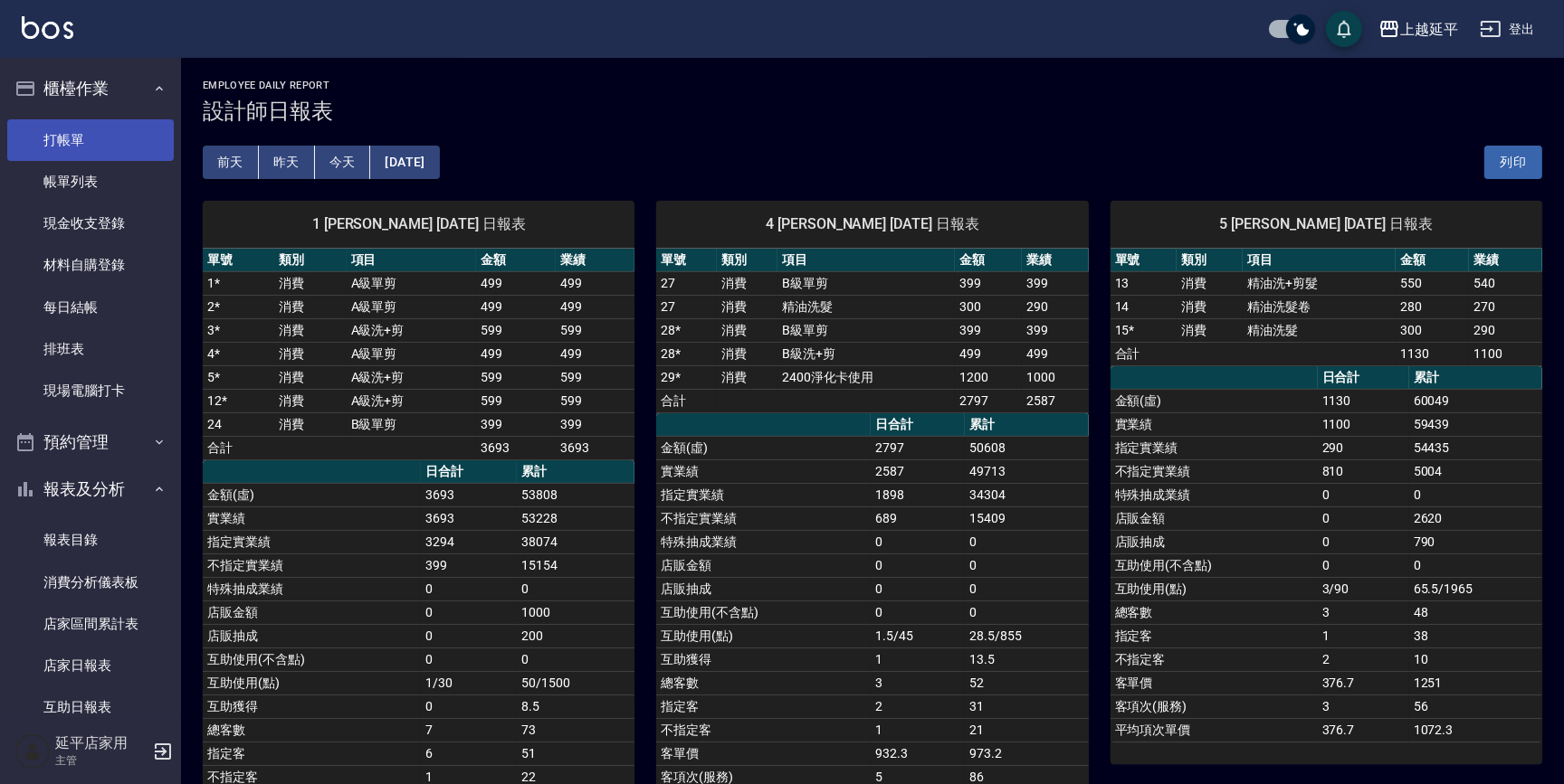
click at [102, 144] on link "打帳單" at bounding box center [90, 140] width 167 height 41
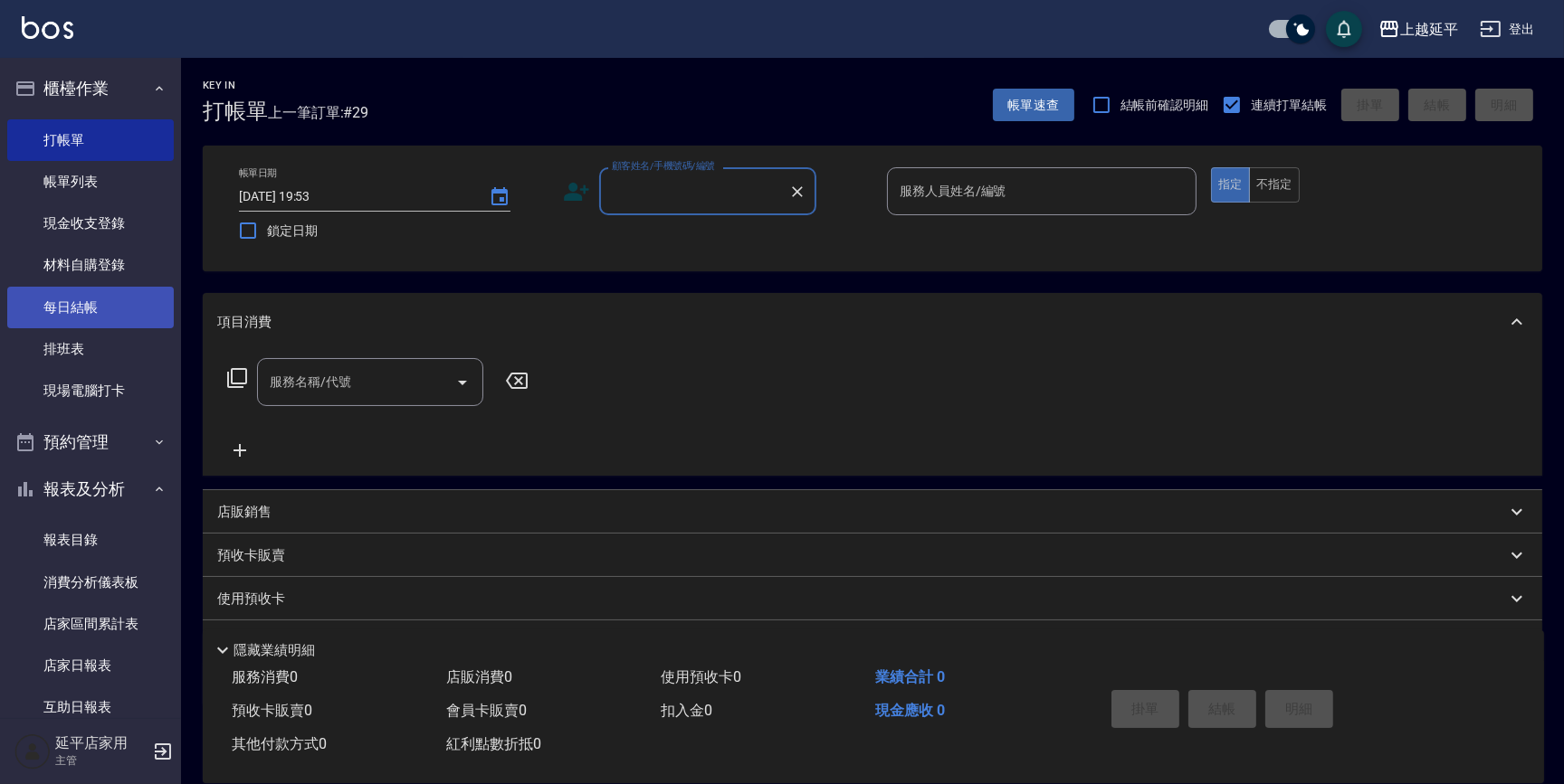
click at [87, 298] on link "每日結帳" at bounding box center [90, 307] width 167 height 41
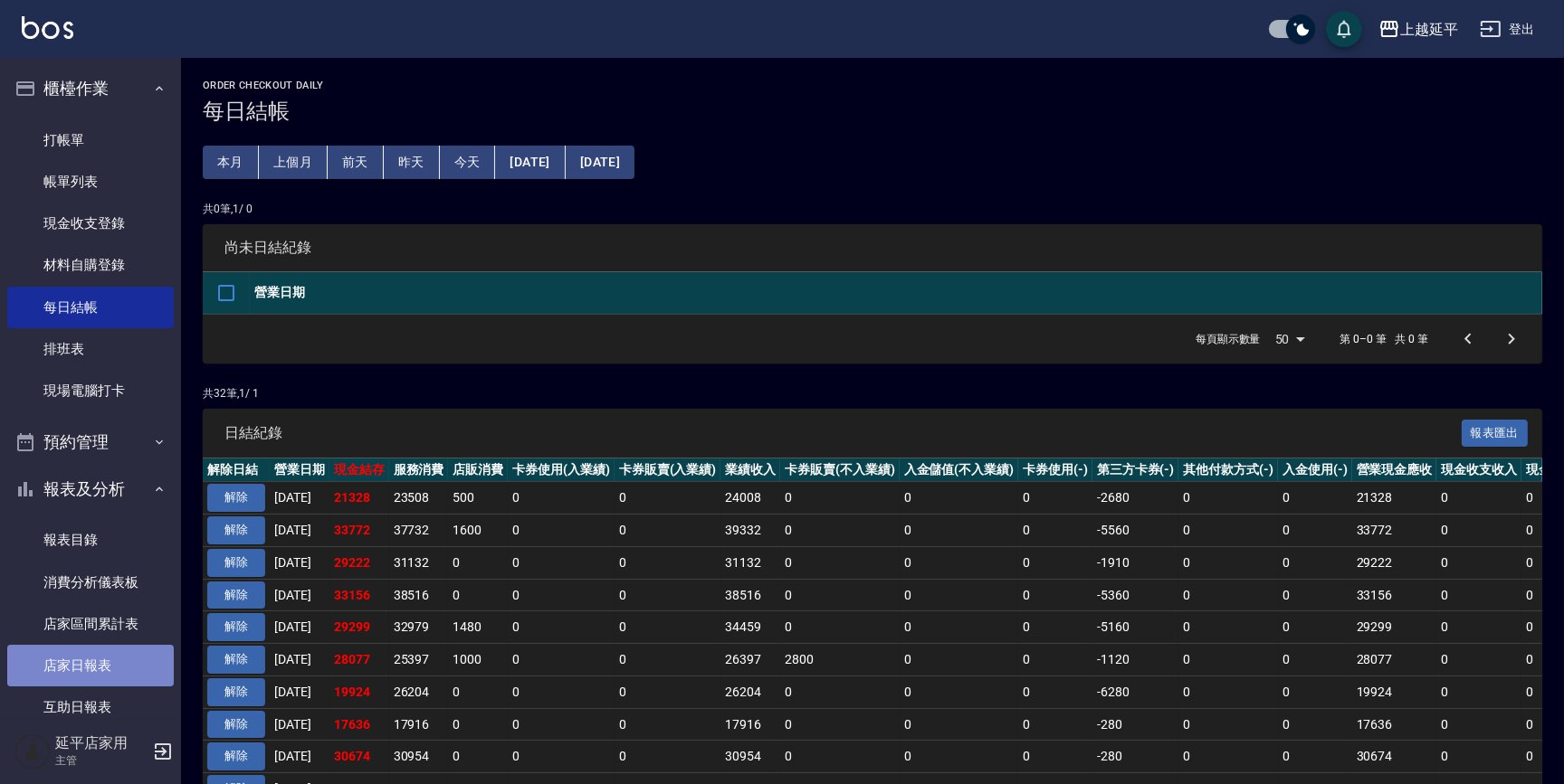
click at [128, 665] on link "店家日報表" at bounding box center [90, 665] width 167 height 41
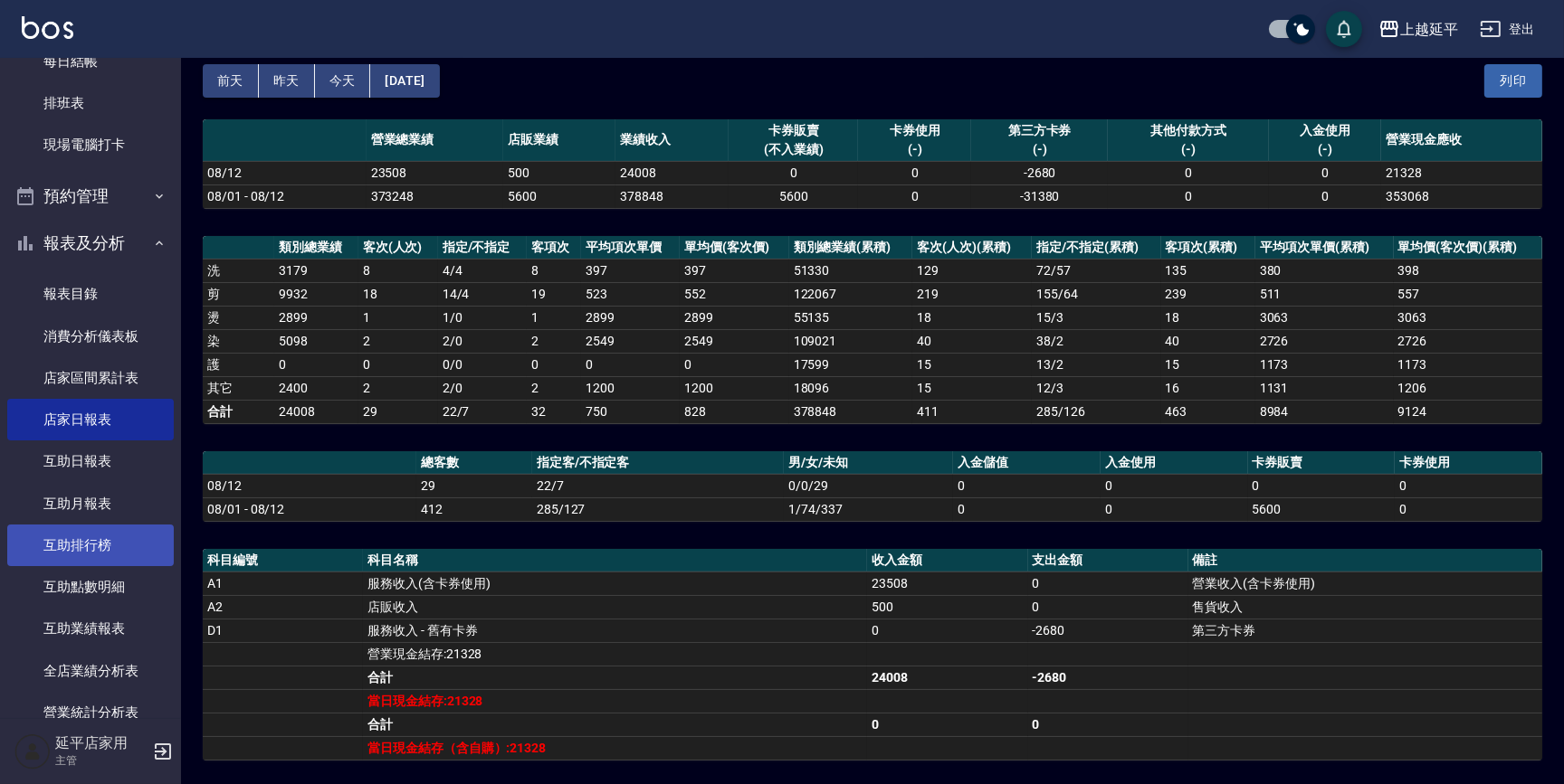
scroll to position [411, 0]
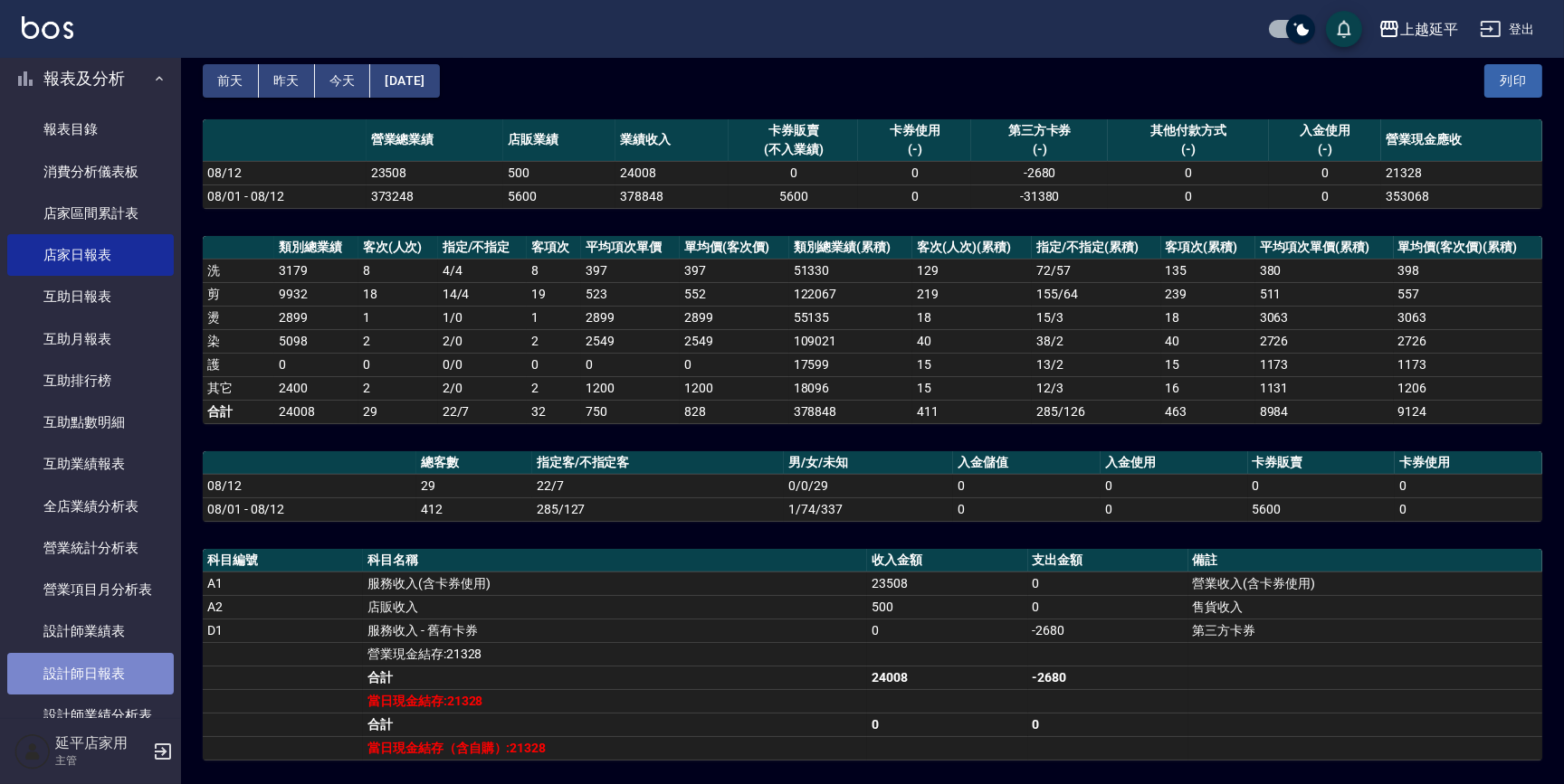
click at [118, 670] on link "設計師日報表" at bounding box center [90, 674] width 167 height 41
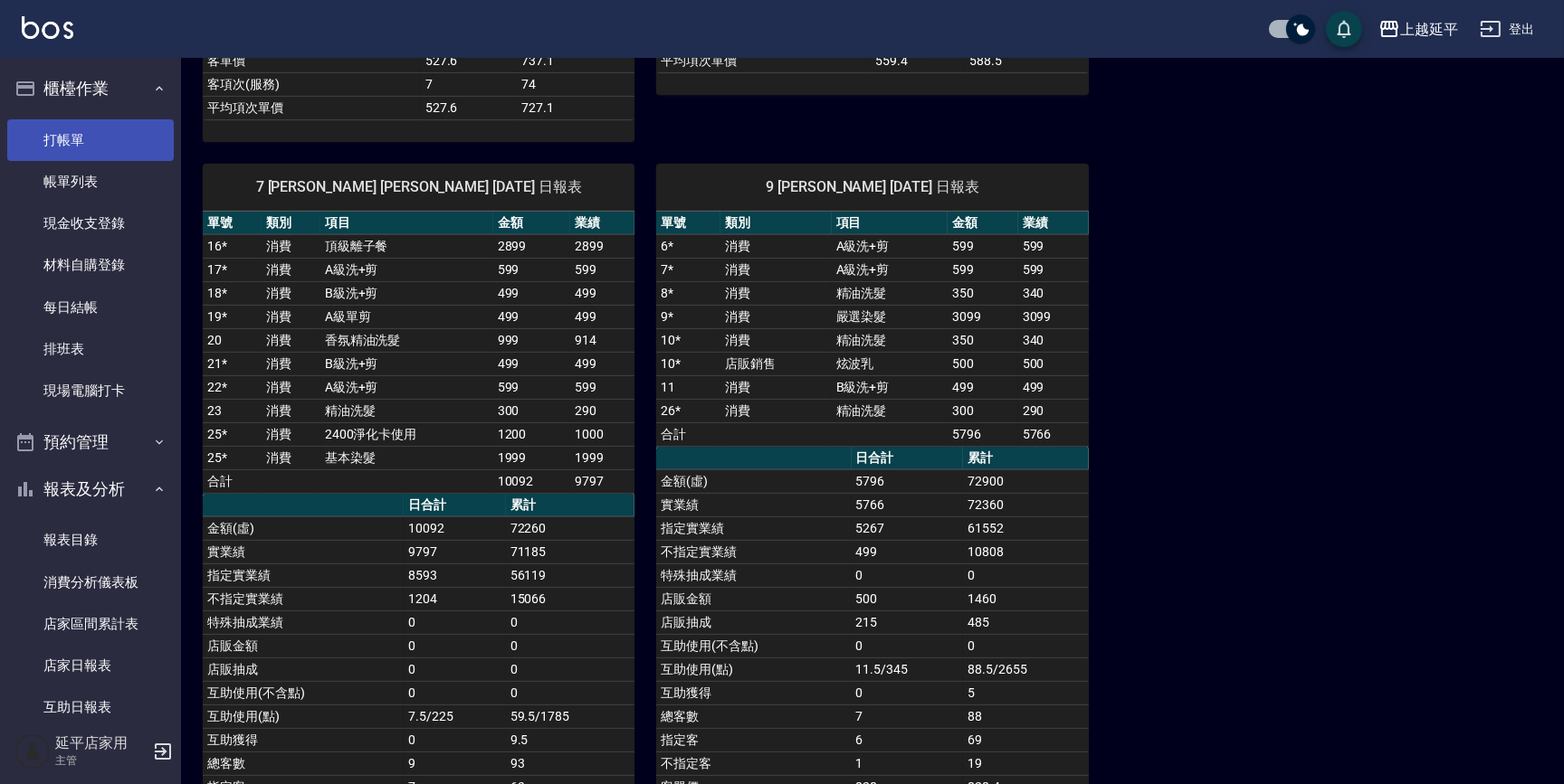
click at [77, 132] on link "打帳單" at bounding box center [90, 140] width 167 height 41
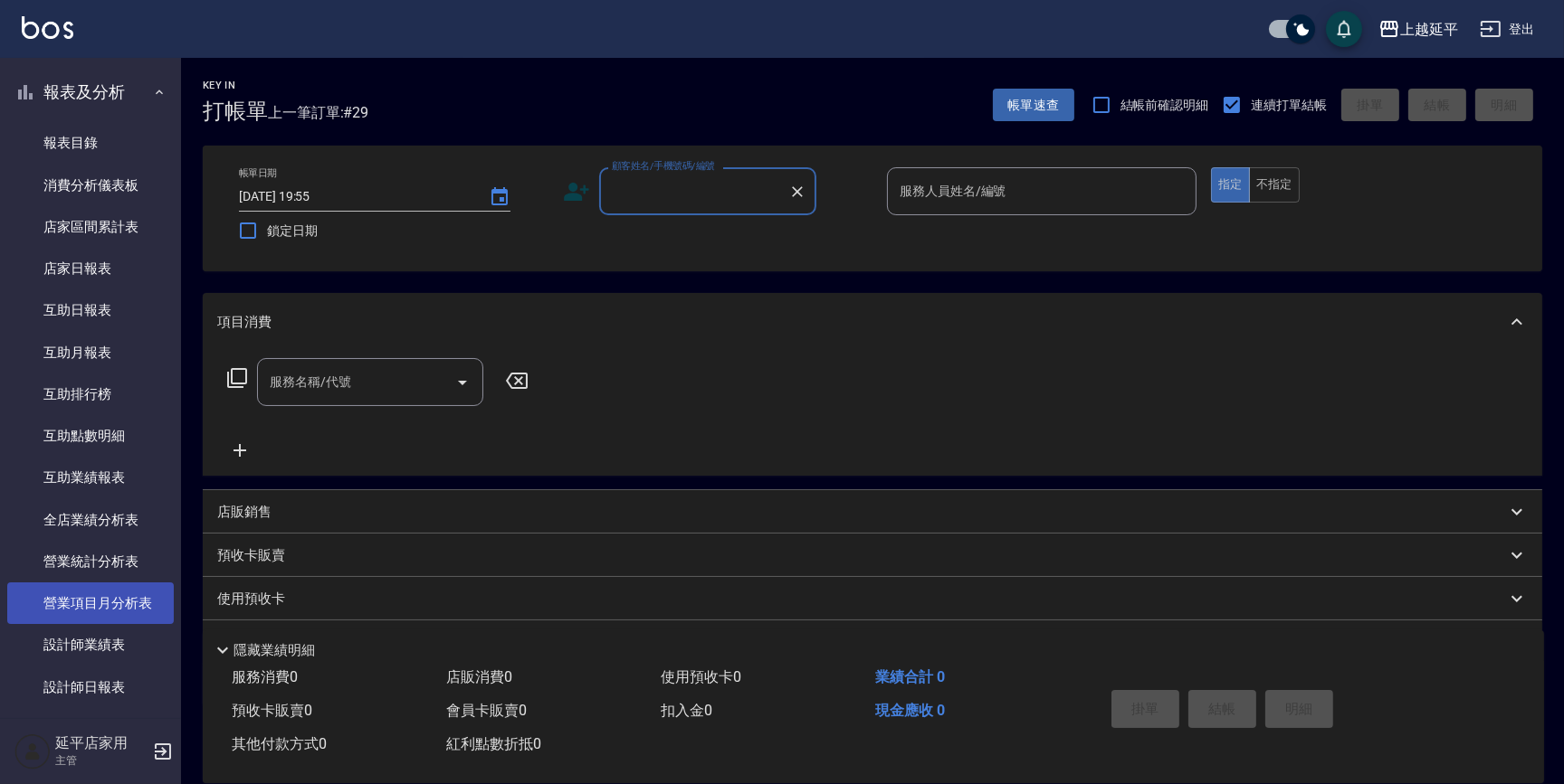
scroll to position [494, 0]
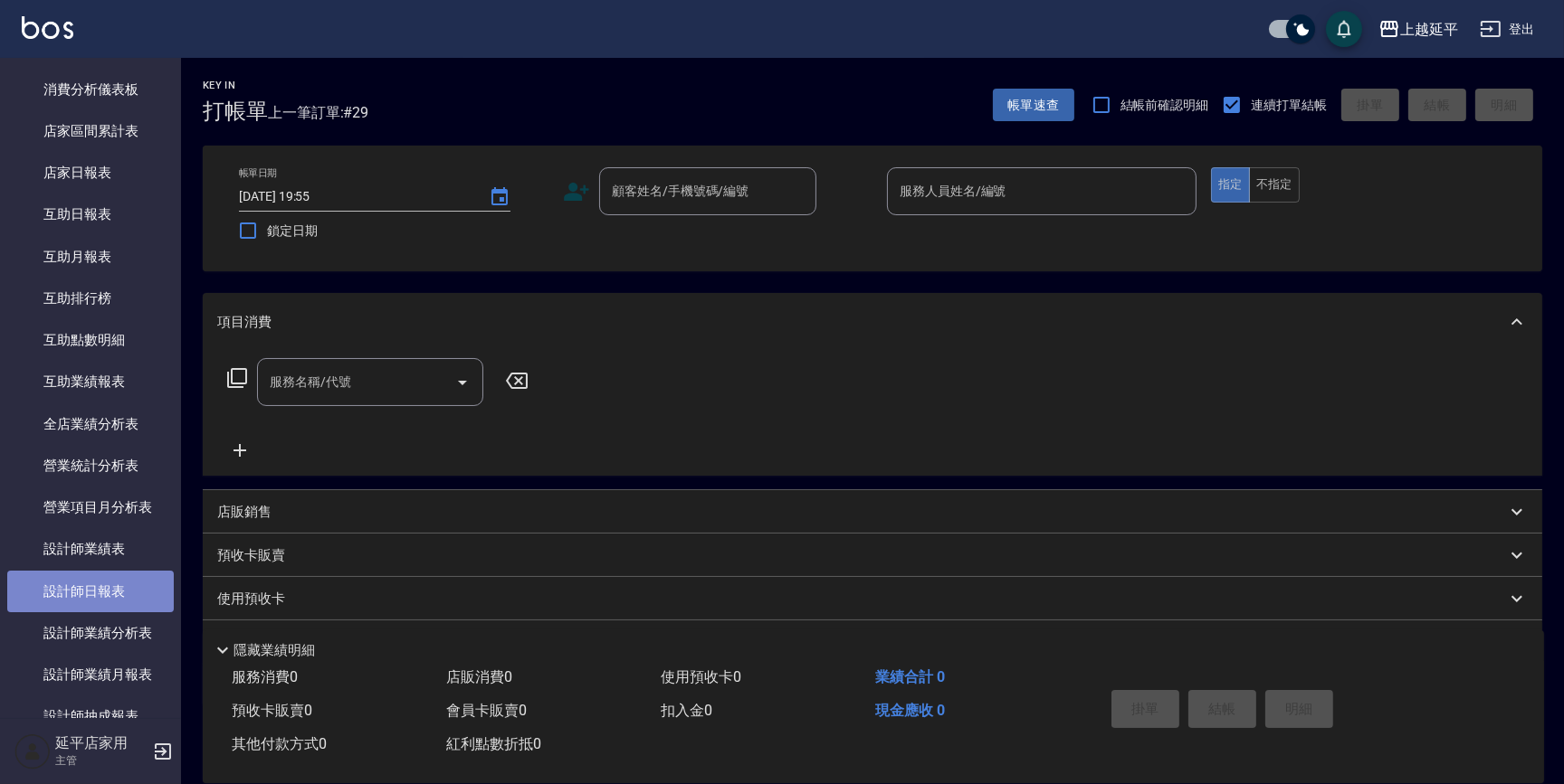
click at [118, 582] on link "設計師日報表" at bounding box center [90, 592] width 167 height 41
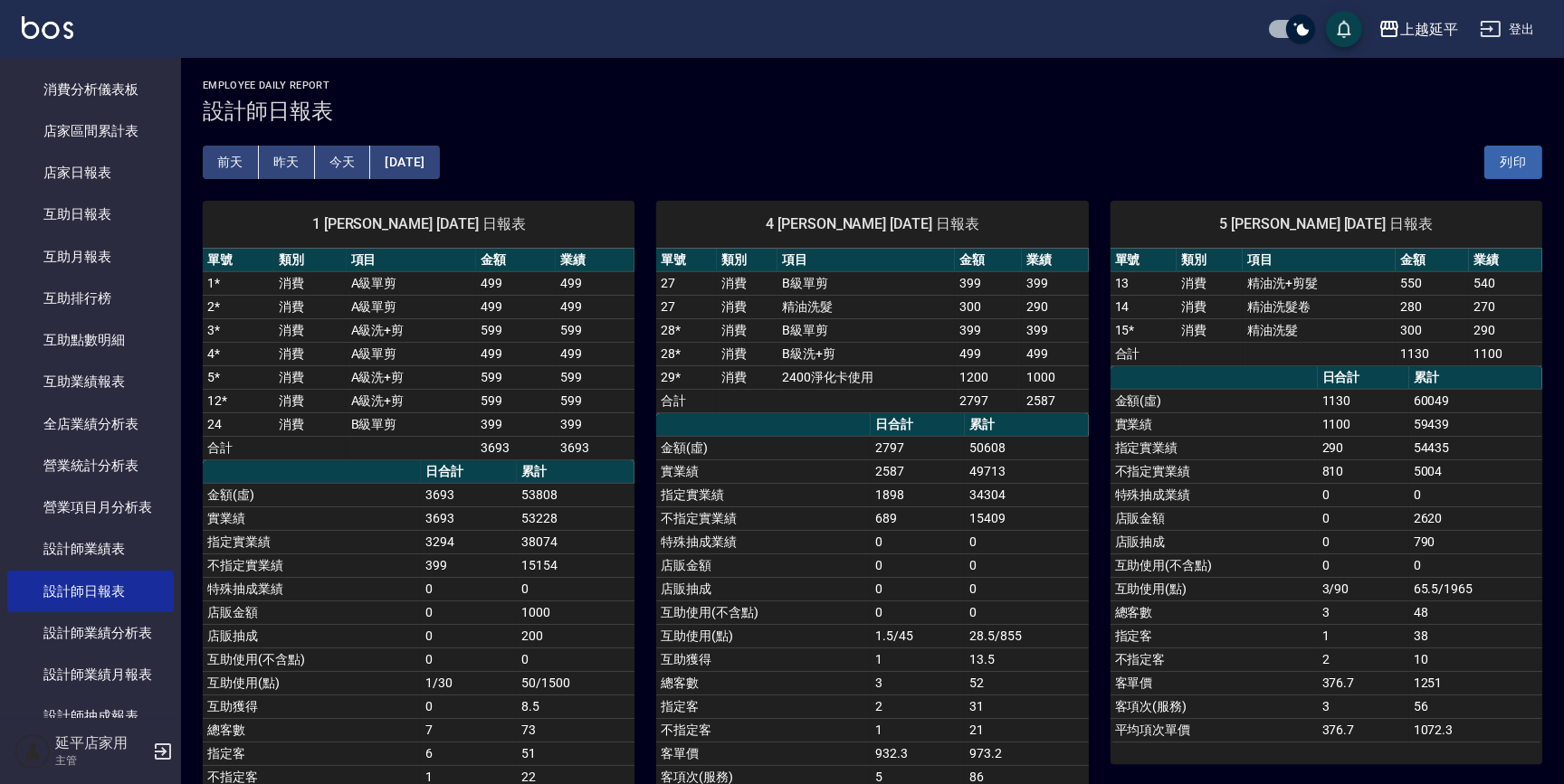
click at [431, 151] on button "[DATE]" at bounding box center [404, 162] width 69 height 33
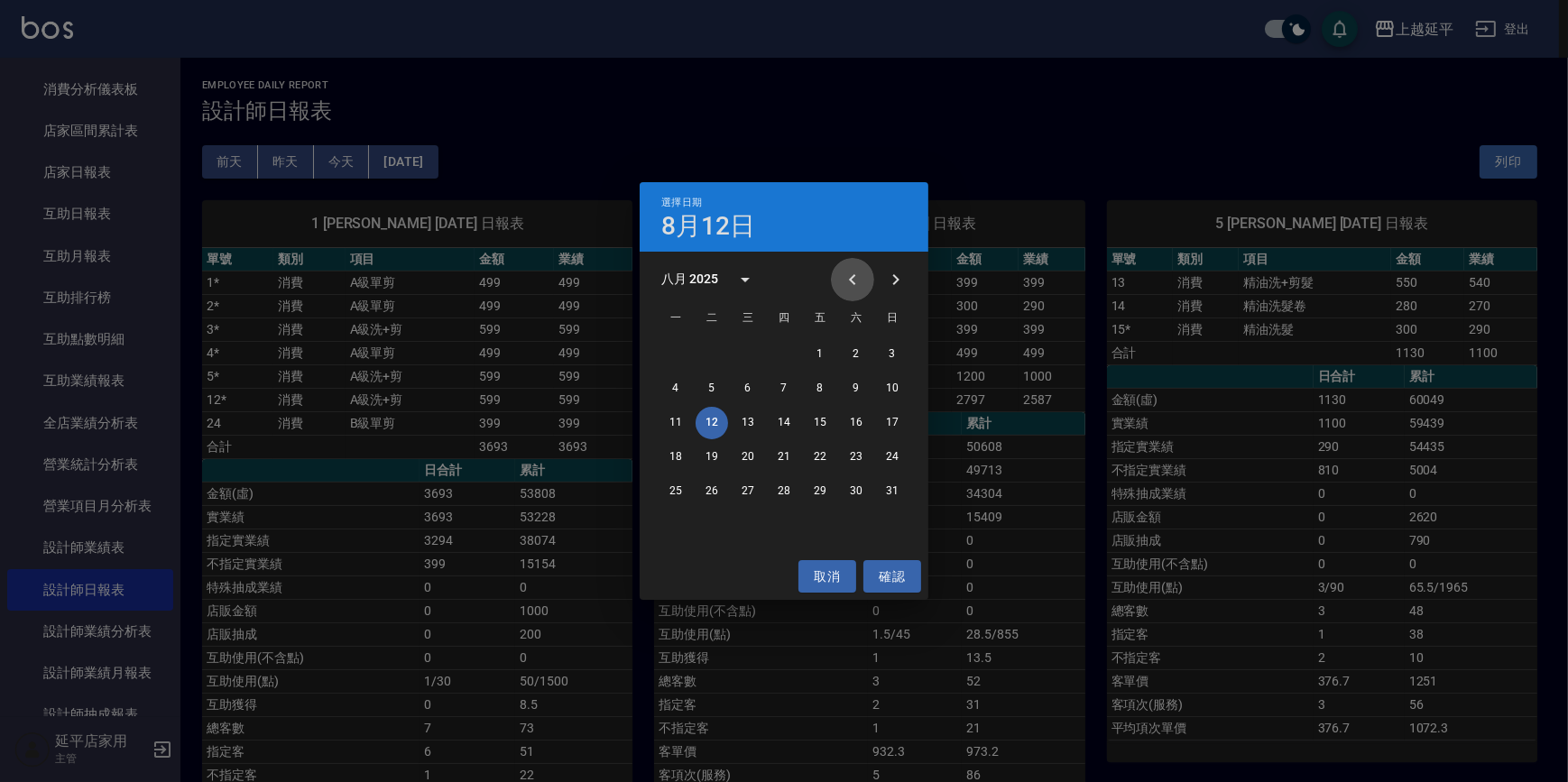
click at [842, 280] on icon "Previous month" at bounding box center [852, 280] width 22 height 22
click at [842, 387] on button "12" at bounding box center [855, 389] width 32 height 32
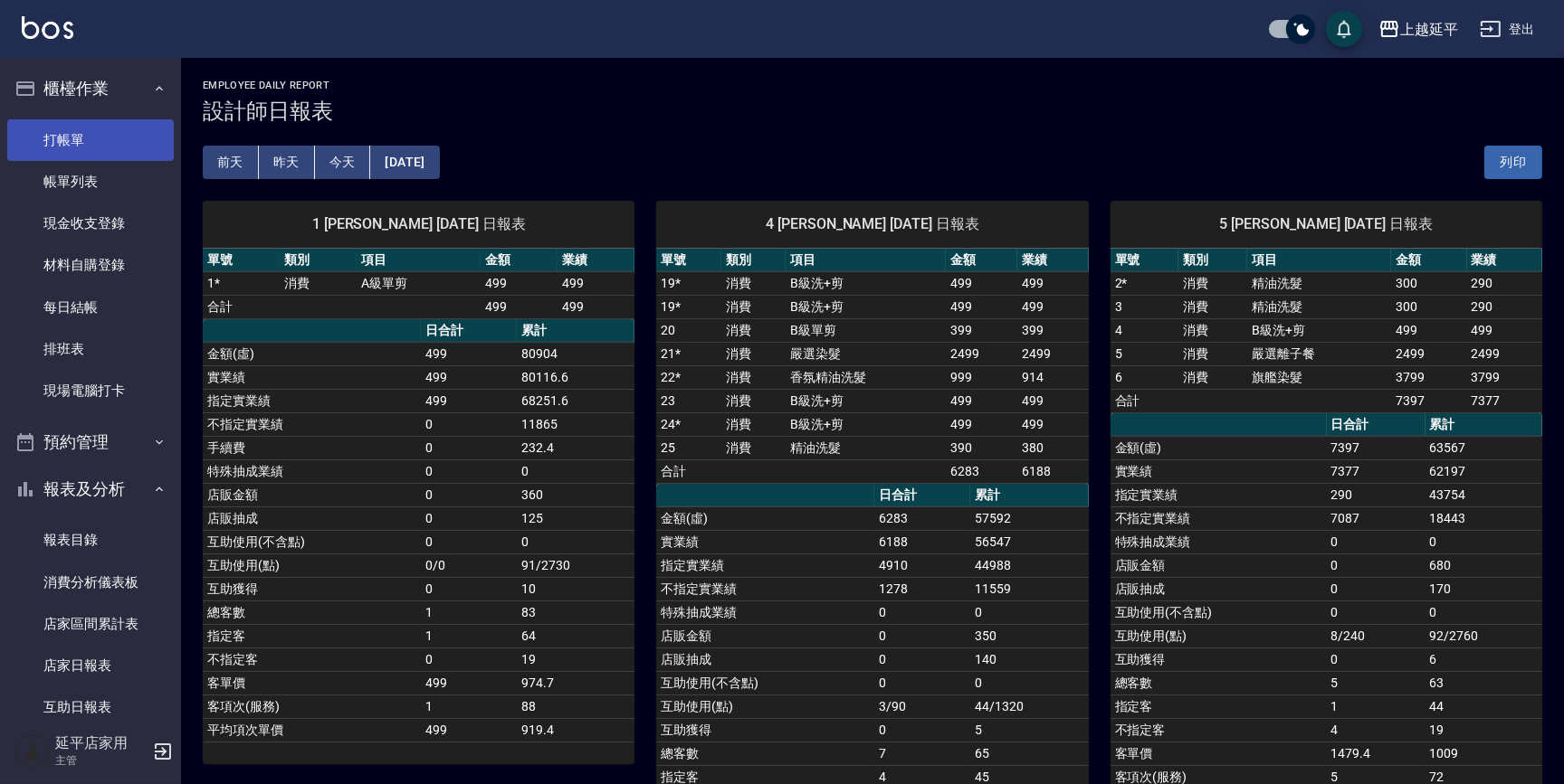
click at [83, 139] on link "打帳單" at bounding box center [90, 140] width 167 height 41
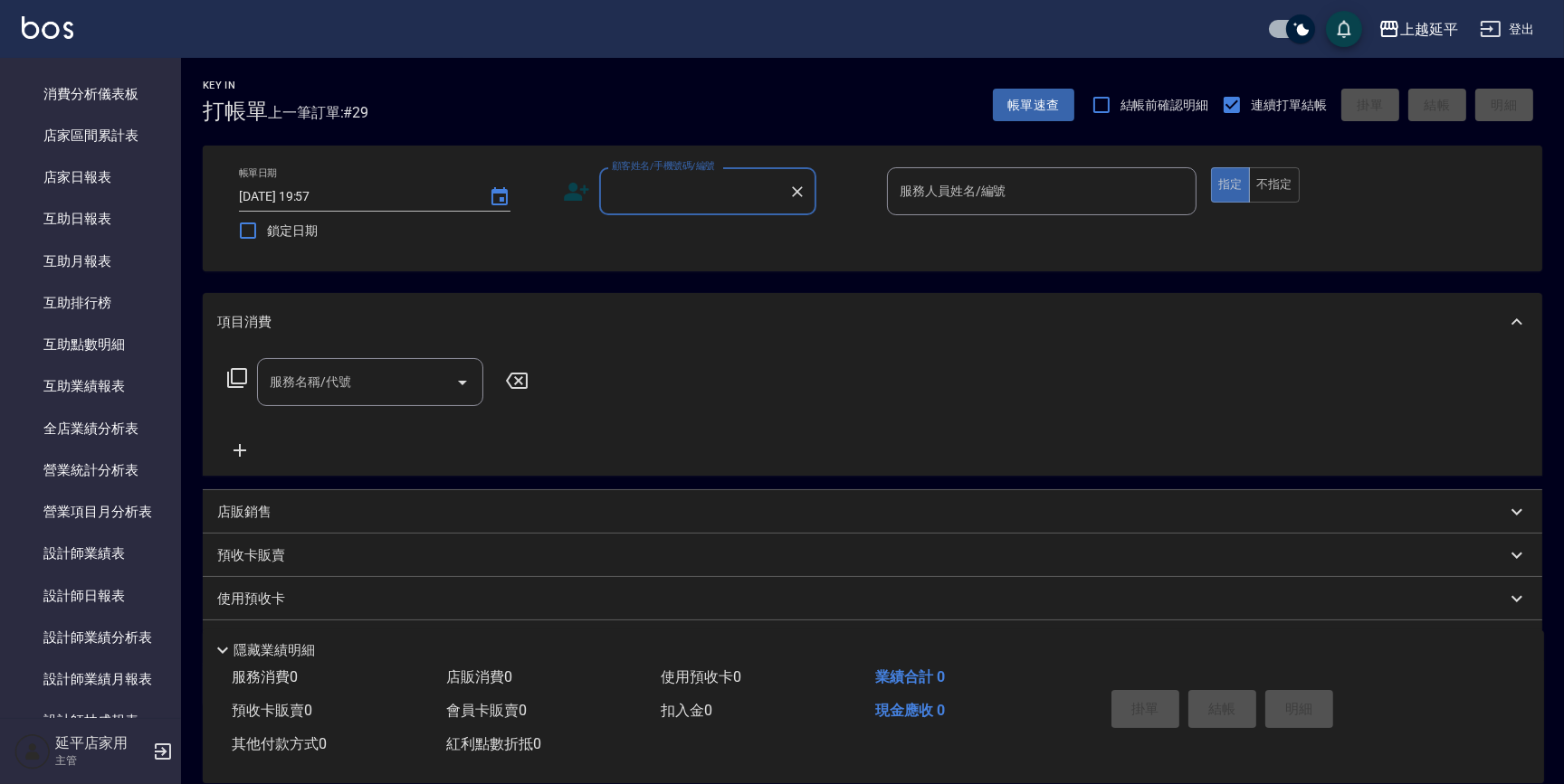
scroll to position [494, 0]
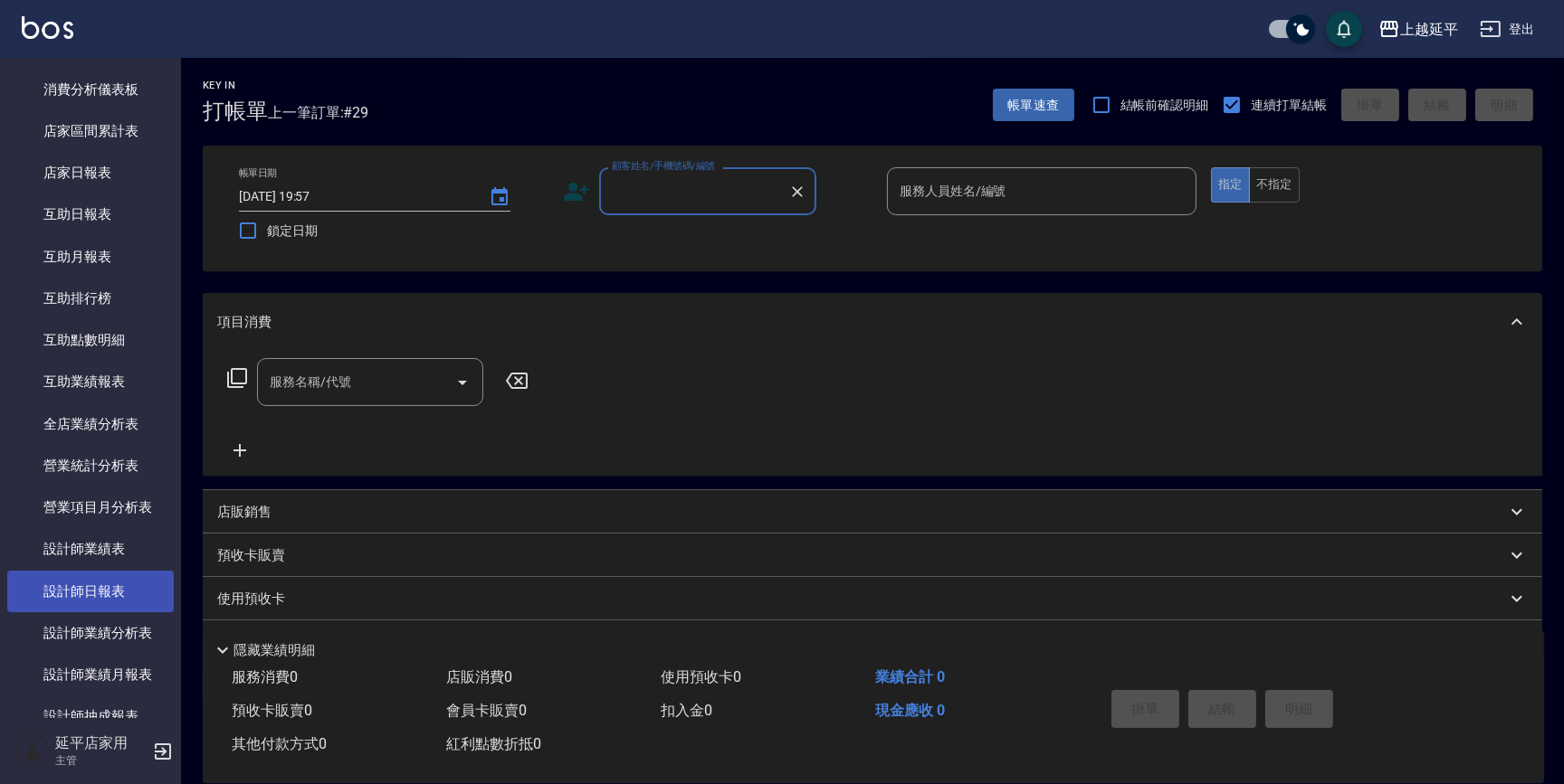
click at [116, 586] on link "設計師日報表" at bounding box center [90, 592] width 167 height 41
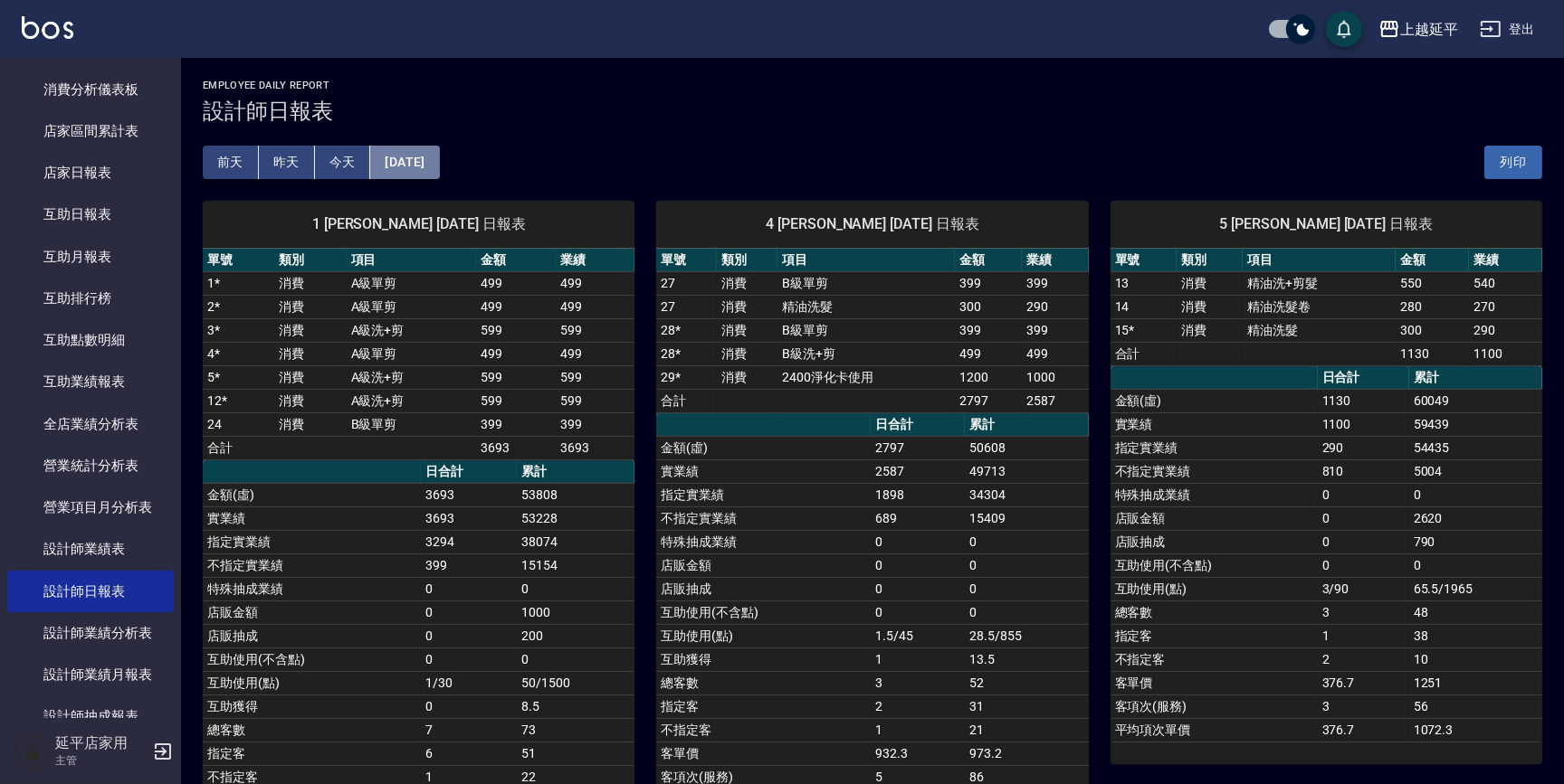
click at [406, 165] on button "[DATE]" at bounding box center [404, 162] width 69 height 33
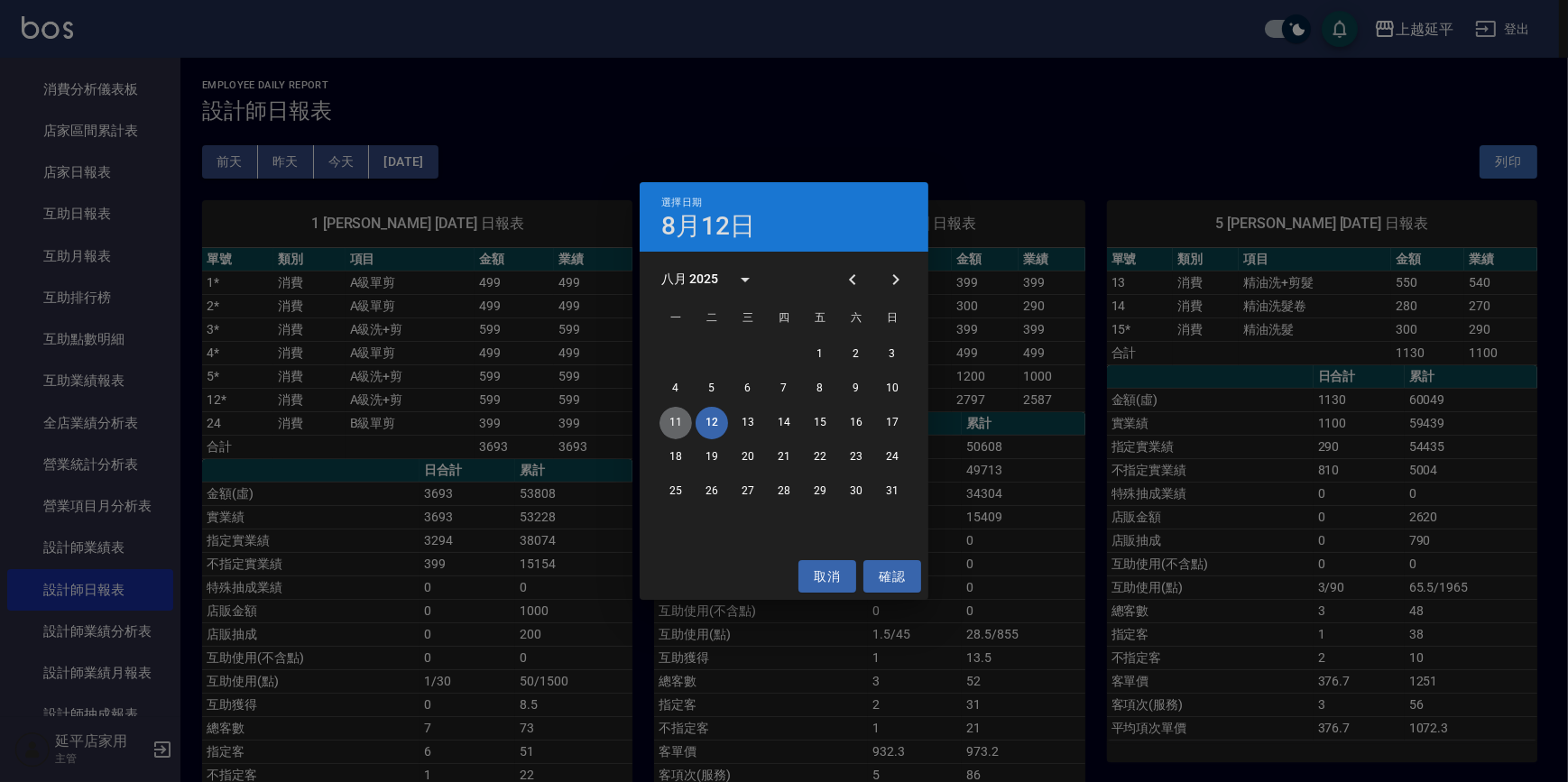
click at [663, 420] on button "11" at bounding box center [675, 423] width 32 height 32
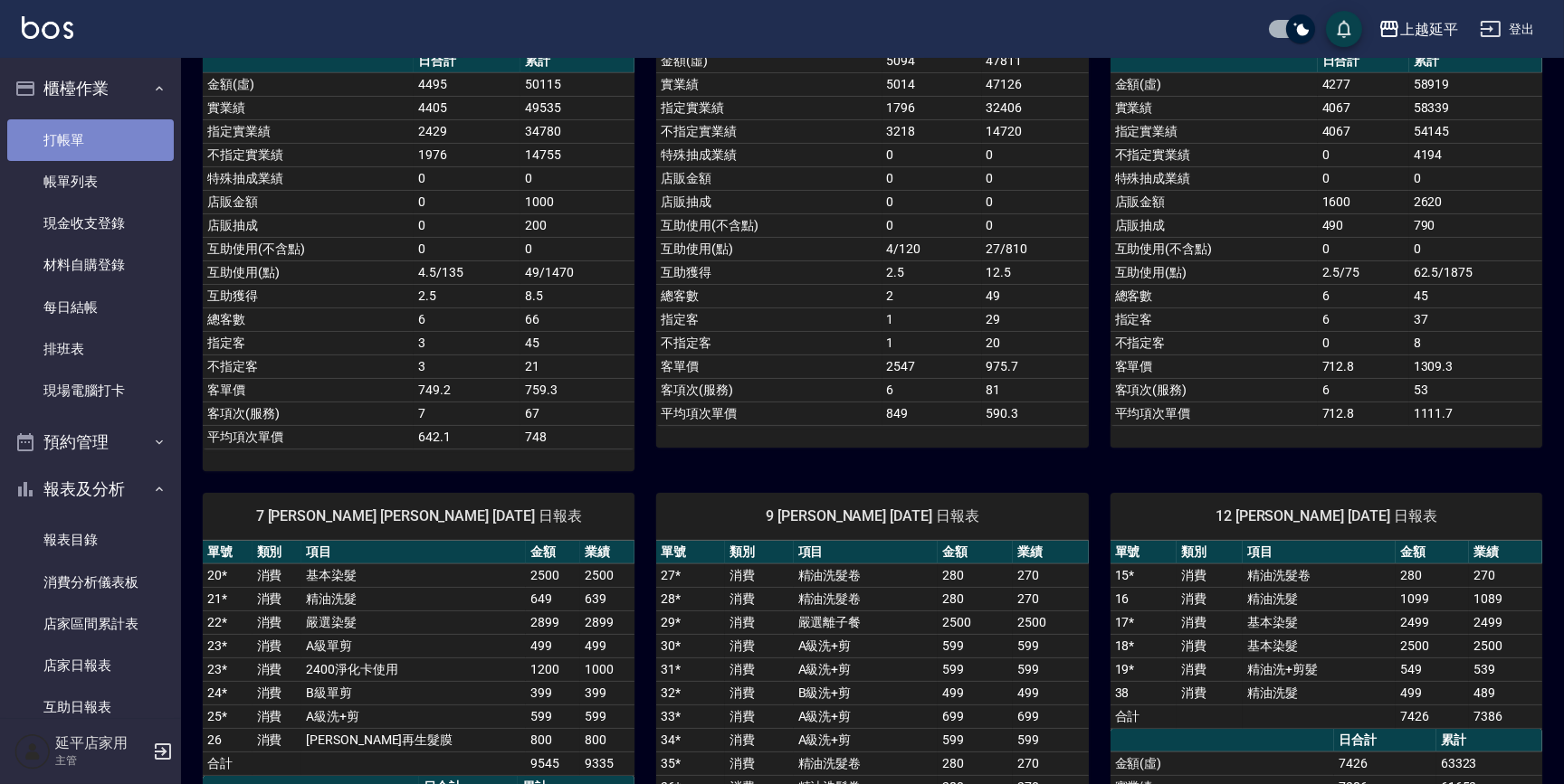
click at [122, 143] on link "打帳單" at bounding box center [90, 140] width 167 height 41
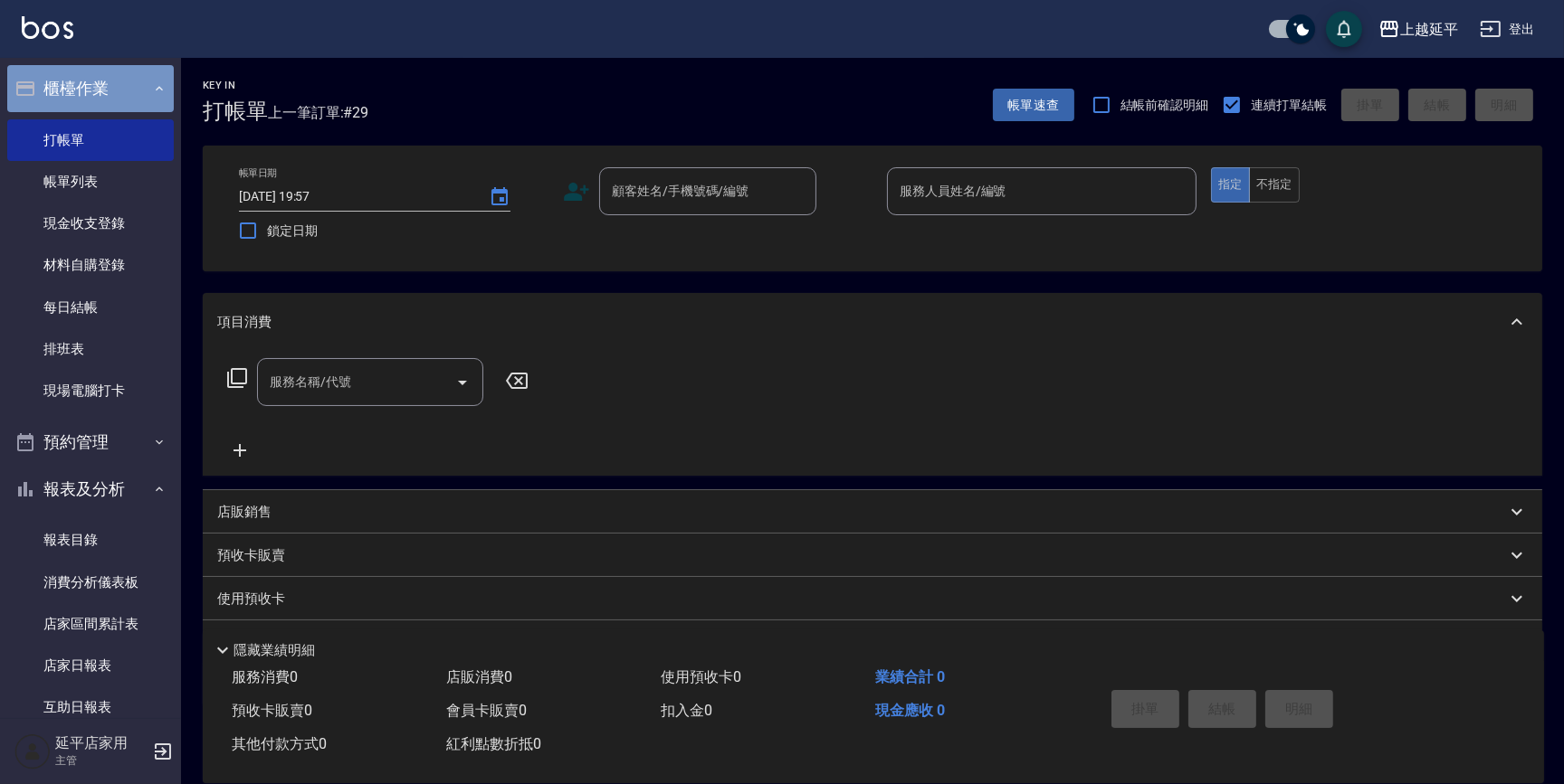
click at [105, 88] on button "櫃檯作業" at bounding box center [90, 88] width 167 height 47
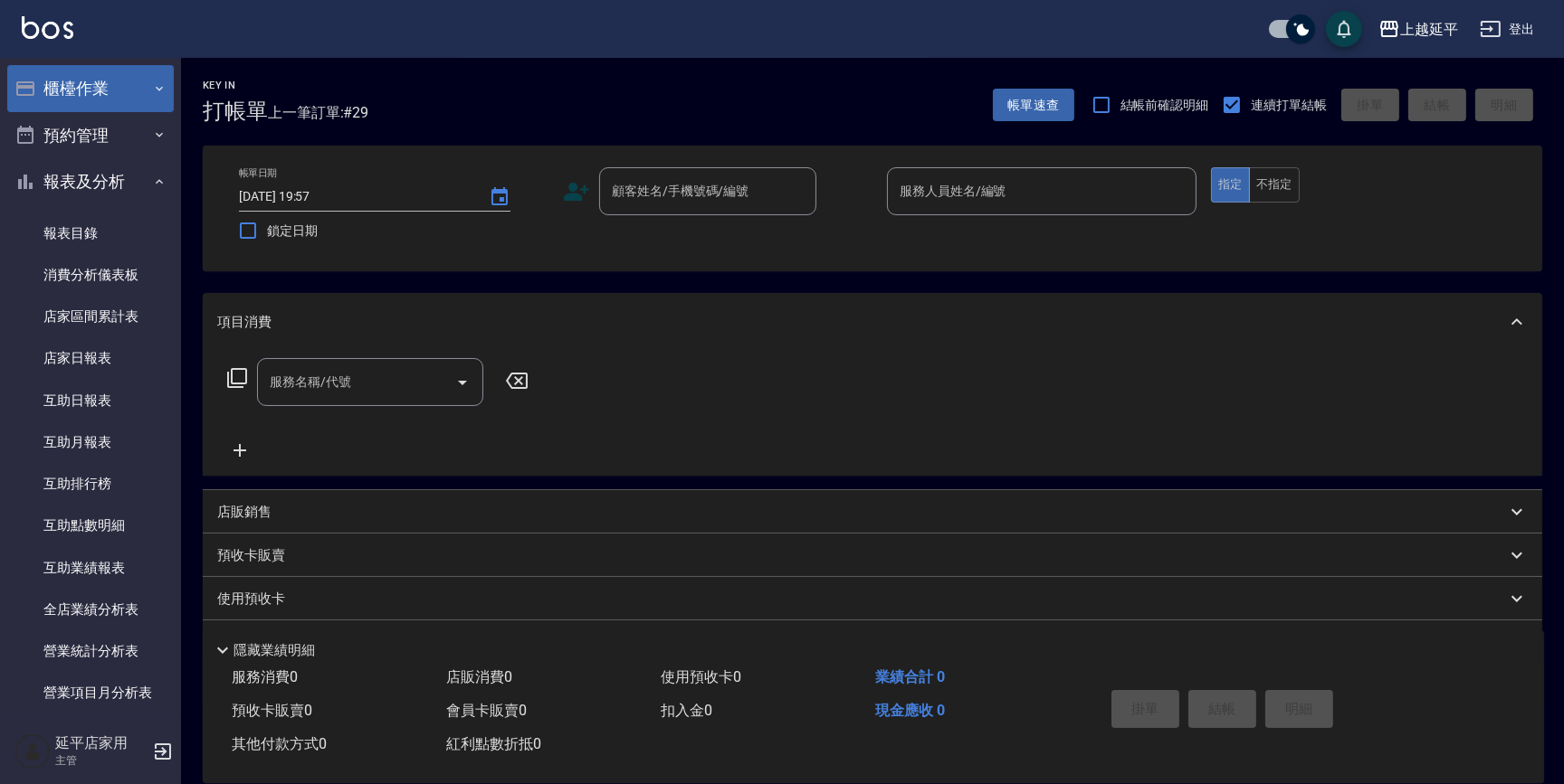
click at [118, 91] on button "櫃檯作業" at bounding box center [90, 88] width 167 height 47
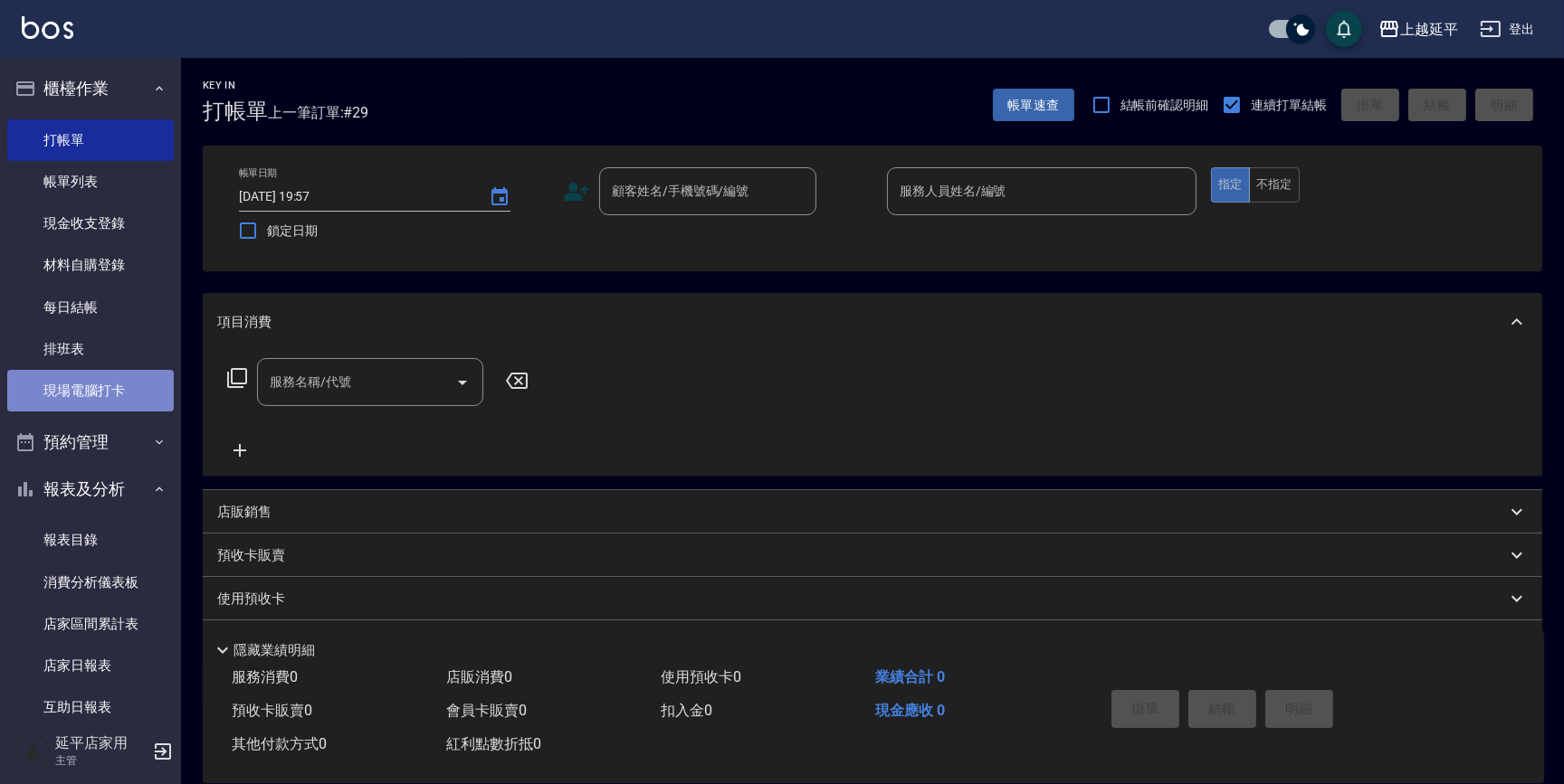
click at [114, 388] on link "現場電腦打卡" at bounding box center [90, 391] width 167 height 41
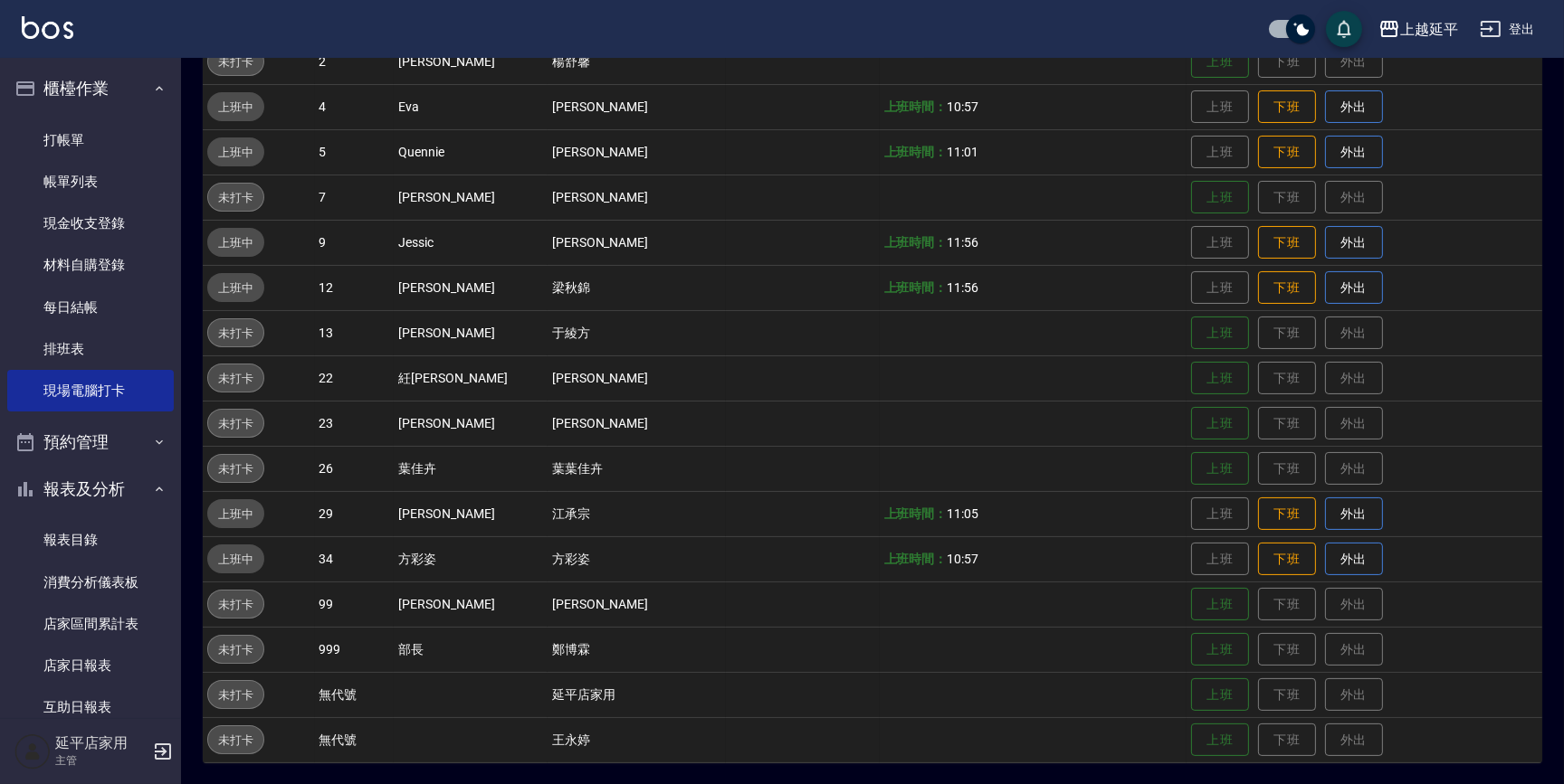
scroll to position [133, 0]
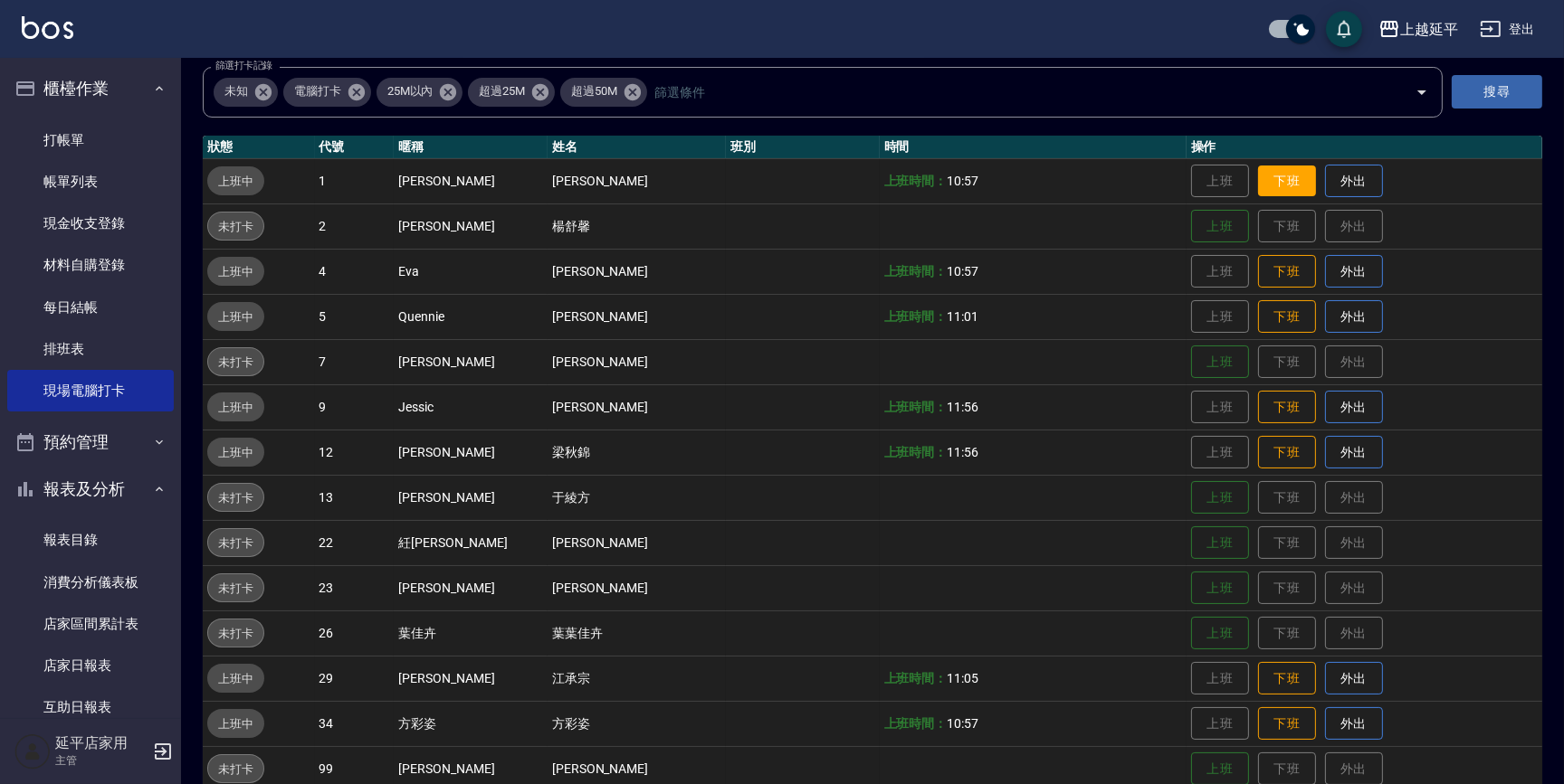
click at [1271, 180] on button "下班" at bounding box center [1287, 182] width 58 height 31
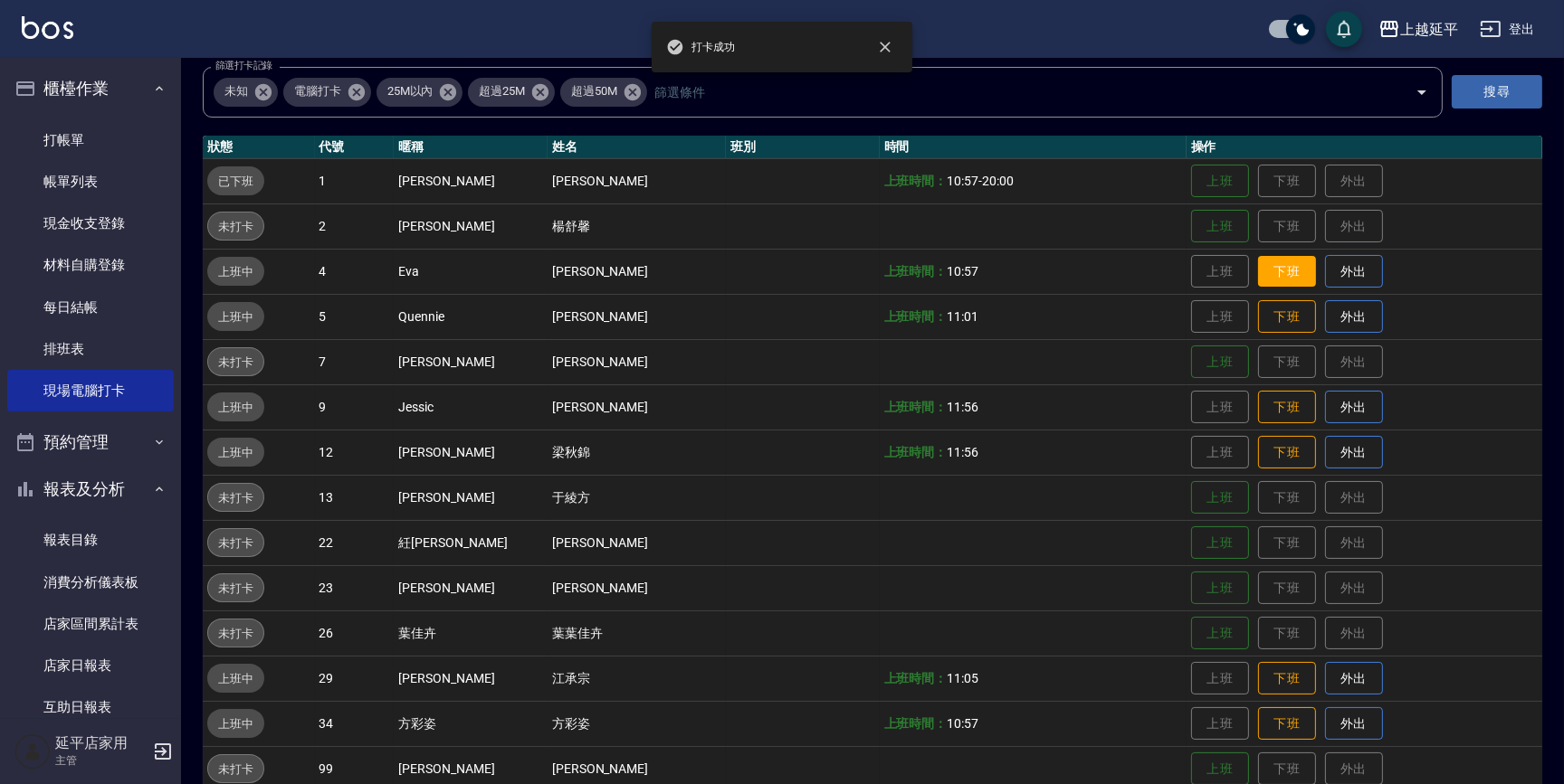
click at [1262, 269] on button "下班" at bounding box center [1287, 272] width 58 height 31
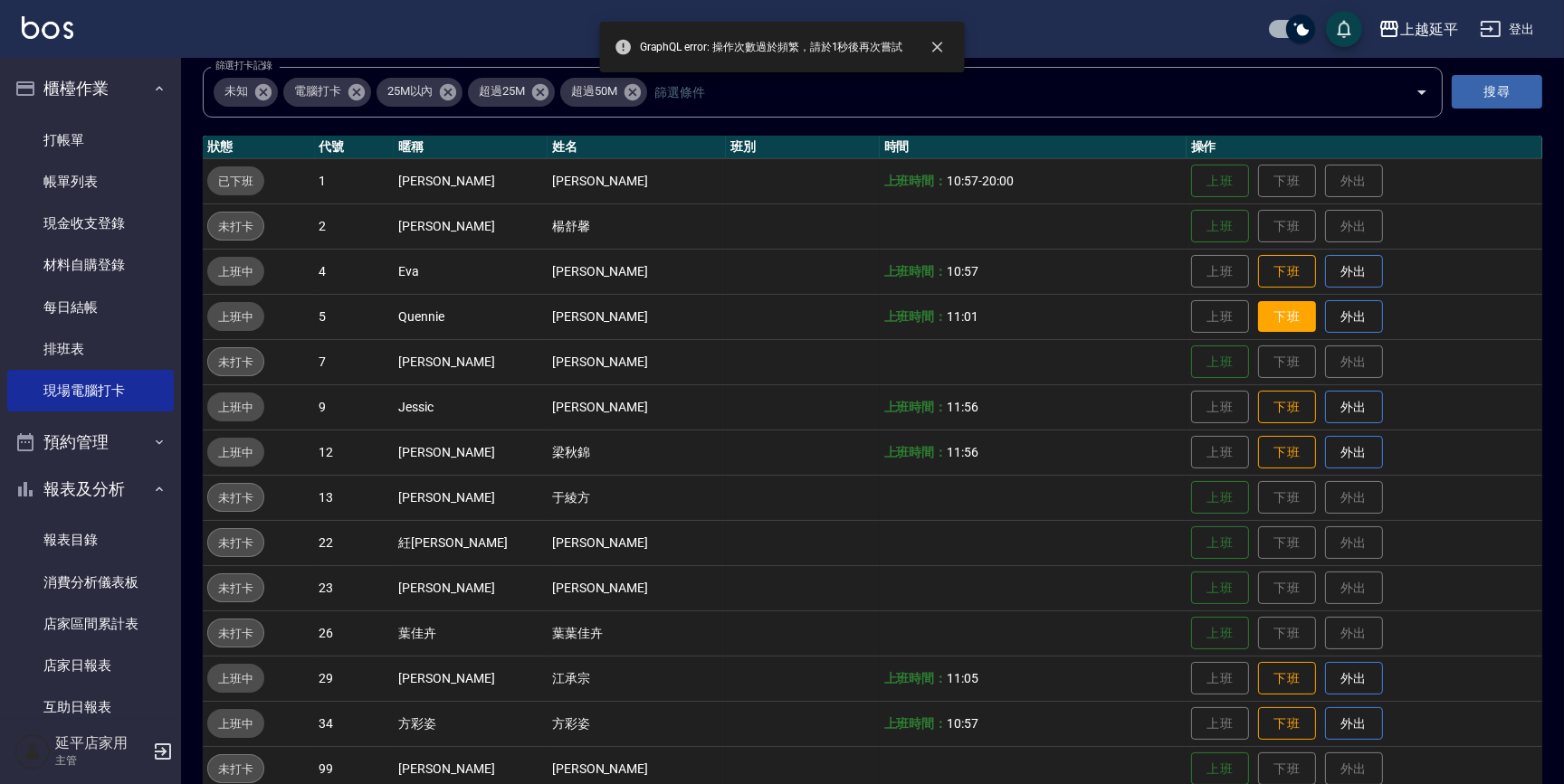
click at [1269, 322] on button "下班" at bounding box center [1287, 317] width 58 height 31
click at [1276, 275] on button "下班" at bounding box center [1287, 272] width 58 height 31
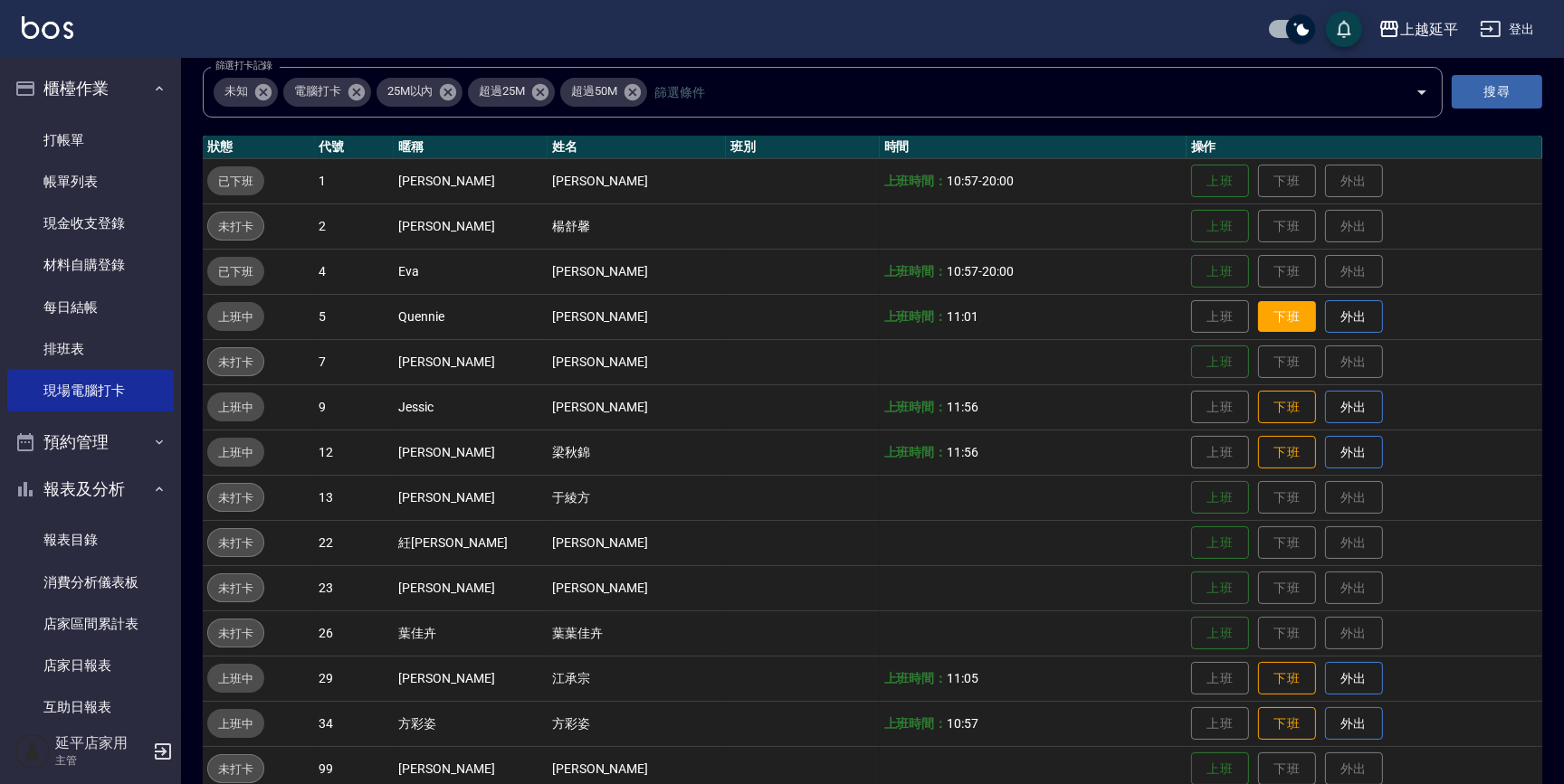
click at [1262, 312] on button "下班" at bounding box center [1287, 317] width 58 height 31
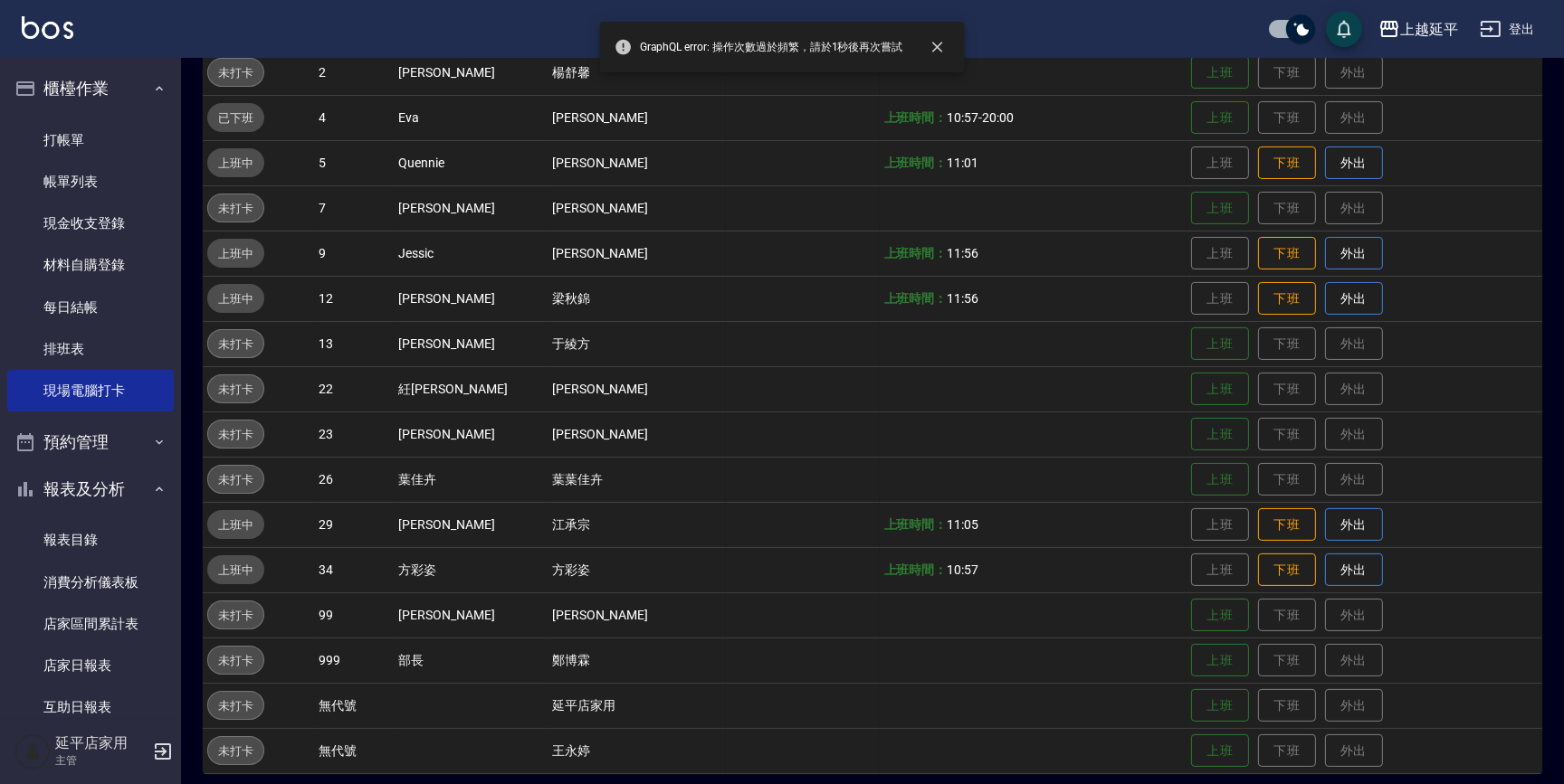
scroll to position [298, 0]
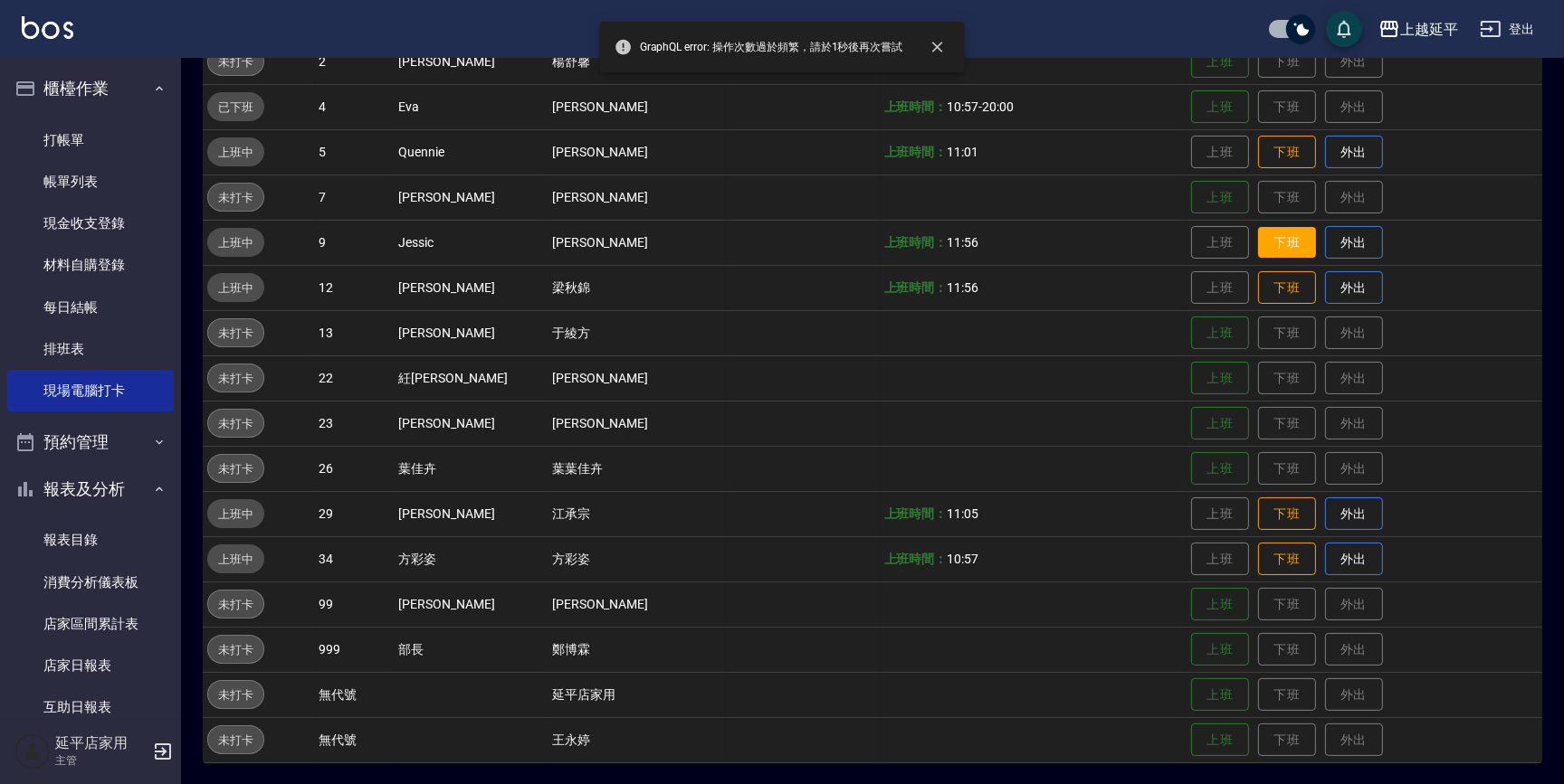
click at [1292, 251] on td "上班 下班 外出" at bounding box center [1365, 242] width 355 height 45
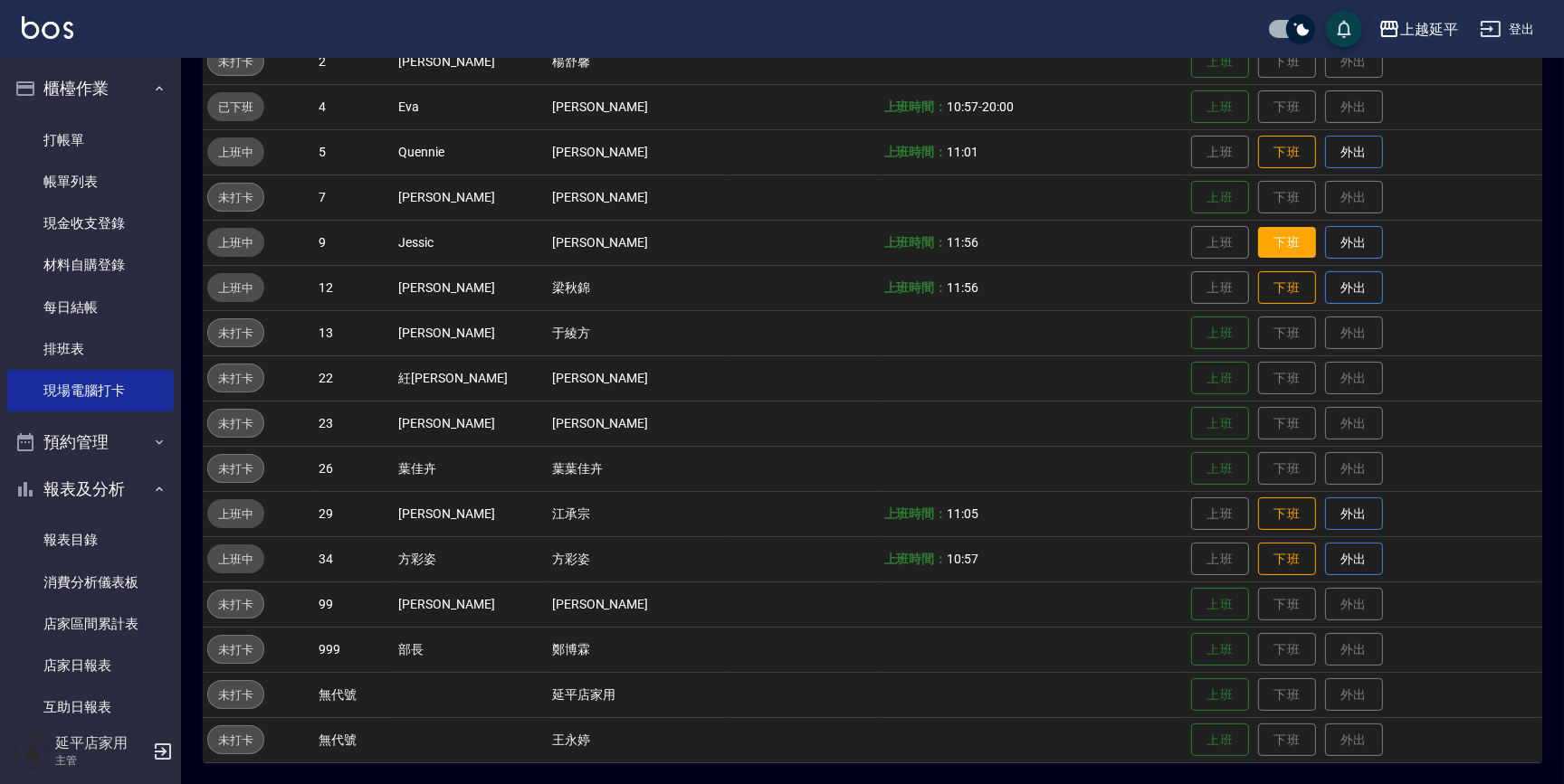
click at [1277, 244] on button "下班" at bounding box center [1287, 242] width 58 height 31
click at [1260, 139] on button "下班" at bounding box center [1287, 152] width 58 height 31
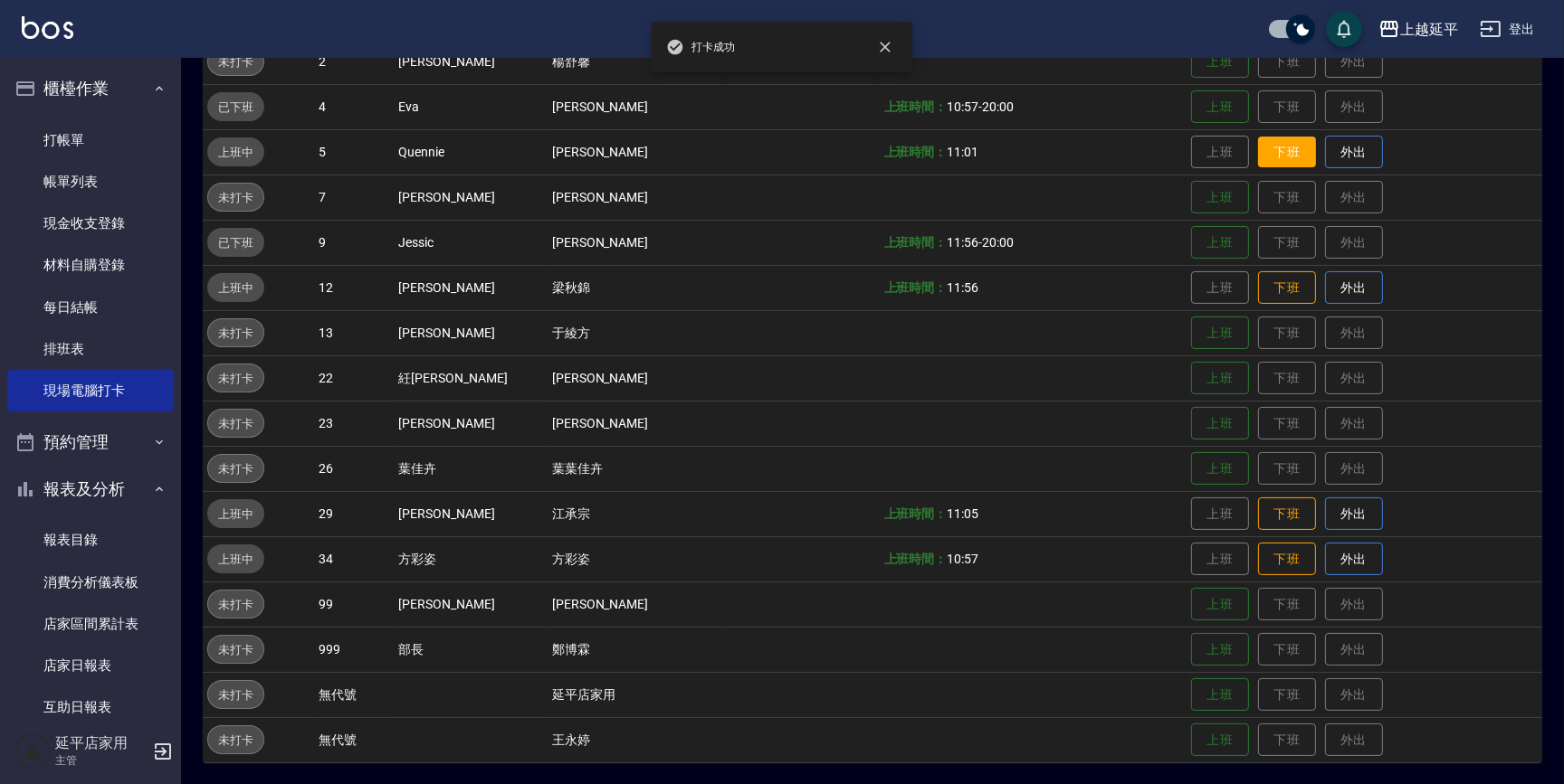
click at [1280, 147] on button "下班" at bounding box center [1287, 152] width 58 height 31
click at [1267, 283] on button "下班" at bounding box center [1287, 288] width 58 height 31
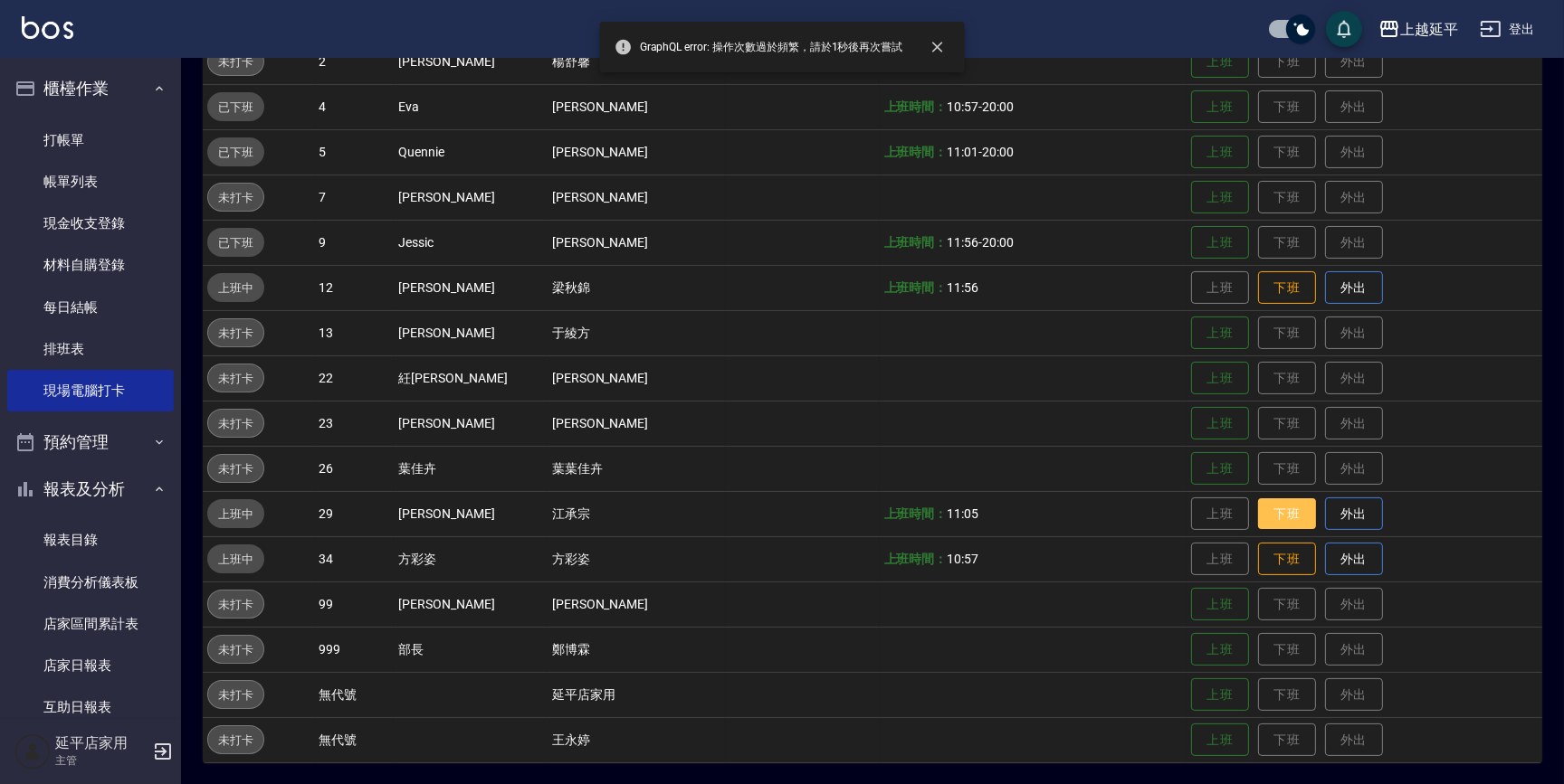
click at [1272, 509] on button "下班" at bounding box center [1287, 514] width 58 height 31
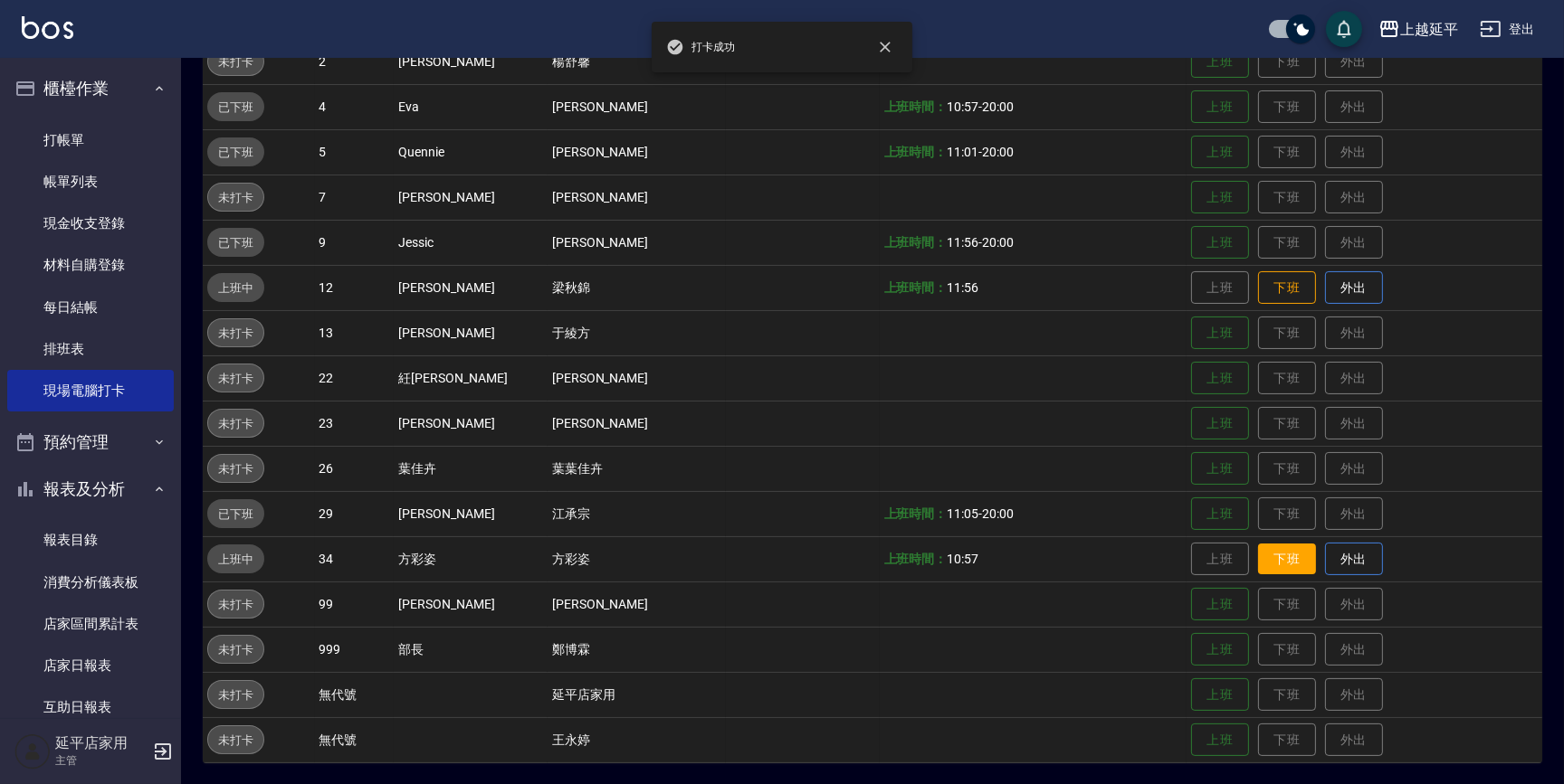
click at [1278, 544] on button "下班" at bounding box center [1287, 559] width 58 height 31
click at [1270, 282] on button "下班" at bounding box center [1287, 288] width 58 height 31
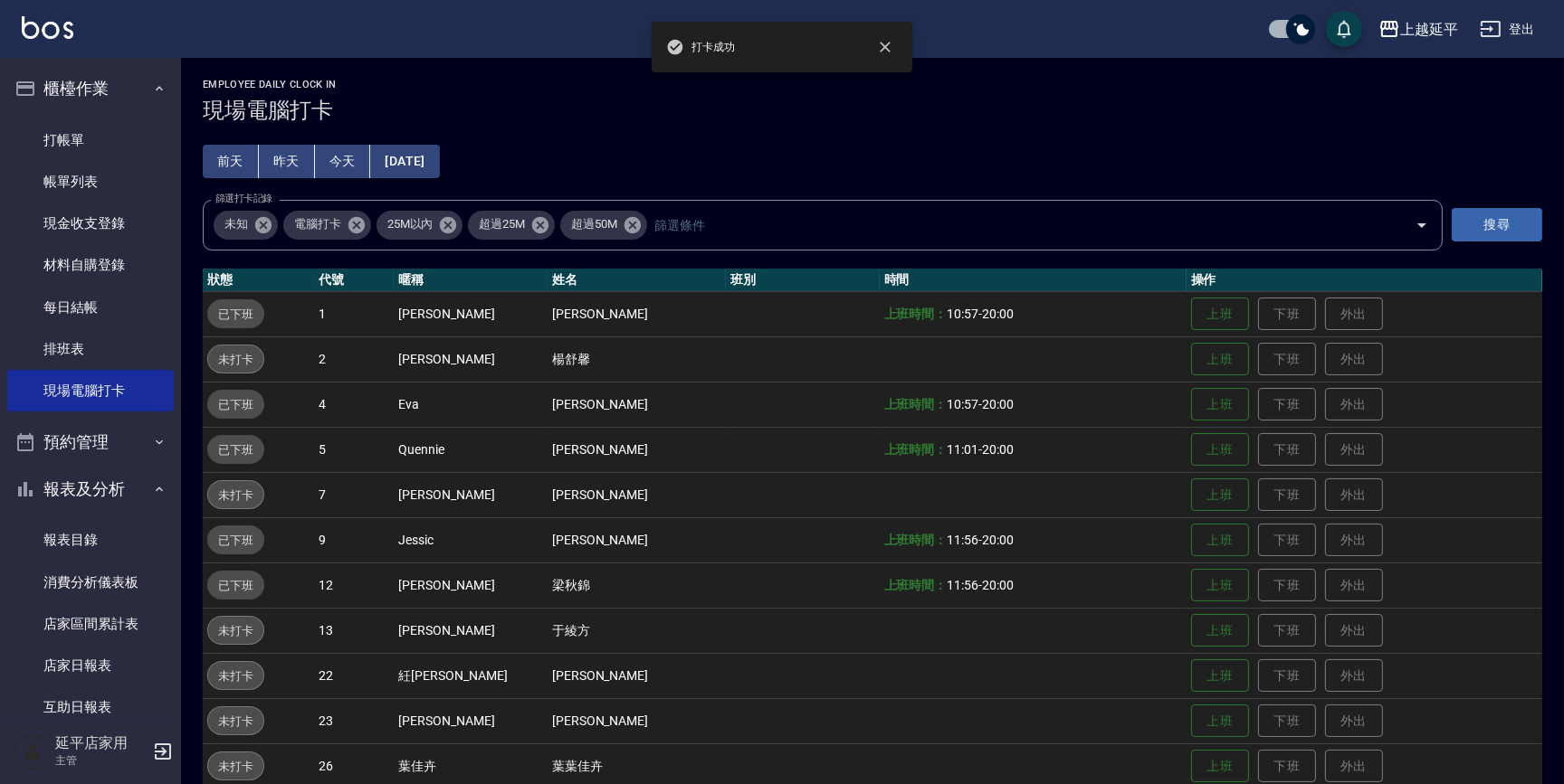
scroll to position [0, 0]
